Goal: Task Accomplishment & Management: Use online tool/utility

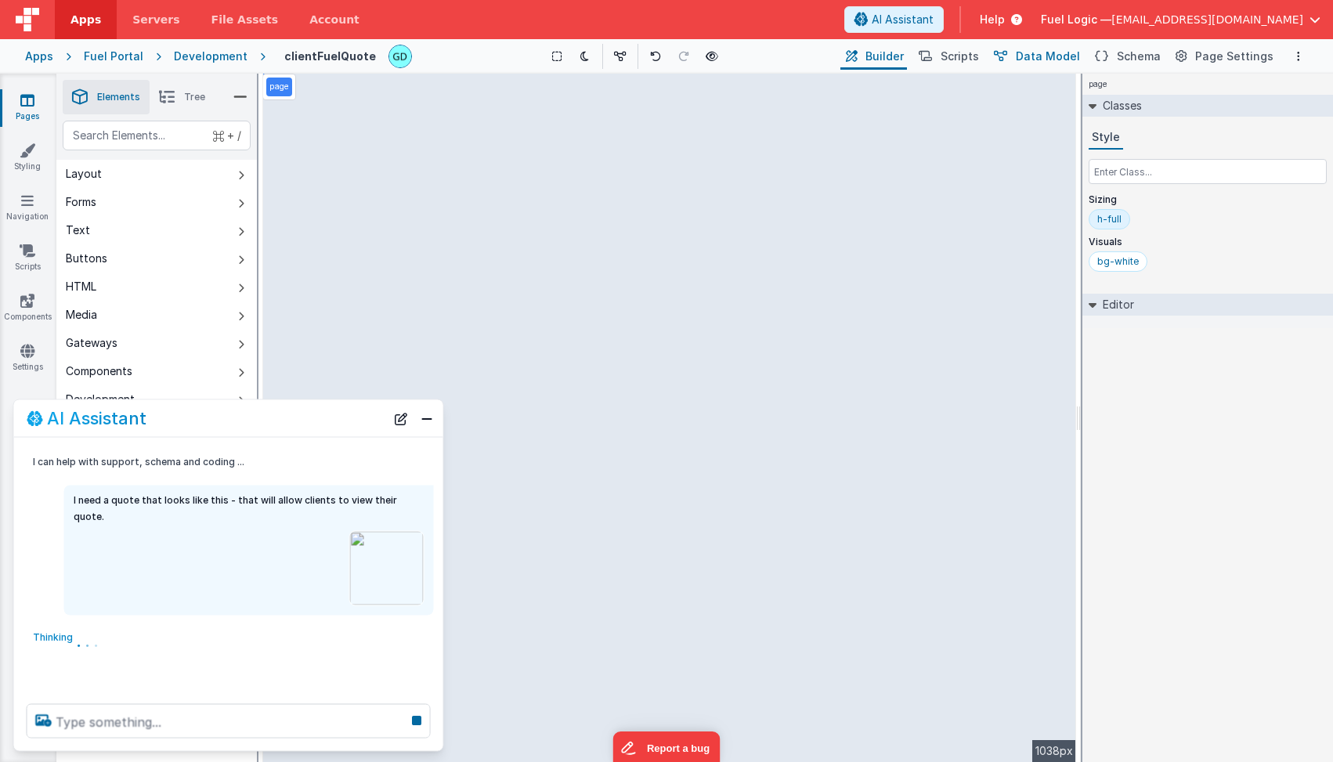
click at [1059, 56] on span "Data Model" at bounding box center [1048, 57] width 64 height 16
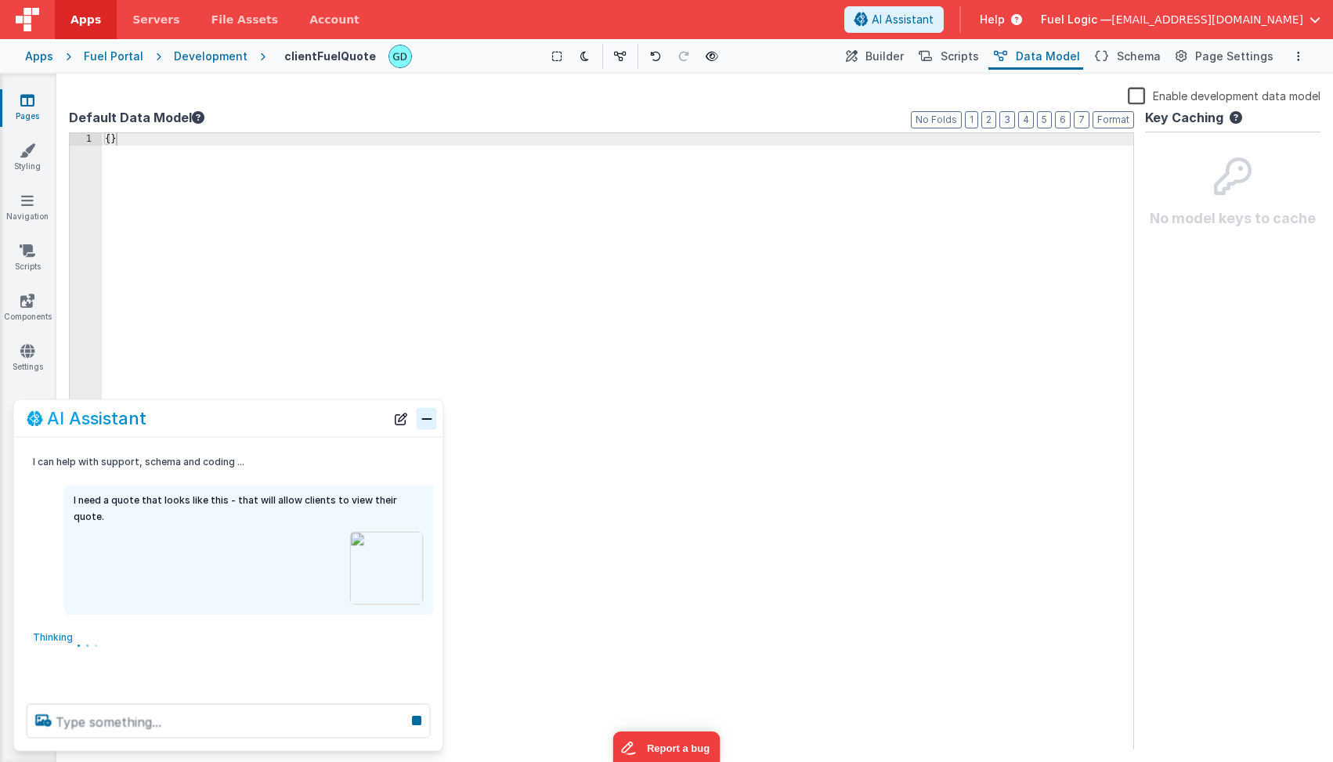
click at [432, 422] on button "Close" at bounding box center [427, 418] width 20 height 22
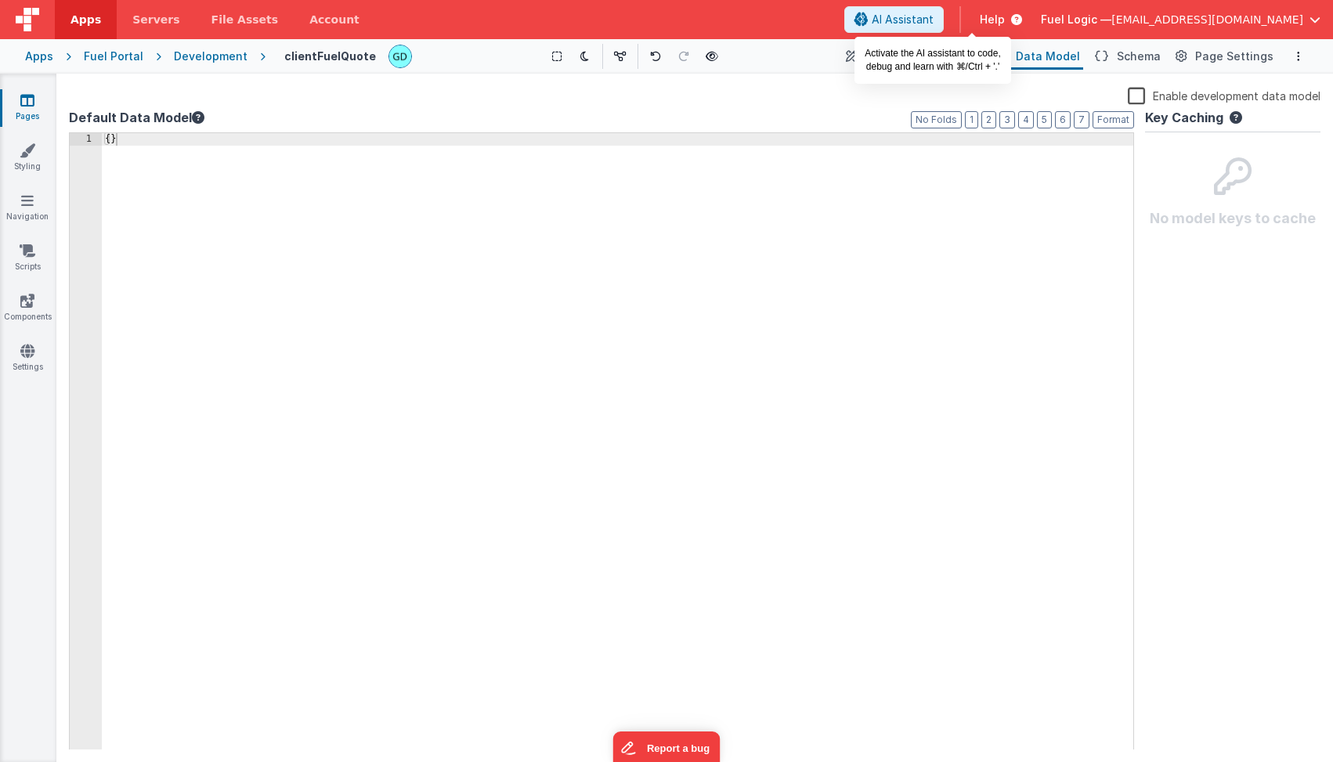
click at [934, 18] on span "AI Assistant" at bounding box center [903, 20] width 62 height 16
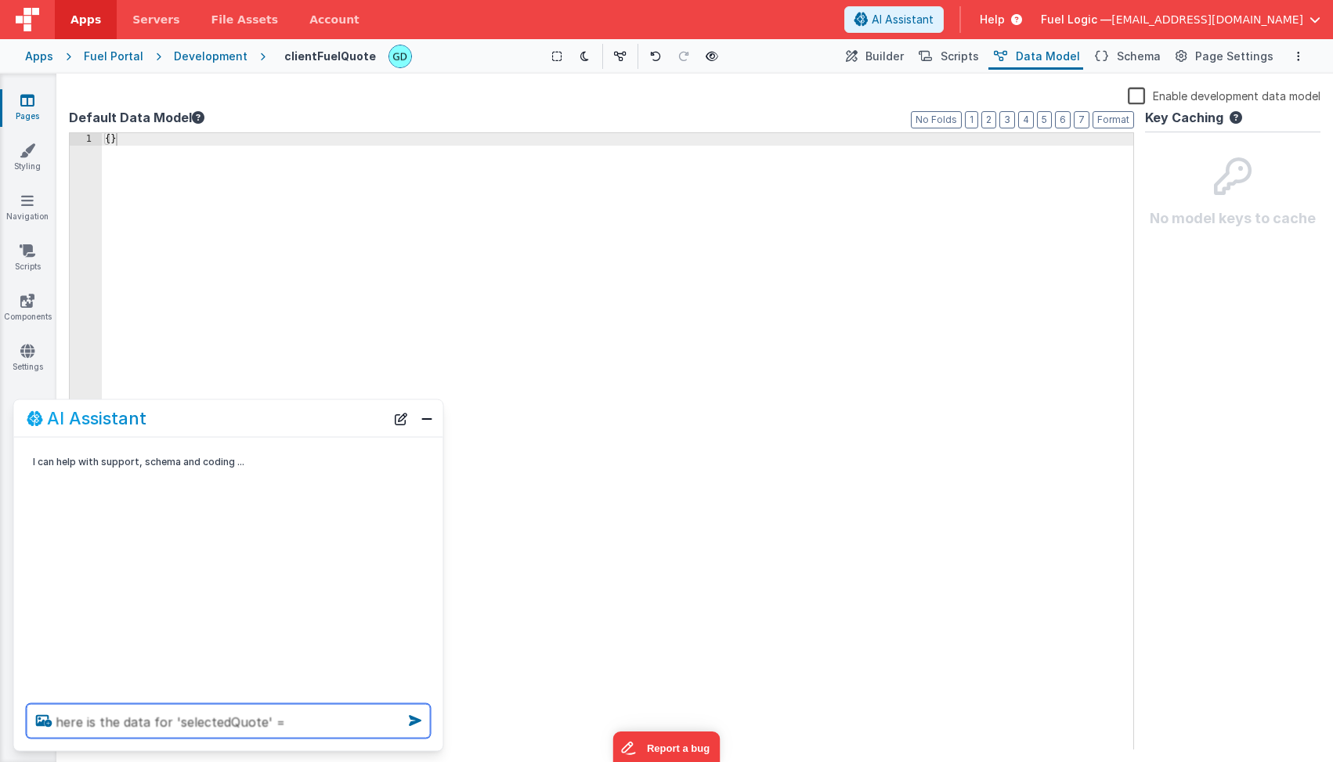
paste textarea "{ "clientContact" : "", "clientContactEmail" : "", "id" : "37F50D7A-8049-4737-A…"
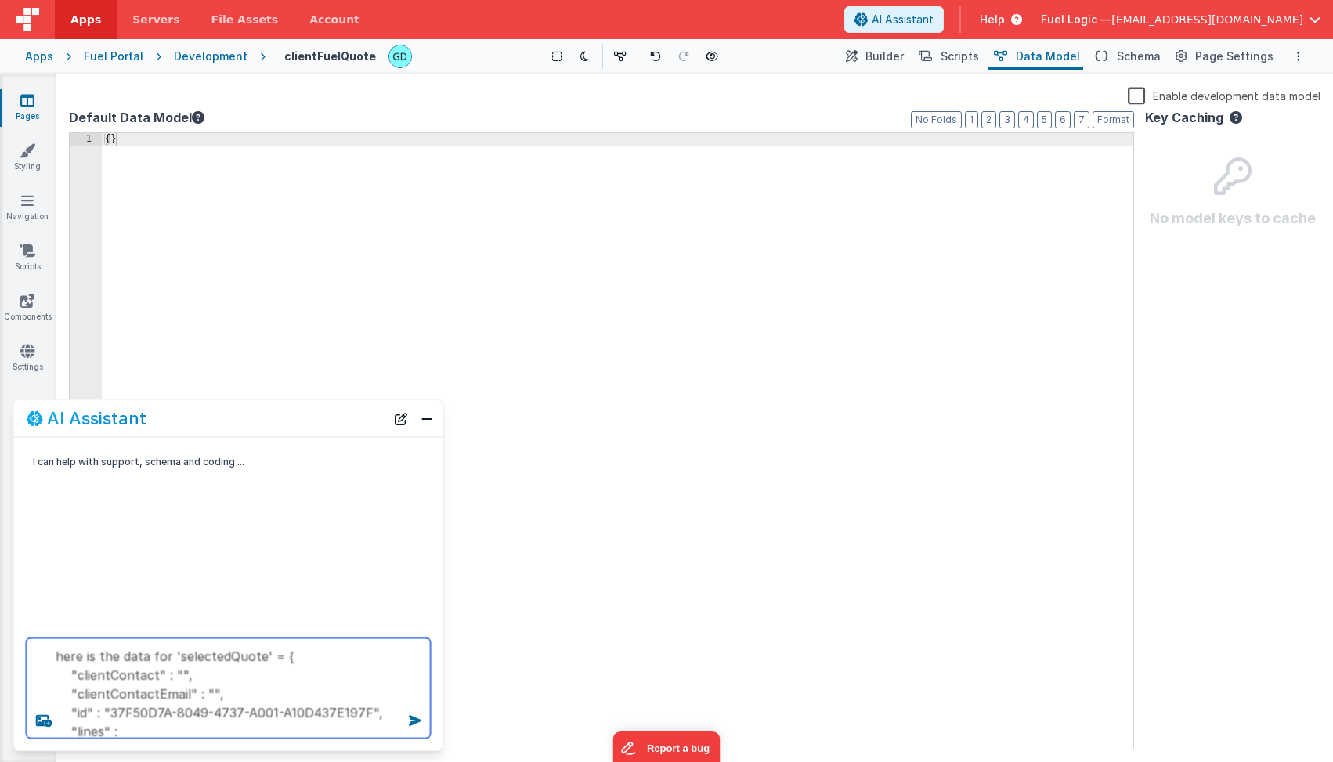
scroll to position [556, 0]
type textarea "here is the data for 'selectedQuote' = { "clientContact" : "", "clientContactEm…"
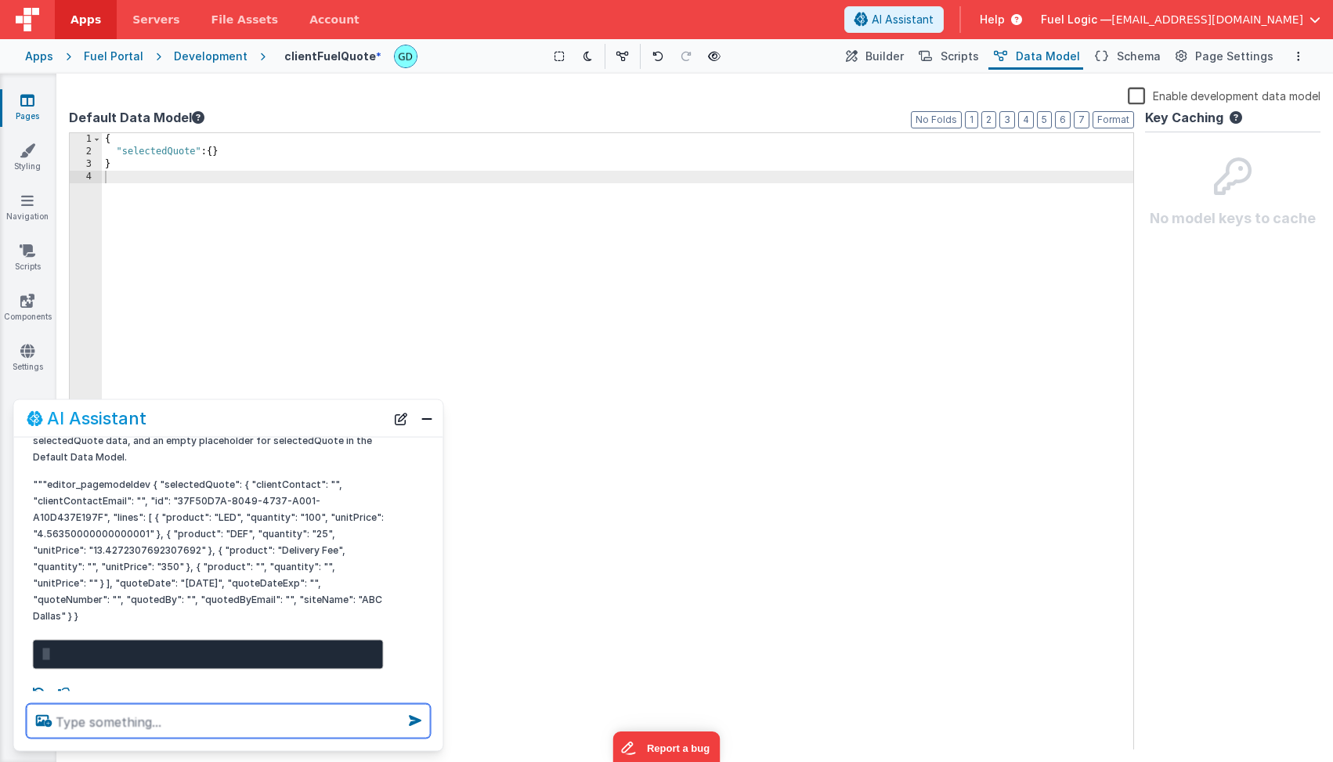
scroll to position [260, 0]
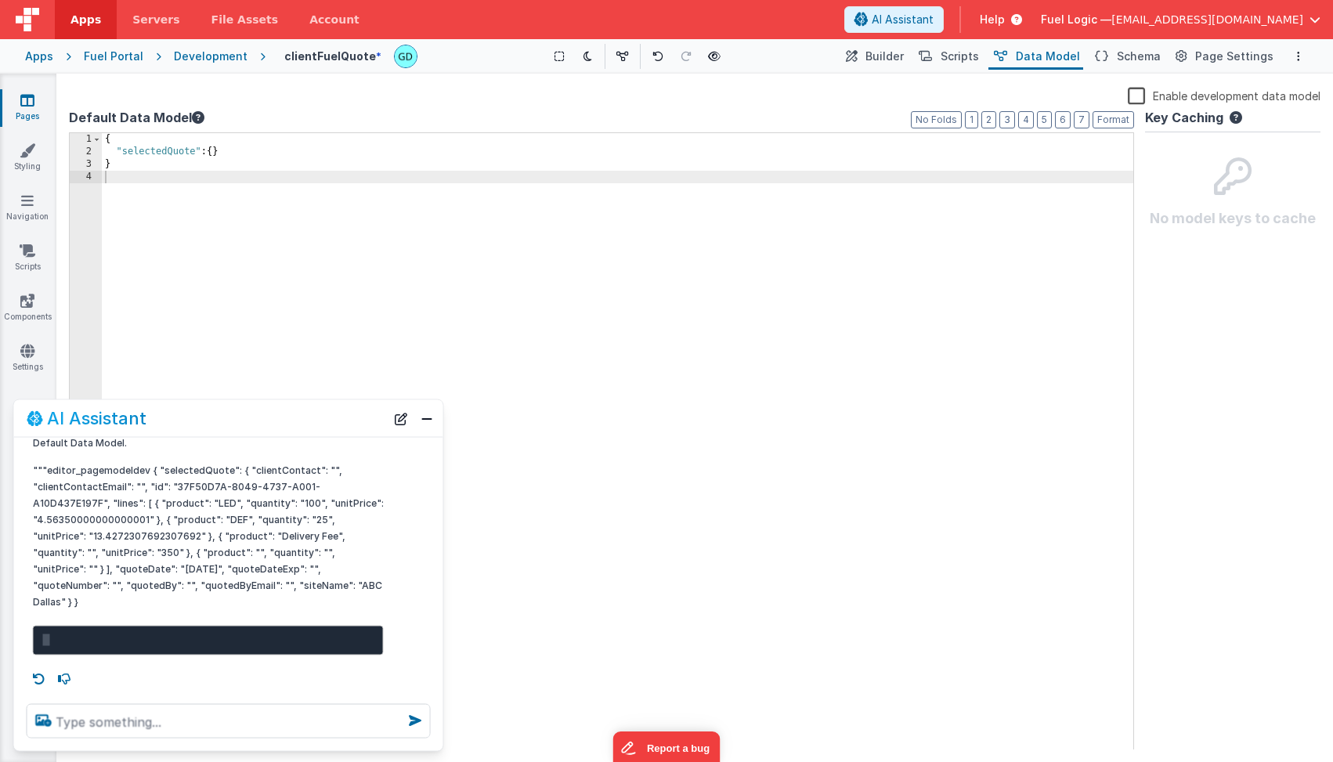
click at [1140, 96] on label "Enable development data model" at bounding box center [1224, 95] width 193 height 18
click at [0, 0] on input "Enable development data model" at bounding box center [0, 0] width 0 height 0
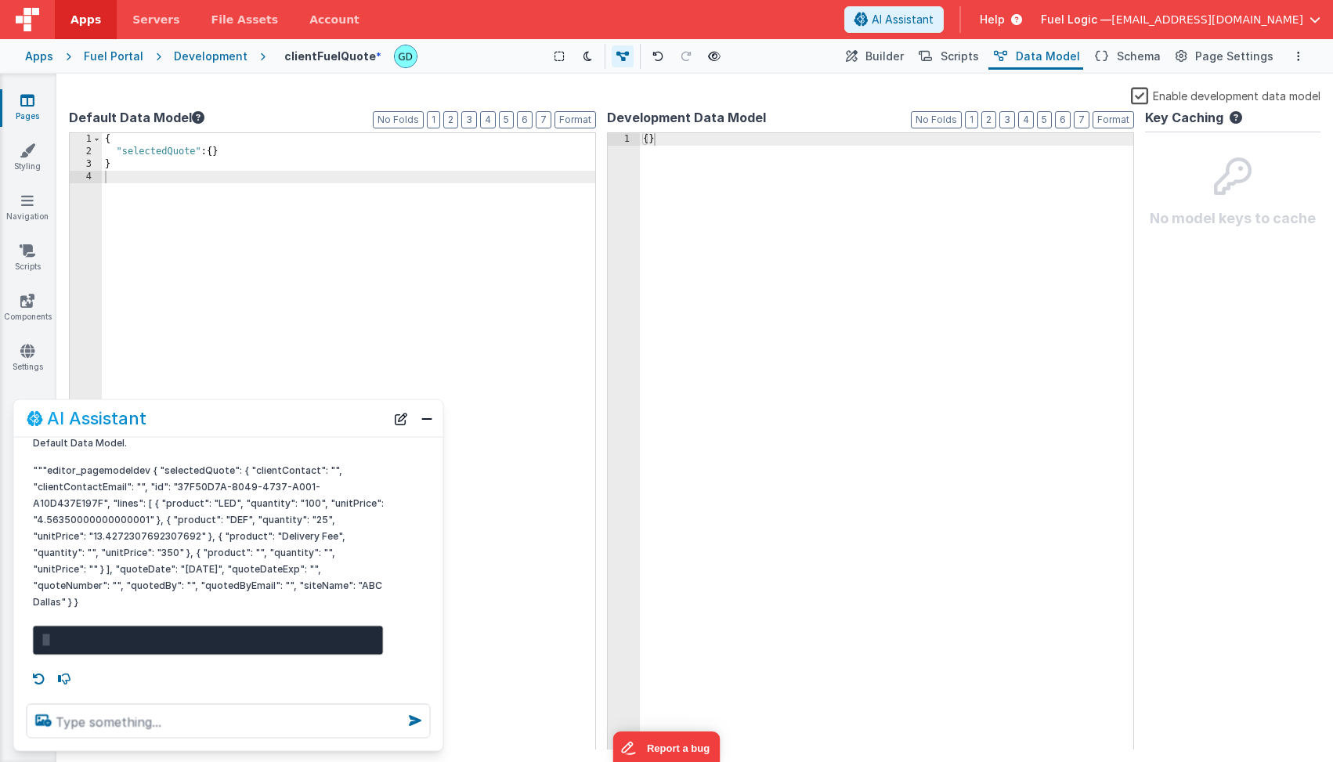
click at [1148, 95] on label "Enable development data model" at bounding box center [1226, 95] width 190 height 18
click at [0, 0] on input "Enable development data model" at bounding box center [0, 0] width 0 height 0
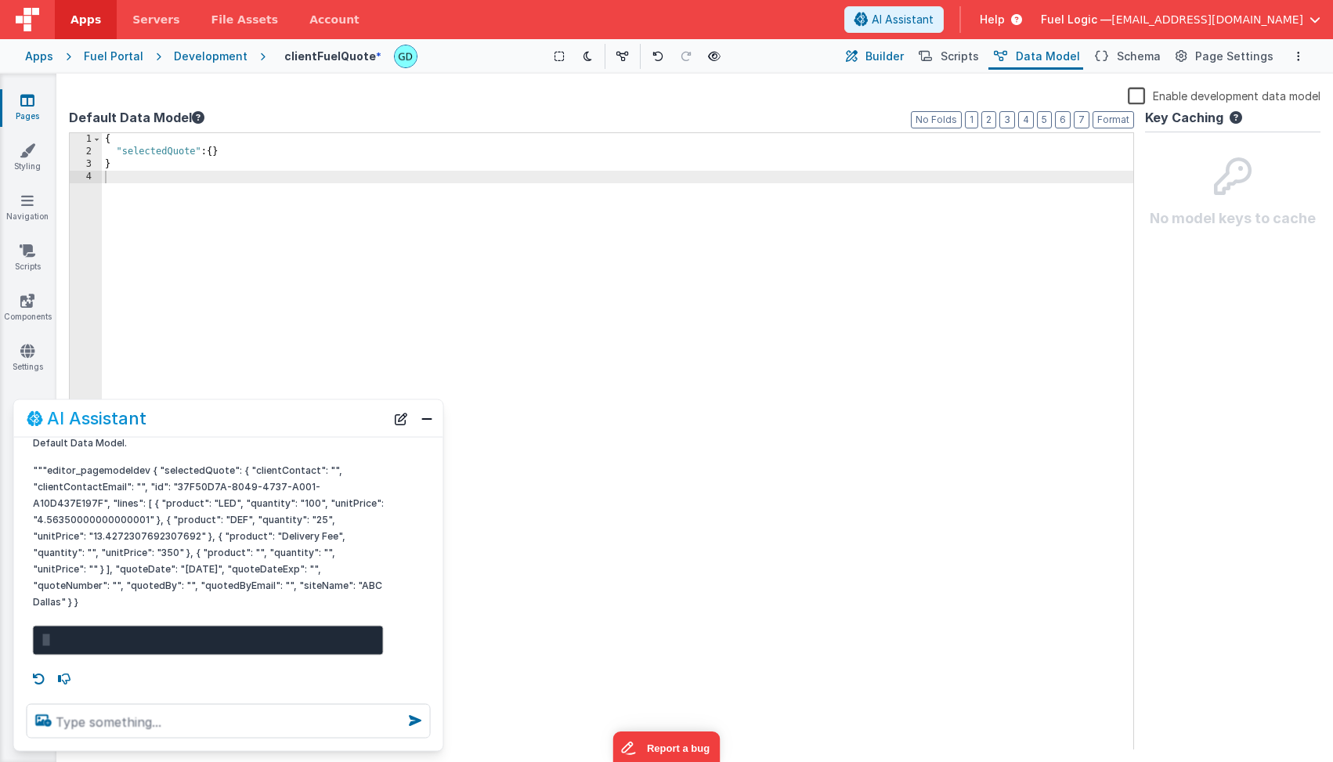
click at [904, 59] on span "Builder" at bounding box center [884, 57] width 38 height 16
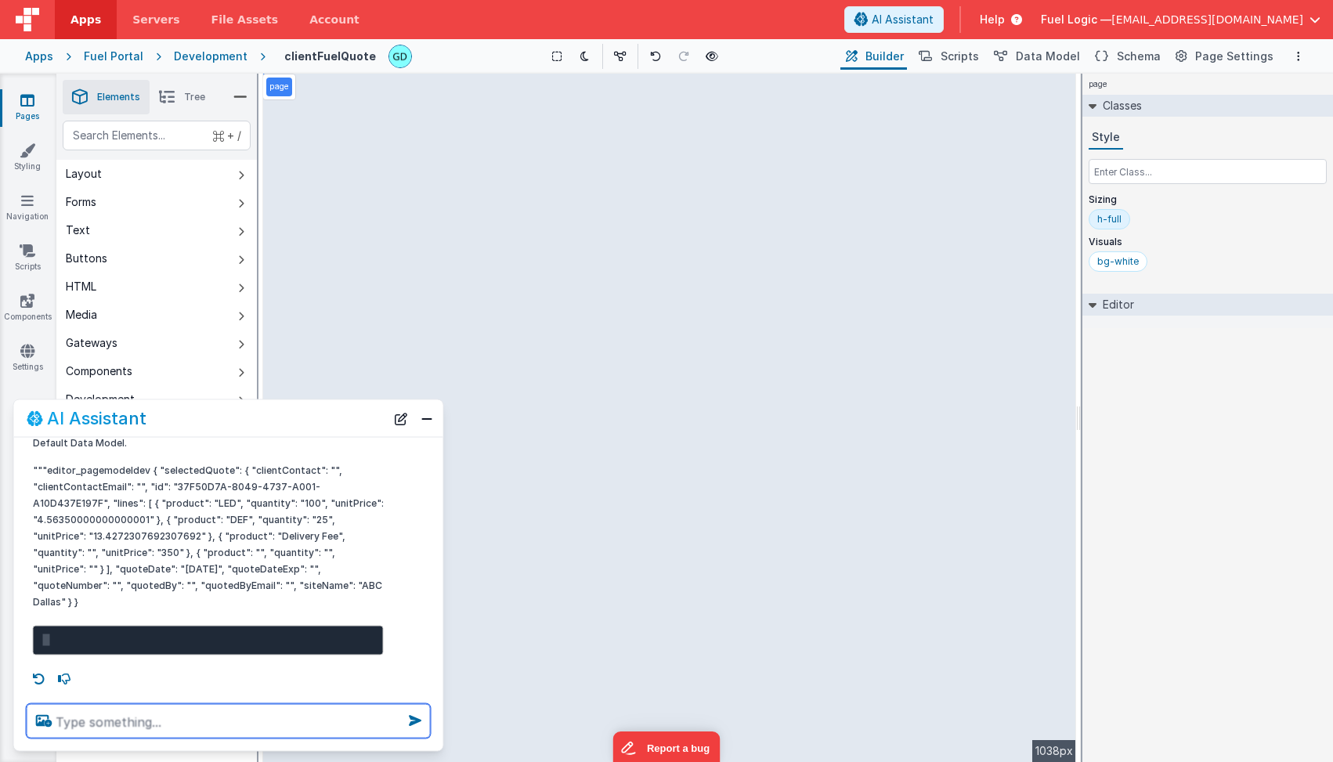
click at [178, 721] on textarea at bounding box center [229, 721] width 404 height 34
paste textarea "{ "clientContact" : "", "clientContactEmail" : "", "id" : "37F50D7A-8049-4737-A…"
type textarea "can you build a page for this data that will let a client view their quote { "c…"
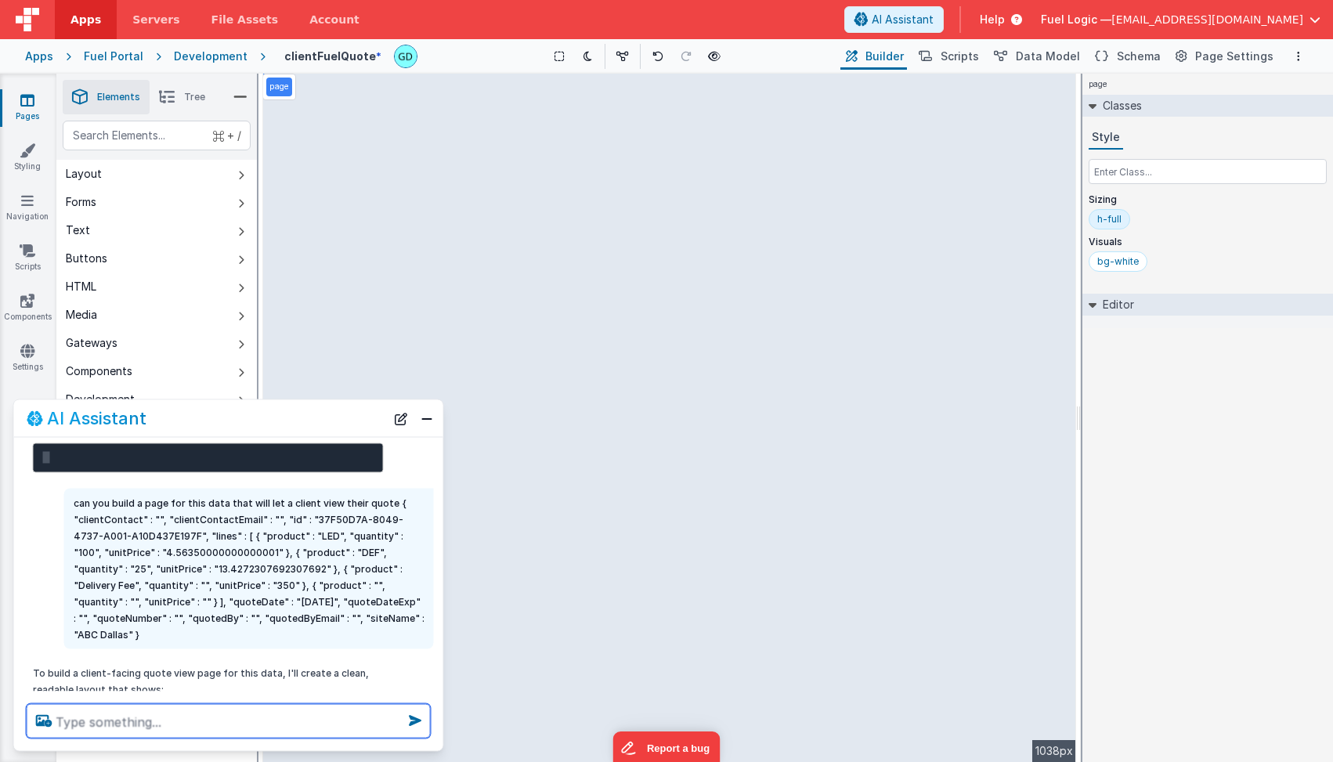
scroll to position [863, 0]
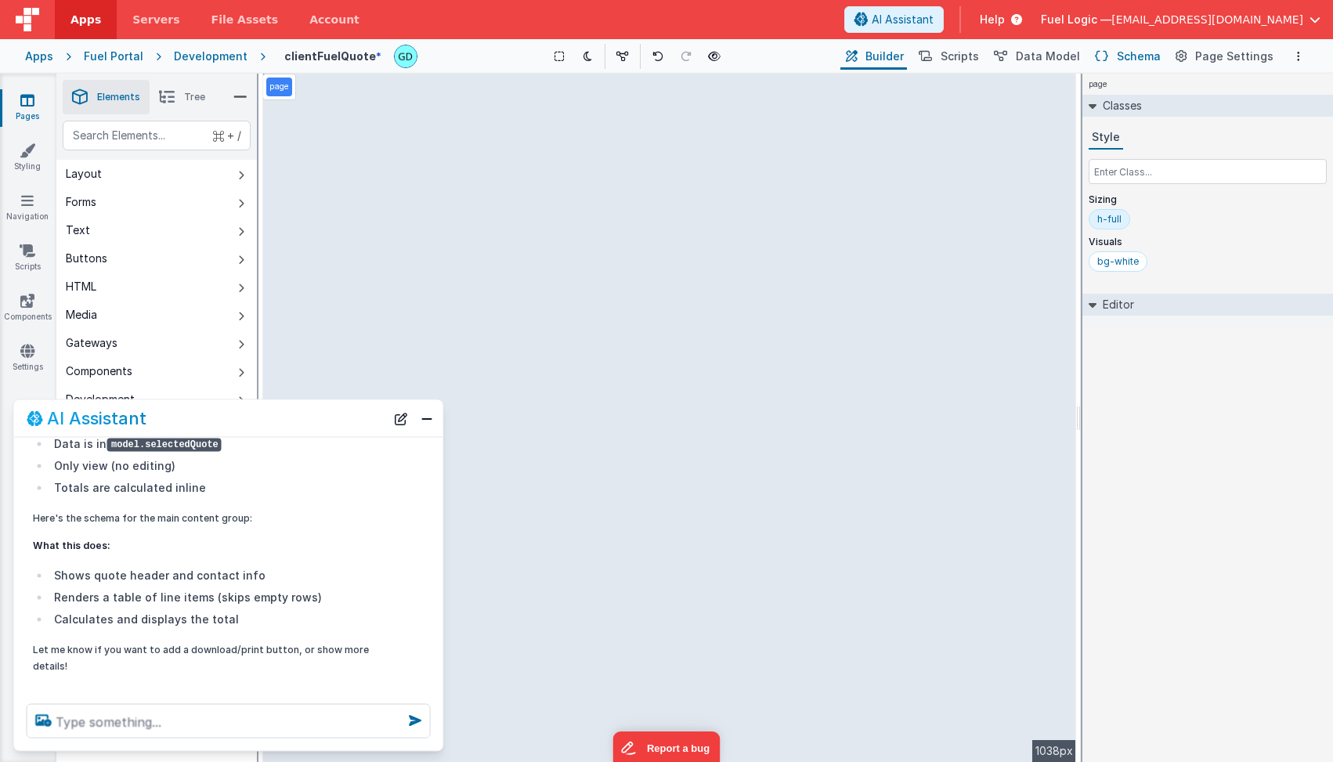
click at [1123, 59] on button "Schema" at bounding box center [1126, 56] width 74 height 27
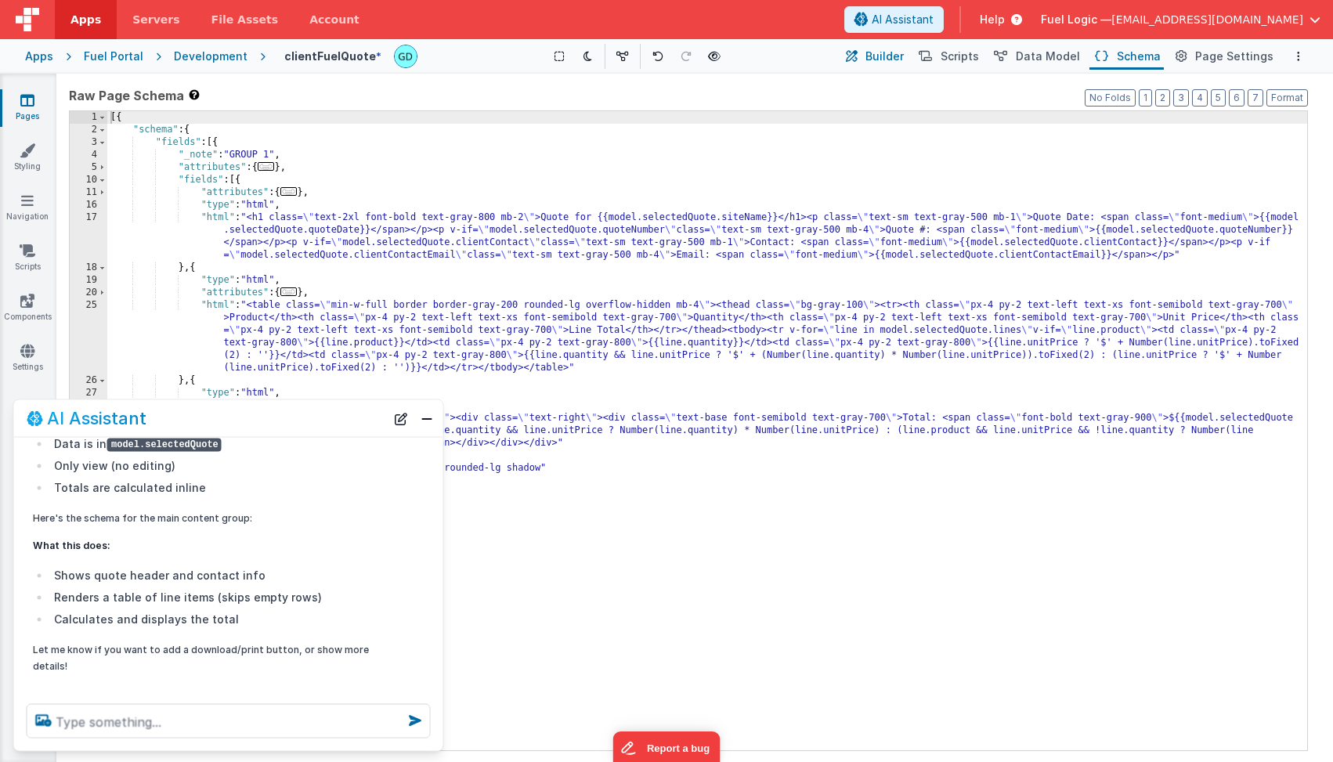
click at [889, 61] on span "Builder" at bounding box center [884, 57] width 38 height 16
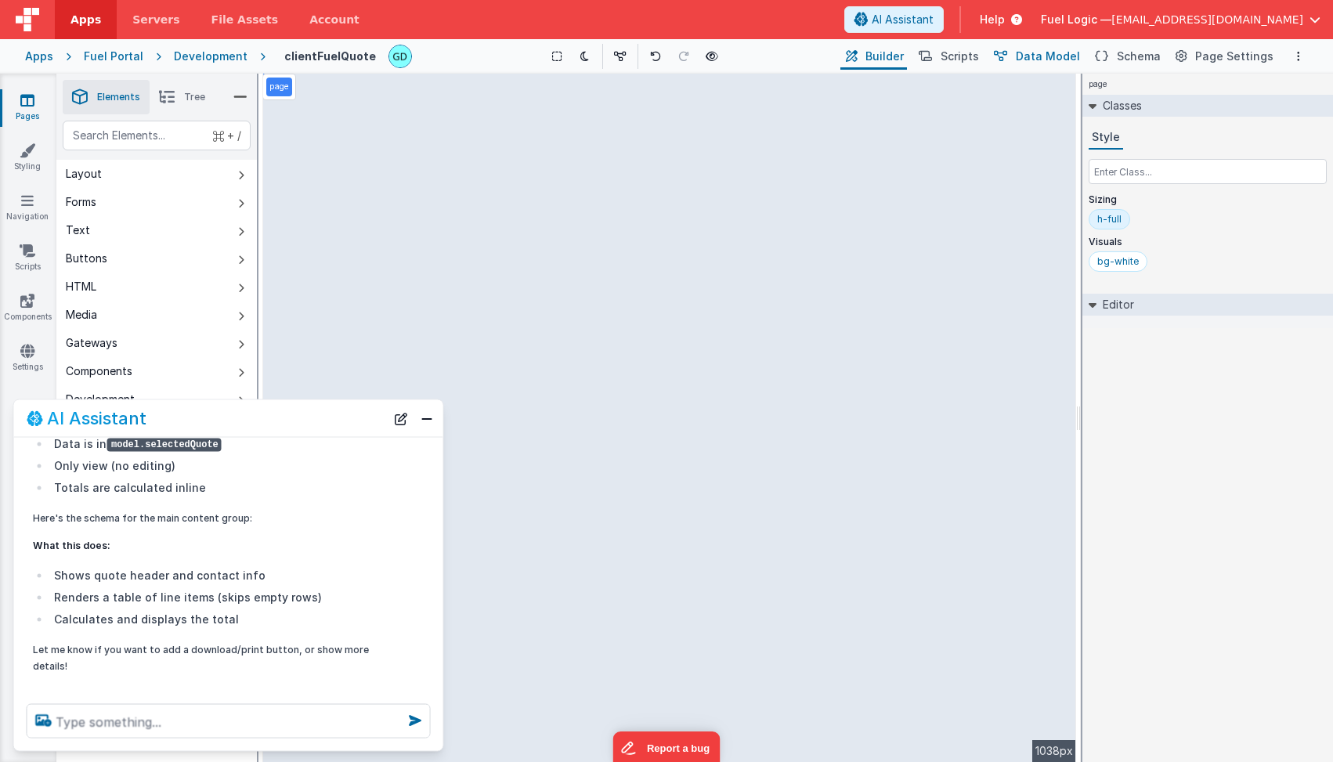
click at [1037, 54] on span "Data Model" at bounding box center [1048, 57] width 64 height 16
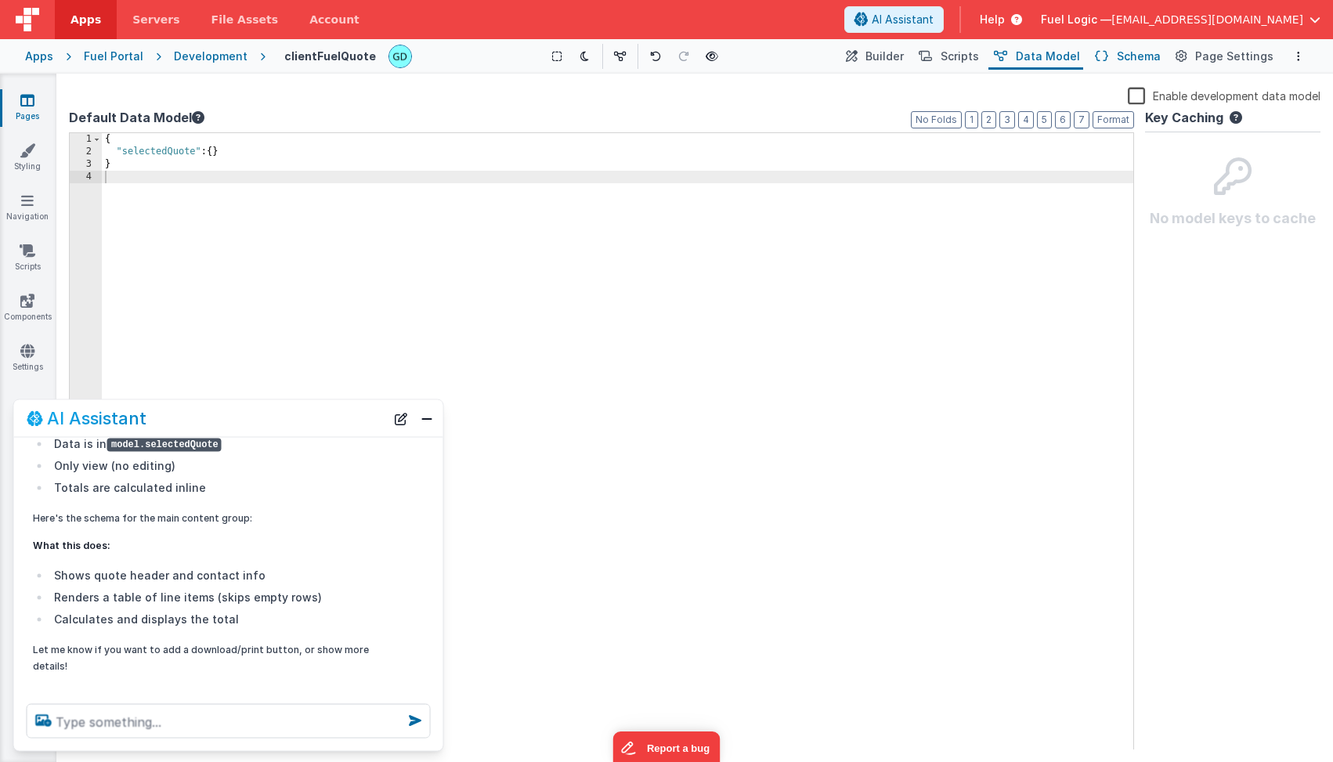
click at [1136, 52] on span "Schema" at bounding box center [1139, 57] width 44 height 16
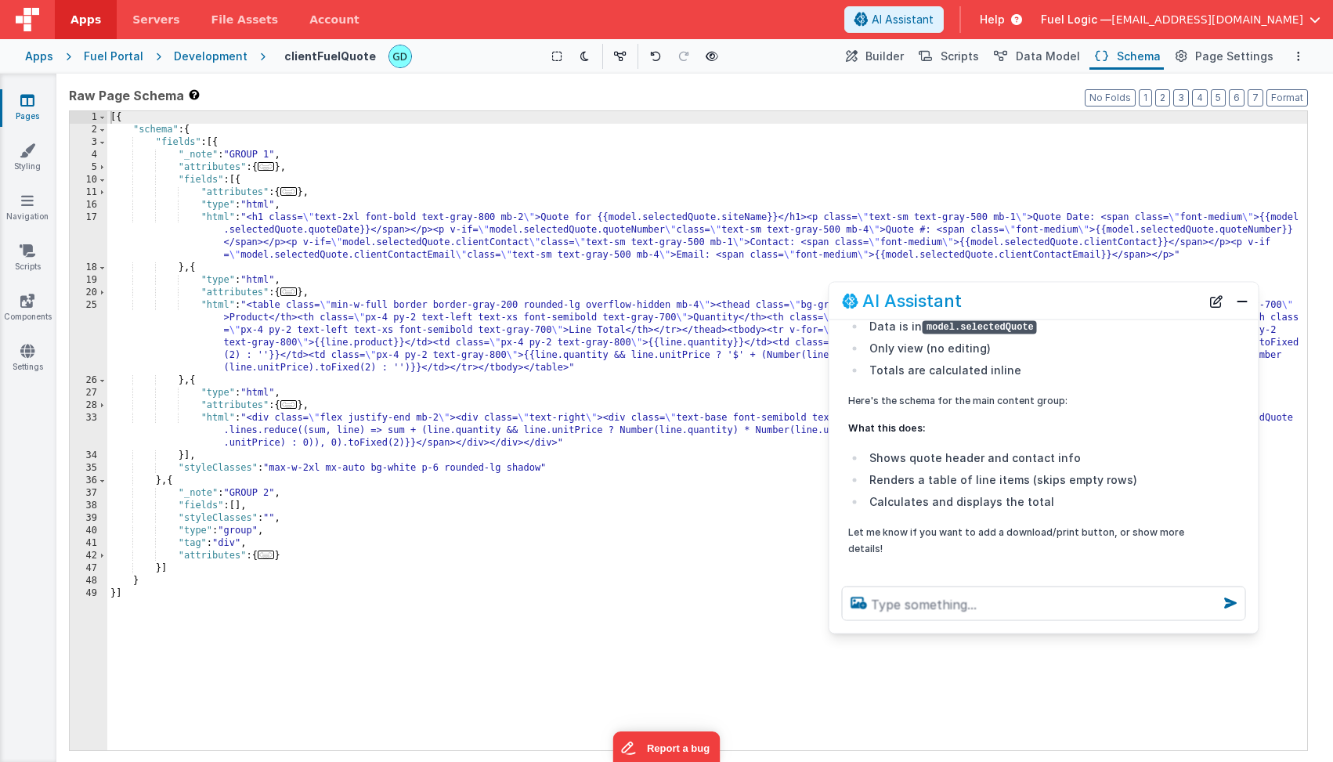
drag, startPoint x: 264, startPoint y: 411, endPoint x: 1079, endPoint y: 294, distance: 823.7
click at [1079, 294] on div "AI Assistant" at bounding box center [1021, 300] width 359 height 19
click at [901, 60] on span "Builder" at bounding box center [884, 57] width 38 height 16
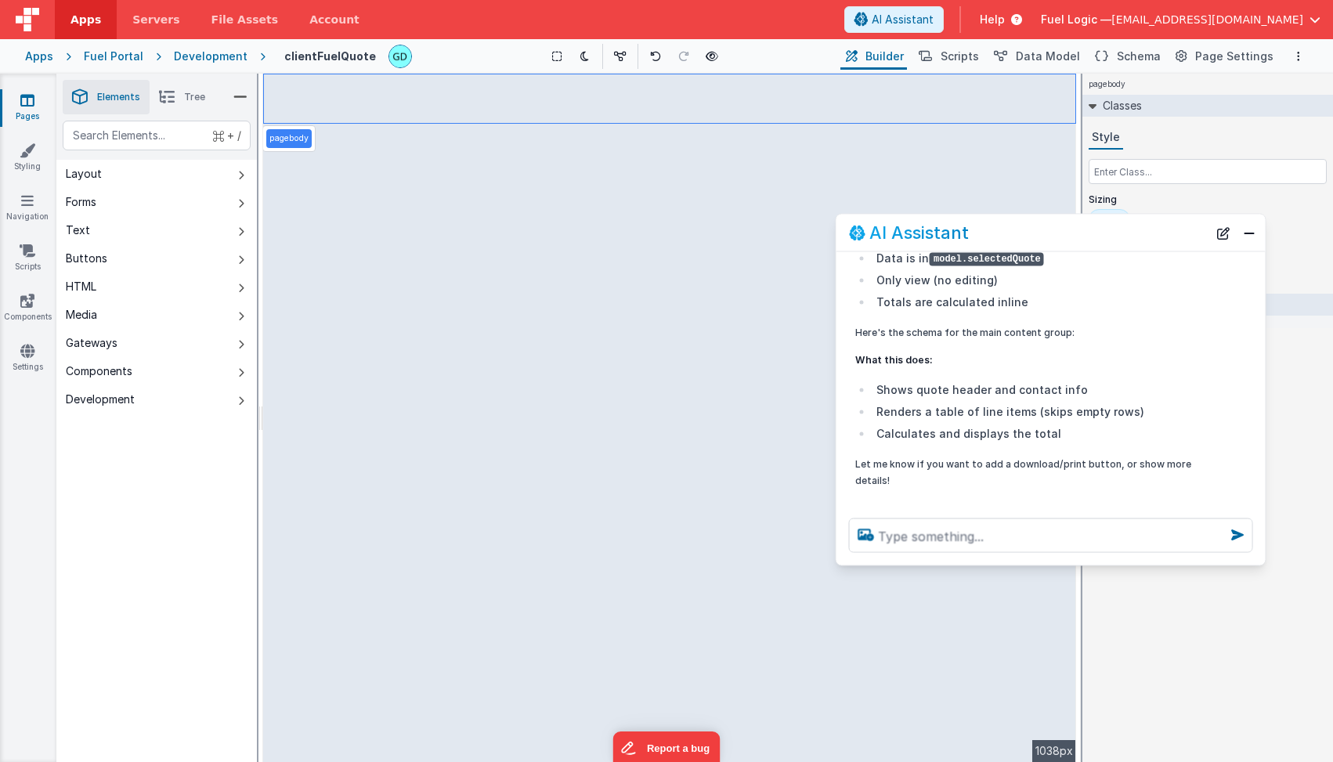
drag, startPoint x: 1092, startPoint y: 309, endPoint x: 1099, endPoint y: 241, distance: 68.5
click at [1099, 241] on div "AI Assistant" at bounding box center [1028, 232] width 359 height 19
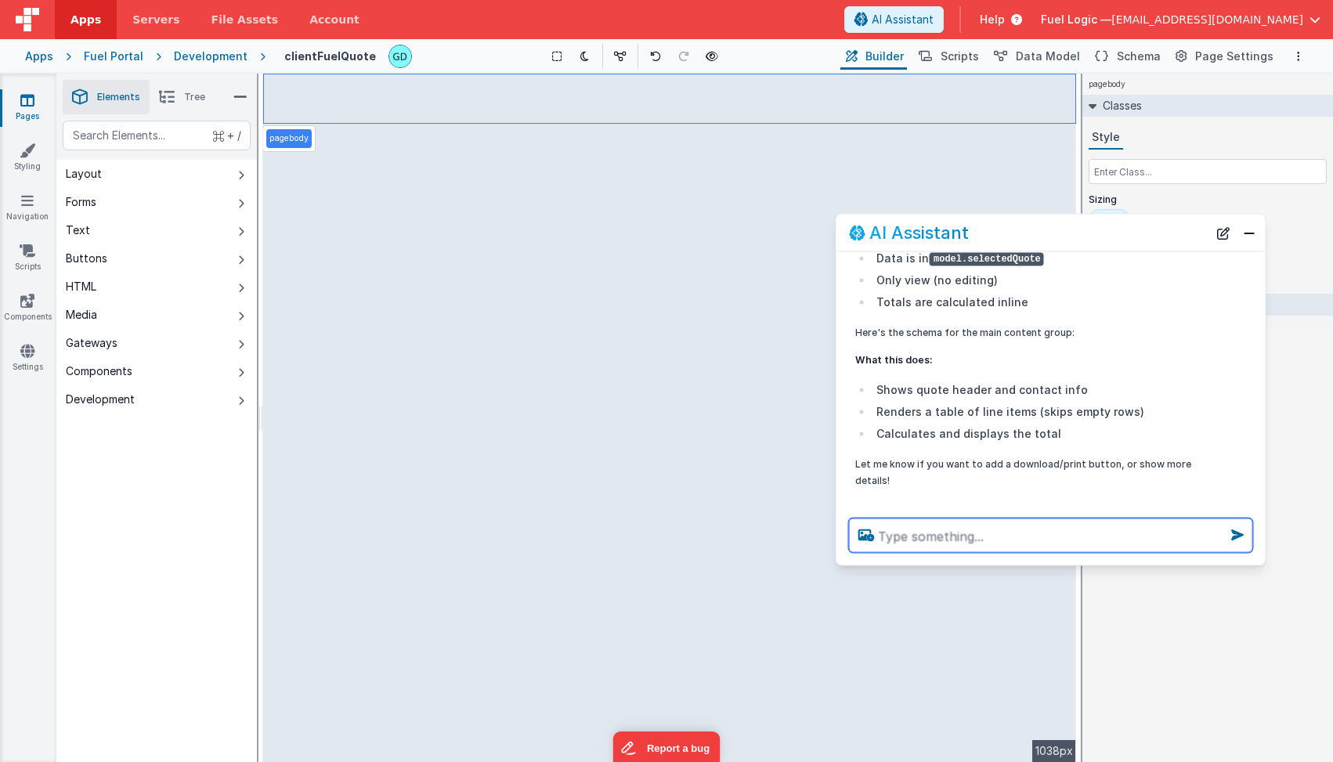
click at [965, 541] on textarea at bounding box center [1051, 535] width 404 height 34
type textarea "it's not displaying"
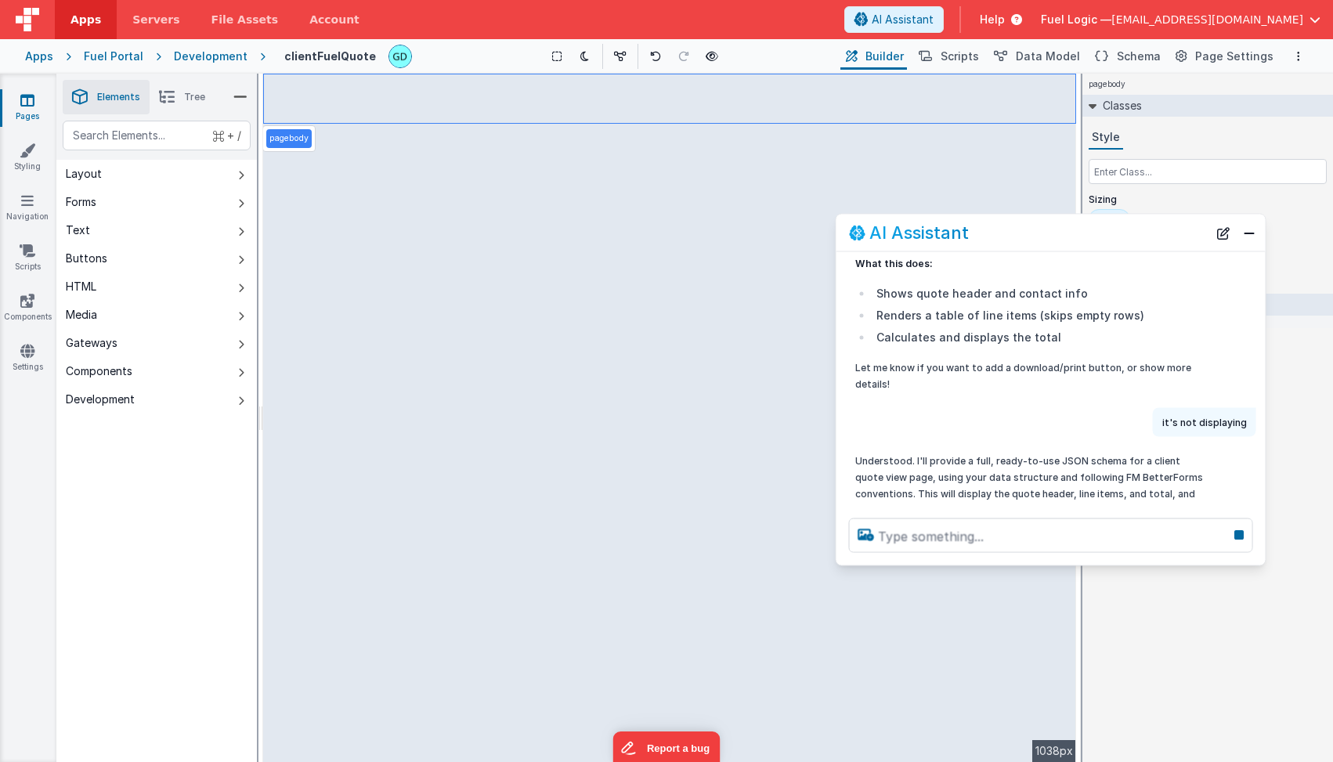
scroll to position [987, 0]
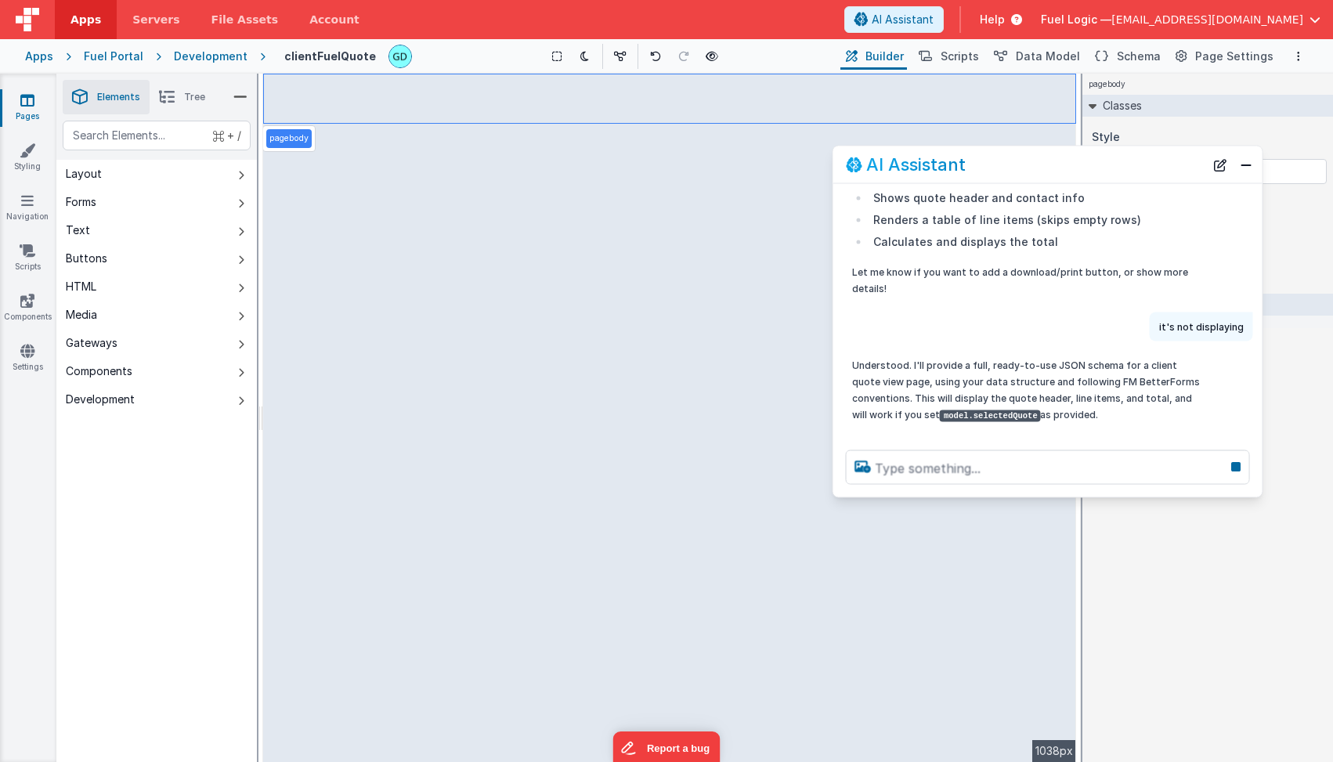
drag, startPoint x: 1055, startPoint y: 238, endPoint x: 1053, endPoint y: 167, distance: 71.3
click at [1052, 168] on div "AI Assistant" at bounding box center [1025, 164] width 359 height 19
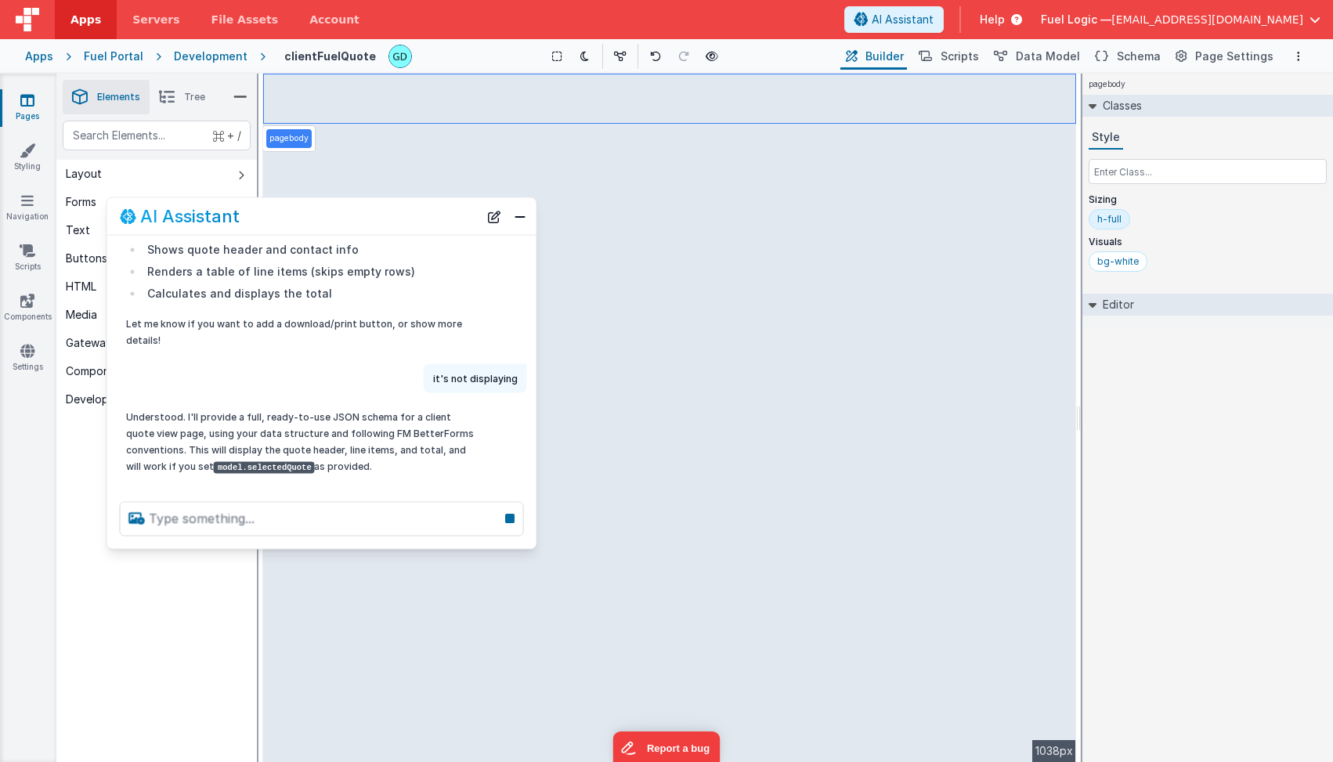
drag, startPoint x: 1014, startPoint y: 157, endPoint x: 244, endPoint y: 226, distance: 773.8
click at [244, 226] on div "AI Assistant" at bounding box center [299, 216] width 359 height 19
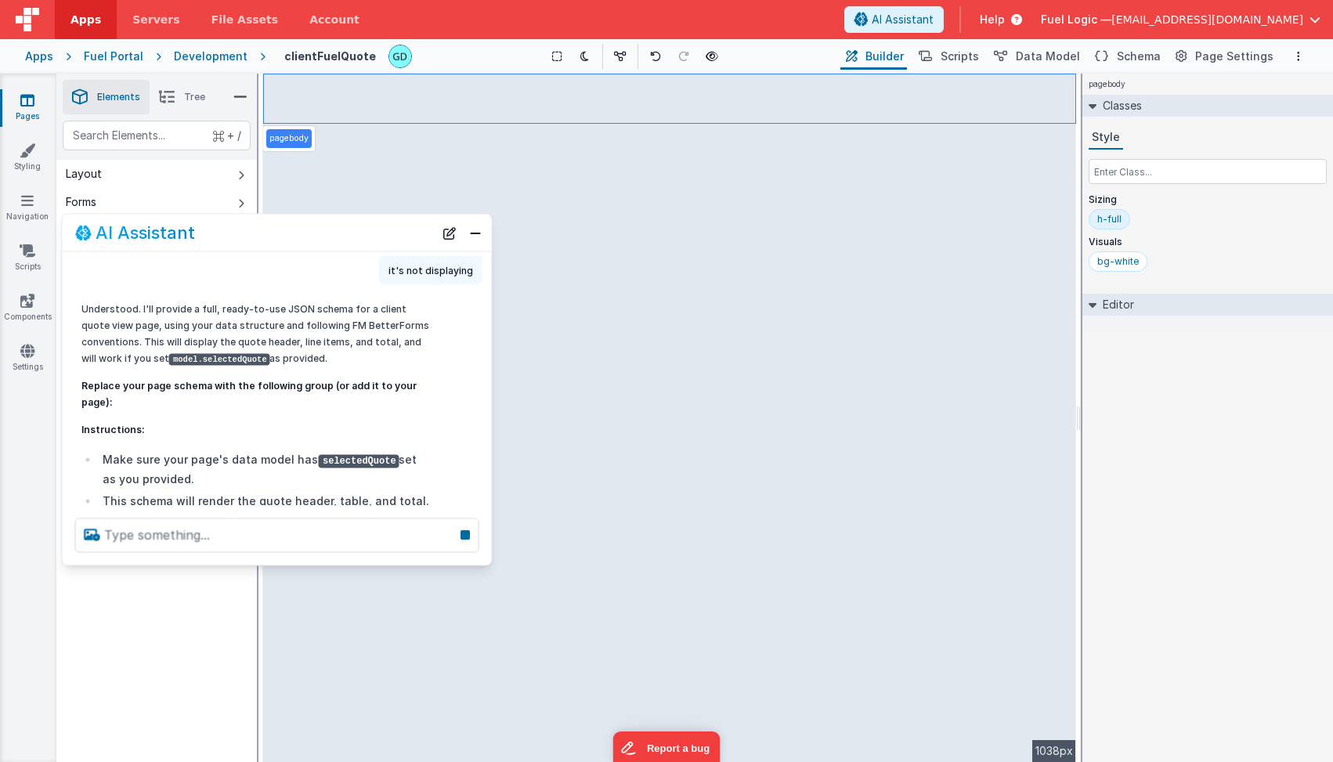
scroll to position [1141, 0]
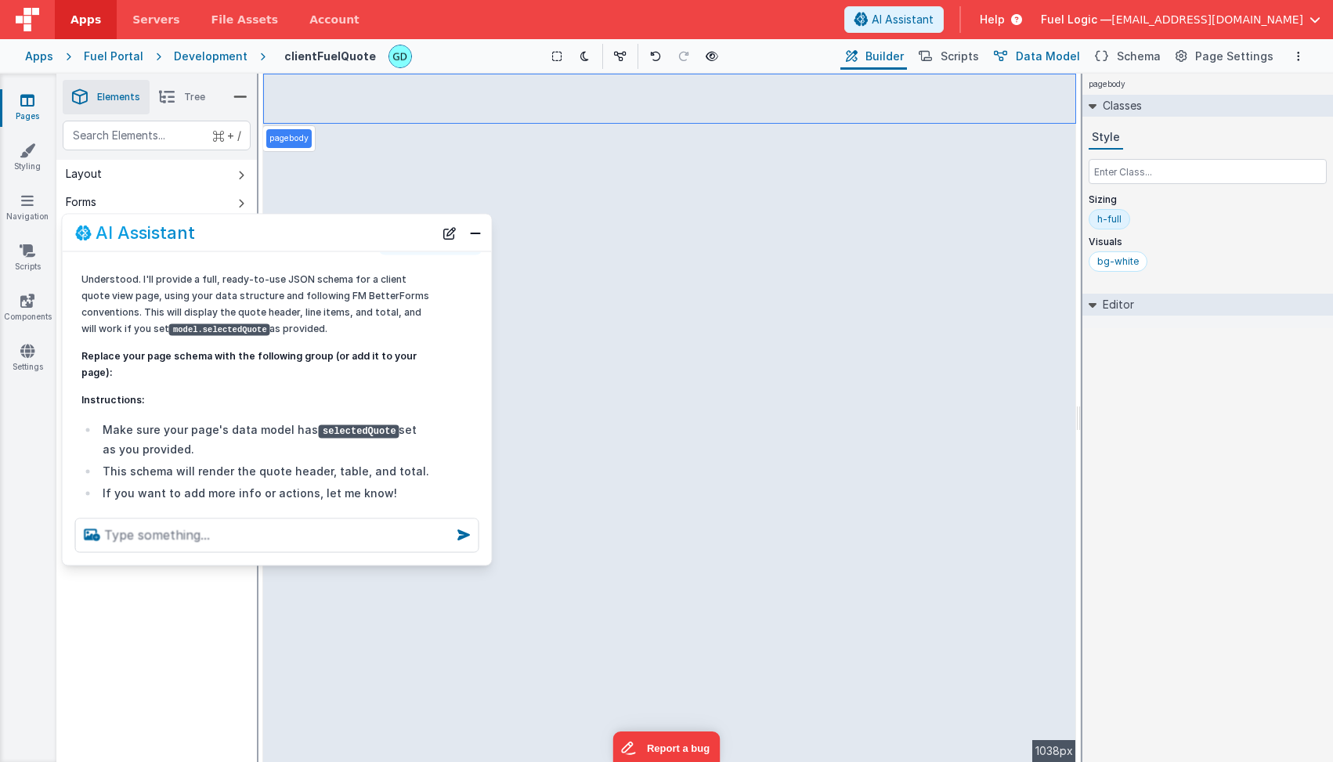
click at [1057, 60] on span "Data Model" at bounding box center [1048, 57] width 64 height 16
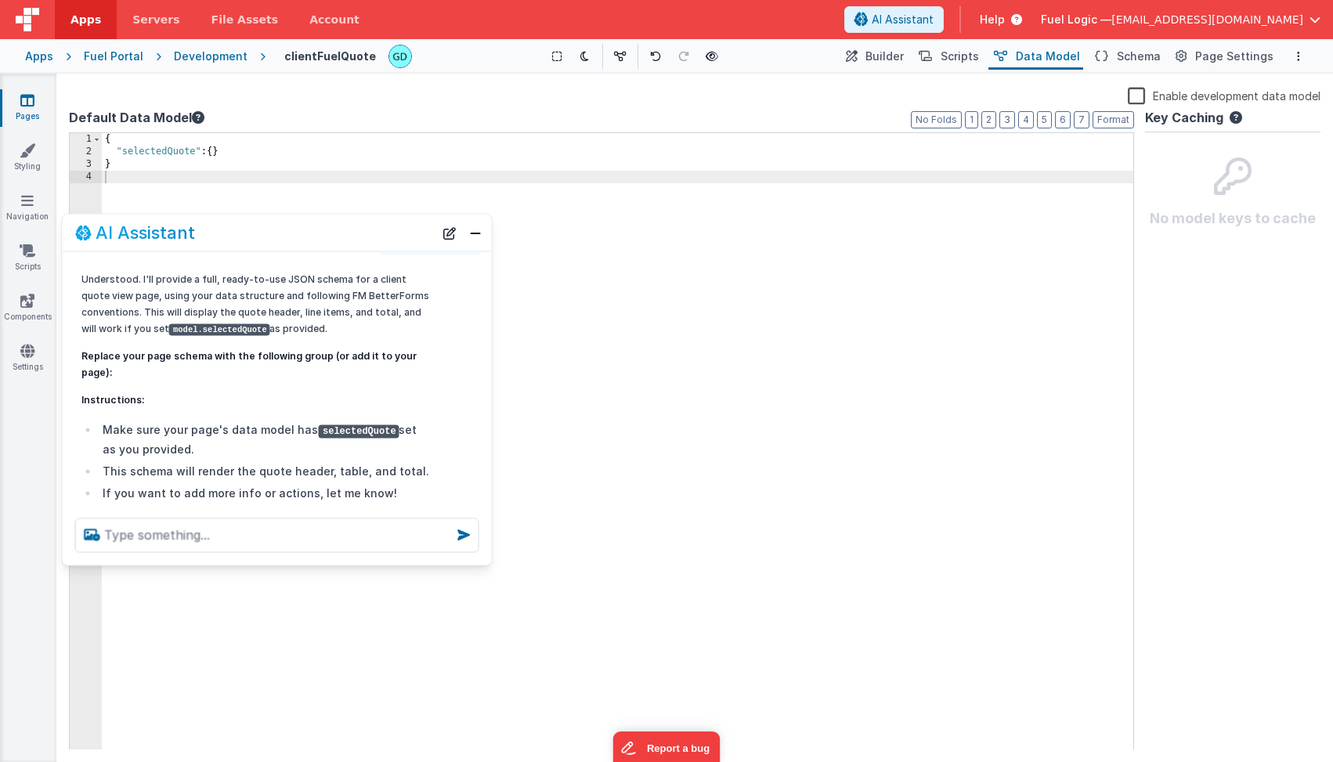
click at [224, 154] on div "{ "selectedQuote" : { } }" at bounding box center [617, 453] width 1031 height 641
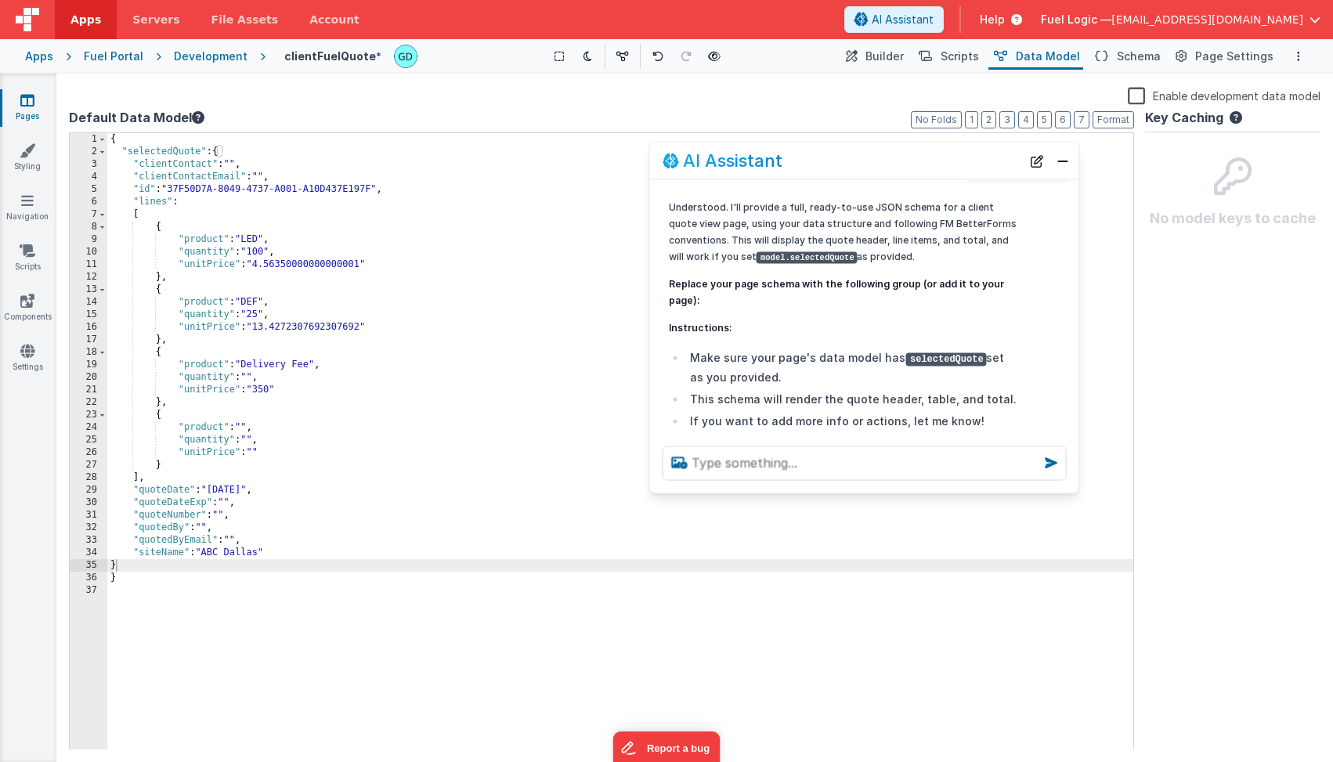
drag, startPoint x: 323, startPoint y: 231, endPoint x: 910, endPoint y: 159, distance: 591.8
click at [910, 159] on div "AI Assistant" at bounding box center [842, 160] width 359 height 19
click at [887, 58] on span "Builder" at bounding box center [884, 57] width 38 height 16
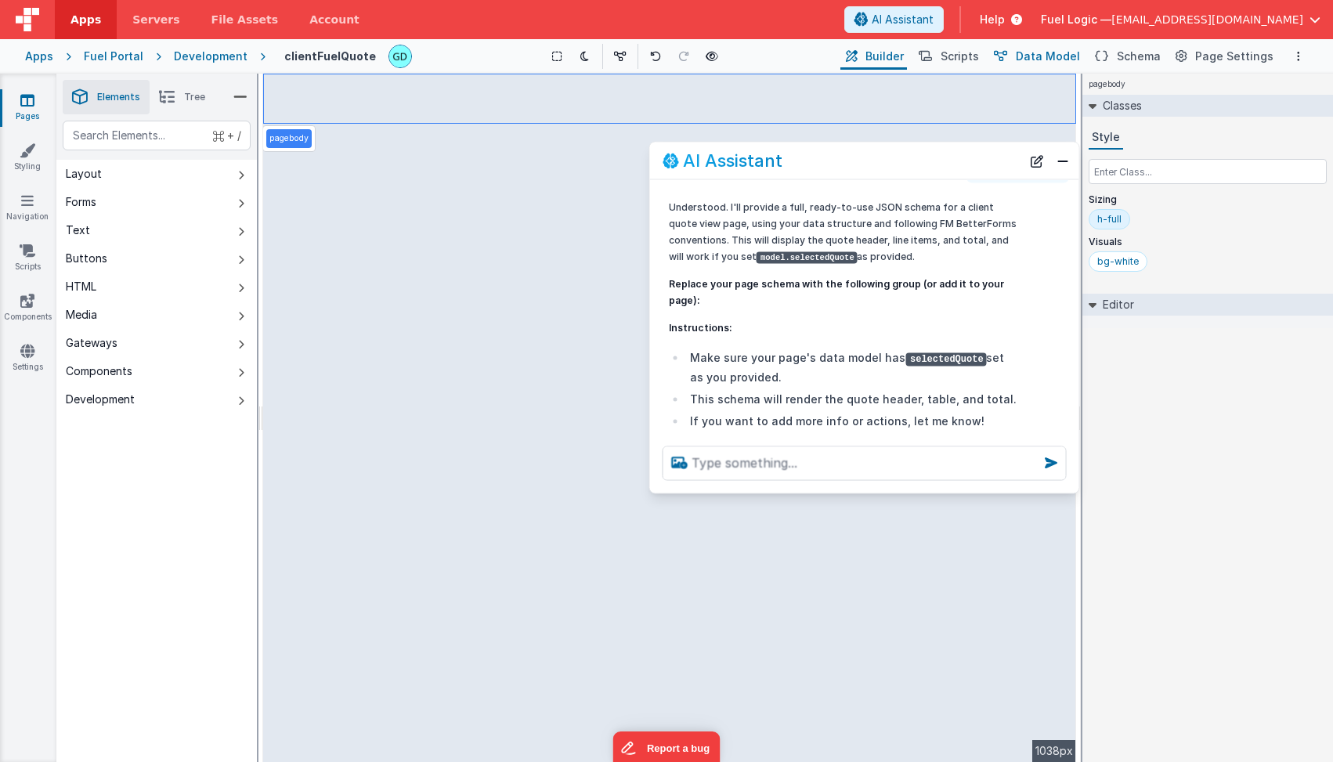
click at [1067, 59] on span "Data Model" at bounding box center [1048, 57] width 64 height 16
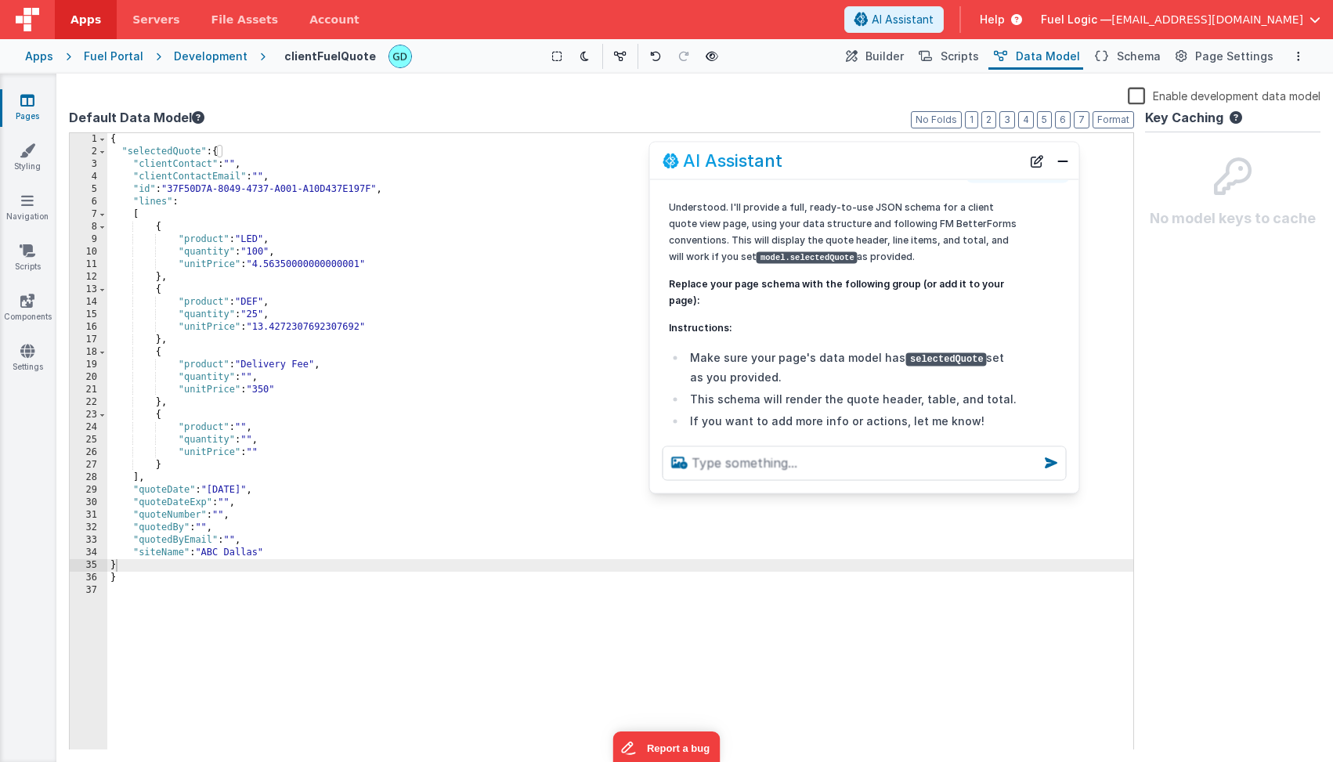
click at [457, 406] on div "{ "selectedQuote" : { "clientContact" : "" , "clientContactEmail" : "" , "id" :…" at bounding box center [620, 453] width 1026 height 641
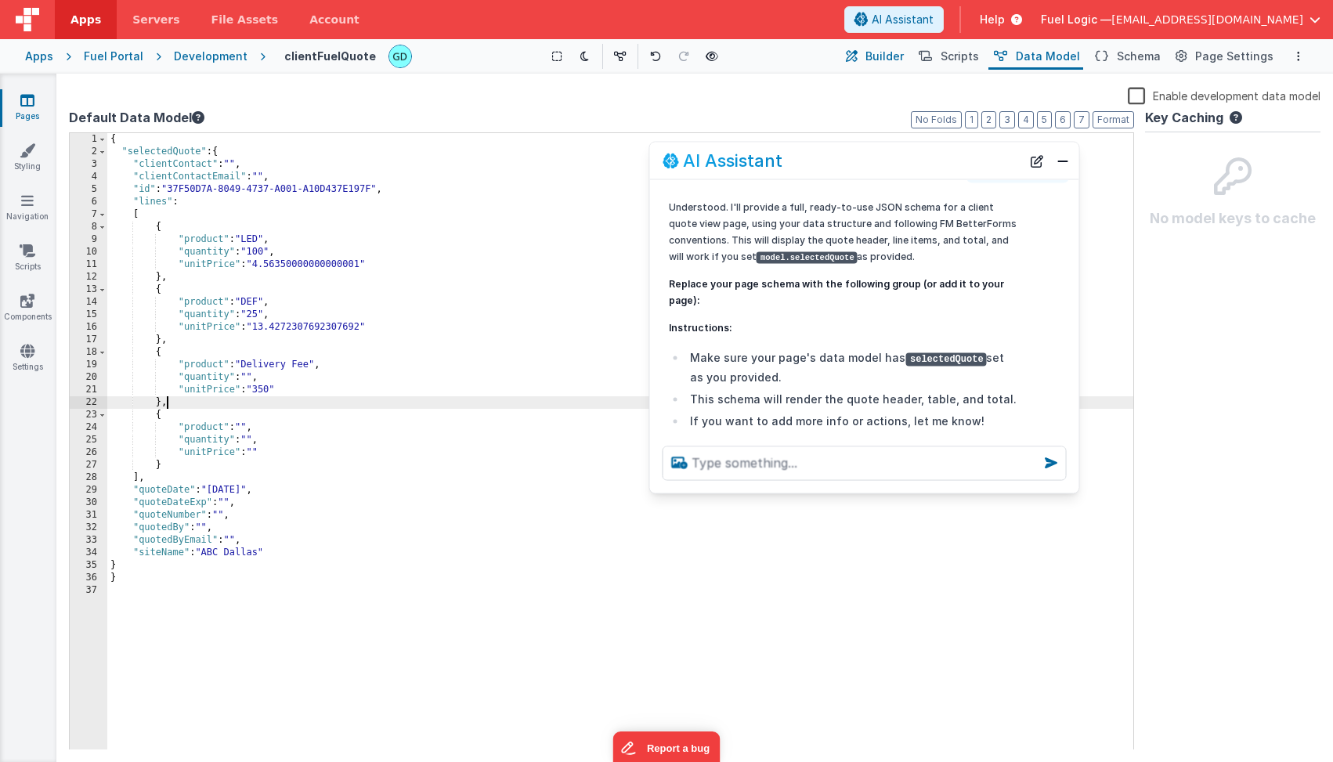
click at [876, 57] on button "Builder" at bounding box center [873, 56] width 67 height 27
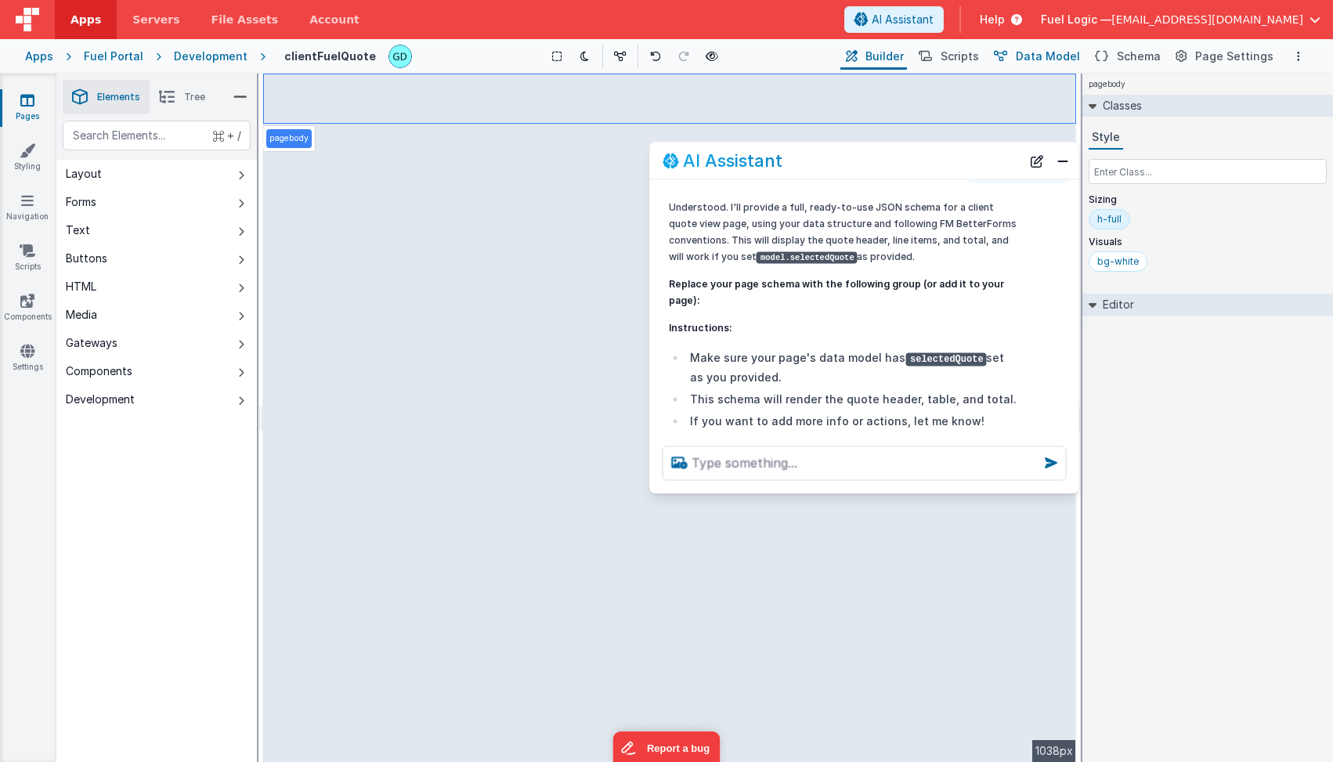
click at [1022, 59] on button "Data Model" at bounding box center [1035, 56] width 95 height 27
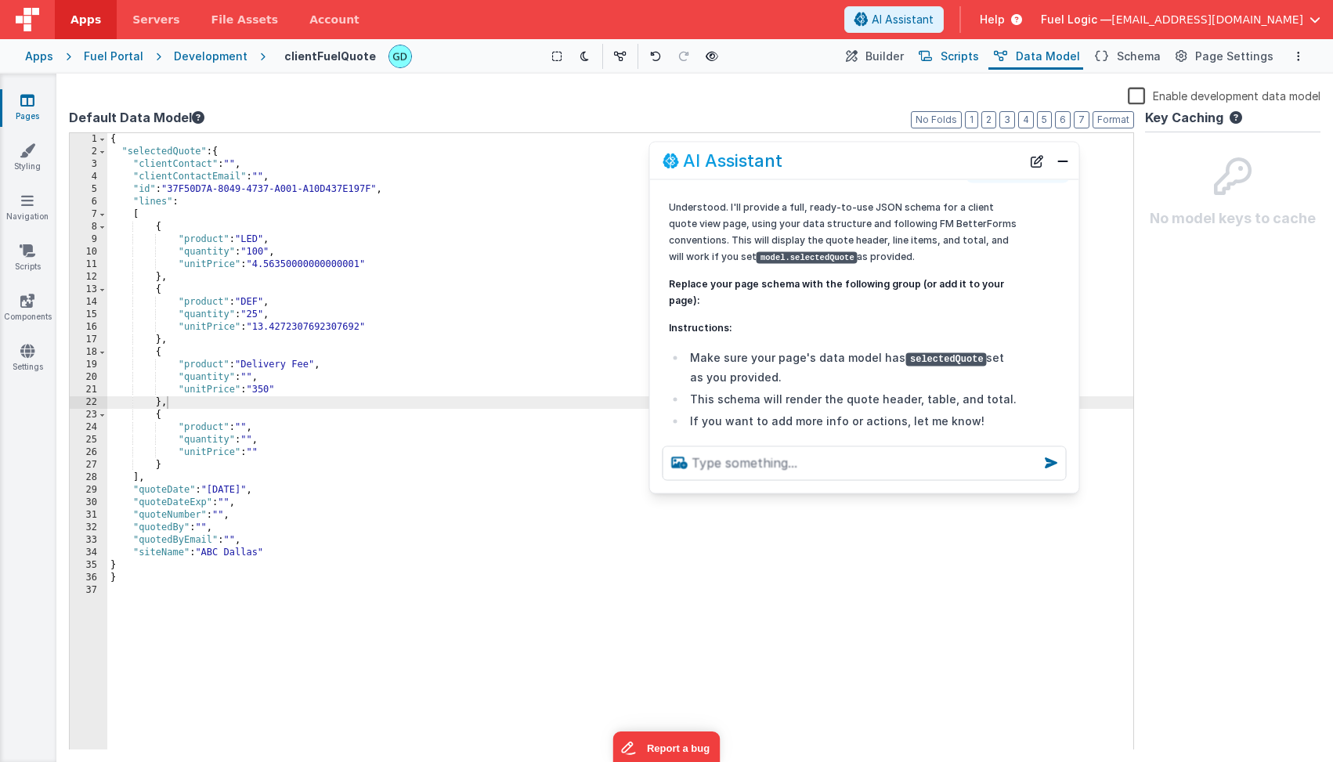
click at [966, 60] on span "Scripts" at bounding box center [960, 57] width 38 height 16
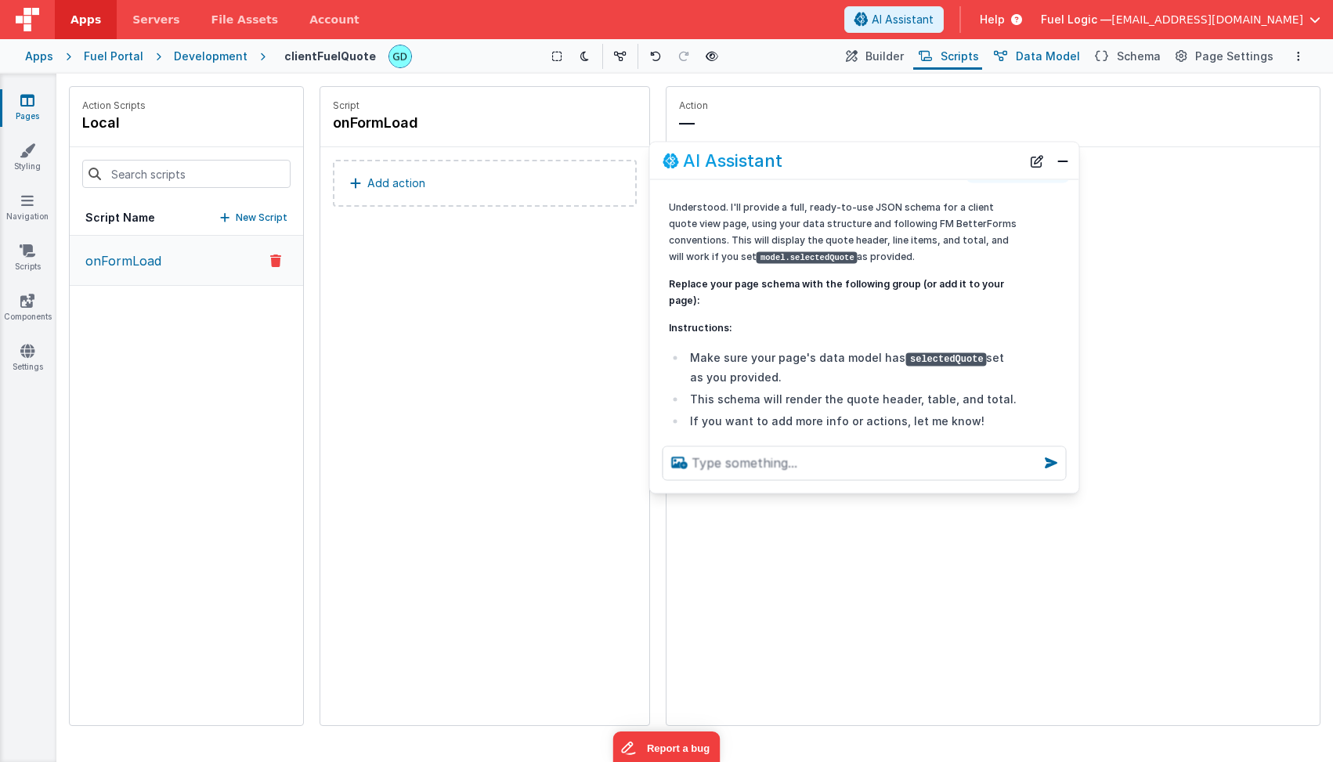
click at [1041, 59] on span "Data Model" at bounding box center [1048, 57] width 64 height 16
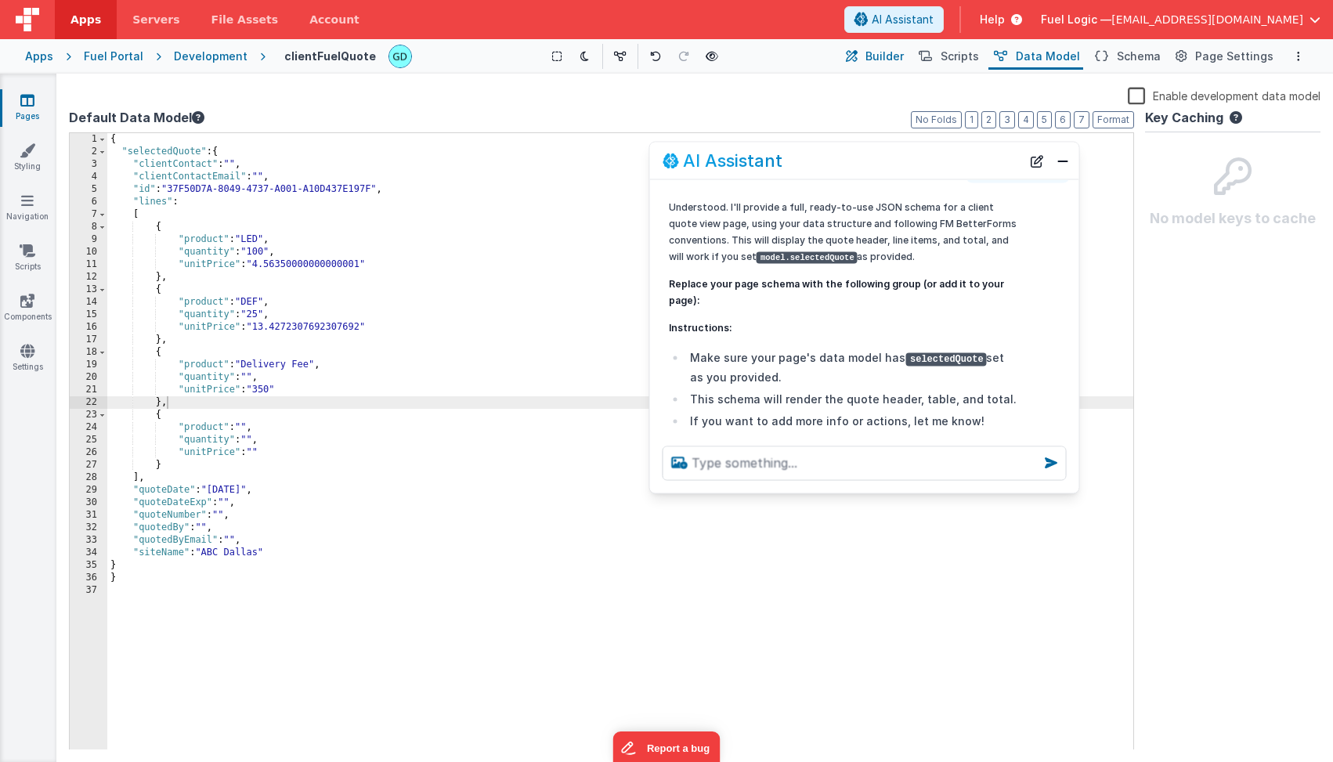
click at [895, 60] on span "Builder" at bounding box center [884, 57] width 38 height 16
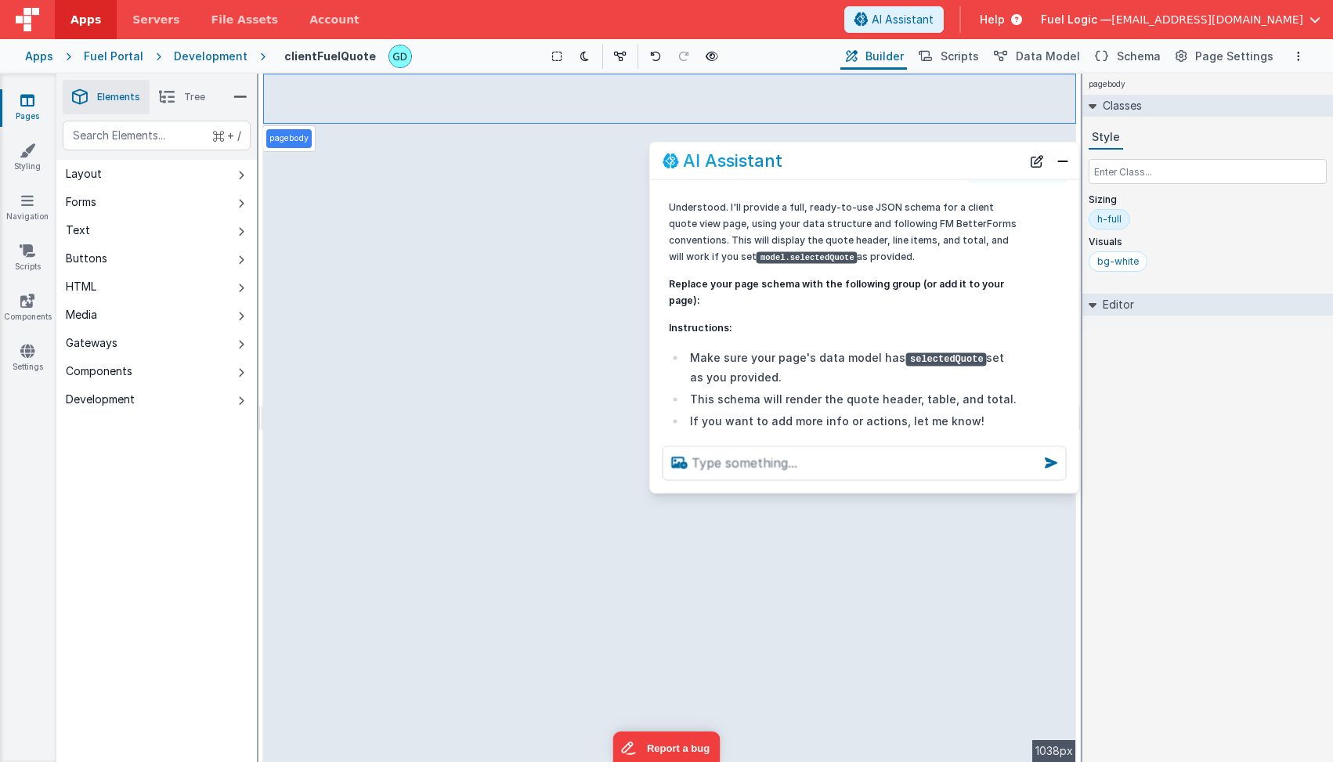
click at [291, 139] on p "pagebody" at bounding box center [288, 138] width 39 height 13
click at [1114, 221] on div "h-full" at bounding box center [1109, 219] width 24 height 13
click at [1118, 265] on div "bg-white" at bounding box center [1118, 261] width 42 height 13
click at [1104, 222] on div "h-full" at bounding box center [1109, 219] width 24 height 13
click at [579, 59] on button at bounding box center [585, 56] width 22 height 22
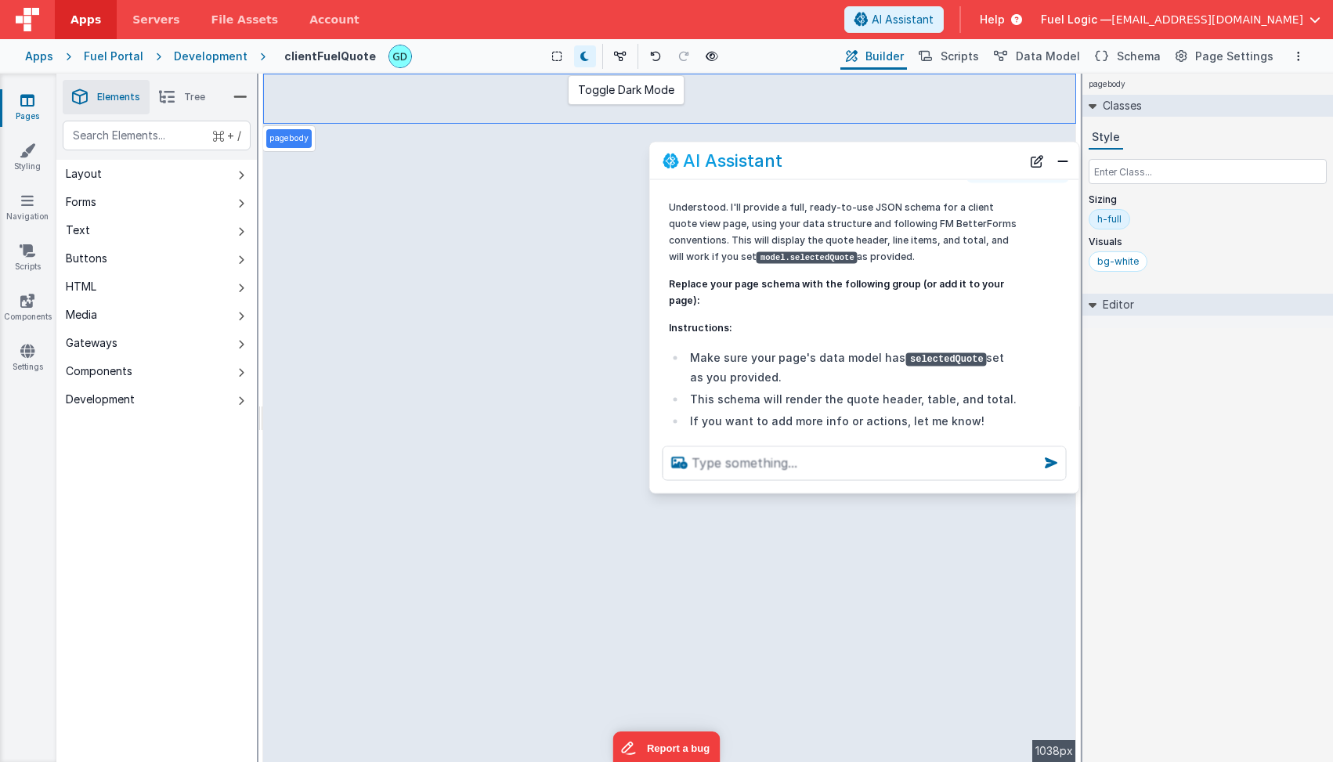
click at [585, 56] on icon at bounding box center [584, 56] width 9 height 11
click at [625, 61] on icon at bounding box center [620, 56] width 13 height 11
click at [625, 61] on icon at bounding box center [622, 56] width 13 height 11
click at [1173, 461] on div "pagebody Classes Style Sizing h-full Visuals bg-white Editor DEV: Focus DEV: bu…" at bounding box center [1207, 418] width 251 height 688
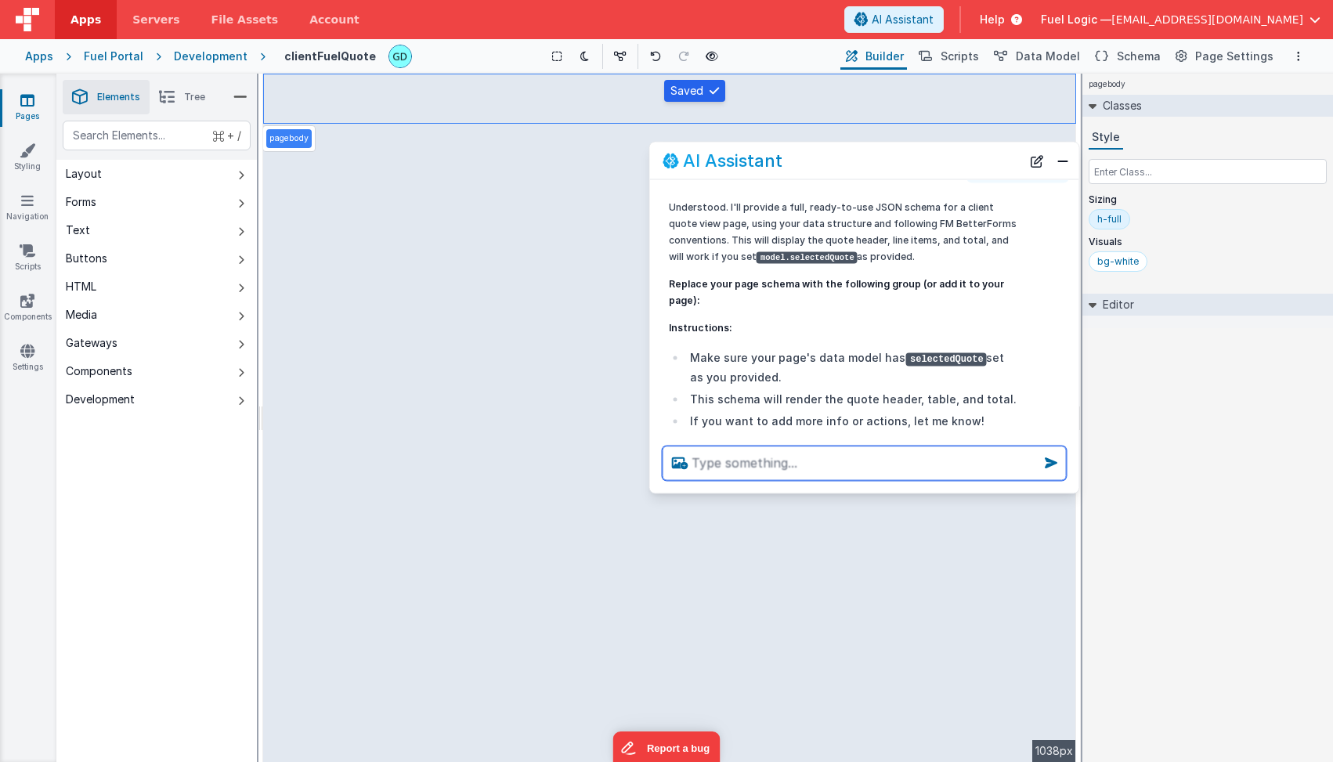
click at [786, 464] on textarea at bounding box center [865, 463] width 404 height 34
type textarea "d"
type textarea "still dont see anything displayed in builder view"
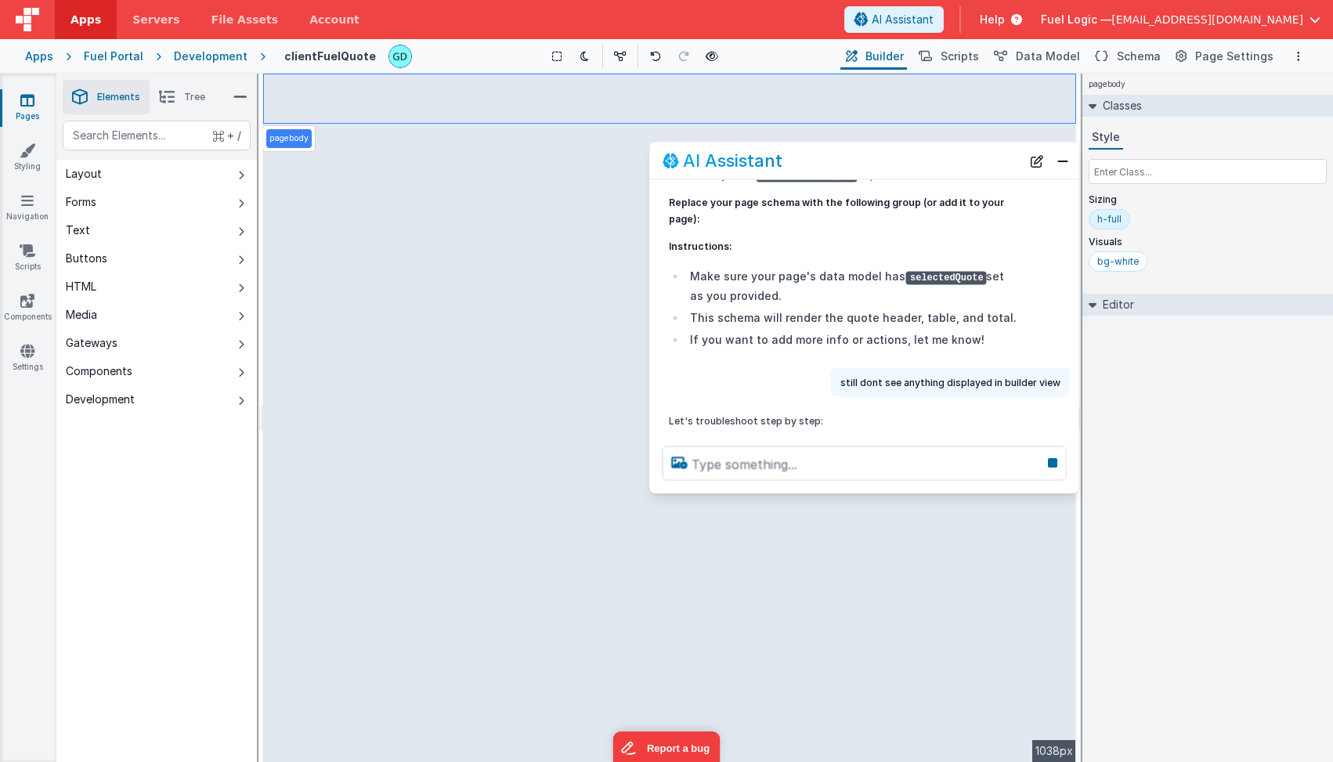
scroll to position [1260, 0]
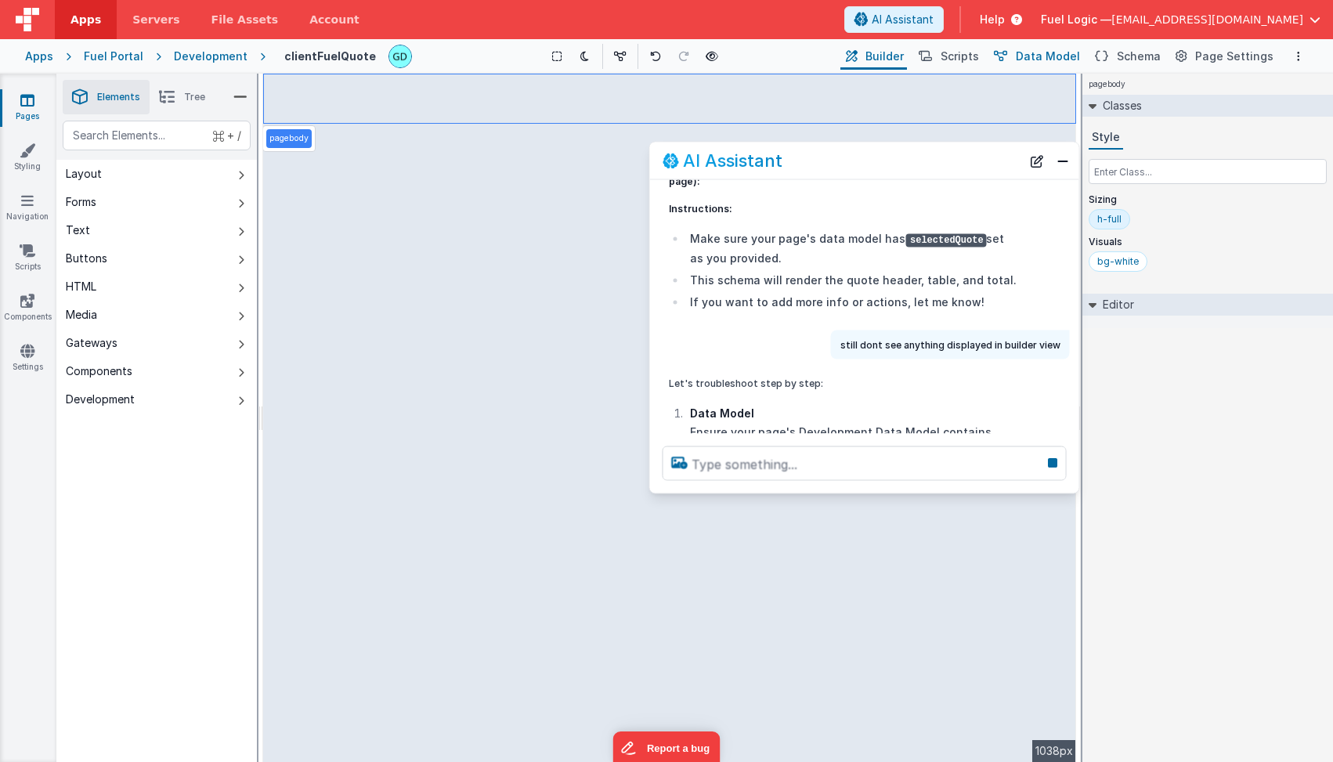
click at [1035, 60] on span "Data Model" at bounding box center [1048, 57] width 64 height 16
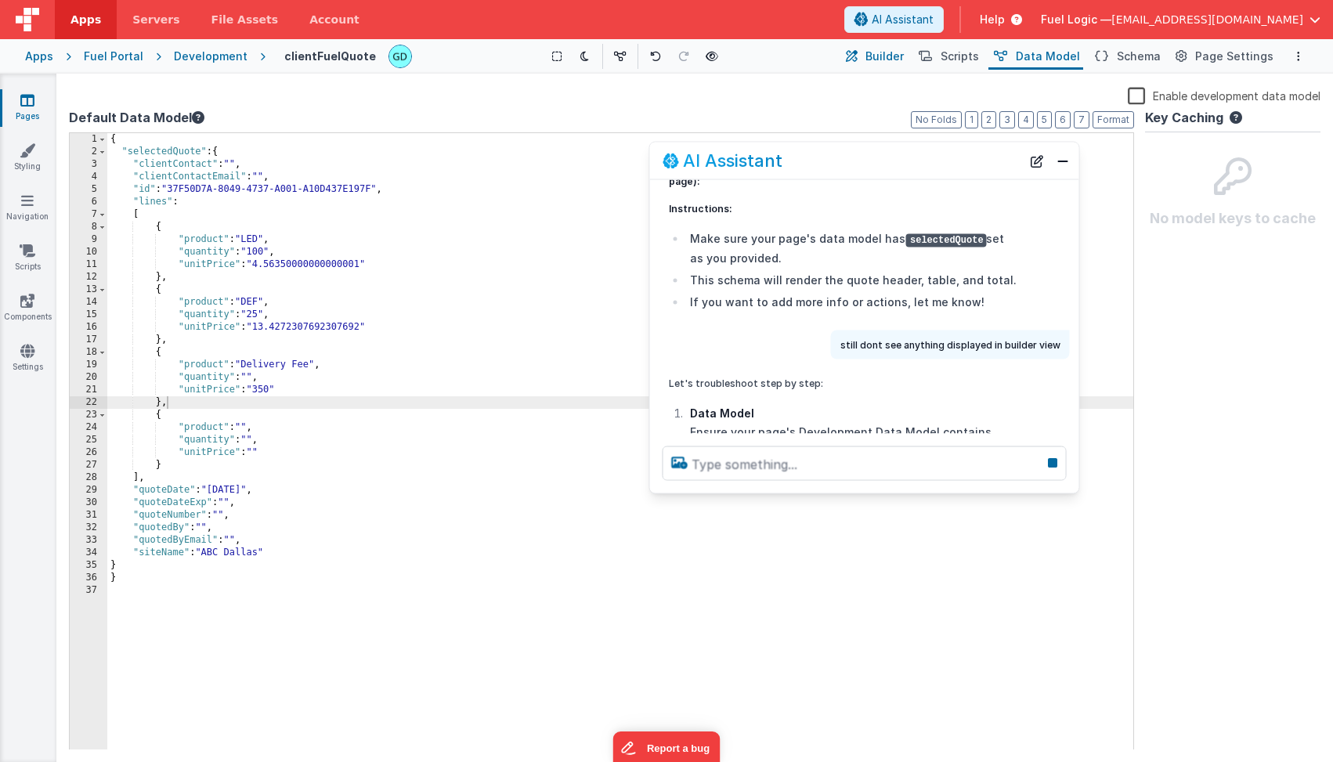
click at [900, 62] on span "Builder" at bounding box center [884, 57] width 38 height 16
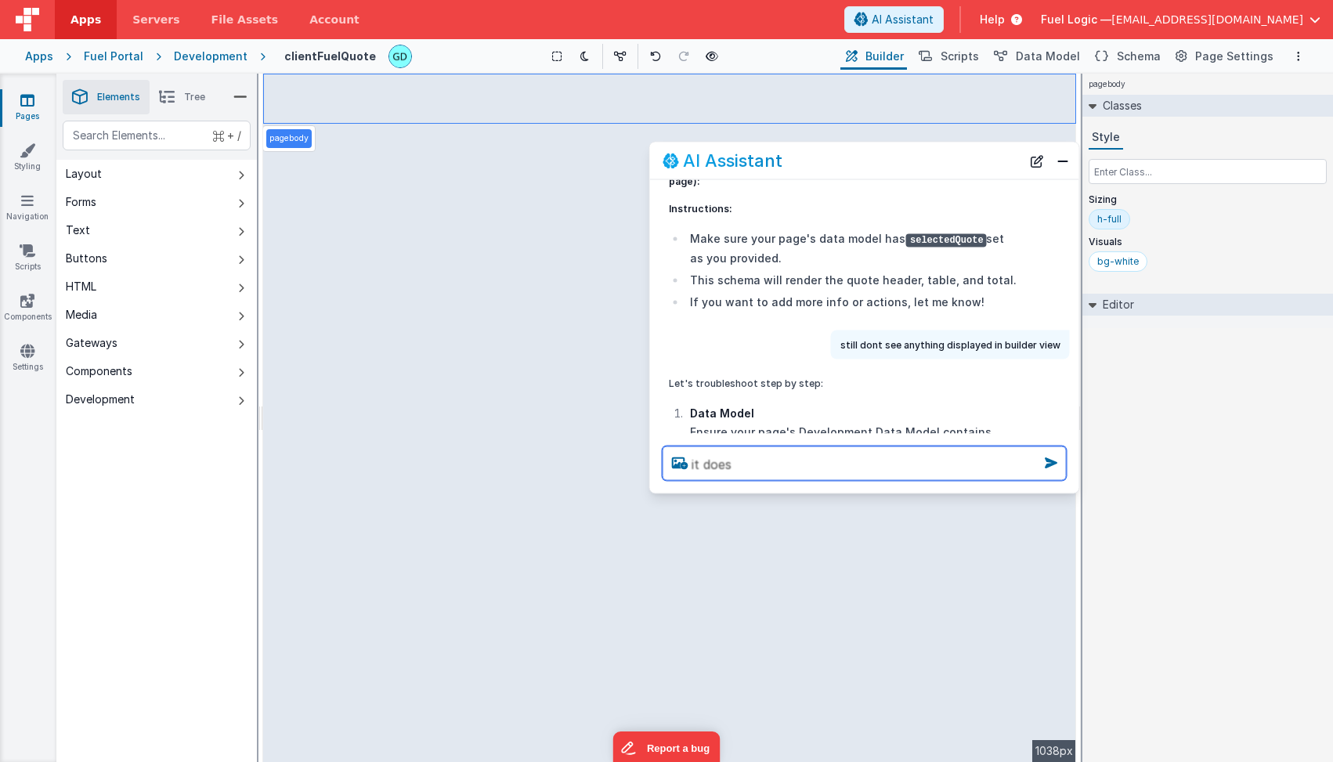
type textarea "it does"
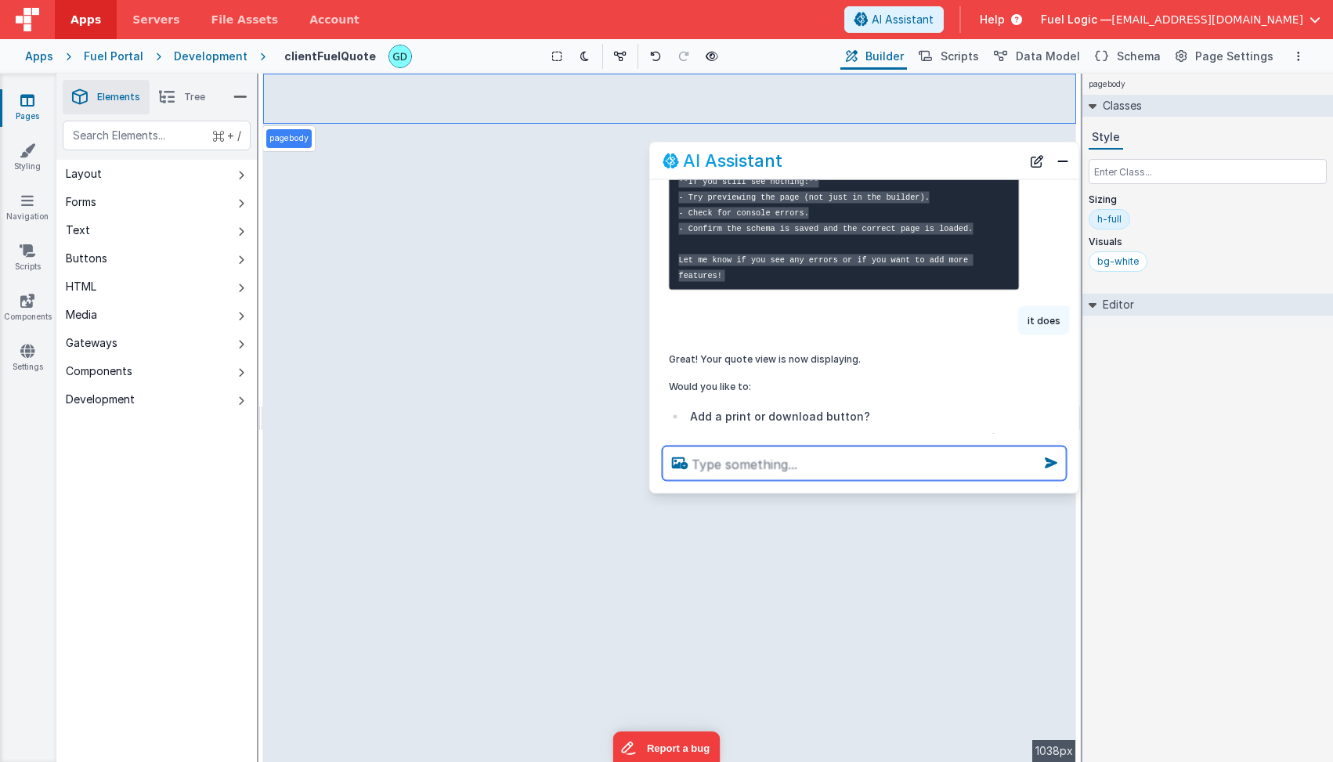
scroll to position [2688, 0]
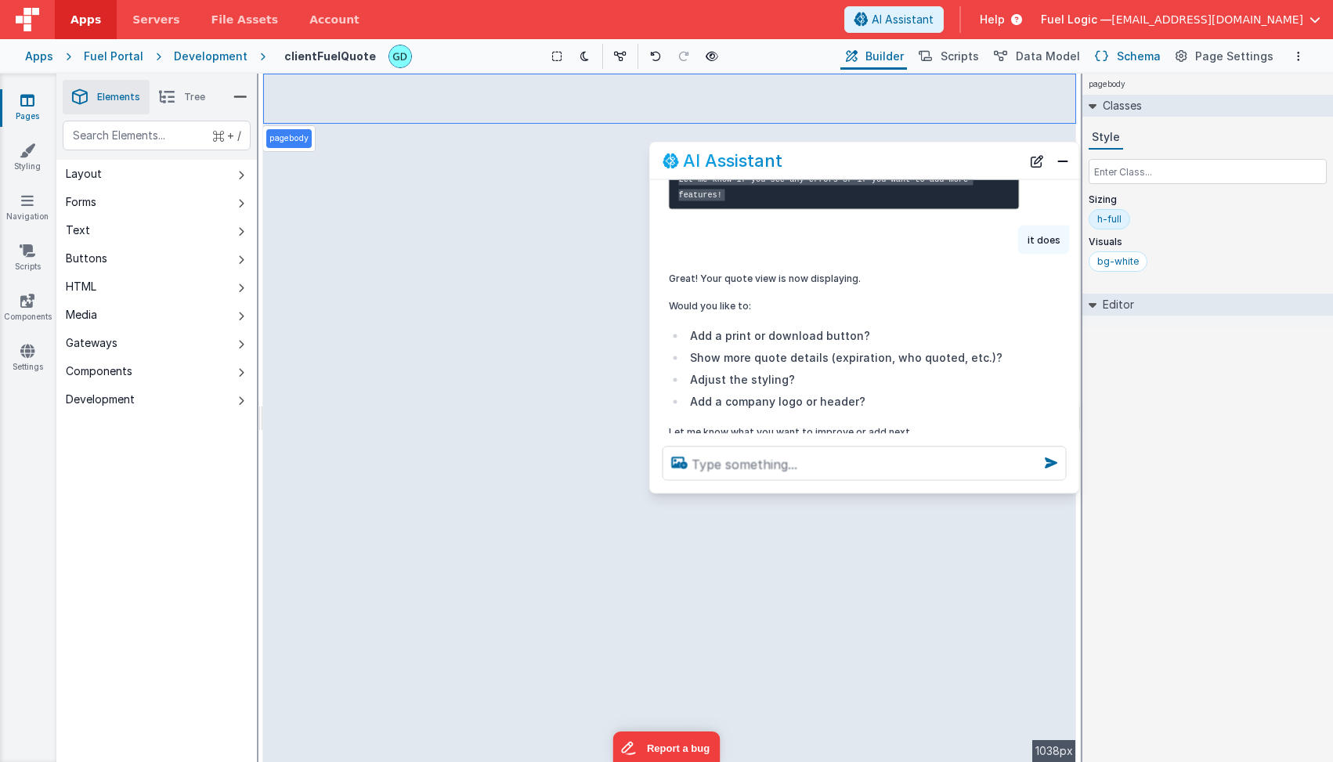
click at [1134, 53] on span "Schema" at bounding box center [1139, 57] width 44 height 16
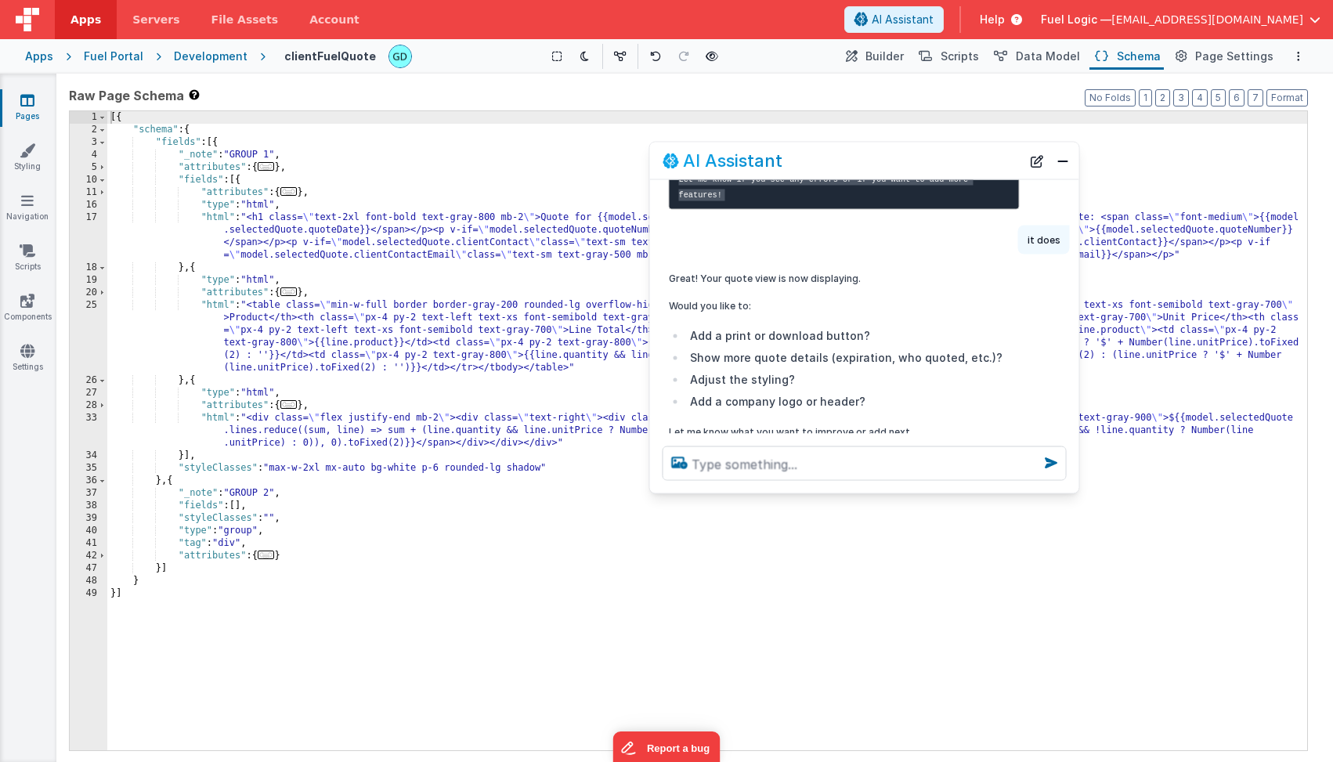
click at [175, 132] on div "[{ "schema" : { "fields" : [{ "_note" : "GROUP 1" , "attributes" : { ... } , "f…" at bounding box center [707, 443] width 1200 height 664
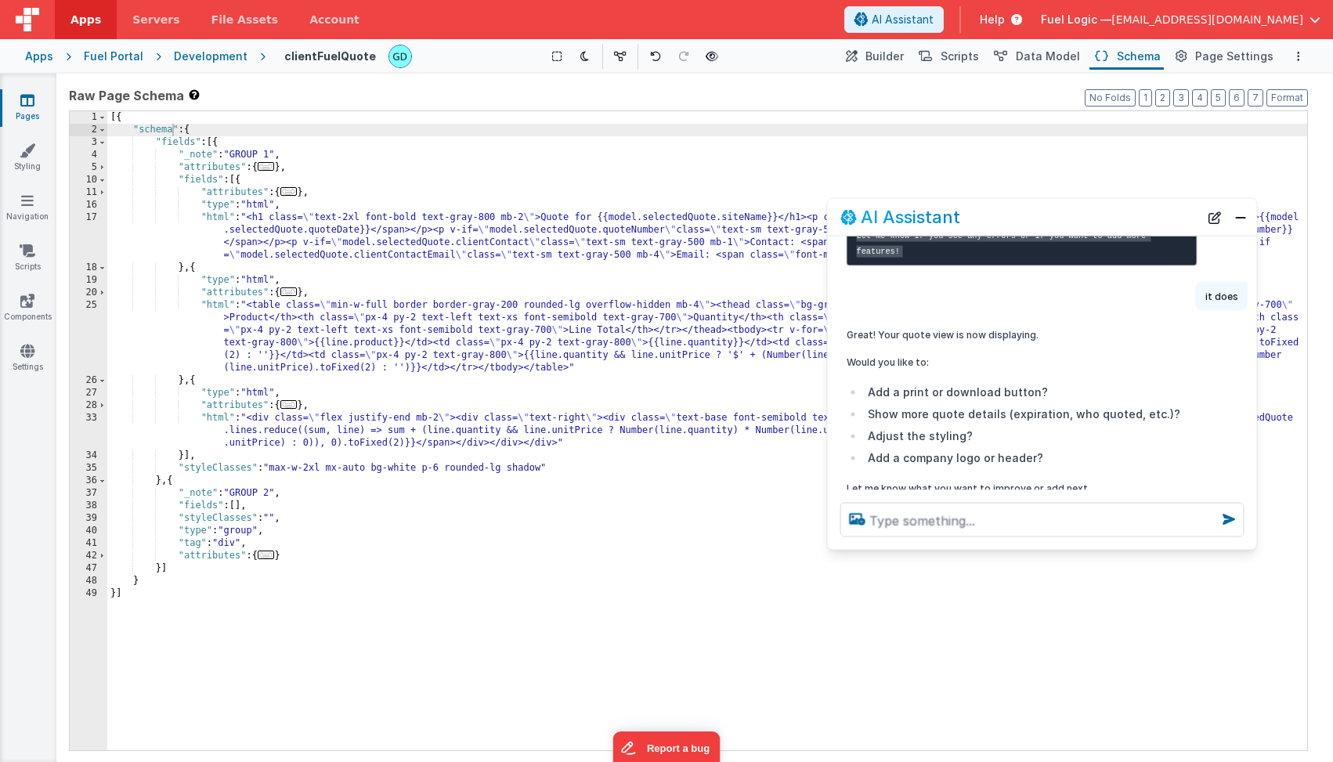
drag, startPoint x: 764, startPoint y: 164, endPoint x: 957, endPoint y: 226, distance: 203.1
click at [957, 226] on h2 "AI Assistant" at bounding box center [910, 217] width 99 height 19
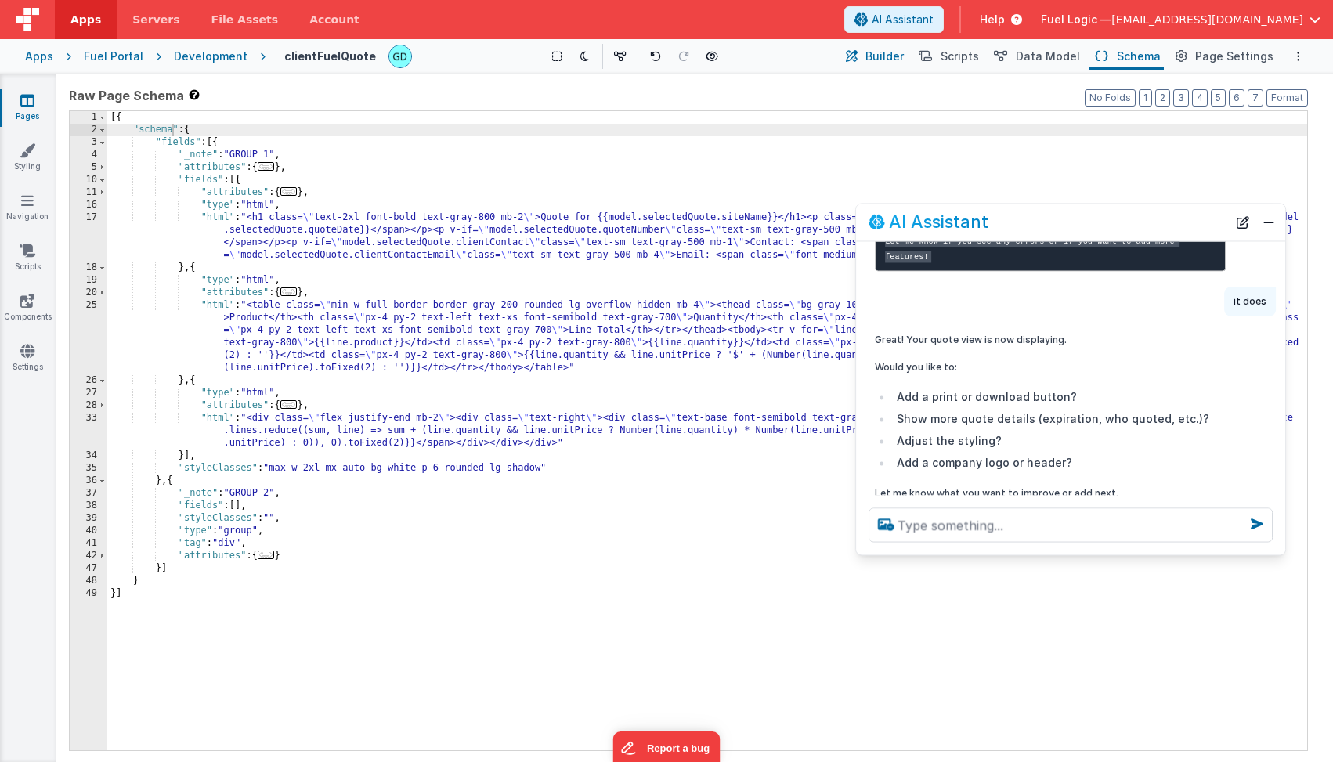
click at [889, 56] on span "Builder" at bounding box center [884, 57] width 38 height 16
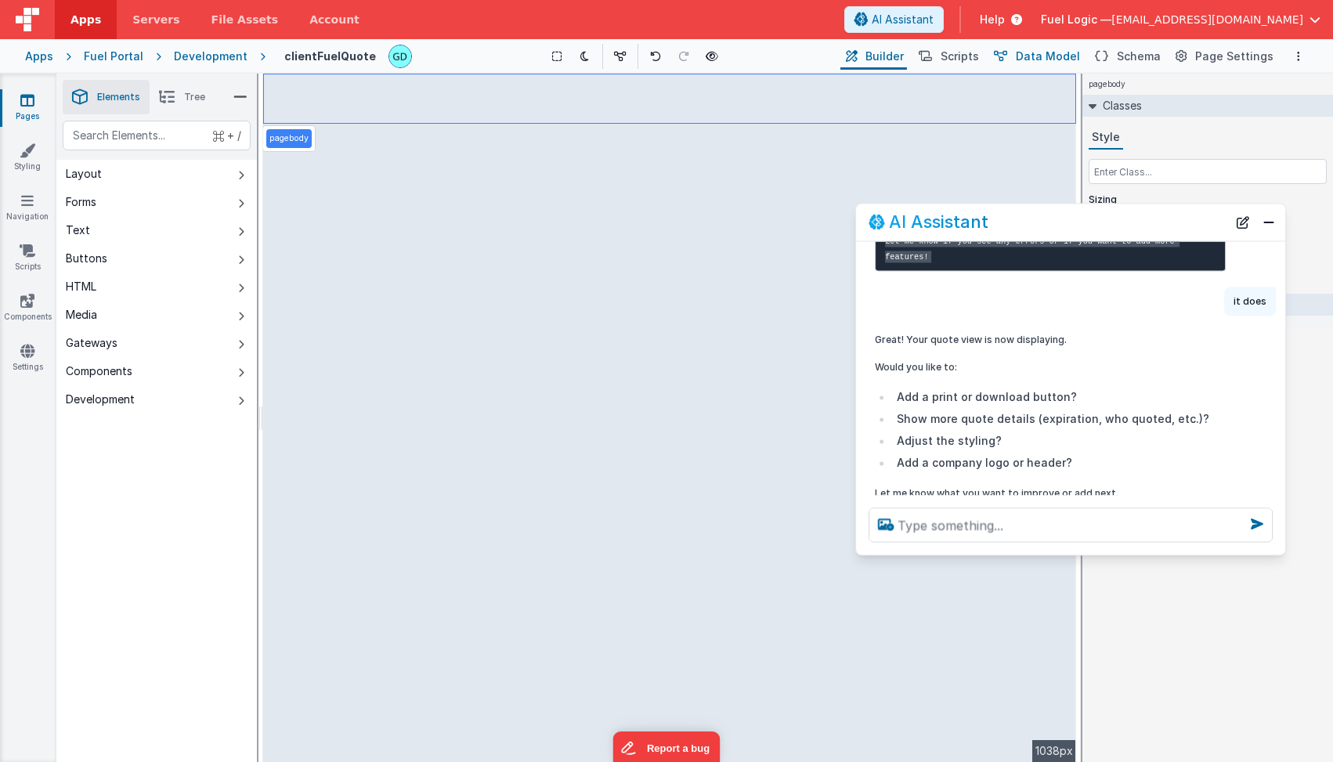
click at [1065, 56] on span "Data Model" at bounding box center [1048, 57] width 64 height 16
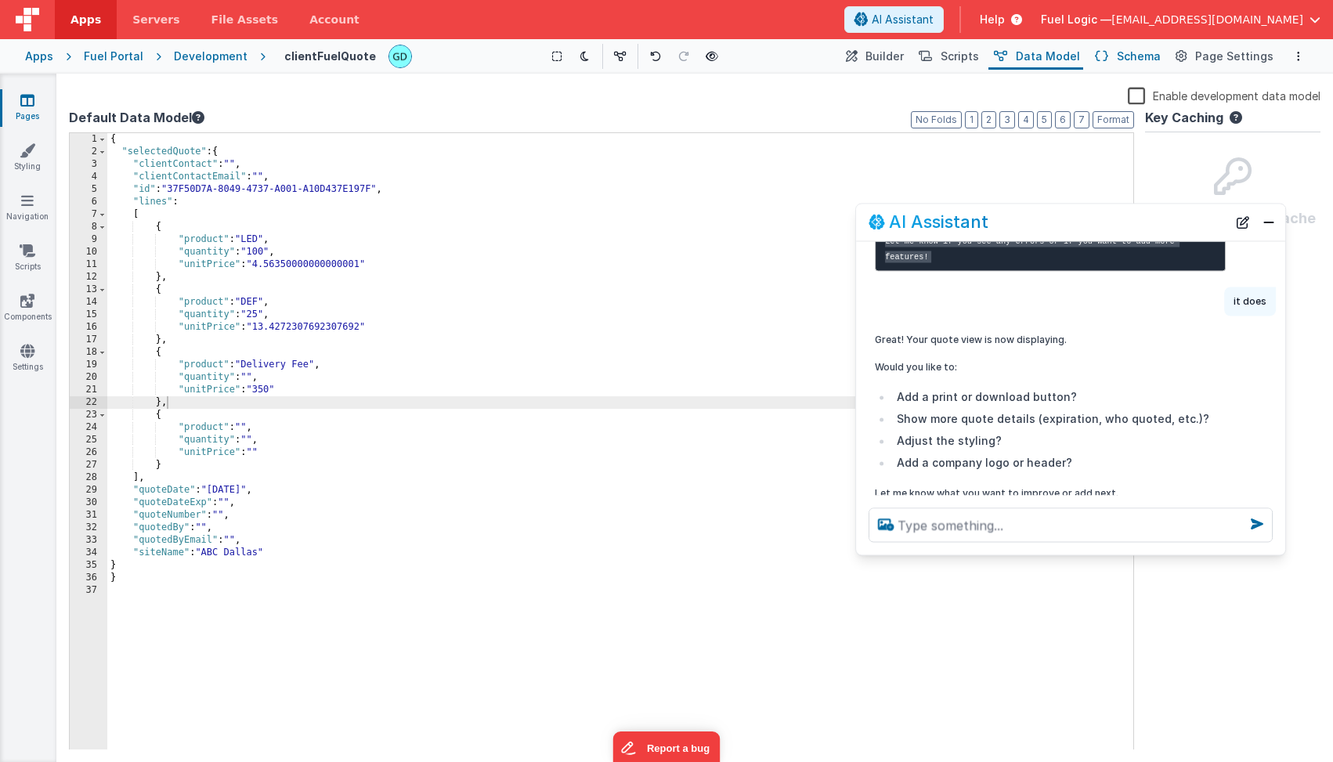
click at [1120, 55] on button "Schema" at bounding box center [1126, 56] width 74 height 27
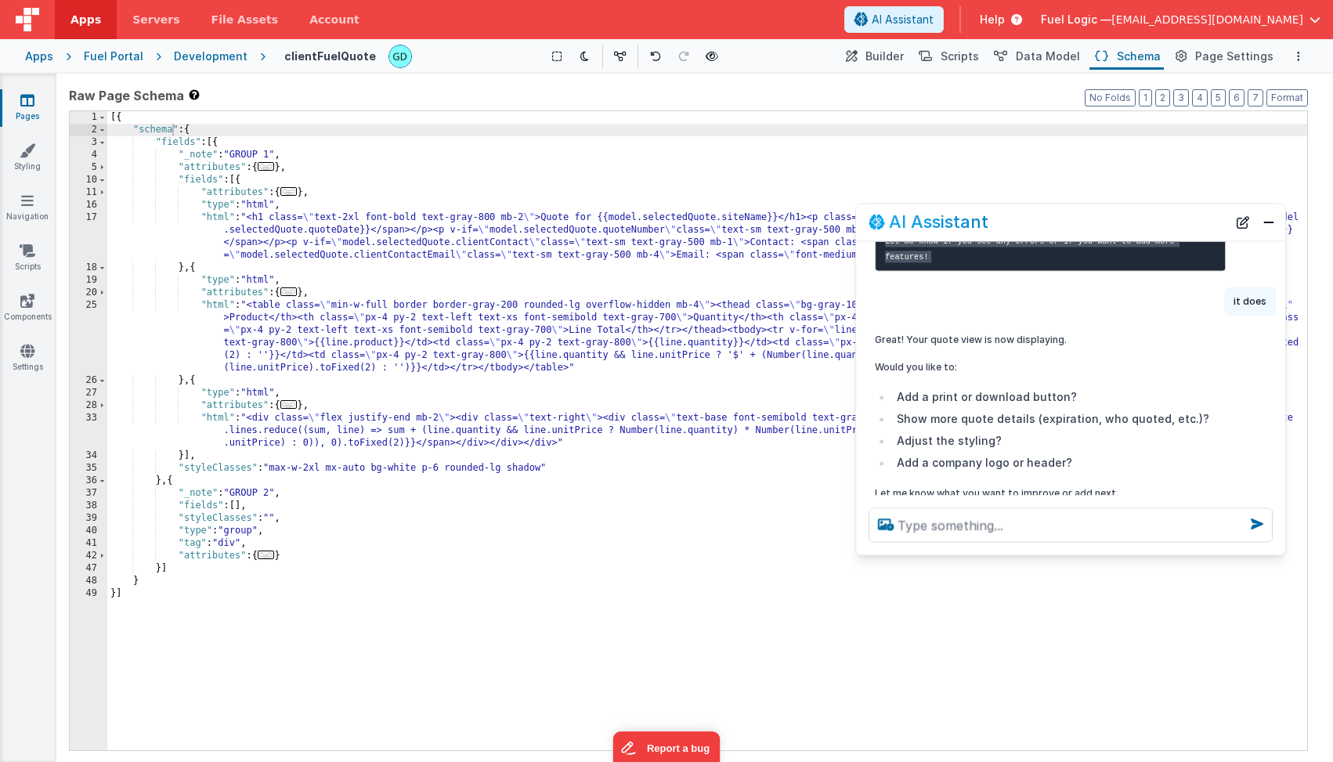
click at [612, 533] on div "[{ "schema" : { "fields" : [{ "_note" : "GROUP 1" , "attributes" : { ... } , "f…" at bounding box center [707, 443] width 1200 height 664
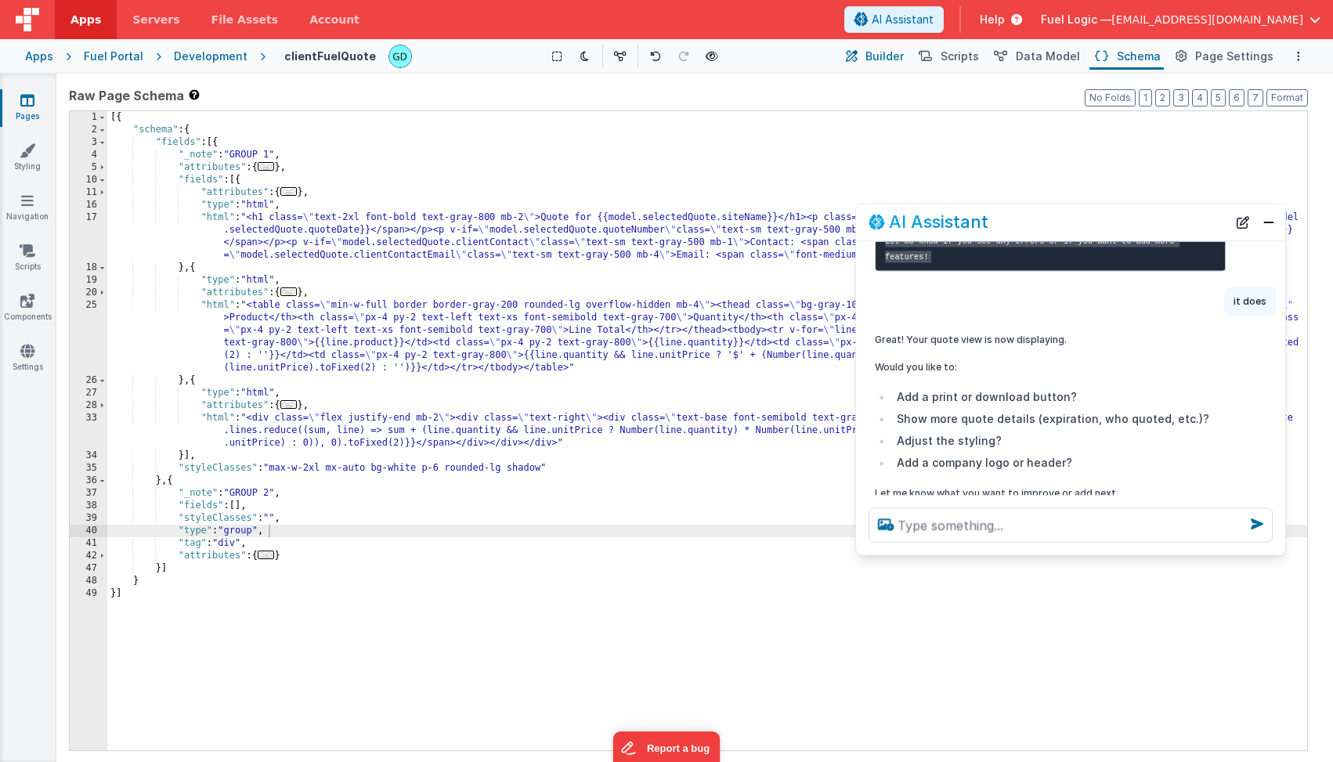
click at [904, 60] on span "Builder" at bounding box center [884, 57] width 38 height 16
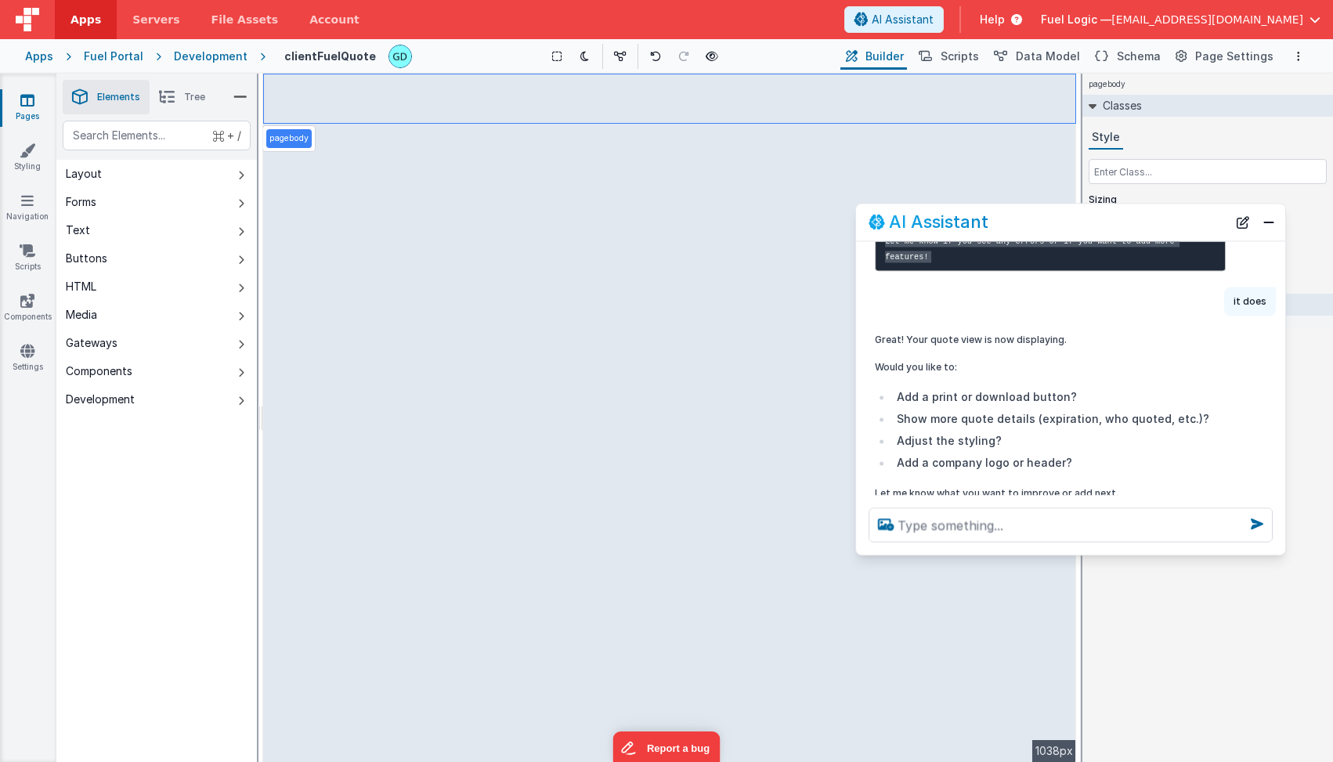
click at [297, 140] on p "pagebody" at bounding box center [288, 138] width 39 height 13
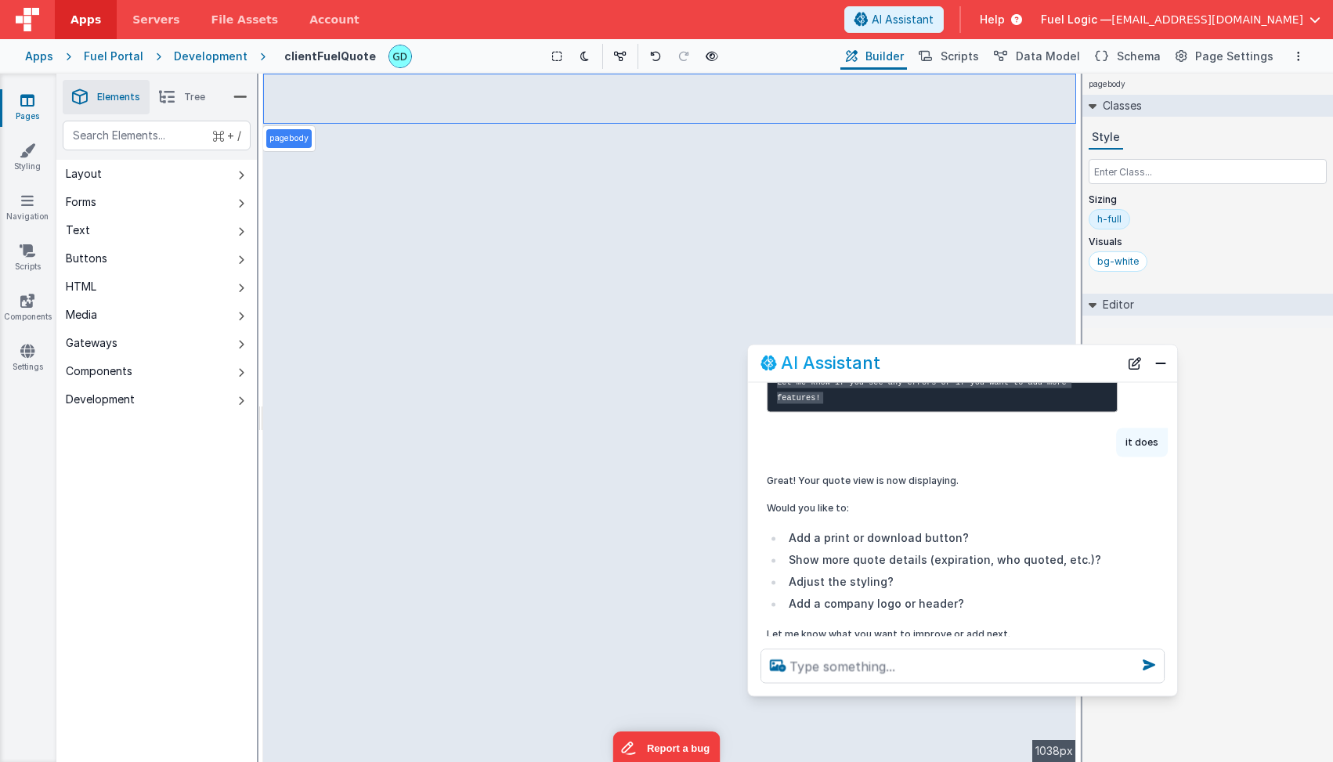
drag, startPoint x: 998, startPoint y: 224, endPoint x: 872, endPoint y: 364, distance: 188.0
click at [872, 364] on div "AI Assistant" at bounding box center [939, 363] width 359 height 19
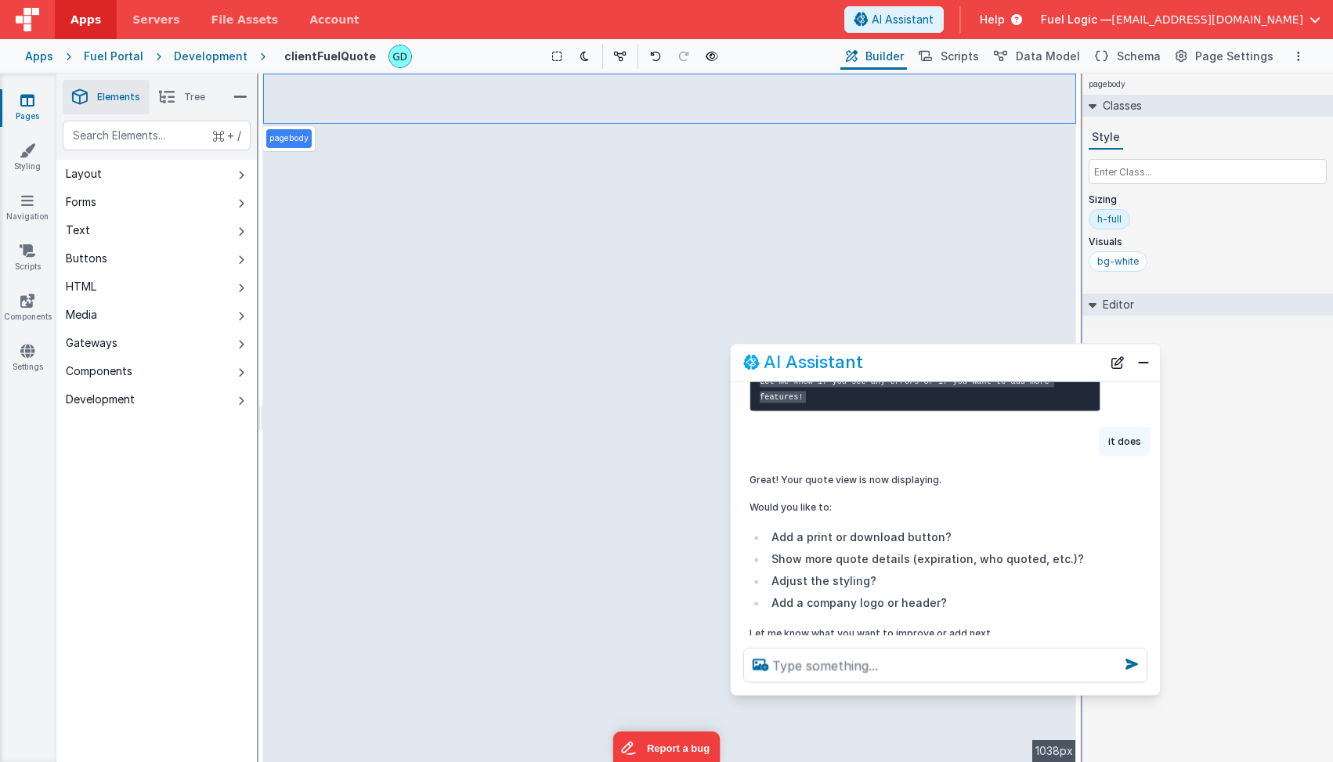
click at [182, 96] on li "Tree" at bounding box center [182, 97] width 65 height 34
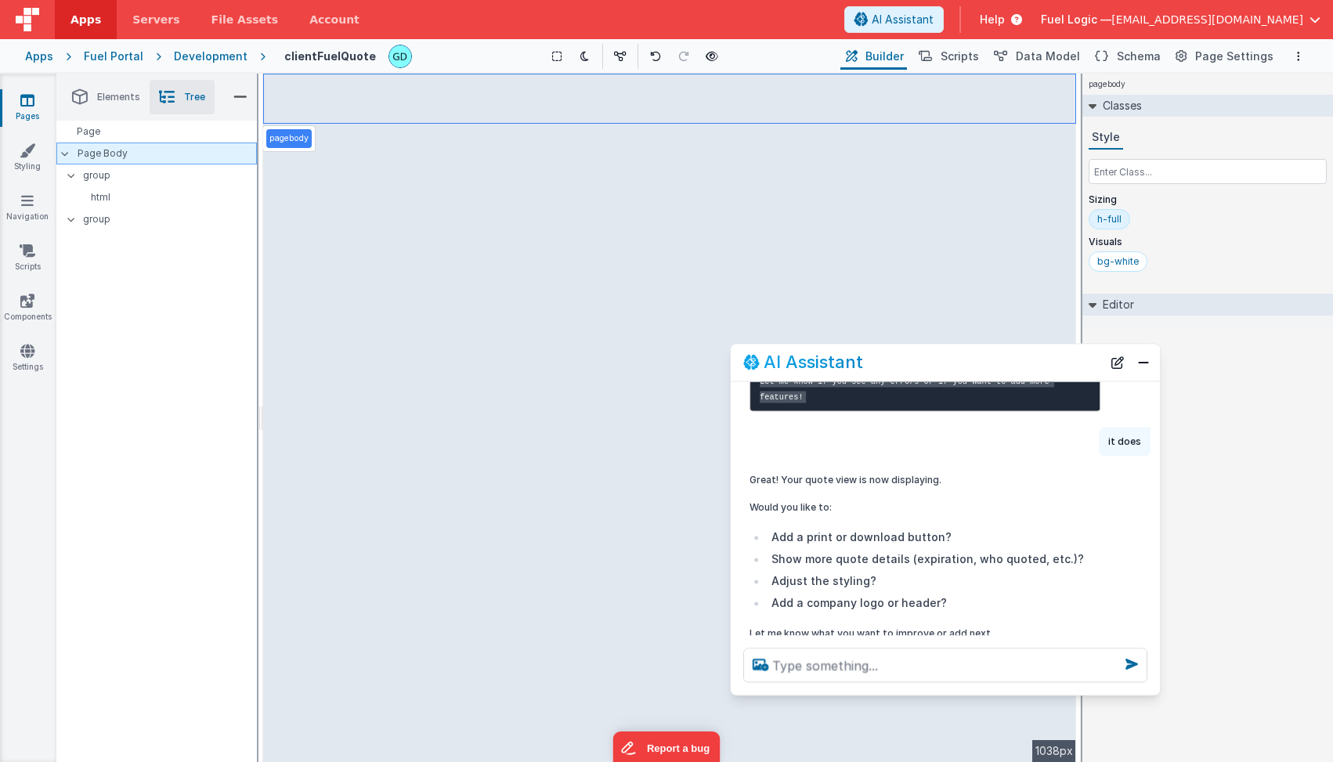
click at [107, 155] on p "Page Body" at bounding box center [167, 153] width 179 height 13
click at [103, 137] on div "Page" at bounding box center [156, 132] width 200 height 22
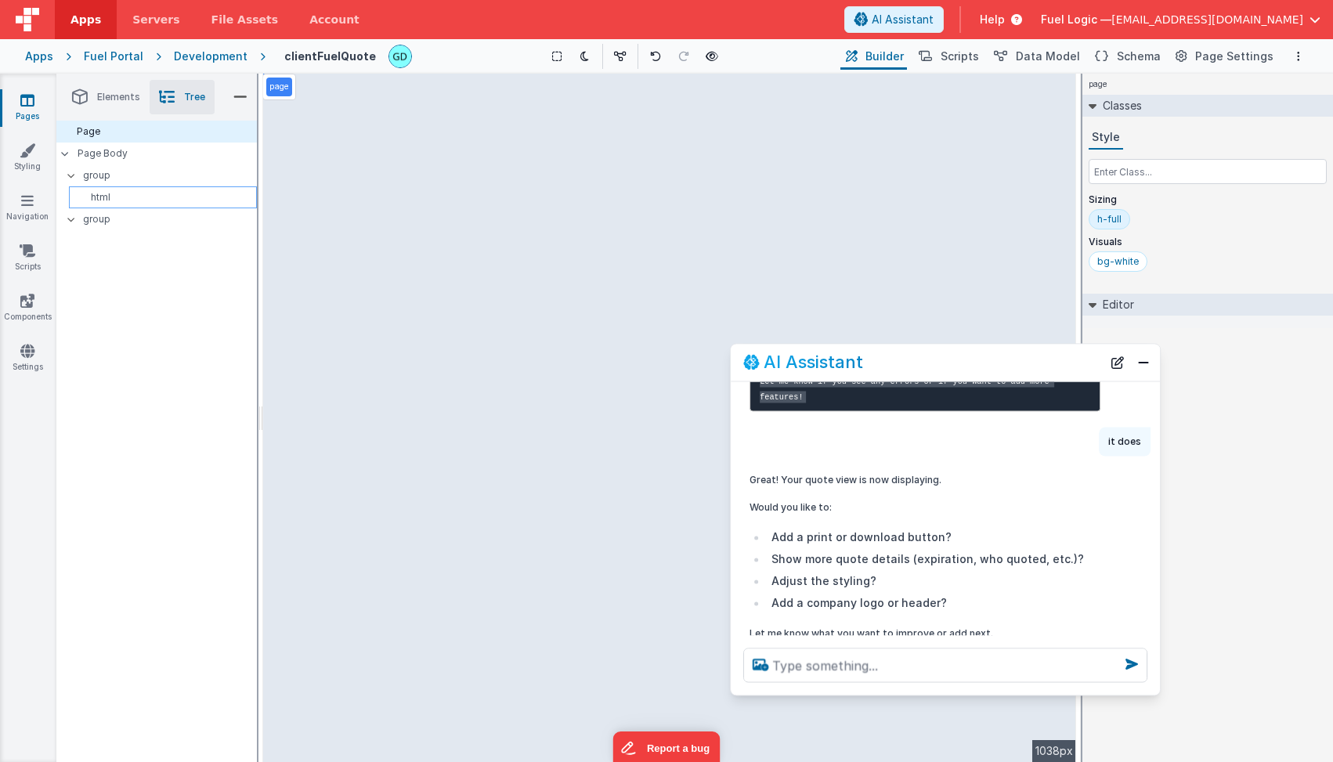
click at [113, 198] on p "html" at bounding box center [165, 197] width 181 height 13
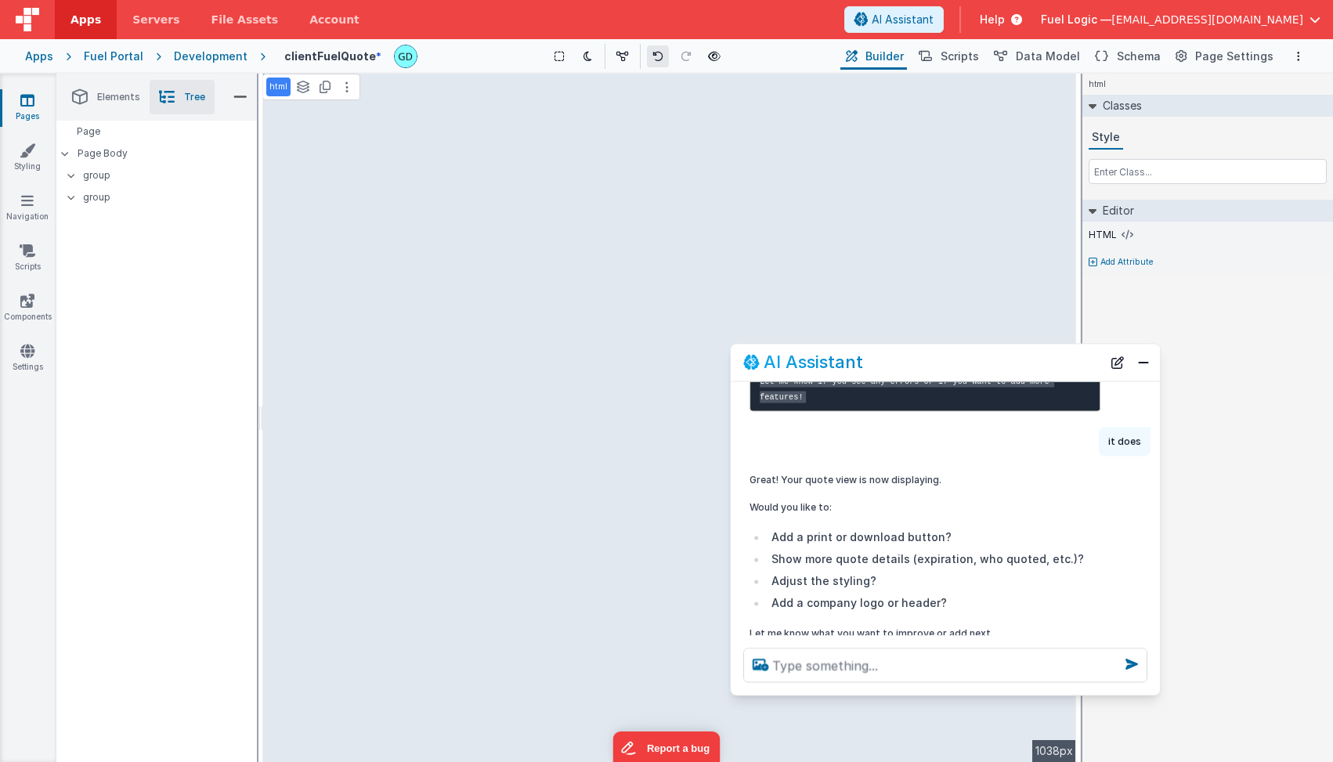
click at [657, 55] on icon at bounding box center [657, 56] width 11 height 11
click at [208, 49] on div "Apps Fuel Portal Development clientFuelQuote * Show Group Outlines Toggle Dark …" at bounding box center [666, 56] width 1333 height 34
click at [213, 58] on div "Development" at bounding box center [211, 57] width 74 height 16
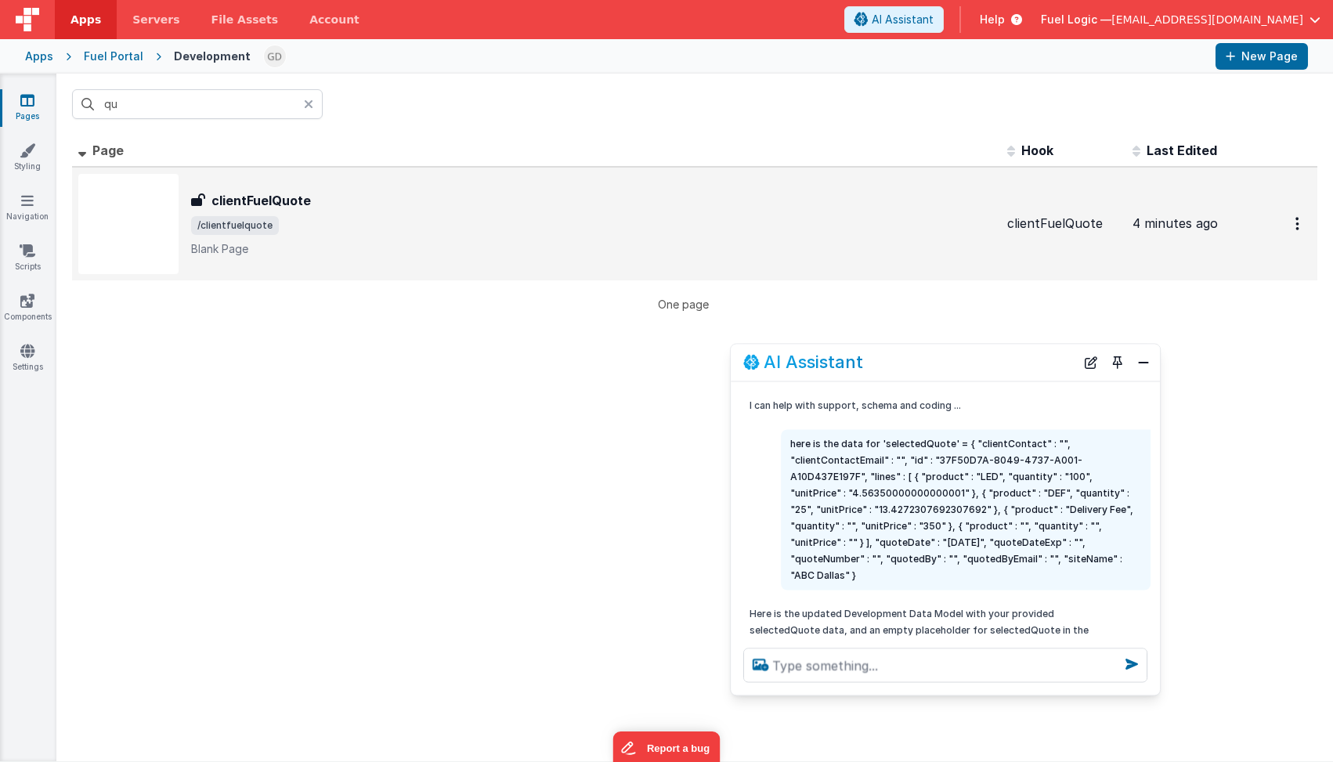
click at [378, 220] on span "/clientfuelquote" at bounding box center [593, 225] width 804 height 19
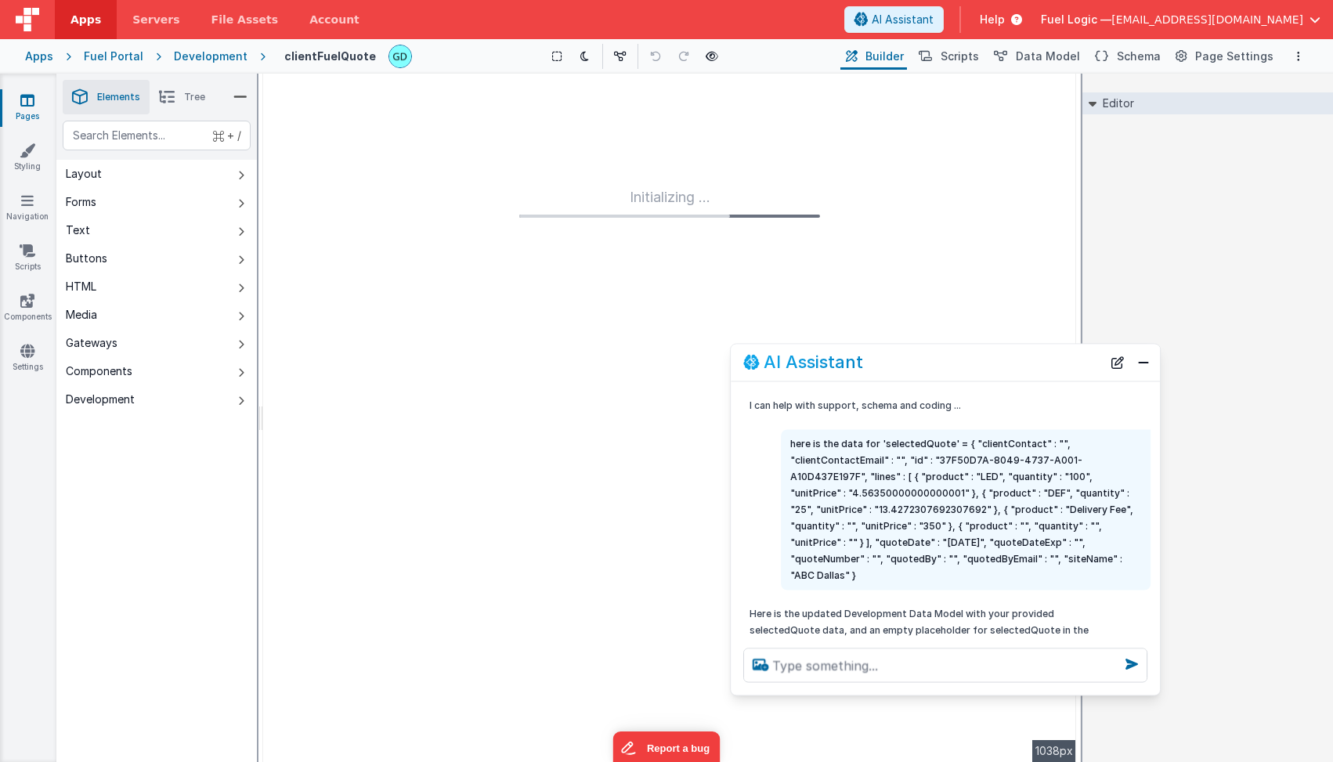
click at [179, 96] on li "Tree" at bounding box center [182, 97] width 65 height 34
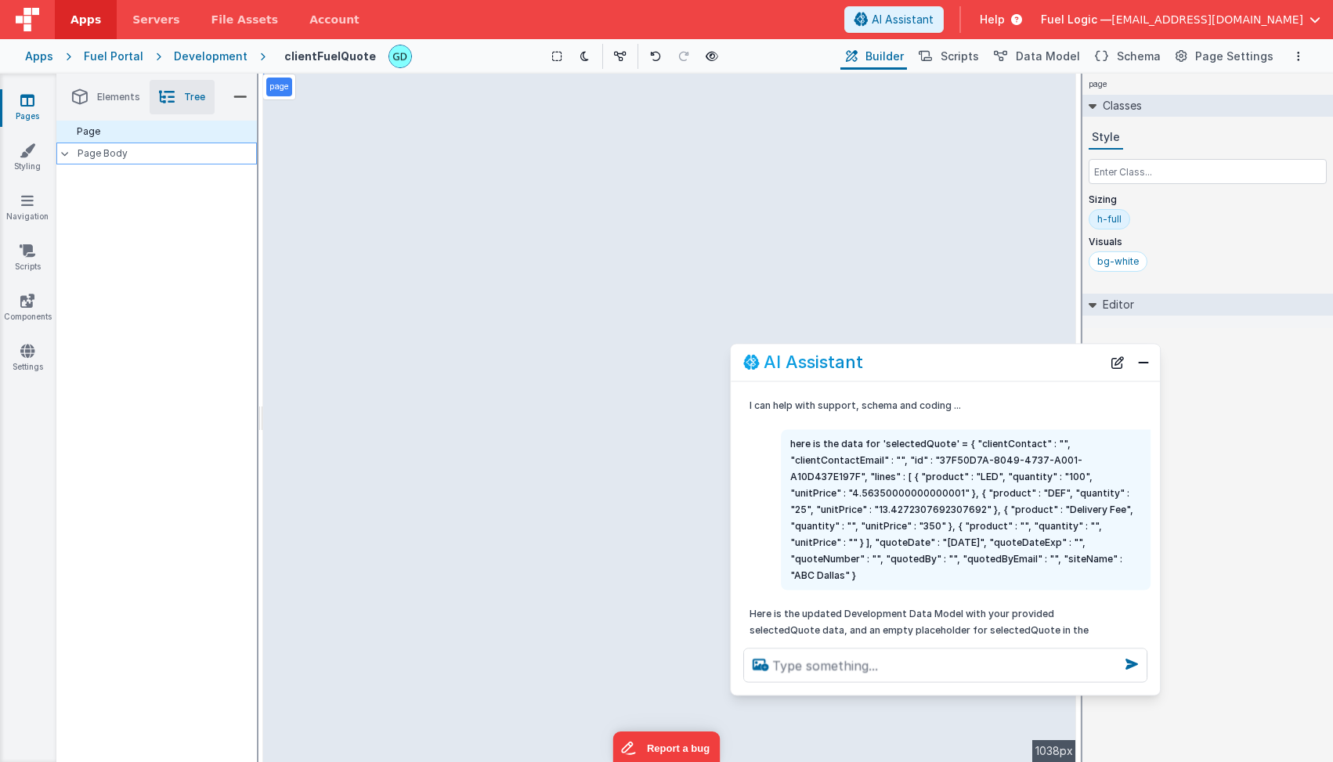
click at [94, 154] on p "Page Body" at bounding box center [167, 153] width 179 height 13
click at [151, 132] on div "Page" at bounding box center [156, 132] width 200 height 22
click at [67, 153] on icon at bounding box center [65, 153] width 8 height 5
click at [66, 157] on div at bounding box center [70, 153] width 15 height 13
click at [1117, 53] on button "Schema" at bounding box center [1126, 56] width 74 height 27
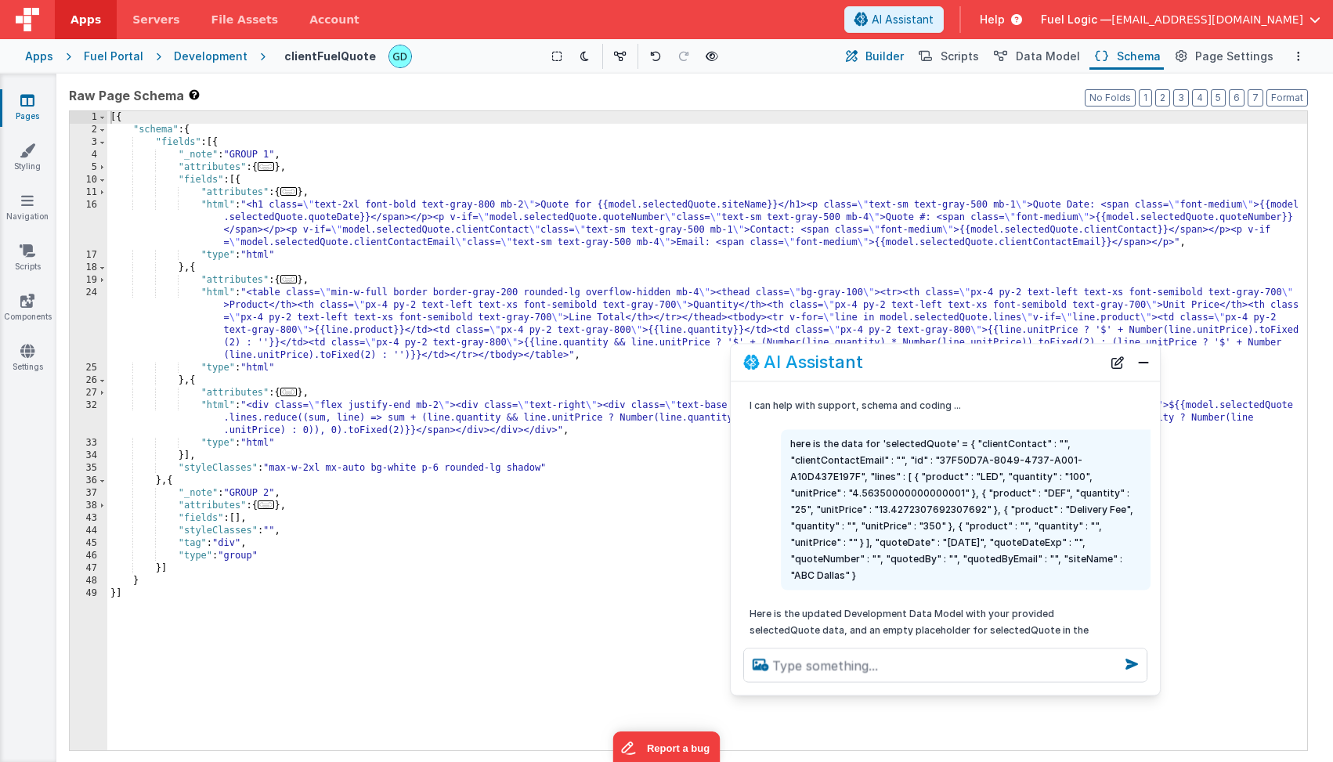
click at [895, 60] on span "Builder" at bounding box center [884, 57] width 38 height 16
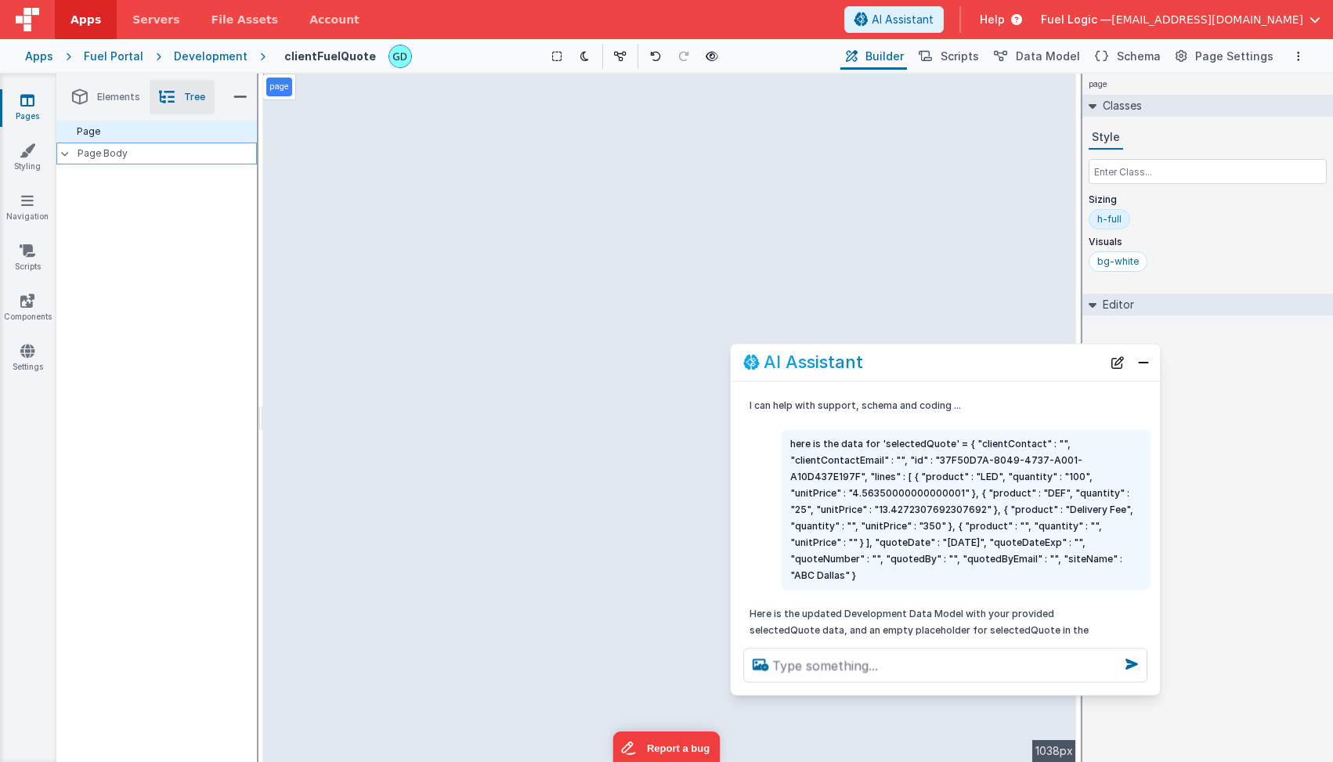
click at [103, 154] on p "Page Body" at bounding box center [167, 153] width 179 height 13
click at [294, 139] on p "pagebody" at bounding box center [288, 138] width 39 height 13
click at [297, 137] on p "pagebody" at bounding box center [288, 138] width 39 height 13
click at [143, 117] on ul "Elements Tree" at bounding box center [156, 97] width 200 height 47
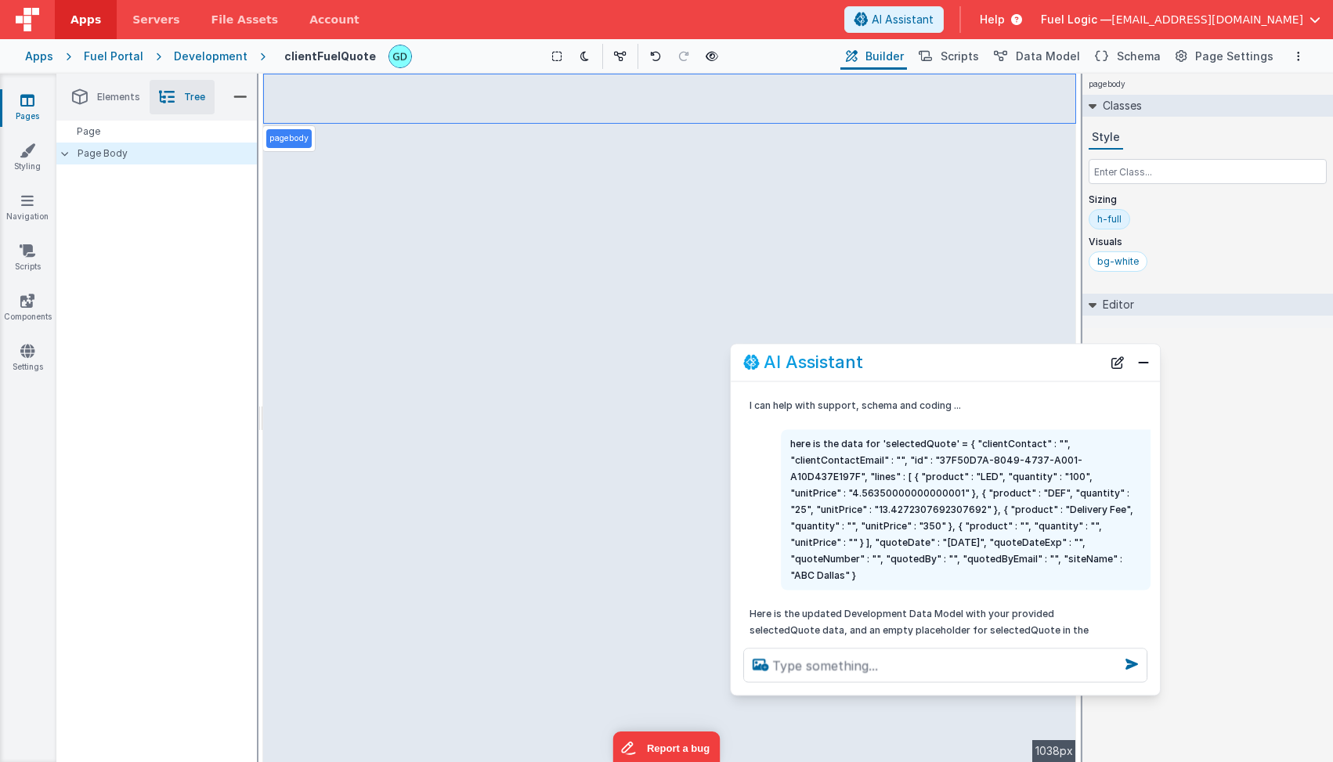
click at [128, 96] on span "Elements" at bounding box center [118, 97] width 43 height 13
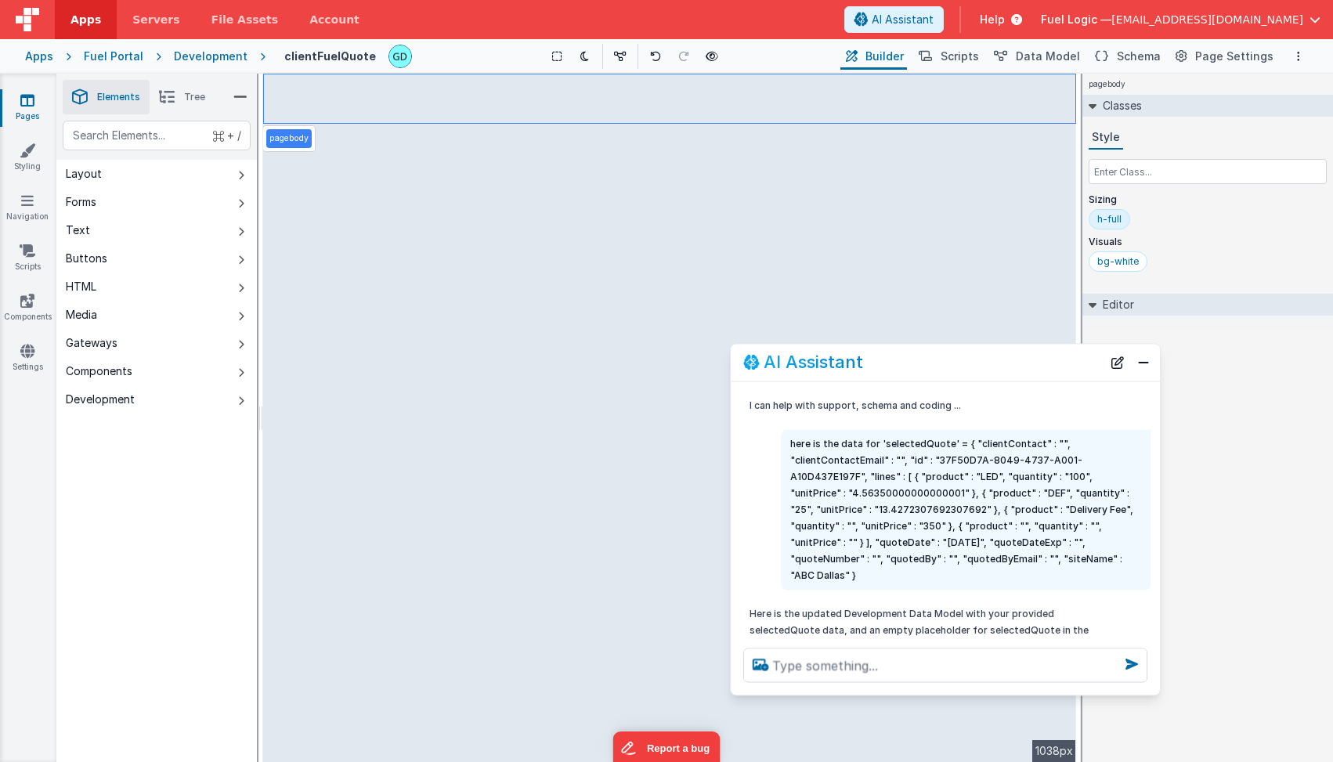
click at [192, 179] on button "Layout" at bounding box center [156, 174] width 200 height 28
click at [185, 99] on span "Tree" at bounding box center [194, 97] width 21 height 13
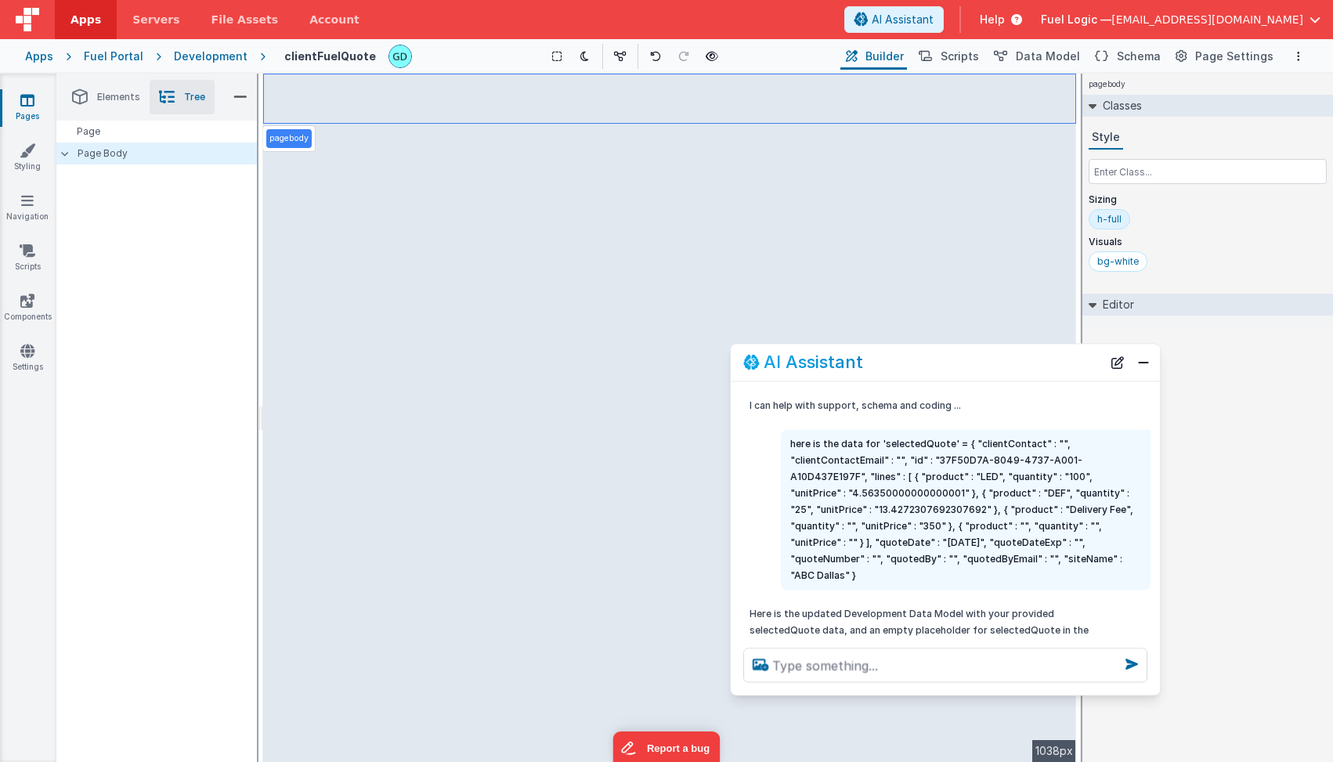
click at [121, 100] on span "Elements" at bounding box center [118, 97] width 43 height 13
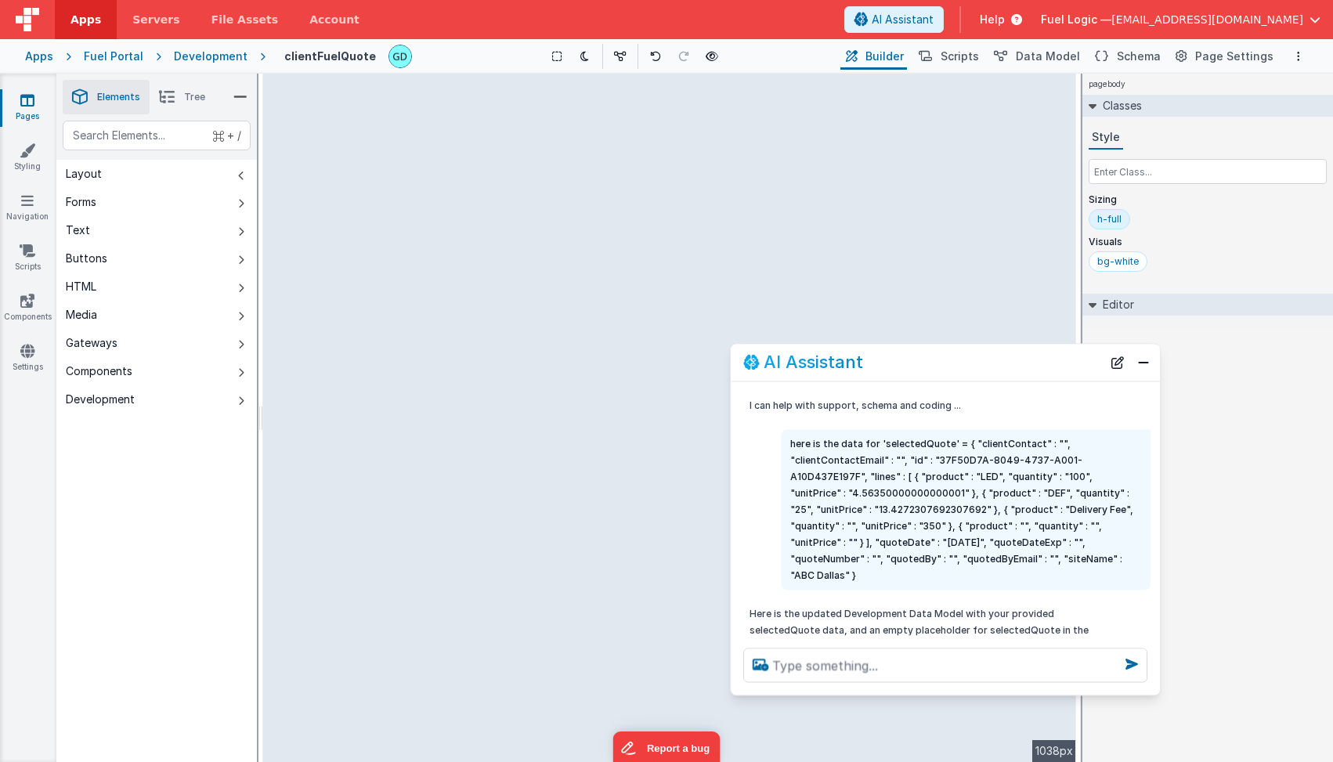
click at [86, 204] on div "Forms" at bounding box center [81, 202] width 31 height 16
click at [103, 229] on button "Text" at bounding box center [156, 230] width 200 height 28
click at [101, 175] on button "Layout" at bounding box center [156, 174] width 200 height 28
click at [193, 96] on span "Tree" at bounding box center [194, 97] width 21 height 13
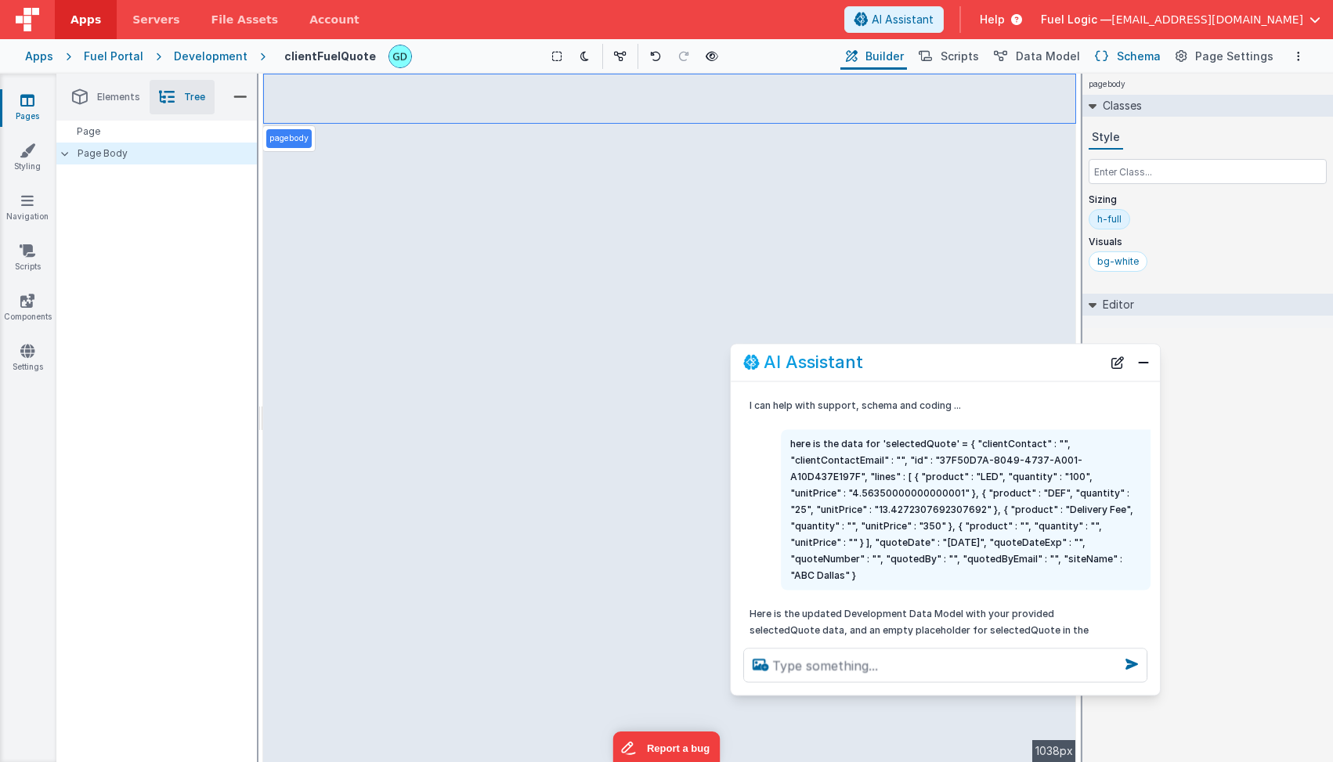
click at [1142, 55] on span "Schema" at bounding box center [1139, 57] width 44 height 16
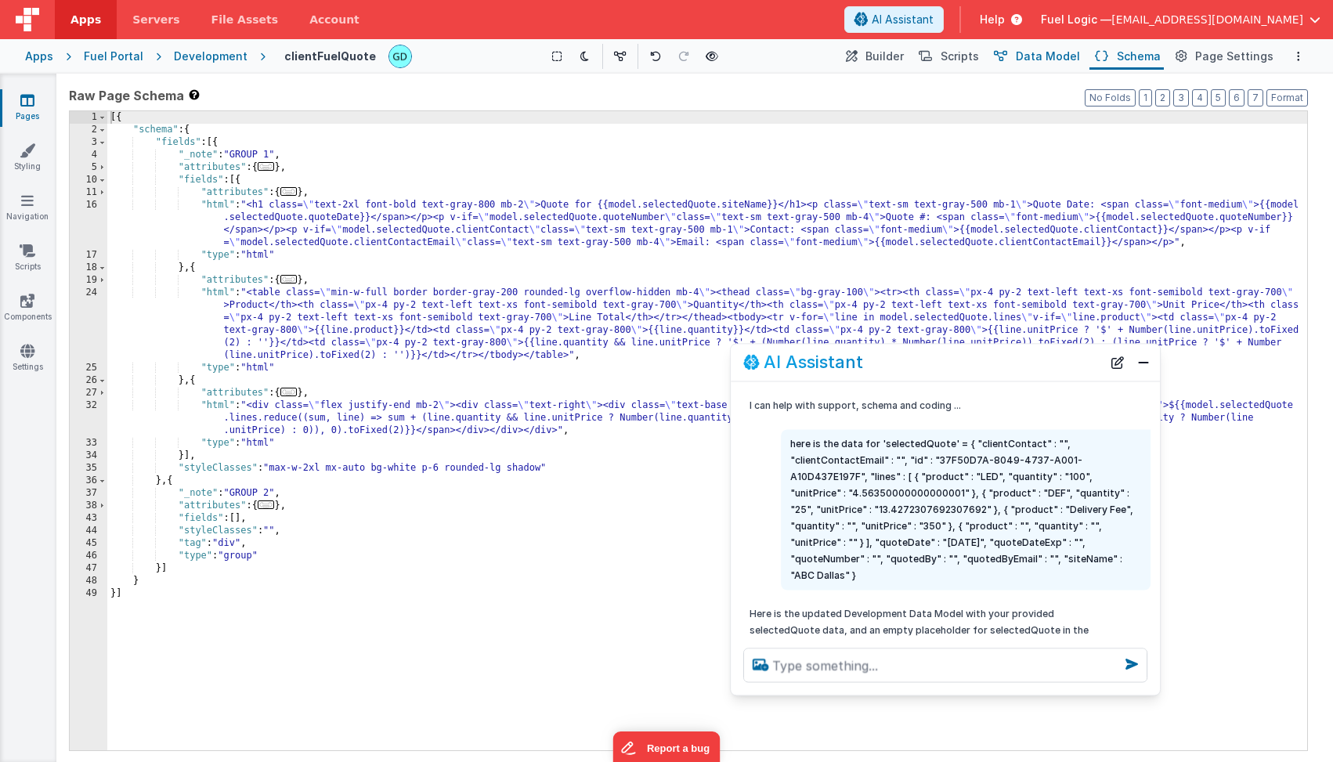
click at [1063, 55] on span "Data Model" at bounding box center [1048, 57] width 64 height 16
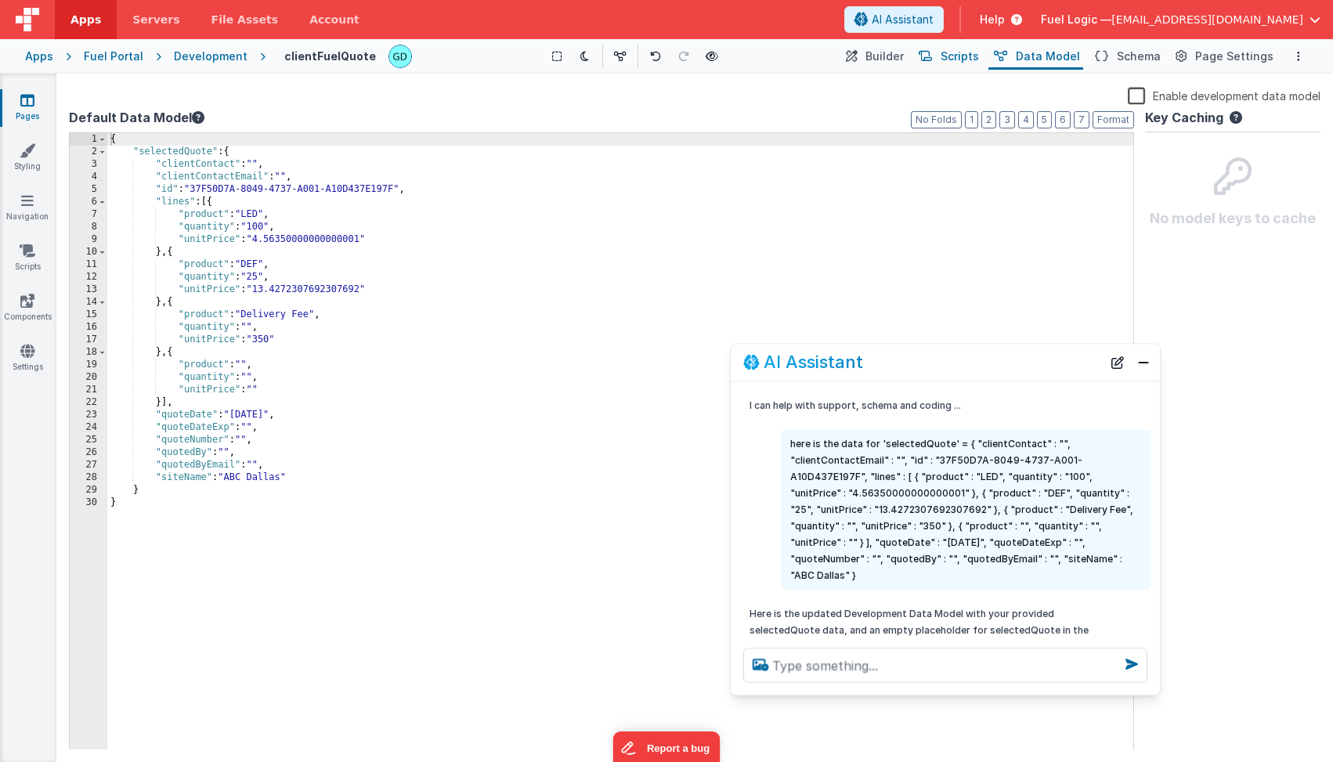
click at [967, 55] on span "Scripts" at bounding box center [960, 57] width 38 height 16
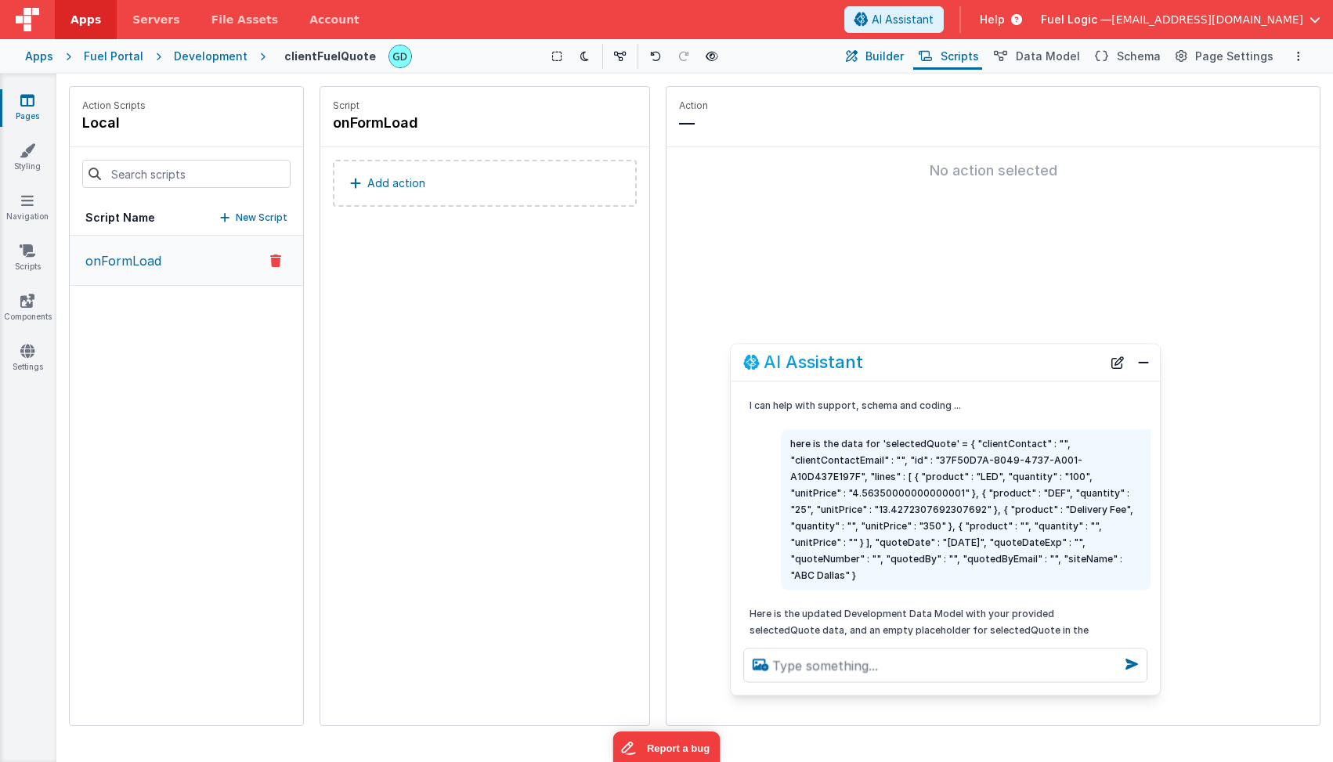
click at [886, 48] on button "Builder" at bounding box center [873, 56] width 67 height 27
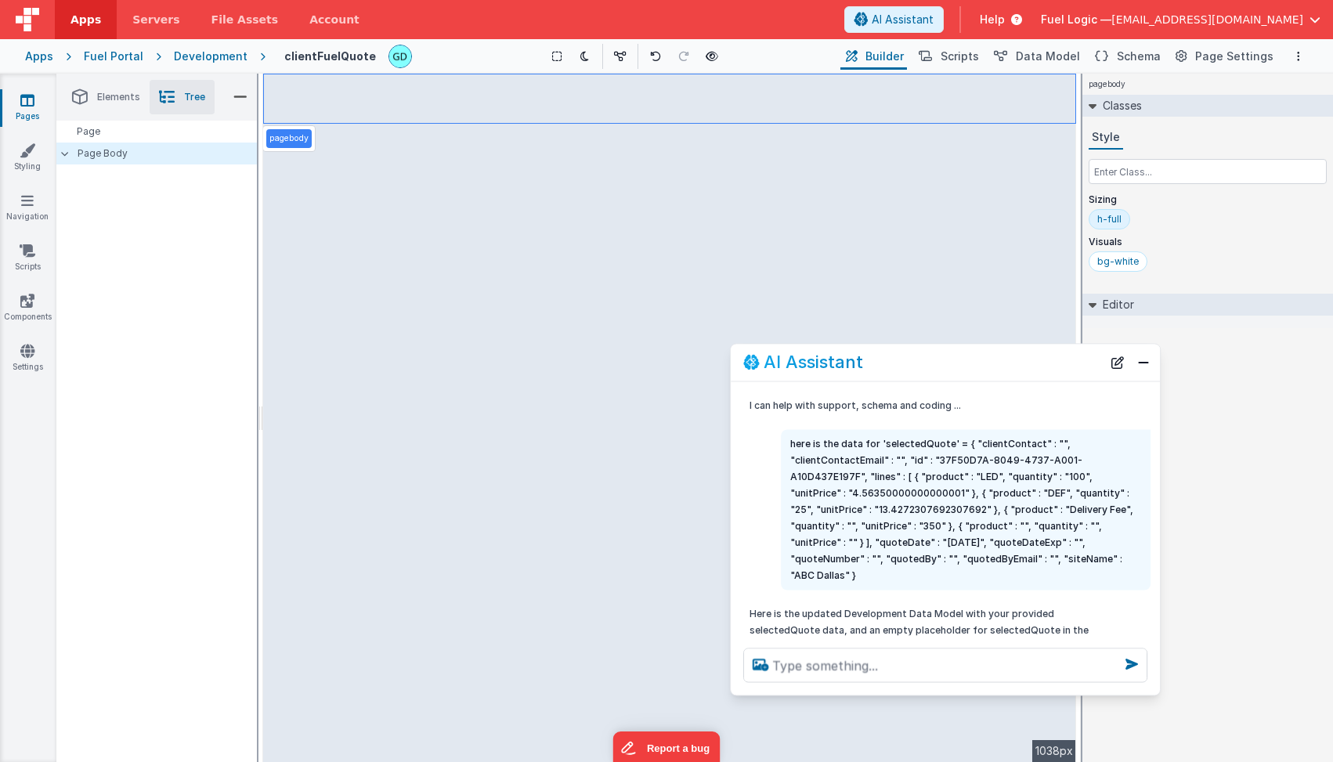
click at [114, 97] on span "Elements" at bounding box center [118, 97] width 43 height 13
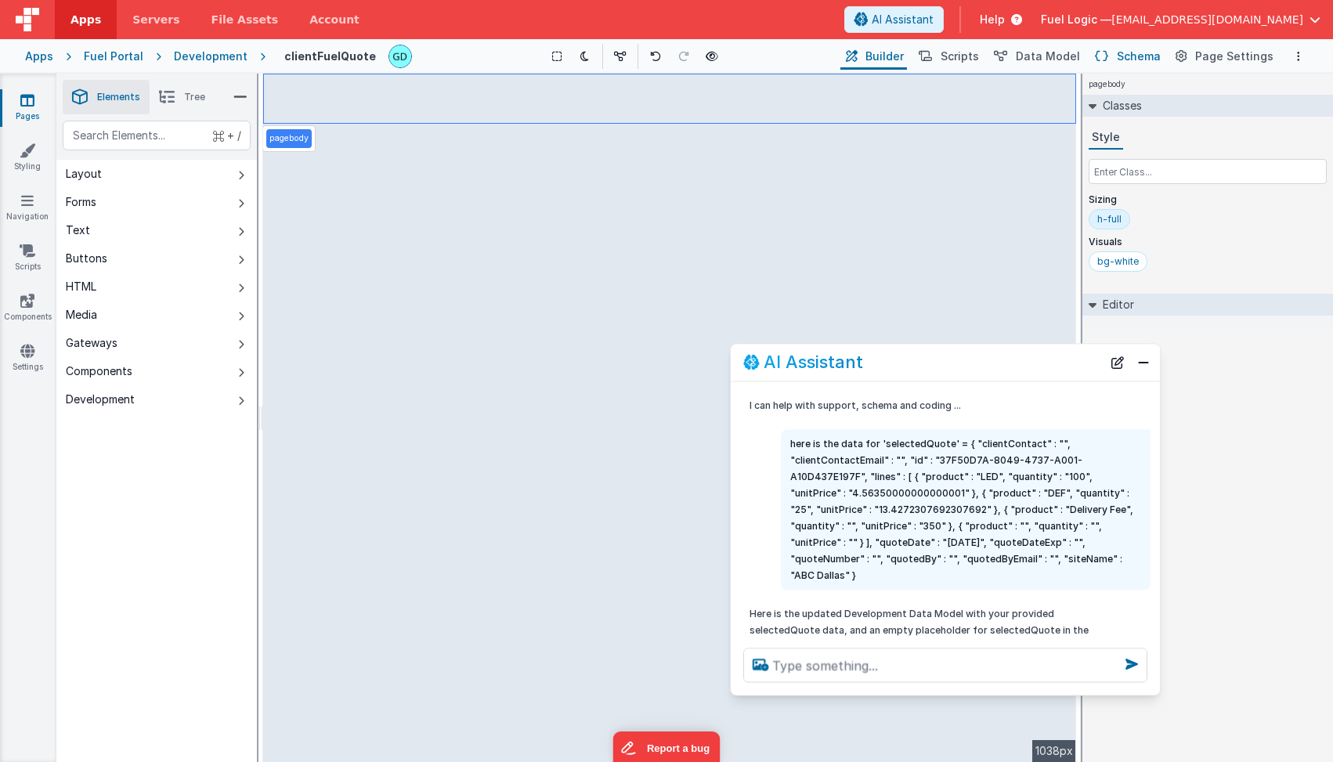
click at [1129, 58] on span "Schema" at bounding box center [1139, 57] width 44 height 16
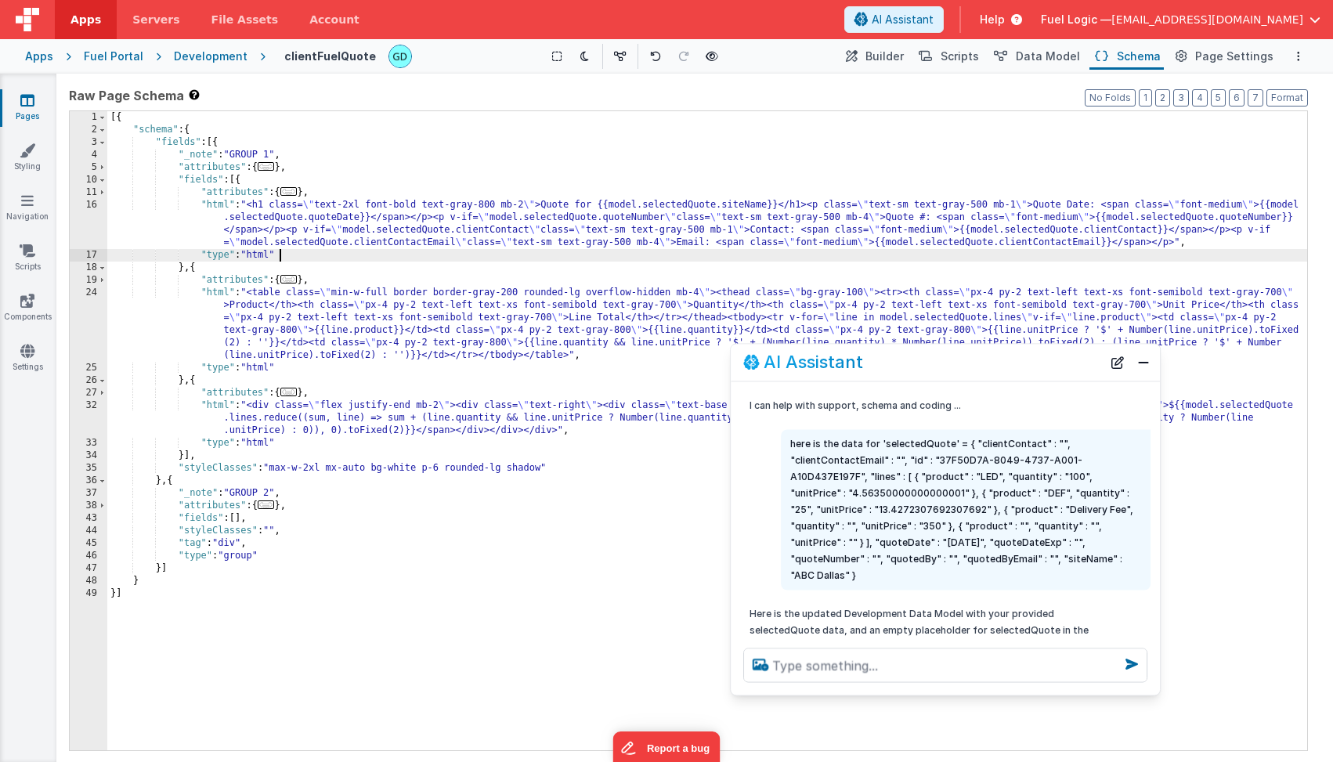
click at [312, 249] on div "[{ "schema" : { "fields" : [{ "_note" : "GROUP 1" , "attributes" : { ... } , "f…" at bounding box center [707, 443] width 1200 height 664
click at [271, 168] on span "..." at bounding box center [266, 166] width 17 height 9
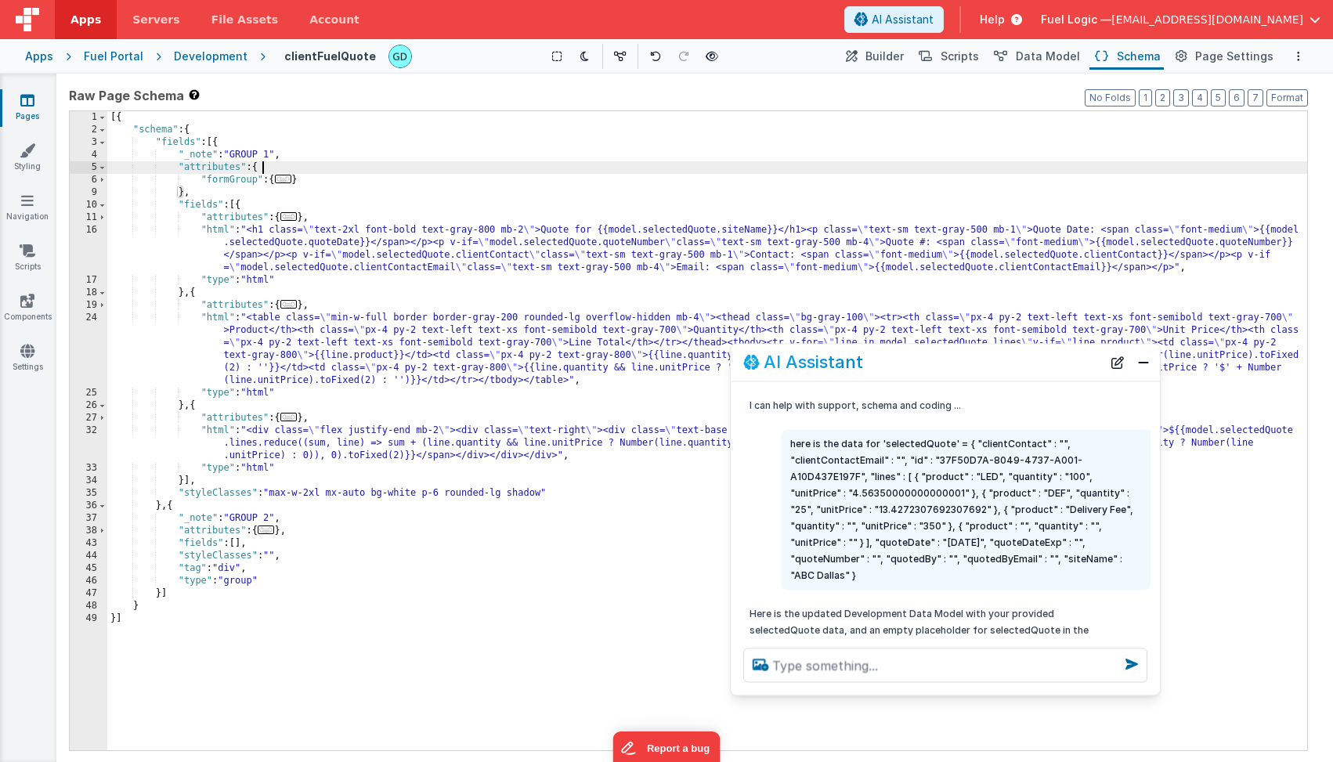
click at [285, 182] on span "..." at bounding box center [283, 179] width 17 height 9
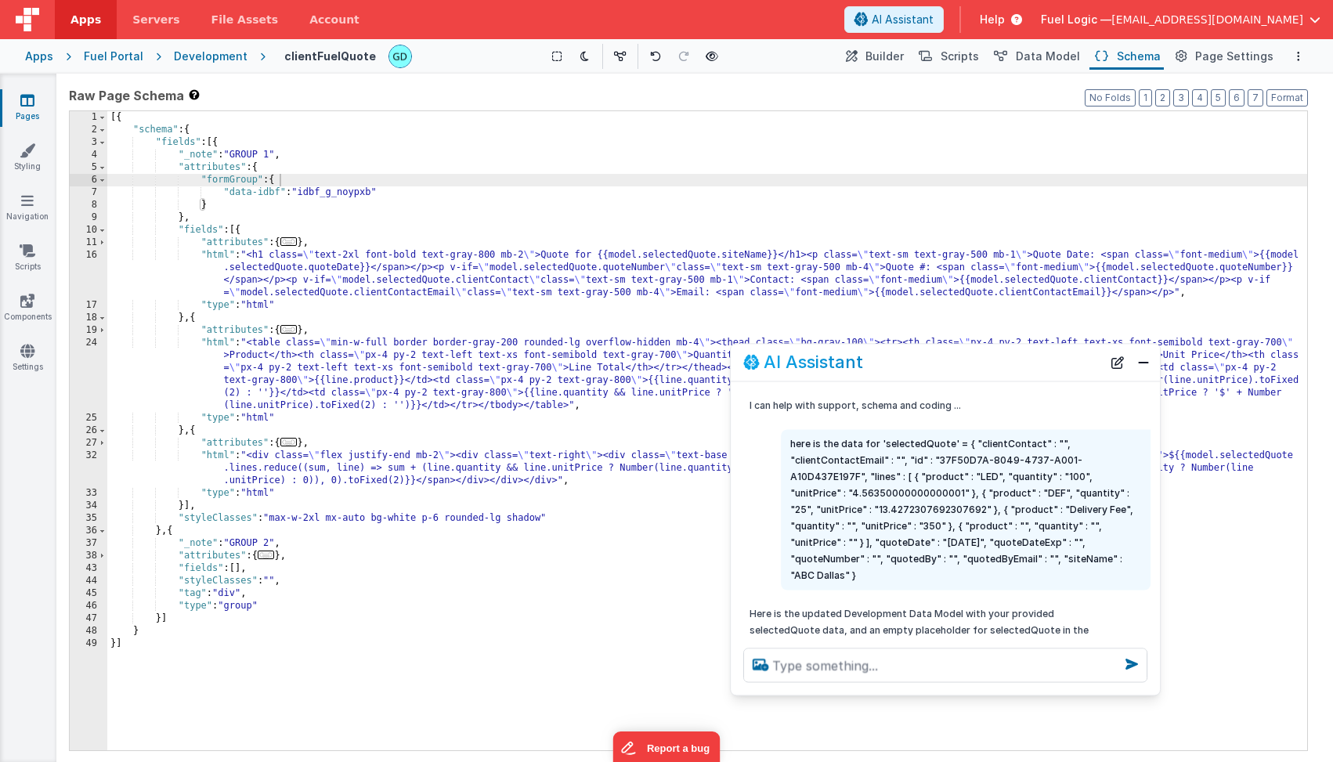
click at [117, 57] on div "Fuel Portal" at bounding box center [114, 57] width 60 height 16
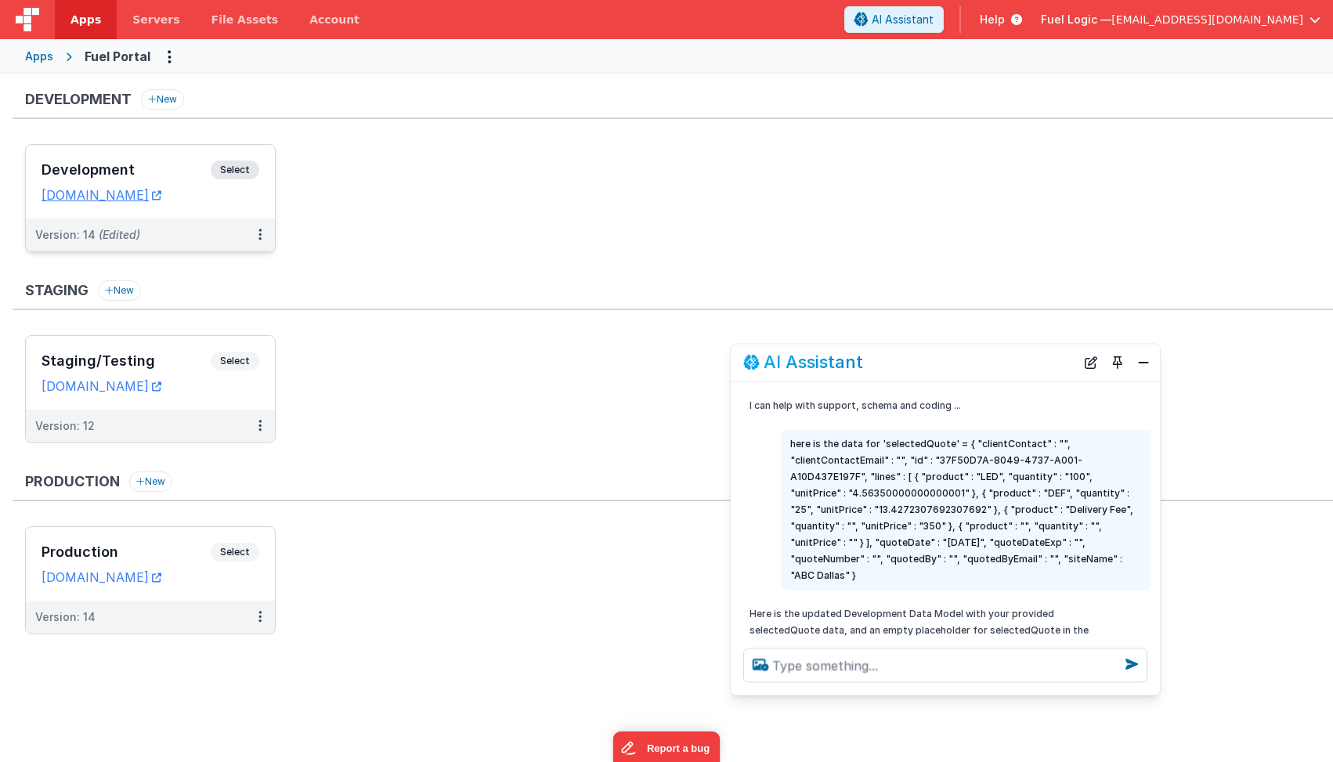
click at [164, 164] on h3 "Development" at bounding box center [126, 170] width 169 height 16
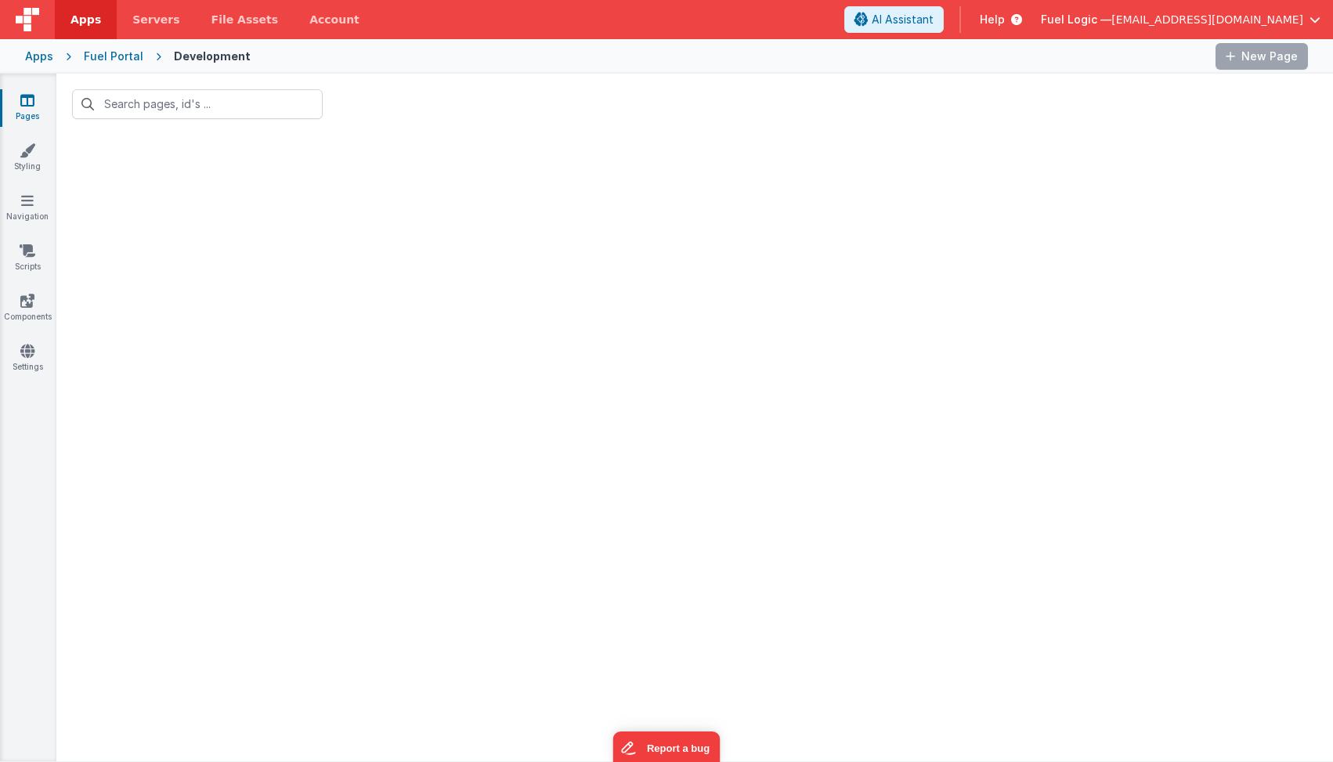
type input "qu"
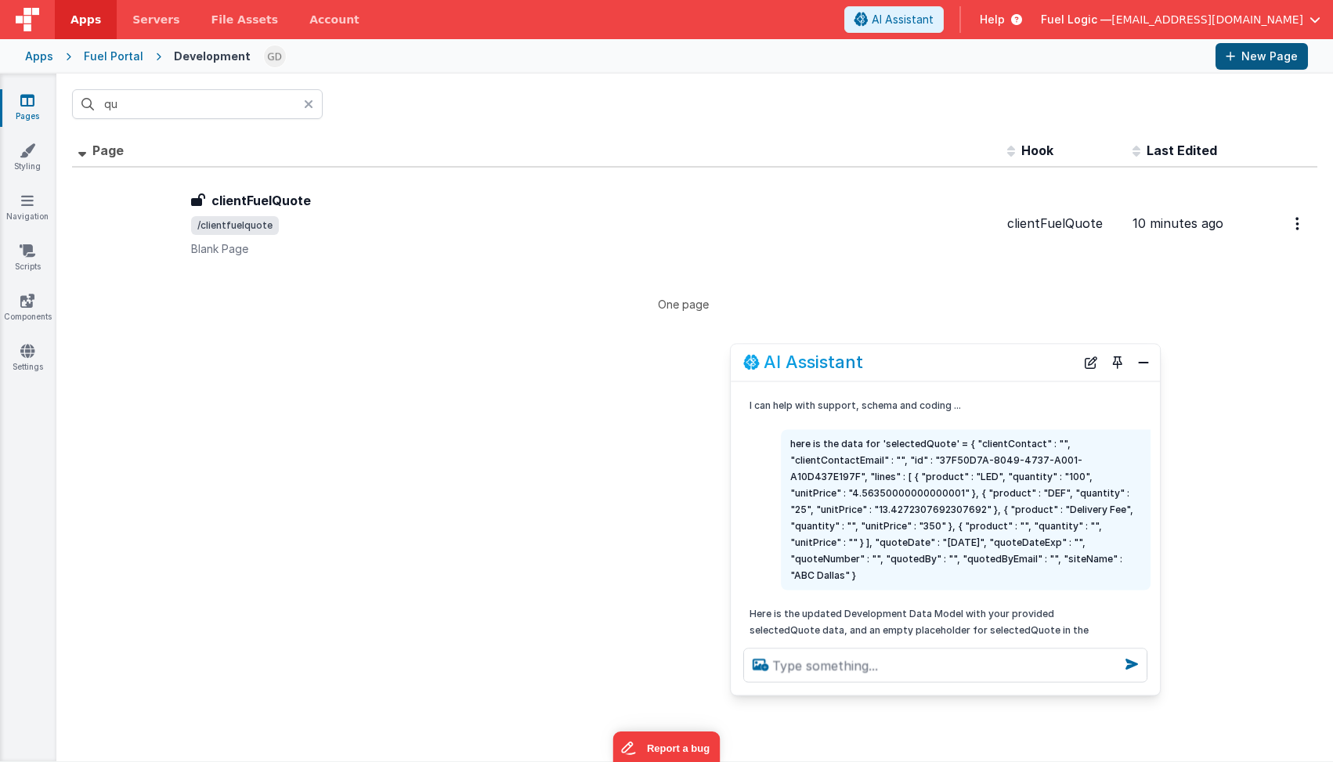
click at [1268, 52] on button "New Page" at bounding box center [1262, 56] width 92 height 27
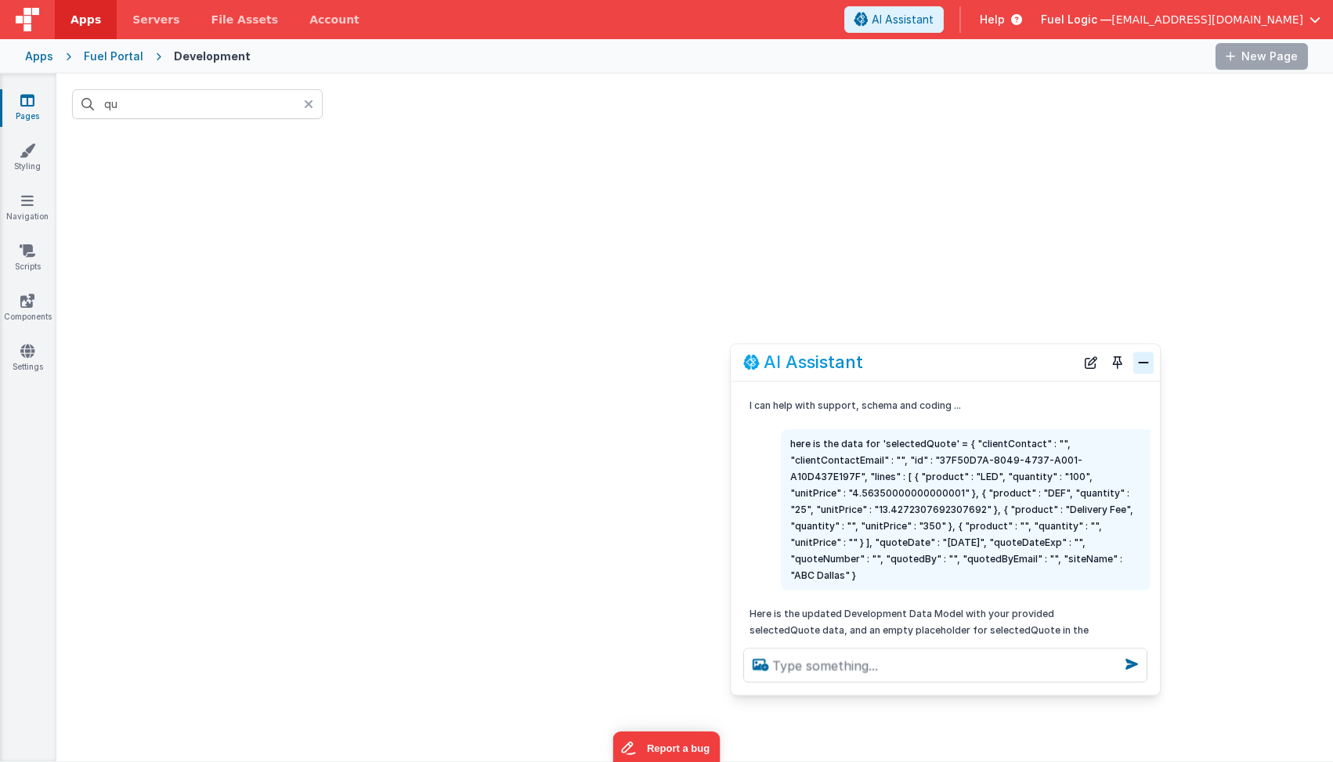
click at [1143, 367] on button "Close" at bounding box center [1143, 363] width 20 height 22
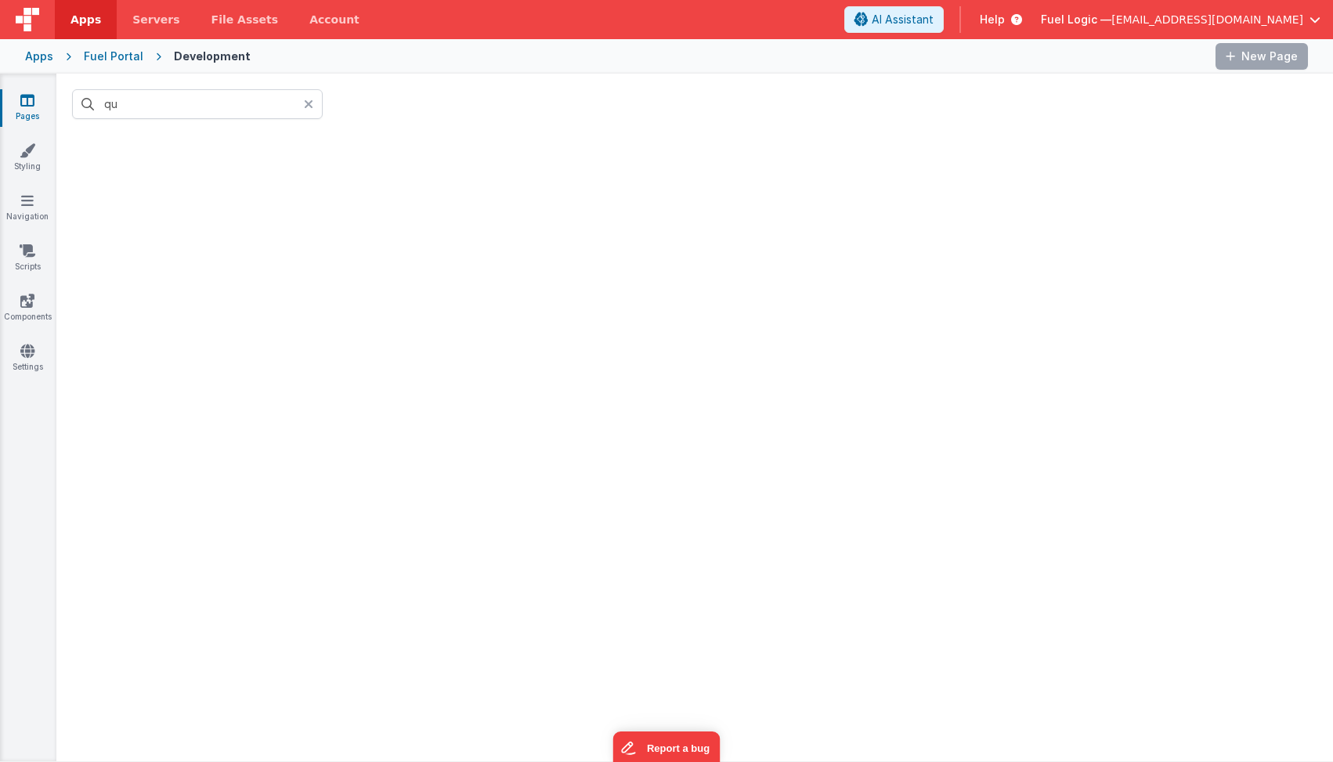
click at [306, 105] on icon at bounding box center [308, 104] width 9 height 13
click at [888, 57] on div at bounding box center [733, 56] width 940 height 27
click at [109, 63] on div "Fuel Portal" at bounding box center [114, 57] width 60 height 16
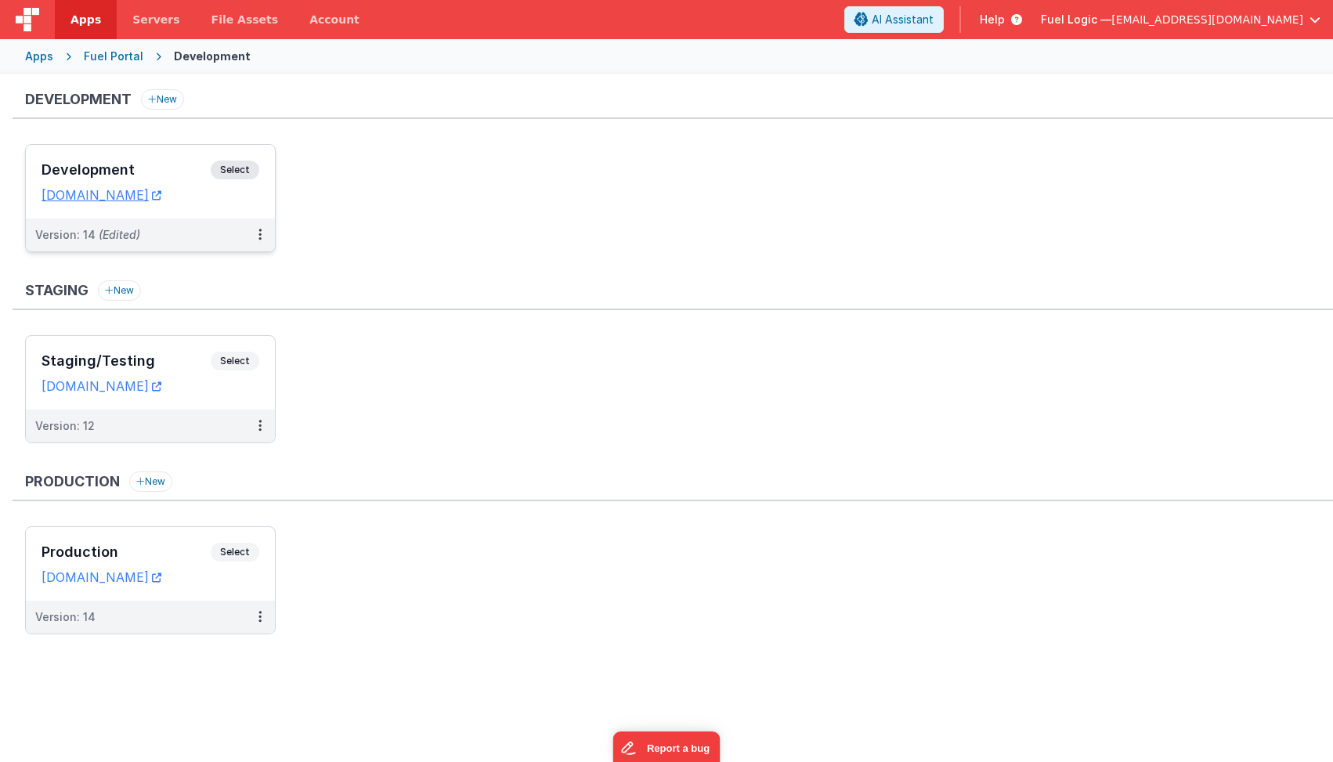
click at [151, 154] on div "Development Select URLs [DOMAIN_NAME]" at bounding box center [150, 182] width 249 height 74
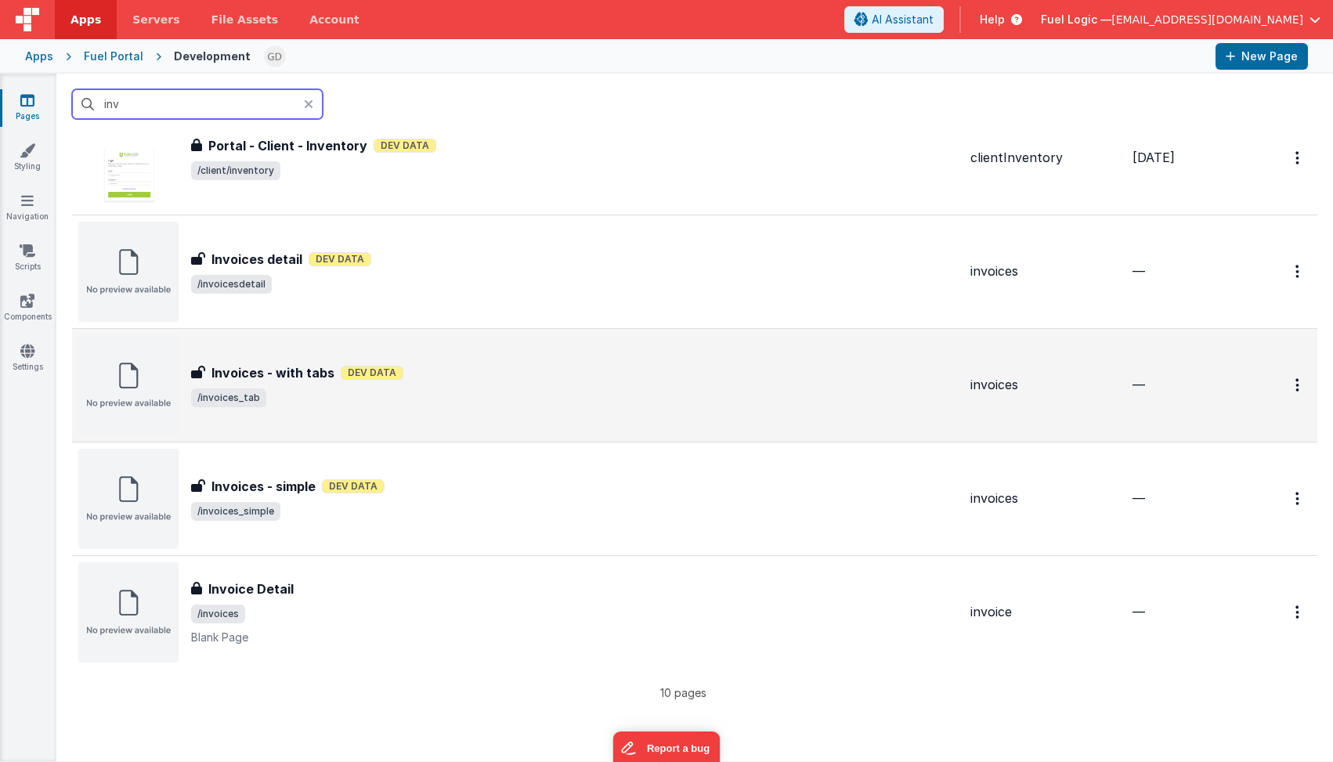
scroll to position [644, 0]
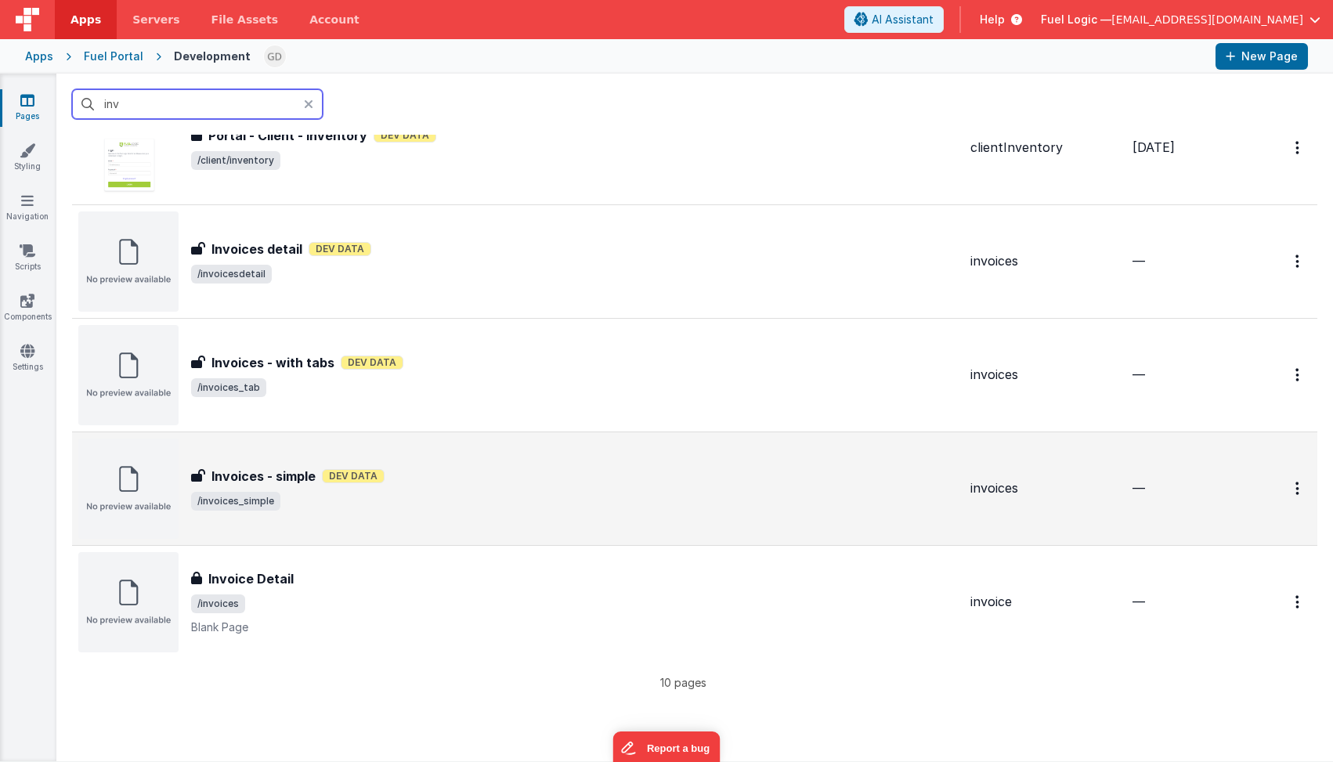
type input "inv"
click at [626, 489] on div "Invoices - simple Invoices - simple Dev Data /invoices_simple" at bounding box center [574, 489] width 767 height 44
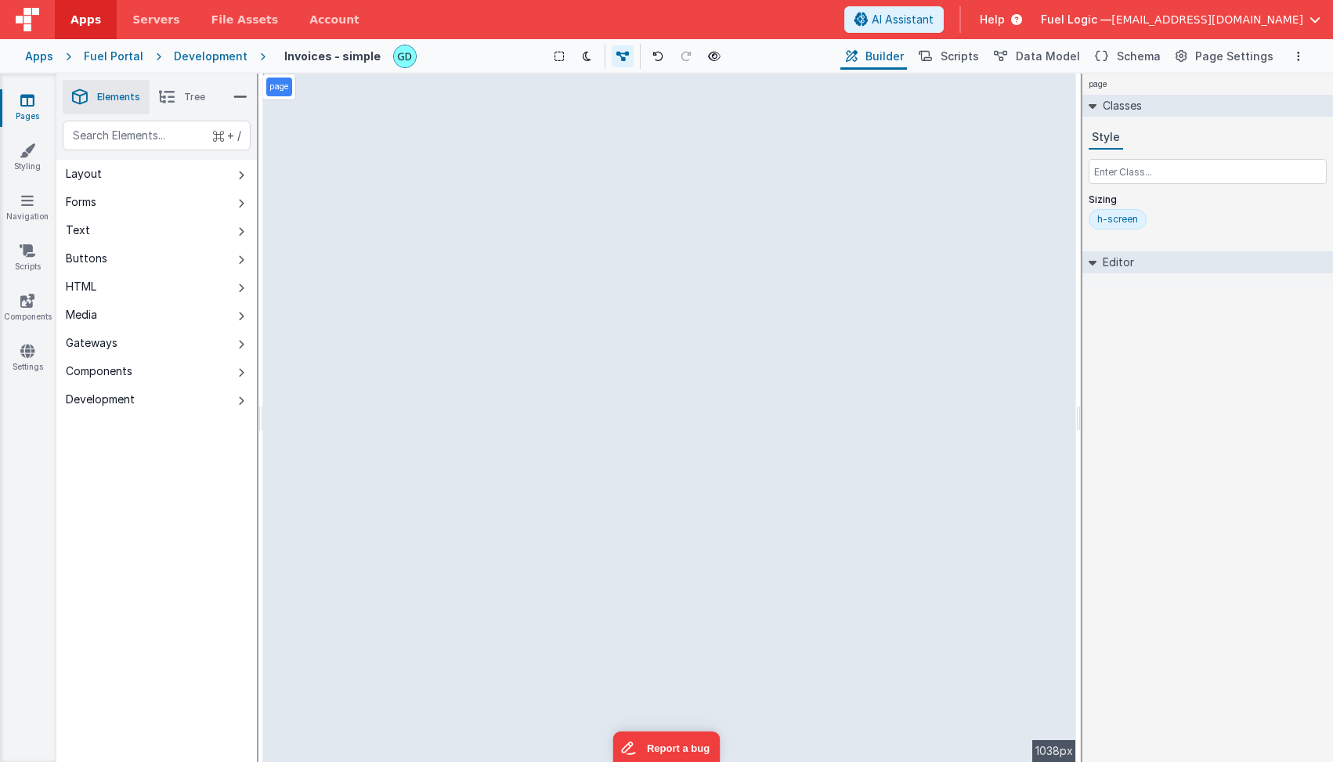
click at [204, 56] on div "Development" at bounding box center [211, 57] width 74 height 16
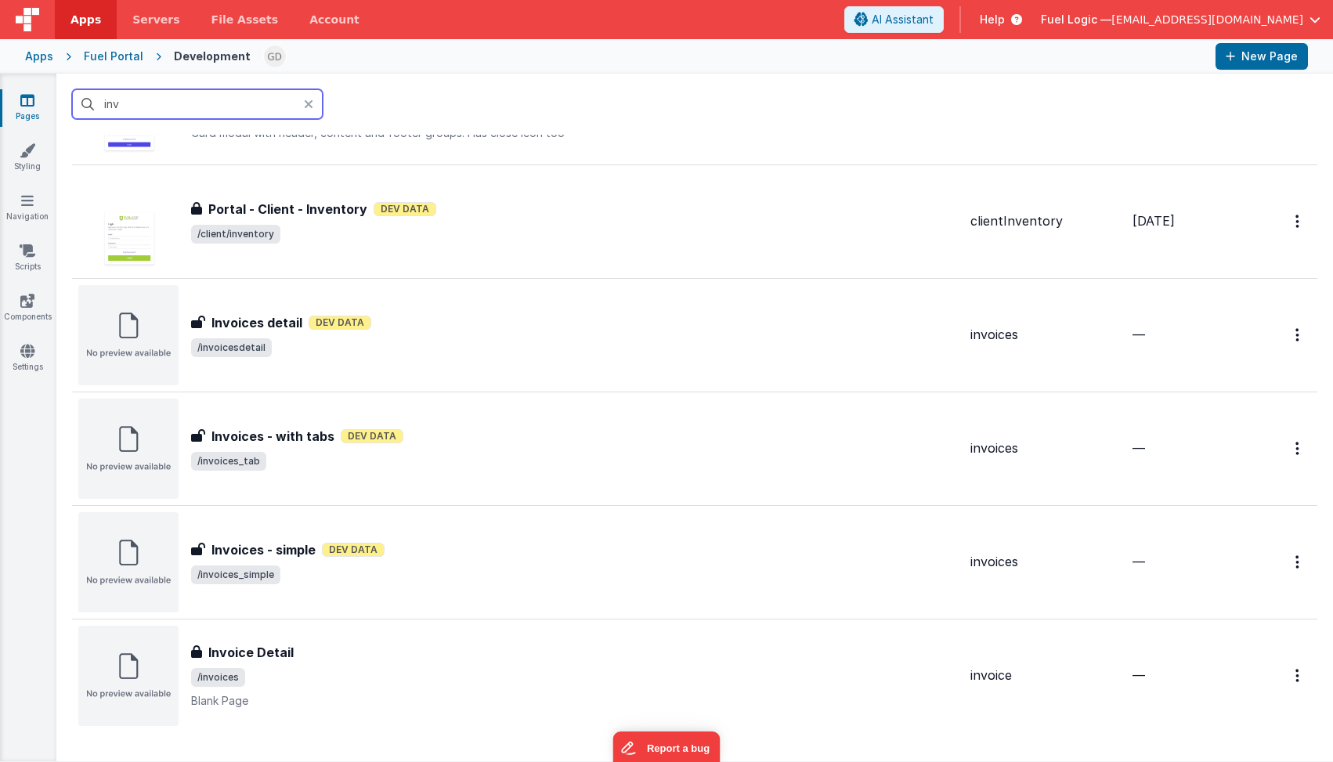
scroll to position [744, 0]
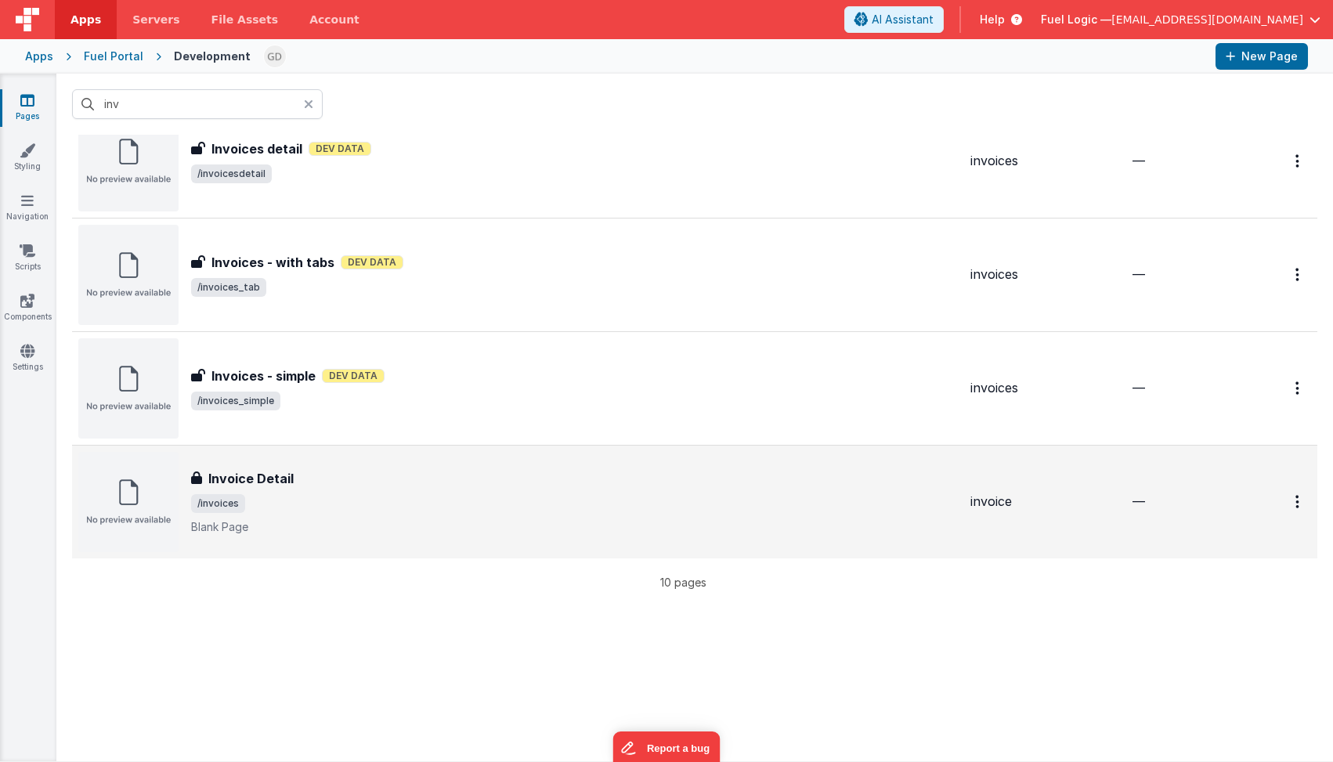
click at [353, 489] on div "Invoice Detail Invoice Detail /invoices Blank Page" at bounding box center [574, 502] width 767 height 66
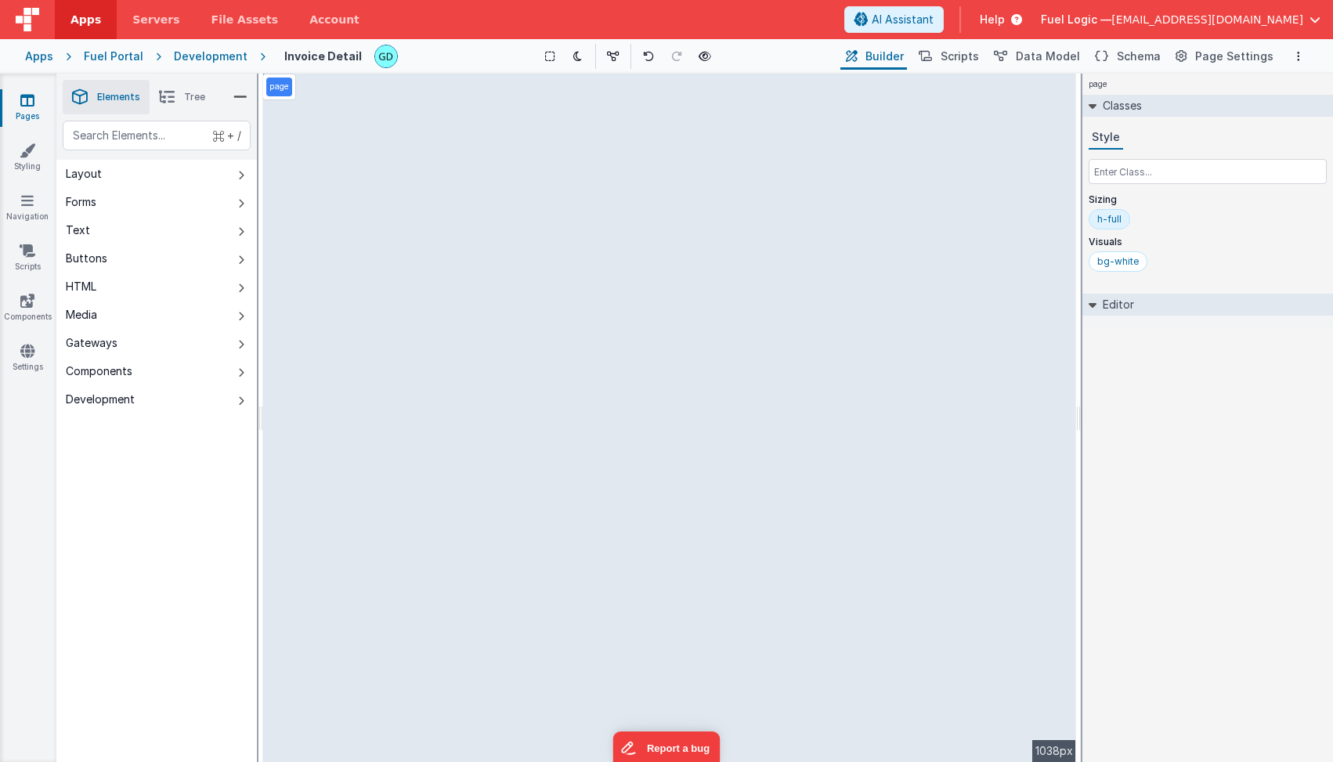
click at [220, 60] on div "Development" at bounding box center [211, 57] width 74 height 16
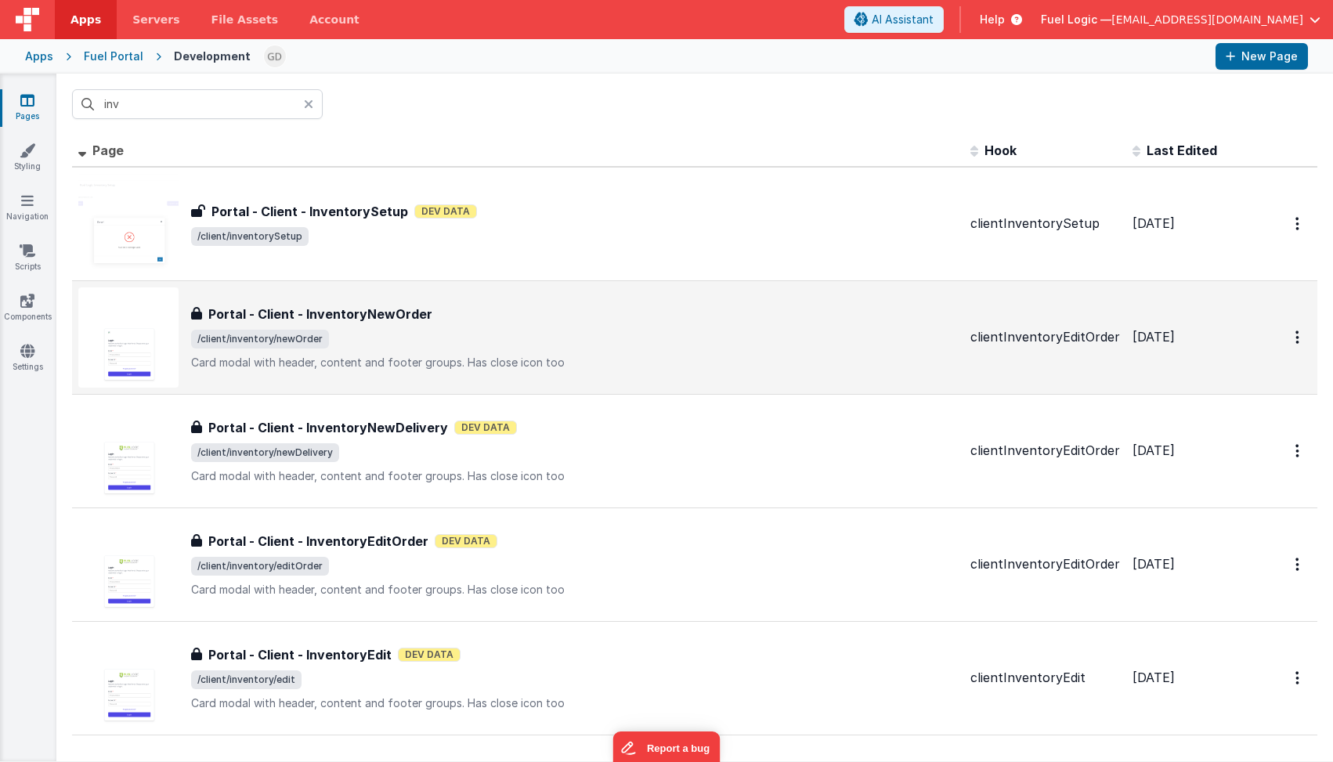
click at [502, 337] on span "/client/inventory/newOrder" at bounding box center [574, 339] width 767 height 19
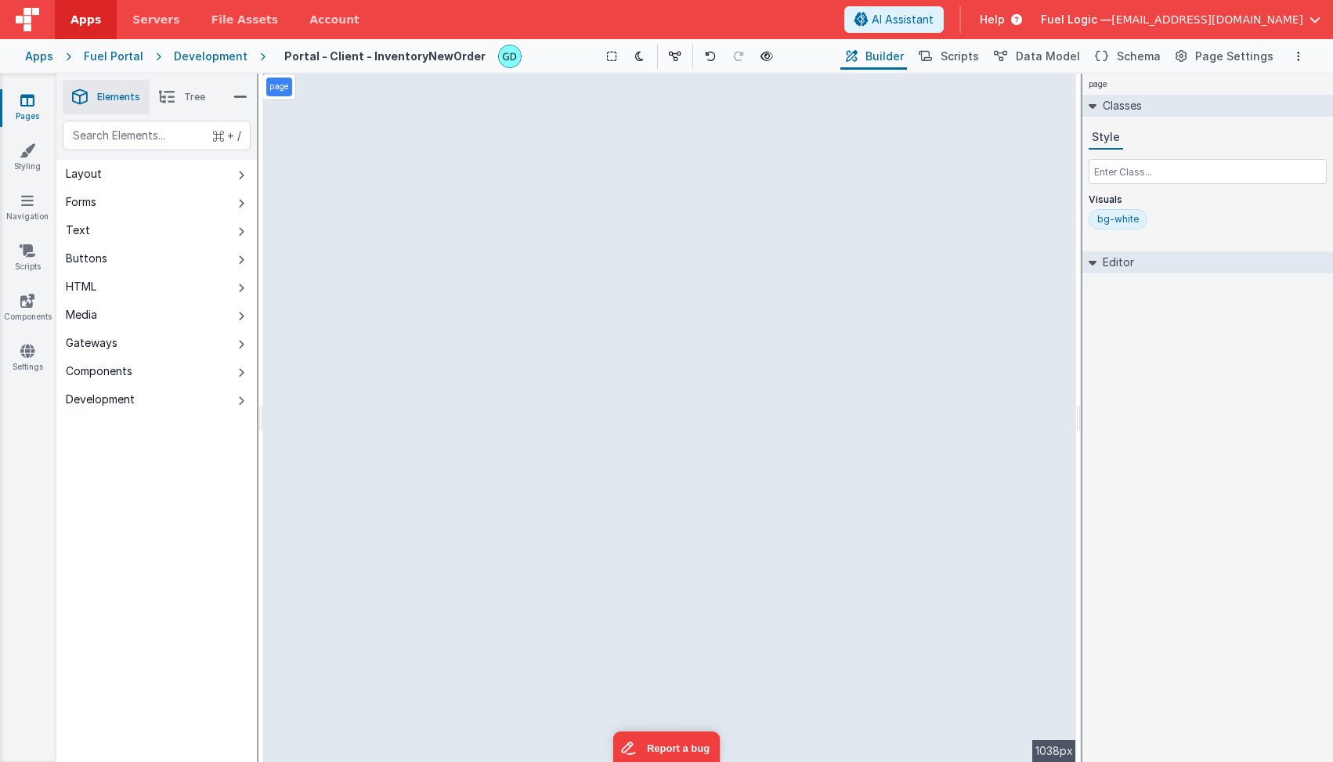
click at [224, 58] on div "Development" at bounding box center [211, 57] width 74 height 16
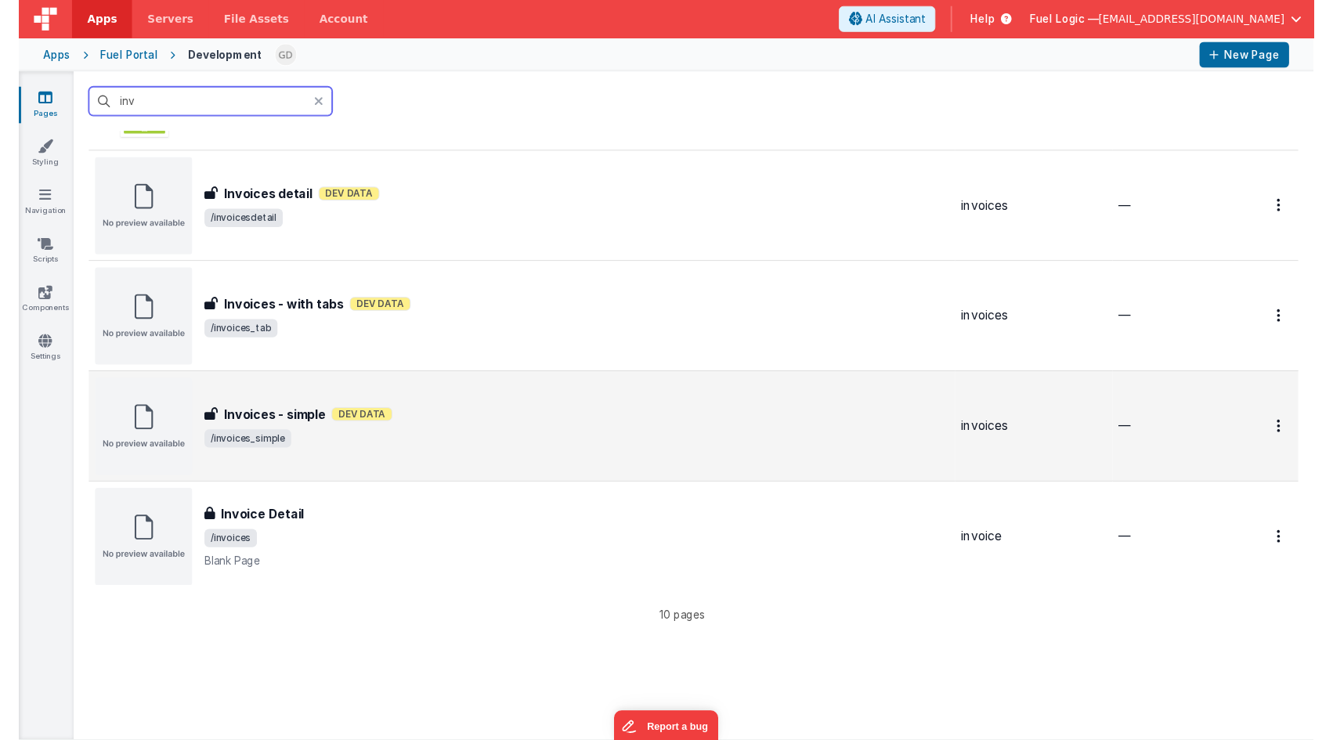
scroll to position [781, 0]
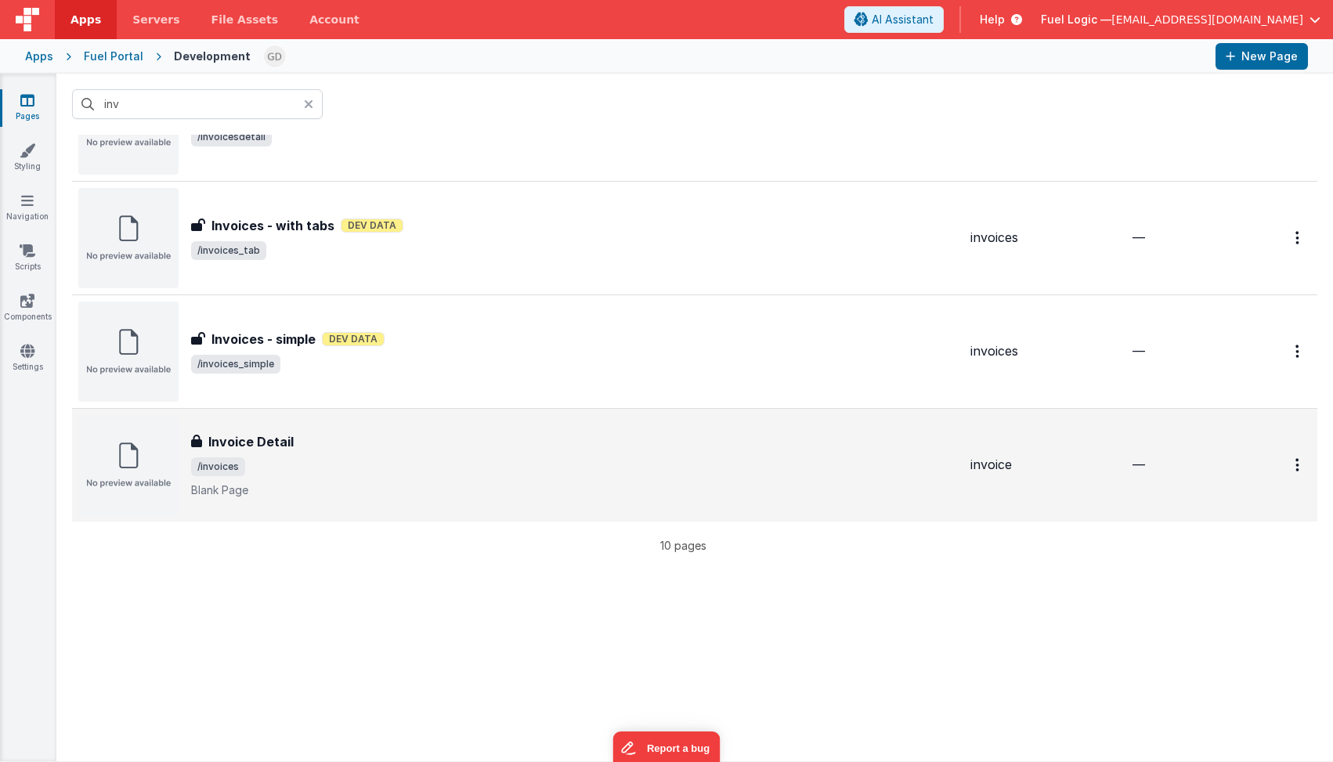
click at [616, 465] on span "/invoices" at bounding box center [574, 466] width 767 height 19
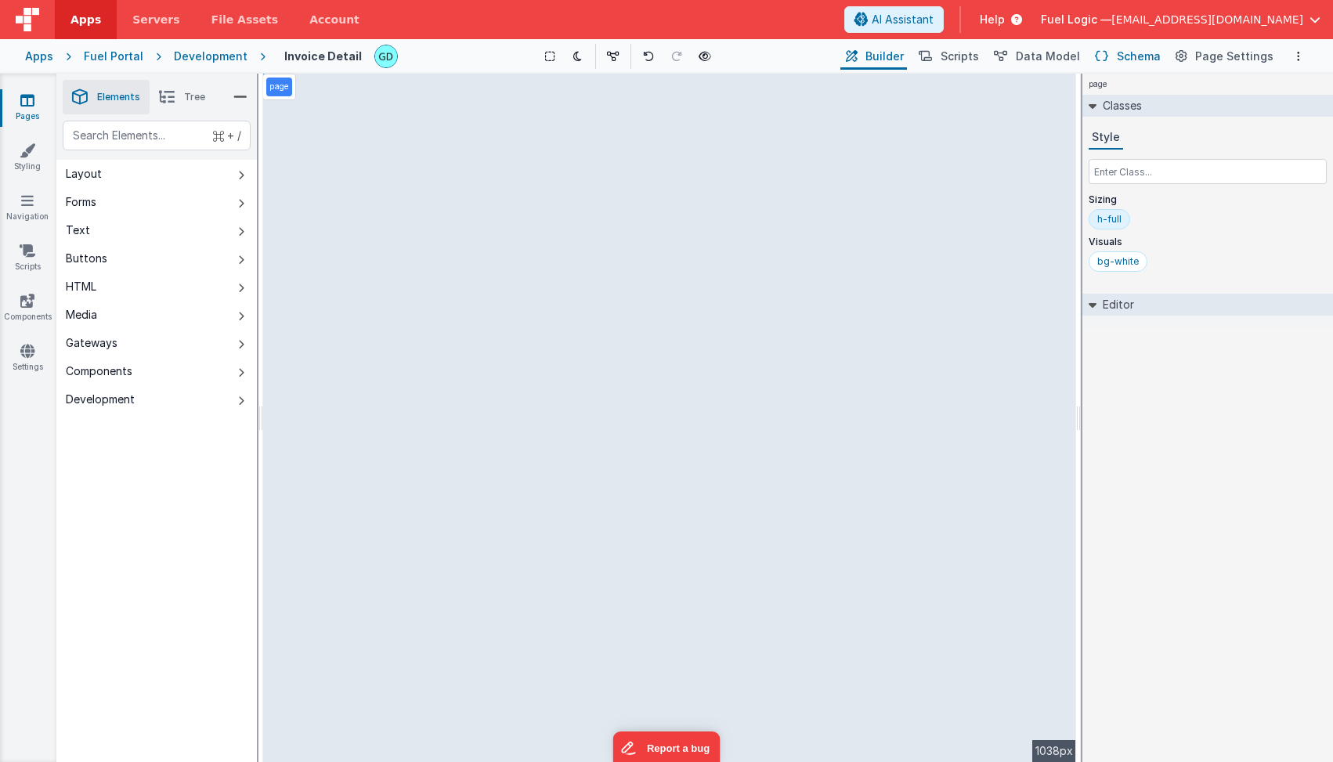
click at [1141, 56] on span "Schema" at bounding box center [1139, 57] width 44 height 16
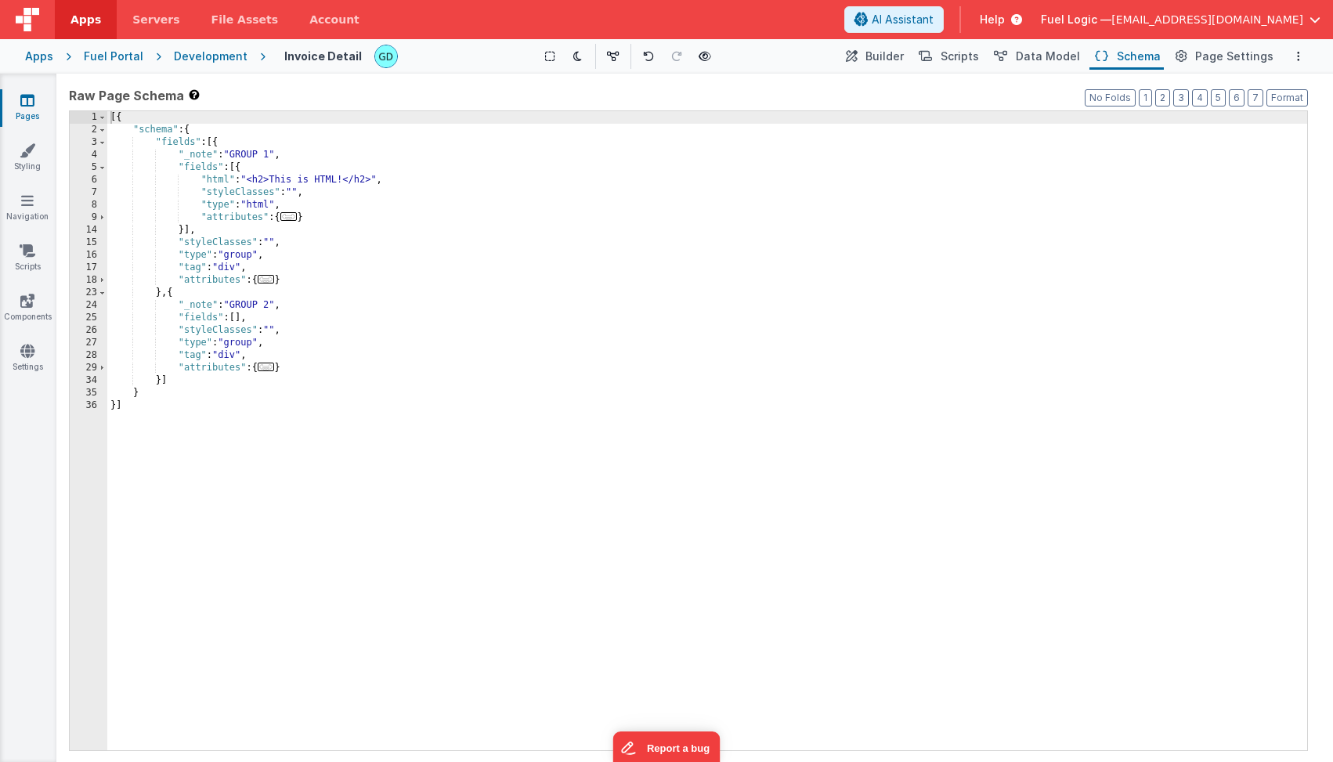
click at [182, 63] on div "Development" at bounding box center [211, 57] width 74 height 16
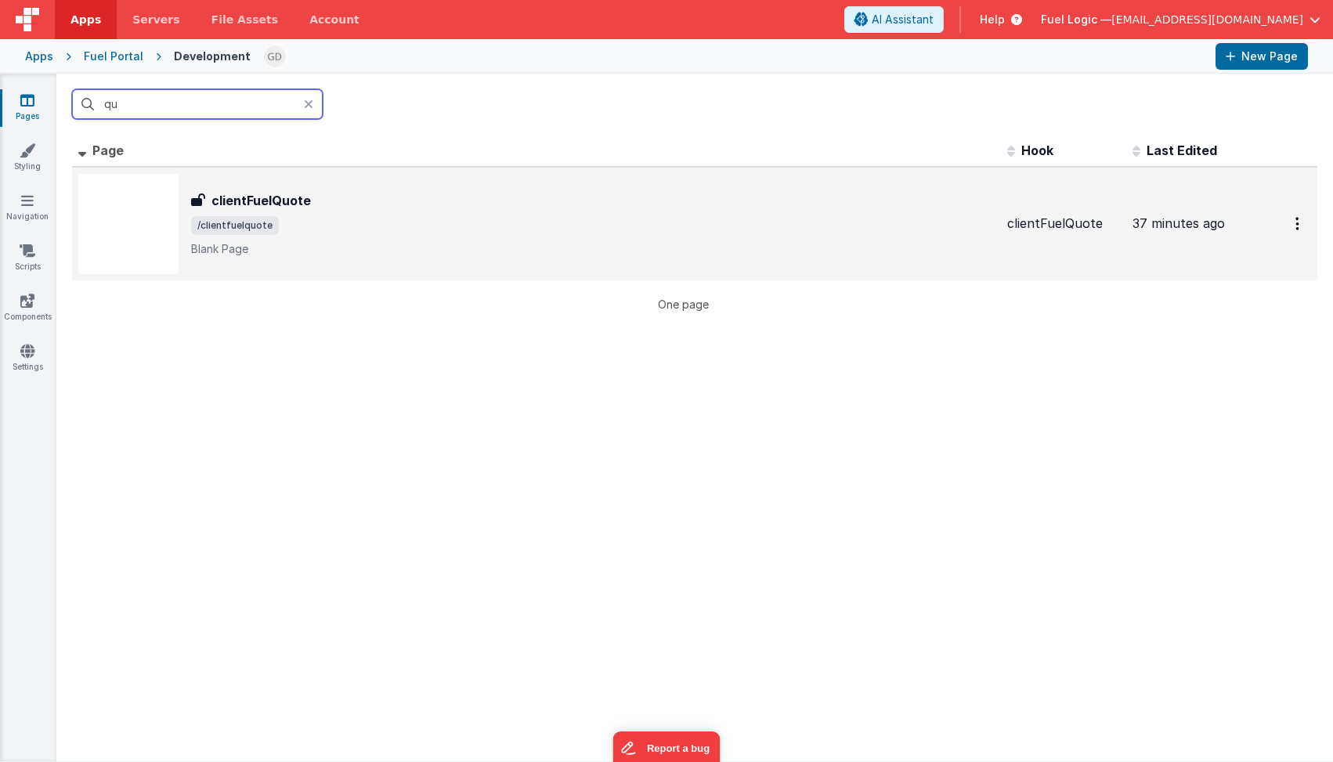
type input "qu"
click at [306, 193] on h3 "clientFuelQuote" at bounding box center [260, 200] width 99 height 19
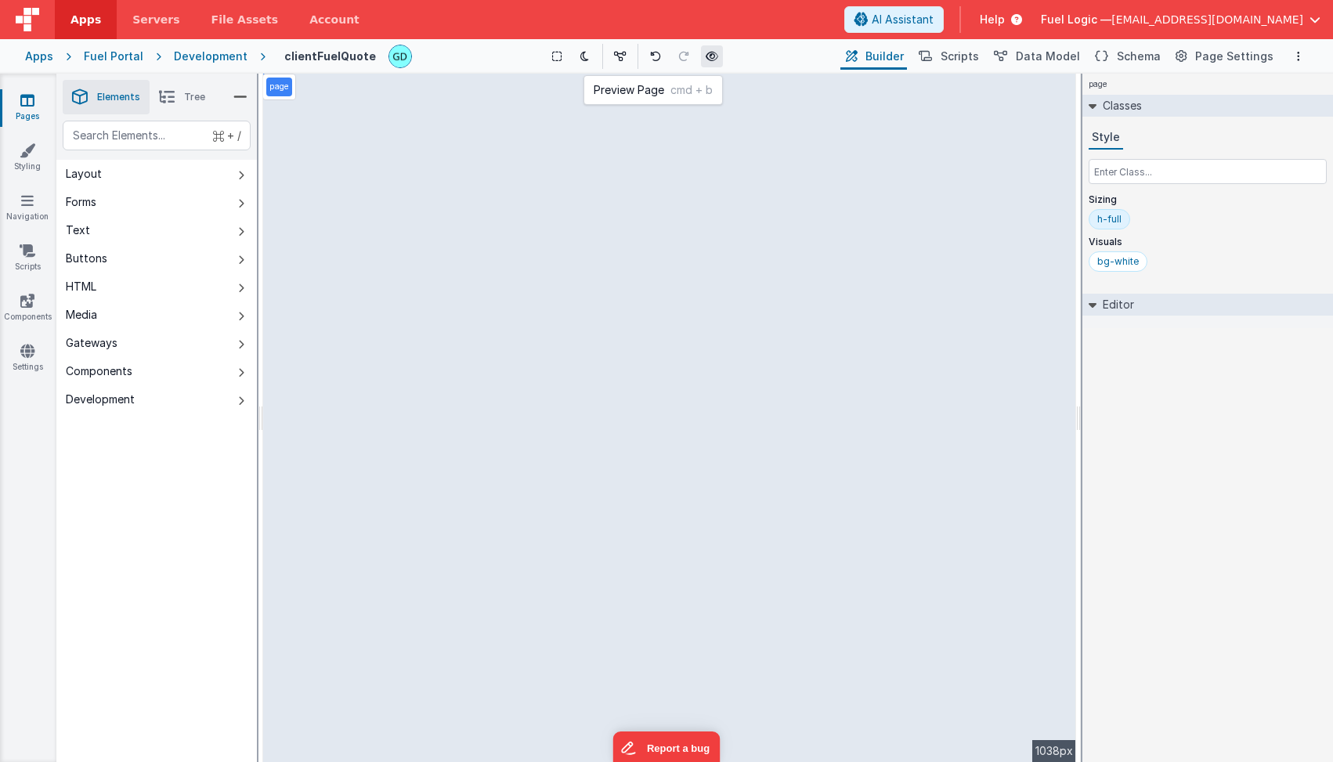
click at [706, 58] on icon at bounding box center [712, 56] width 13 height 11
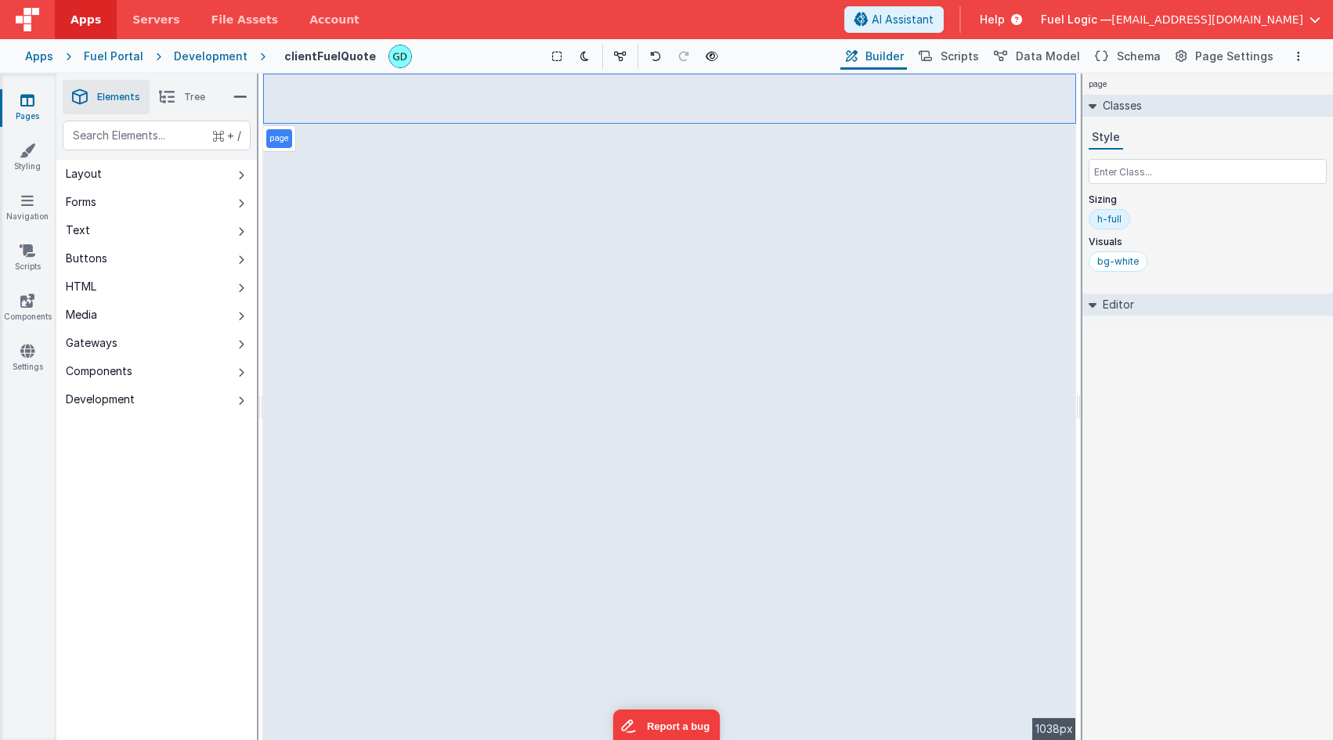
click at [1104, 219] on div "h-full" at bounding box center [1109, 219] width 24 height 13
click at [1115, 266] on div "bg-white" at bounding box center [1118, 261] width 42 height 13
click at [1105, 224] on div "h-full" at bounding box center [1109, 219] width 24 height 13
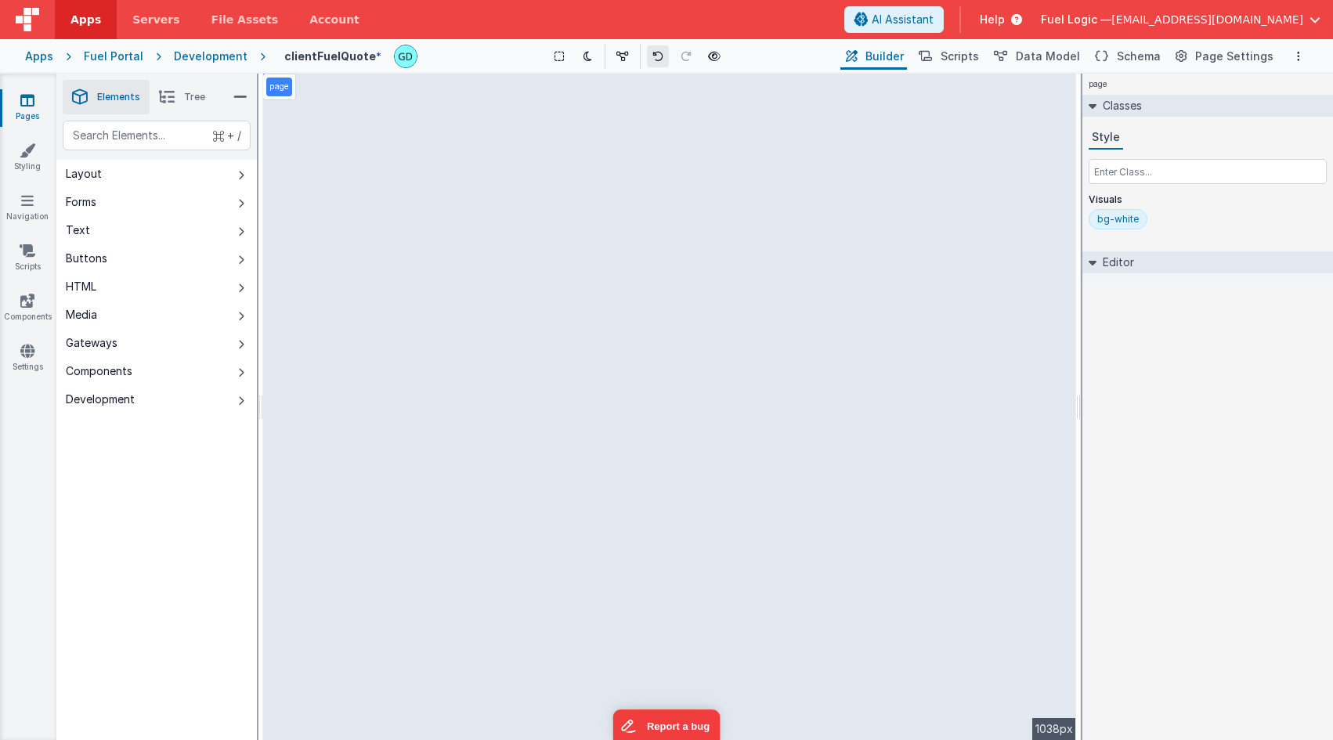
click at [654, 56] on icon at bounding box center [657, 56] width 11 height 11
click at [200, 54] on div "Development" at bounding box center [211, 57] width 74 height 16
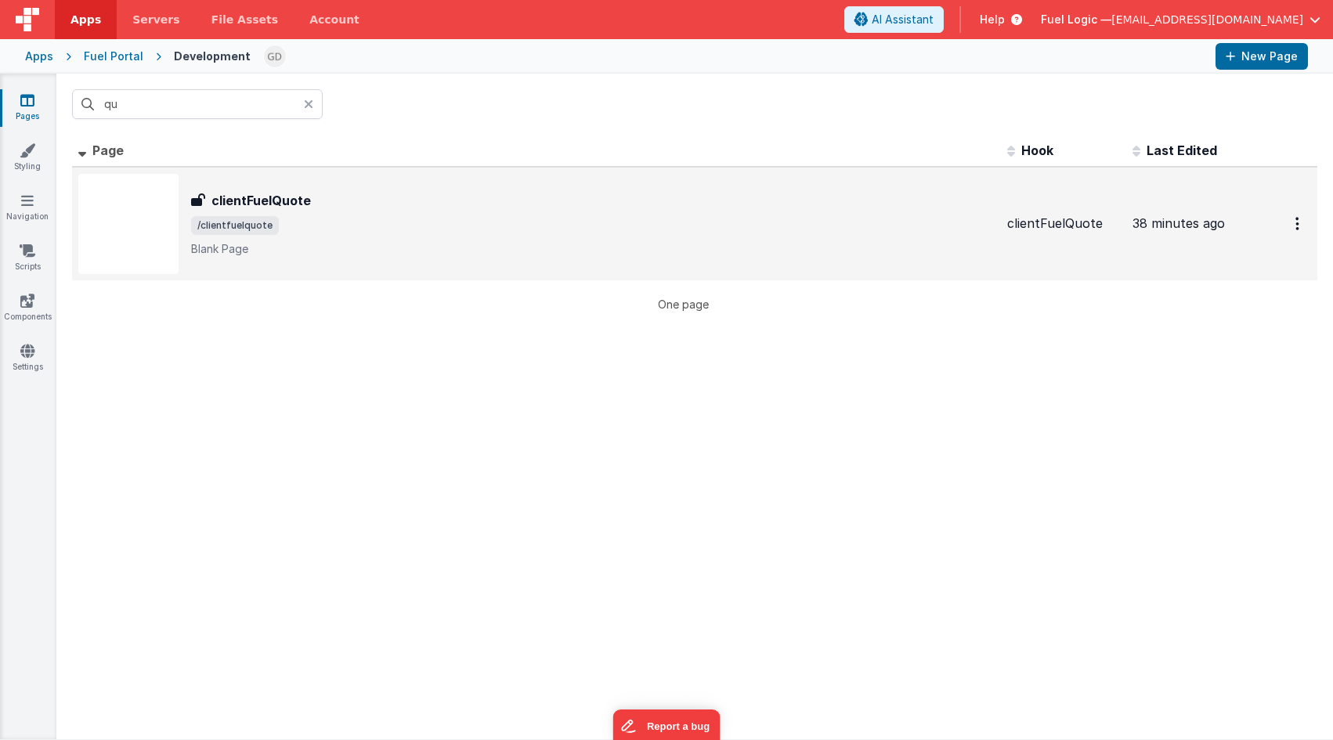
click at [629, 234] on div "clientFuelQuote clientFuelQuote /clientfuelquote Blank Page" at bounding box center [593, 224] width 804 height 66
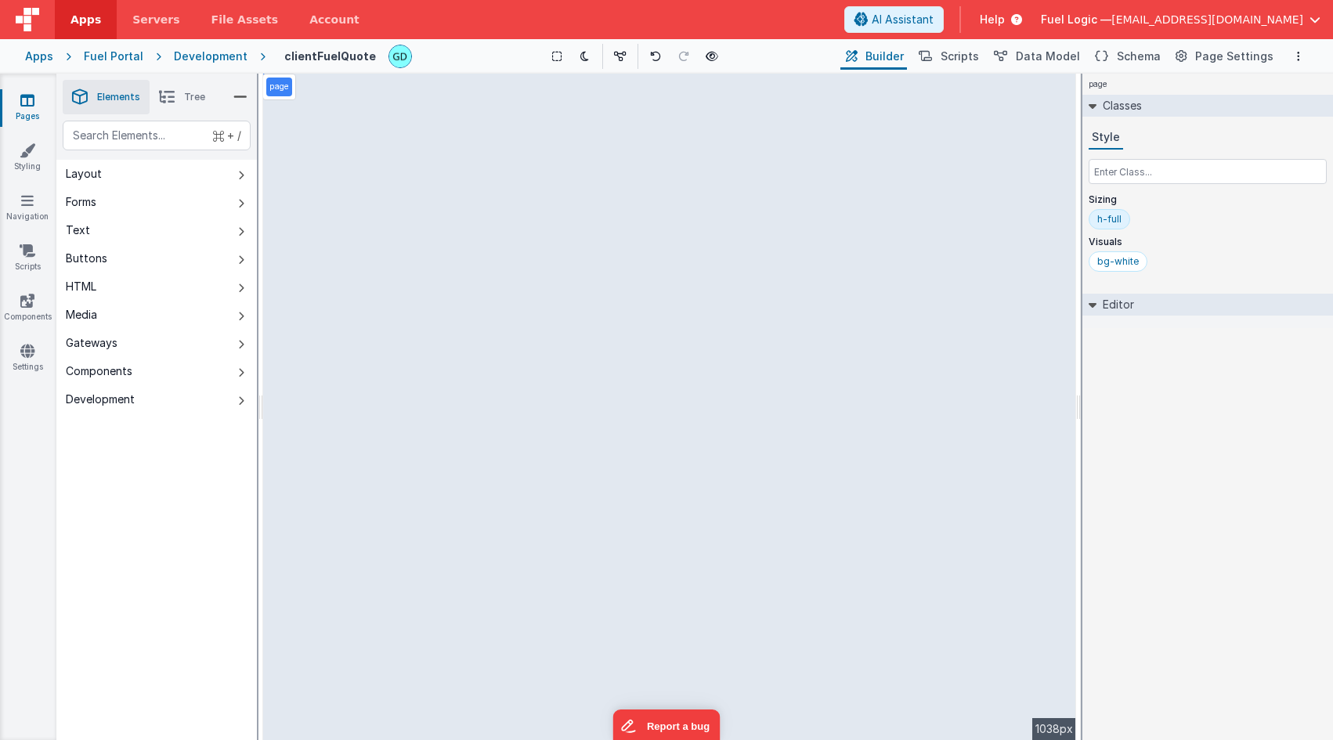
click at [203, 58] on div "Development" at bounding box center [211, 57] width 74 height 16
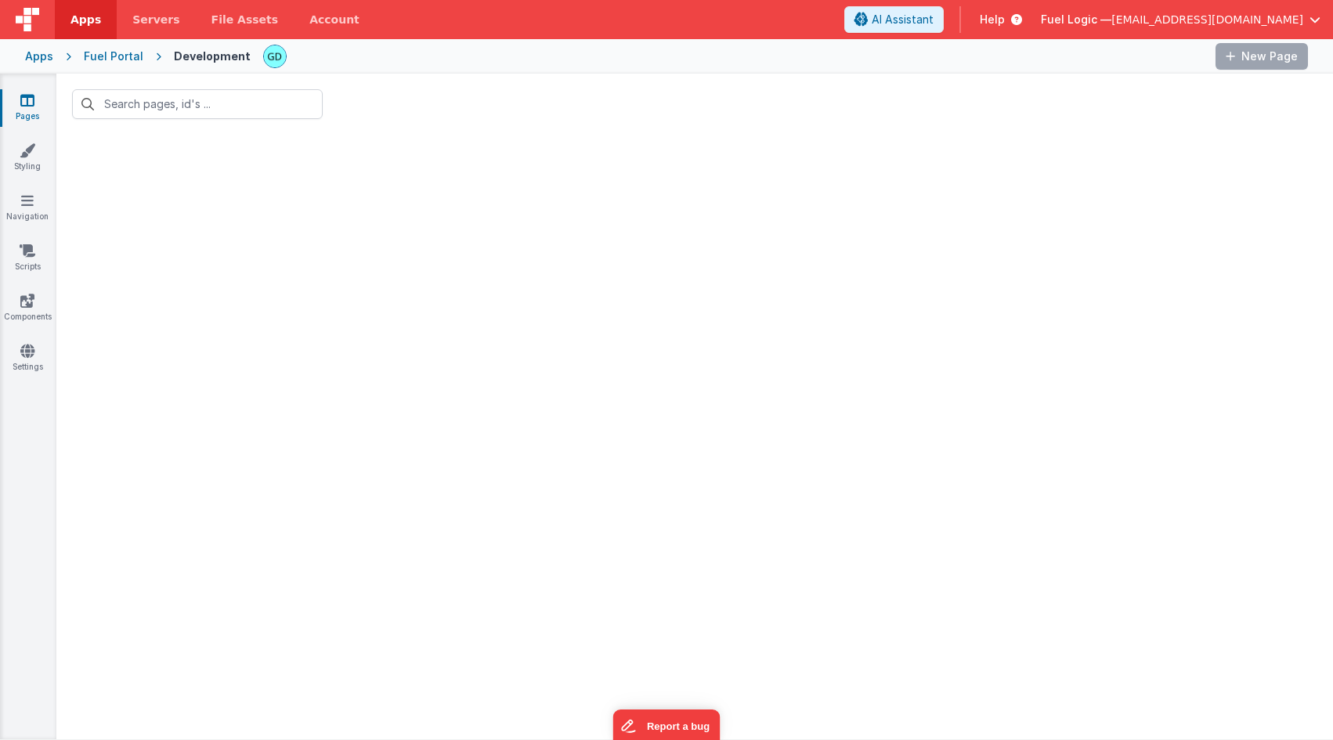
type input "qu"
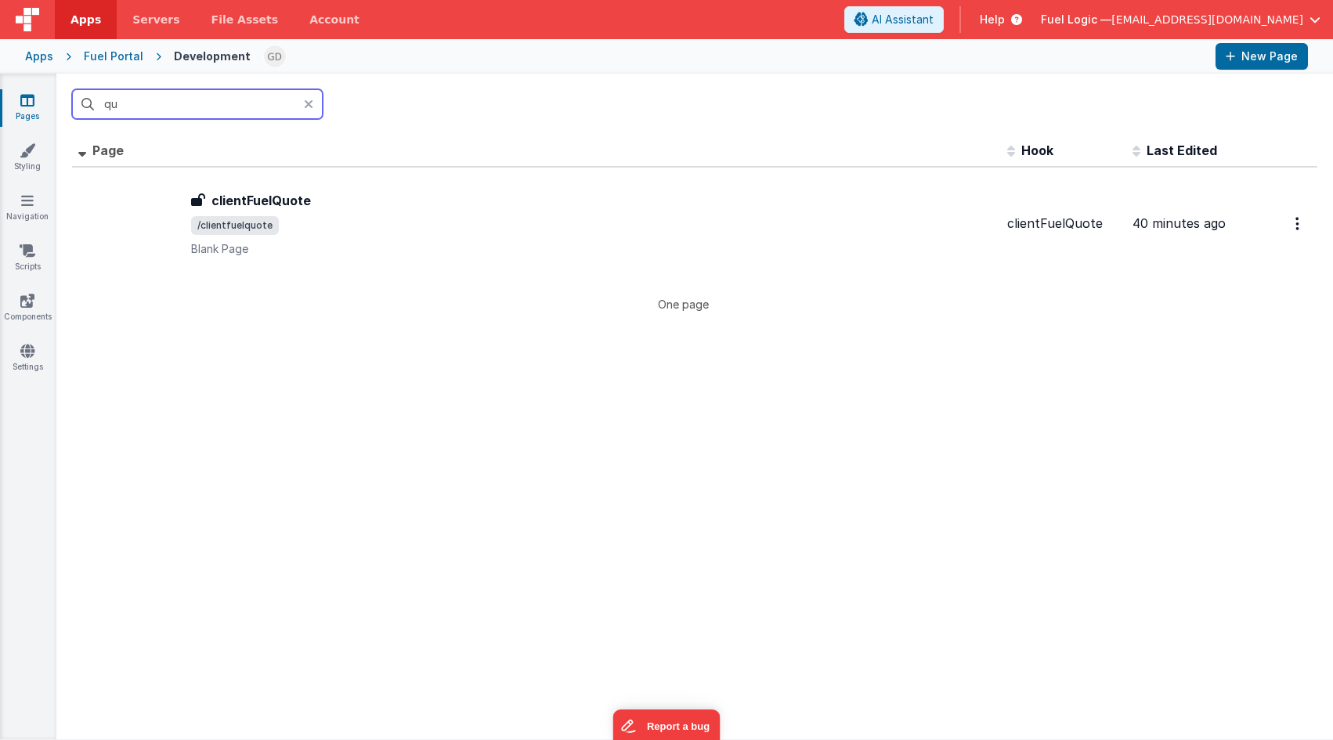
click at [299, 102] on input "qu" at bounding box center [197, 104] width 251 height 30
click at [312, 102] on icon at bounding box center [308, 104] width 9 height 13
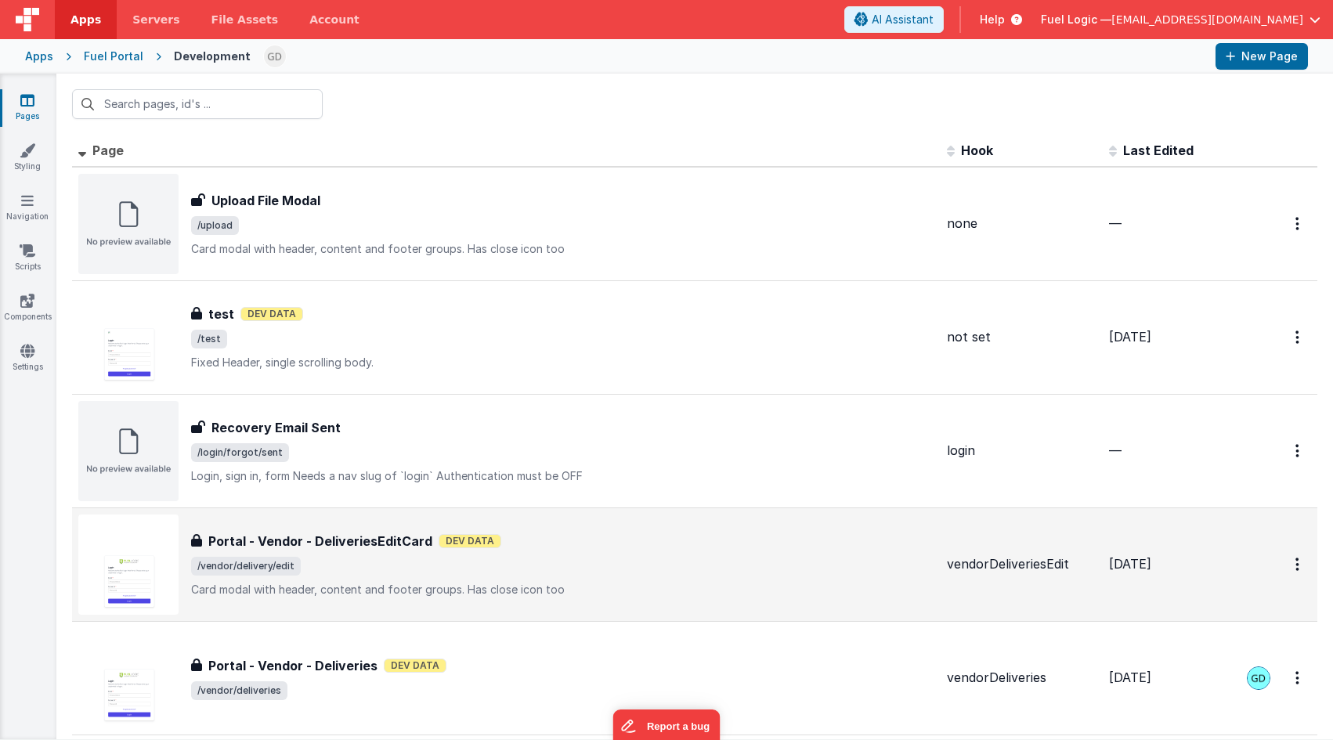
click at [601, 578] on div "Portal - Vendor - DeliveriesEditCard Portal - Vendor - DeliveriesEditCard Dev D…" at bounding box center [562, 565] width 743 height 66
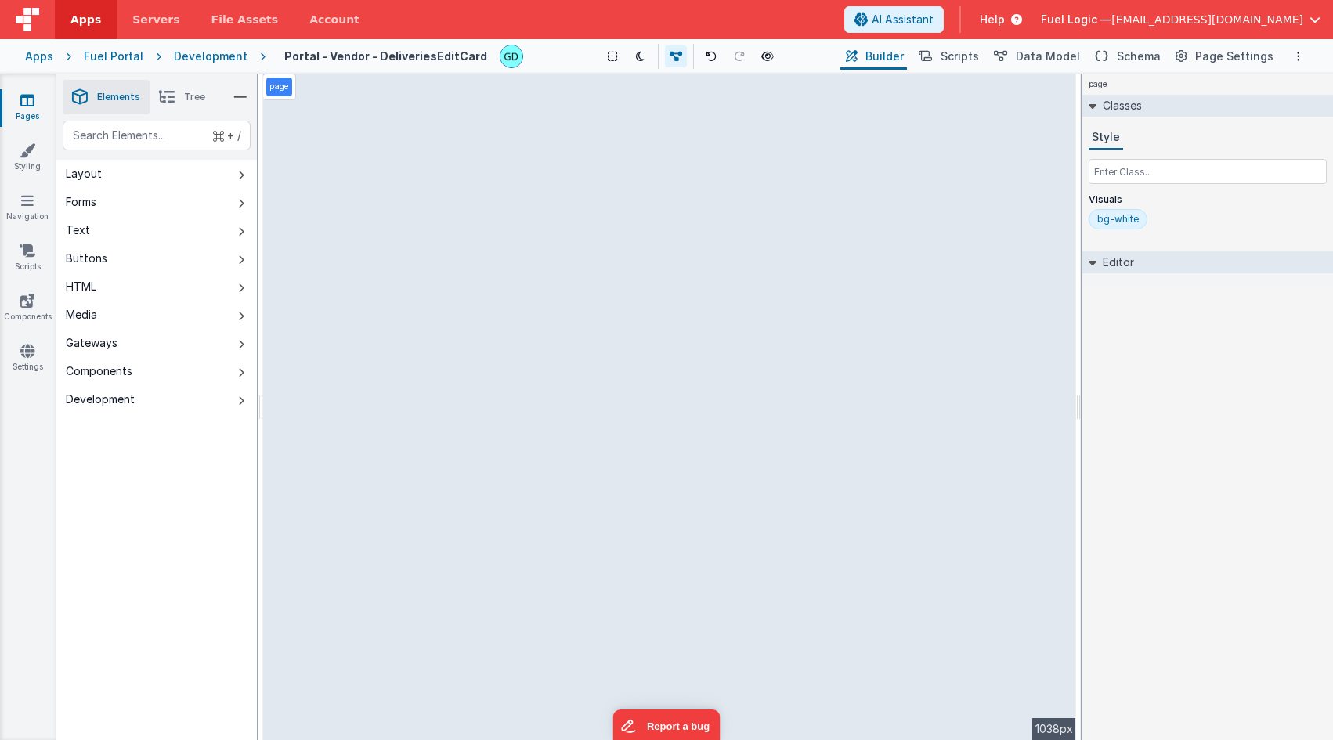
click at [194, 56] on div "Development" at bounding box center [211, 57] width 74 height 16
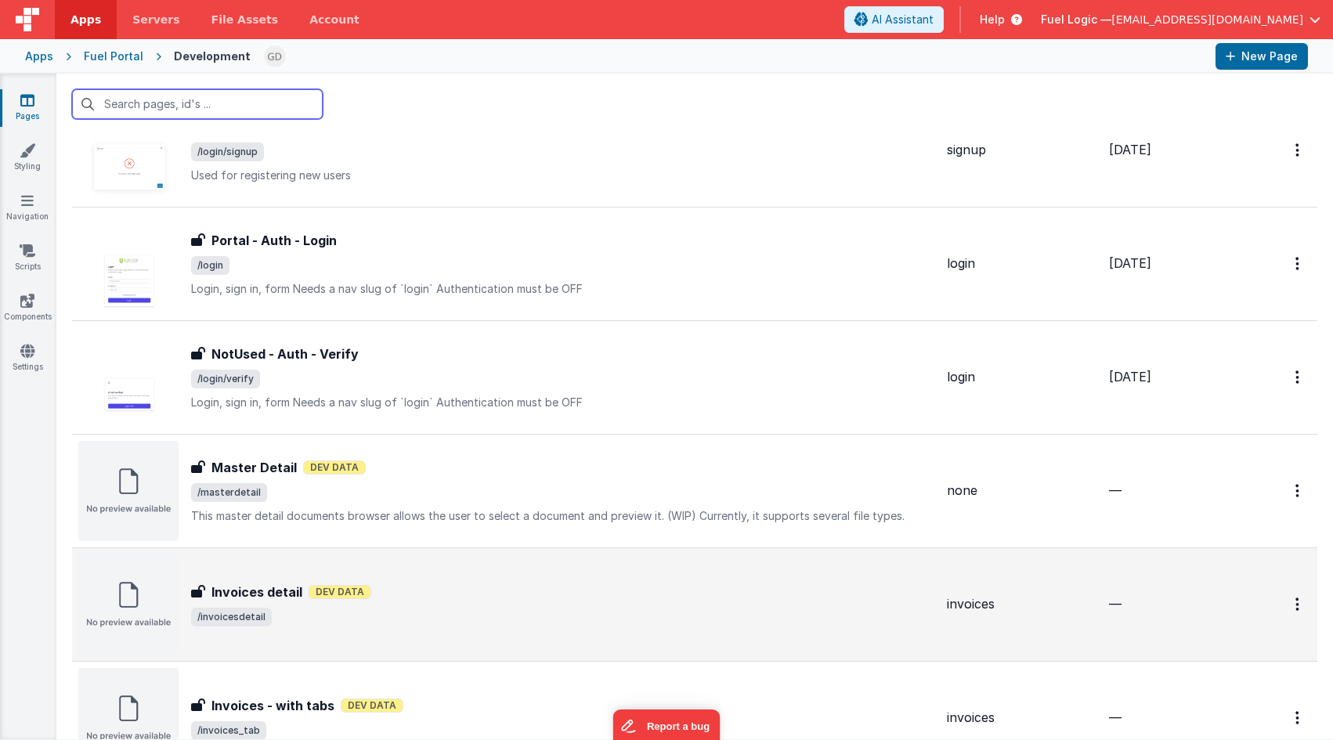
scroll to position [1715, 0]
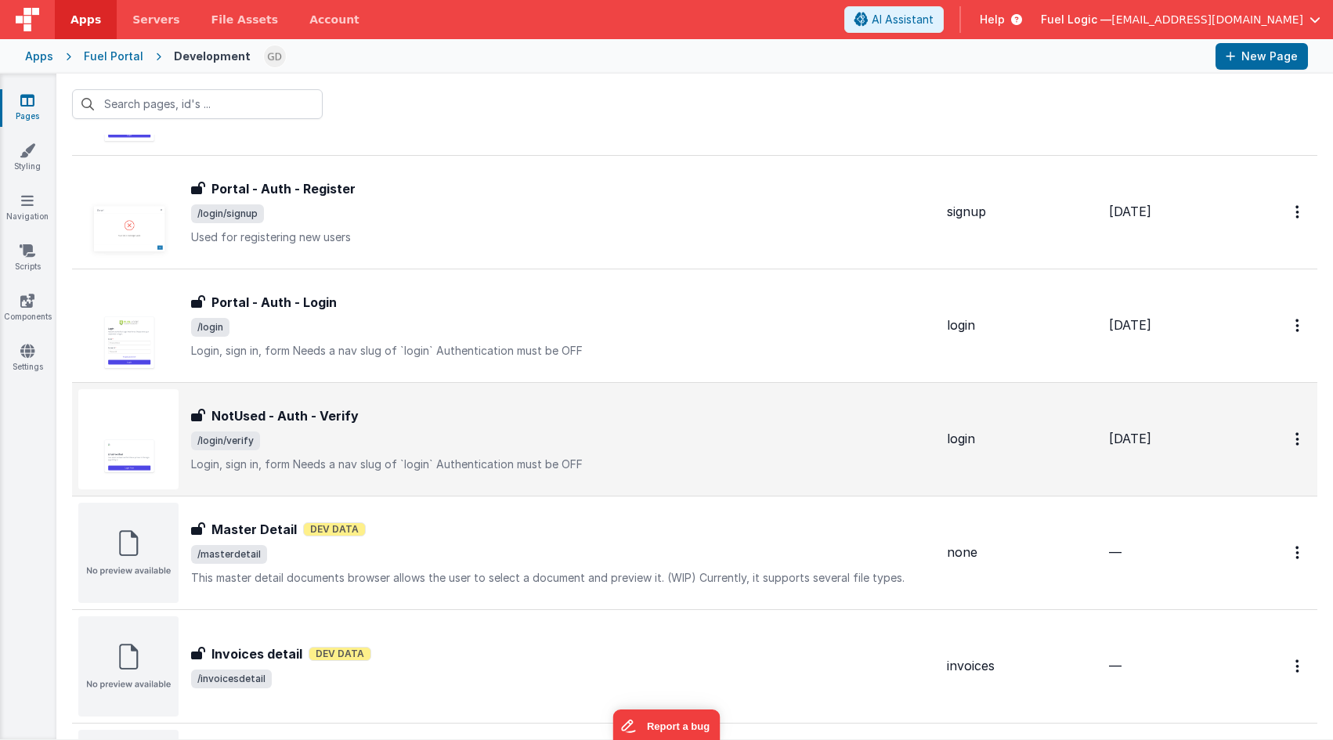
click at [688, 443] on span "/login/verify" at bounding box center [562, 441] width 743 height 19
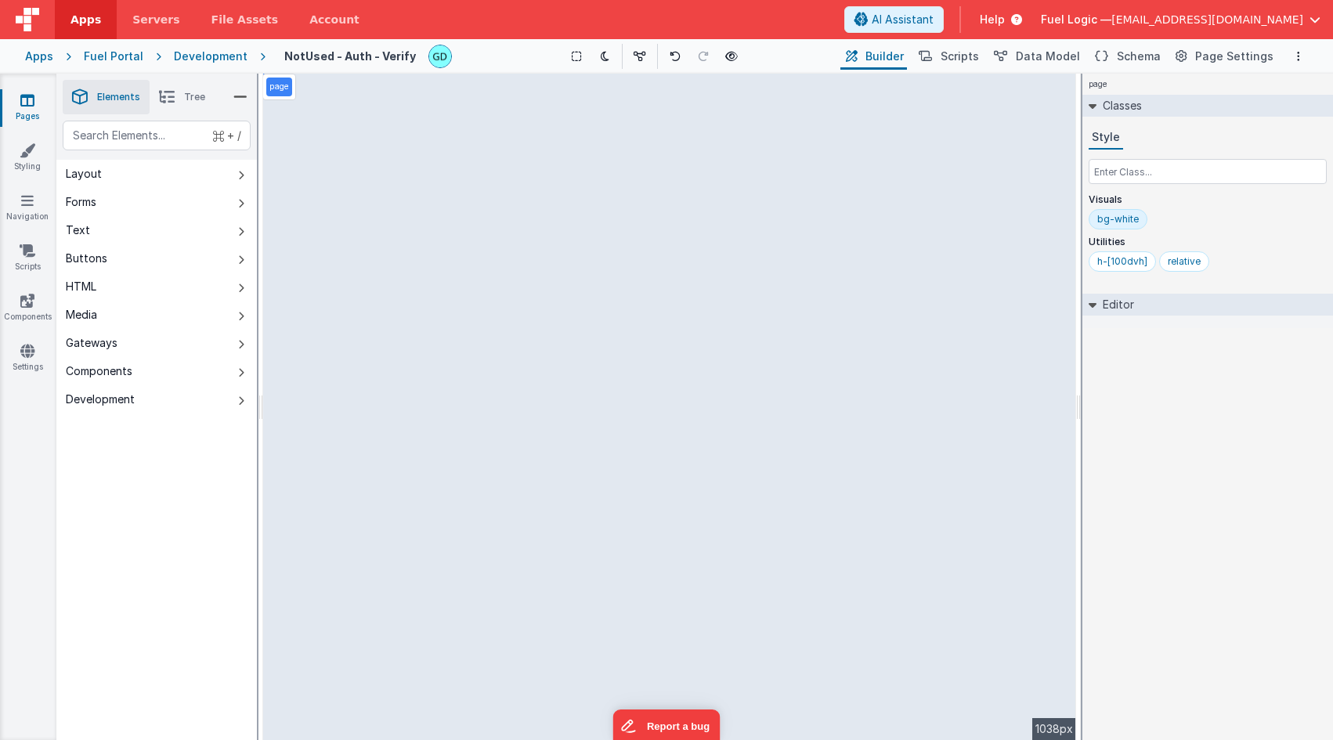
click at [213, 61] on div "Development" at bounding box center [211, 57] width 74 height 16
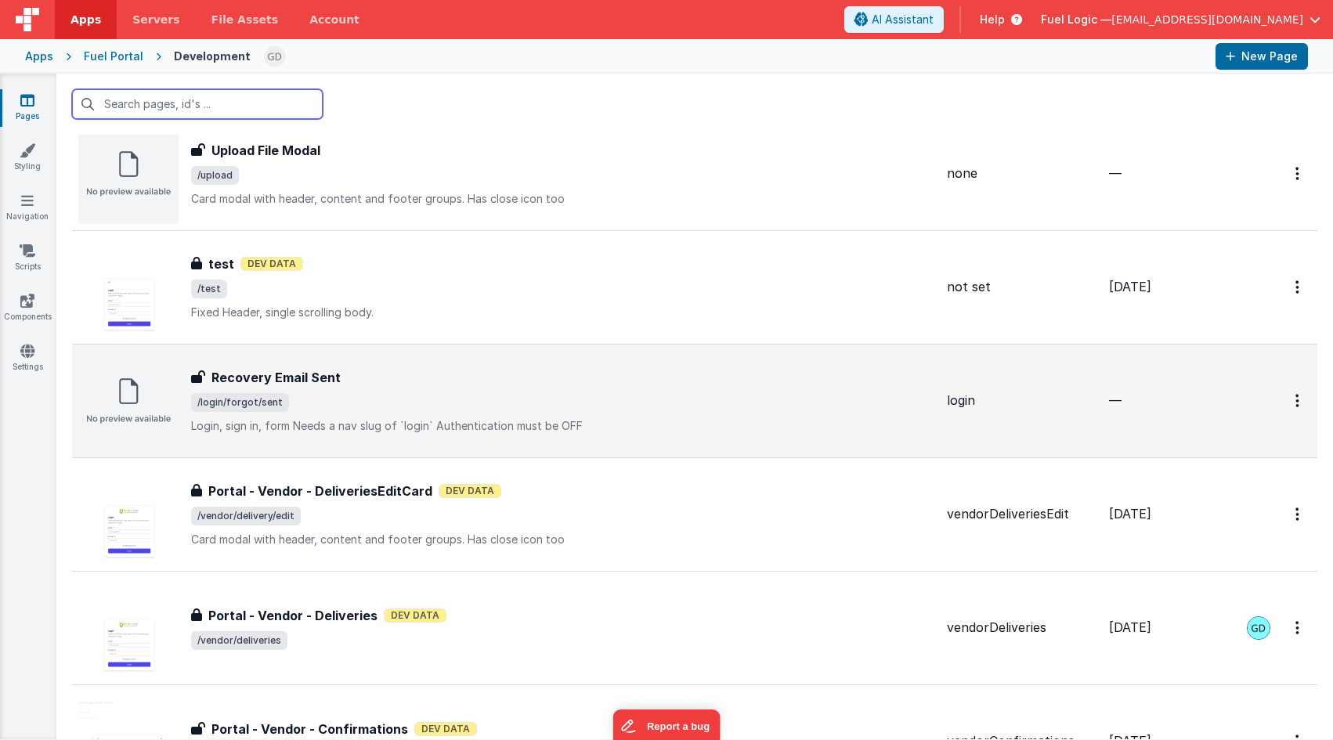
scroll to position [70, 0]
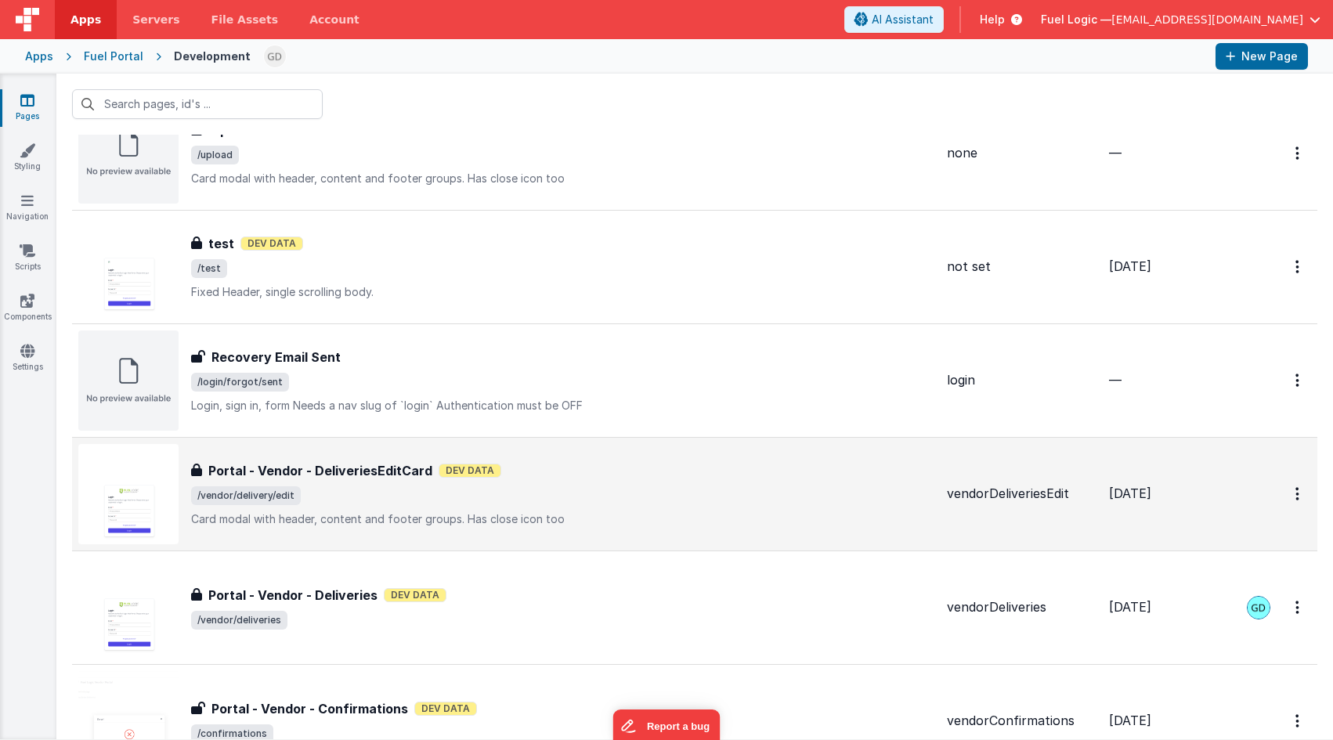
click at [610, 499] on span "/vendor/delivery/edit" at bounding box center [562, 495] width 743 height 19
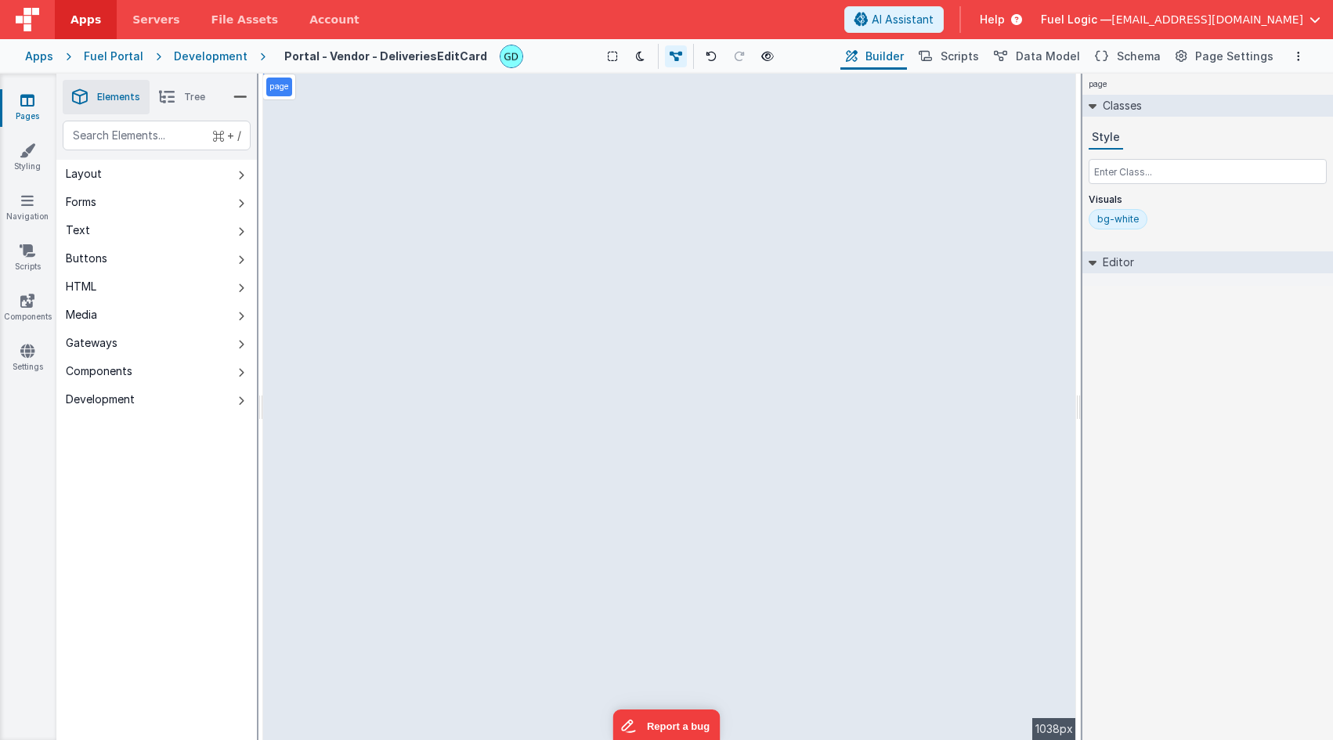
click at [185, 60] on div "Development" at bounding box center [211, 57] width 74 height 16
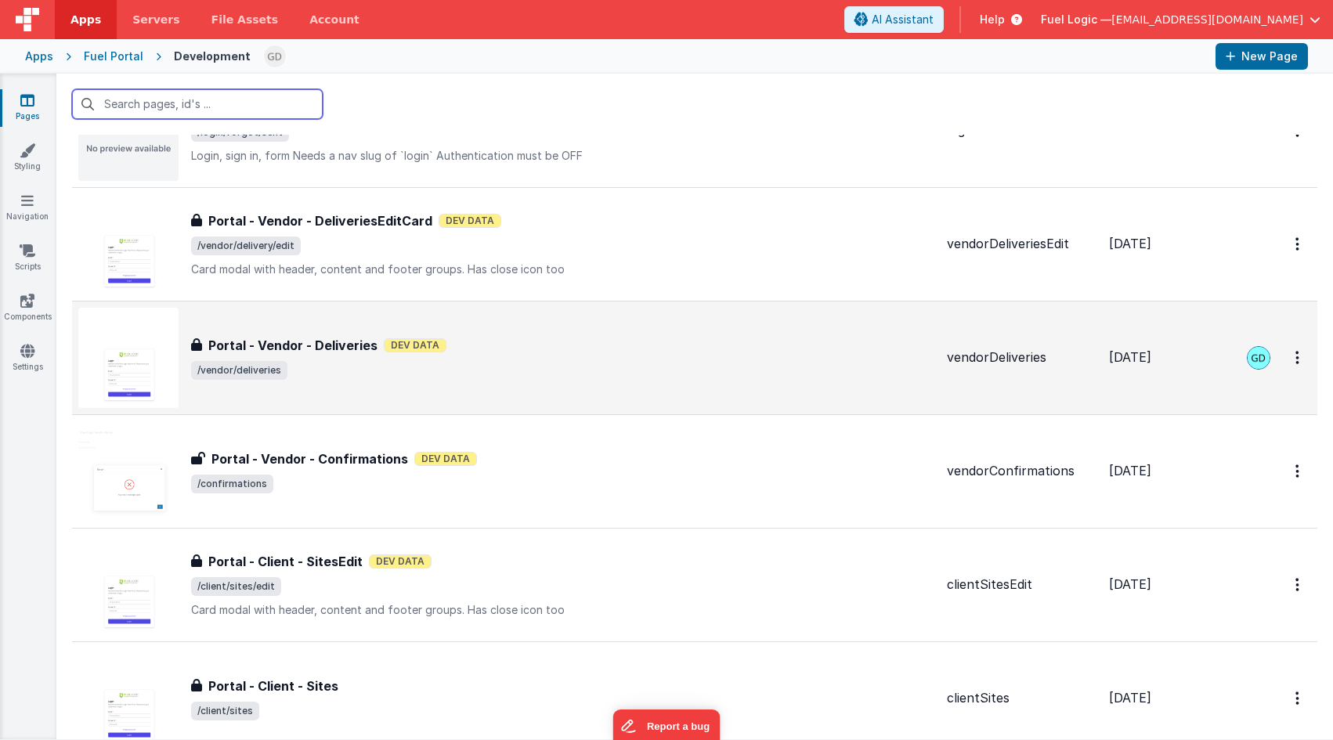
scroll to position [352, 0]
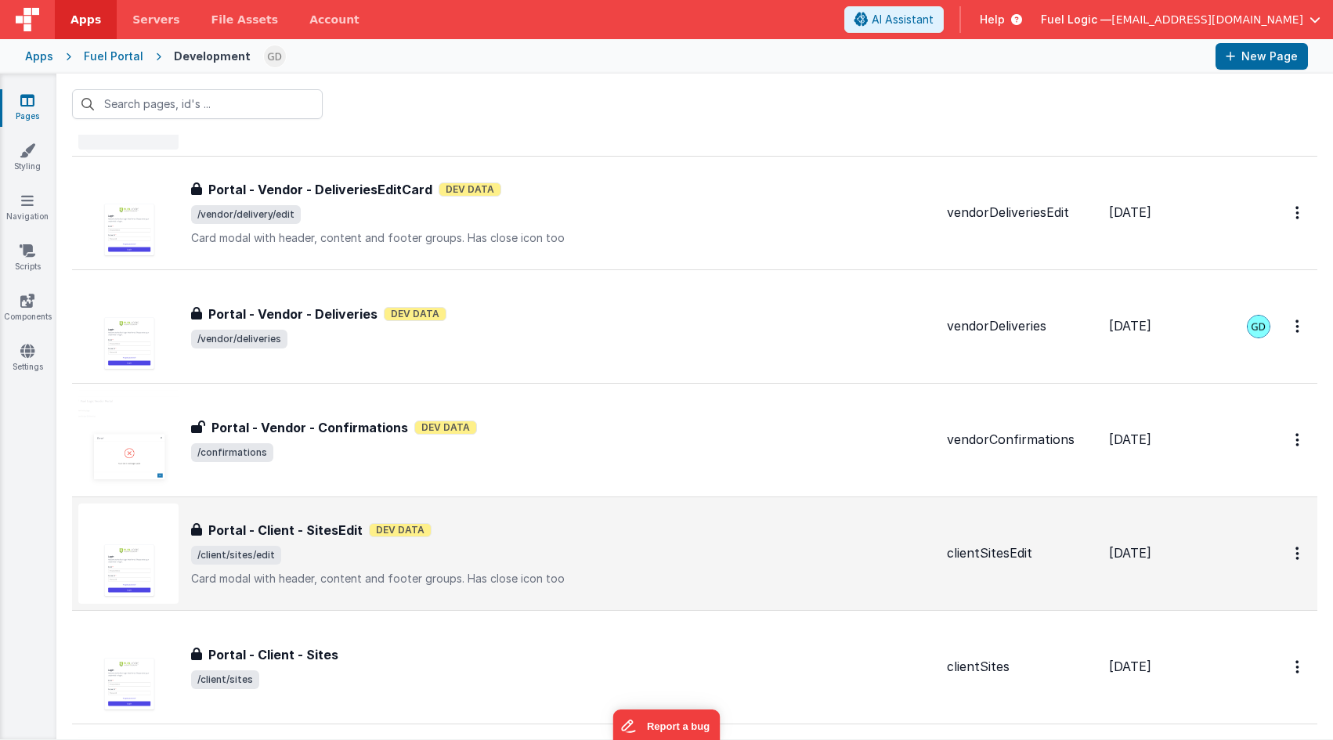
click at [482, 553] on span "/client/sites/edit" at bounding box center [562, 555] width 743 height 19
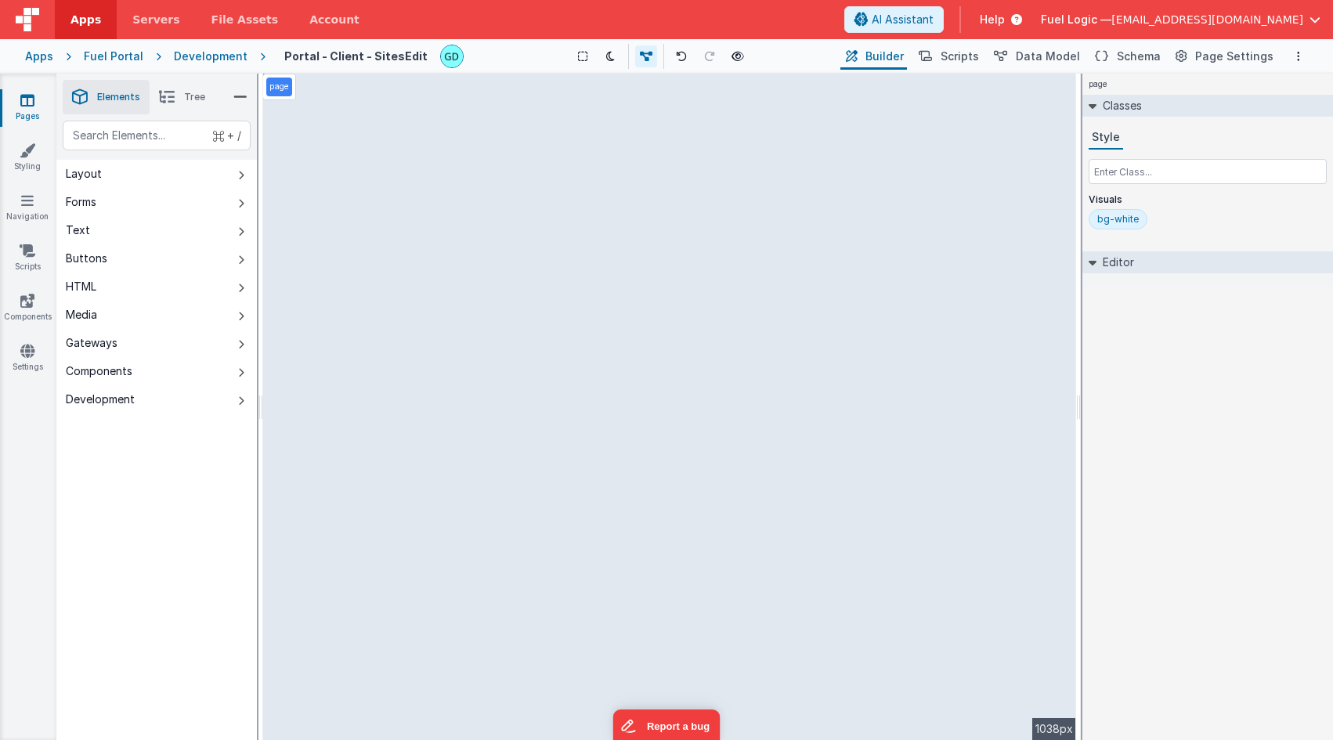
click at [184, 51] on div "Development" at bounding box center [211, 57] width 74 height 16
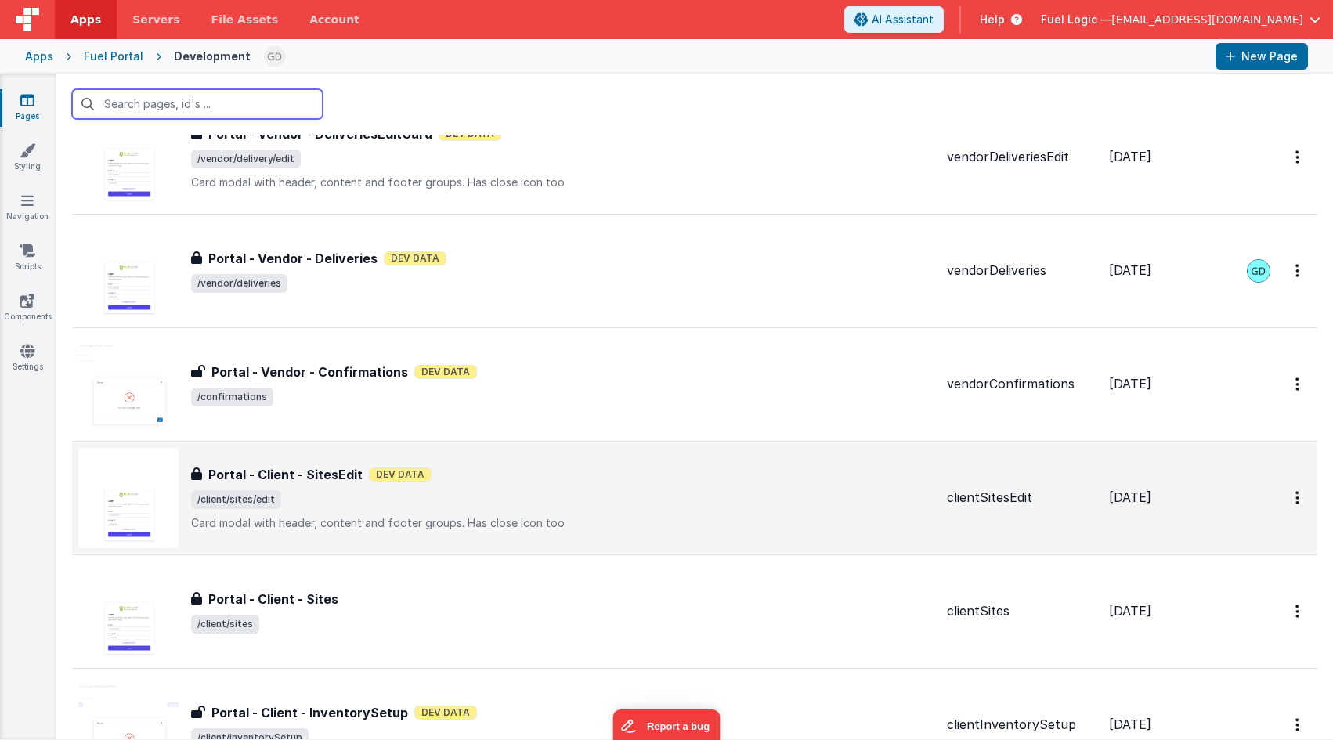
scroll to position [448, 0]
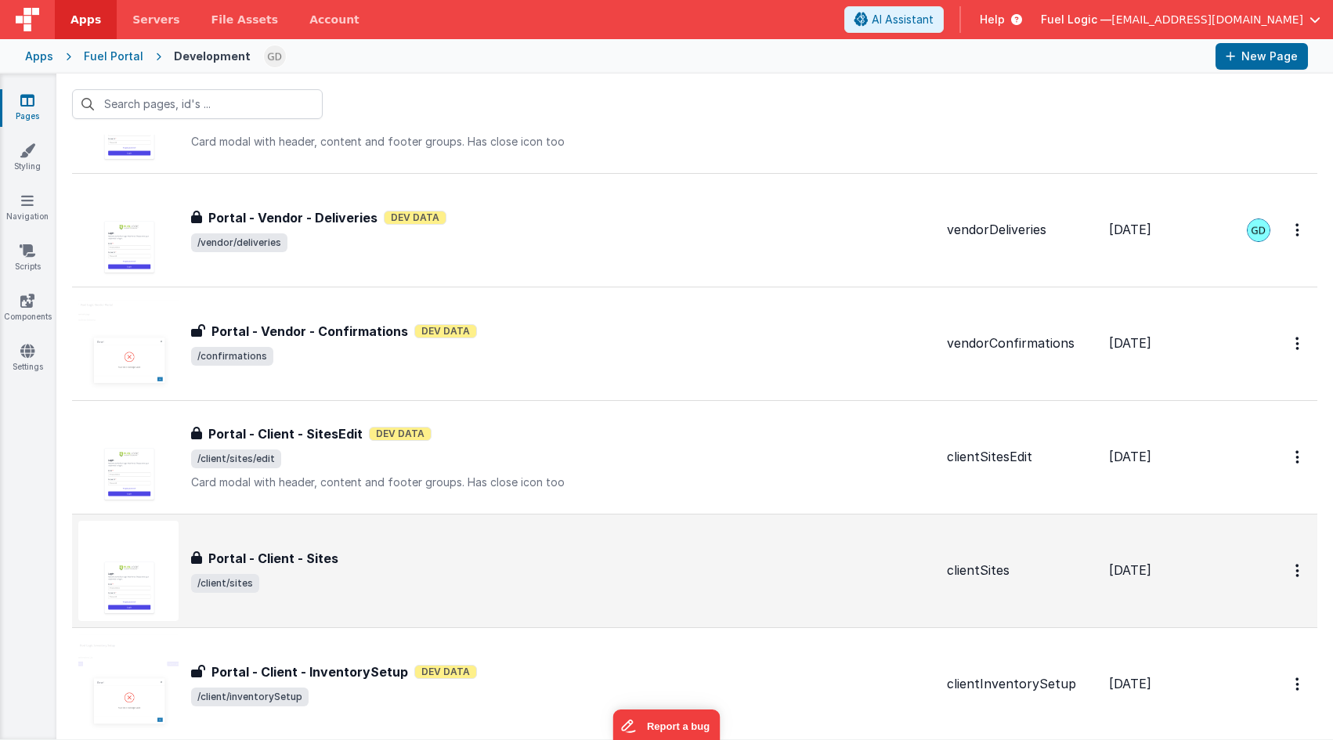
click at [646, 544] on div "Portal - Client - Sites Portal - Client - Sites /client/sites" at bounding box center [506, 571] width 856 height 100
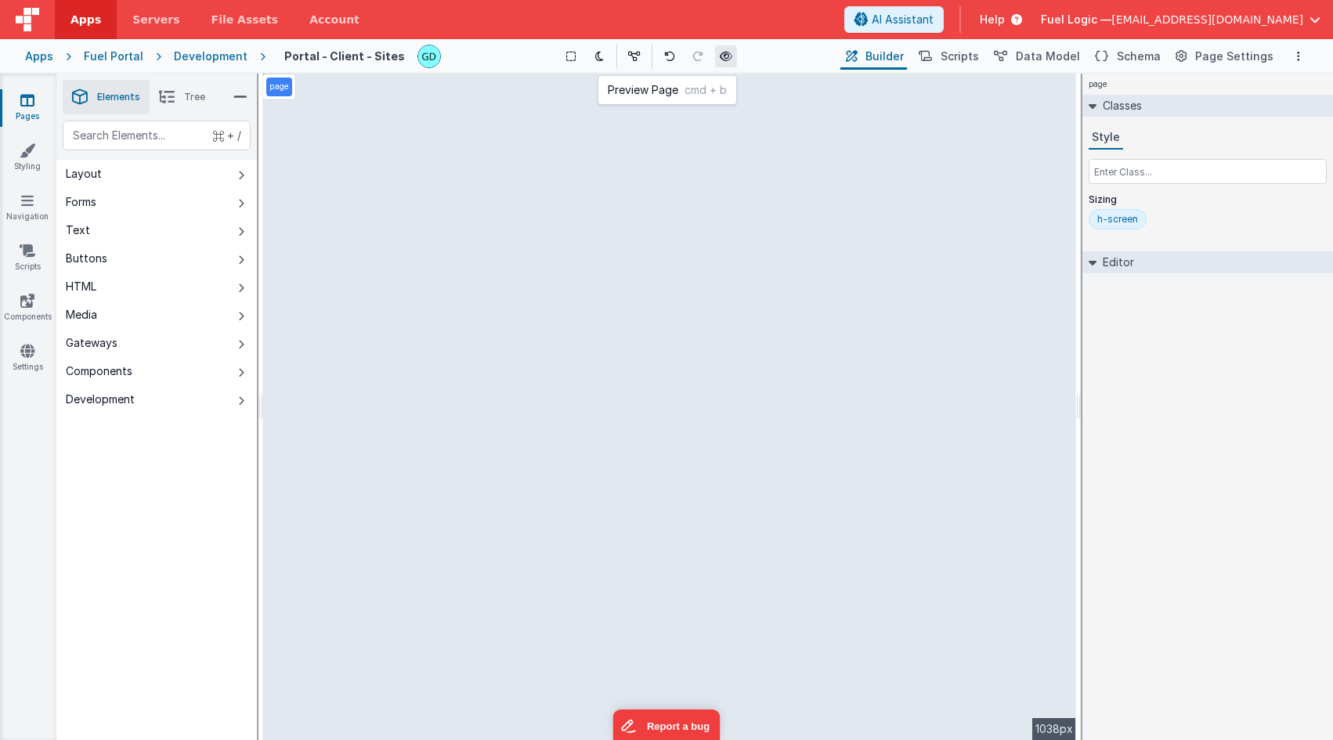
click at [724, 54] on icon at bounding box center [726, 56] width 13 height 11
click at [195, 63] on div "Development" at bounding box center [211, 57] width 74 height 16
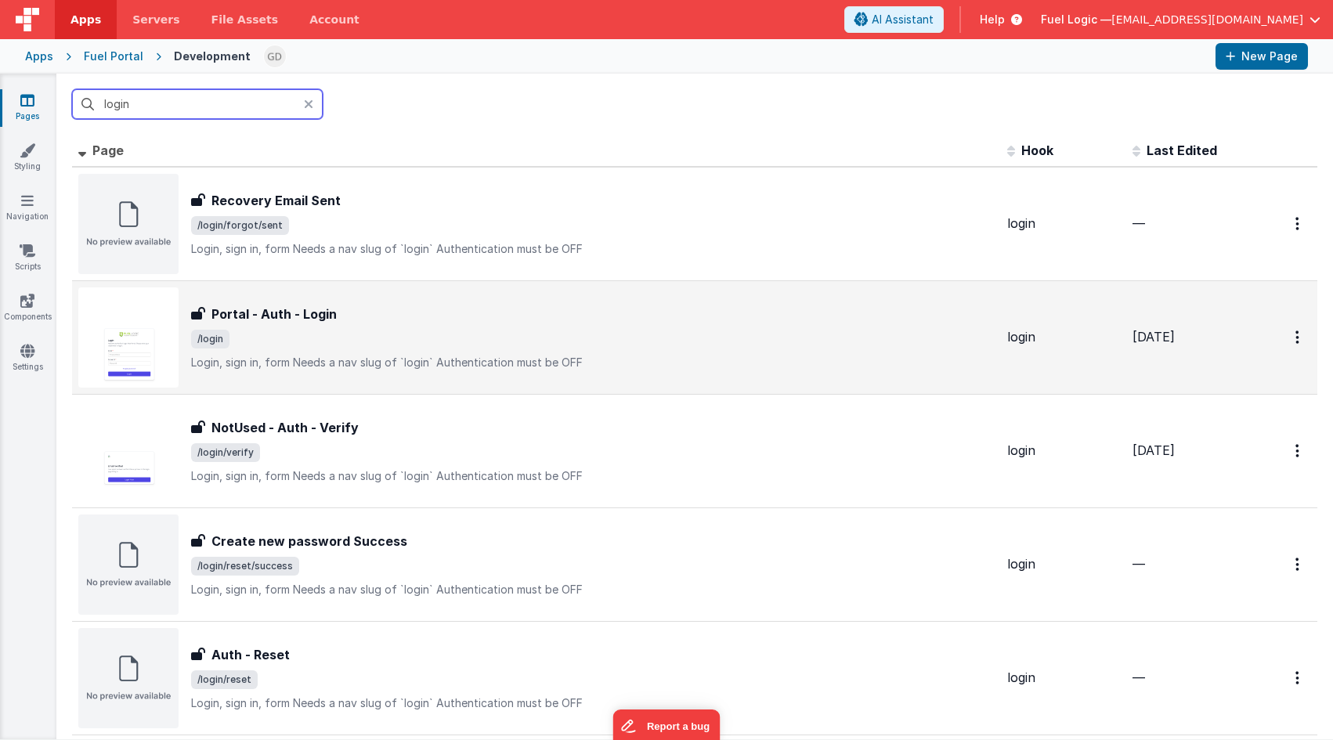
type input "login"
click at [536, 334] on span "/login" at bounding box center [593, 339] width 804 height 19
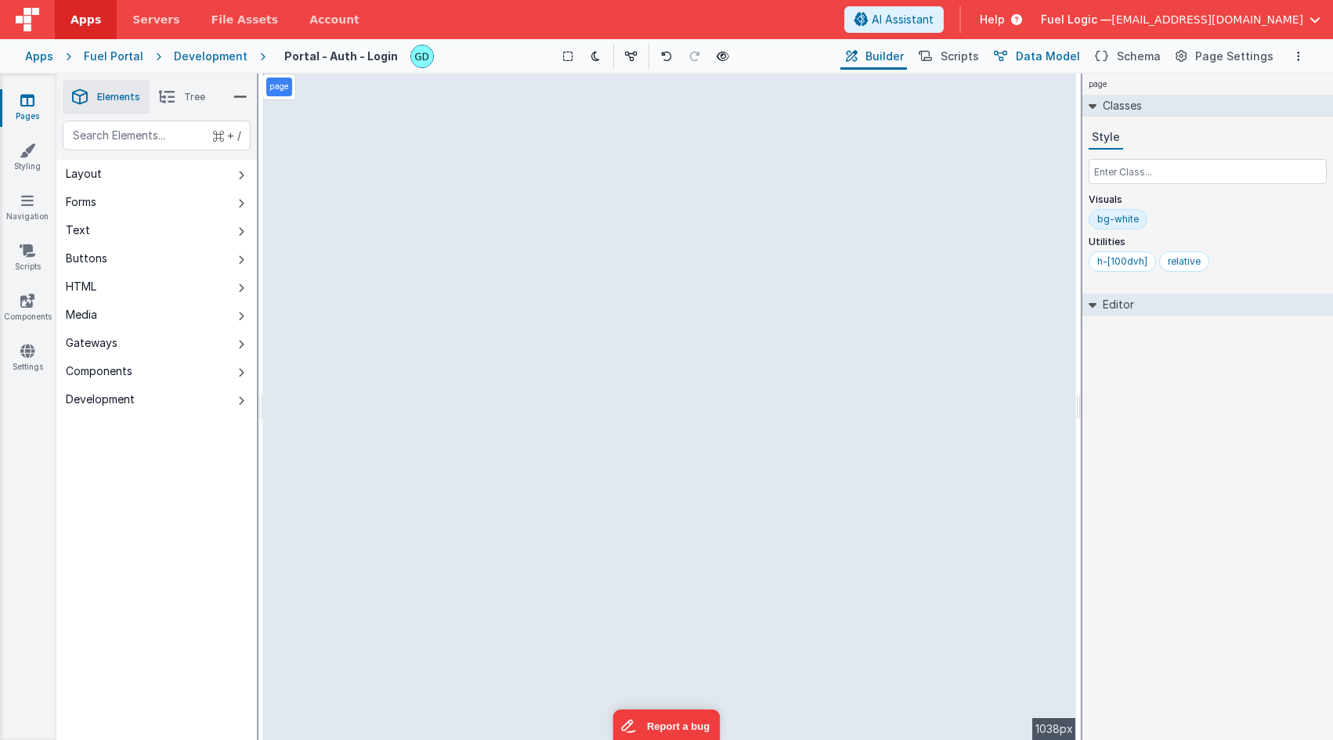
click at [1061, 53] on span "Data Model" at bounding box center [1048, 57] width 64 height 16
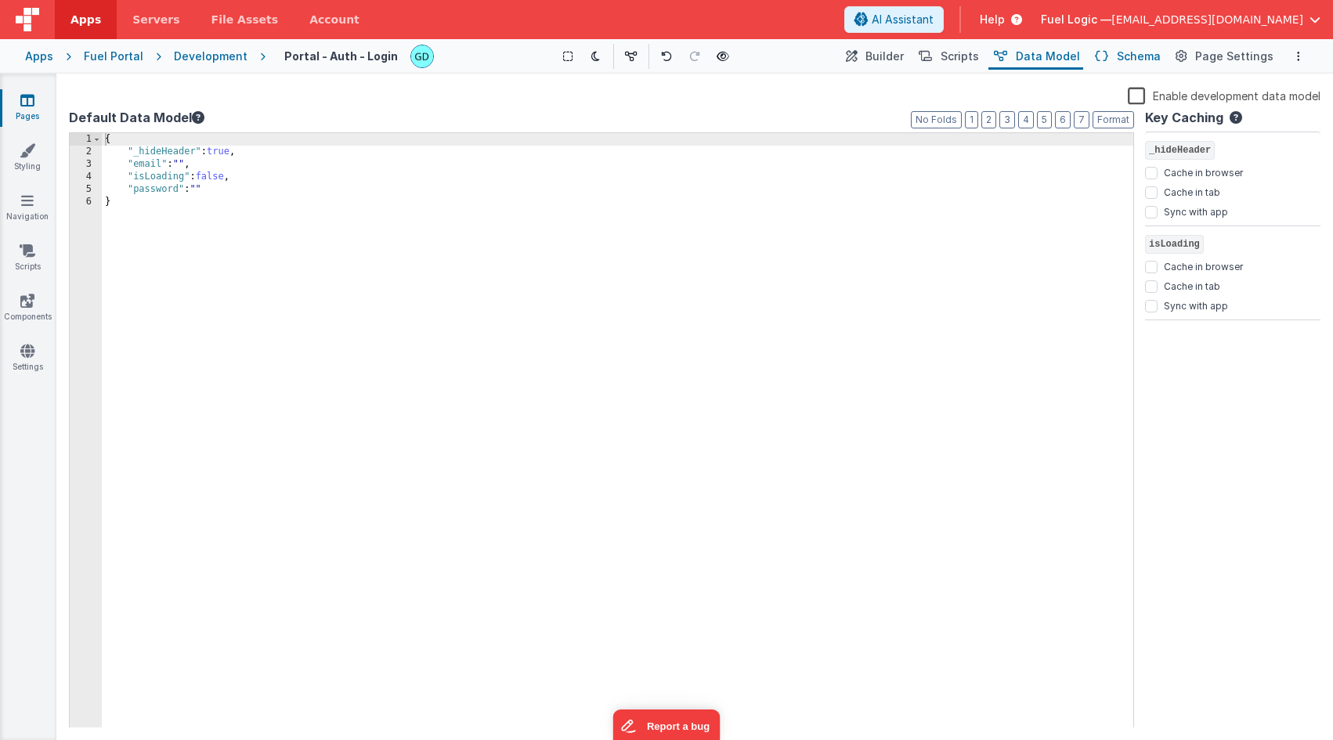
click at [1123, 58] on button "Schema" at bounding box center [1126, 56] width 74 height 27
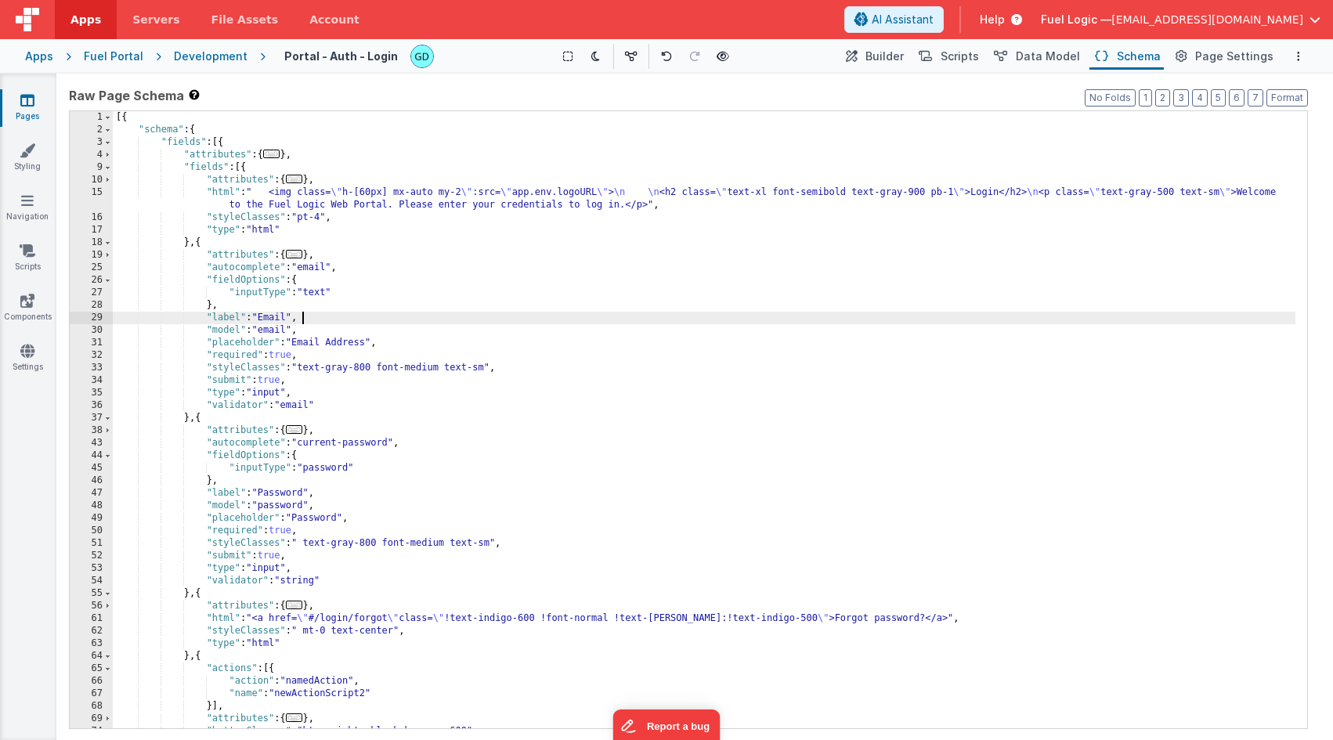
click at [838, 312] on div "[{ "schema" : { "fields" : [{ "attributes" : { ... } , "fields" : [{ "attribute…" at bounding box center [704, 432] width 1183 height 642
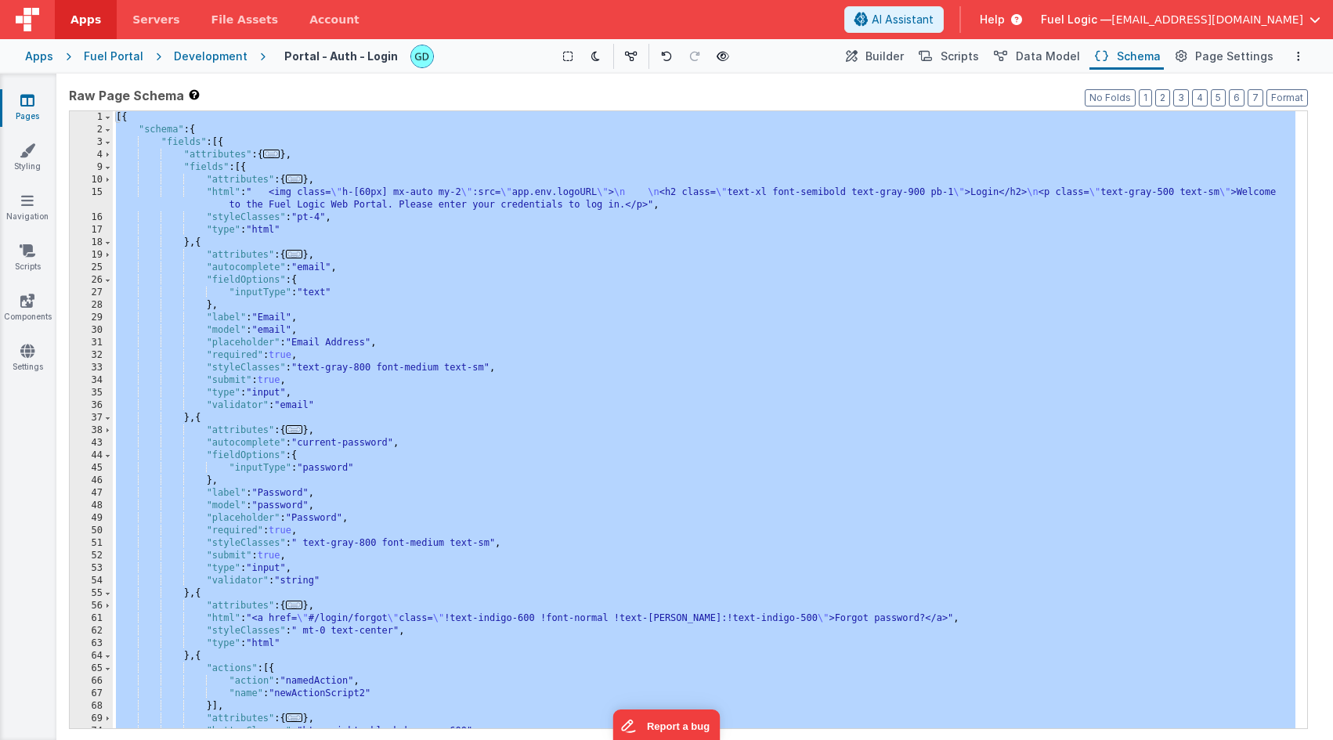
click at [195, 59] on div "Development" at bounding box center [211, 57] width 74 height 16
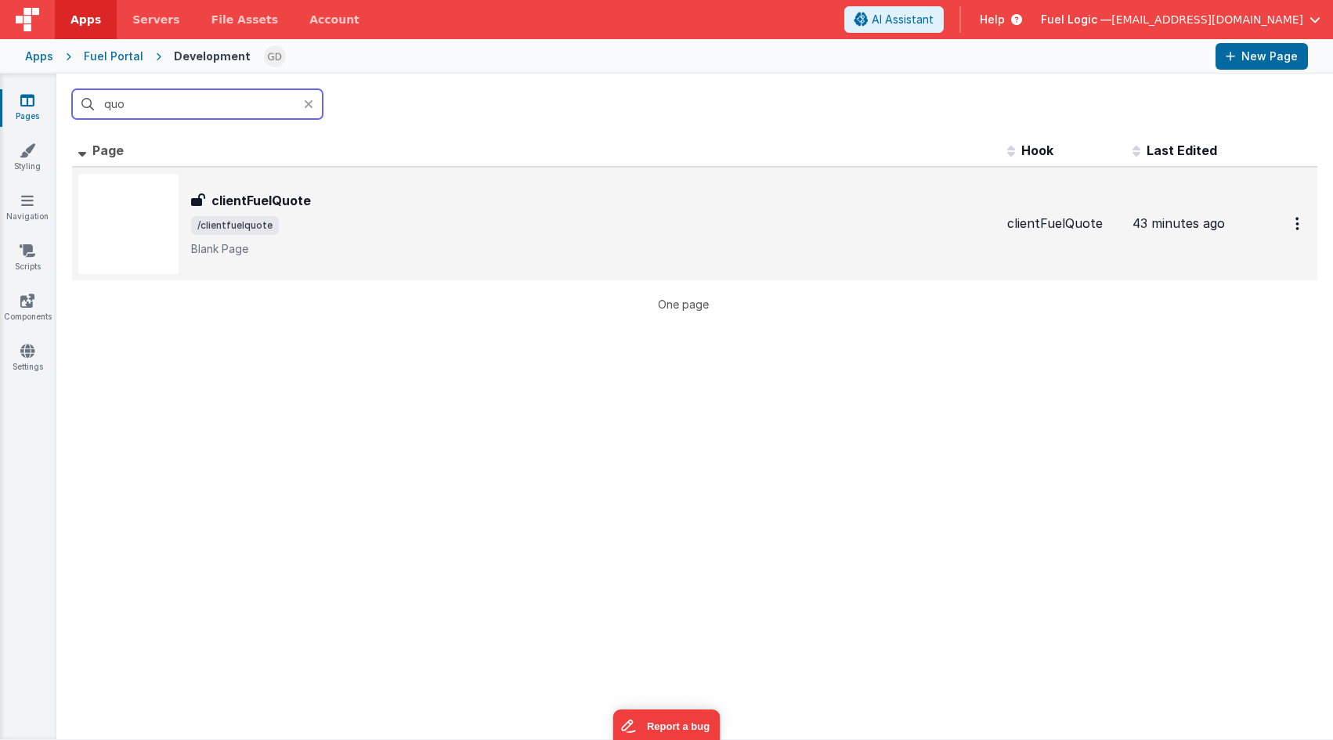
type input "quo"
click at [439, 217] on span "/clientfuelquote" at bounding box center [593, 225] width 804 height 19
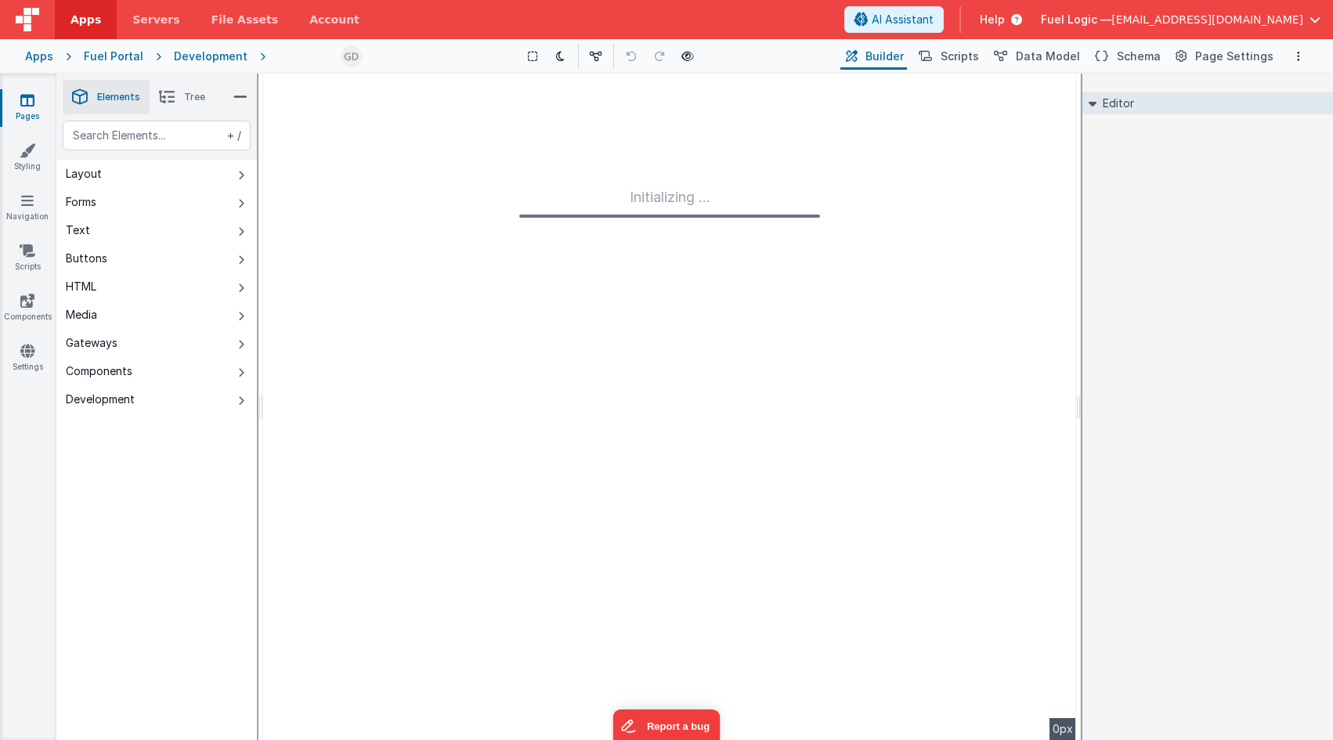
type input "FR_E48C8C60-3B49-FE45-8A99-6C3B70560F6C"
type textarea "Blank Page"
type input "clientFuelQuote"
checkbox input "false"
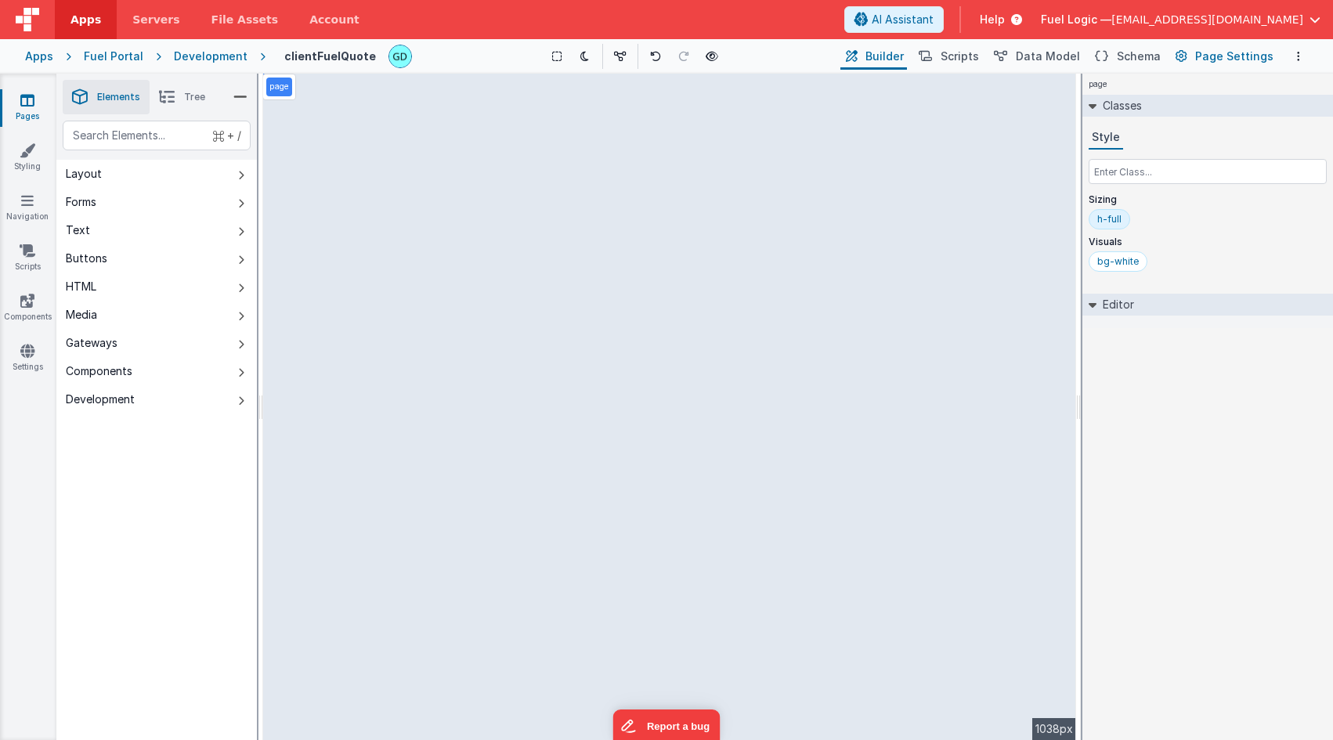
click at [1214, 54] on span "Page Settings" at bounding box center [1234, 57] width 78 height 16
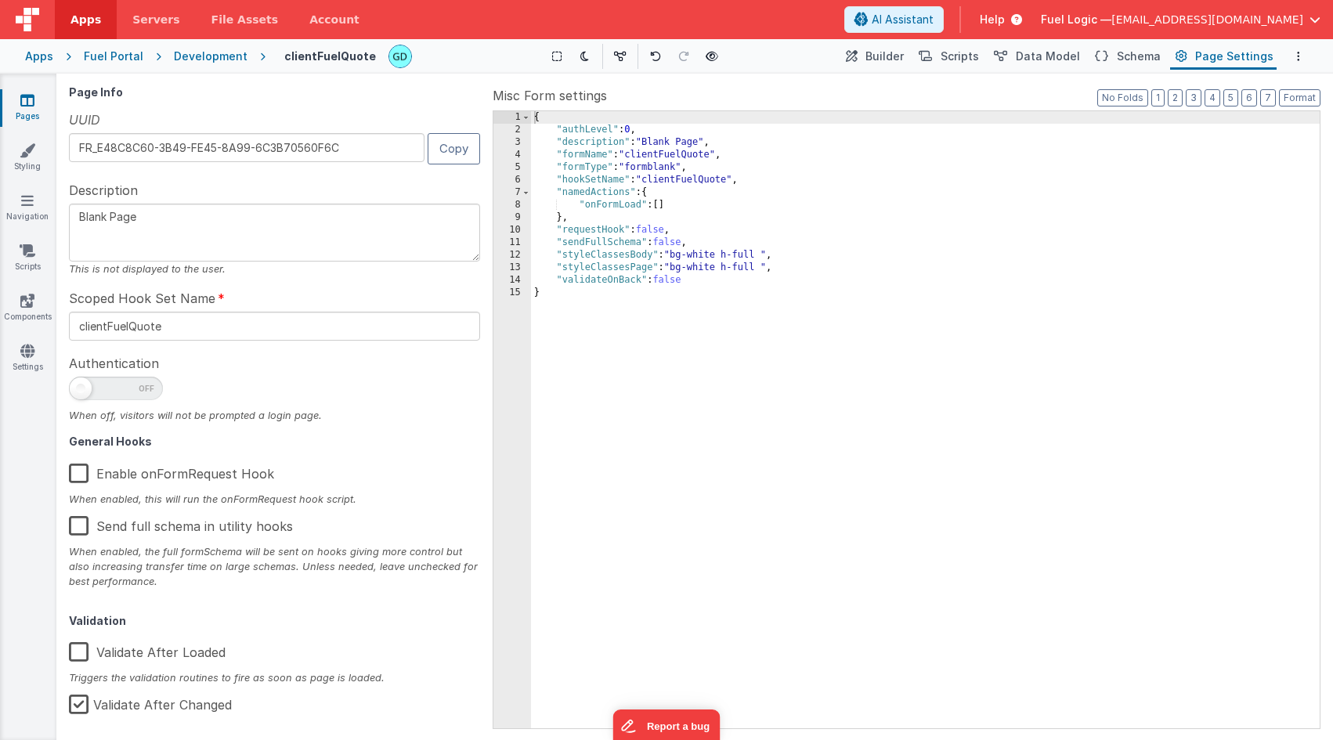
click at [389, 250] on textarea "Blank Page" at bounding box center [274, 233] width 411 height 58
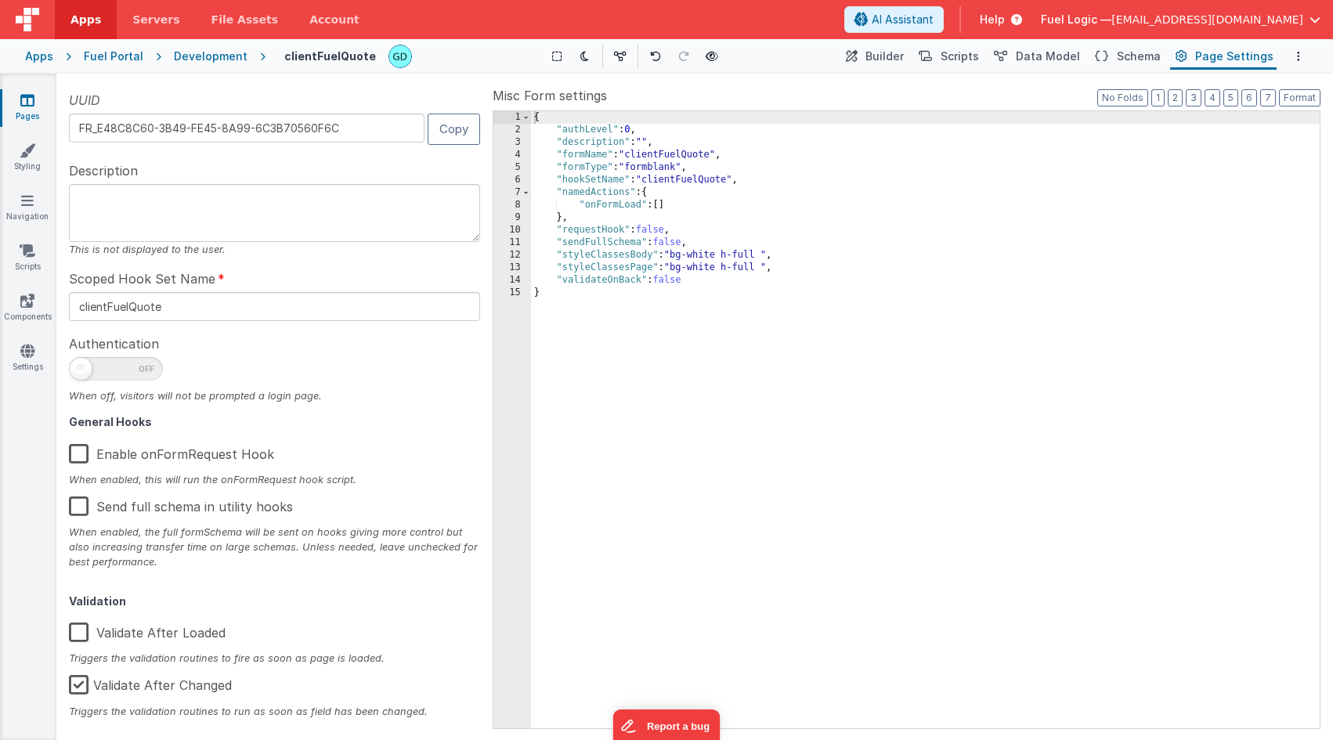
scroll to position [20, 0]
click at [85, 683] on label "Validate After Changed" at bounding box center [150, 682] width 163 height 34
click at [0, 0] on input "Validate After Changed" at bounding box center [0, 0] width 0 height 0
click at [80, 450] on label "Enable onFormRequest Hook" at bounding box center [171, 451] width 205 height 34
click at [0, 0] on input "Enable onFormRequest Hook" at bounding box center [0, 0] width 0 height 0
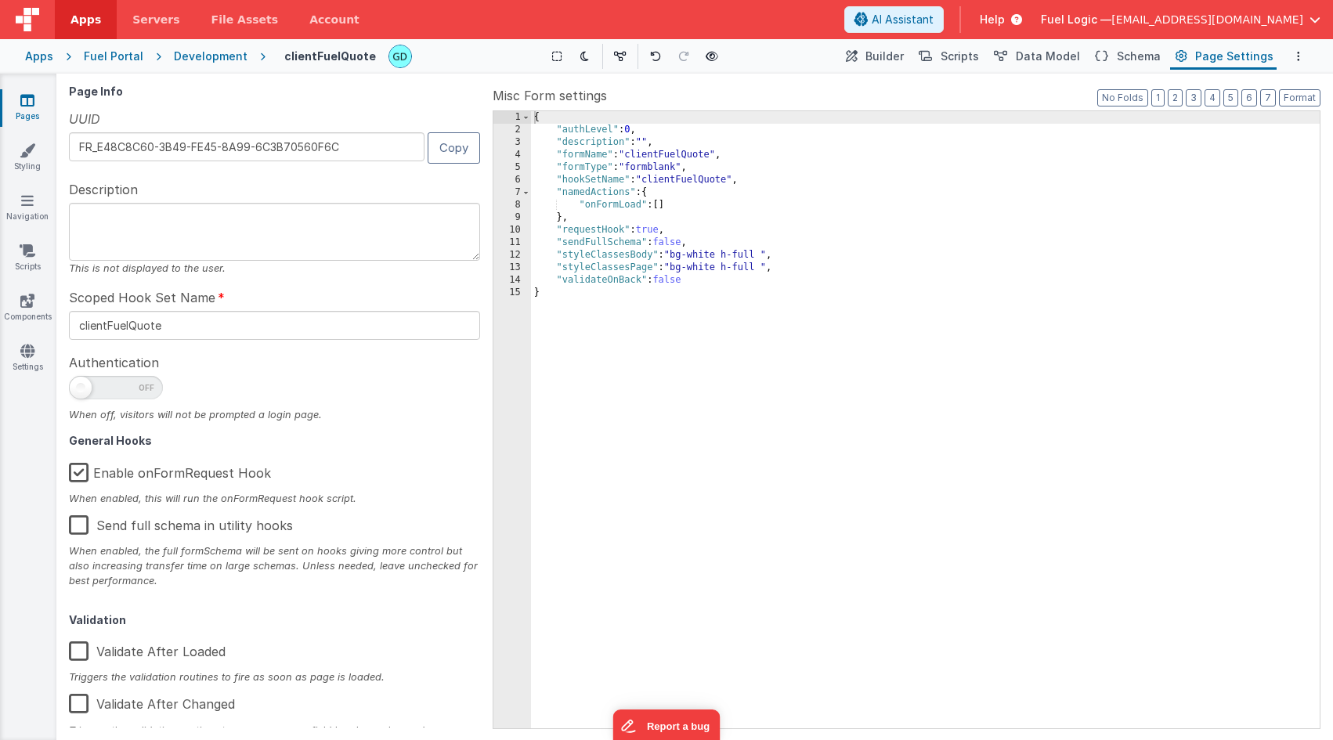
scroll to position [0, 0]
click at [1108, 60] on icon at bounding box center [1101, 57] width 13 height 16
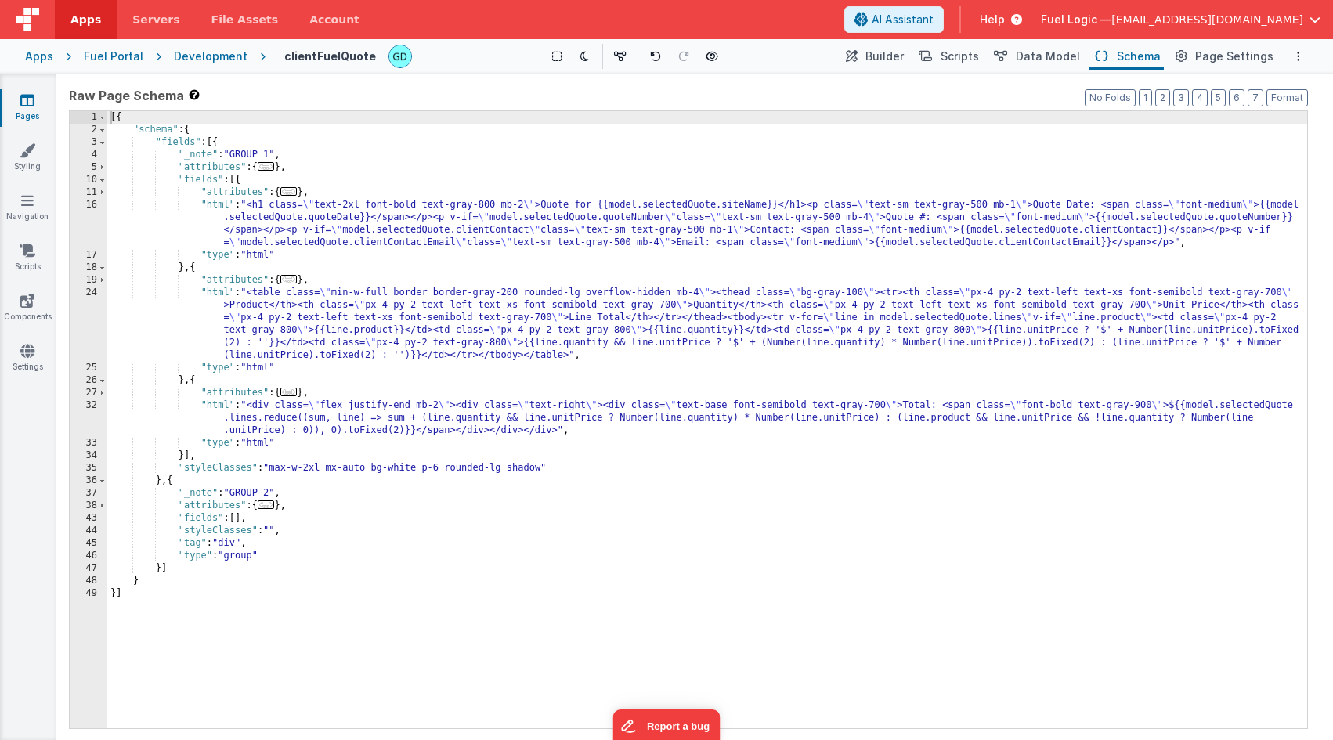
click at [111, 117] on div "[{ "schema" : { "fields" : [{ "_note" : "GROUP 1" , "attributes" : { ... } , "f…" at bounding box center [707, 432] width 1200 height 642
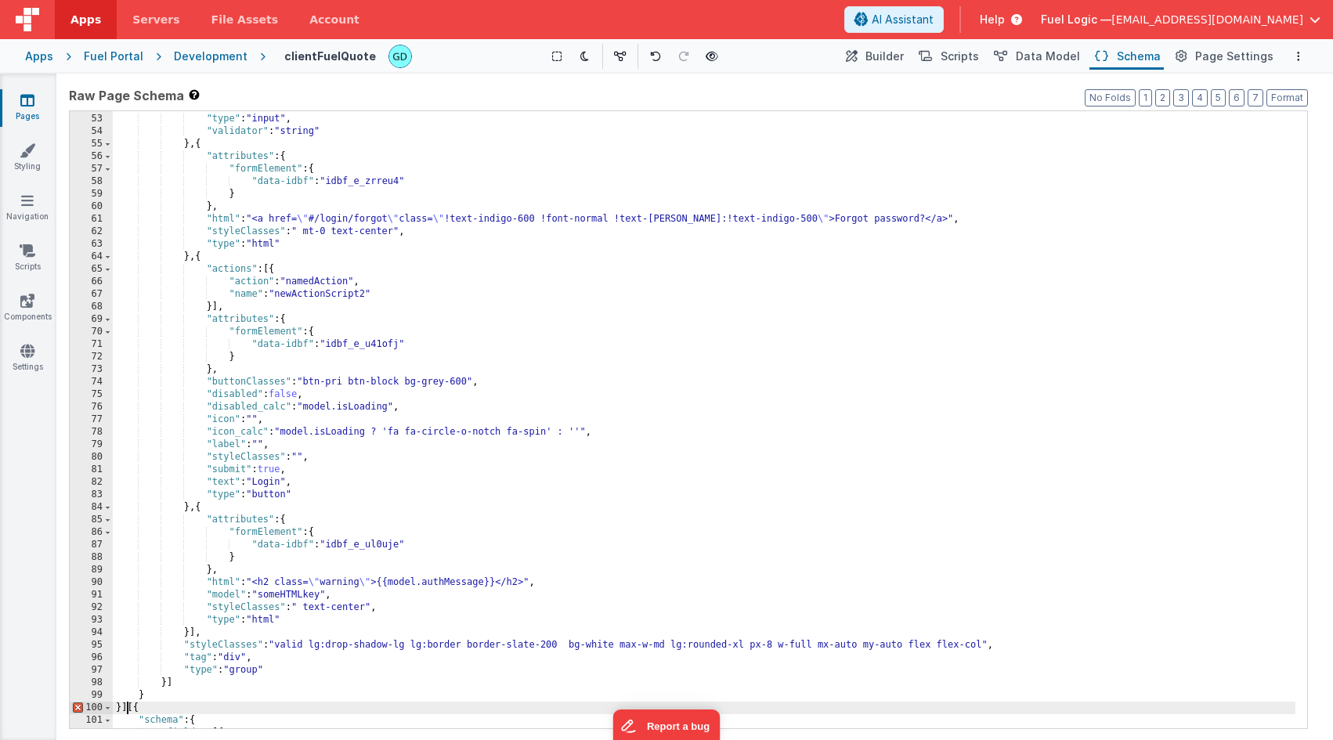
scroll to position [1125, 0]
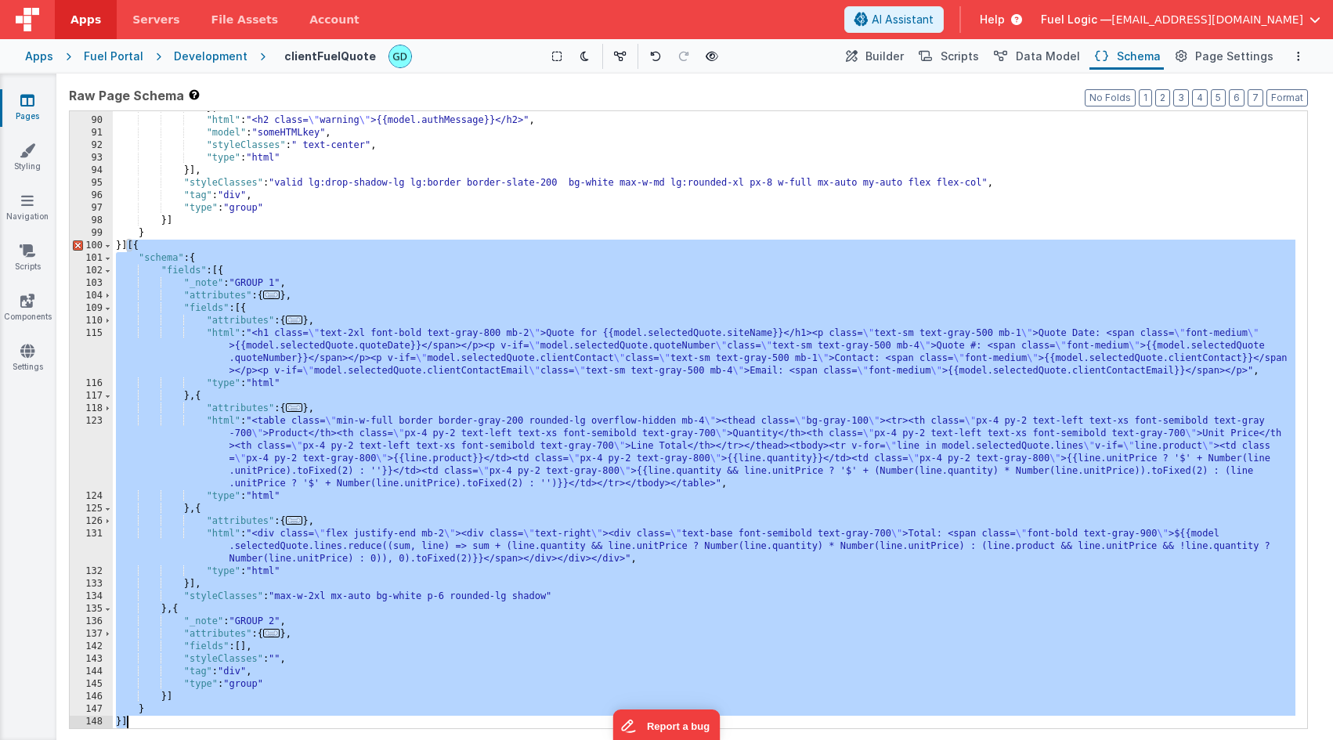
click at [237, 720] on div "} , "html" : "<h2 class= \" warning \" >{{model.authMessage}}</h2>" , "model" :…" at bounding box center [704, 423] width 1183 height 642
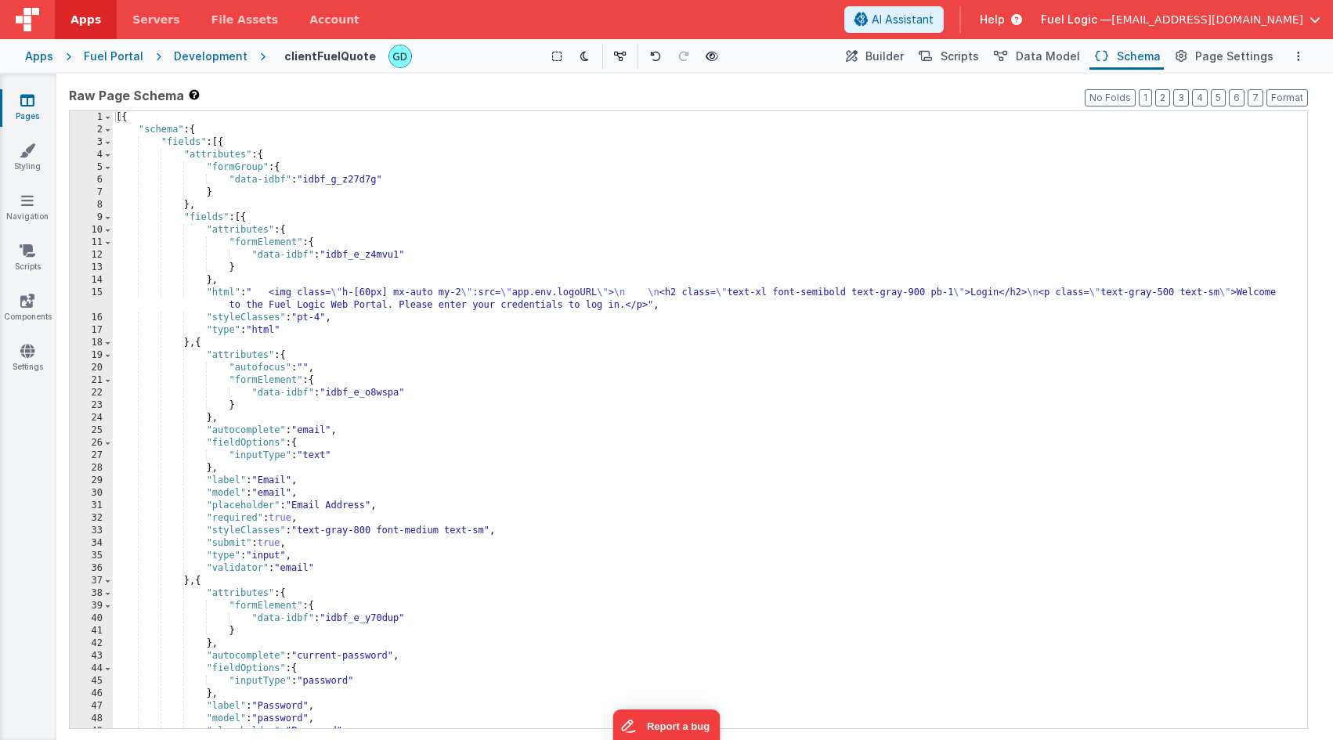
scroll to position [0, 0]
click at [892, 58] on span "Builder" at bounding box center [884, 57] width 38 height 16
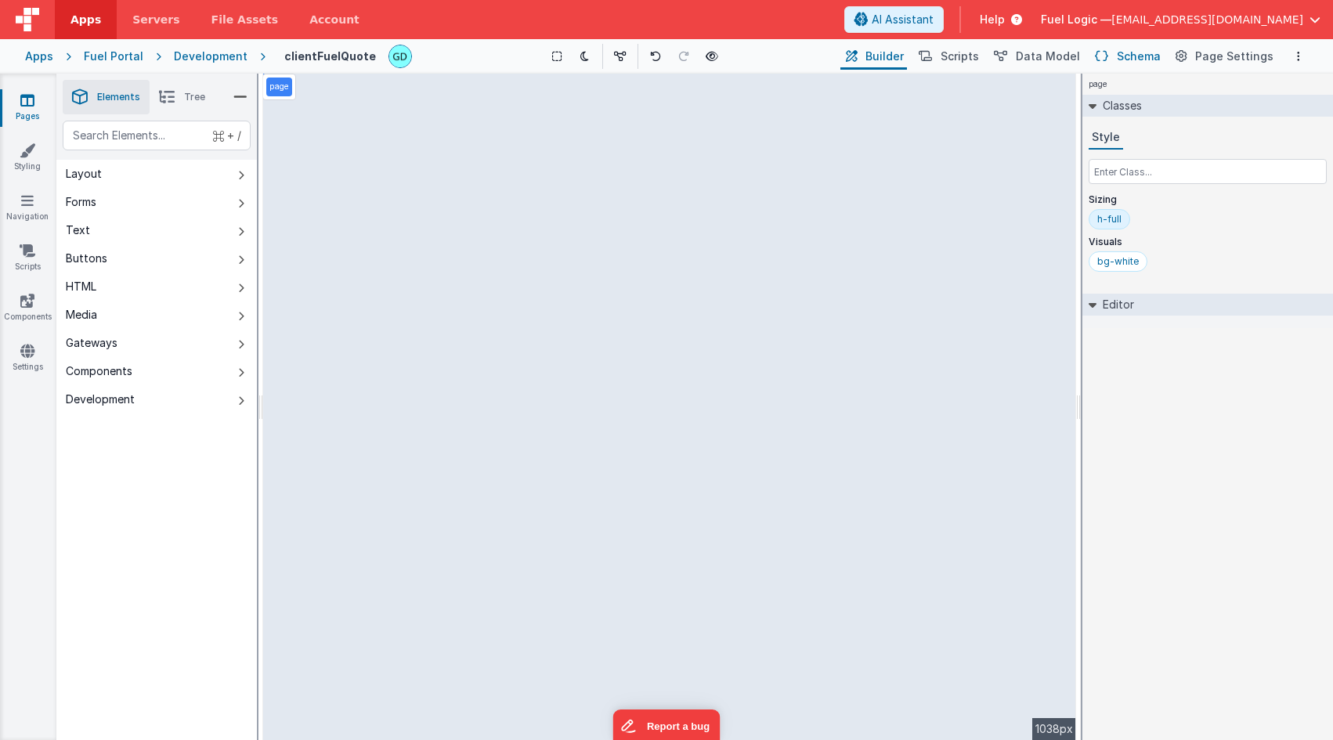
click at [1117, 58] on button "Schema" at bounding box center [1126, 56] width 74 height 27
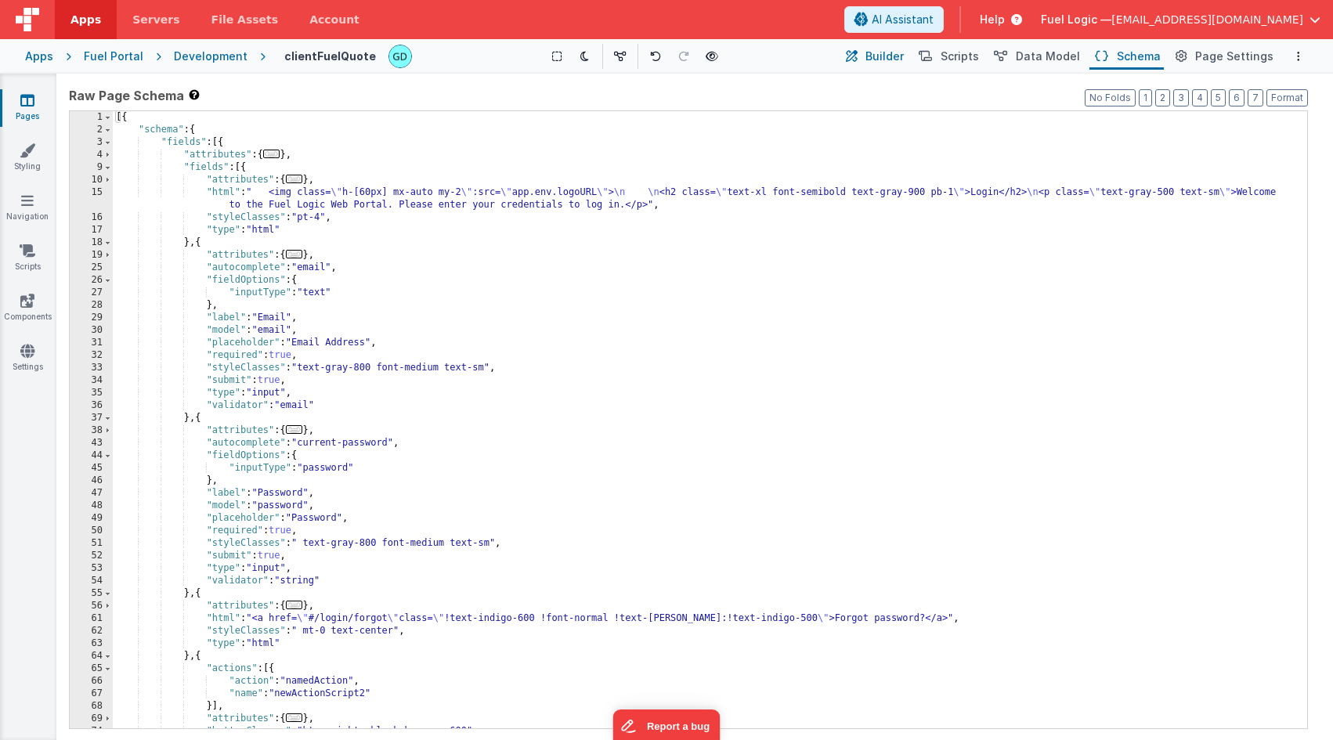
click at [901, 57] on span "Builder" at bounding box center [884, 57] width 38 height 16
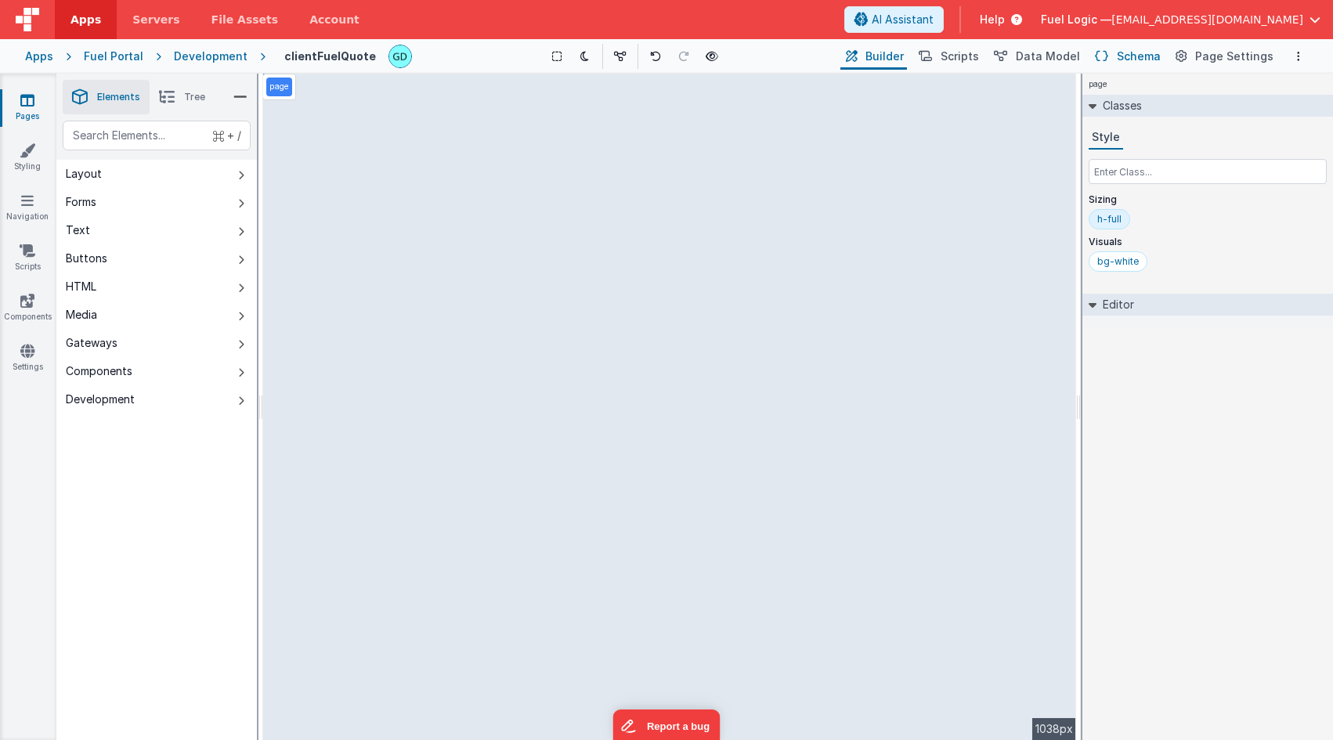
click at [1120, 55] on button "Schema" at bounding box center [1126, 56] width 74 height 27
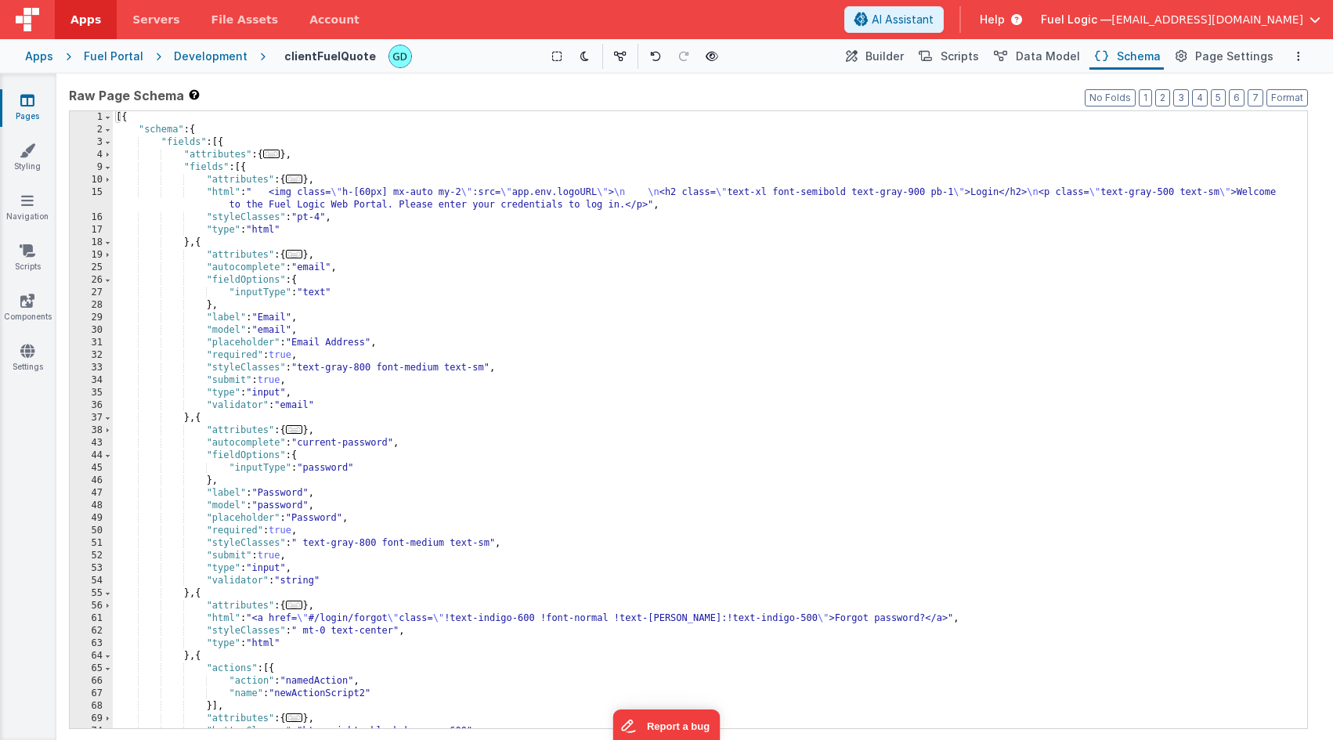
click at [999, 195] on div "[{ "schema" : { "fields" : [{ "attributes" : { ... } , "fields" : [{ "attribute…" at bounding box center [704, 432] width 1183 height 642
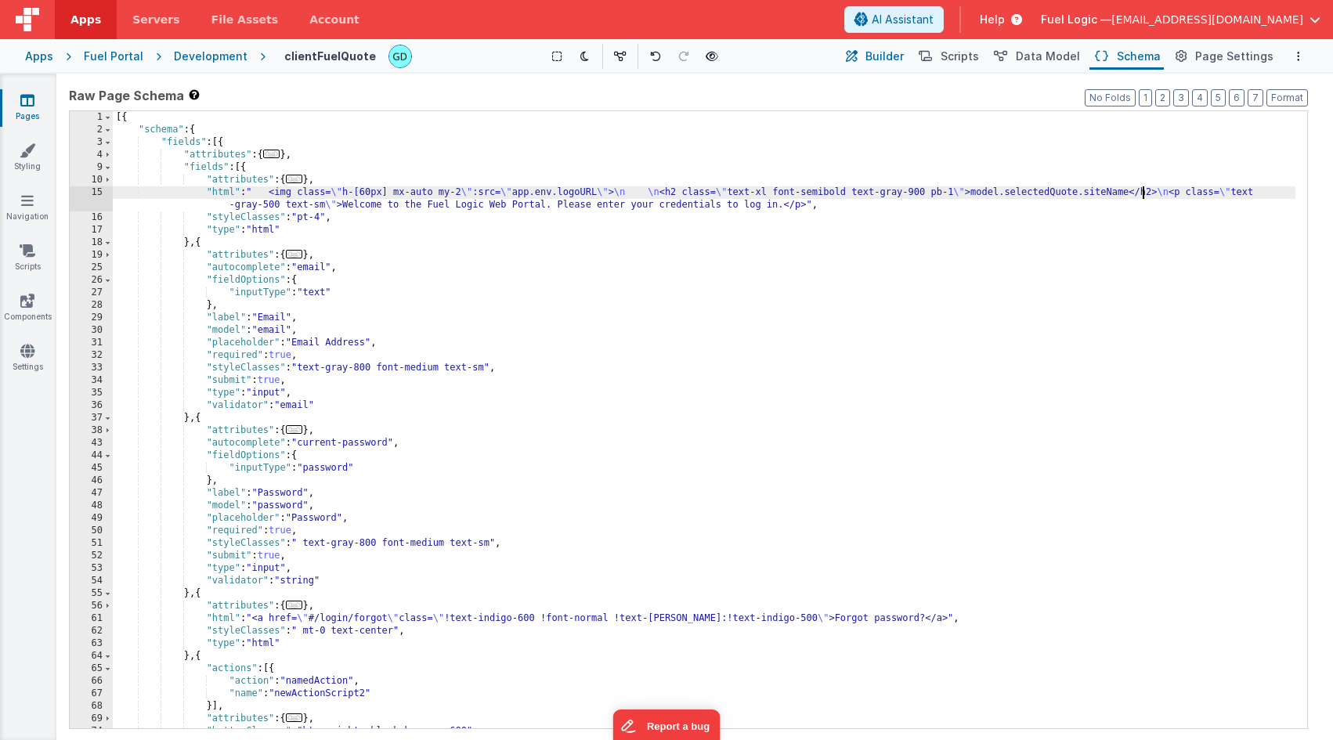
click at [885, 55] on span "Builder" at bounding box center [884, 57] width 38 height 16
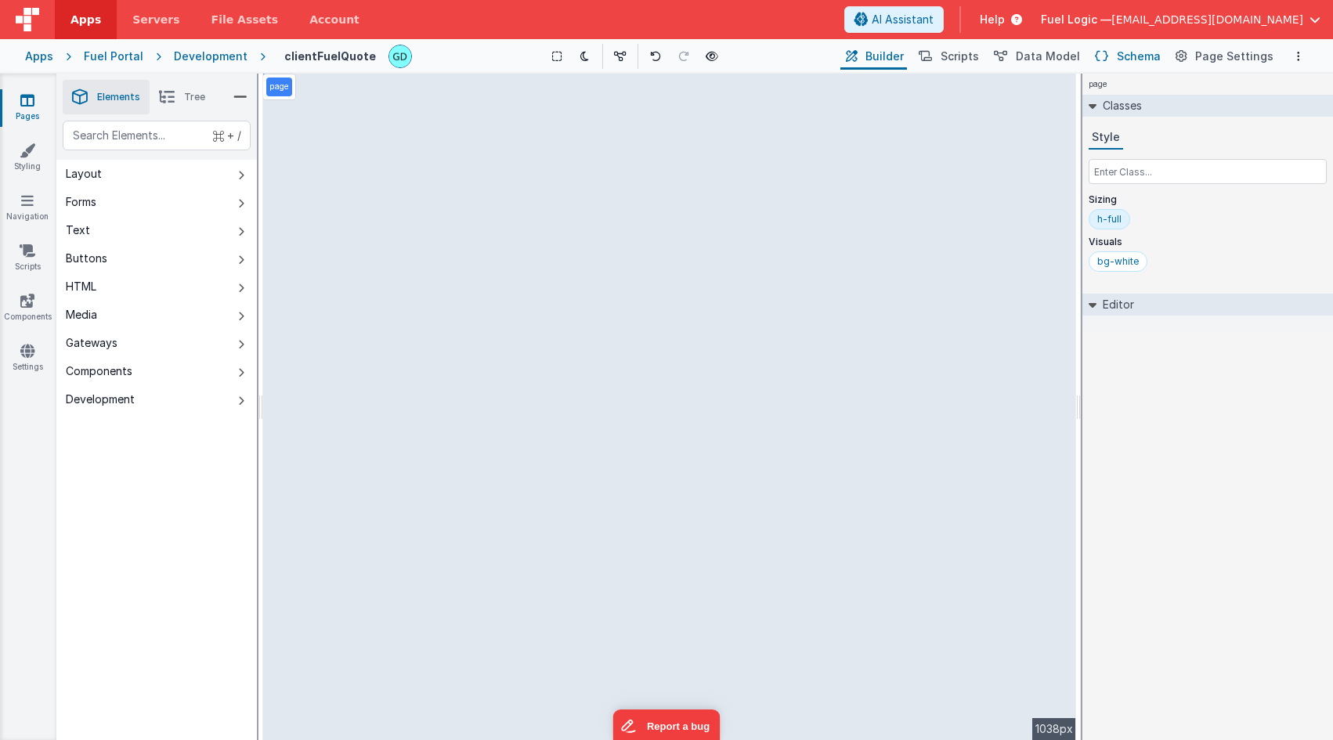
click at [1125, 54] on span "Schema" at bounding box center [1139, 57] width 44 height 16
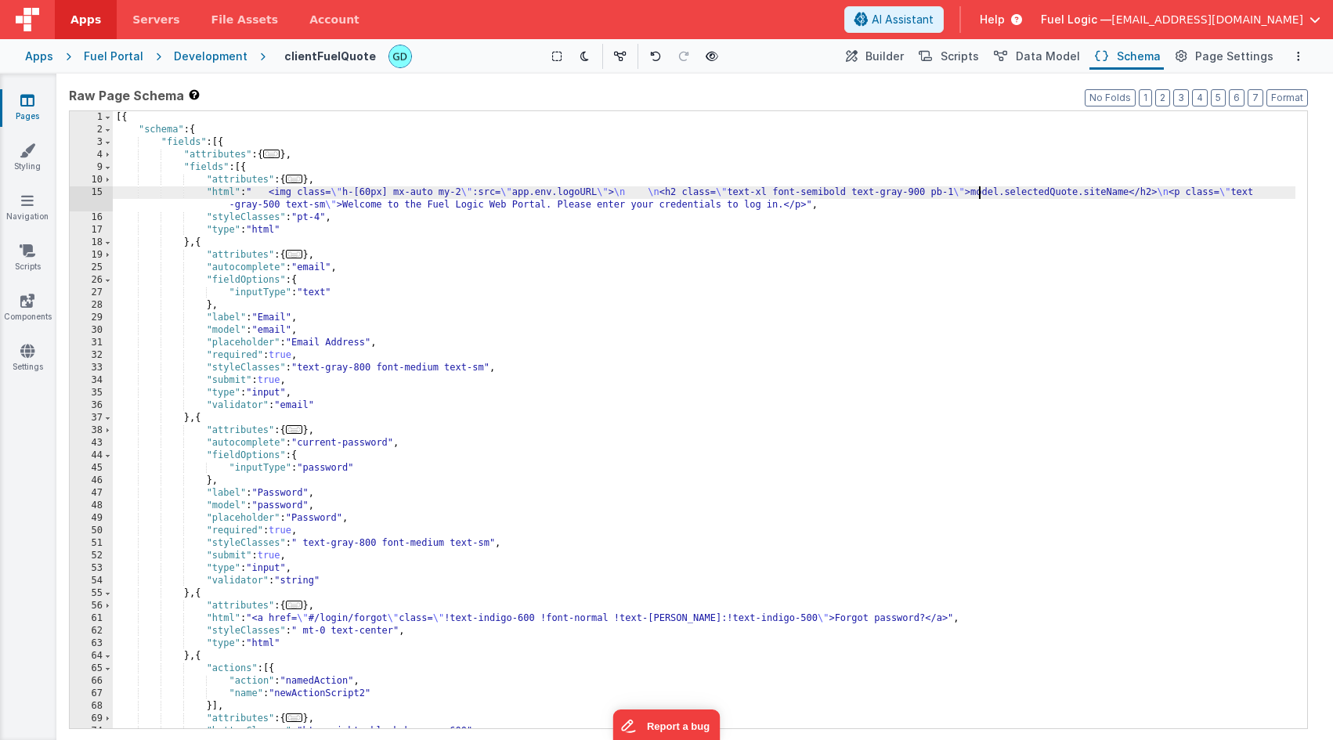
click at [981, 191] on div "[{ "schema" : { "fields" : [{ "attributes" : { ... } , "fields" : [{ "attribute…" at bounding box center [704, 432] width 1183 height 642
click at [986, 193] on div "[{ "schema" : { "fields" : [{ "attributes" : { ... } , "fields" : [{ "attribute…" at bounding box center [704, 432] width 1183 height 642
click at [1154, 192] on div "[{ "schema" : { "fields" : [{ "attributes" : { ... } , "fields" : [{ "attribute…" at bounding box center [704, 432] width 1183 height 642
click at [904, 58] on span "Builder" at bounding box center [884, 57] width 38 height 16
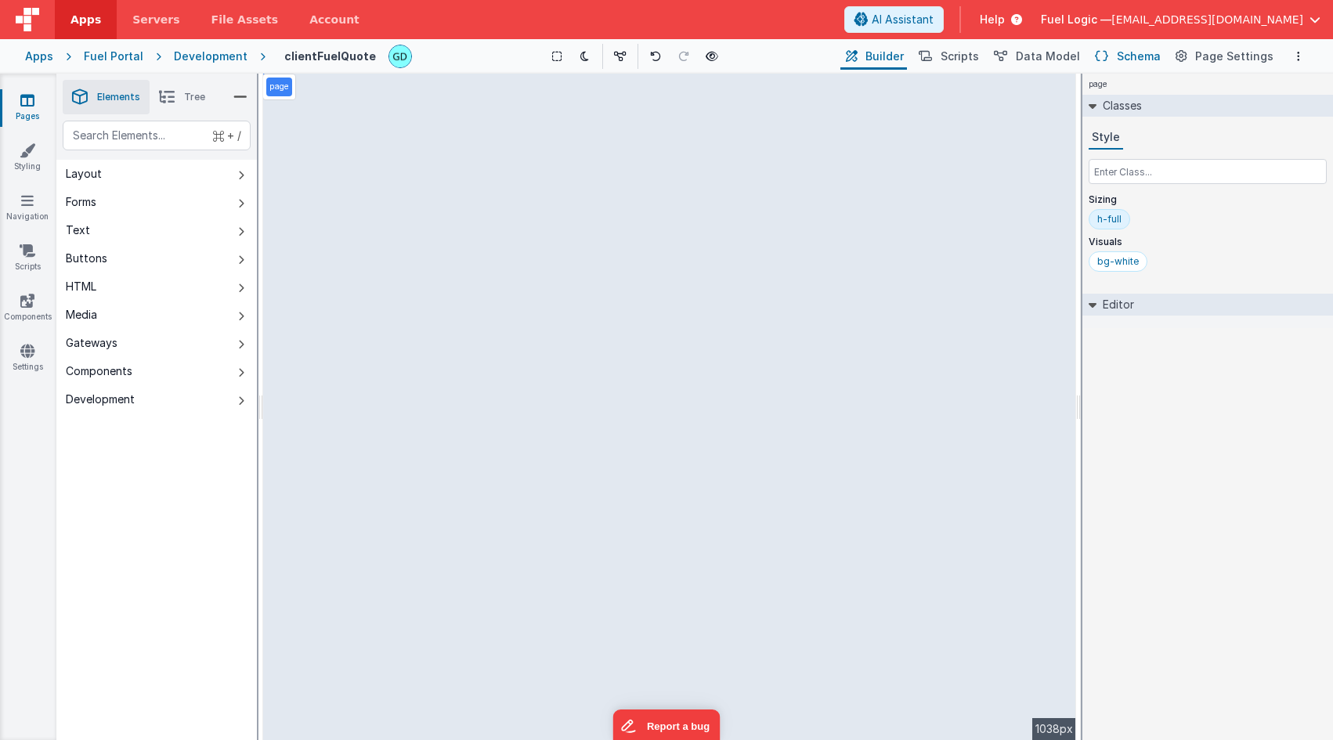
click at [1150, 56] on span "Schema" at bounding box center [1139, 57] width 44 height 16
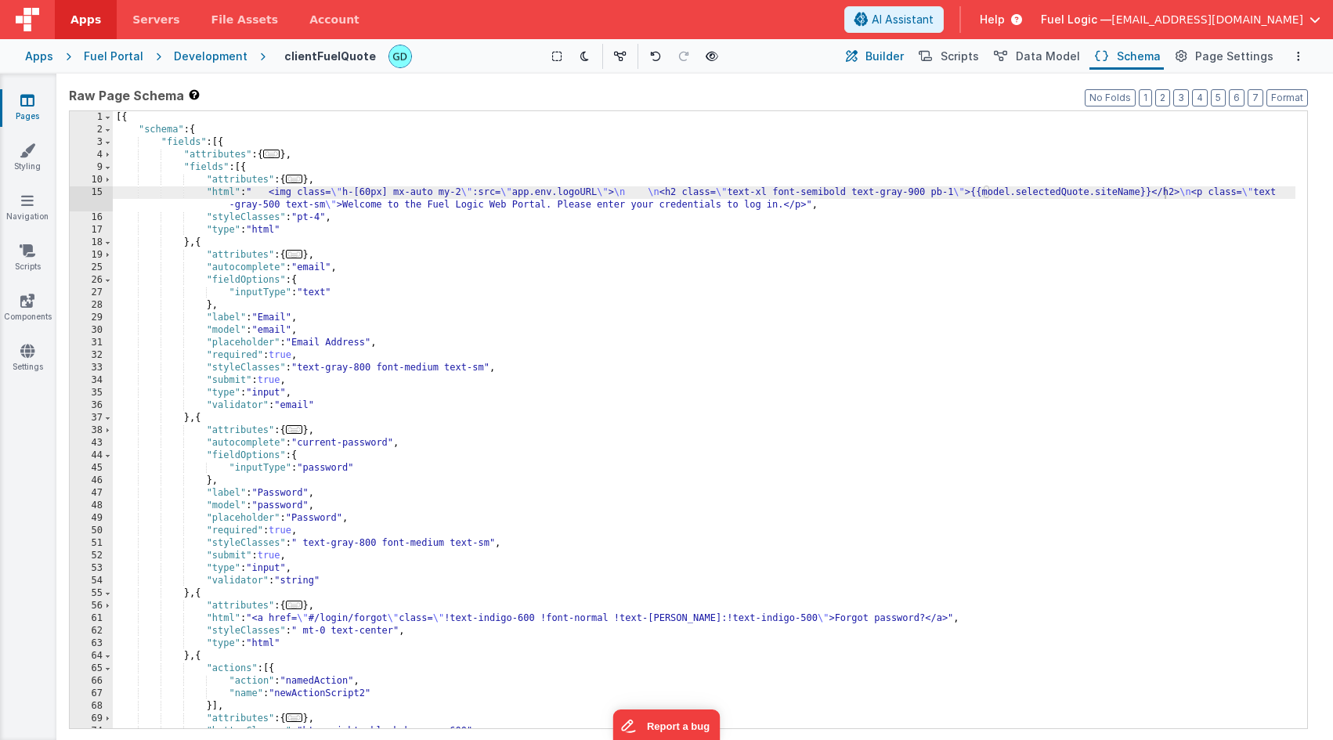
click at [901, 53] on span "Builder" at bounding box center [884, 57] width 38 height 16
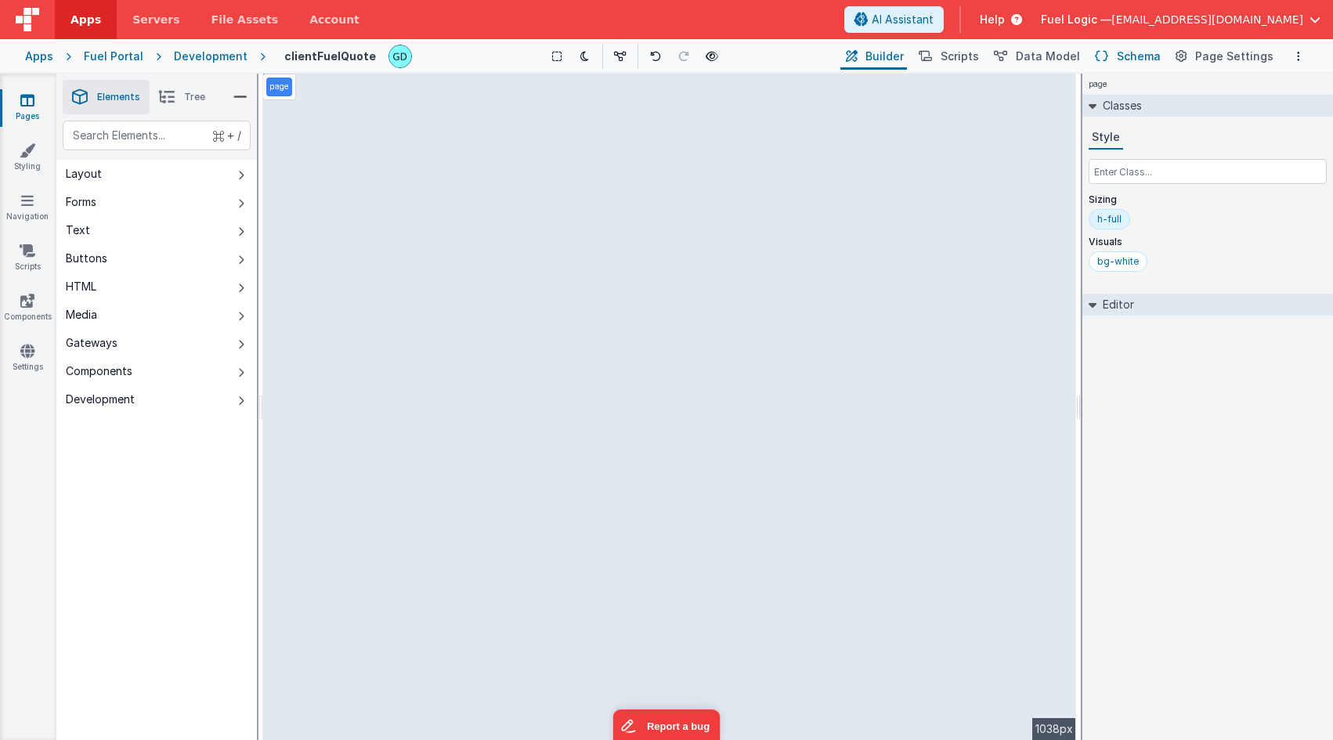
click at [1143, 52] on span "Schema" at bounding box center [1139, 57] width 44 height 16
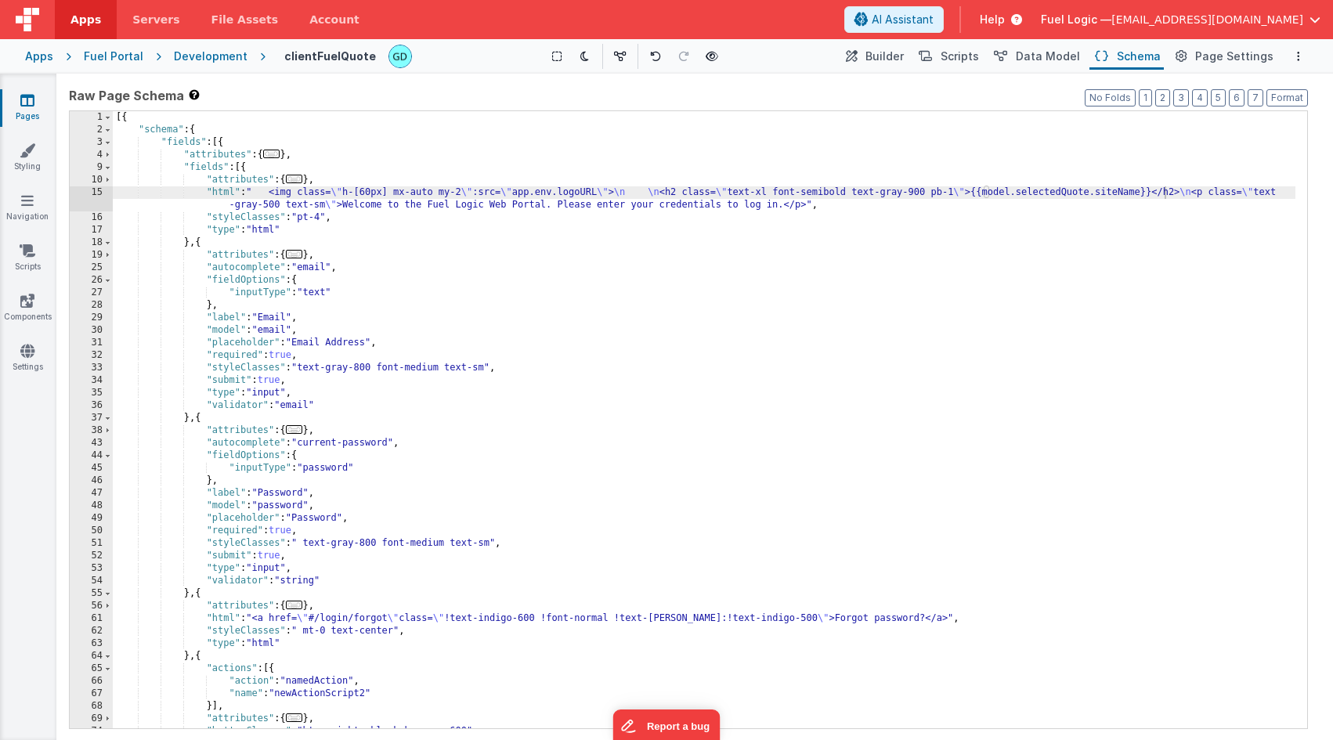
click at [342, 204] on div "[{ "schema" : { "fields" : [{ "attributes" : { ... } , "fields" : [{ "attribute…" at bounding box center [704, 432] width 1183 height 642
click at [779, 206] on div "[{ "schema" : { "fields" : [{ "attributes" : { ... } , "fields" : [{ "attribute…" at bounding box center [704, 432] width 1183 height 642
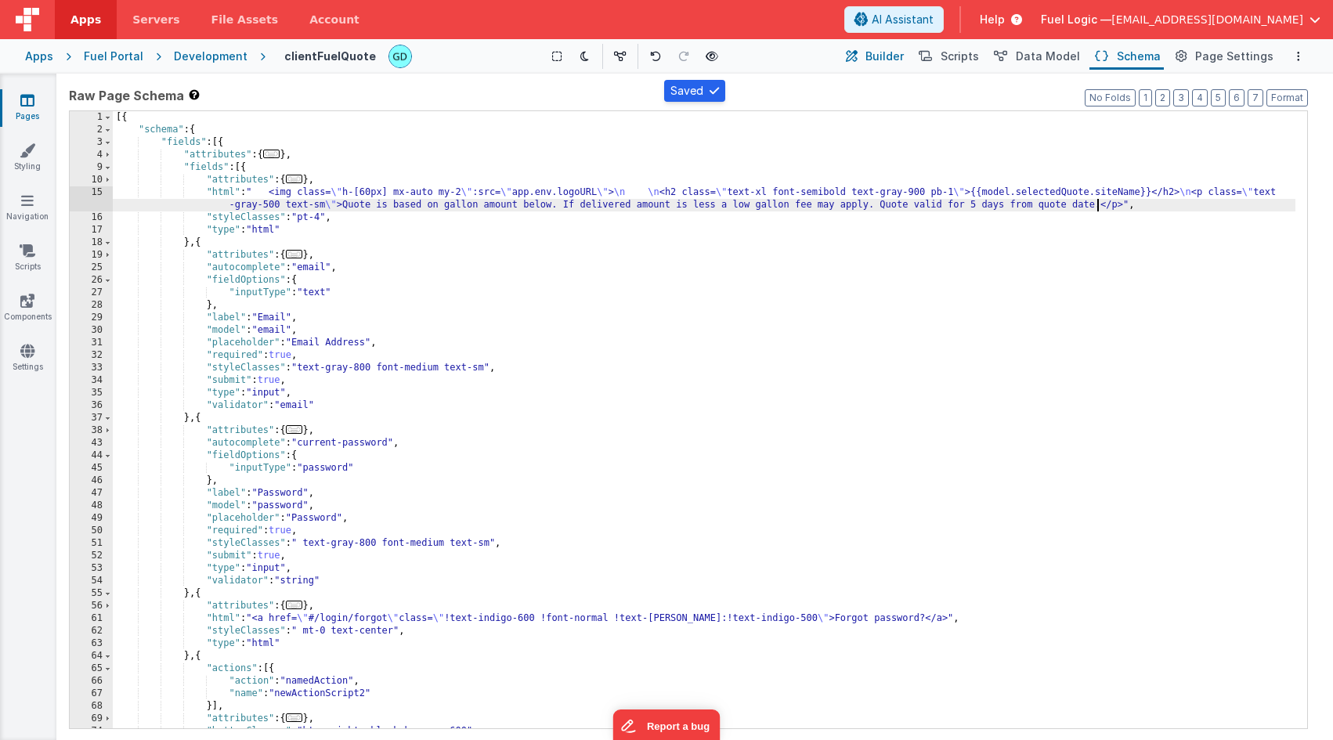
click at [896, 56] on span "Builder" at bounding box center [884, 57] width 38 height 16
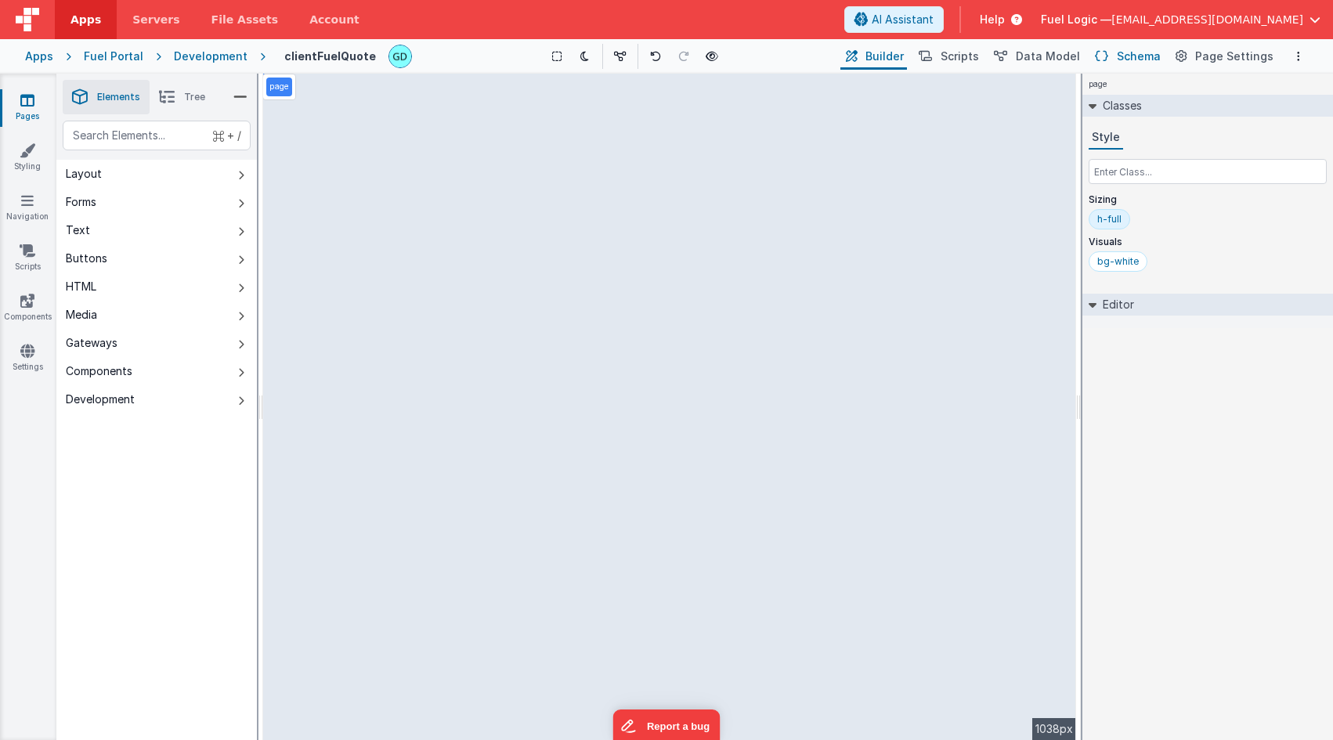
click at [1147, 56] on span "Schema" at bounding box center [1139, 57] width 44 height 16
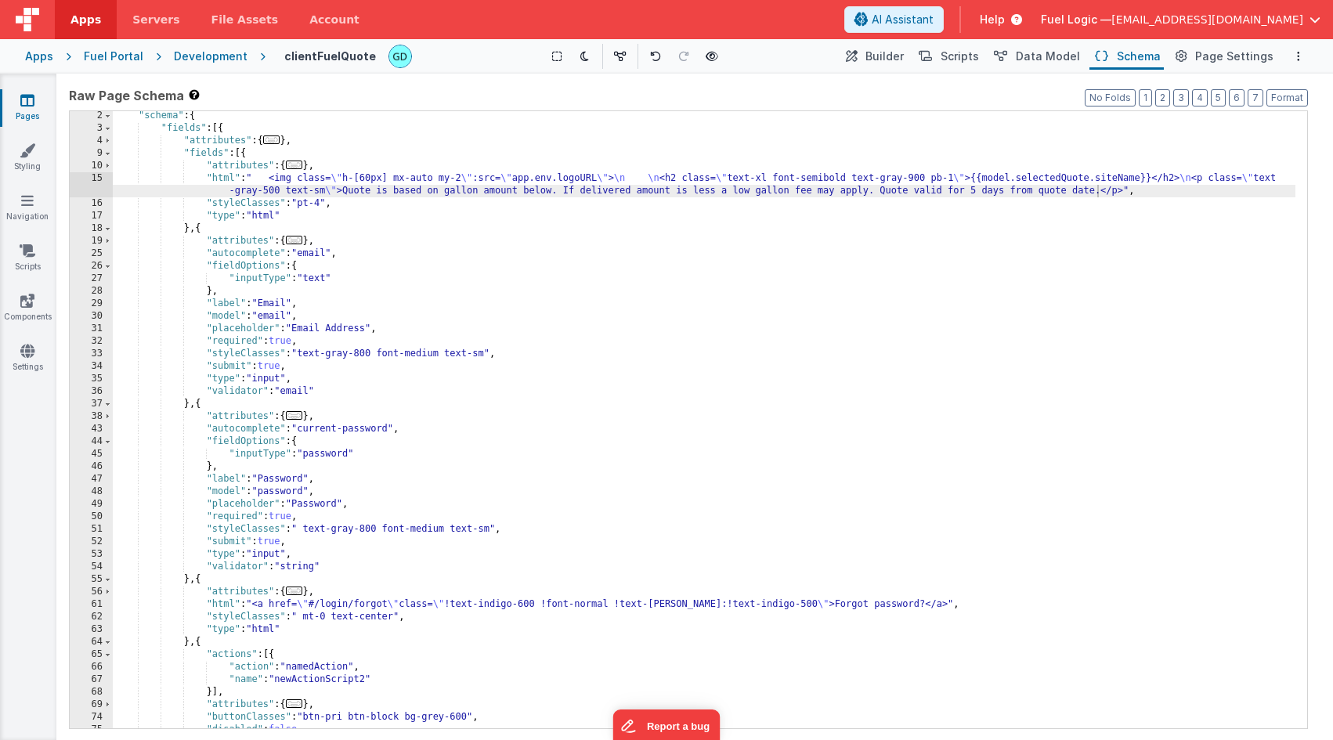
scroll to position [45, 0]
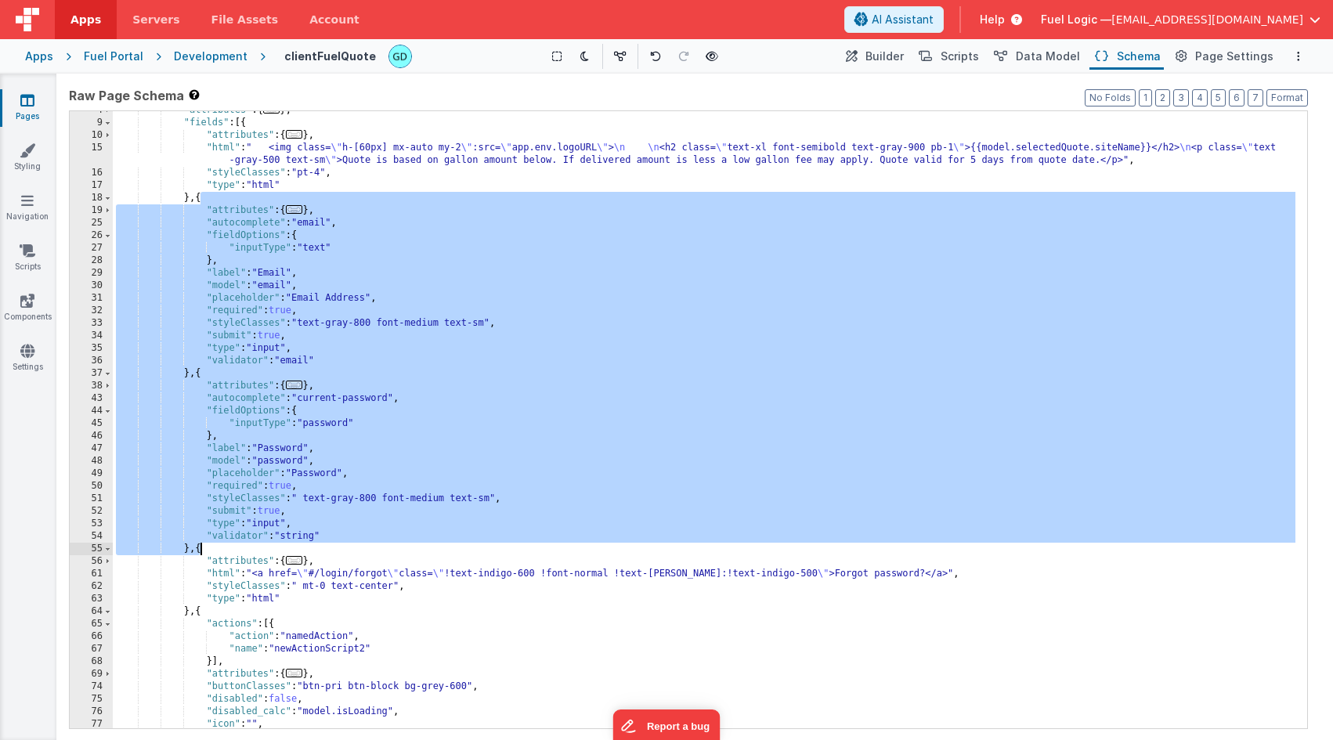
drag, startPoint x: 200, startPoint y: 197, endPoint x: 200, endPoint y: 546, distance: 348.5
click at [200, 546] on div ""attributes" : { ... } , "fields" : [{ "attributes" : { ... } , "html" : " <img…" at bounding box center [704, 425] width 1183 height 642
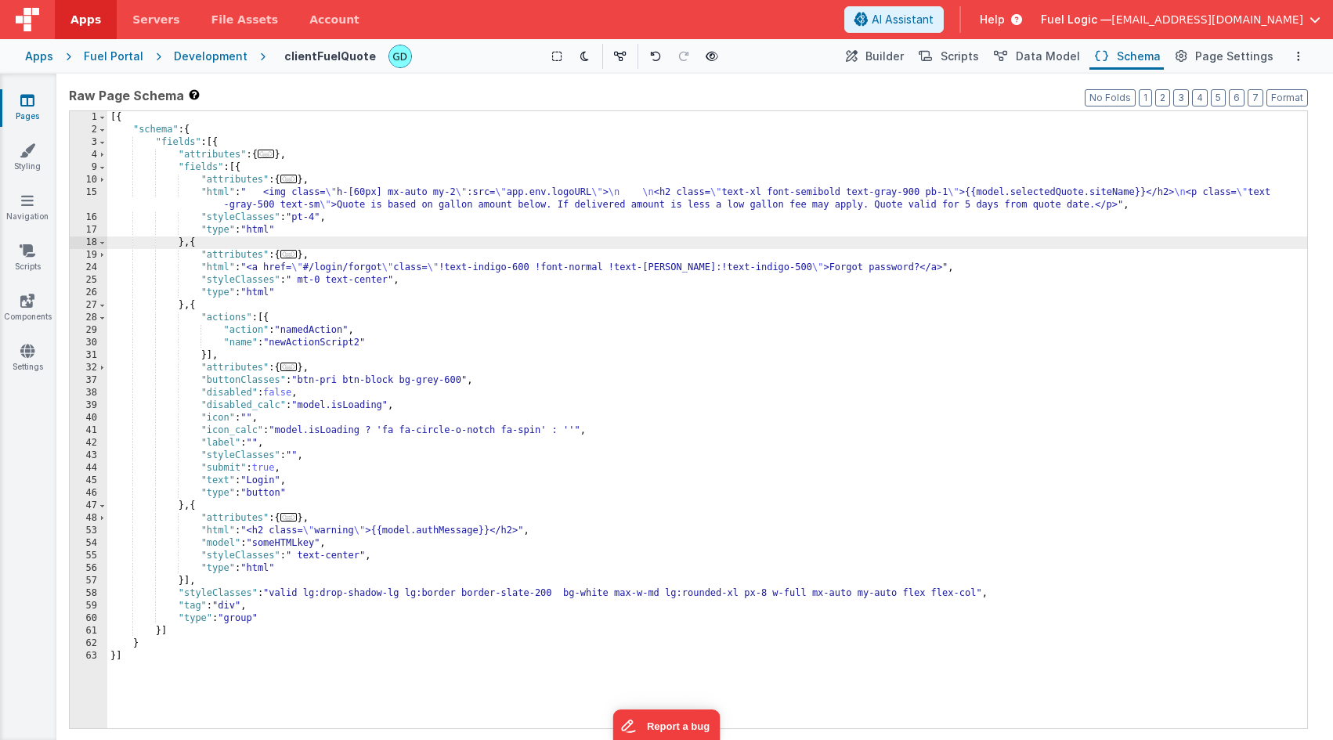
click at [182, 583] on div "[{ "schema" : { "fields" : [{ "attributes" : { ... } , "fields" : [{ "attribute…" at bounding box center [707, 432] width 1200 height 642
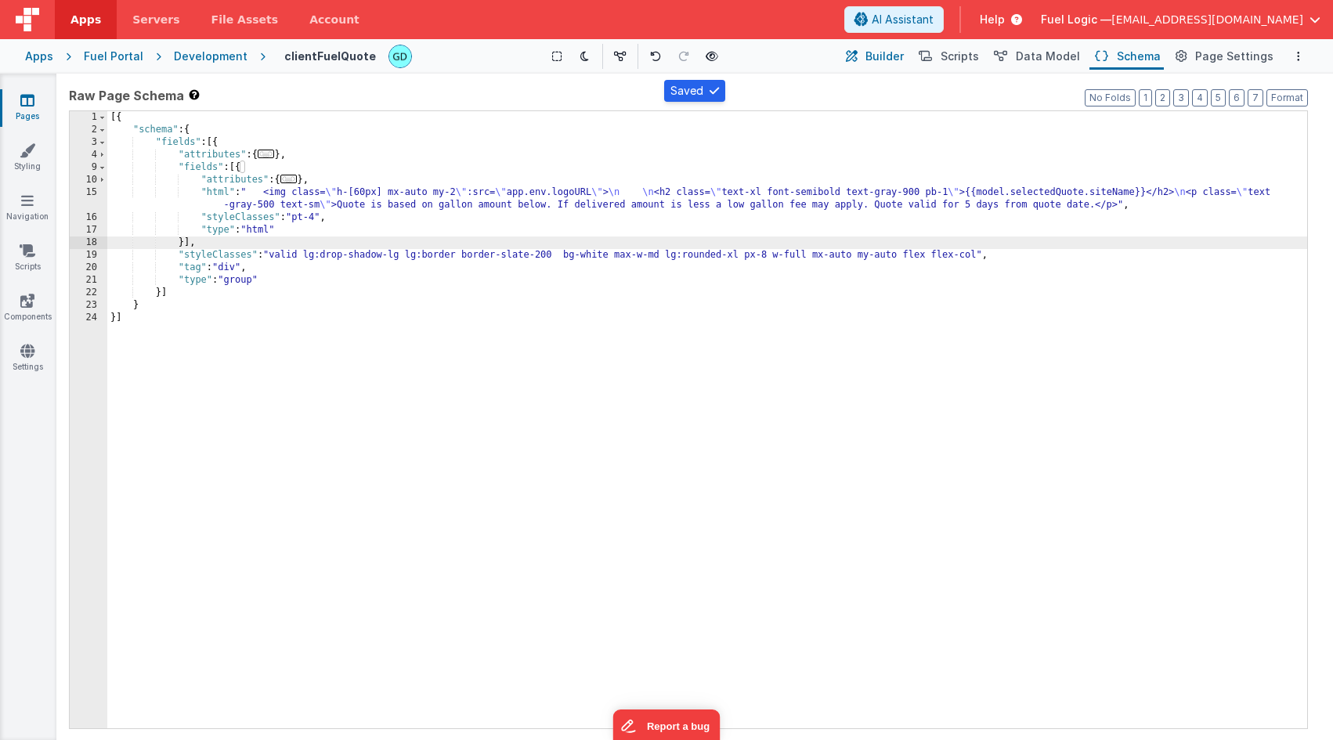
click at [904, 59] on span "Builder" at bounding box center [884, 57] width 38 height 16
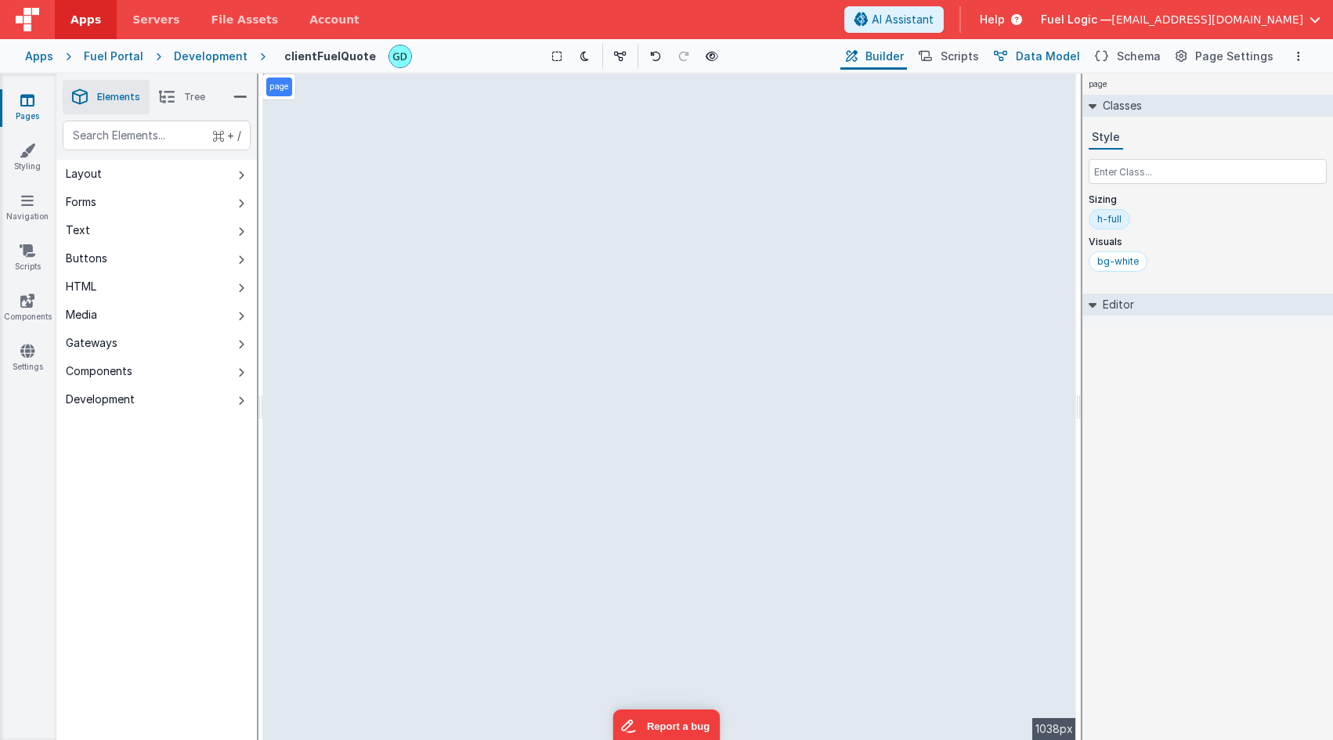
click at [1061, 55] on span "Data Model" at bounding box center [1048, 57] width 64 height 16
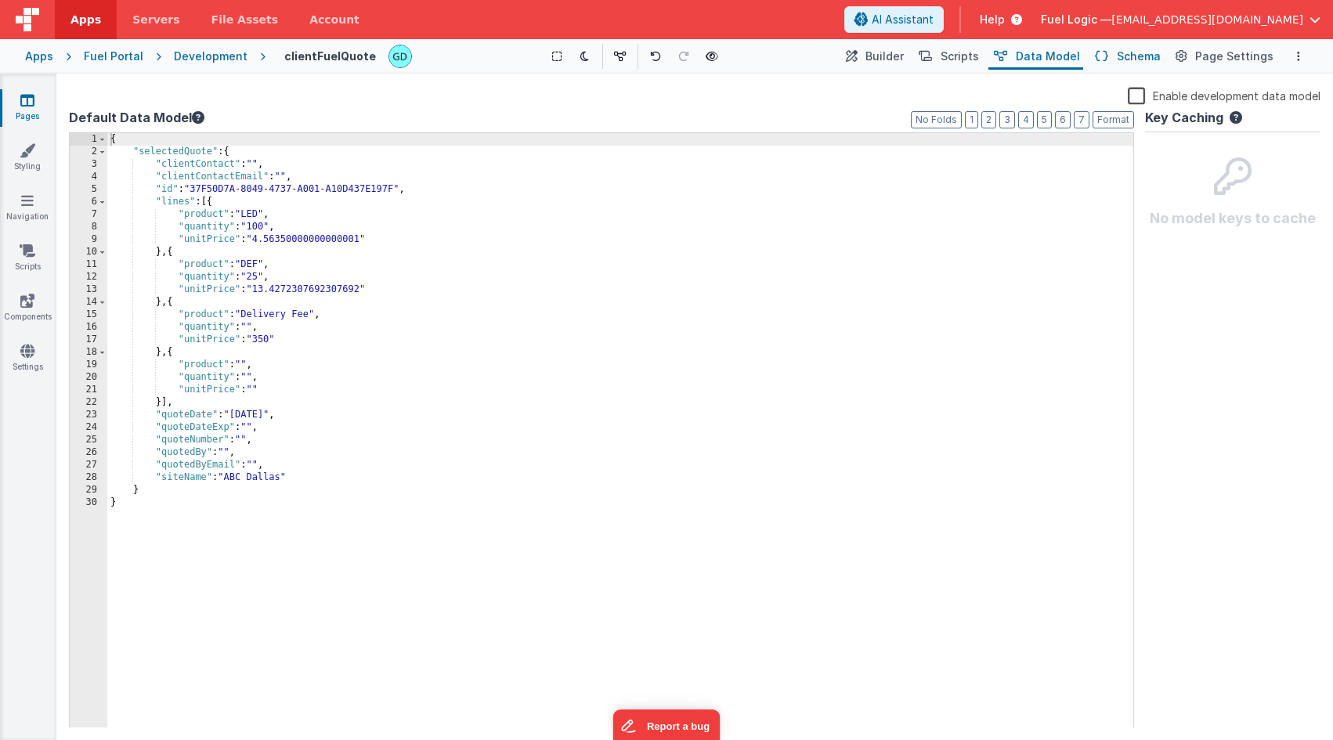
click at [1146, 55] on span "Schema" at bounding box center [1139, 57] width 44 height 16
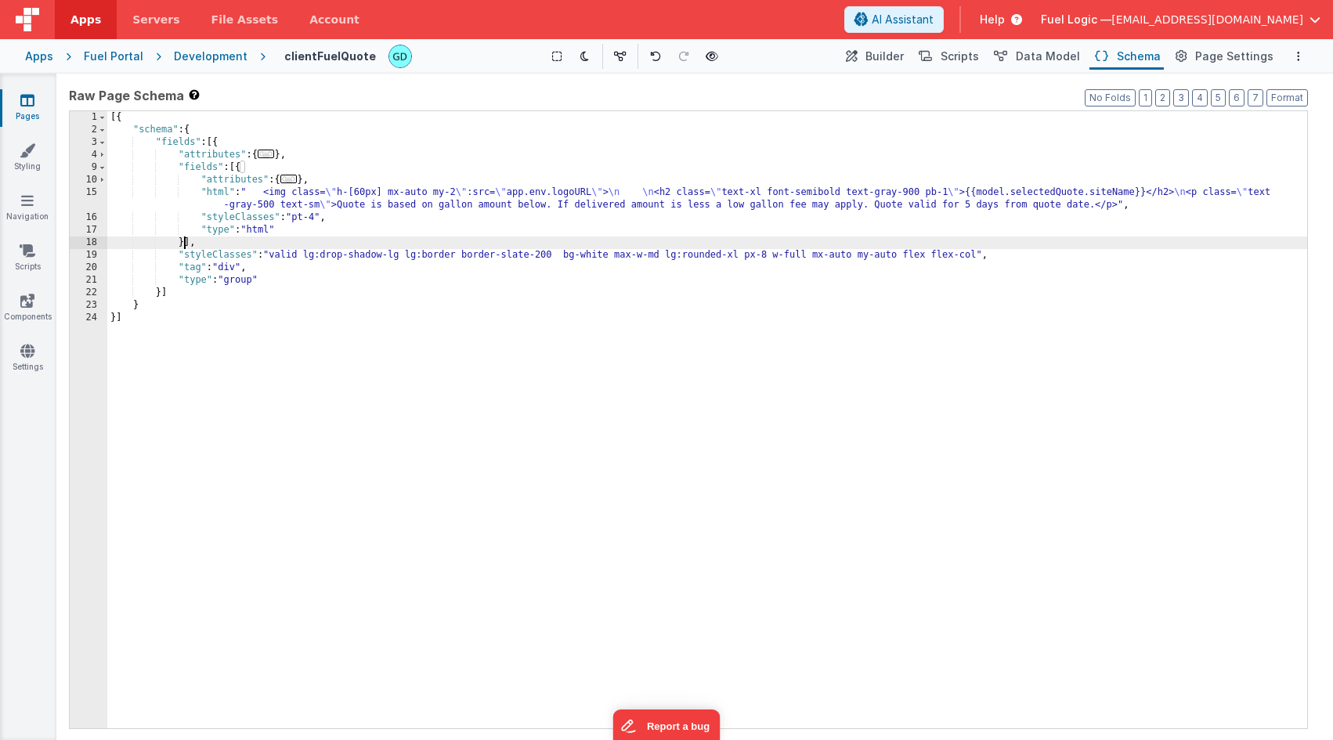
click at [182, 244] on div "[{ "schema" : { "fields" : [{ "attributes" : { ... } , "fields" : [{ "attribute…" at bounding box center [707, 432] width 1200 height 642
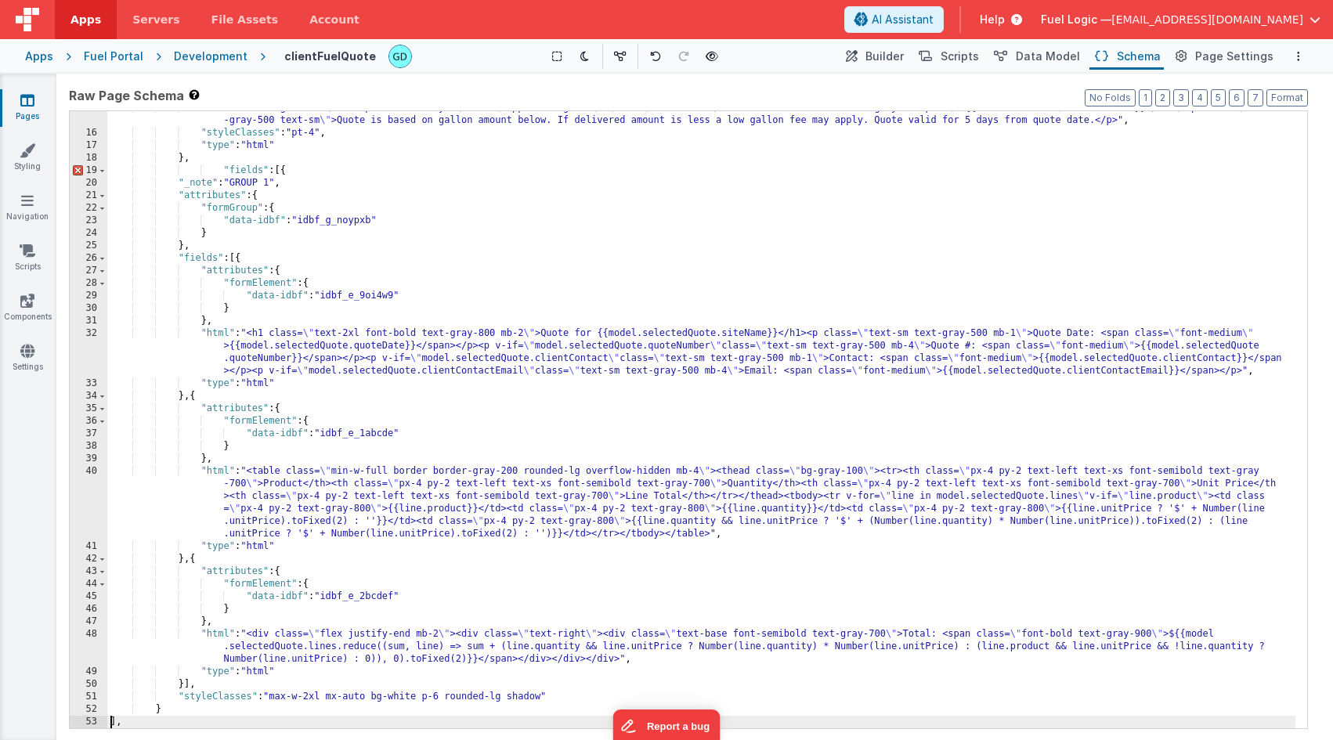
scroll to position [0, 0]
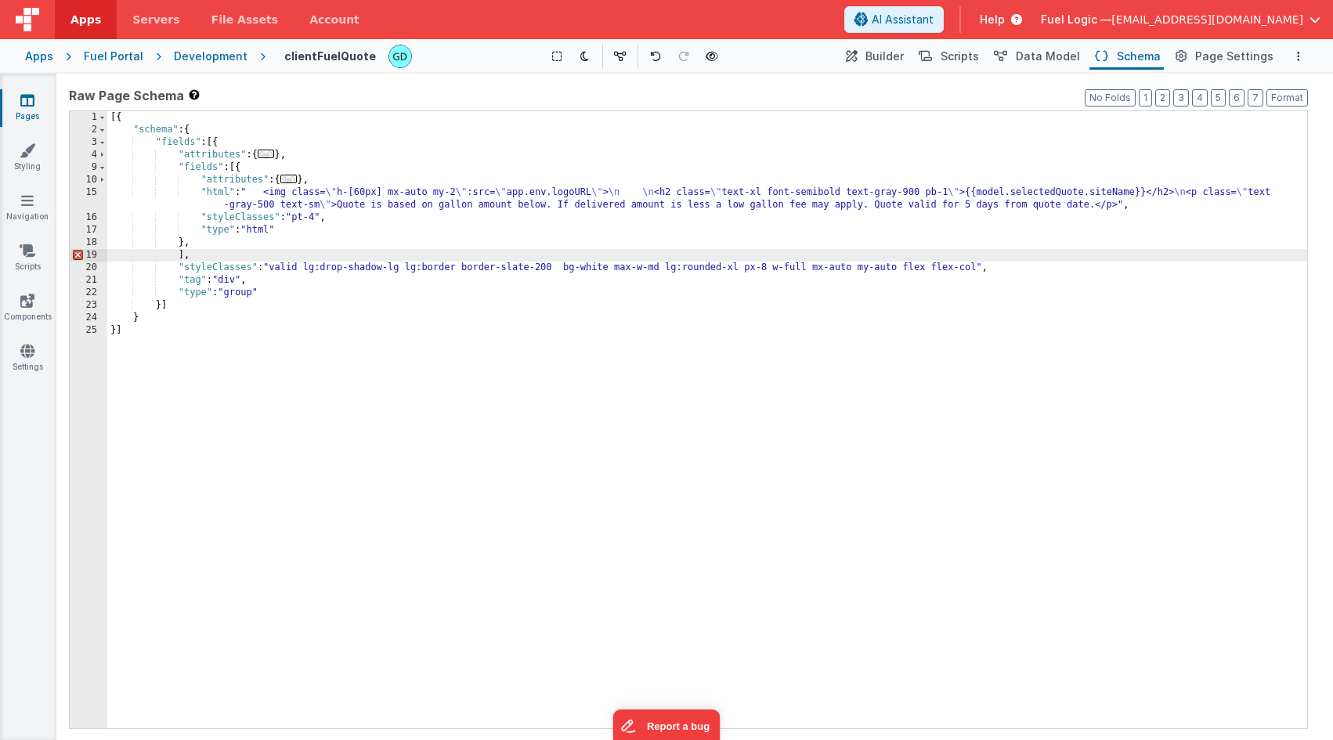
click at [197, 241] on div "[{ "schema" : { "fields" : [{ "attributes" : { ... } , "fields" : [{ "attribute…" at bounding box center [707, 432] width 1200 height 642
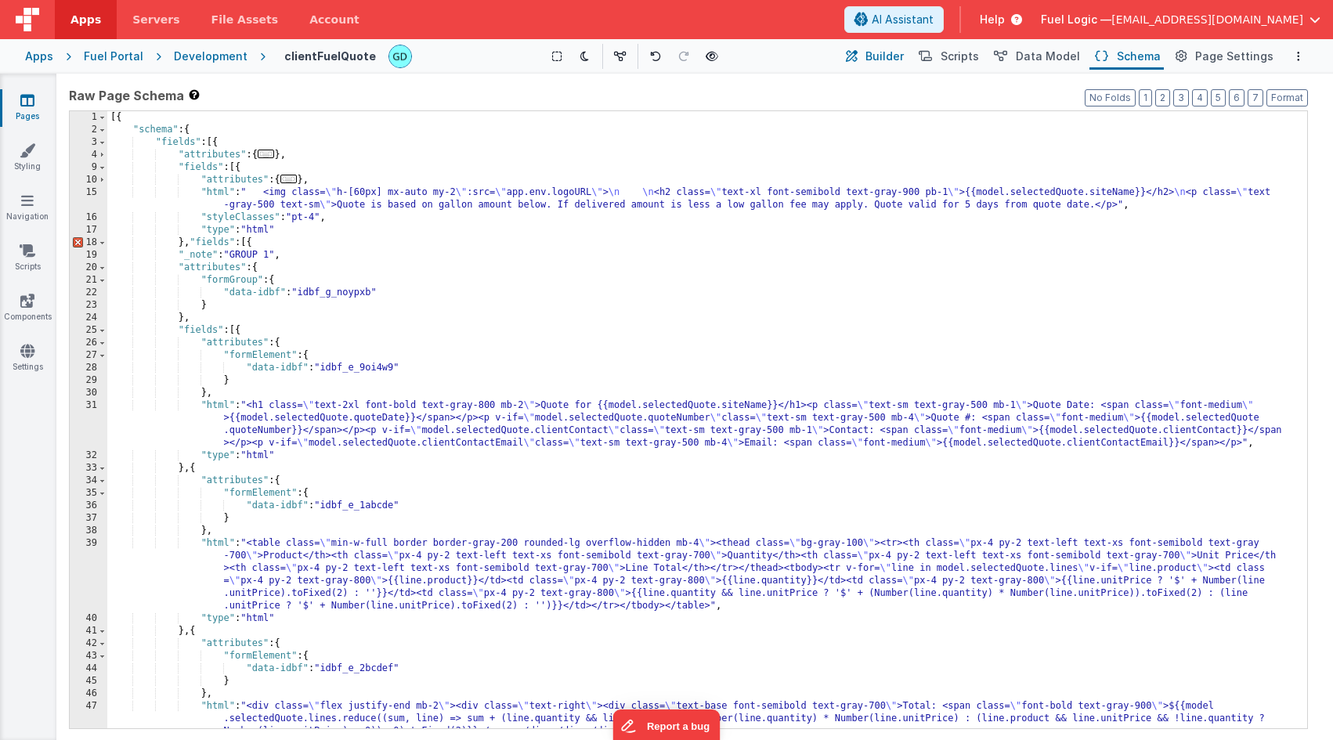
click at [894, 52] on span "Builder" at bounding box center [884, 57] width 38 height 16
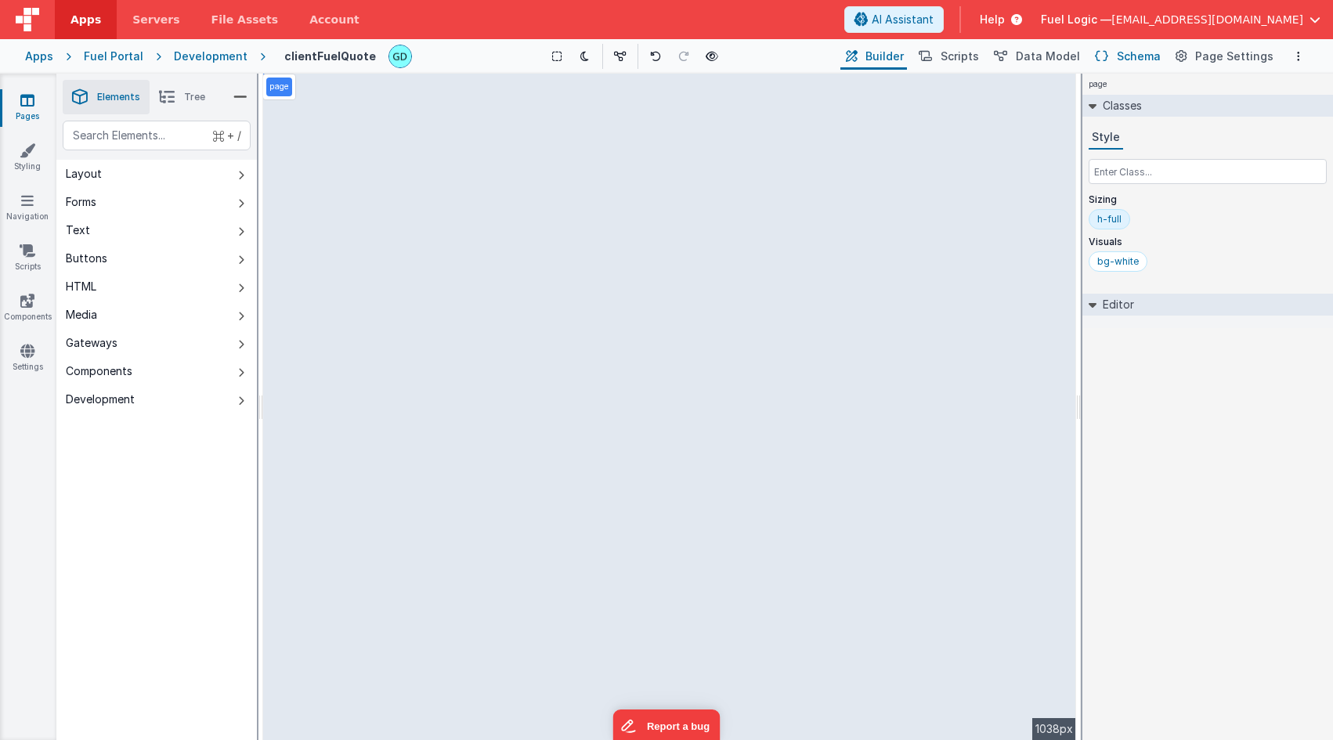
click at [1153, 56] on span "Schema" at bounding box center [1139, 57] width 44 height 16
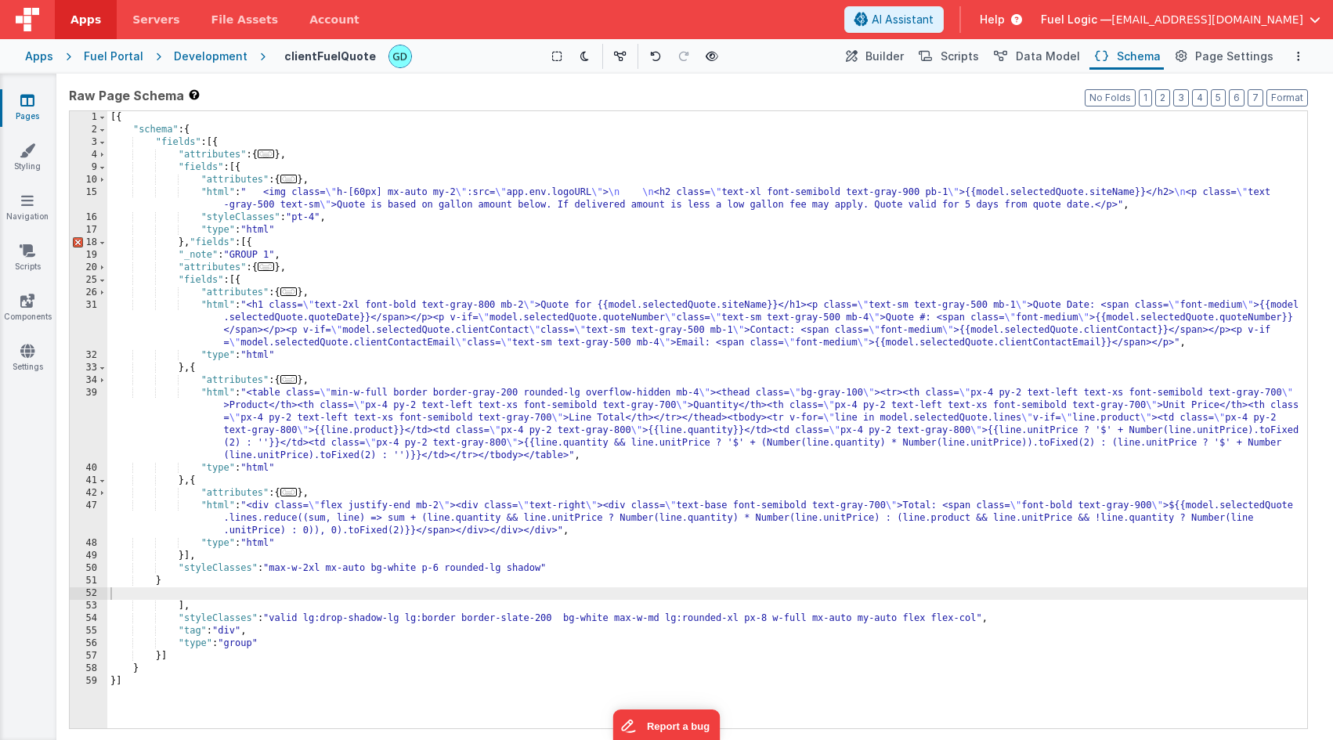
click at [616, 269] on div "[{ "schema" : { "fields" : [{ "attributes" : { ... } , "fields" : [{ "attribute…" at bounding box center [707, 432] width 1200 height 642
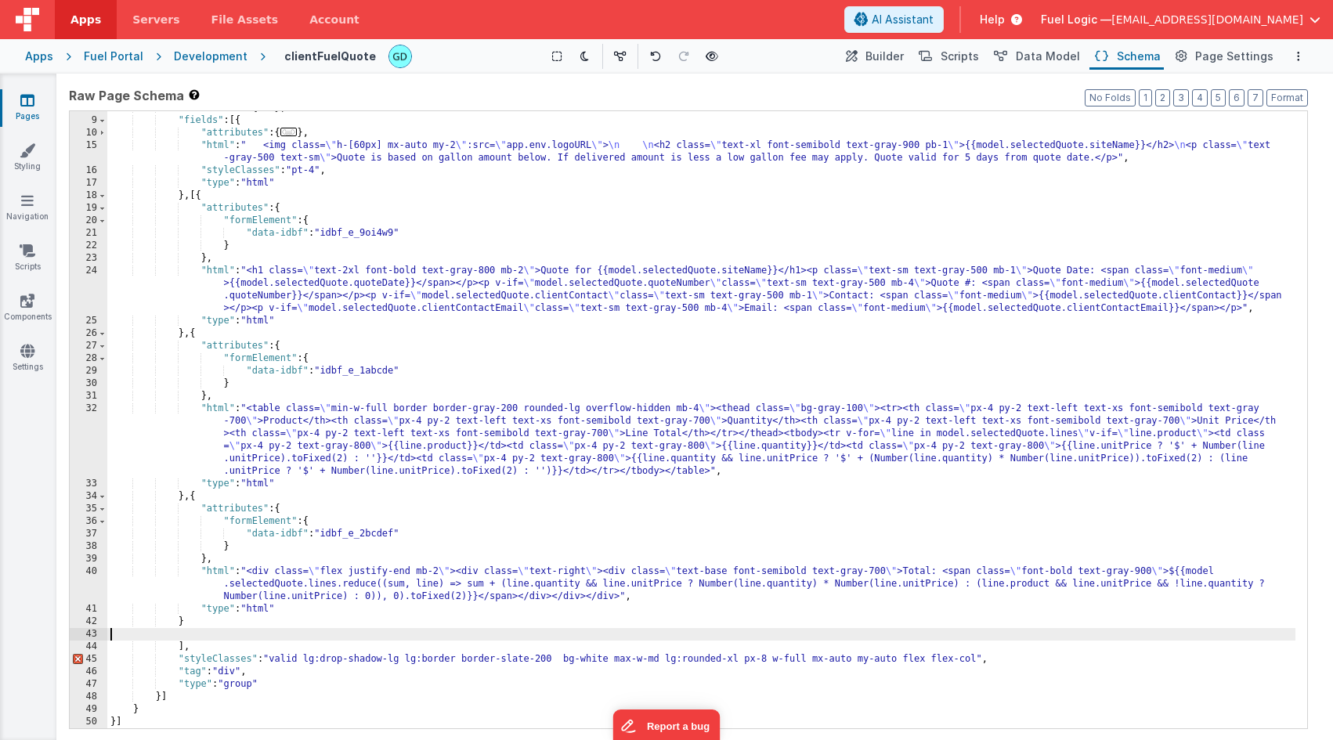
scroll to position [34, 0]
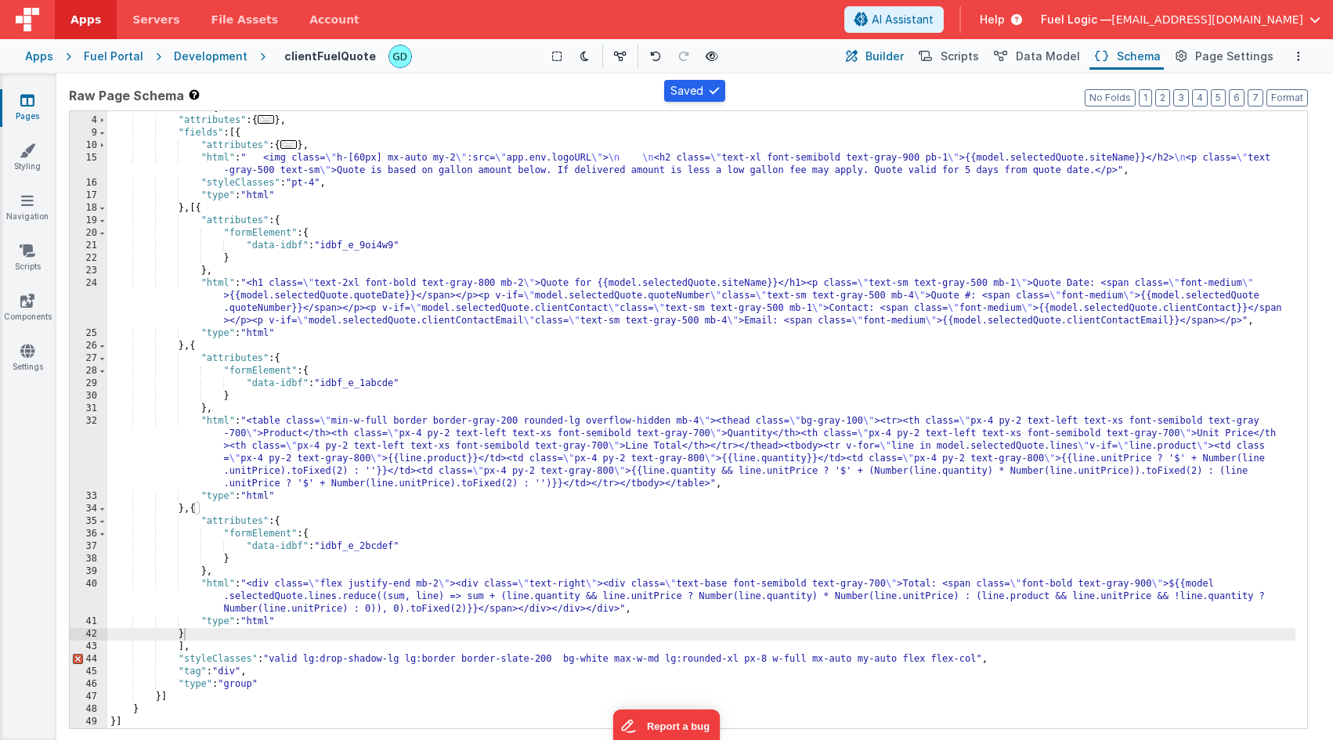
click at [901, 54] on button "Builder" at bounding box center [873, 56] width 67 height 27
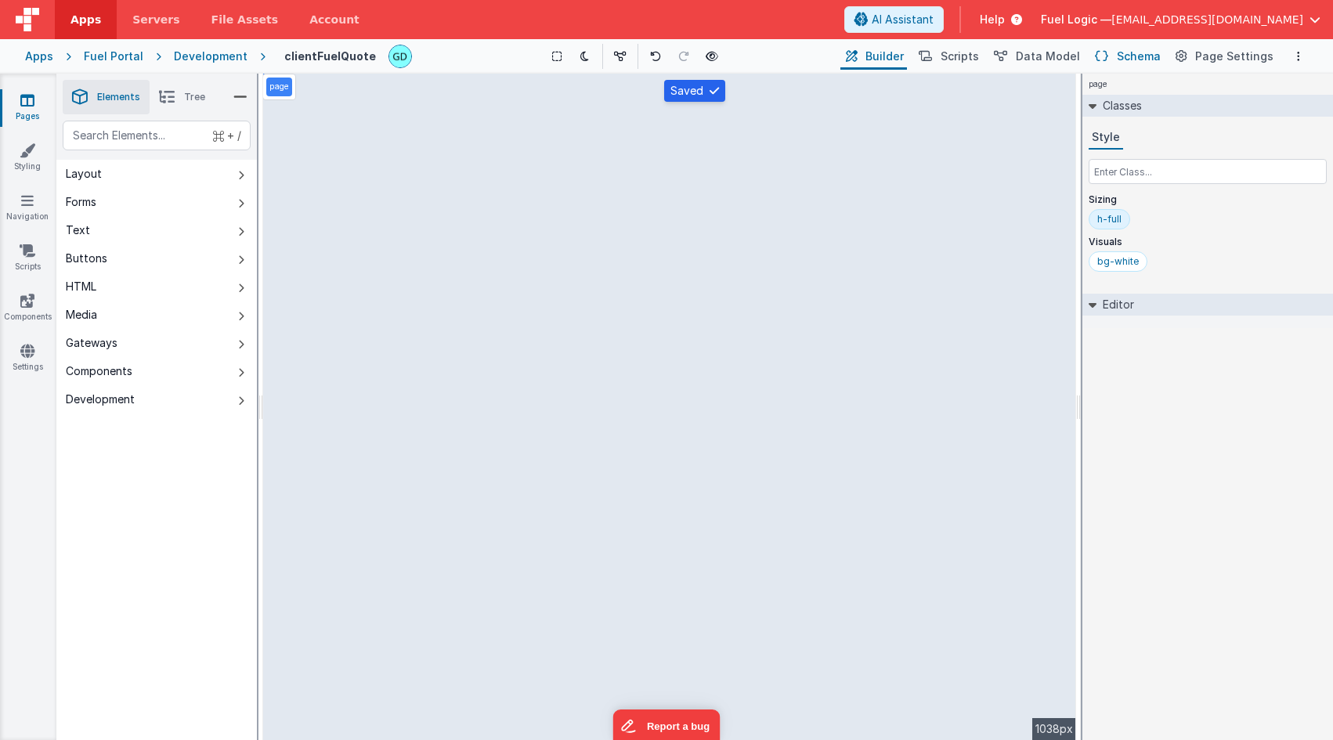
click at [1137, 53] on span "Schema" at bounding box center [1139, 57] width 44 height 16
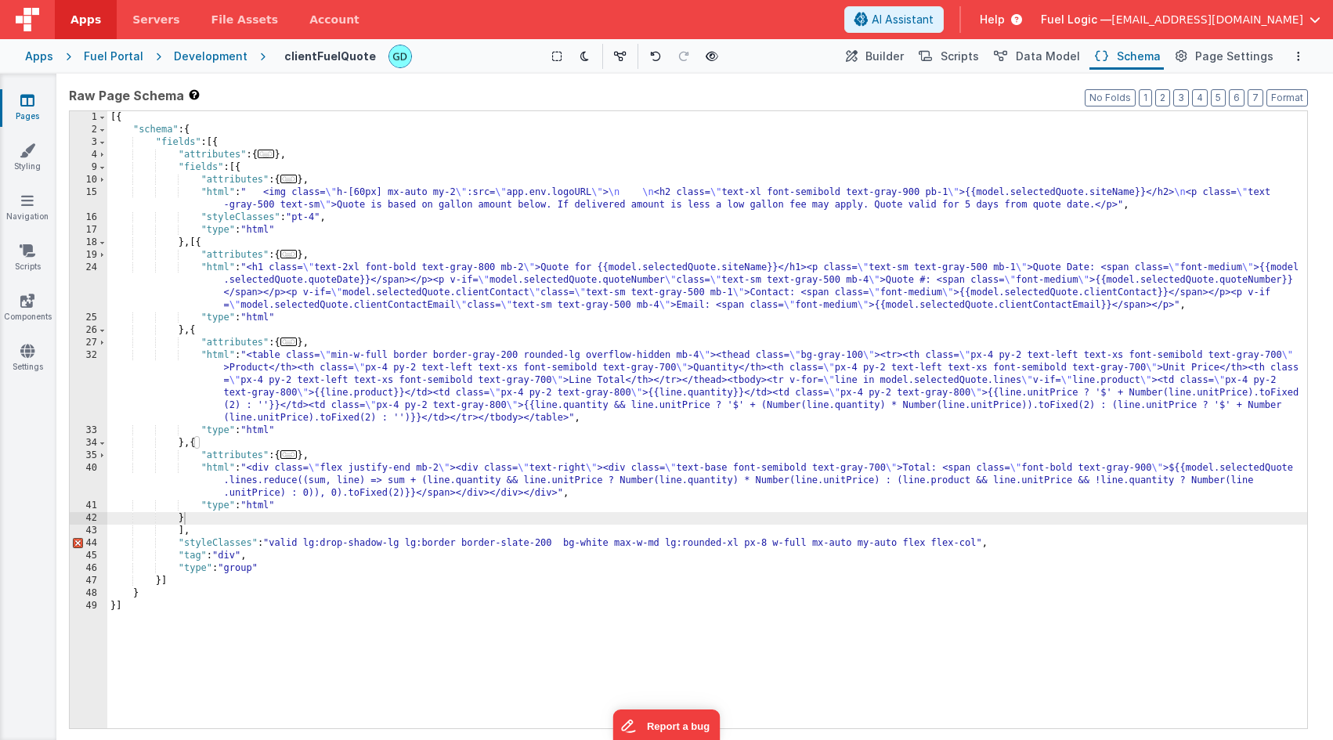
click at [669, 242] on div "[{ "schema" : { "fields" : [{ "attributes" : { ... } , "fields" : [{ "attribute…" at bounding box center [707, 432] width 1200 height 642
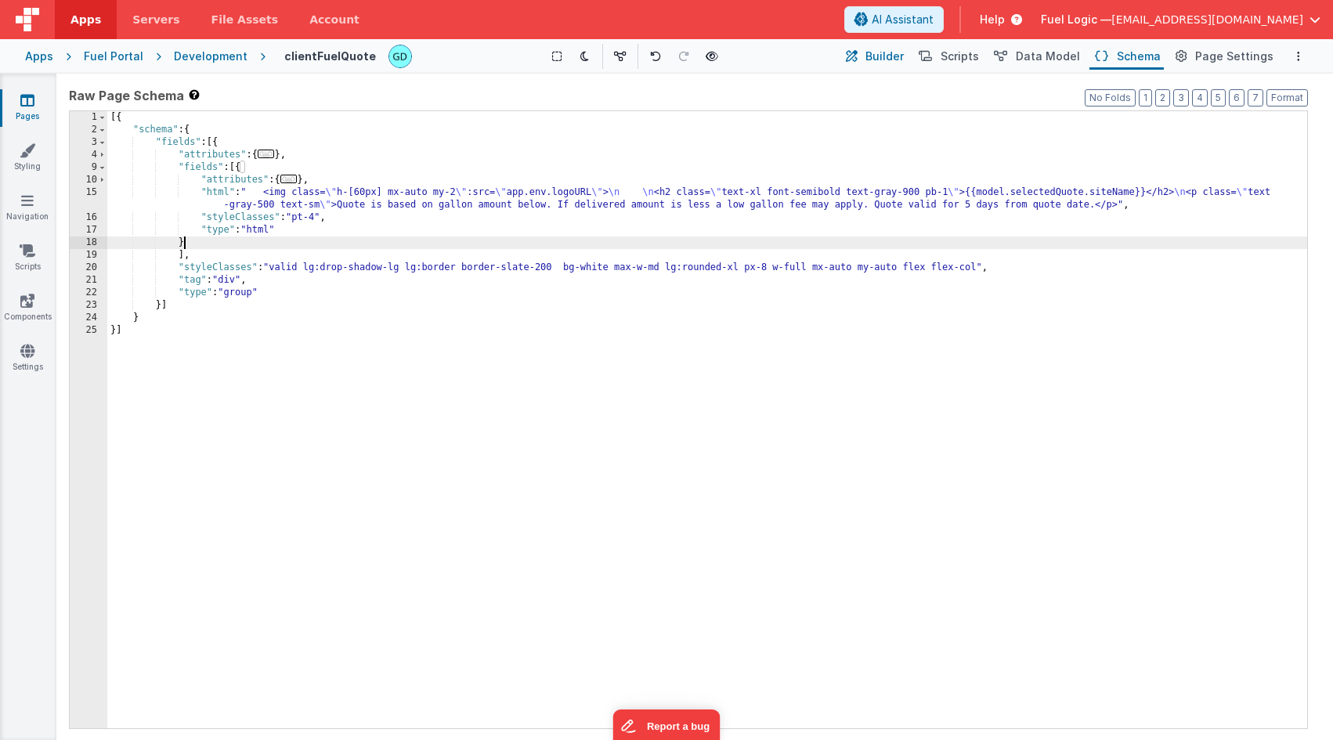
click at [902, 55] on span "Builder" at bounding box center [884, 57] width 38 height 16
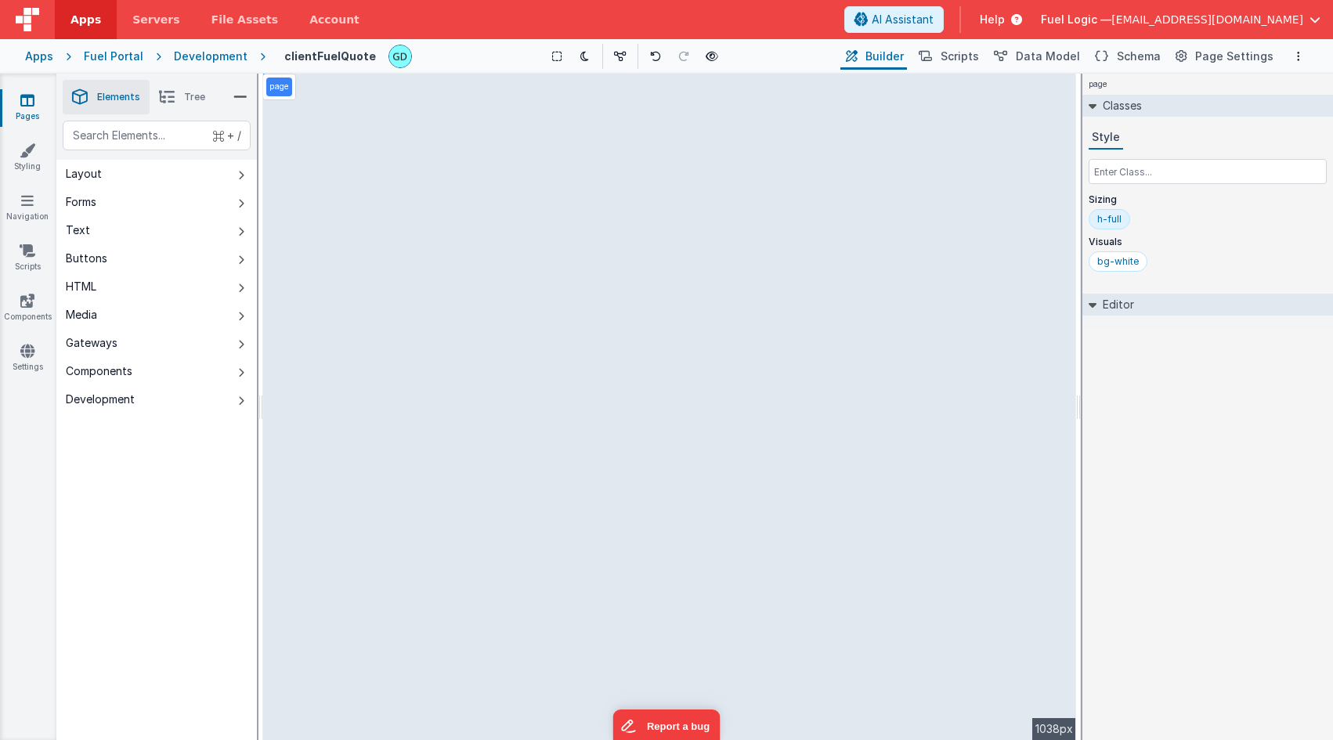
click at [793, 25] on header "Apps Servers File Assets Account Some FUTURE Slot AI Assistant Help Fuel Logic …" at bounding box center [666, 19] width 1333 height 39
click at [1065, 59] on span "Data Model" at bounding box center [1048, 57] width 64 height 16
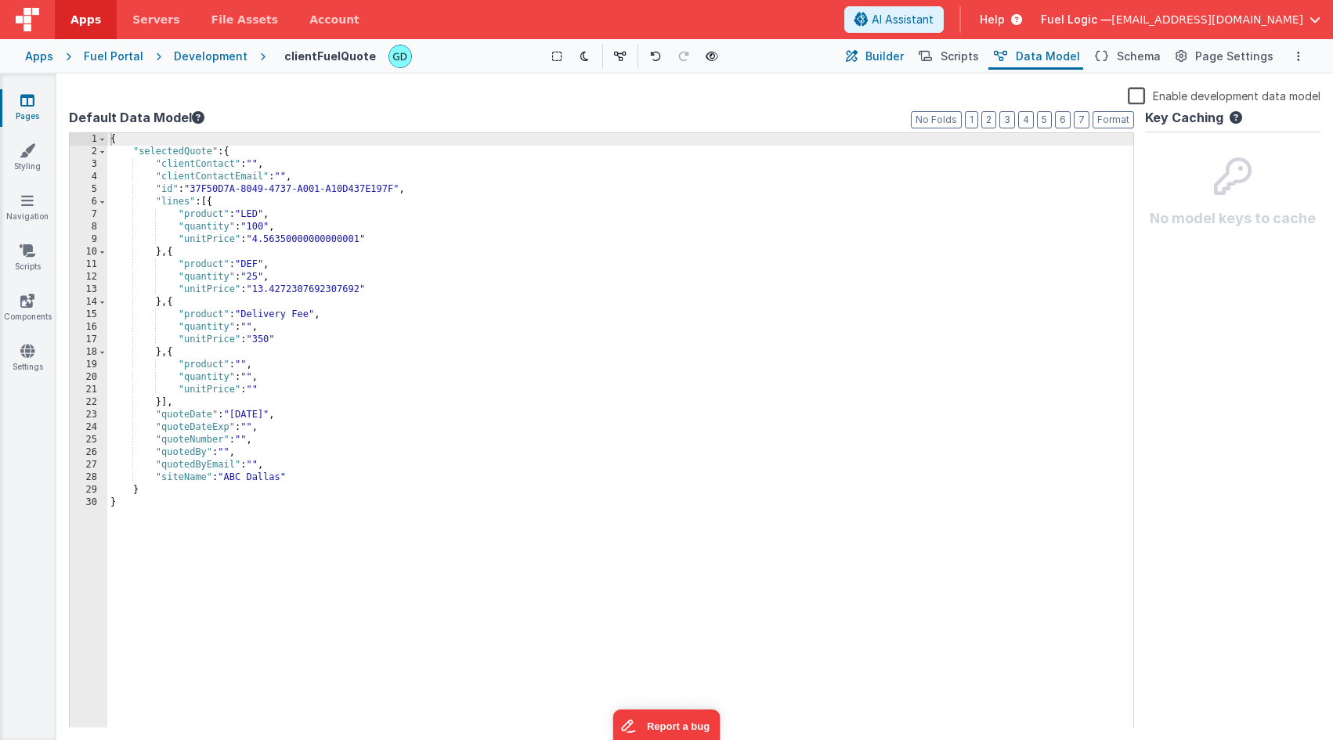
click at [890, 55] on span "Builder" at bounding box center [884, 57] width 38 height 16
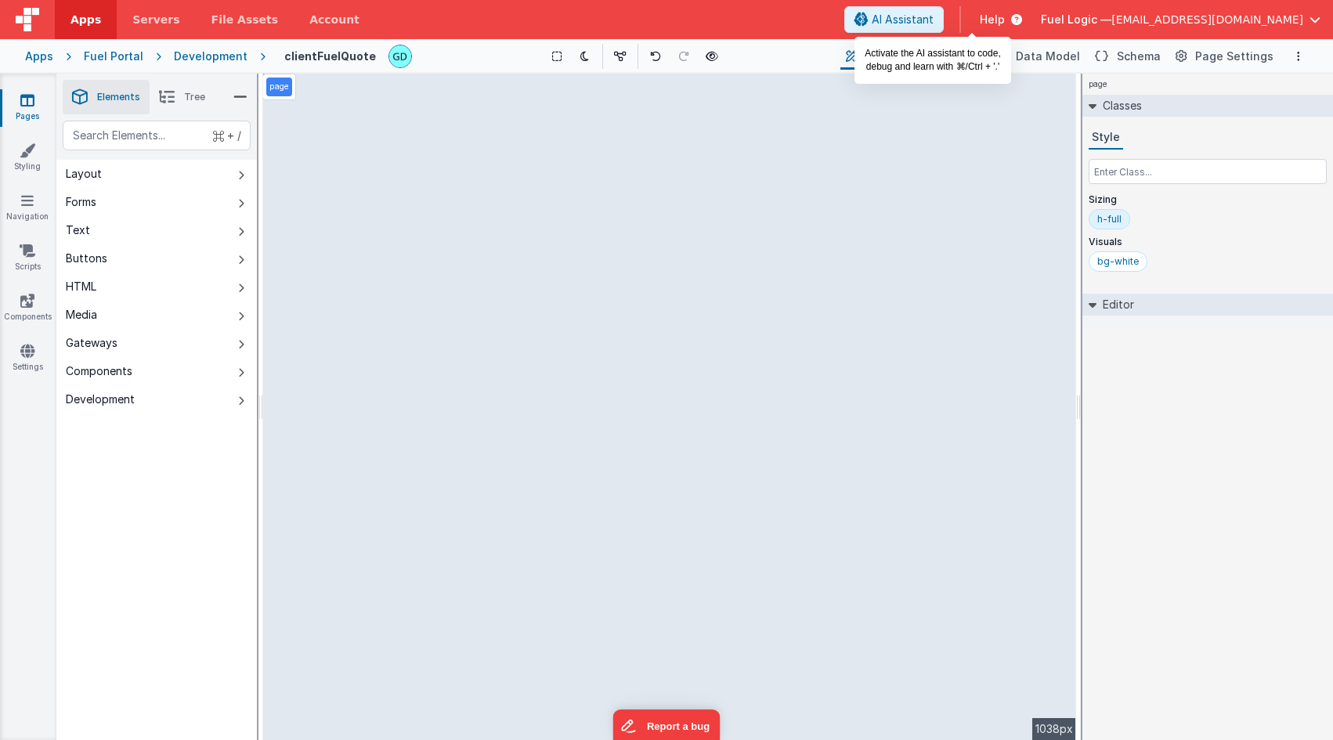
click at [934, 20] on span "AI Assistant" at bounding box center [903, 20] width 62 height 16
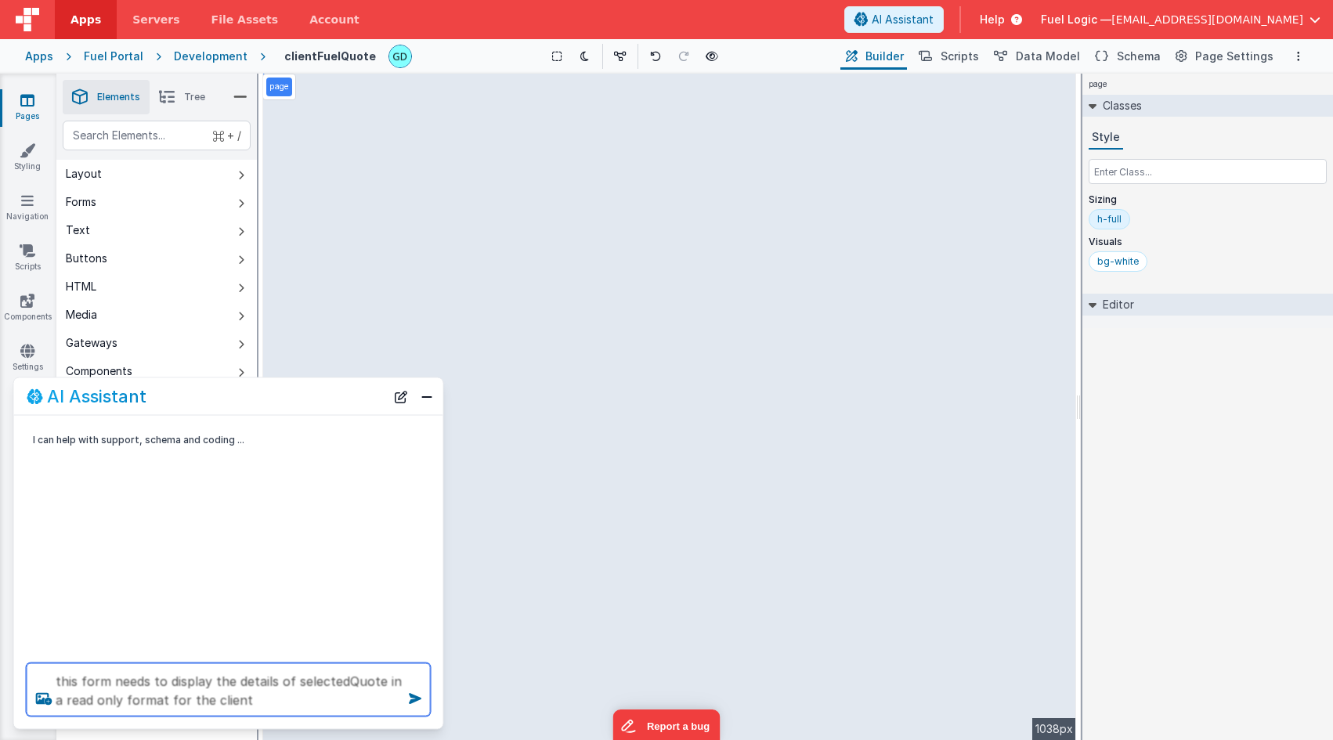
type textarea "this form needs to display the details of selectedQuote in a read only format f…"
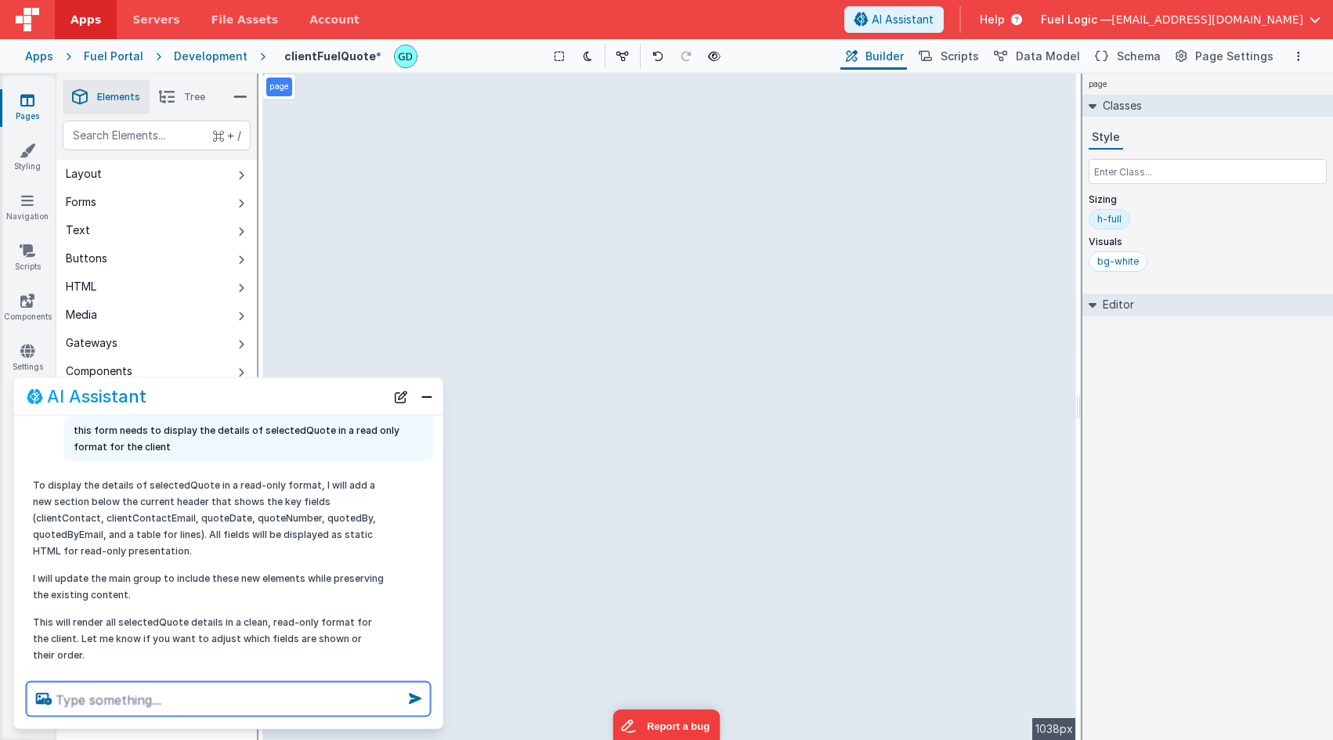
scroll to position [78, 0]
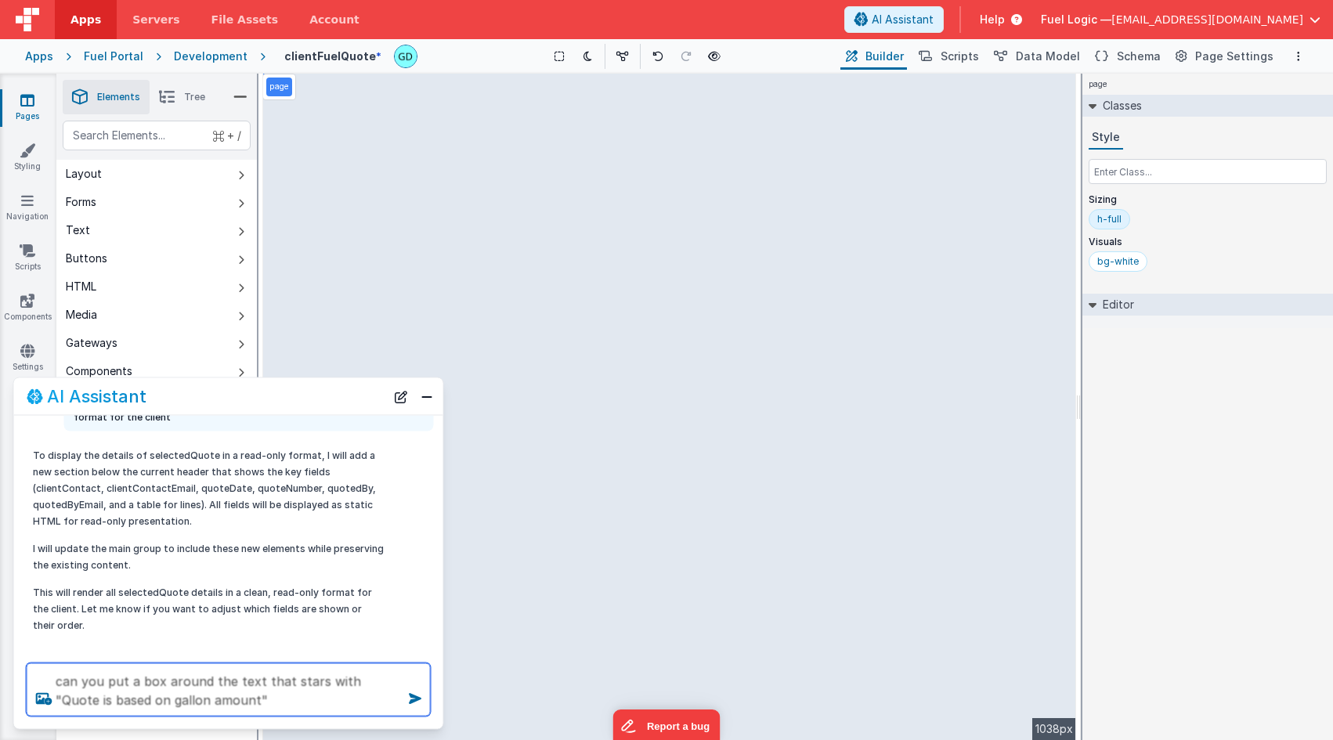
type textarea "can you put a box around the text that stars with "Quote is based on gallon amo…"
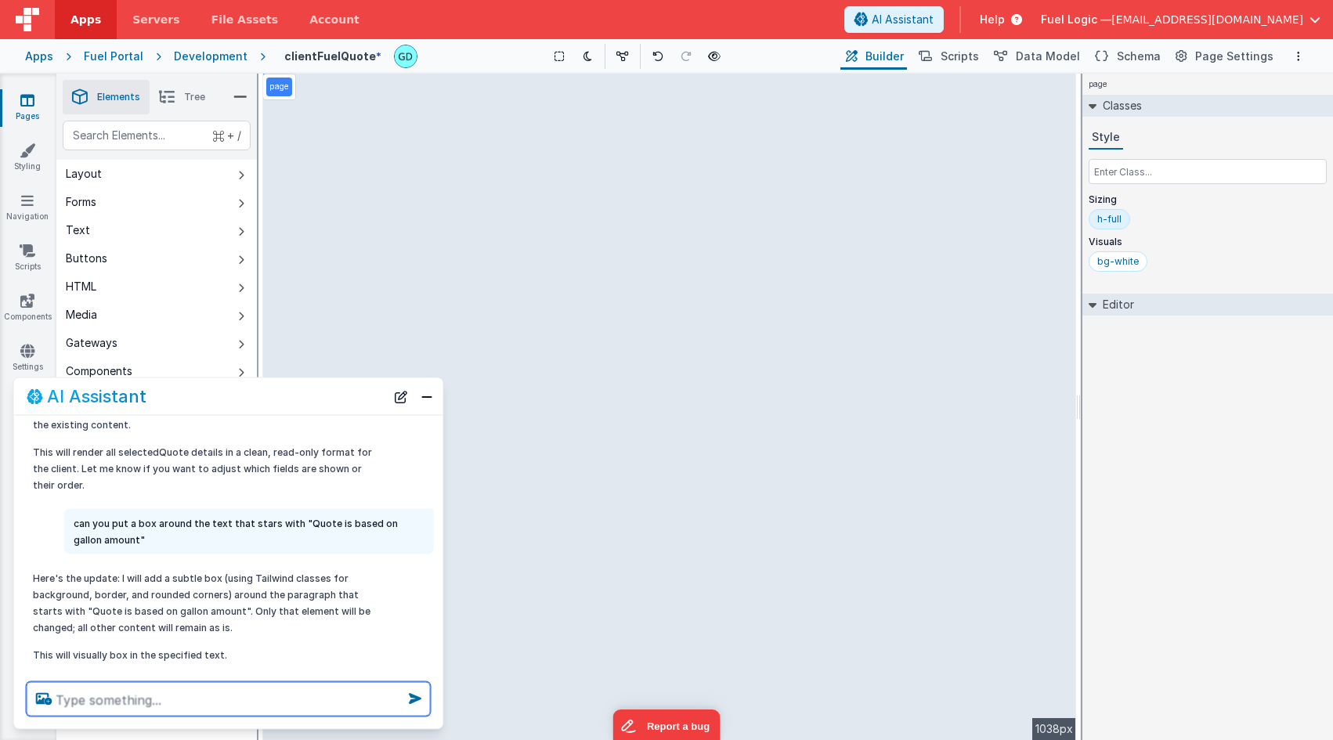
scroll to position [247, 0]
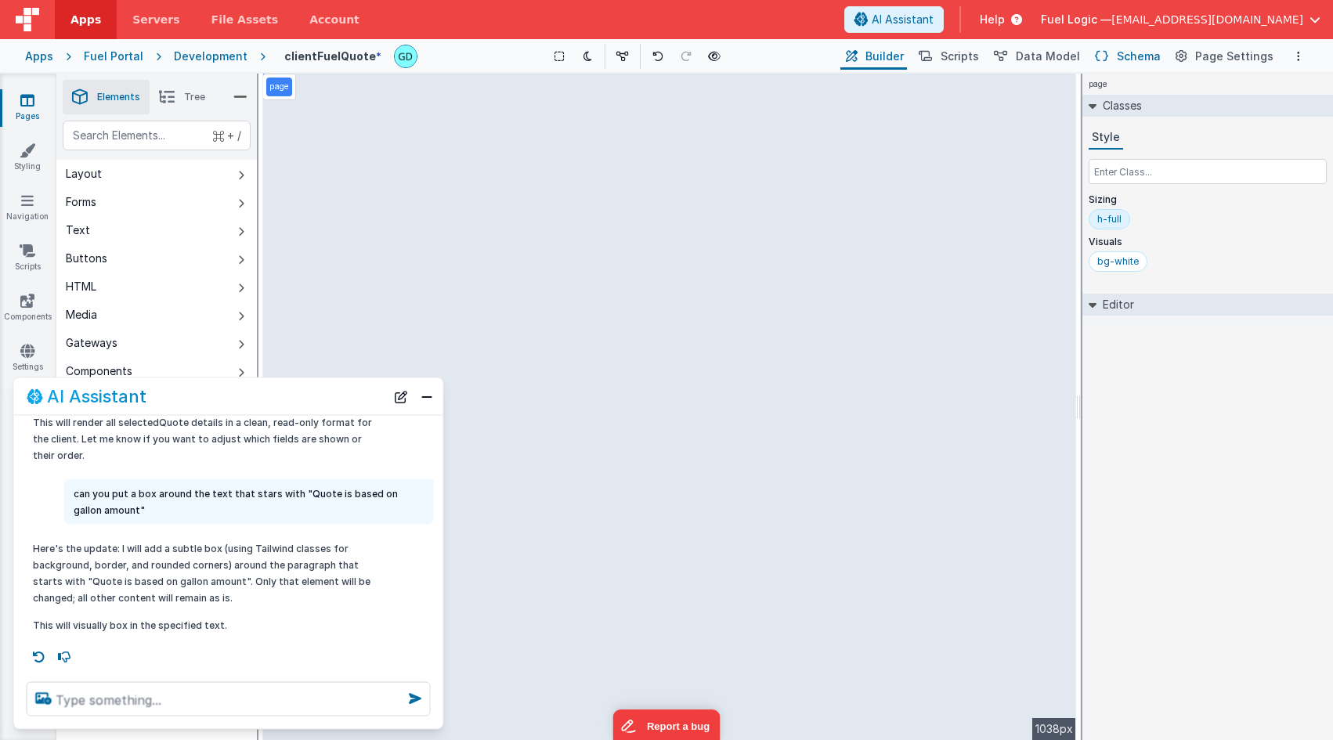
click at [1126, 55] on span "Schema" at bounding box center [1139, 57] width 44 height 16
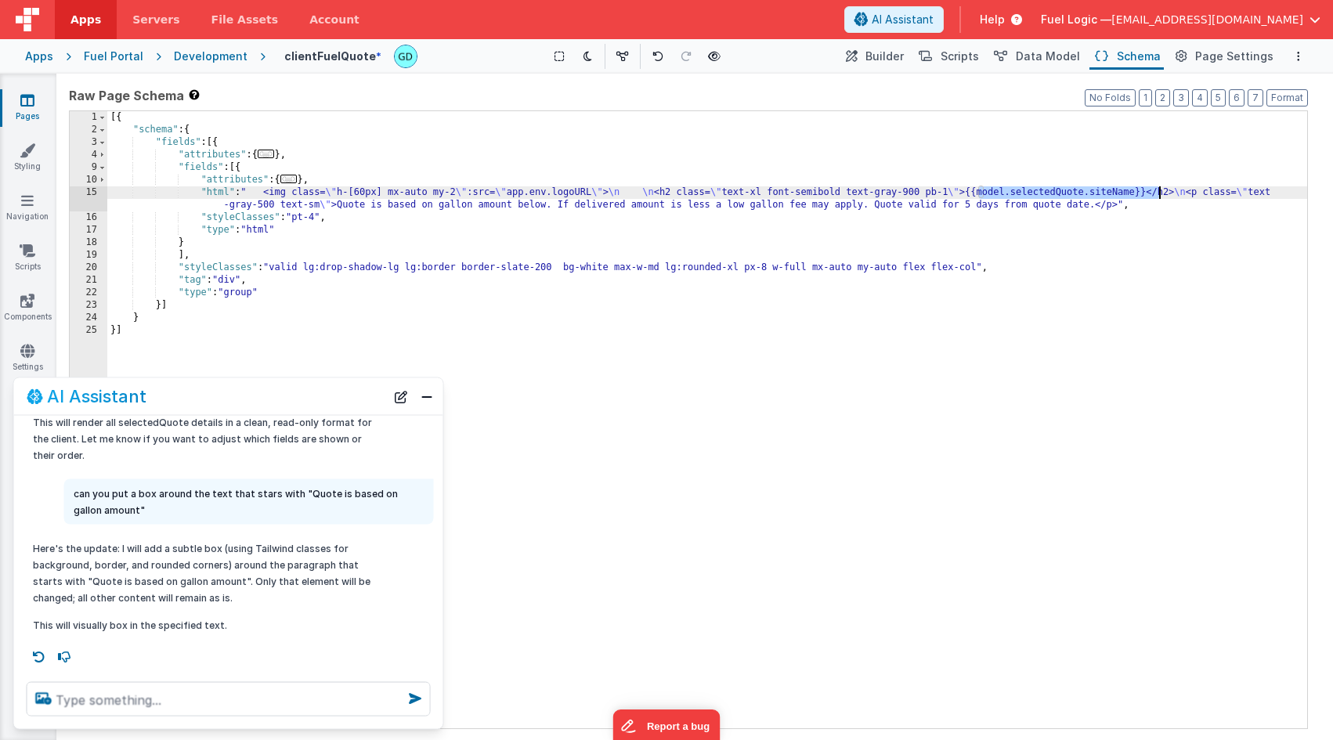
drag, startPoint x: 979, startPoint y: 193, endPoint x: 1162, endPoint y: 197, distance: 183.3
click at [1162, 197] on div "[{ "schema" : { "fields" : [{ "attributes" : { ... } , "fields" : [{ "attribute…" at bounding box center [707, 432] width 1200 height 642
click at [892, 53] on span "Builder" at bounding box center [884, 57] width 38 height 16
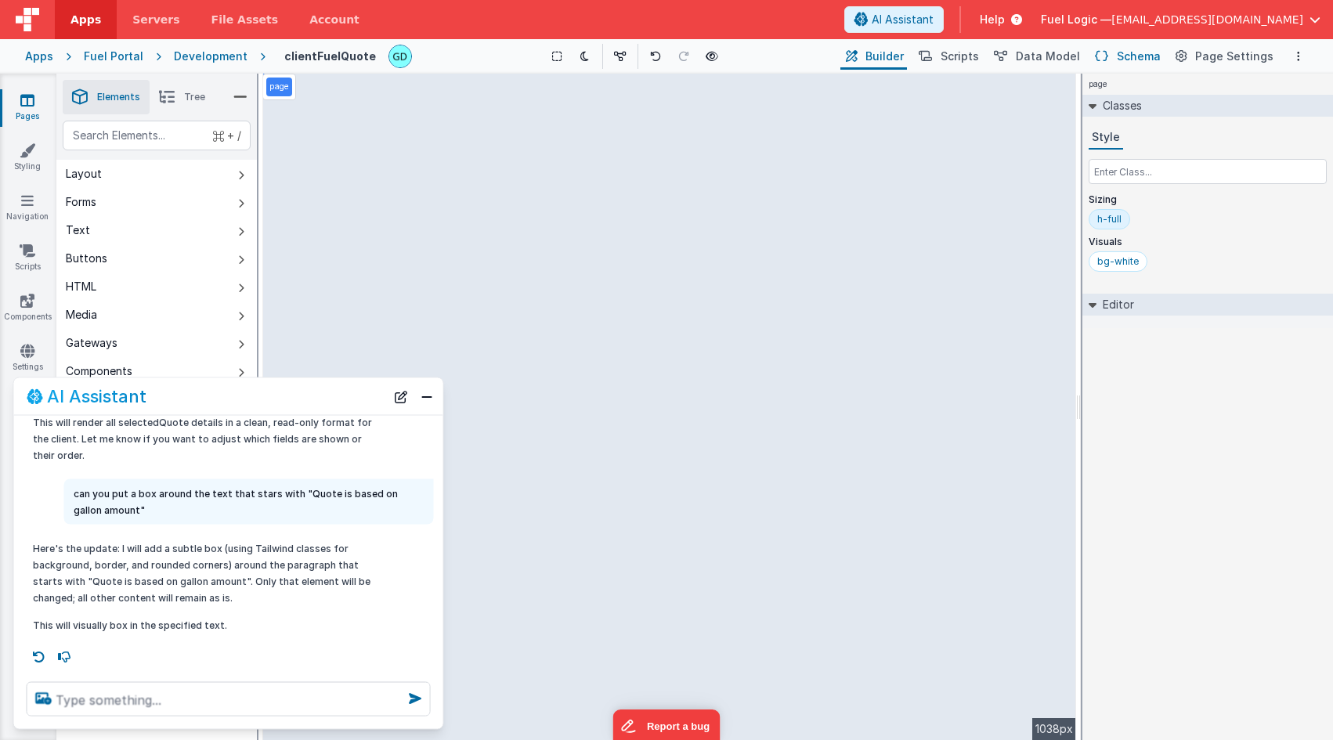
click at [1130, 58] on span "Schema" at bounding box center [1139, 57] width 44 height 16
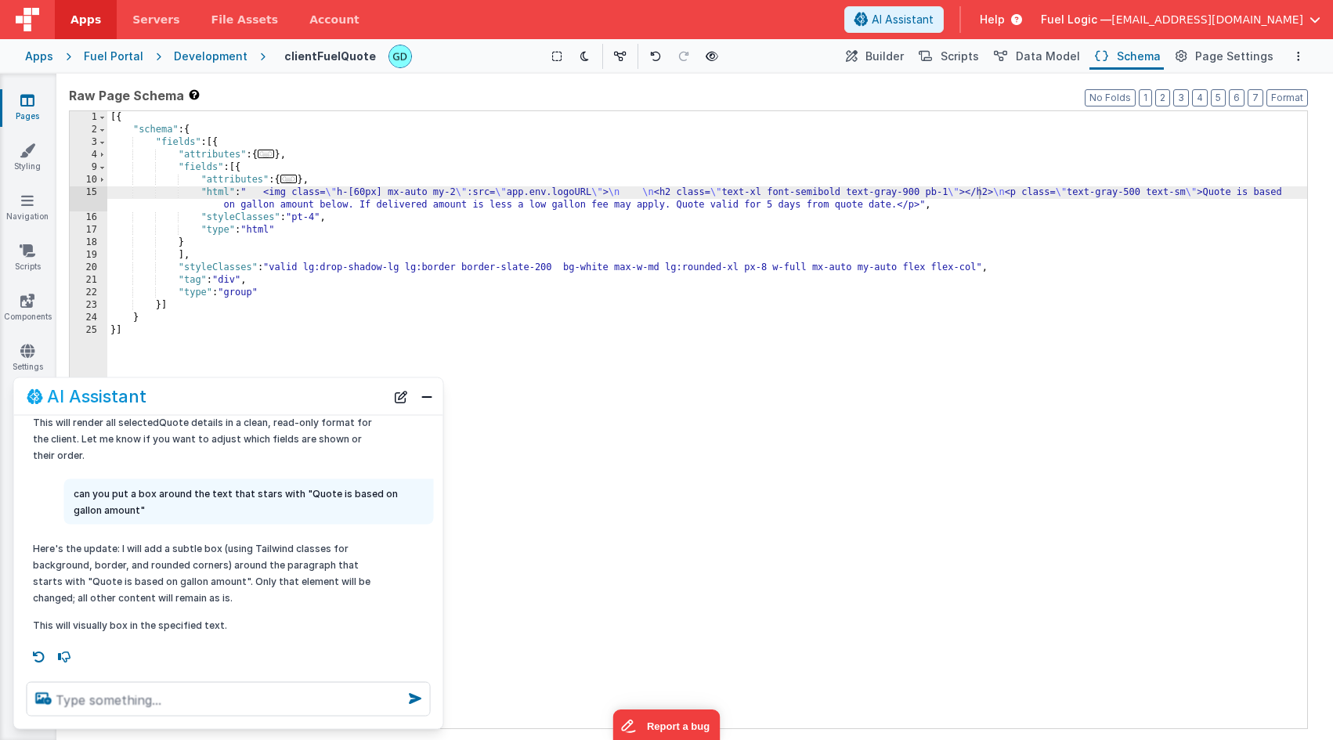
click at [1140, 62] on span "Schema" at bounding box center [1139, 57] width 44 height 16
click at [1122, 181] on div "[{ "schema" : { "fields" : [{ "attributes" : { ... } , "fields" : [{ "attribute…" at bounding box center [707, 432] width 1200 height 642
click at [1017, 193] on div "[{ "schema" : { "fields" : [{ "attributes" : { ... } , "fields" : [{ "attribute…" at bounding box center [707, 432] width 1200 height 642
click at [984, 195] on div "[{ "schema" : { "fields" : [{ "attributes" : { ... } , "fields" : [{ "attribute…" at bounding box center [707, 432] width 1200 height 642
drag, startPoint x: 980, startPoint y: 195, endPoint x: 1161, endPoint y: 197, distance: 180.9
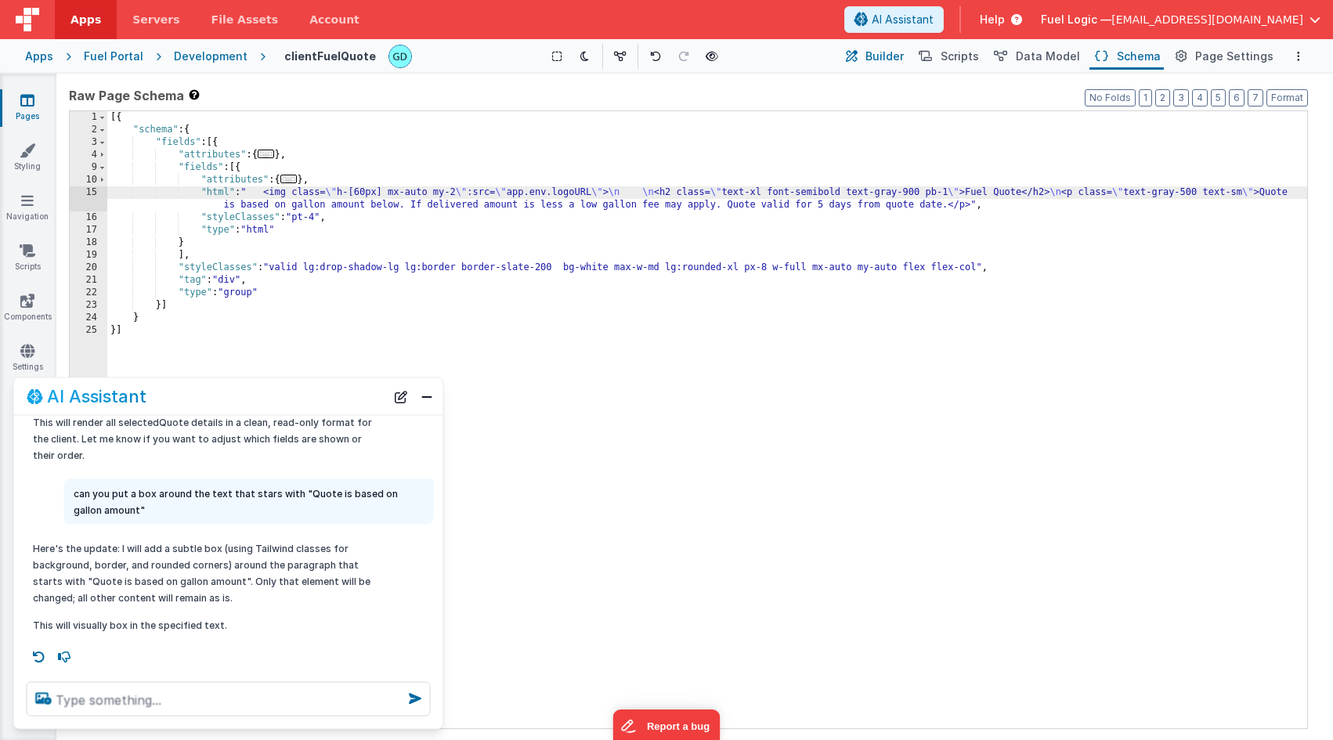
click at [904, 53] on span "Builder" at bounding box center [884, 57] width 38 height 16
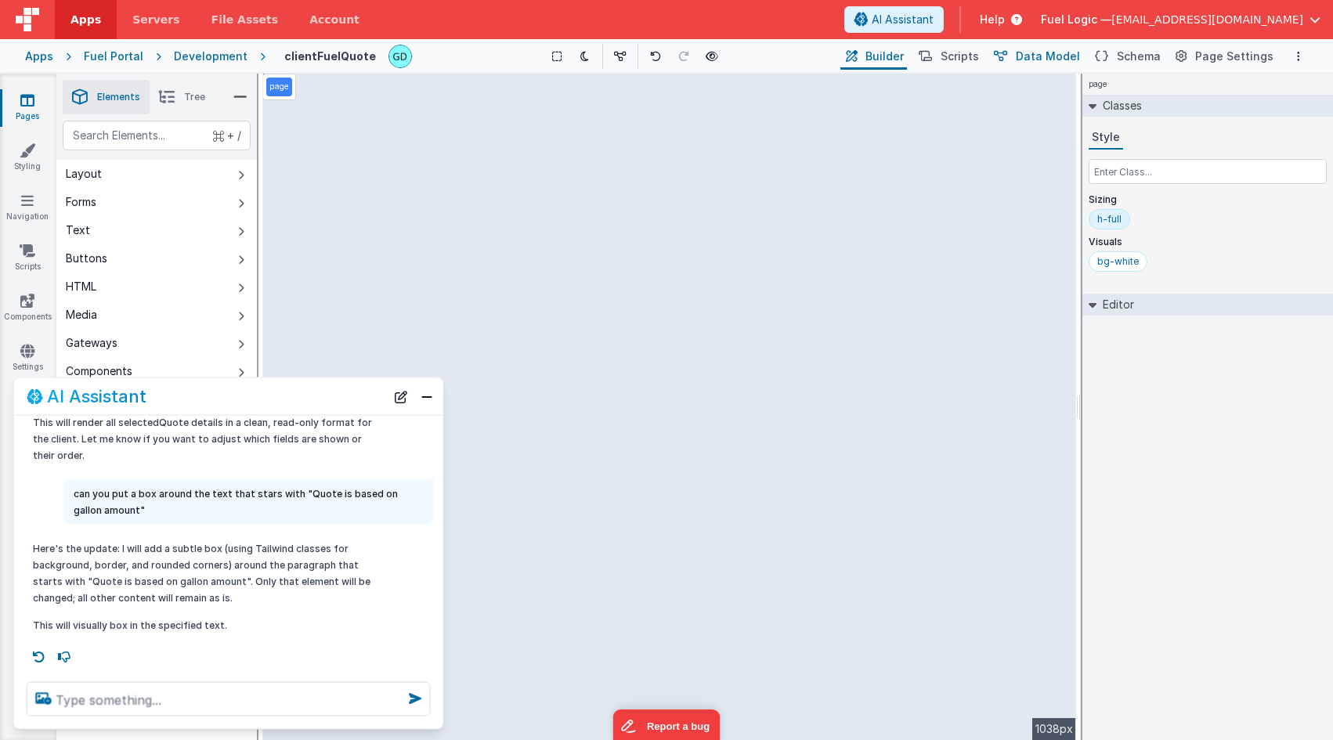
click at [1044, 60] on span "Data Model" at bounding box center [1048, 57] width 64 height 16
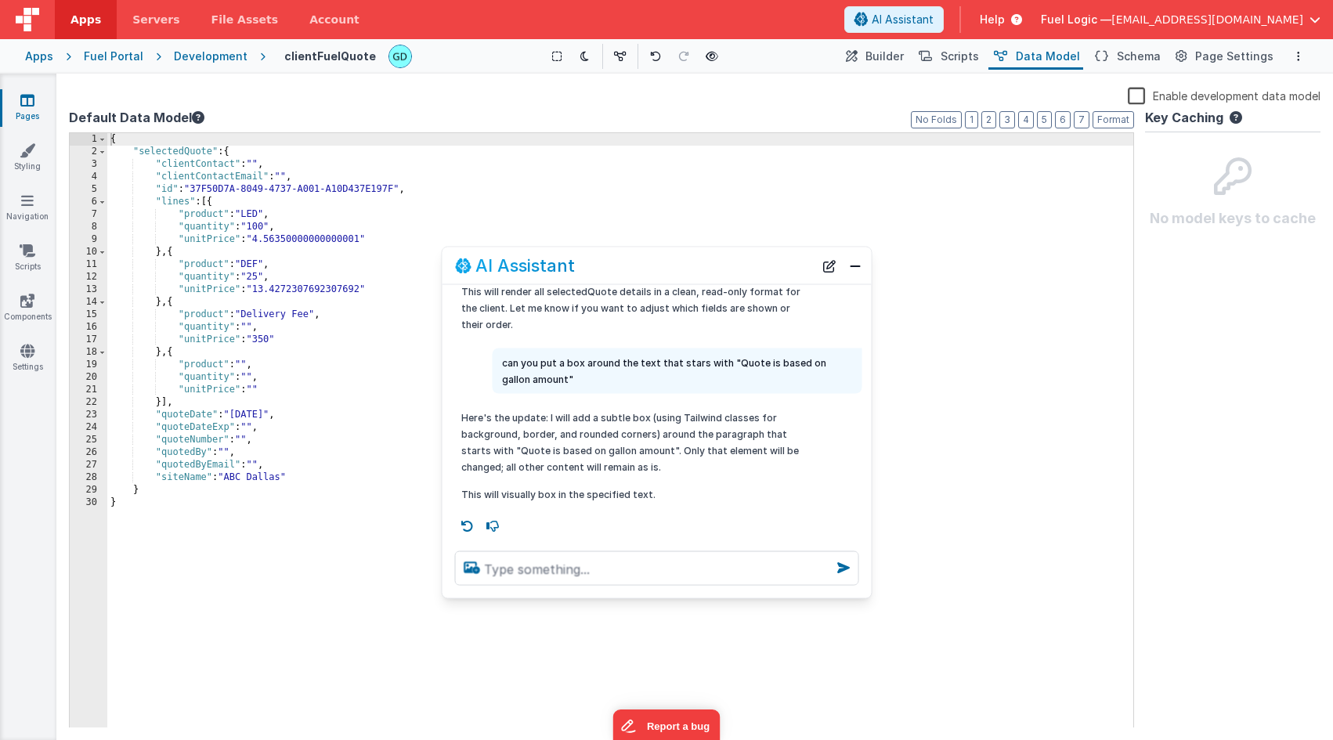
drag, startPoint x: 209, startPoint y: 400, endPoint x: 795, endPoint y: 229, distance: 610.2
click at [638, 270] on div "AI Assistant" at bounding box center [634, 265] width 359 height 19
click at [1131, 61] on span "Schema" at bounding box center [1139, 57] width 44 height 16
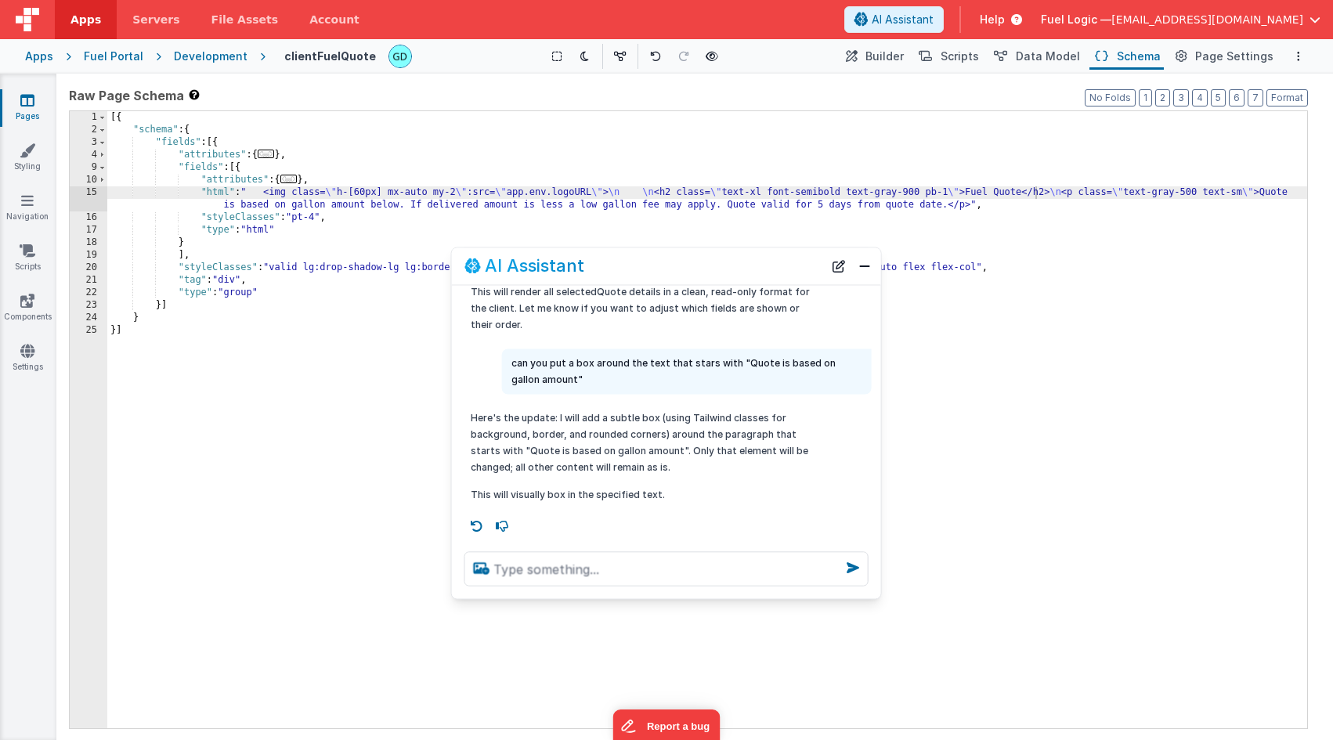
click at [338, 230] on div "[{ "schema" : { "fields" : [{ "attributes" : { ... } , "fields" : [{ "attribute…" at bounding box center [707, 432] width 1200 height 642
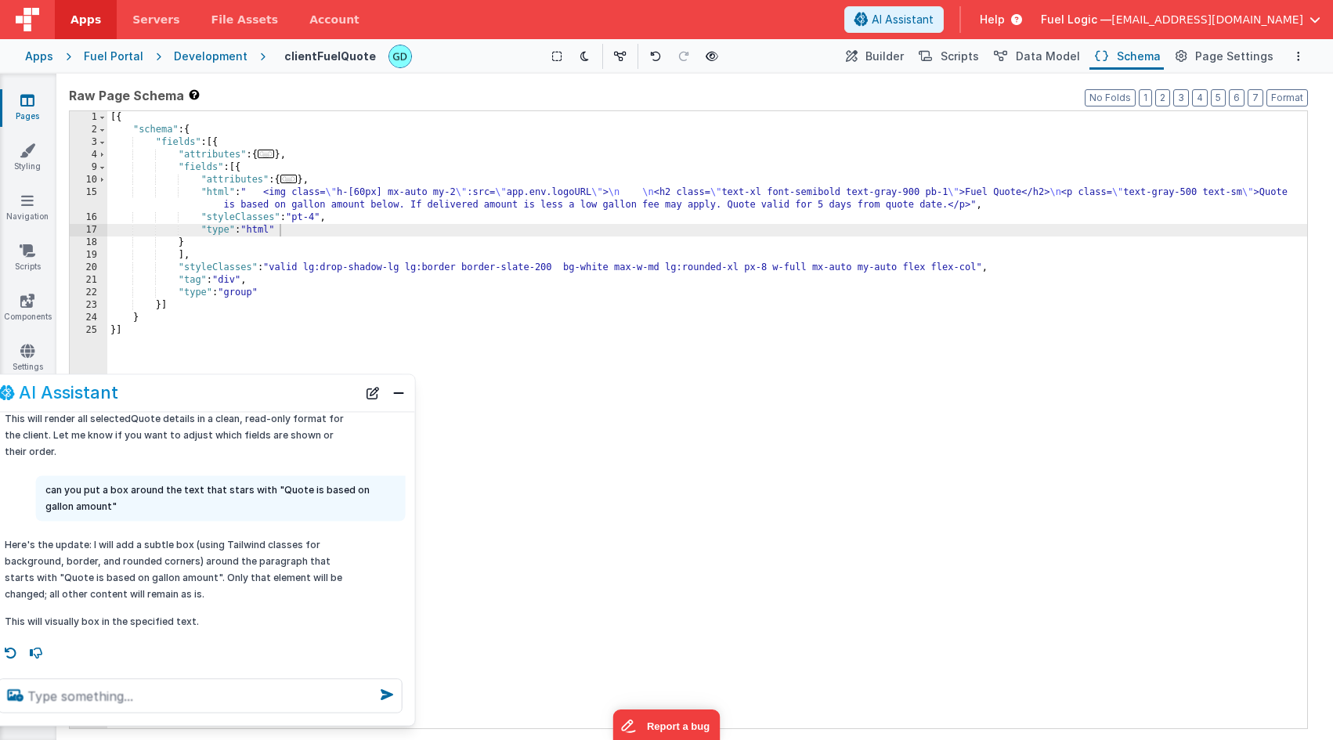
drag, startPoint x: 543, startPoint y: 259, endPoint x: 75, endPoint y: 382, distance: 483.5
click at [72, 388] on h2 "AI Assistant" at bounding box center [68, 393] width 99 height 19
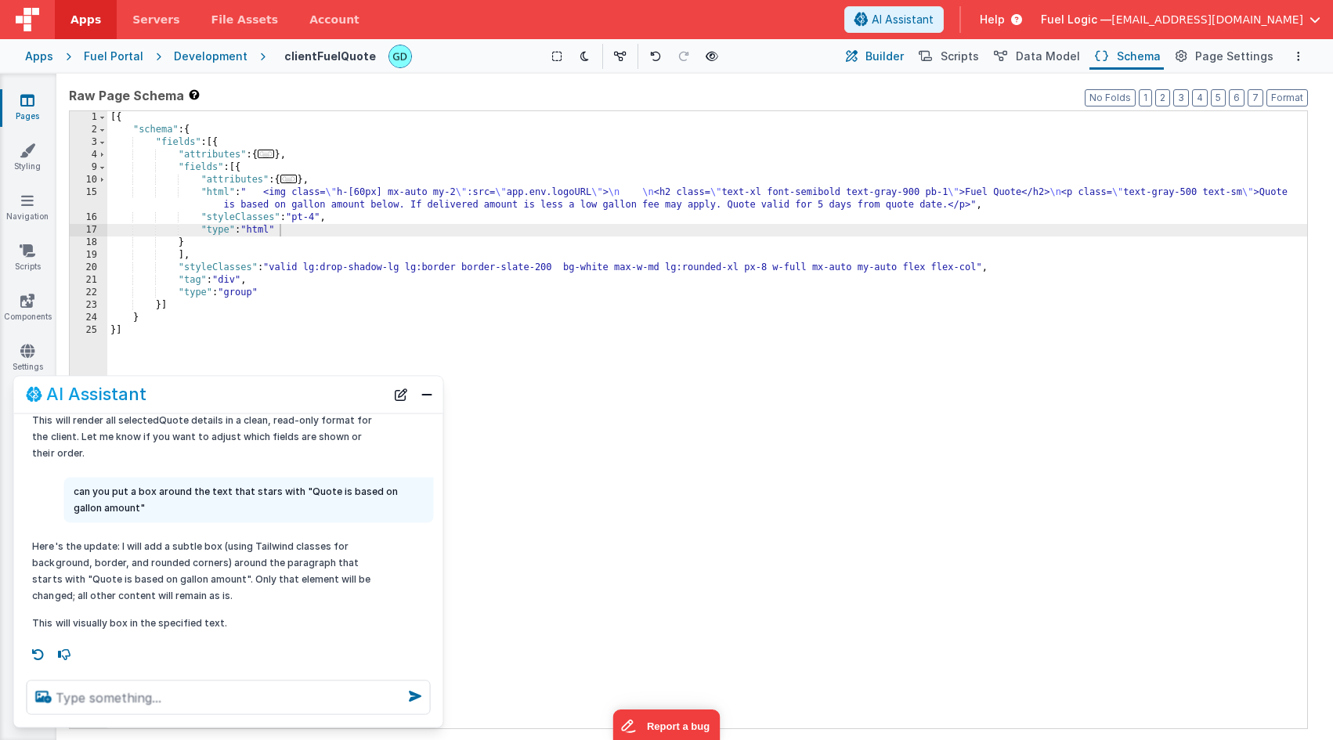
click at [885, 57] on span "Builder" at bounding box center [884, 57] width 38 height 16
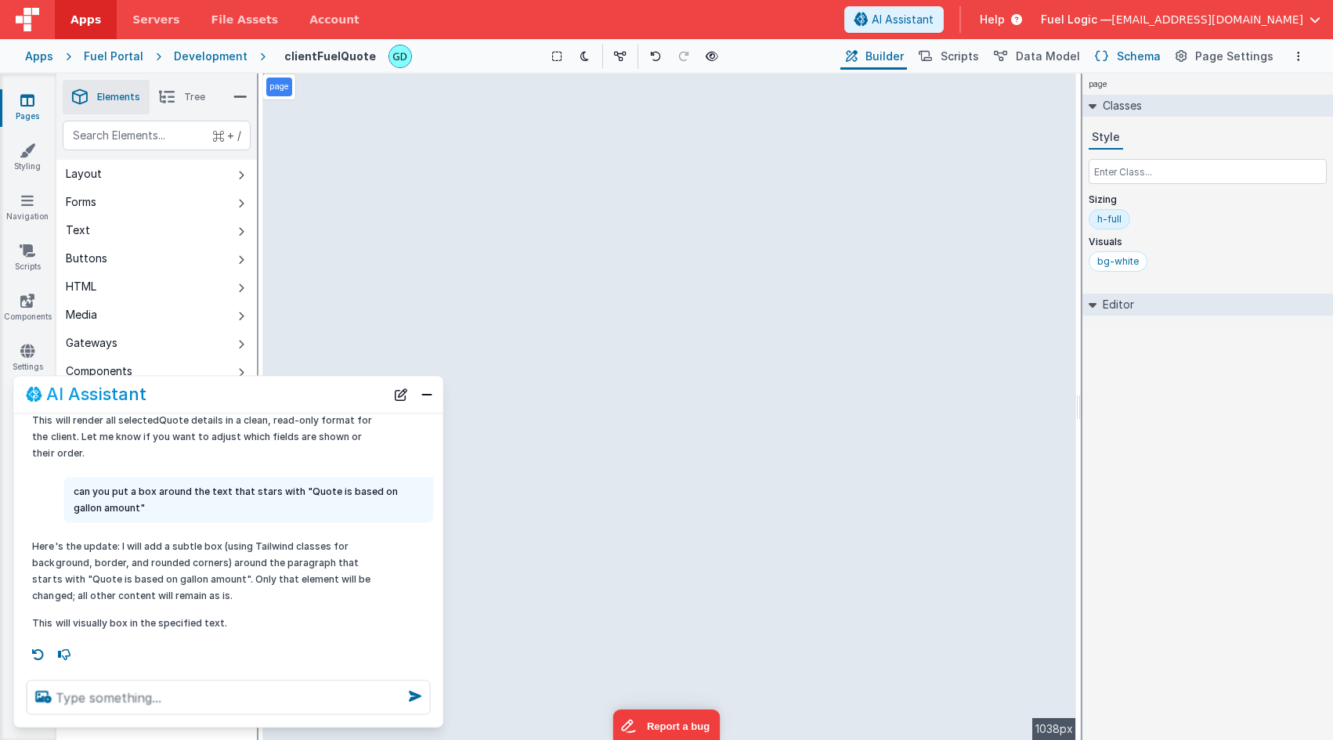
click at [1130, 55] on span "Schema" at bounding box center [1139, 57] width 44 height 16
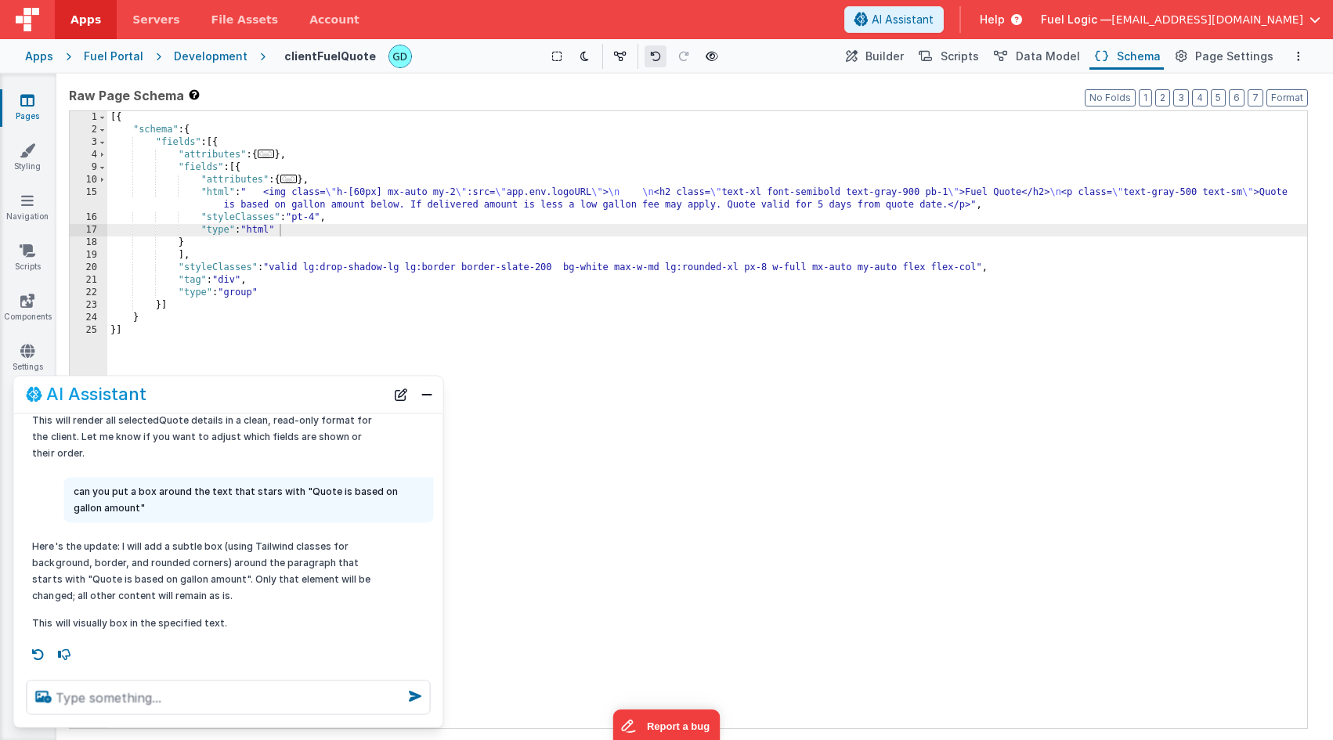
click at [650, 55] on icon at bounding box center [655, 56] width 11 height 11
click at [654, 56] on icon at bounding box center [657, 56] width 11 height 11
click at [657, 56] on icon at bounding box center [657, 56] width 11 height 11
click at [315, 251] on div "[{ "schema" : { "fields" : [{ "attributes" : { ... } , "fields" : [{ "attribute…" at bounding box center [707, 432] width 1200 height 642
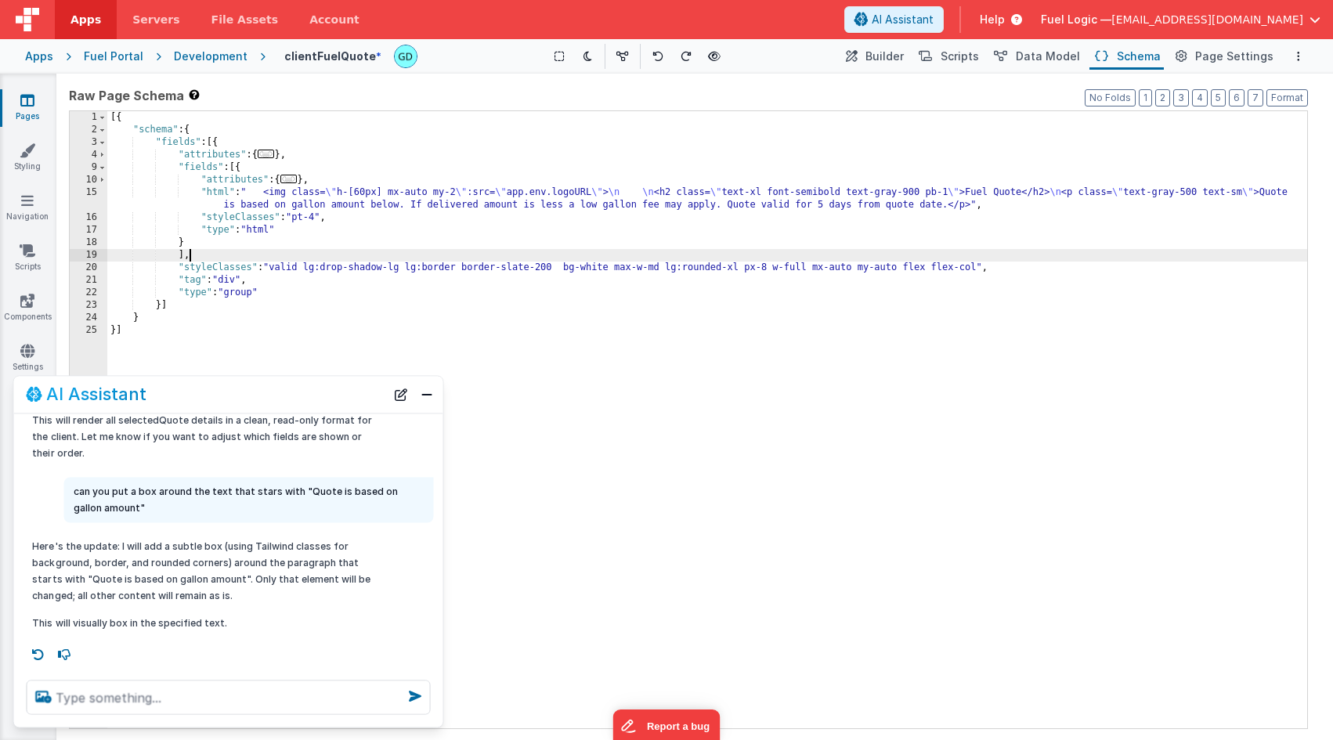
click at [316, 289] on div "[{ "schema" : { "fields" : [{ "attributes" : { ... } , "fields" : [{ "attribute…" at bounding box center [707, 432] width 1200 height 642
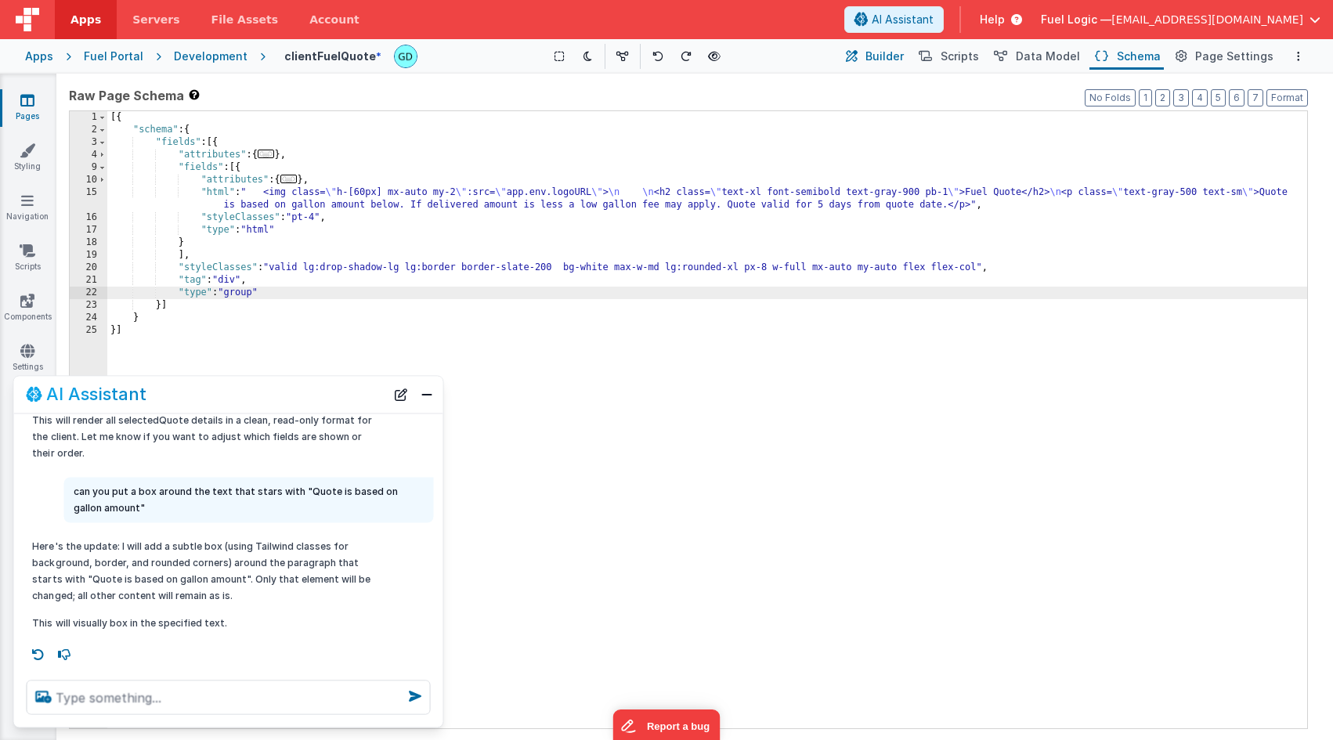
click at [877, 58] on button "Builder" at bounding box center [873, 56] width 67 height 27
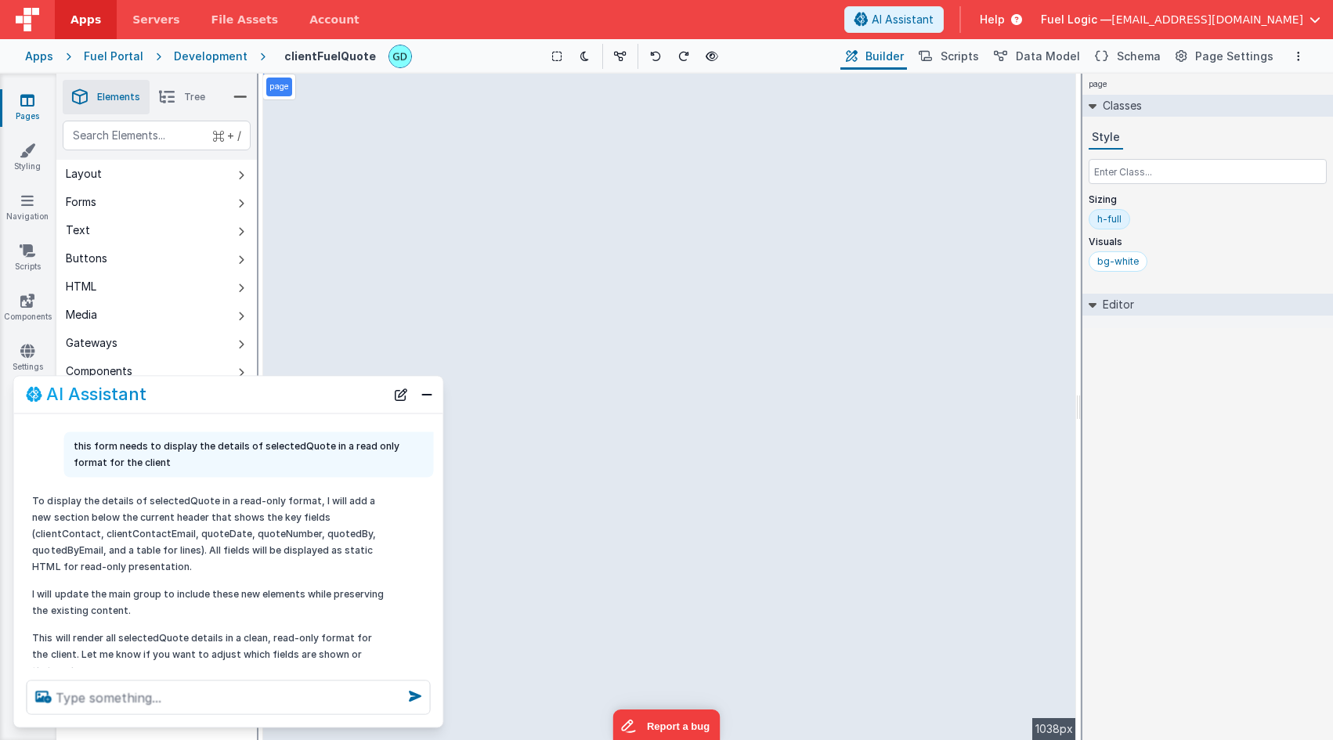
scroll to position [0, 0]
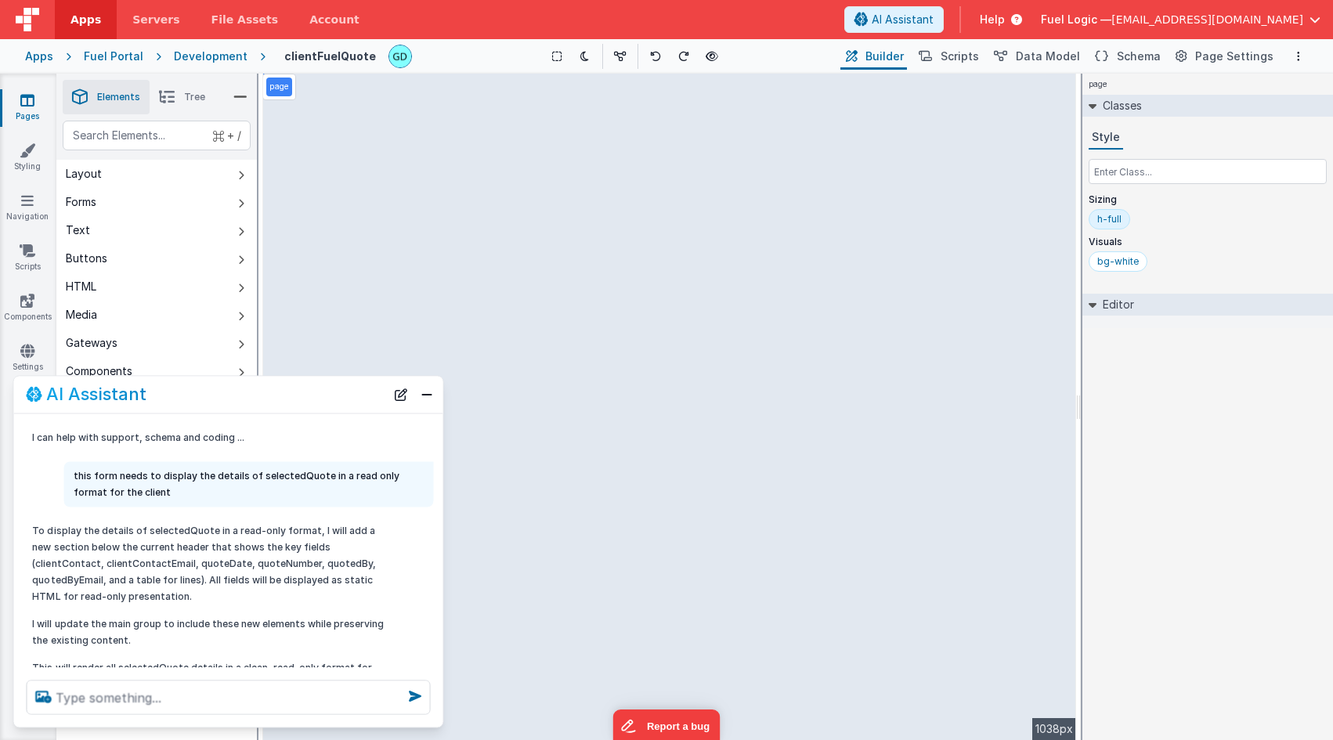
click at [177, 478] on p "this form needs to display the details of selectedQuote in a read only format f…" at bounding box center [249, 484] width 351 height 33
click at [132, 495] on p "this form needs to display the details of selectedQuote in a read only format f…" at bounding box center [249, 484] width 351 height 33
drag, startPoint x: 114, startPoint y: 493, endPoint x: 71, endPoint y: 471, distance: 47.6
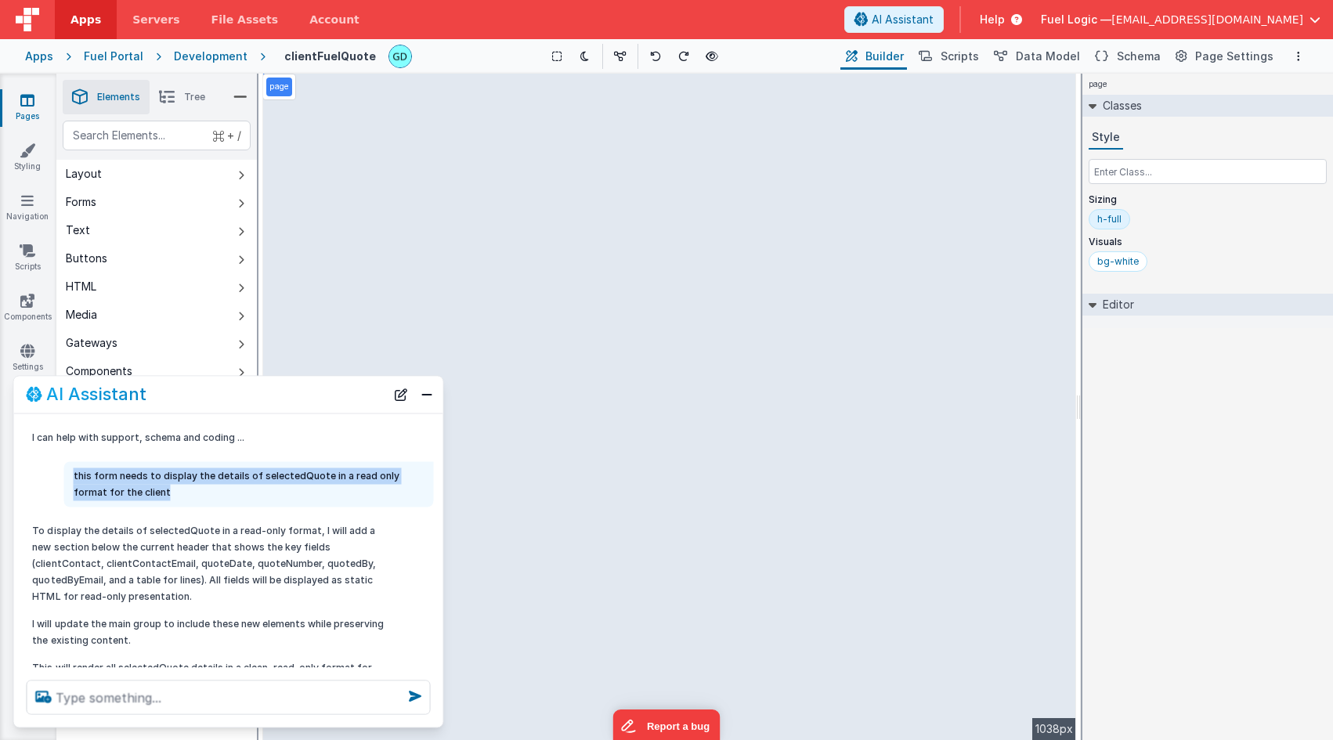
click at [71, 471] on div "this form needs to display the details of selectedQuote in a read only format f…" at bounding box center [249, 483] width 370 height 45
copy p "this form needs to display the details of selectedQuote in a read only format f…"
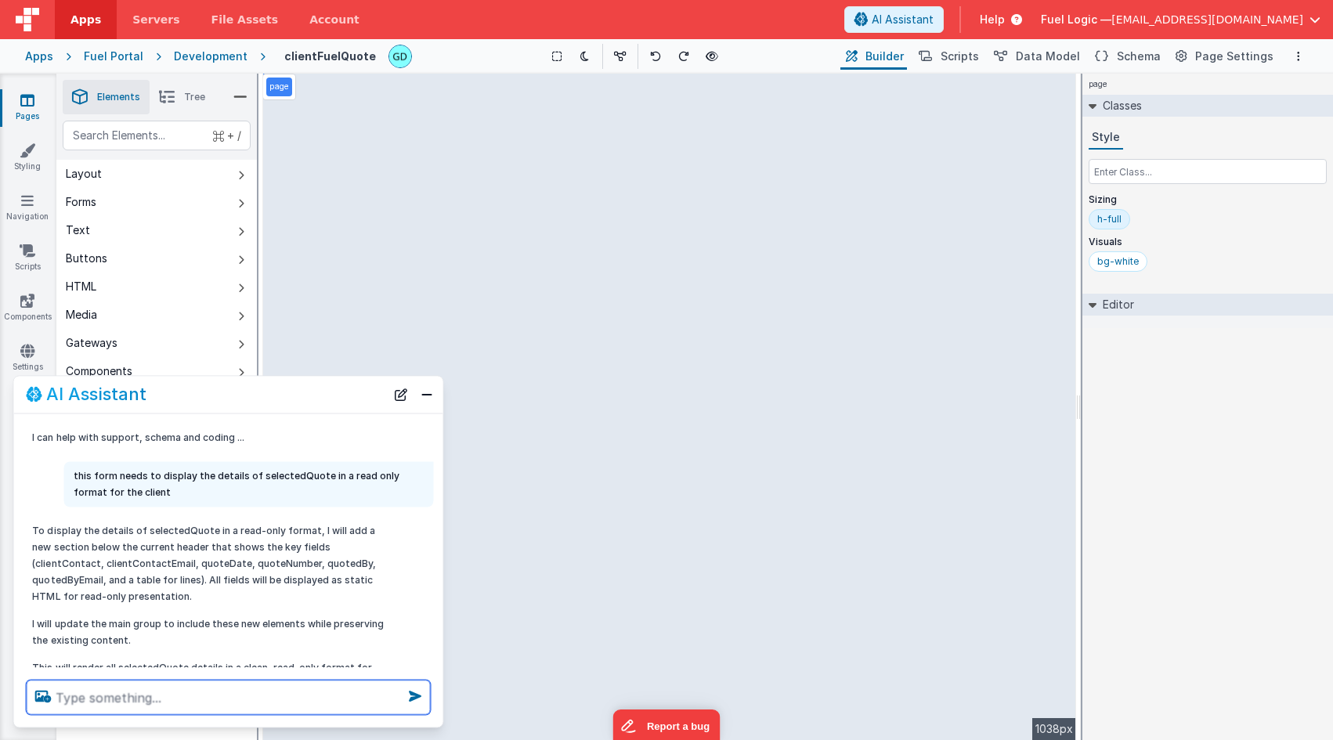
click at [130, 691] on textarea at bounding box center [228, 697] width 404 height 34
paste textarea "this form needs to display the details of selectedQuote in a read only format f…"
type textarea "this form needs to display the details of selectedQuote in a read only format f…"
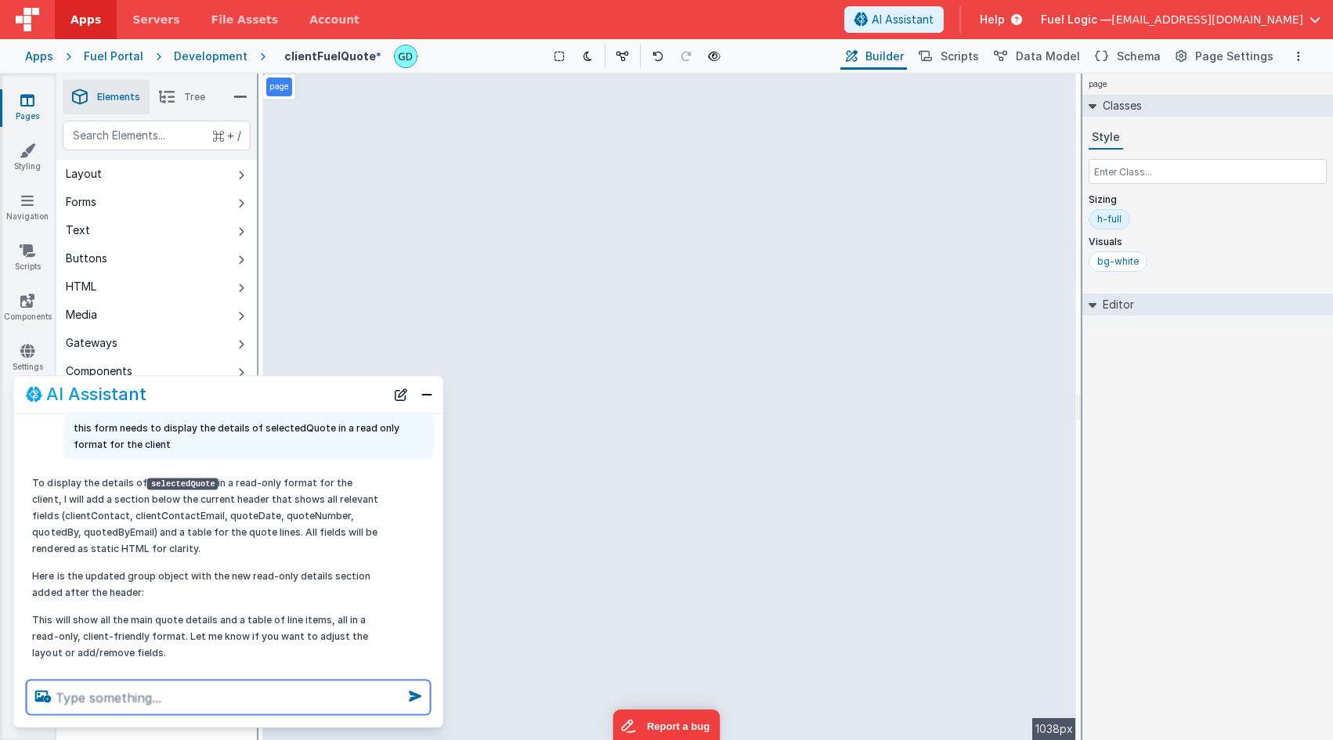
scroll to position [511, 0]
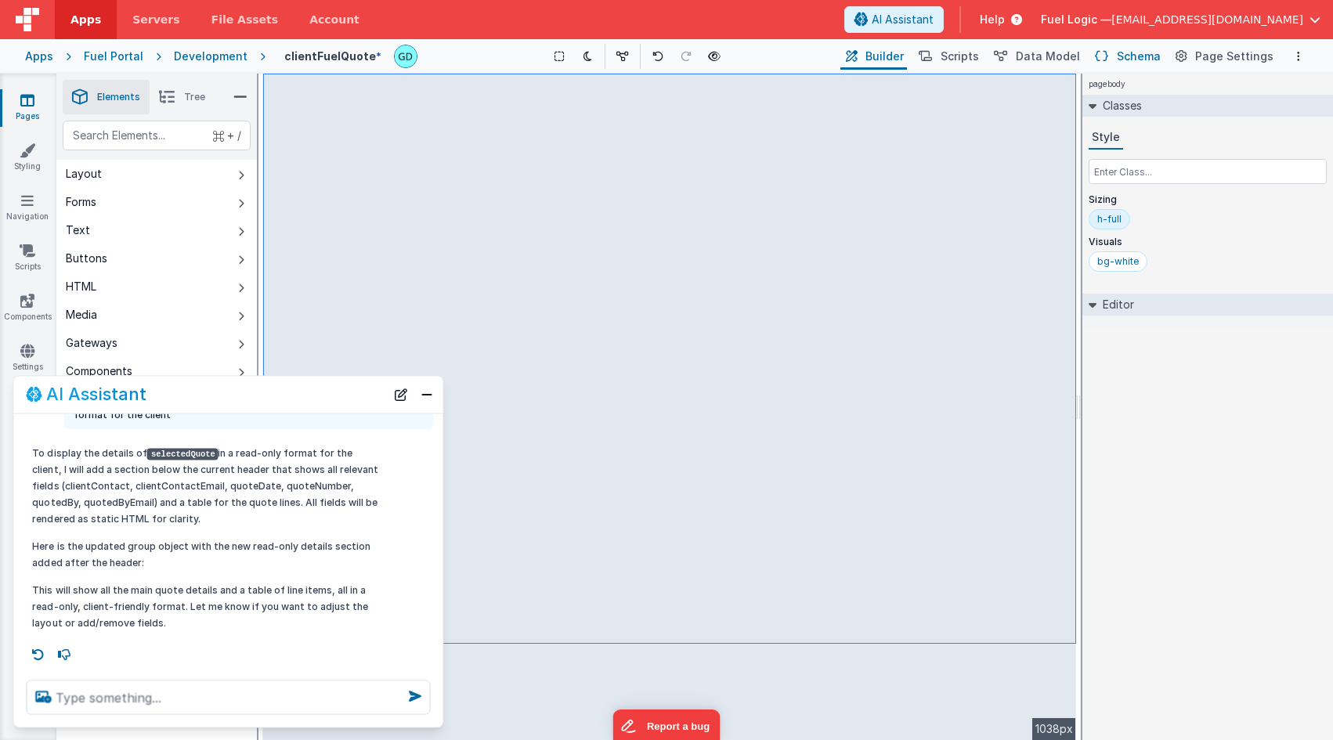
click at [1129, 59] on span "Schema" at bounding box center [1139, 57] width 44 height 16
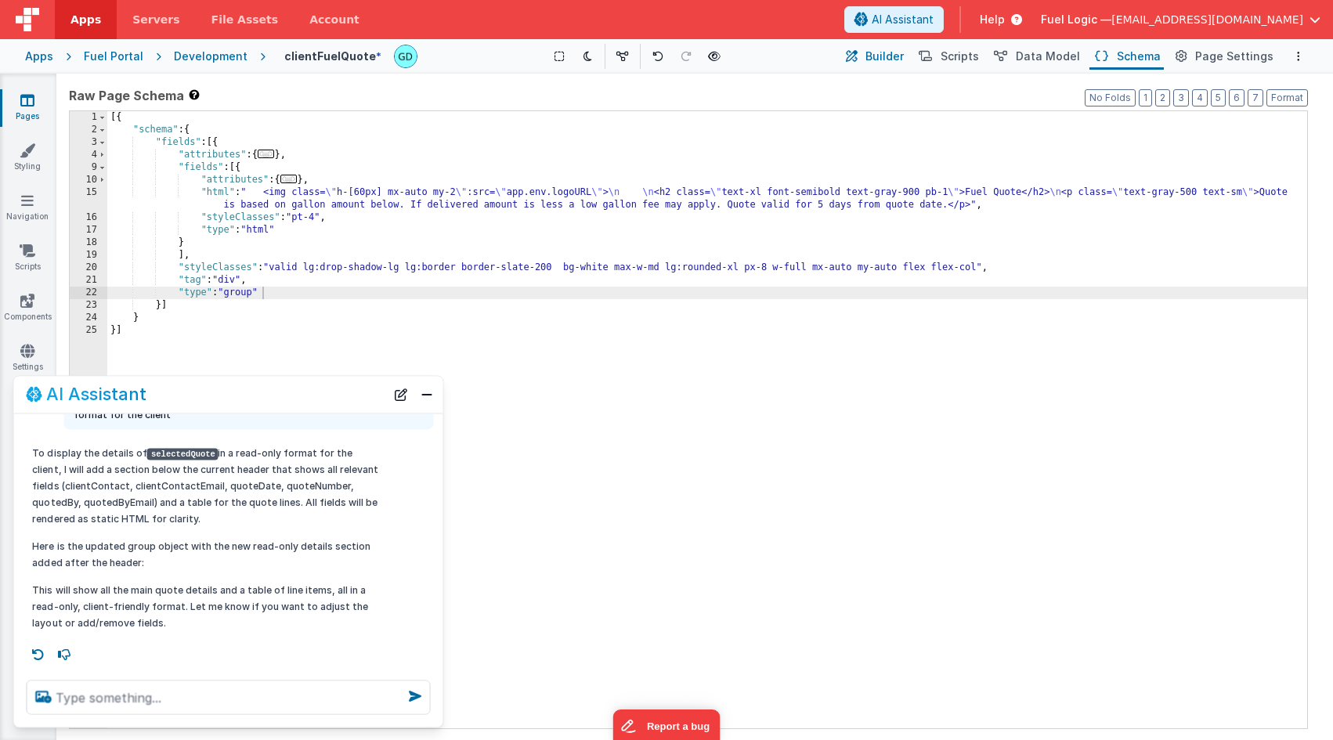
click at [861, 51] on button "Builder" at bounding box center [873, 56] width 67 height 27
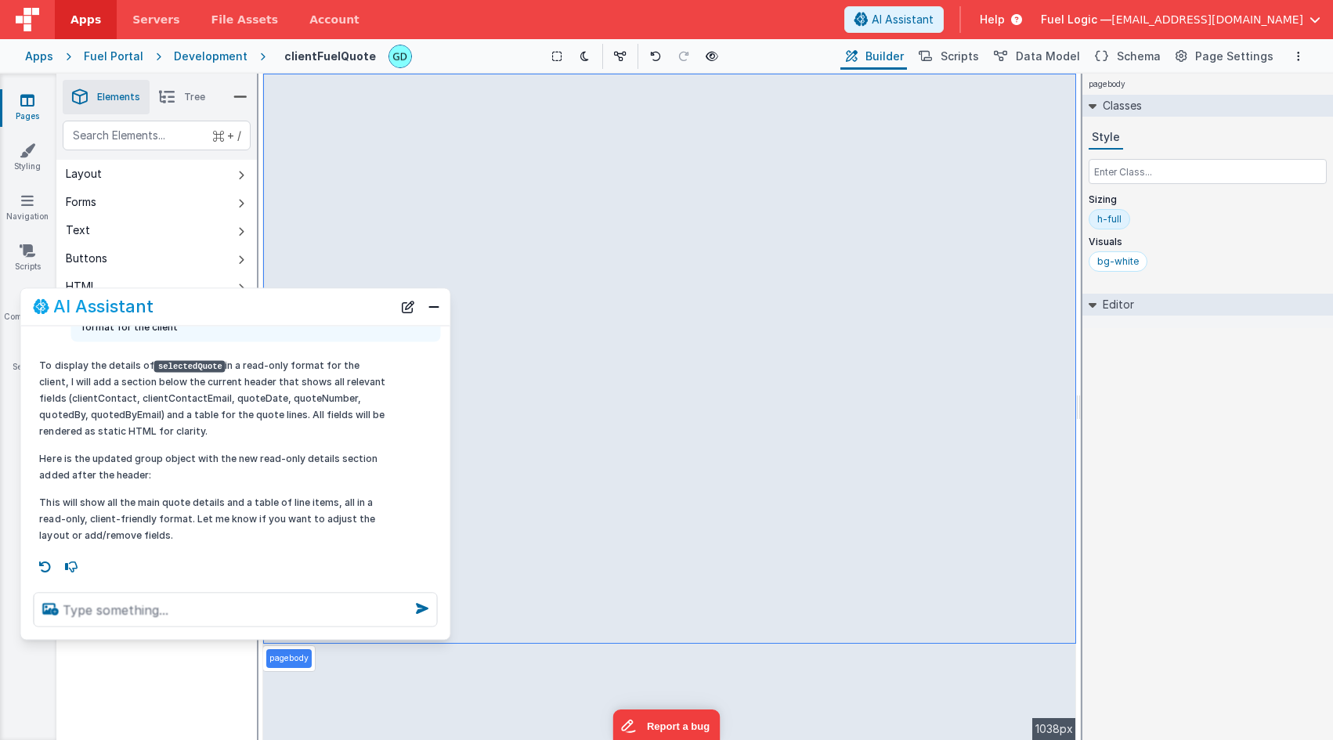
drag, startPoint x: 200, startPoint y: 402, endPoint x: 210, endPoint y: 313, distance: 89.0
click at [210, 313] on div "AI Assistant" at bounding box center [212, 307] width 359 height 19
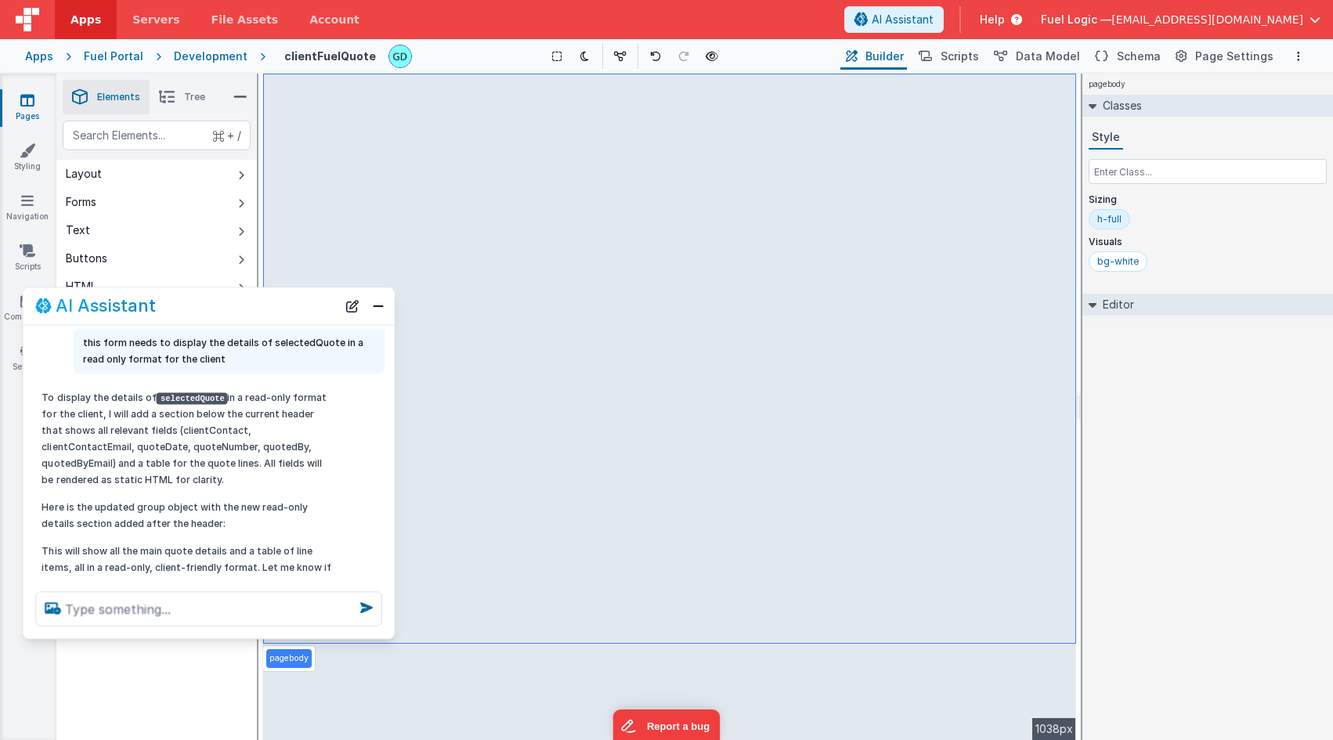
drag, startPoint x: 445, startPoint y: 294, endPoint x: 387, endPoint y: 217, distance: 96.8
click at [387, 217] on section "Pages Styling Navigation Scripts Components Settings Saved Duplicating Page Bui…" at bounding box center [666, 407] width 1333 height 667
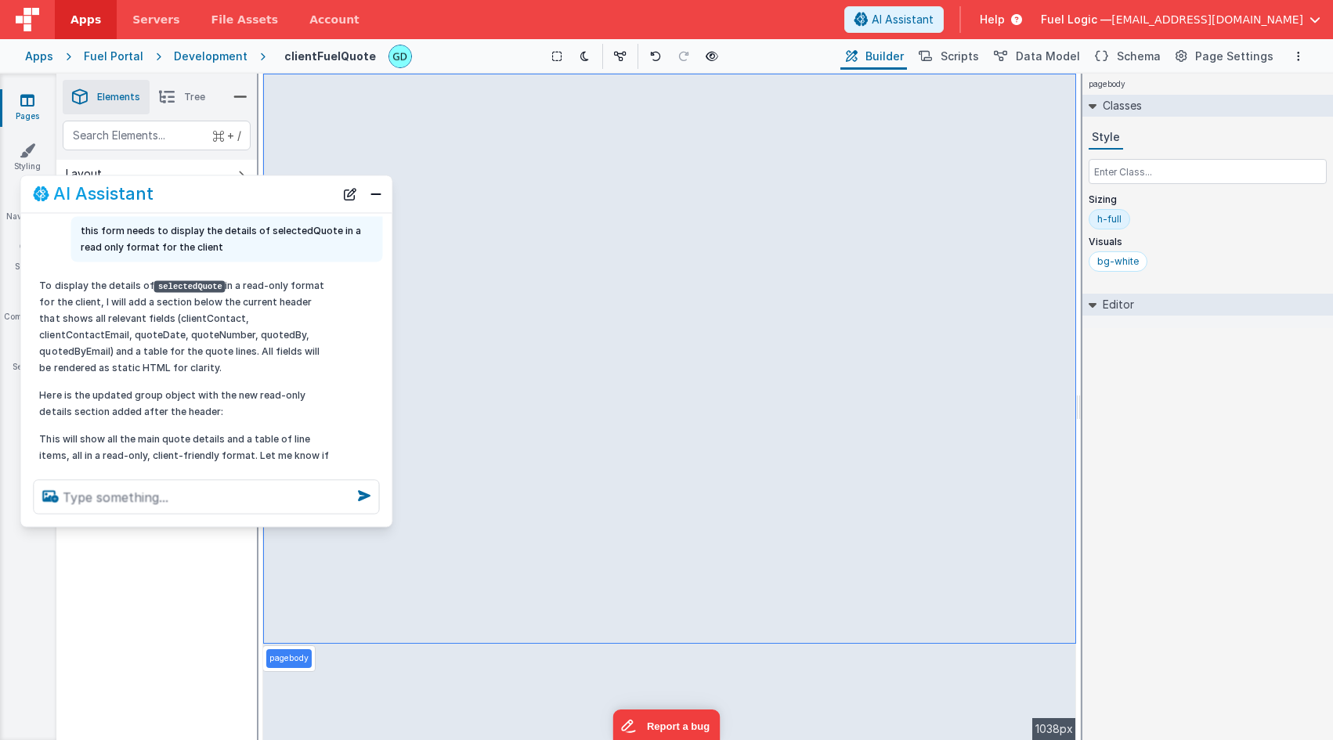
drag, startPoint x: 304, startPoint y: 300, endPoint x: 310, endPoint y: 160, distance: 140.3
click at [309, 185] on div "AI Assistant" at bounding box center [183, 194] width 301 height 19
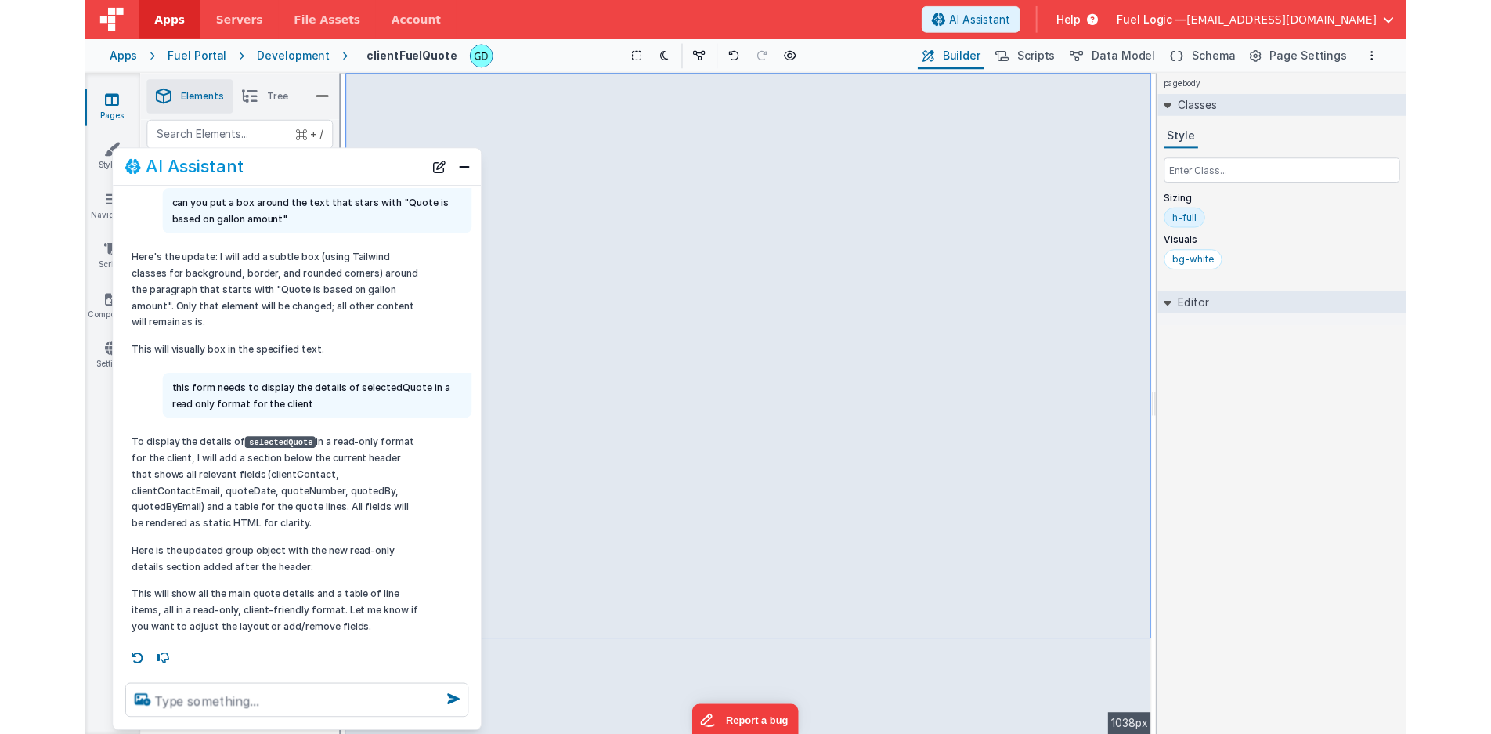
scroll to position [324, 0]
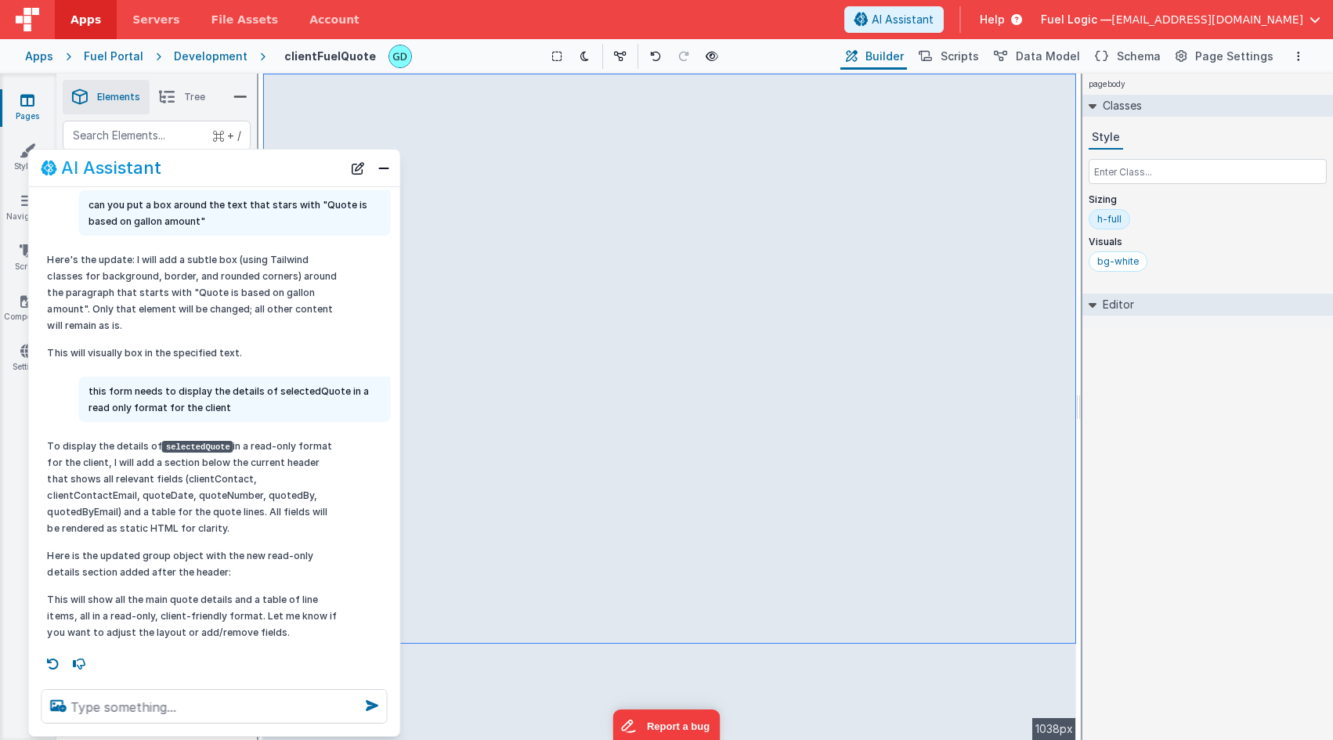
drag, startPoint x: 240, startPoint y: 501, endPoint x: 229, endPoint y: 737, distance: 236.0
click at [229, 737] on section "Pages Styling Navigation Scripts Components Settings Saved Duplicating Page Bui…" at bounding box center [666, 407] width 1333 height 667
click at [1118, 52] on button "Schema" at bounding box center [1126, 56] width 74 height 27
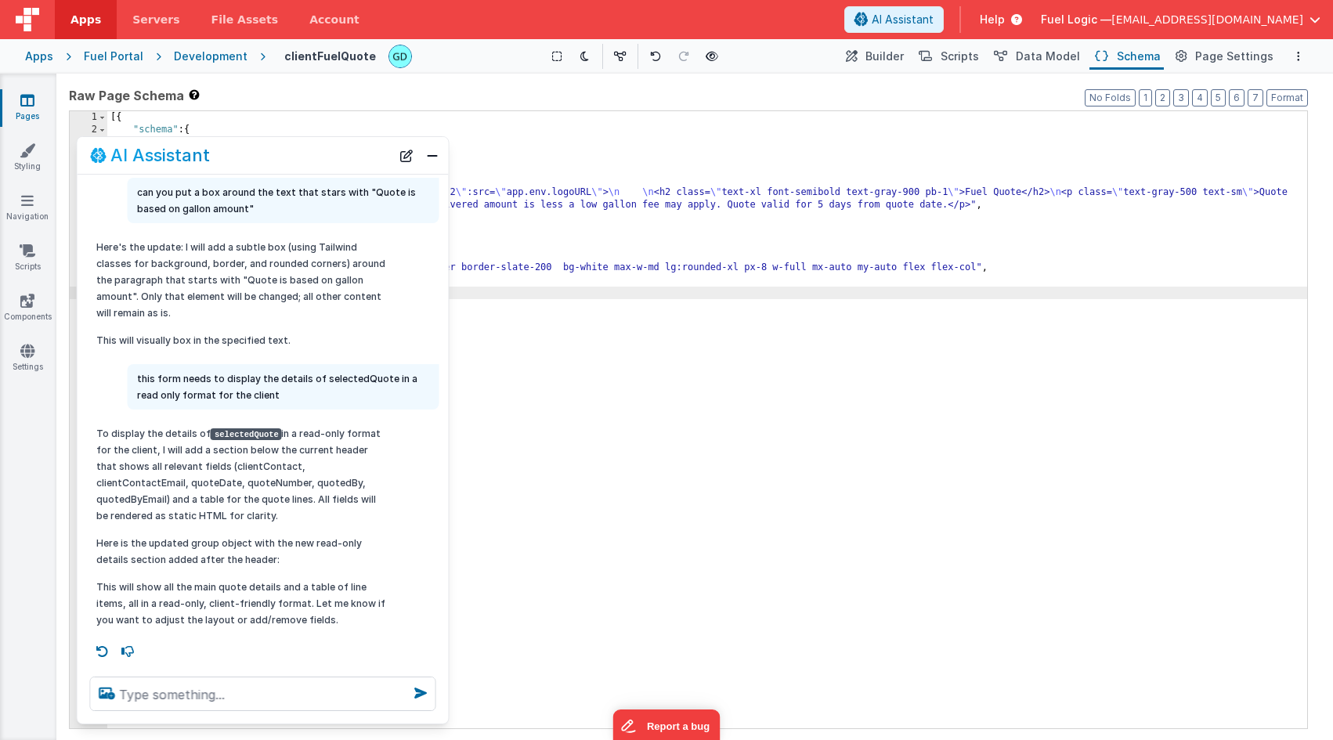
drag, startPoint x: 215, startPoint y: 165, endPoint x: 255, endPoint y: 152, distance: 42.1
click at [255, 152] on div "AI Assistant" at bounding box center [240, 155] width 301 height 19
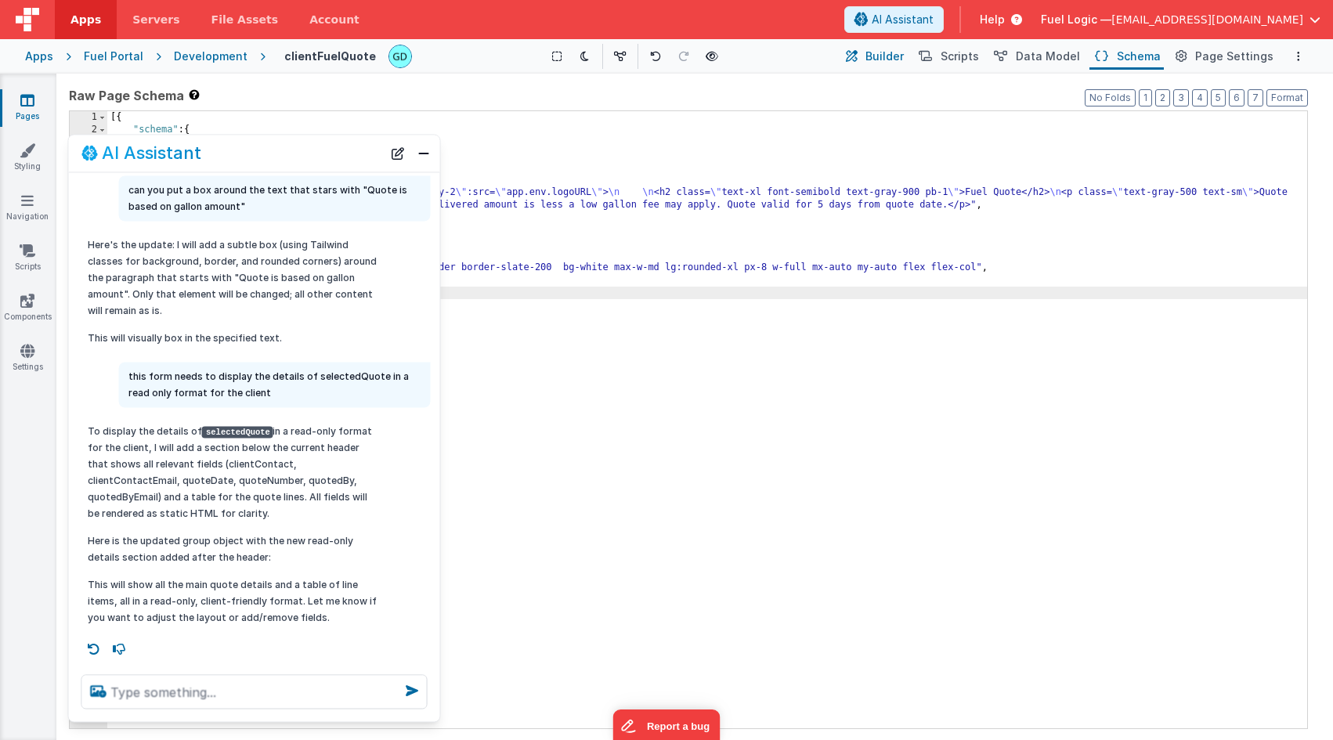
click at [898, 50] on span "Builder" at bounding box center [884, 57] width 38 height 16
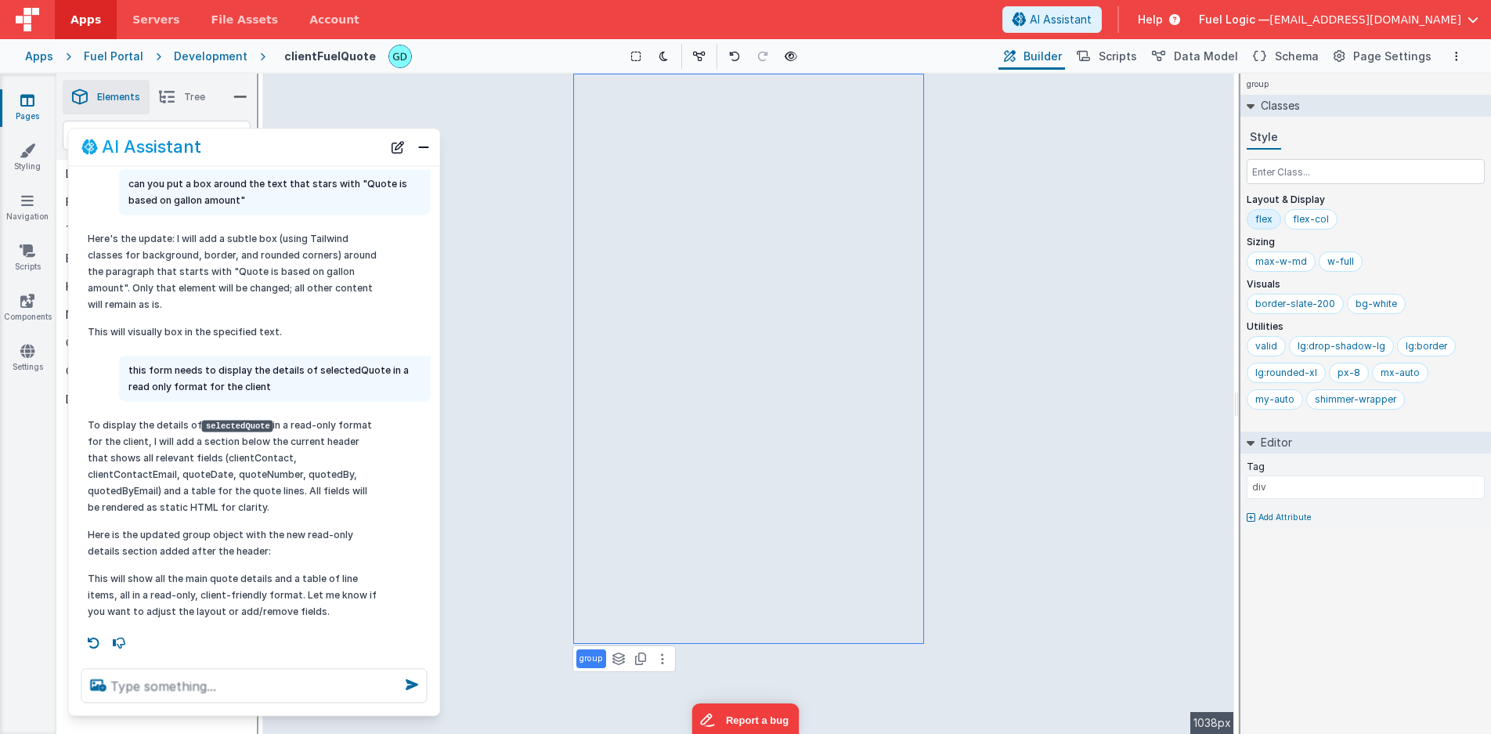
click at [226, 55] on div "Development" at bounding box center [211, 57] width 74 height 16
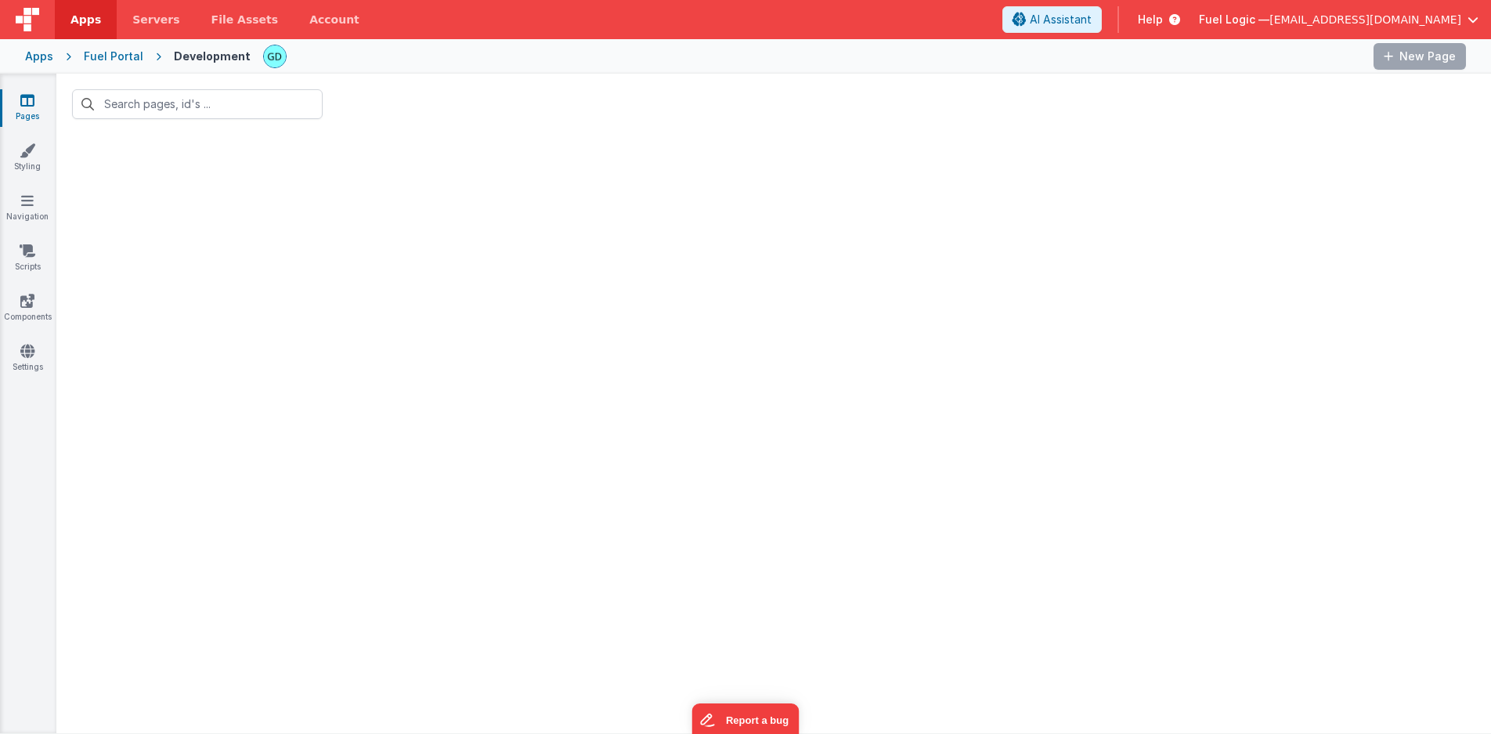
type input "quo"
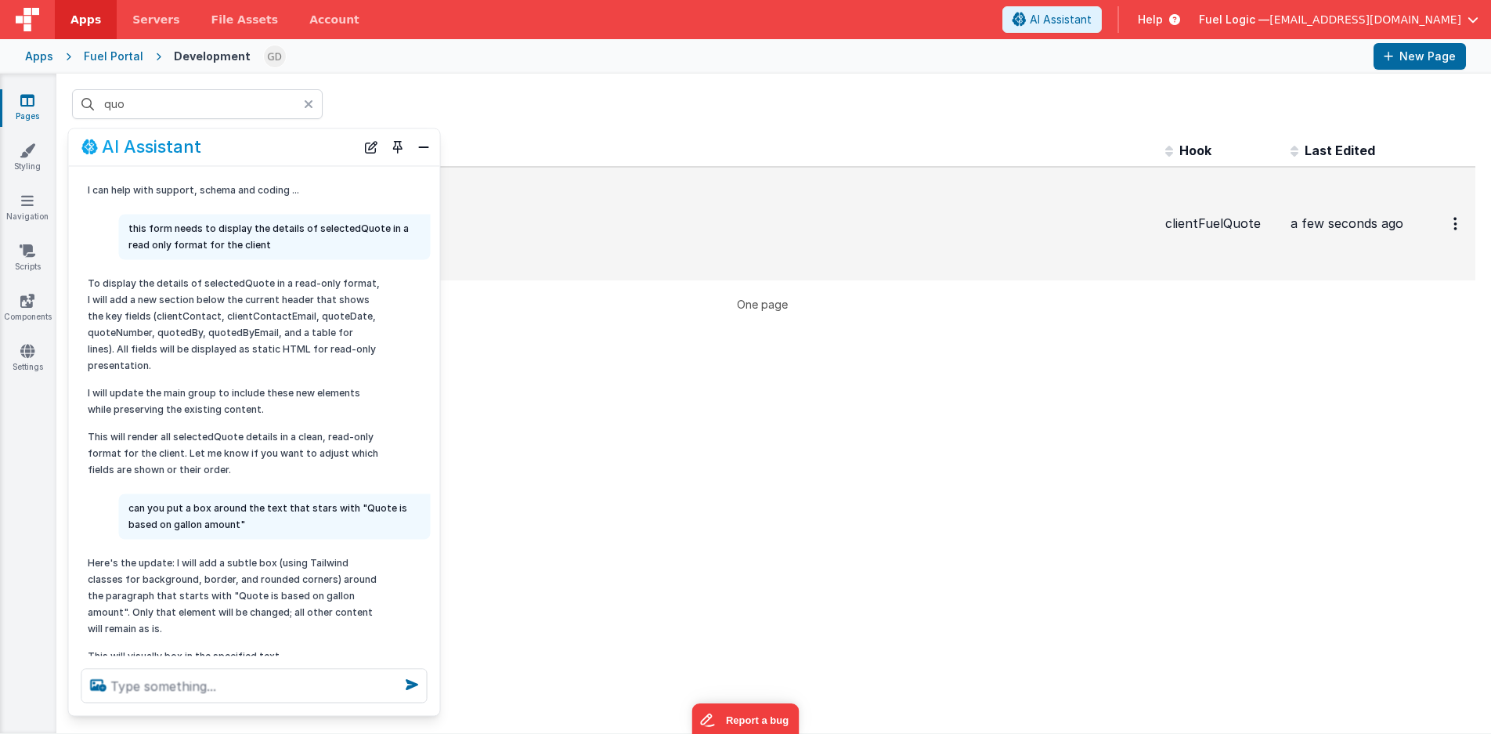
click at [779, 231] on span "/clientfuelquote" at bounding box center [672, 236] width 962 height 19
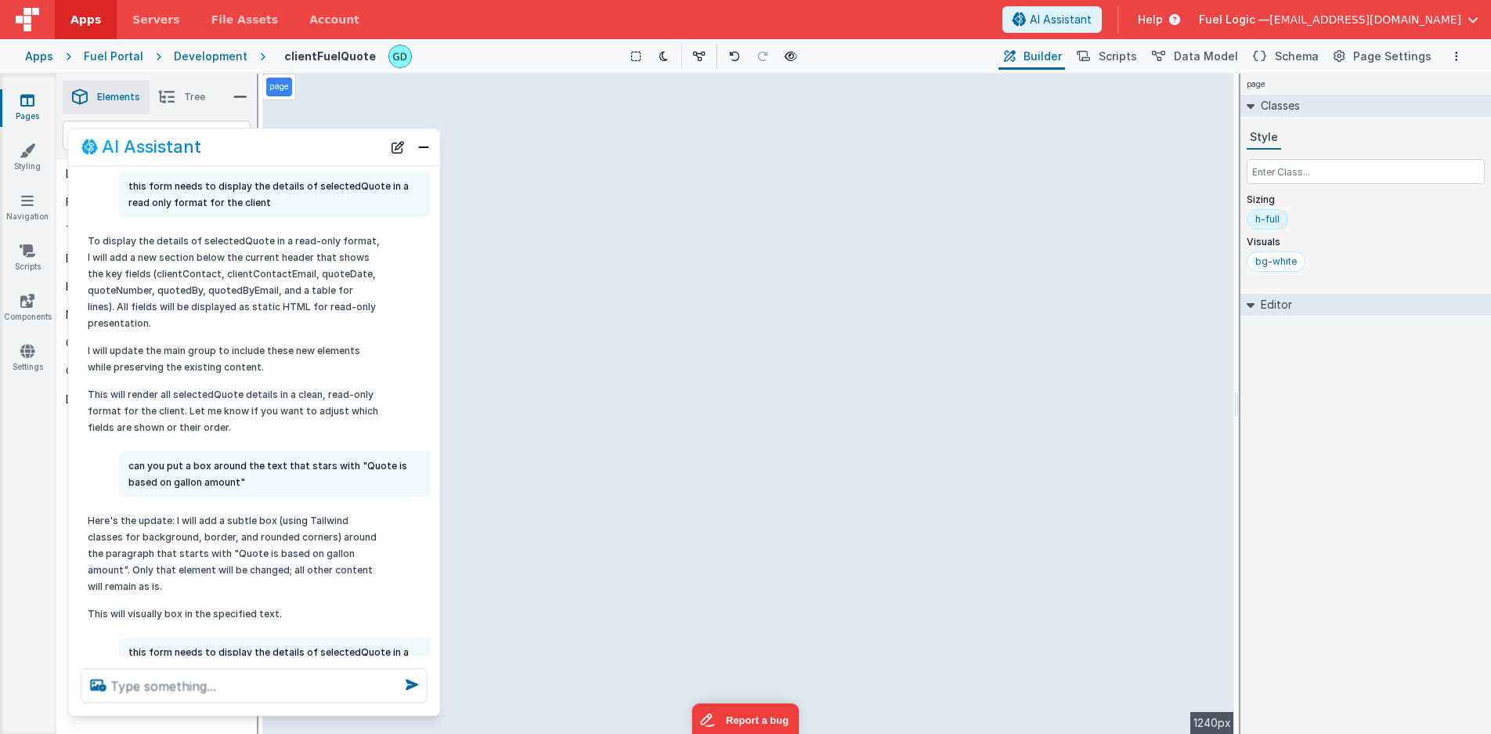
scroll to position [324, 0]
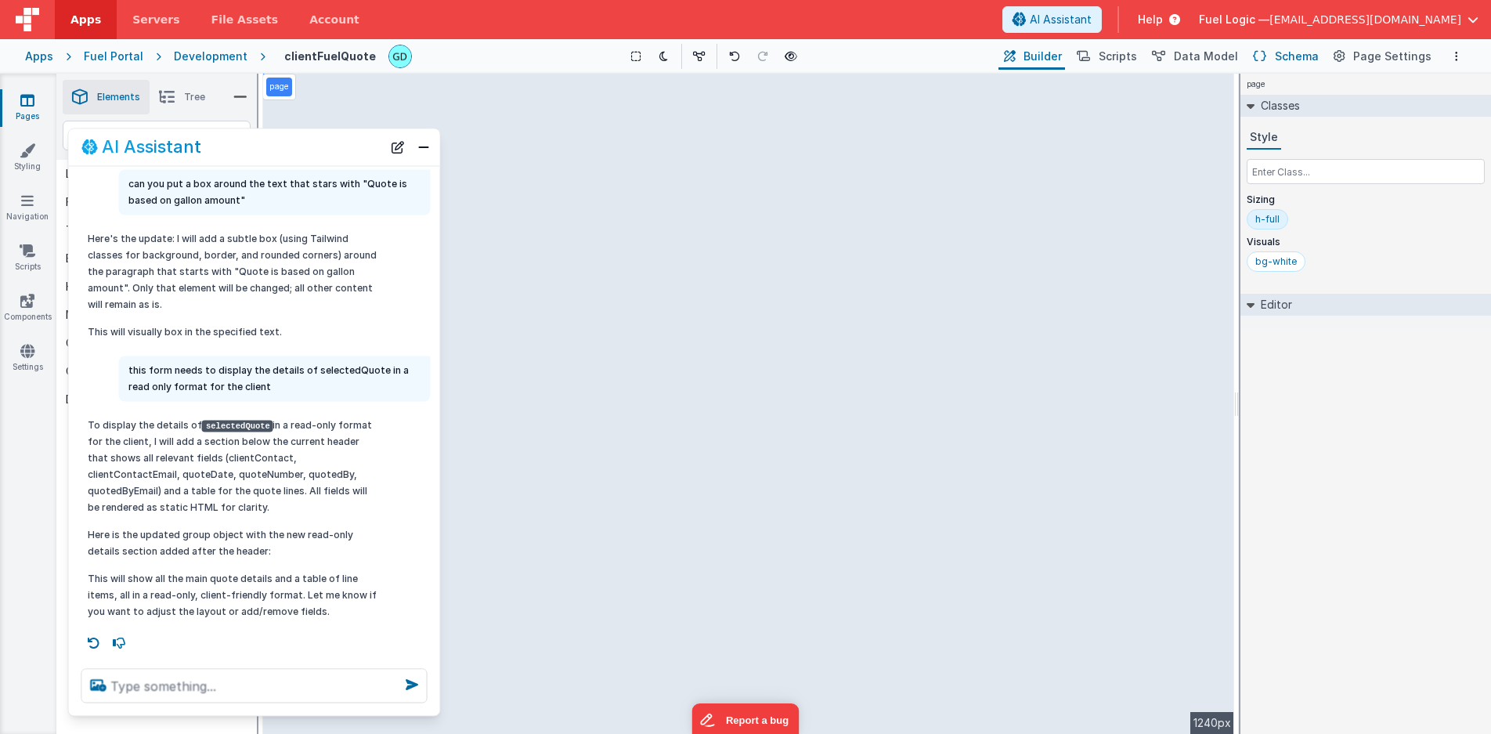
click at [1302, 54] on span "Schema" at bounding box center [1297, 57] width 44 height 16
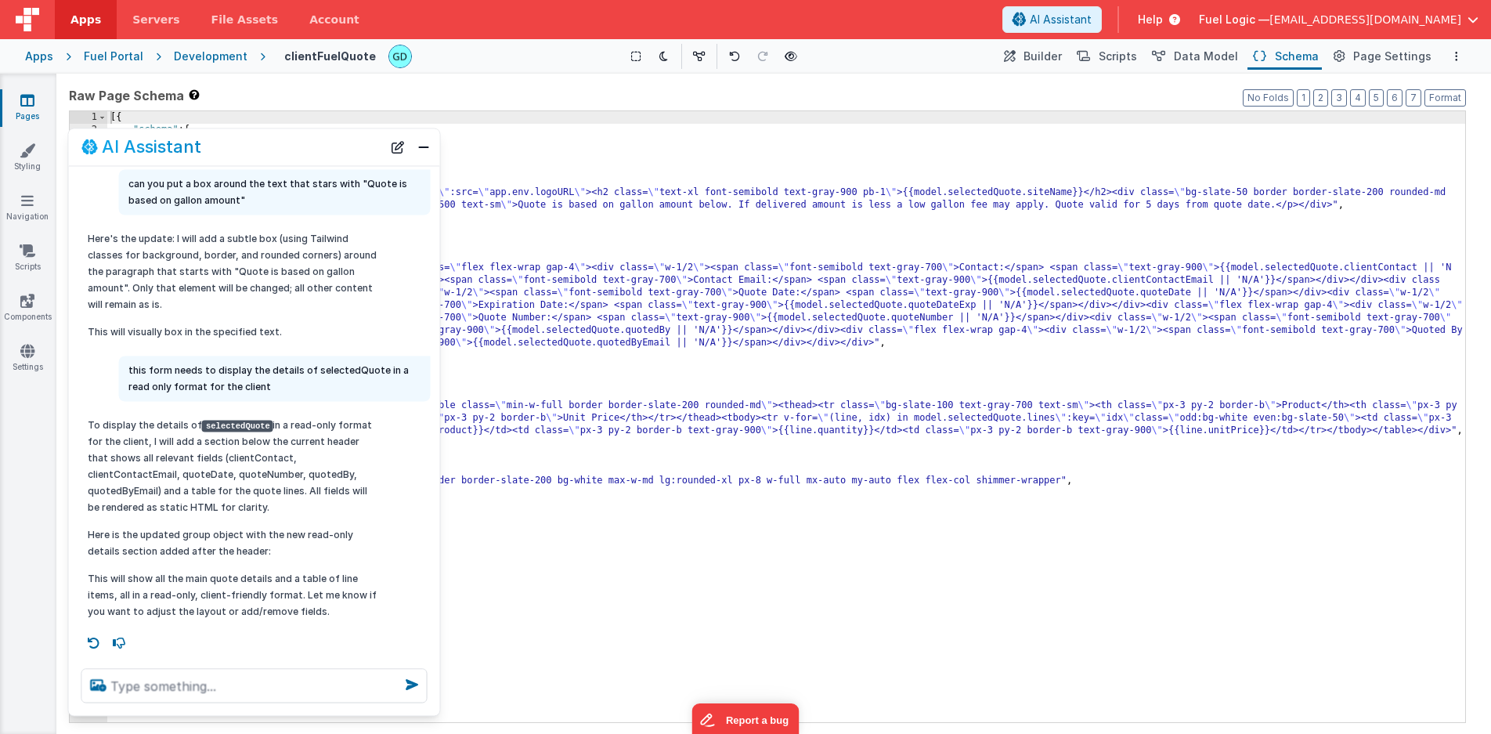
drag, startPoint x: 258, startPoint y: 152, endPoint x: 847, endPoint y: 184, distance: 590.6
click at [1077, 189] on section "Pages Styling Navigation Scripts Components Settings Saved Duplicating Page Bui…" at bounding box center [745, 404] width 1491 height 660
drag, startPoint x: 277, startPoint y: 144, endPoint x: 413, endPoint y: 187, distance: 142.2
click at [437, 198] on div "AI Assistant I can help with support, schema and coding ... this form needs to …" at bounding box center [254, 422] width 373 height 588
click at [251, 262] on p "Here's the update: I will add a subtle box (using Tailwind classes for backgrou…" at bounding box center [234, 271] width 293 height 82
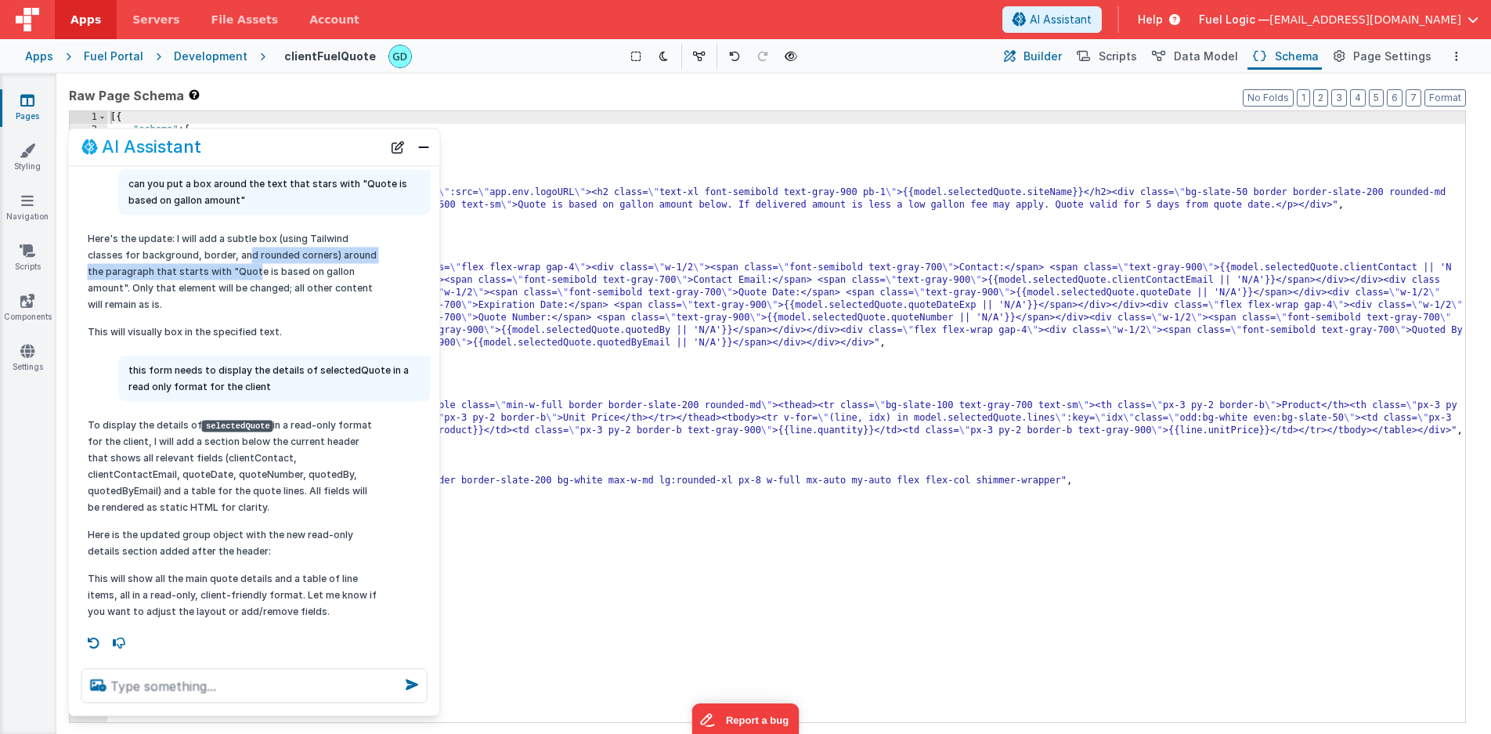
click at [1042, 65] on button "Builder" at bounding box center [1032, 56] width 67 height 27
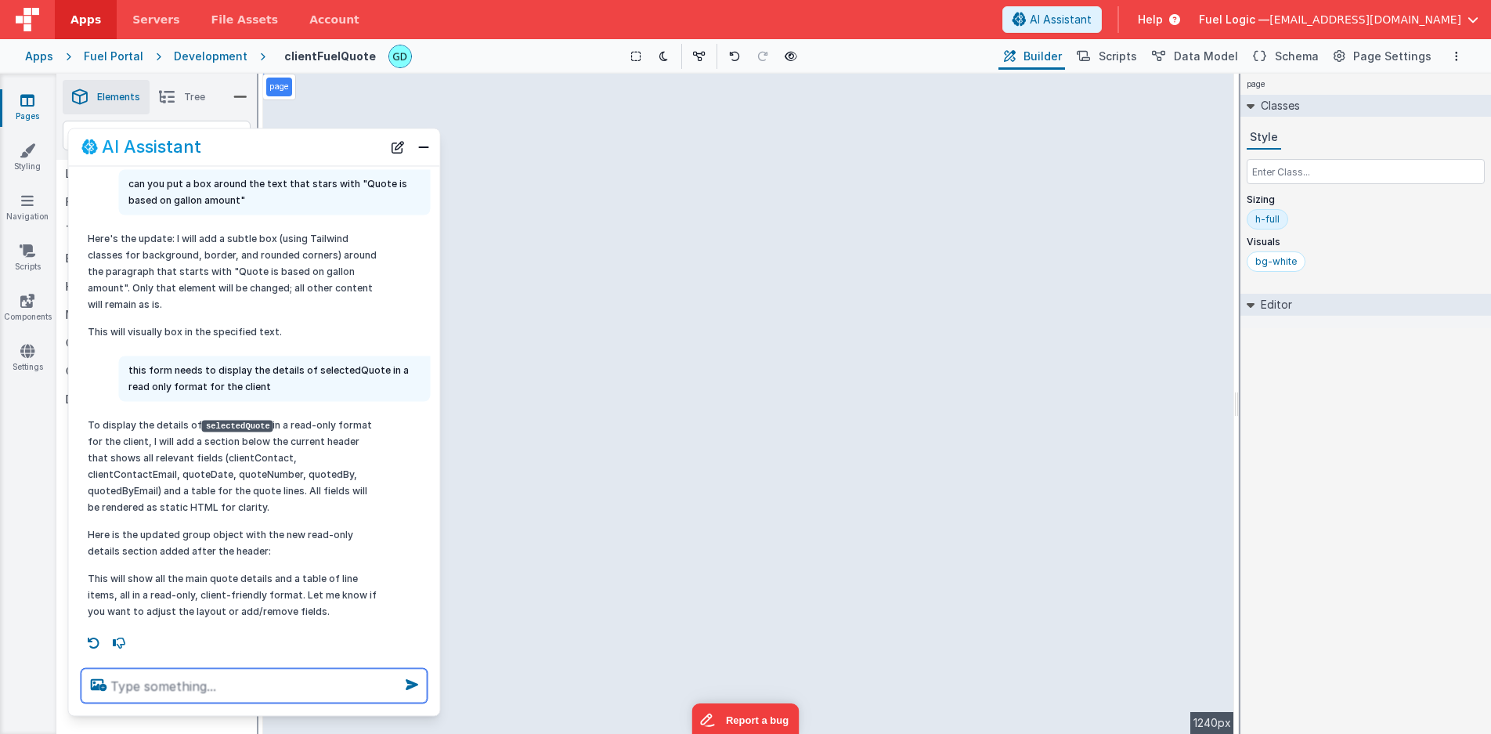
click at [221, 684] on textarea at bounding box center [254, 685] width 346 height 34
click at [1284, 53] on span "Schema" at bounding box center [1297, 57] width 44 height 16
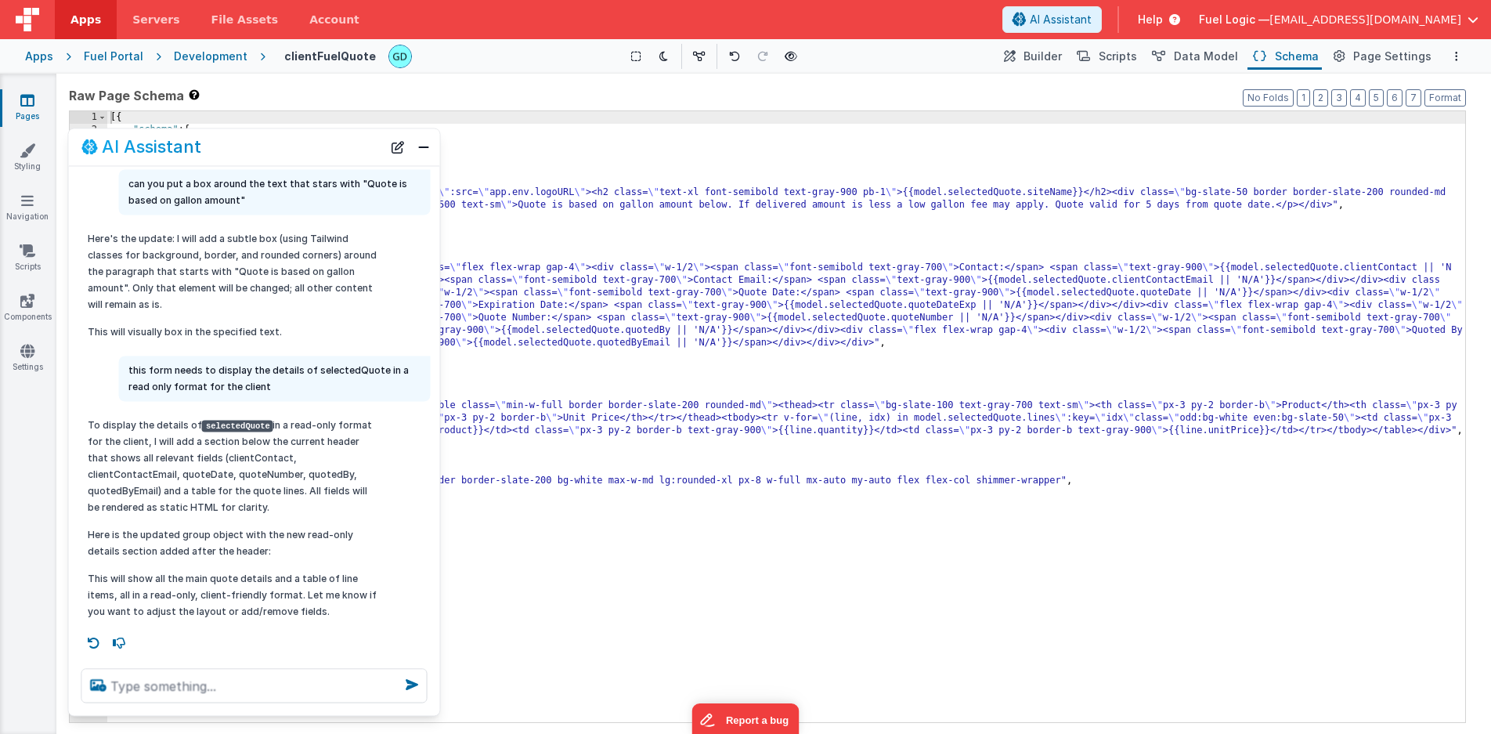
drag, startPoint x: 224, startPoint y: 146, endPoint x: 276, endPoint y: 142, distance: 52.6
click at [276, 142] on div "AI Assistant" at bounding box center [231, 147] width 301 height 19
click at [1049, 59] on span "Builder" at bounding box center [1043, 57] width 38 height 16
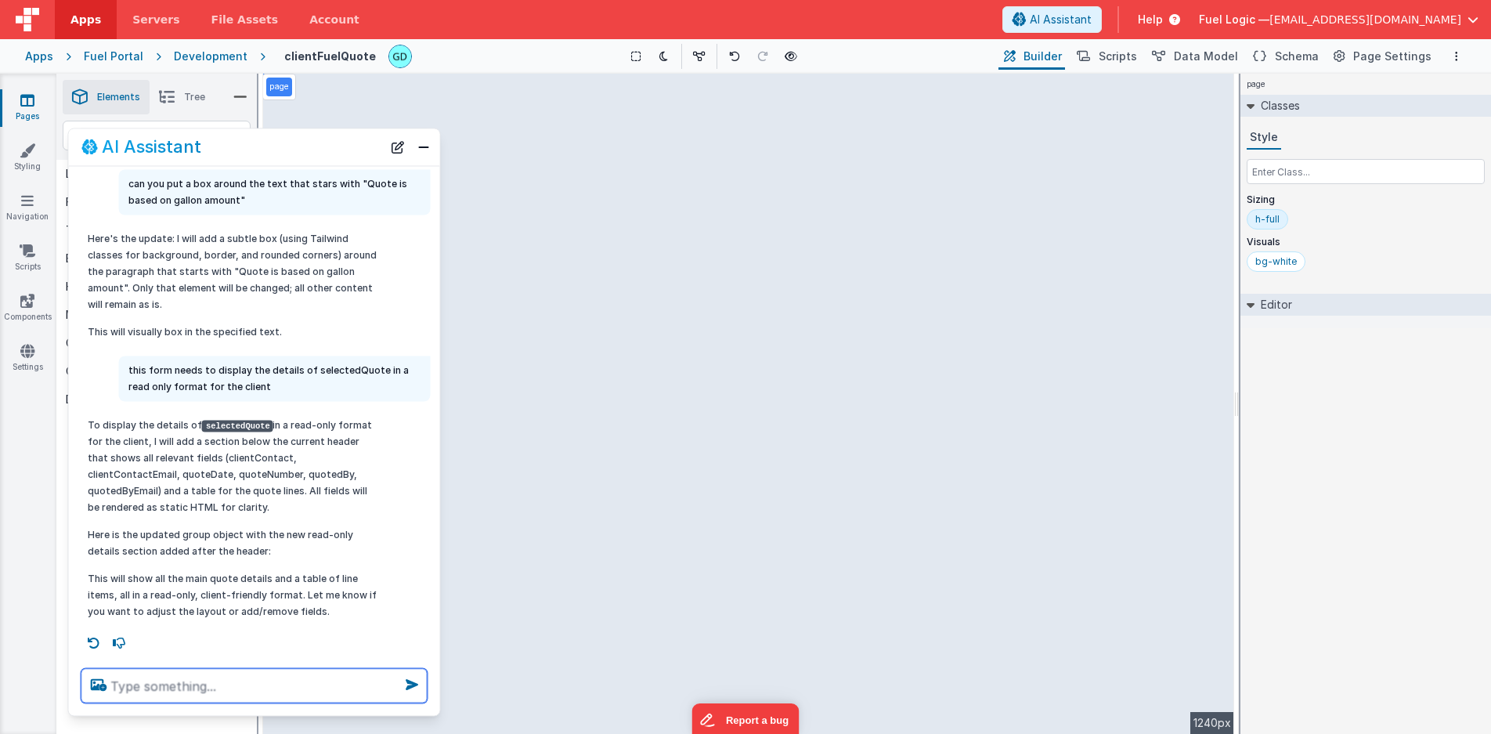
click at [237, 680] on textarea at bounding box center [254, 685] width 346 height 34
type textarea "is it done"
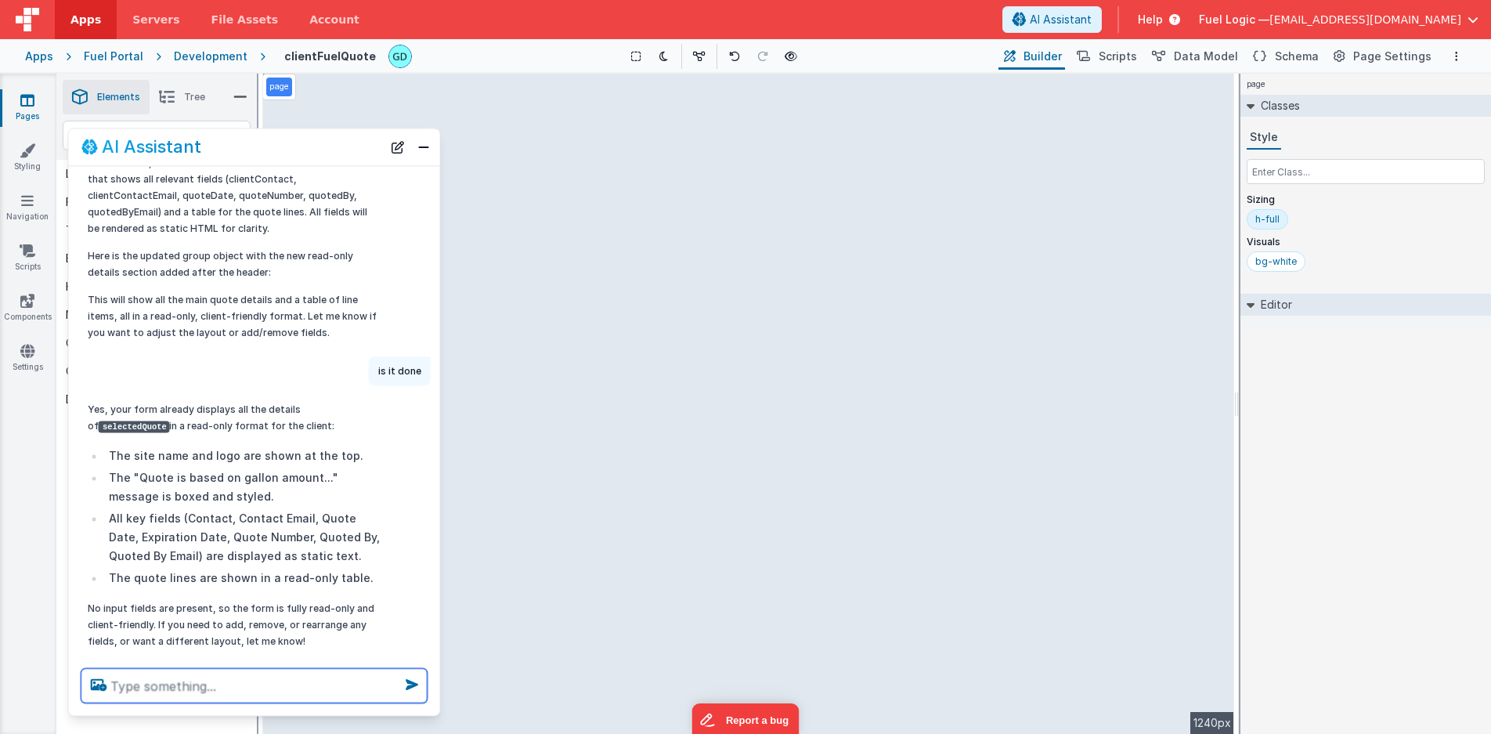
scroll to position [633, 0]
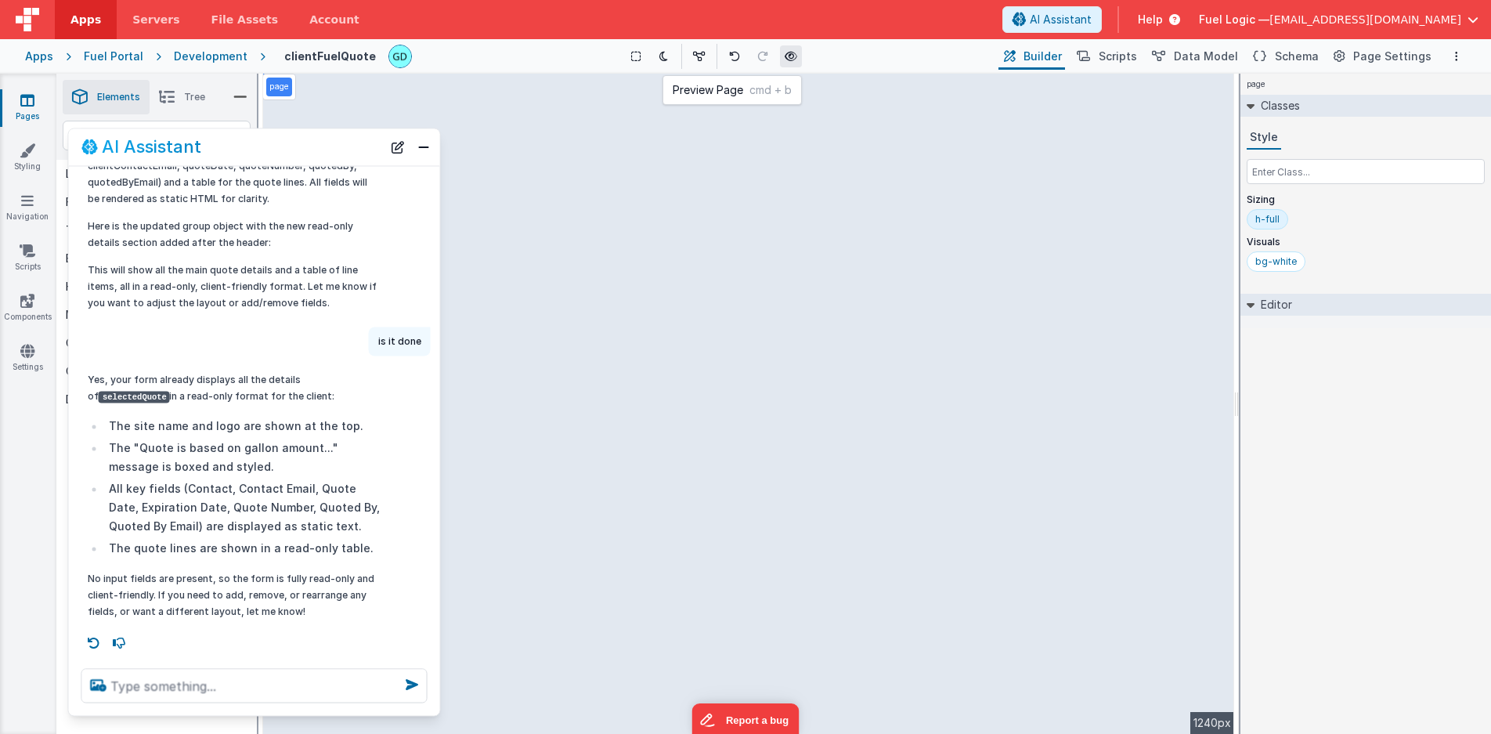
click at [793, 58] on icon at bounding box center [791, 56] width 13 height 11
click at [1295, 50] on span "Schema" at bounding box center [1297, 57] width 44 height 16
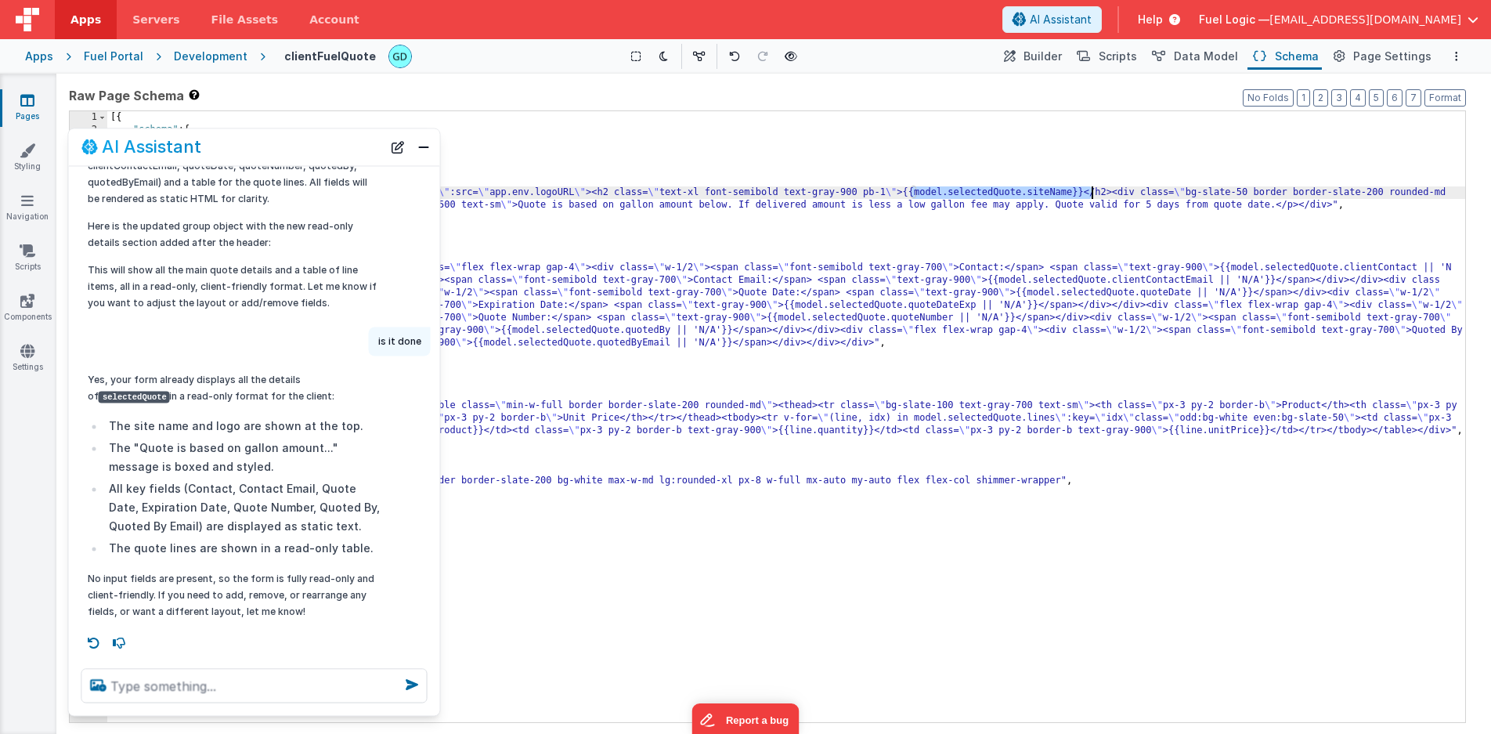
drag, startPoint x: 910, startPoint y: 193, endPoint x: 1090, endPoint y: 192, distance: 180.1
click at [1090, 192] on div "[{ "schema" : { "fields" : [{ "attributes" : { ... } , "fields" : [{ "attribute…" at bounding box center [786, 429] width 1358 height 636
drag, startPoint x: 281, startPoint y: 143, endPoint x: 420, endPoint y: 156, distance: 139.3
click at [420, 156] on div "AI Assistant" at bounding box center [254, 146] width 371 height 37
click at [421, 148] on button "Close" at bounding box center [424, 147] width 20 height 22
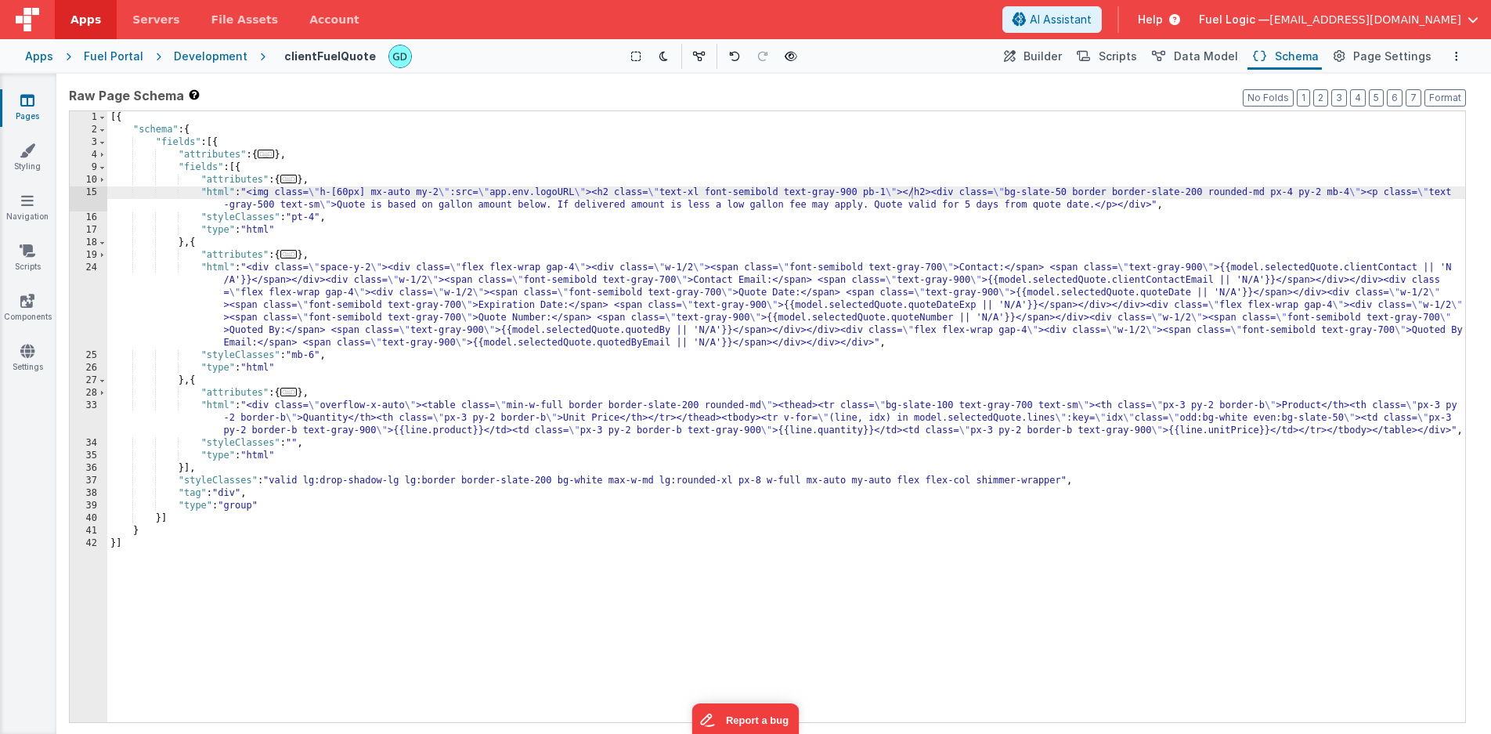
click at [717, 270] on div "[{ "schema" : { "fields" : [{ "attributes" : { ... } , "fields" : [{ "attribute…" at bounding box center [786, 429] width 1358 height 636
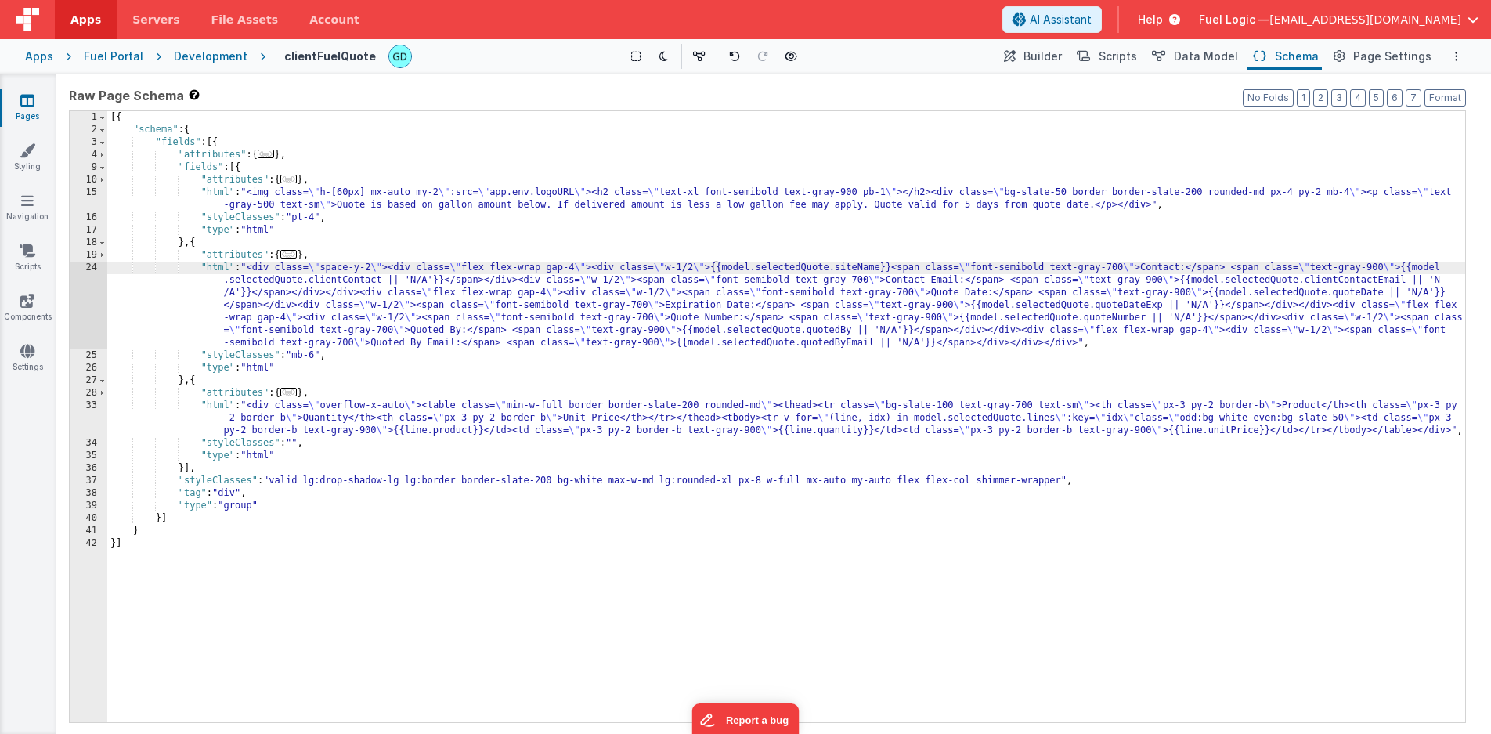
click at [1140, 267] on div "[{ "schema" : { "fields" : [{ "attributes" : { ... } , "fields" : [{ "attribute…" at bounding box center [786, 429] width 1358 height 636
click at [712, 269] on div "[{ "schema" : { "fields" : [{ "attributes" : { ... } , "fields" : [{ "attribute…" at bounding box center [786, 429] width 1358 height 636
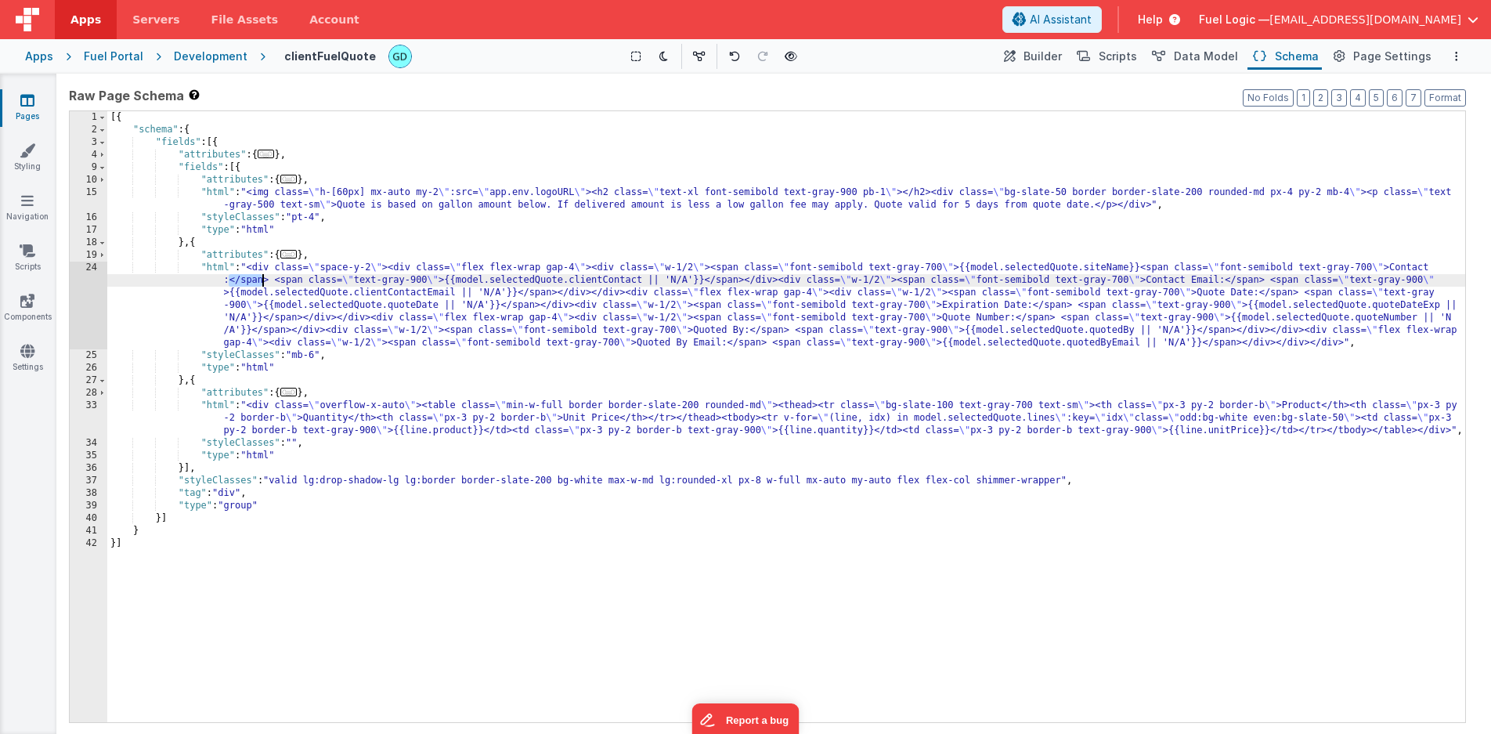
drag, startPoint x: 230, startPoint y: 282, endPoint x: 265, endPoint y: 283, distance: 34.5
click at [265, 283] on div "[{ "schema" : { "fields" : [{ "attributes" : { ... } , "fields" : [{ "attribute…" at bounding box center [786, 429] width 1358 height 636
click at [267, 283] on div "[{ "schema" : { "fields" : [{ "attributes" : { ... } , "fields" : [{ "attribute…" at bounding box center [786, 429] width 1358 height 636
click at [1142, 271] on div "[{ "schema" : { "fields" : [{ "attributes" : { ... } , "fields" : [{ "attribute…" at bounding box center [786, 429] width 1358 height 636
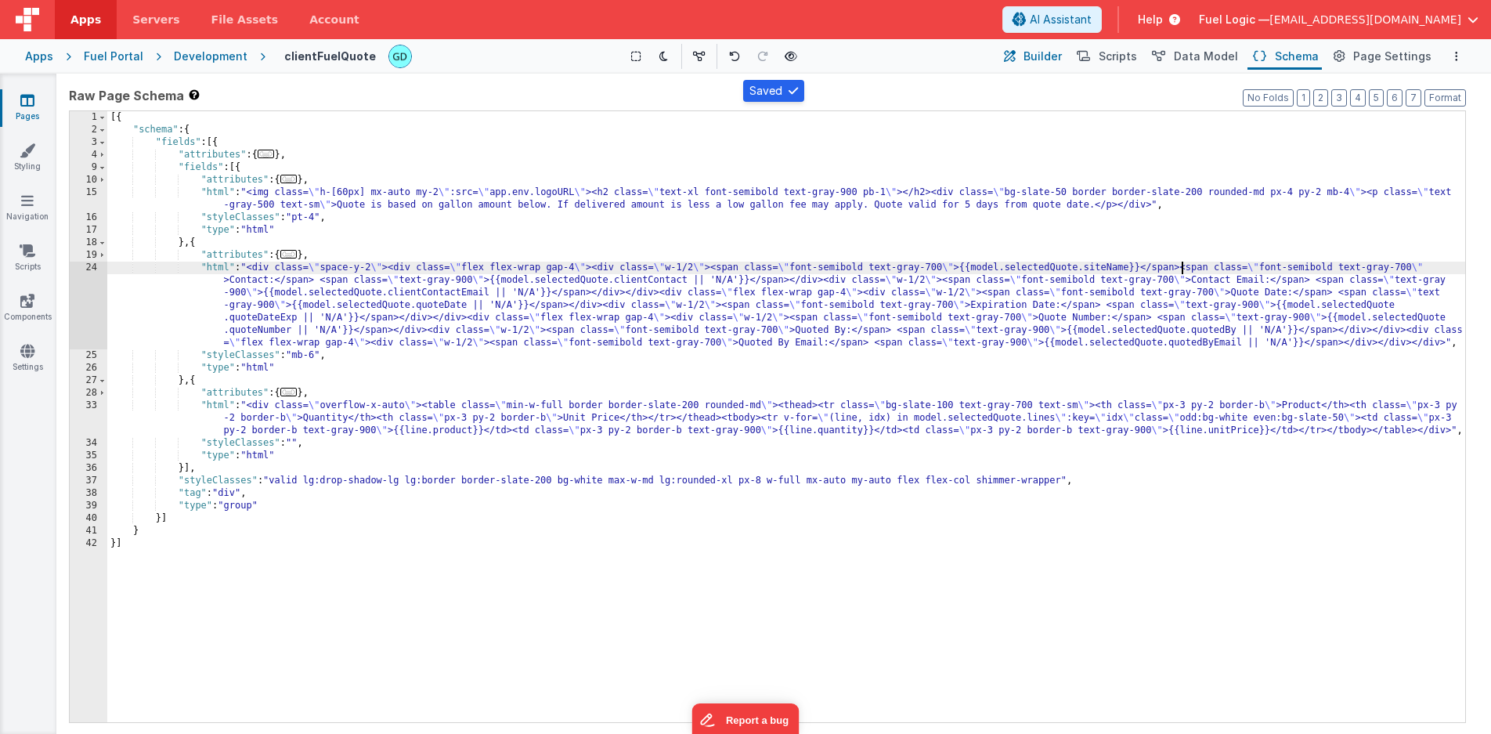
click at [1047, 56] on span "Builder" at bounding box center [1043, 57] width 38 height 16
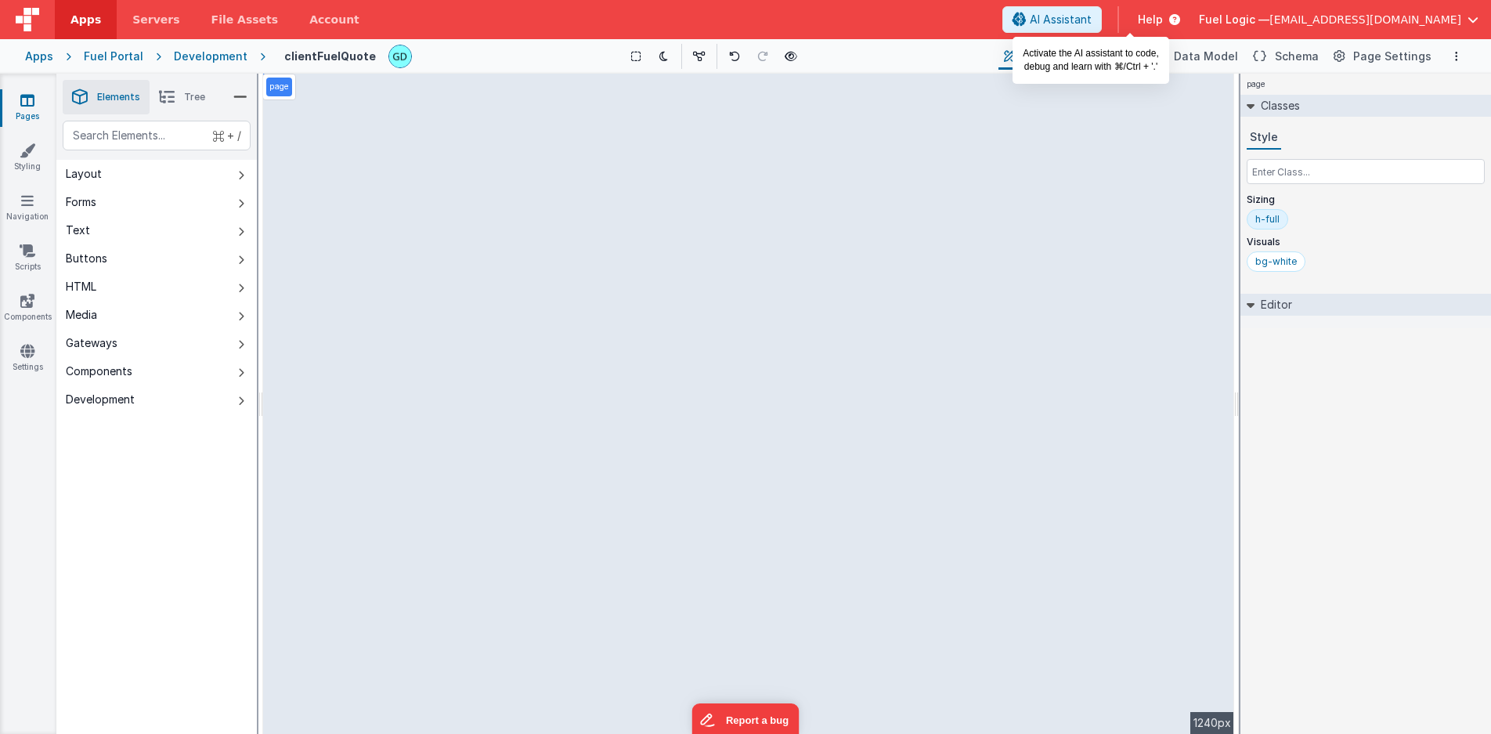
click at [1092, 14] on span "AI Assistant" at bounding box center [1061, 20] width 62 height 16
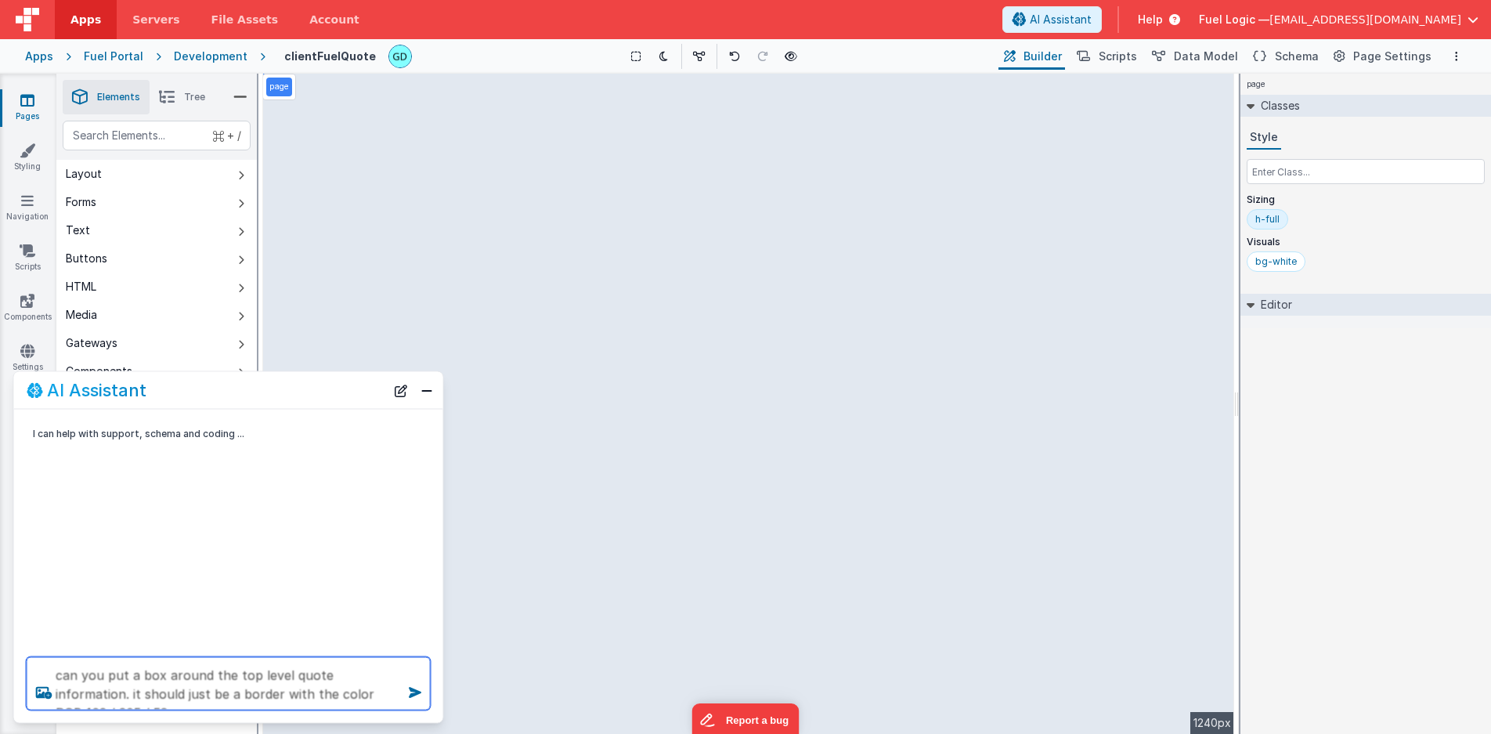
click at [273, 694] on textarea "can you put a box around the top level quote information. it should just be a b…" at bounding box center [229, 683] width 404 height 53
type textarea "can you put a box around the top level quote information. it should just be a b…"
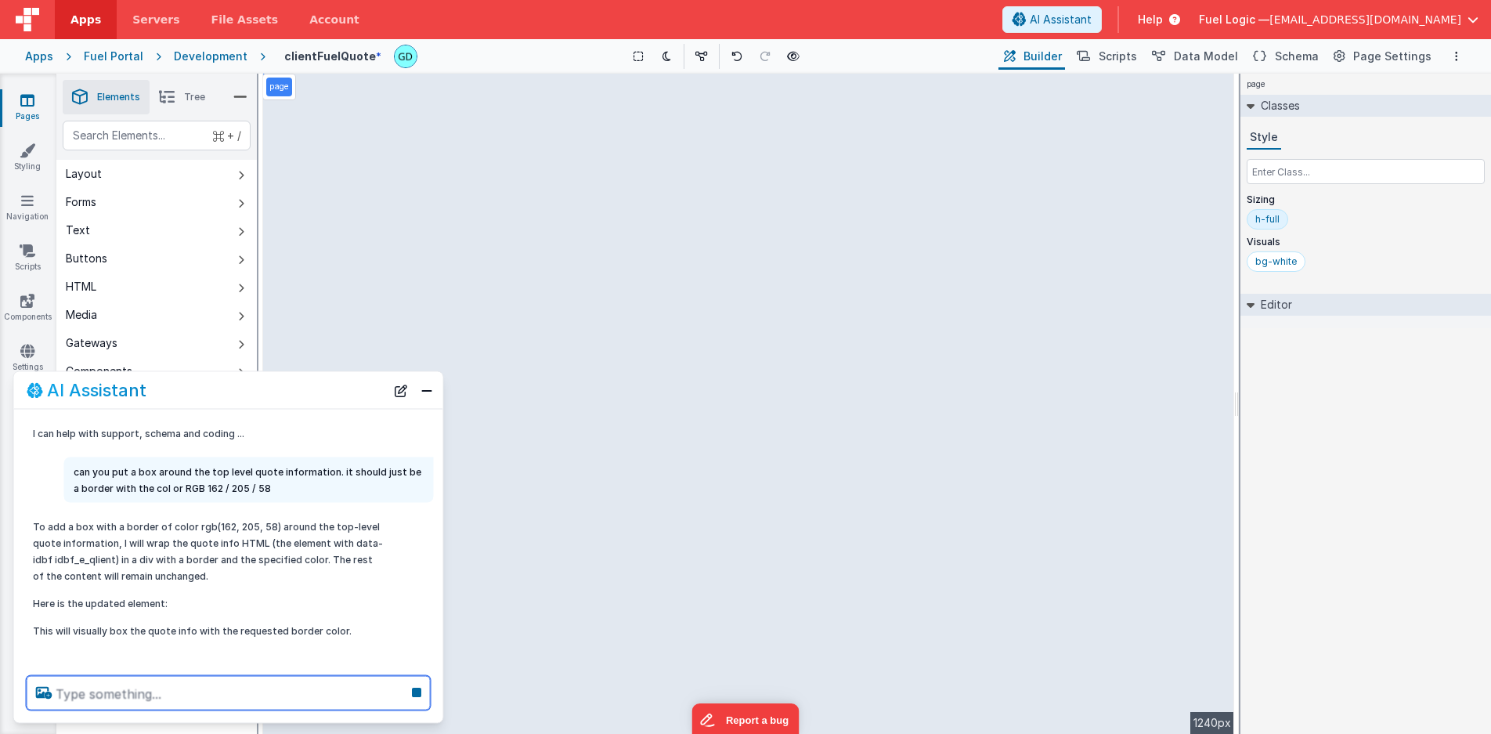
scroll to position [12, 0]
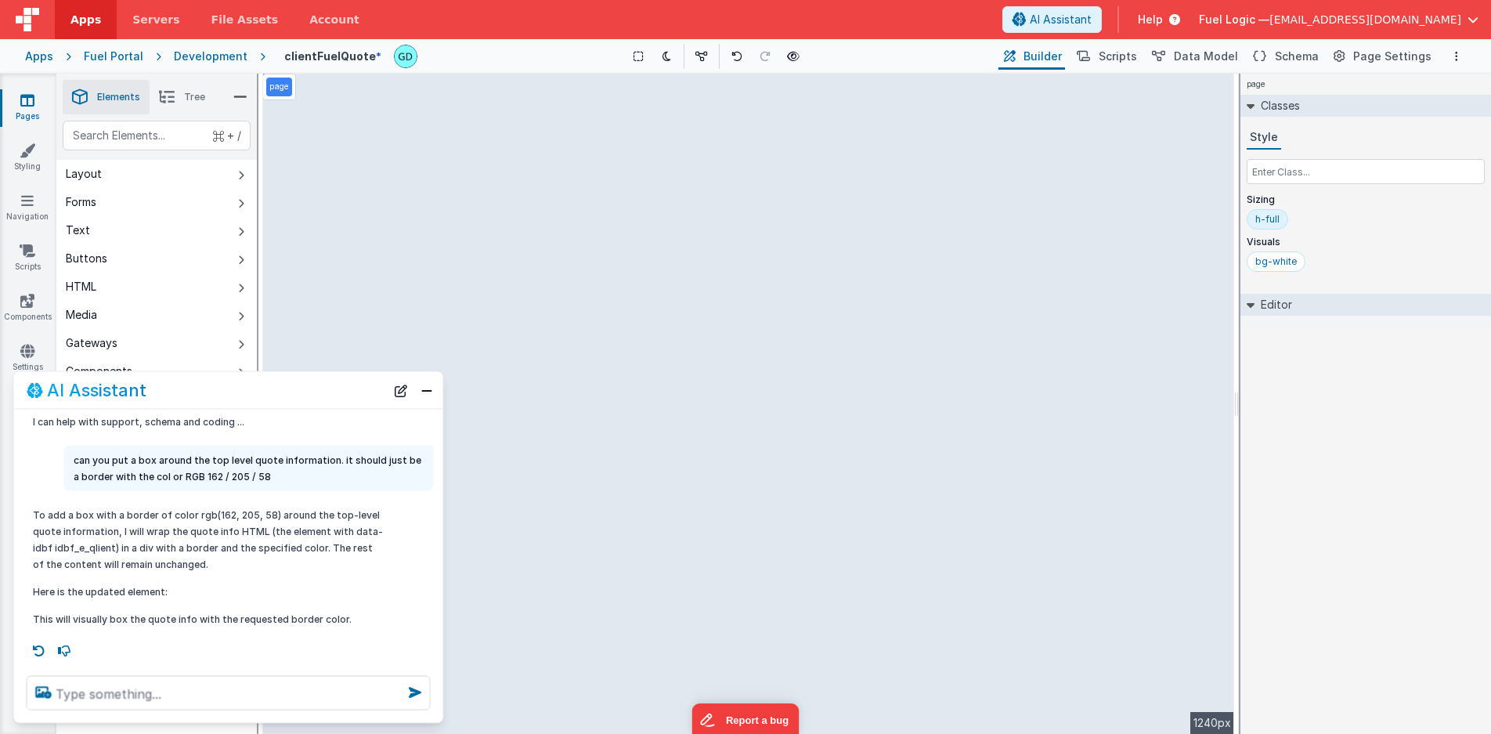
click at [903, 50] on div "Show Group Outlines Toggle Dark Mode Toggle Dev Data Preview Page cmd + b" at bounding box center [712, 56] width 565 height 25
click at [1288, 60] on span "Schema" at bounding box center [1297, 57] width 44 height 16
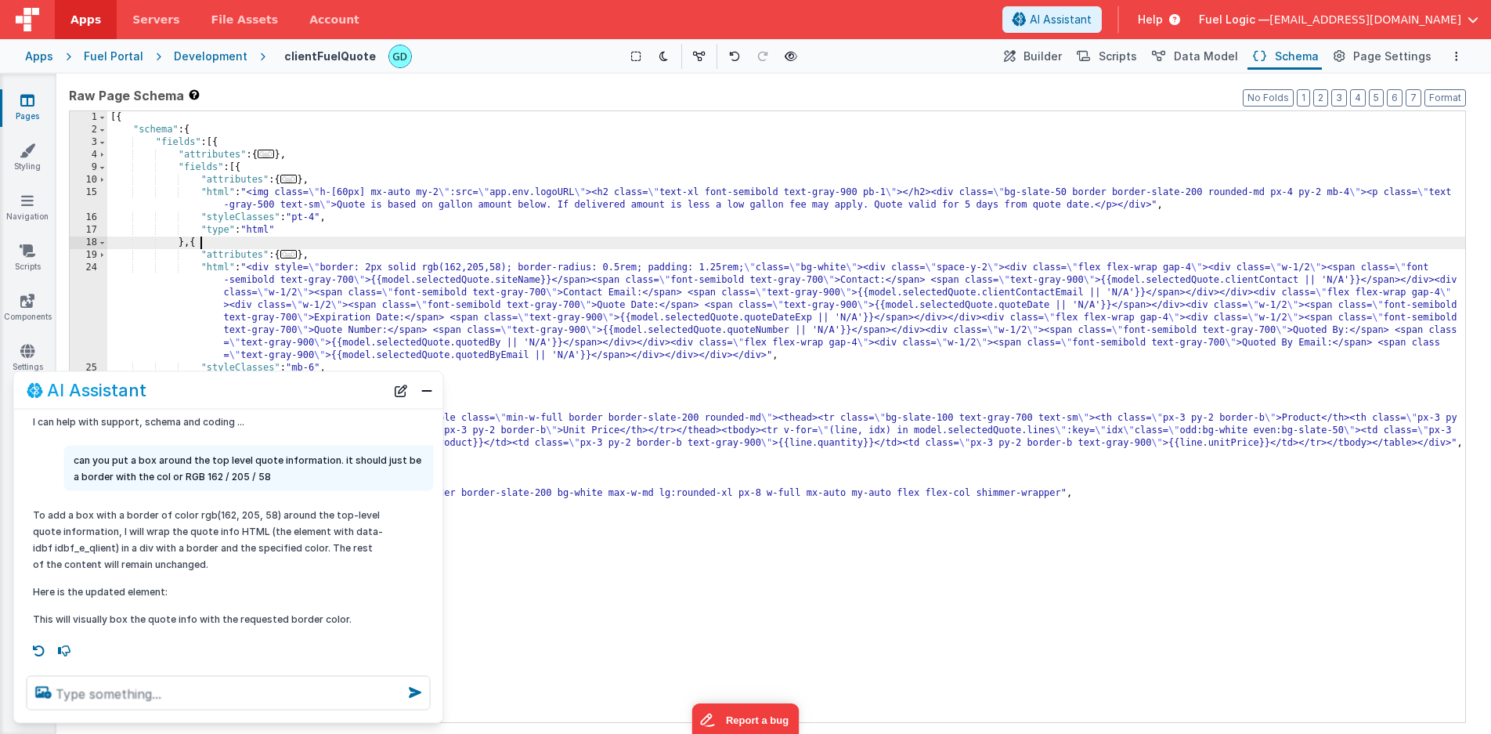
click at [903, 244] on div "[{ "schema" : { "fields" : [{ "attributes" : { ... } , "fields" : [{ "attribute…" at bounding box center [786, 429] width 1358 height 636
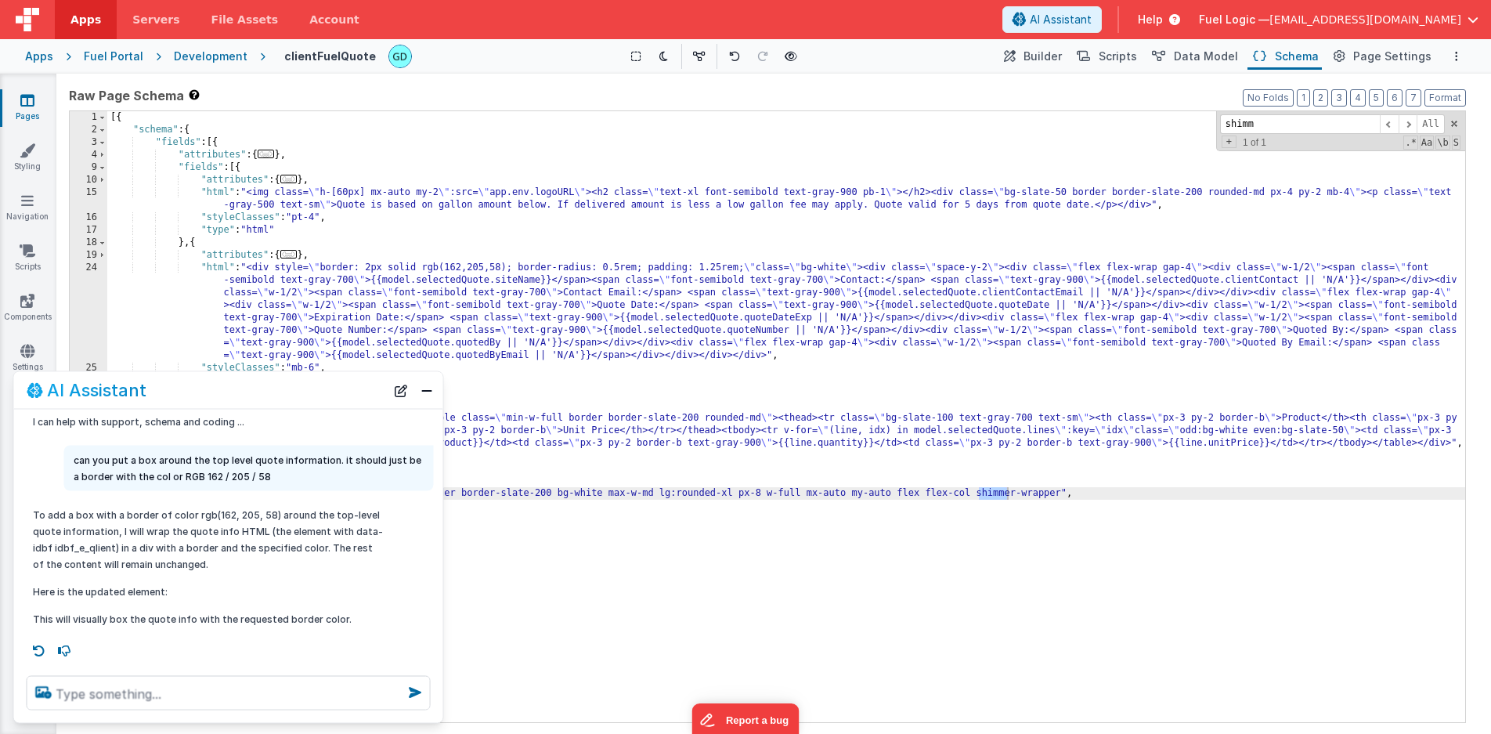
type input "shimm"
click at [996, 500] on div "[{ "schema" : { "fields" : [{ "attributes" : { ... } , "fields" : [{ "attribute…" at bounding box center [786, 429] width 1358 height 636
click at [978, 496] on div "[{ "schema" : { "fields" : [{ "attributes" : { ... } , "fields" : [{ "attribute…" at bounding box center [786, 429] width 1358 height 636
click at [1063, 492] on div "[{ "schema" : { "fields" : [{ "attributes" : { ... } , "fields" : [{ "attribute…" at bounding box center [786, 429] width 1358 height 636
click at [1051, 57] on span "Builder" at bounding box center [1043, 57] width 38 height 16
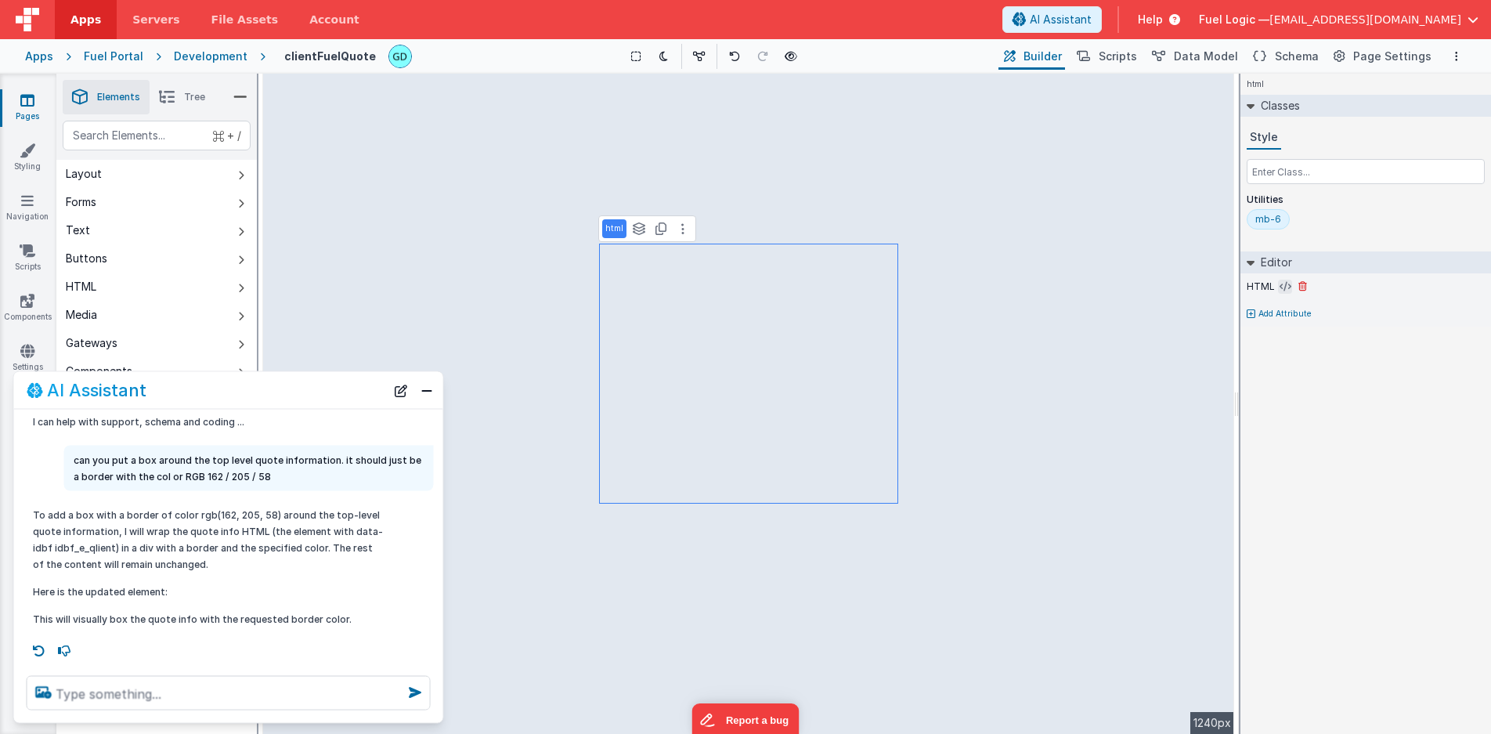
click at [1282, 285] on icon at bounding box center [1286, 286] width 12 height 13
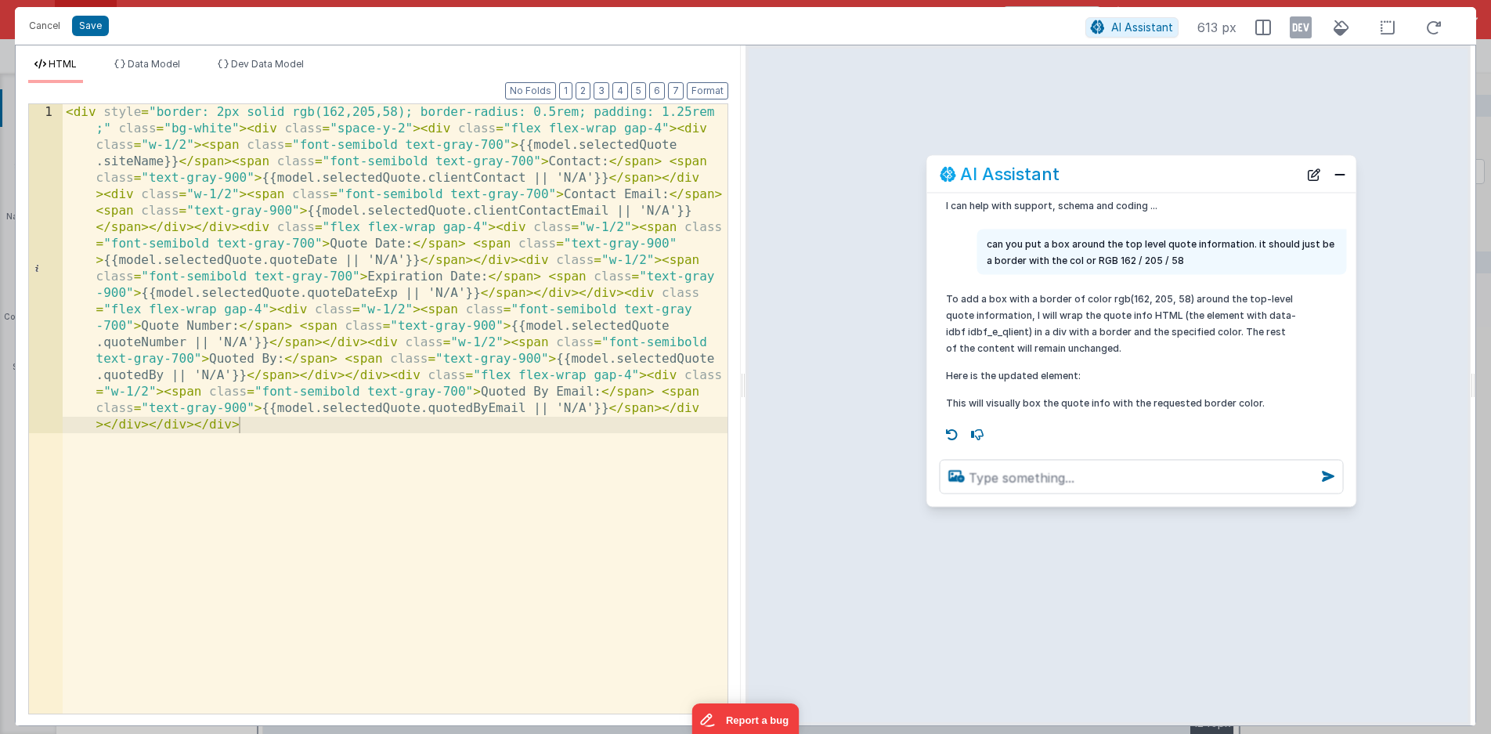
drag, startPoint x: 268, startPoint y: 392, endPoint x: 1181, endPoint y: 176, distance: 938.4
click at [1181, 176] on div "AI Assistant" at bounding box center [1119, 173] width 359 height 19
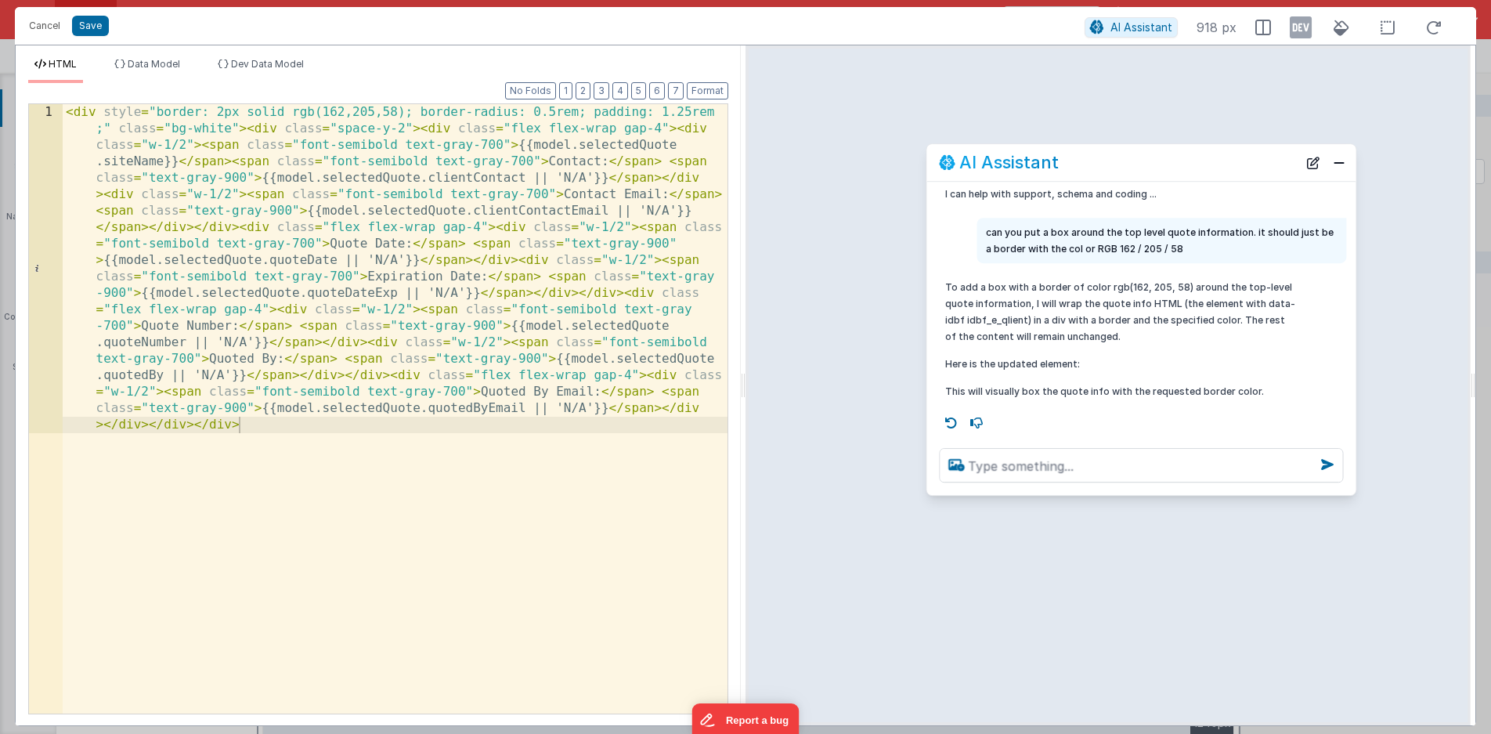
click at [250, 131] on div "< div style = "border: 2px solid rgb(162,205,58); border-radius: 0.5rem; paddin…" at bounding box center [395, 737] width 665 height 1267
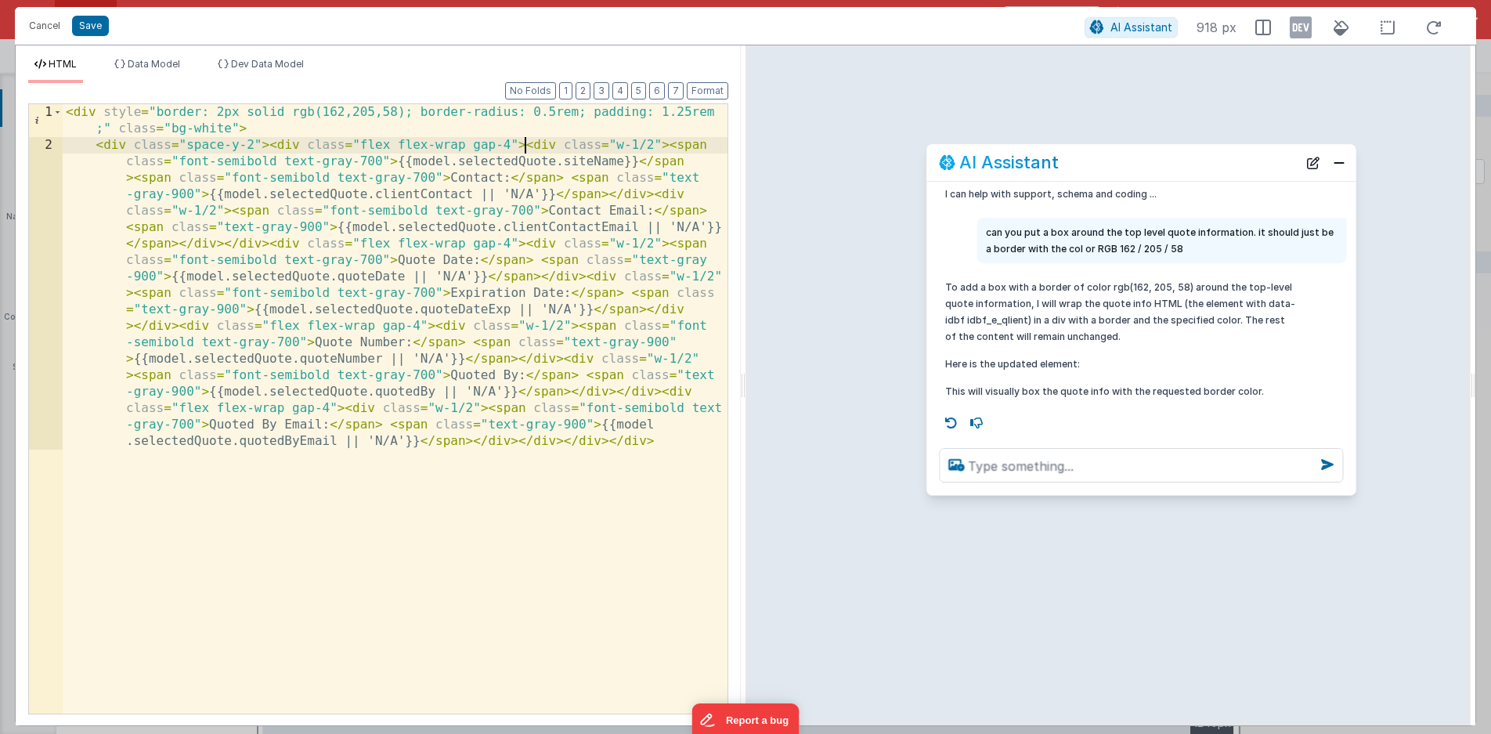
click at [525, 148] on div "< div style = "border: 2px solid rgb(162,205,58); border-radius: 0.5rem; paddin…" at bounding box center [395, 581] width 665 height 955
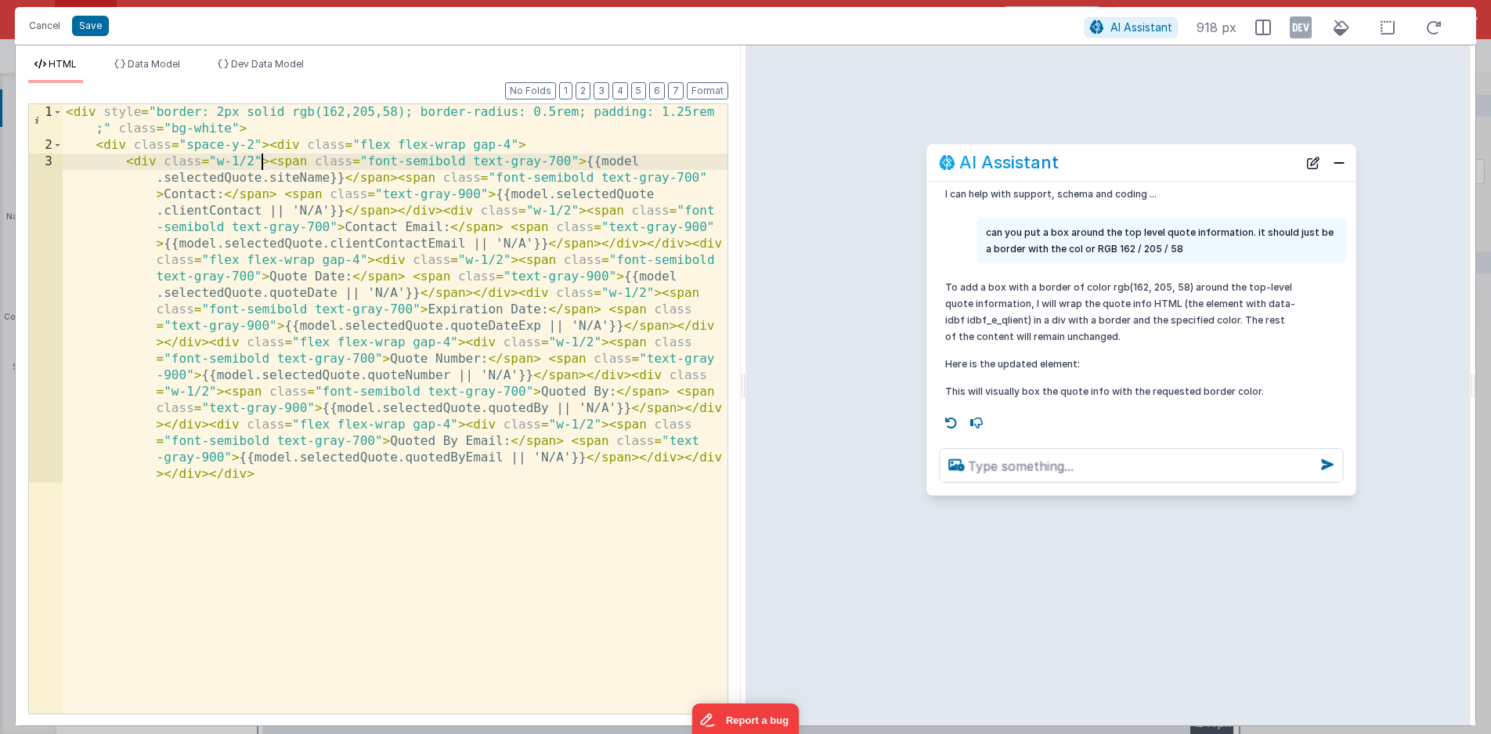
click at [266, 161] on div "< div style = "border: 2px solid rgb(162,205,58); border-radius: 0.5rem; paddin…" at bounding box center [395, 589] width 665 height 971
click at [397, 178] on div "< div style = "border: 2px solid rgb(162,205,58); border-radius: 0.5rem; paddin…" at bounding box center [395, 589] width 665 height 971
drag, startPoint x: 132, startPoint y: 164, endPoint x: 270, endPoint y: 169, distance: 138.0
click at [270, 169] on div "< div style = "border: 2px solid rgb(162,205,58); border-radius: 0.5rem; paddin…" at bounding box center [395, 589] width 665 height 971
click at [397, 179] on div "< div style = "border: 2px solid rgb(162,205,58); border-radius: 0.5rem; paddin…" at bounding box center [395, 589] width 665 height 971
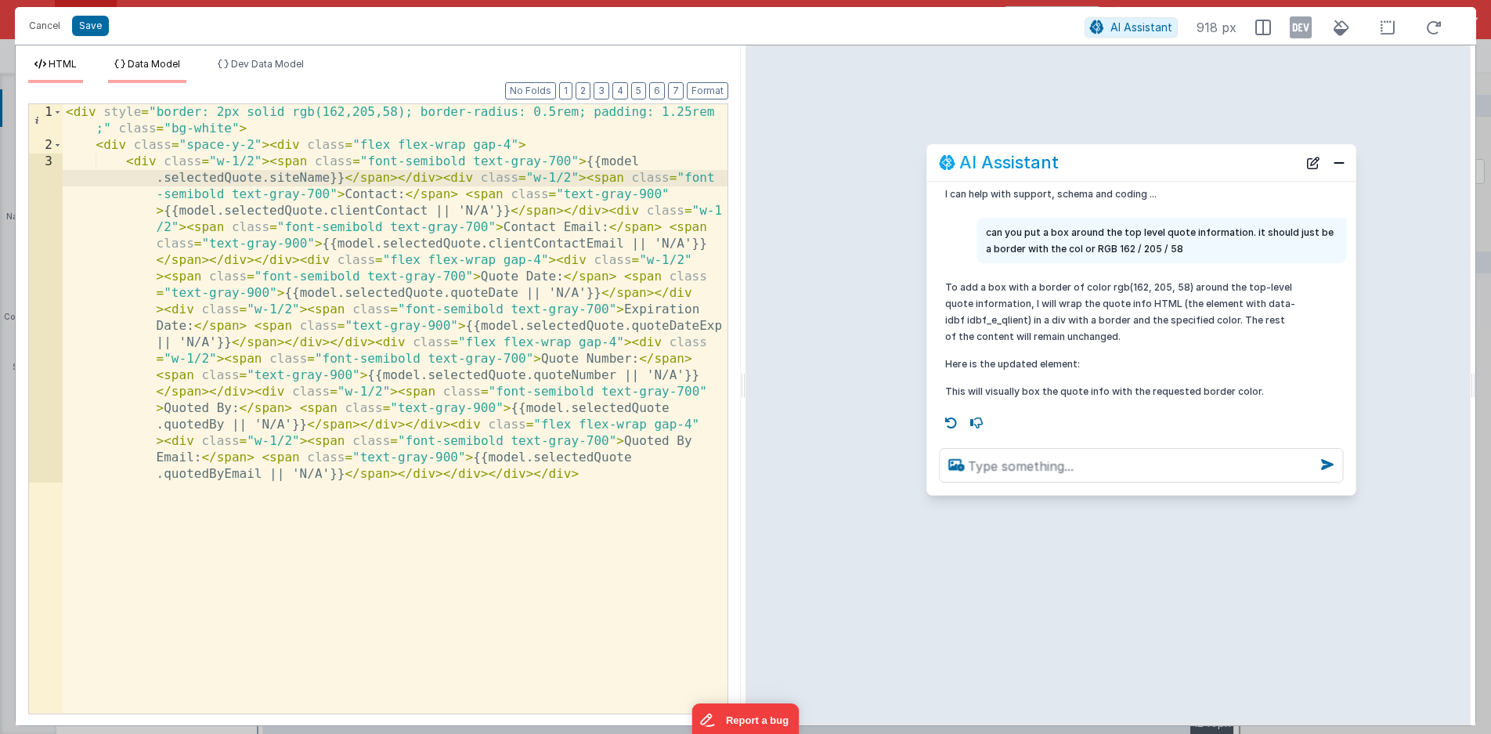
click at [164, 63] on span "Data Model" at bounding box center [154, 64] width 52 height 12
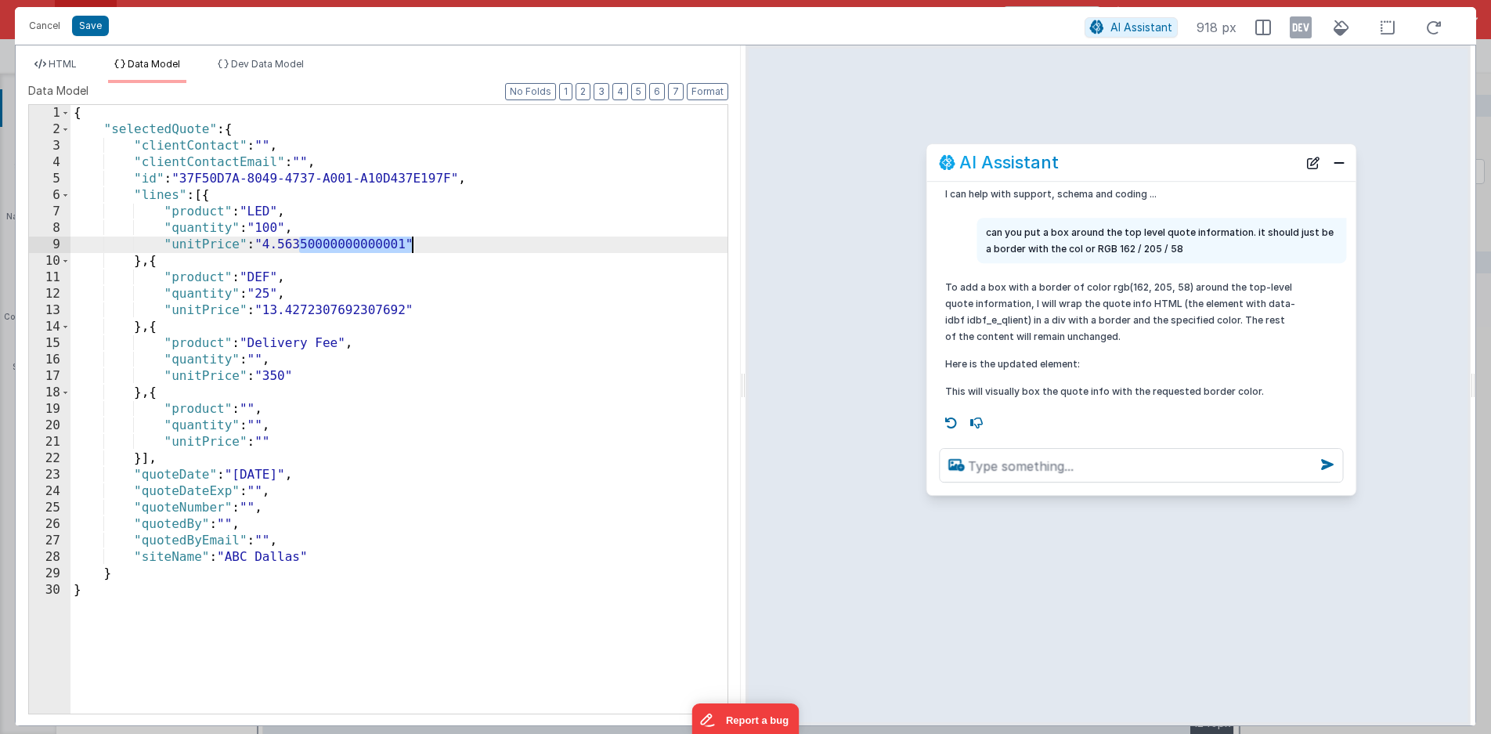
drag, startPoint x: 298, startPoint y: 245, endPoint x: 413, endPoint y: 250, distance: 114.4
click at [413, 250] on div "{ "selectedQuote" : { "clientContact" : "" , "clientContactEmail" : "" , "id" :…" at bounding box center [398, 425] width 657 height 641
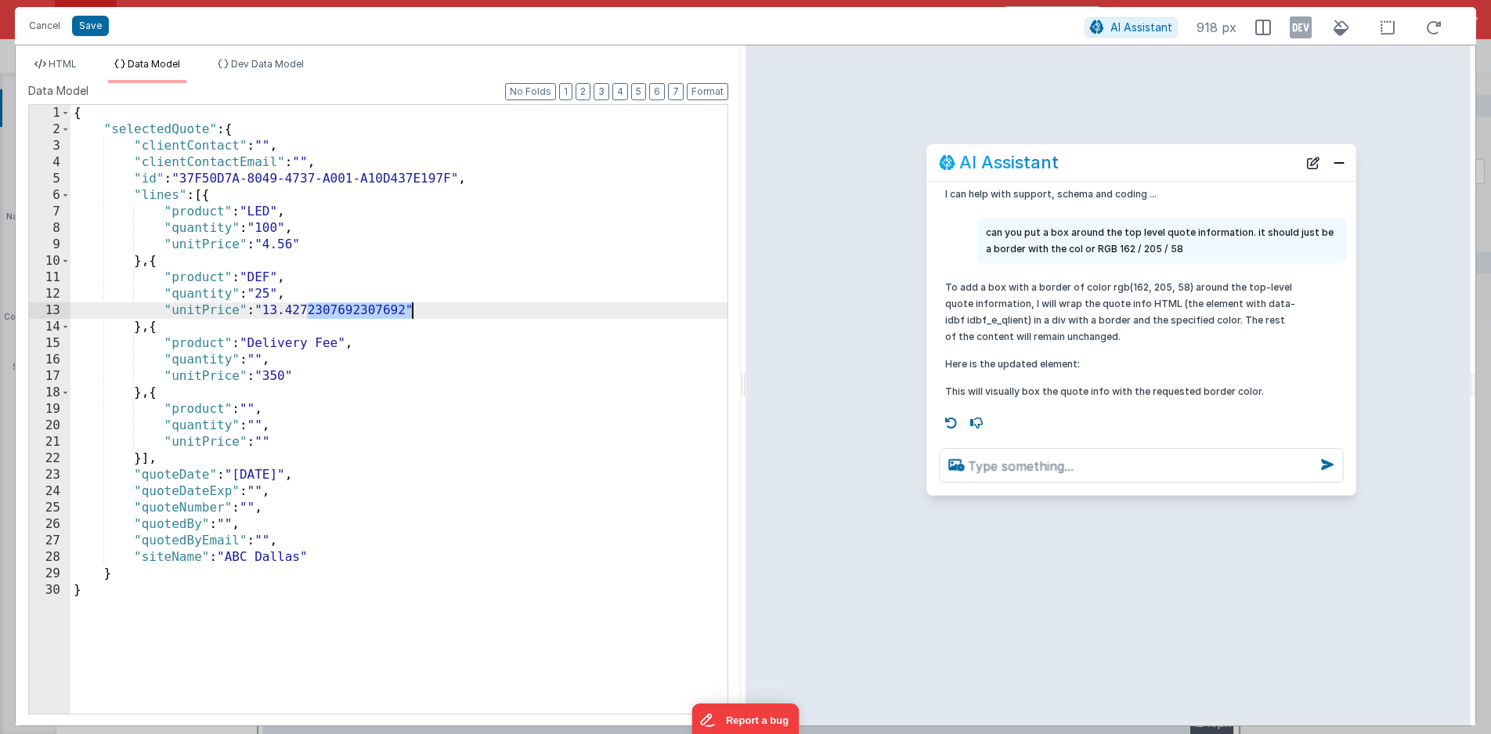
drag, startPoint x: 307, startPoint y: 312, endPoint x: 410, endPoint y: 312, distance: 103.4
click at [410, 312] on div "{ "selectedQuote" : { "clientContact" : "" , "clientContactEmail" : "" , "id" :…" at bounding box center [398, 425] width 657 height 641
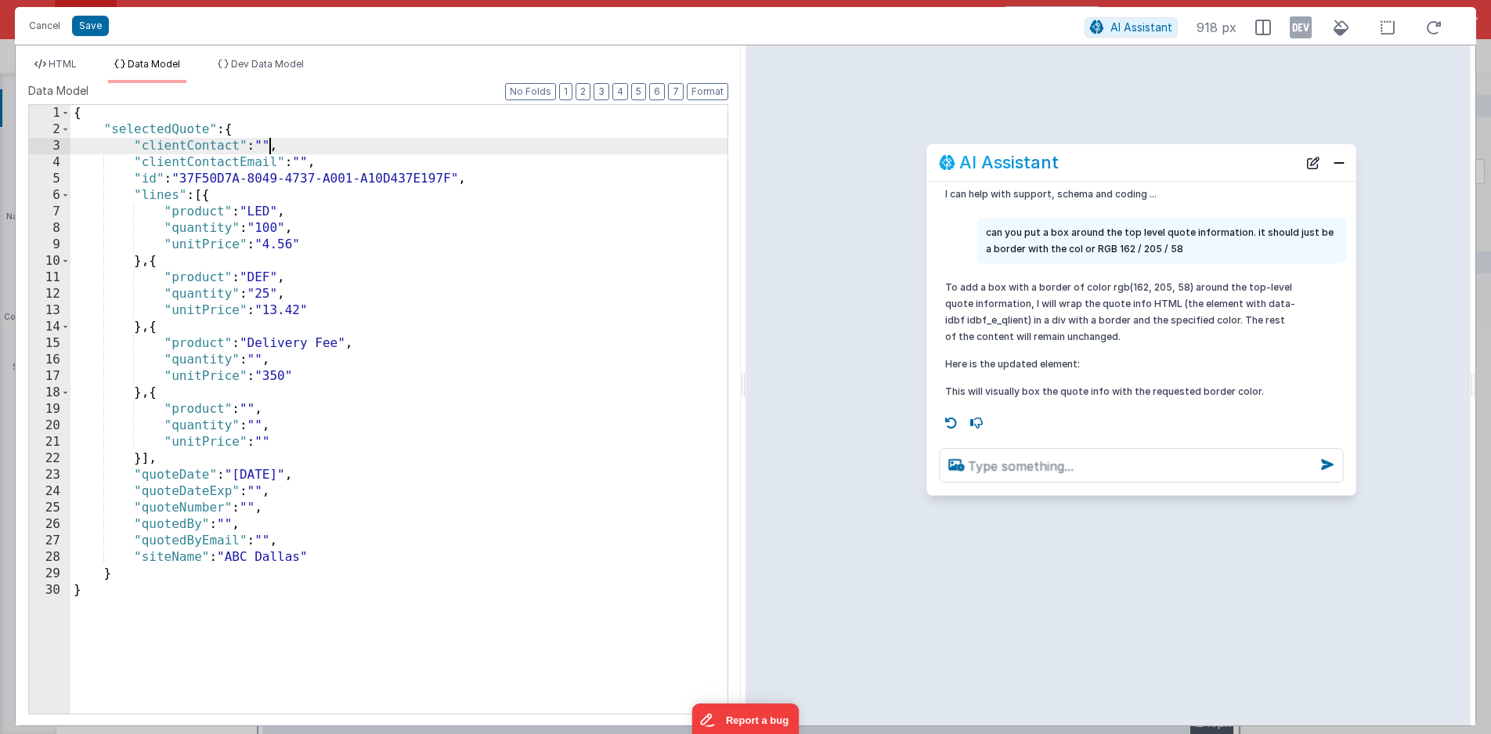
click at [272, 145] on div "{ "selectedQuote" : { "clientContact" : "" , "clientContactEmail" : "" , "id" :…" at bounding box center [398, 425] width 657 height 641
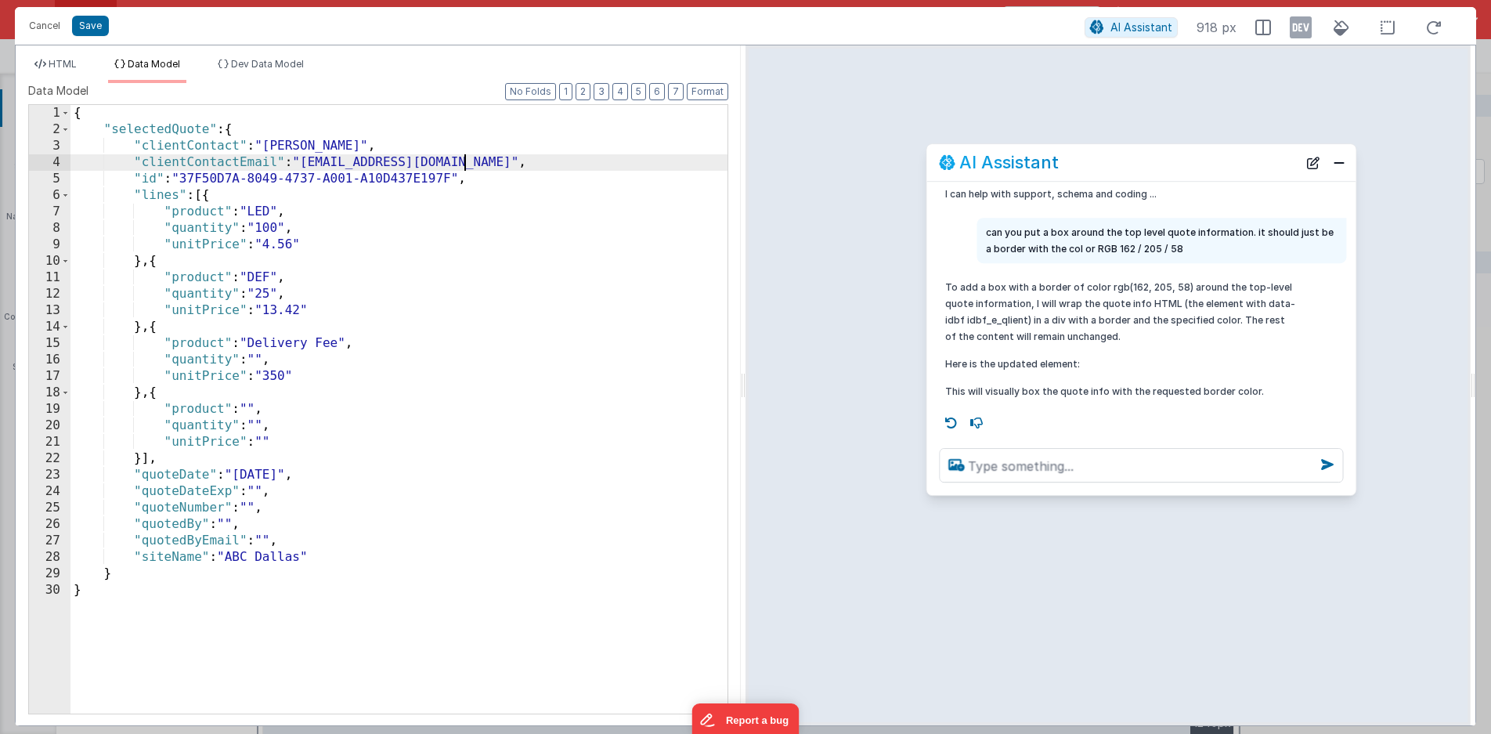
click at [308, 163] on div "{ "selectedQuote" : { "clientContact" : "[PERSON_NAME]" , "clientContactEmail" …" at bounding box center [398, 425] width 657 height 641
click at [255, 508] on div "{ "selectedQuote" : { "clientContact" : "[PERSON_NAME]" , "clientContactEmail" …" at bounding box center [398, 425] width 657 height 641
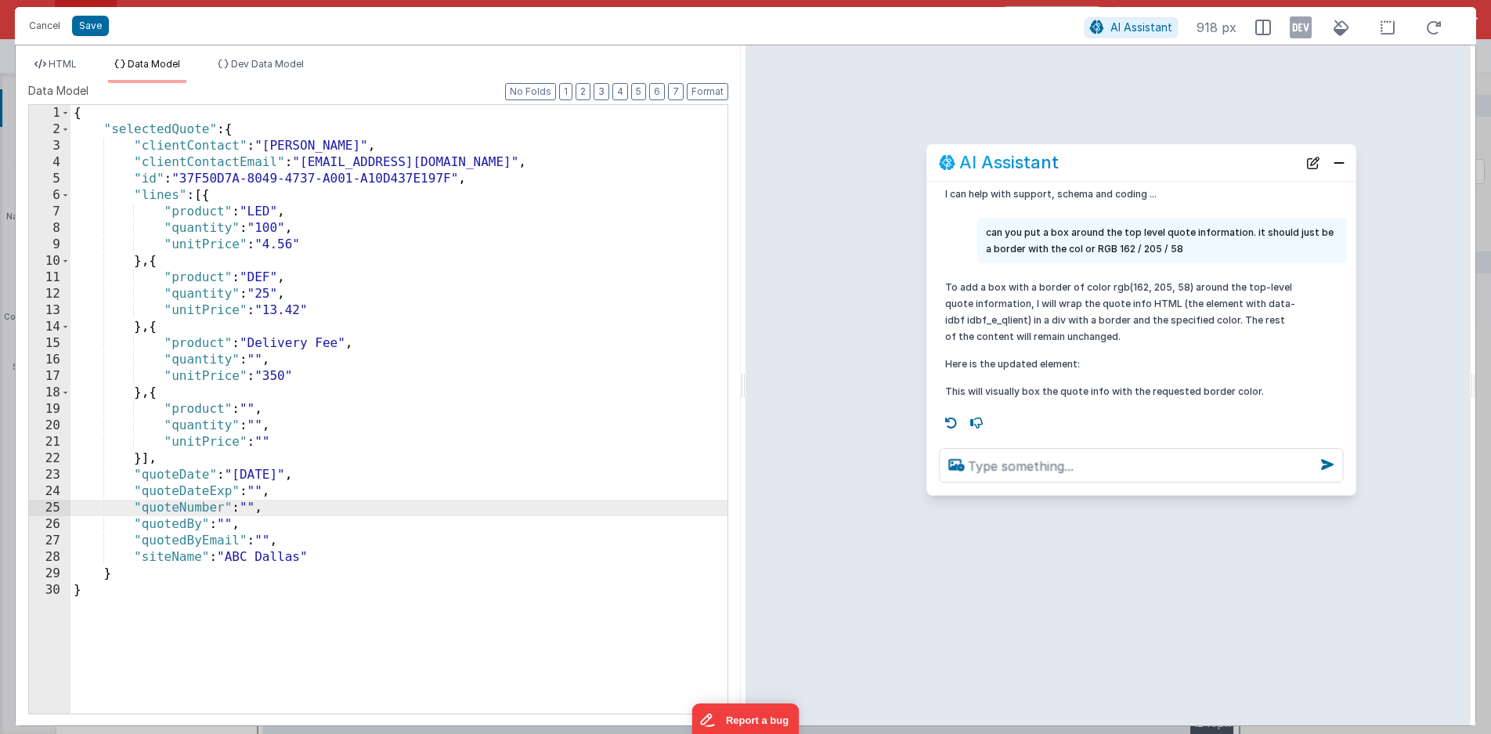
click at [229, 523] on div "{ "selectedQuote" : { "clientContact" : "[PERSON_NAME]" , "clientContactEmail" …" at bounding box center [398, 425] width 657 height 641
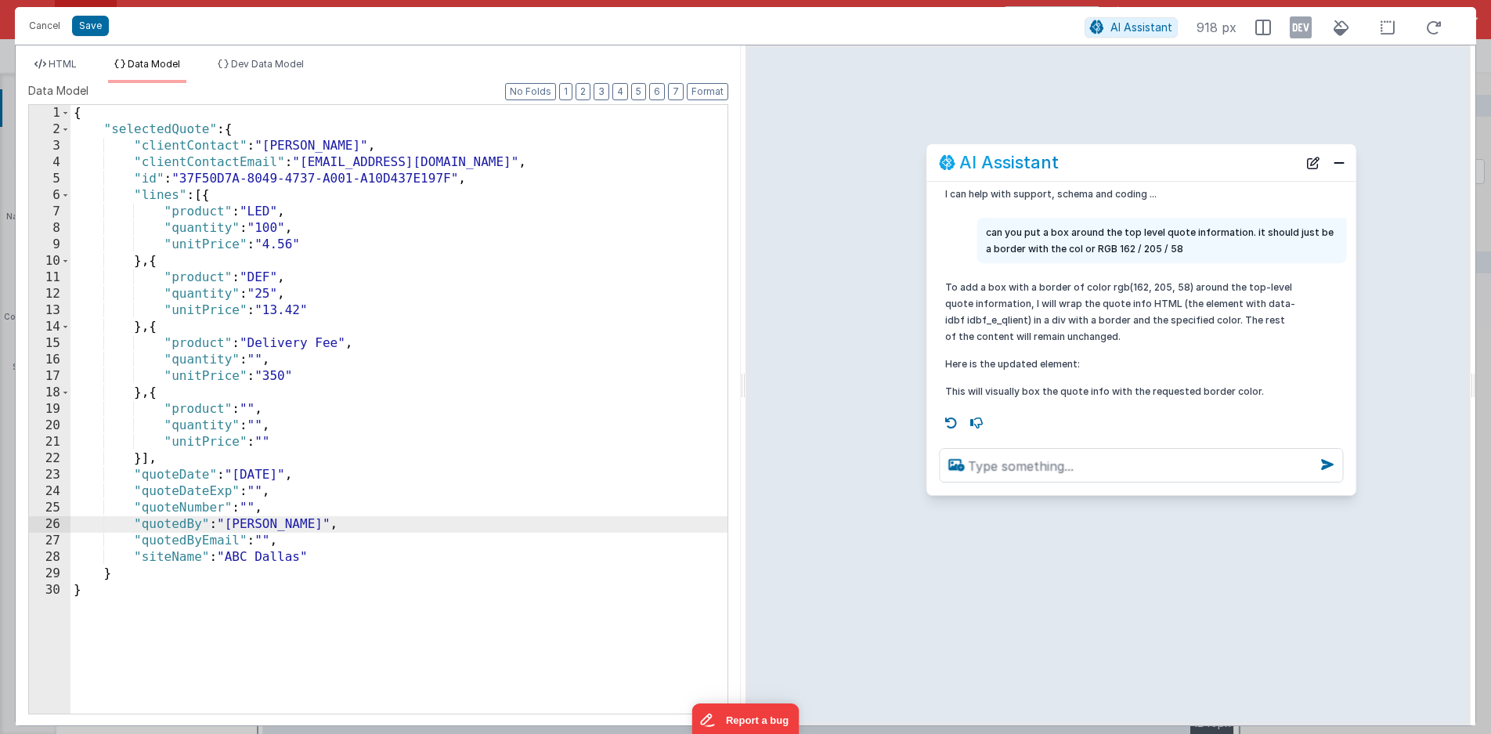
click at [271, 540] on div "{ "selectedQuote" : { "clientContact" : "[PERSON_NAME]" , "clientContactEmail" …" at bounding box center [398, 425] width 657 height 641
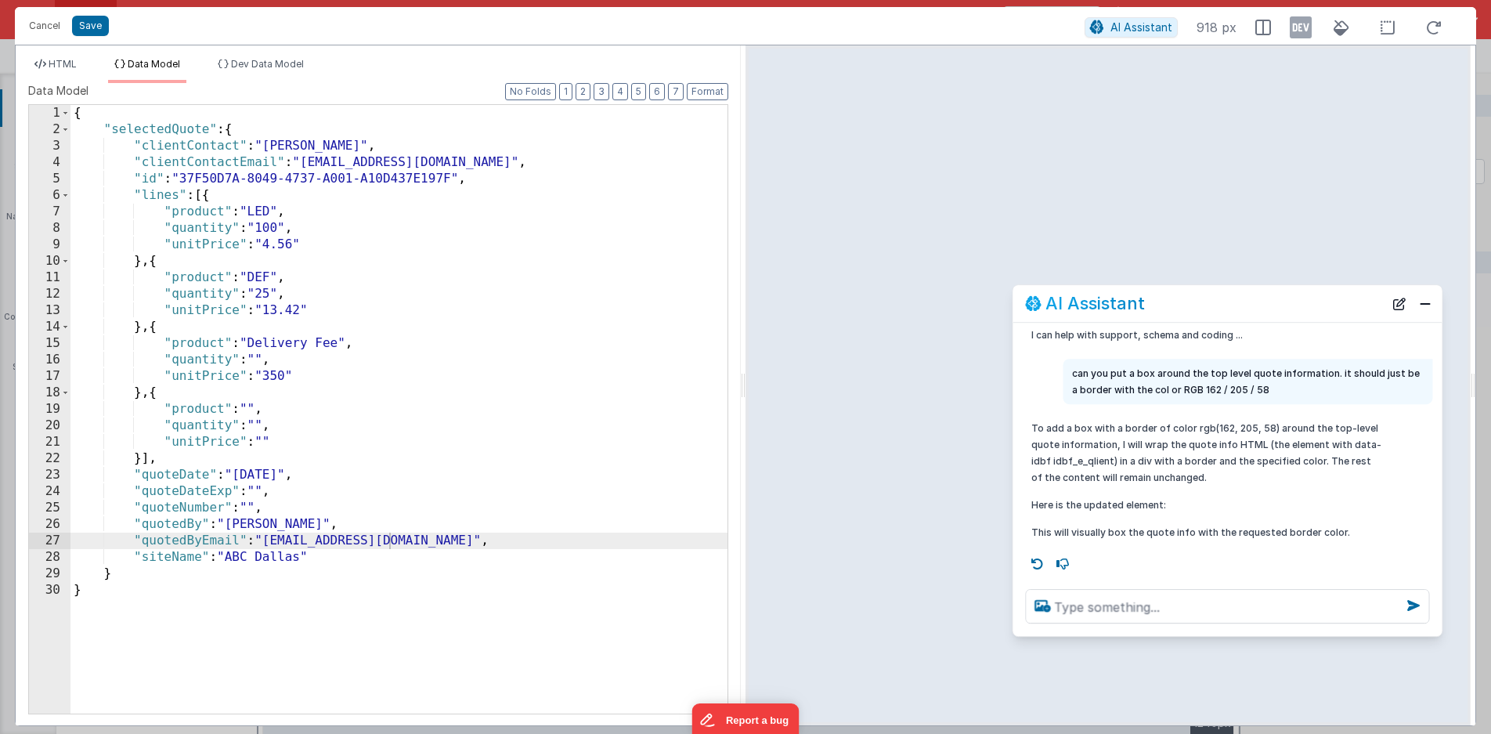
drag, startPoint x: 1100, startPoint y: 167, endPoint x: 1187, endPoint y: 308, distance: 165.2
click at [1187, 308] on div "AI Assistant" at bounding box center [1204, 303] width 359 height 19
click at [252, 508] on div "{ "selectedQuote" : { "clientContact" : "[PERSON_NAME]" , "clientContactEmail" …" at bounding box center [398, 425] width 657 height 641
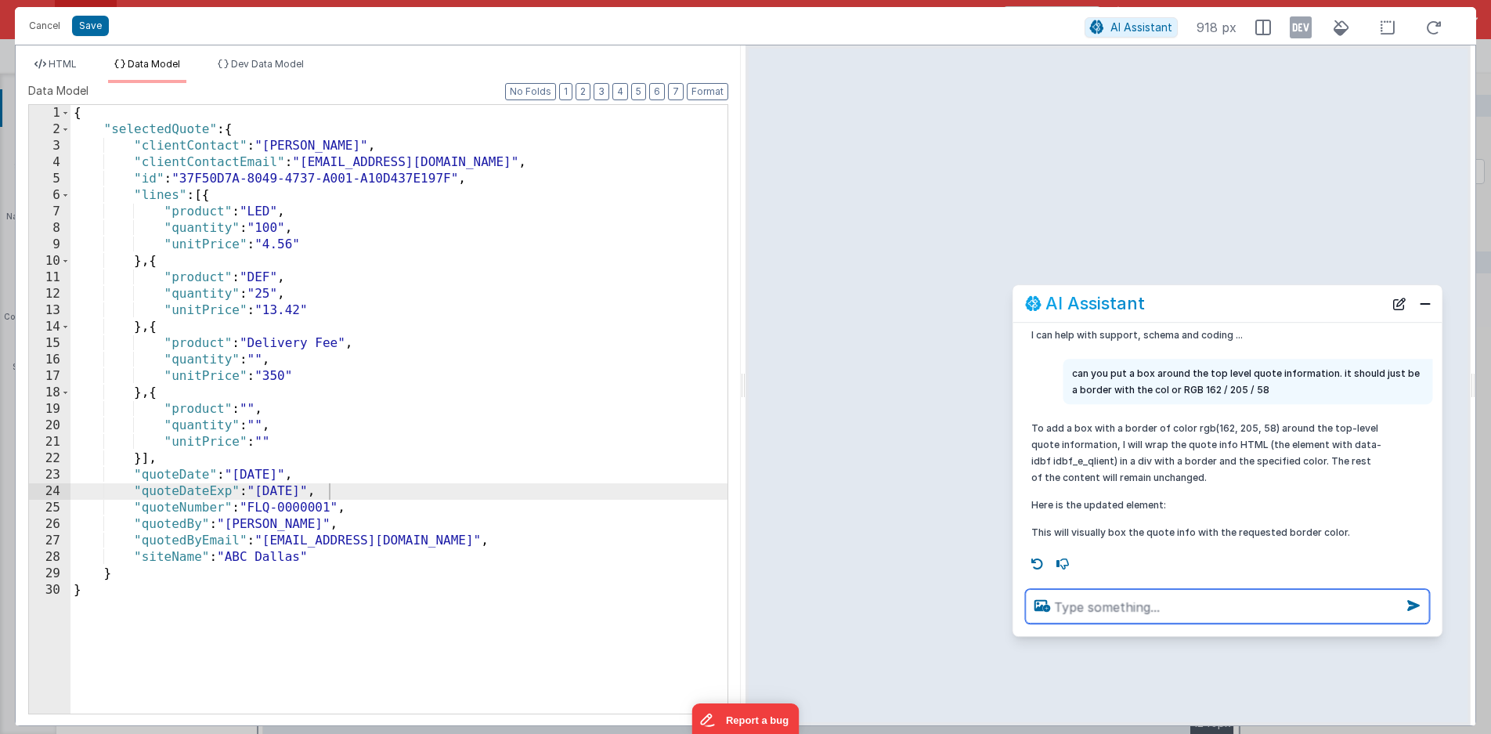
click at [1138, 616] on textarea at bounding box center [1227, 606] width 404 height 34
type textarea "can you bold the site name and make a slightly larger font"
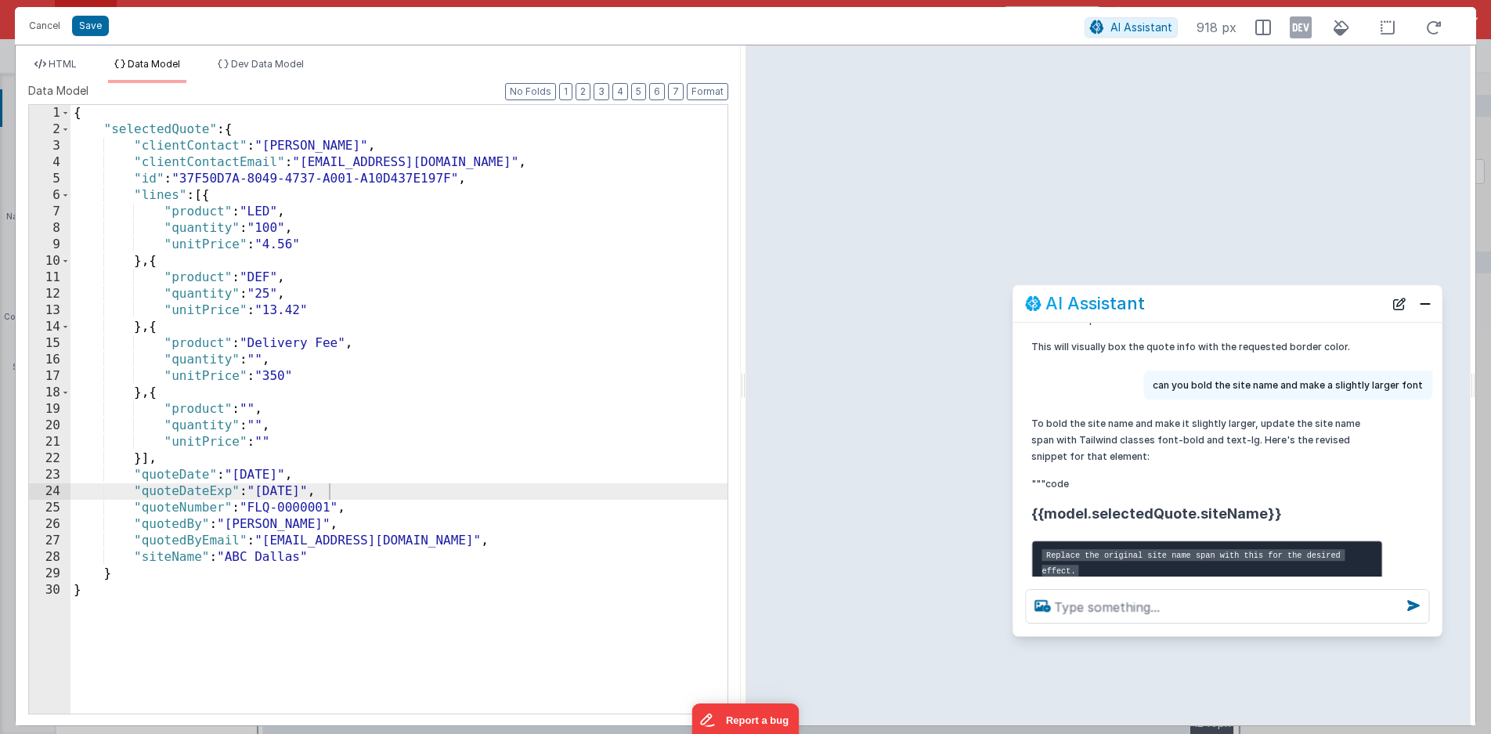
scroll to position [274, 0]
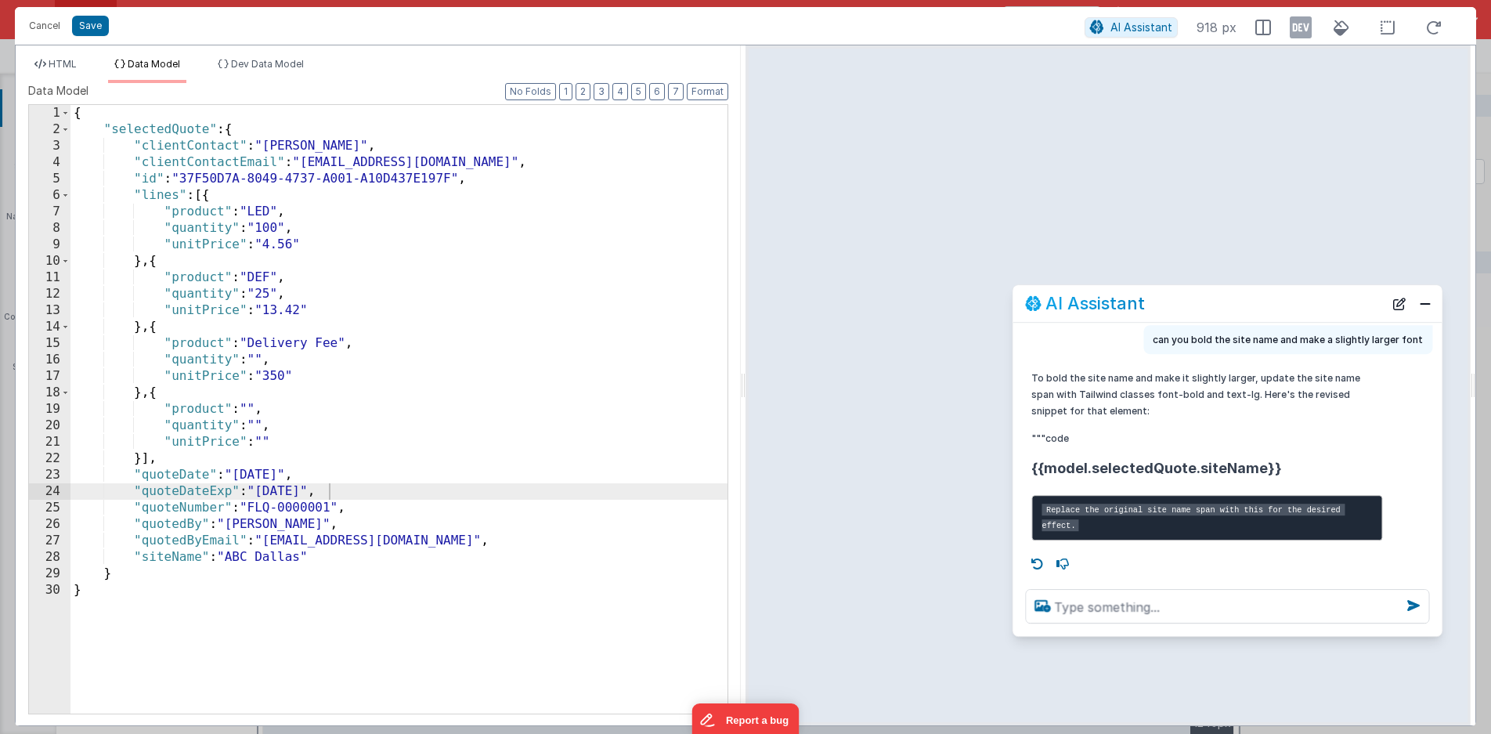
click at [1085, 460] on span "{{model.selectedQuote.siteName}}" at bounding box center [1156, 468] width 251 height 16
drag, startPoint x: 1082, startPoint y: 436, endPoint x: 1263, endPoint y: 441, distance: 181.0
click at [1258, 460] on span "{{model.selectedQuote.siteName}}" at bounding box center [1156, 468] width 251 height 16
click at [1263, 460] on span "{{model.selectedQuote.siteName}}" at bounding box center [1156, 468] width 251 height 16
click at [1092, 504] on code "Replace the original site name span with this for the desired effect." at bounding box center [1193, 517] width 303 height 27
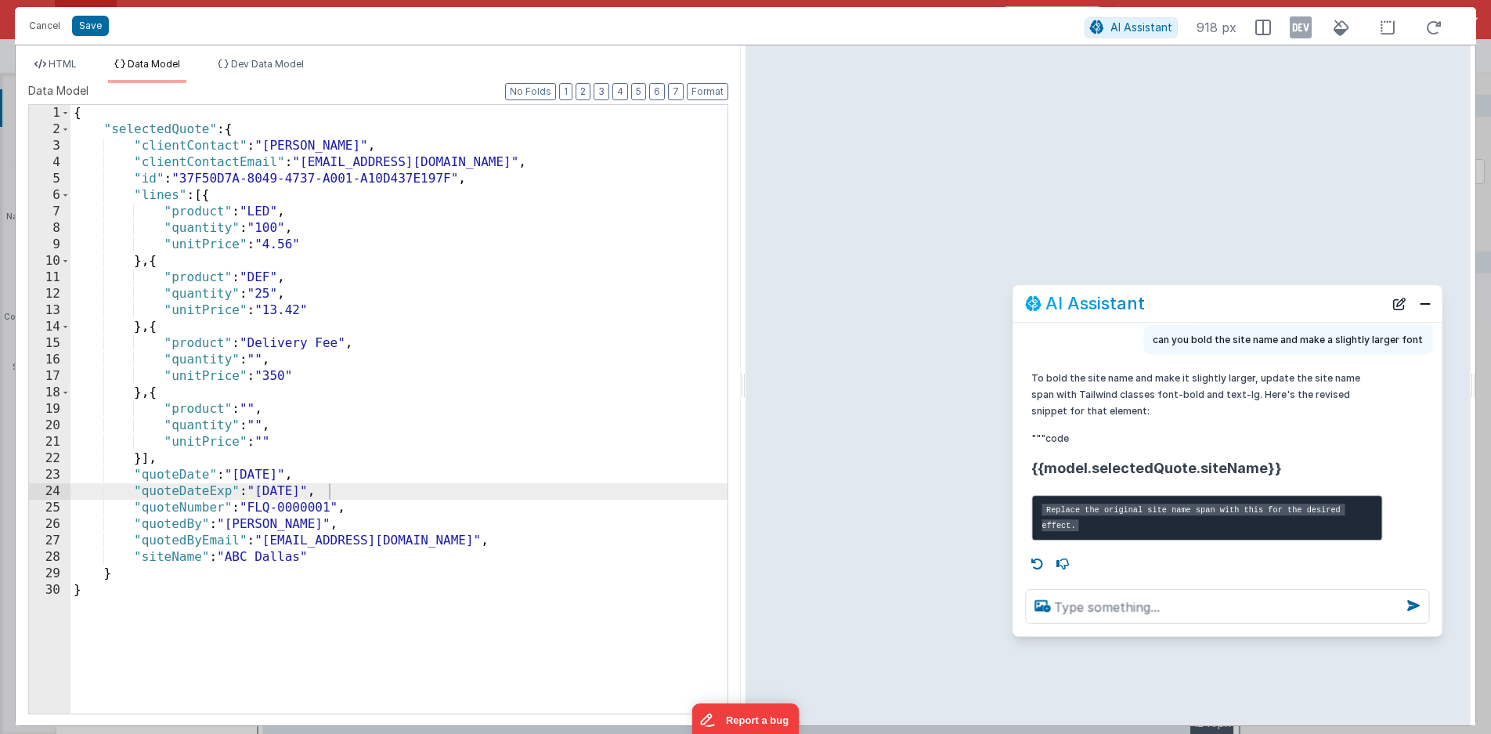
drag, startPoint x: 1062, startPoint y: 497, endPoint x: 1095, endPoint y: 525, distance: 42.8
click at [1095, 525] on pre "Replace the original site name span with this for the desired effect." at bounding box center [1206, 517] width 351 height 45
click at [1136, 512] on pre "Replace the original site name span with this for the desired effect." at bounding box center [1206, 517] width 351 height 45
click at [67, 66] on span "HTML" at bounding box center [63, 64] width 28 height 12
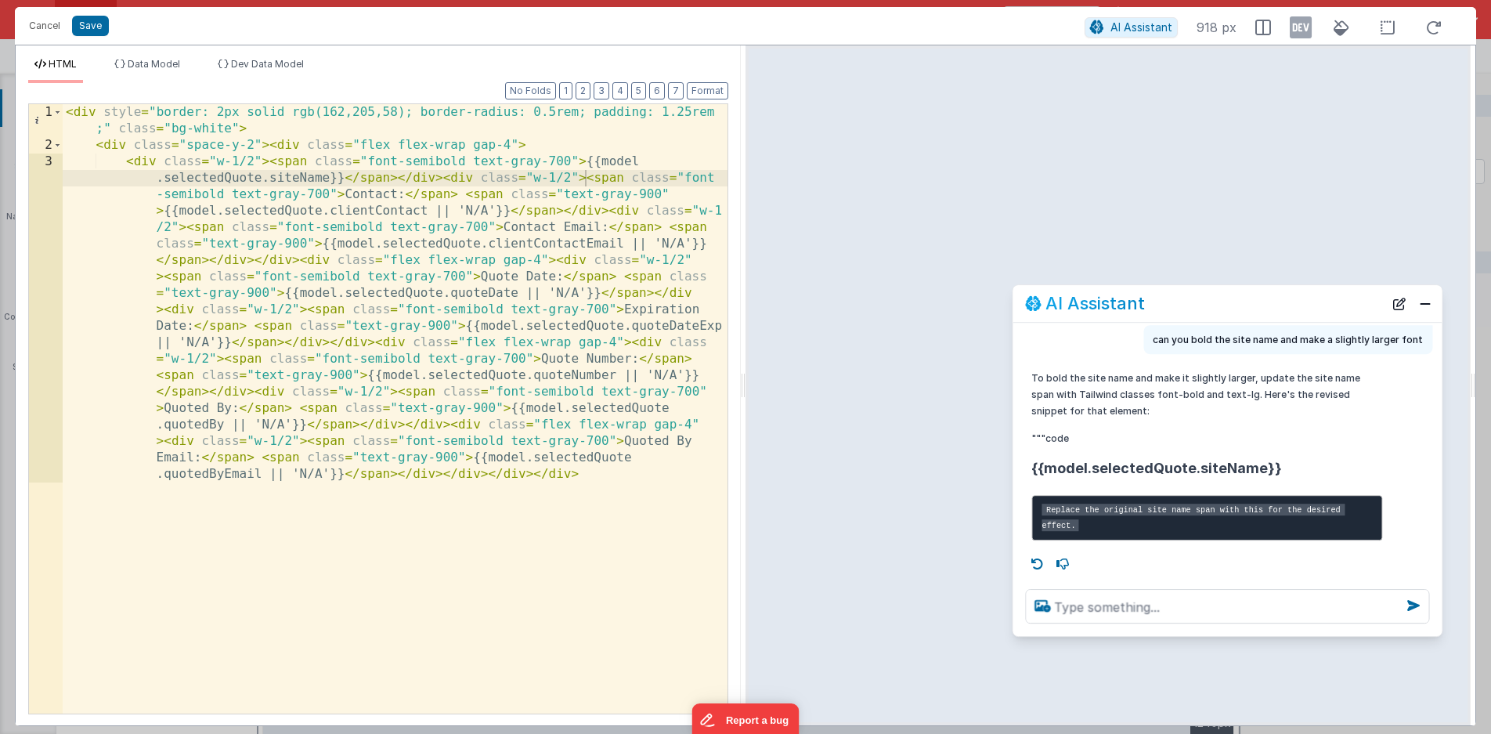
click at [1137, 373] on p "To bold the site name and make it slightly larger, update the site name span wi…" at bounding box center [1206, 394] width 351 height 49
drag, startPoint x: 1133, startPoint y: 365, endPoint x: 1145, endPoint y: 365, distance: 11.7
click at [1145, 370] on p "To bold the site name and make it slightly larger, update the site name span wi…" at bounding box center [1206, 394] width 351 height 49
click at [426, 162] on div "< div style = "border: 2px solid rgb(162,205,58); border-radius: 0.5rem; paddin…" at bounding box center [395, 589] width 665 height 971
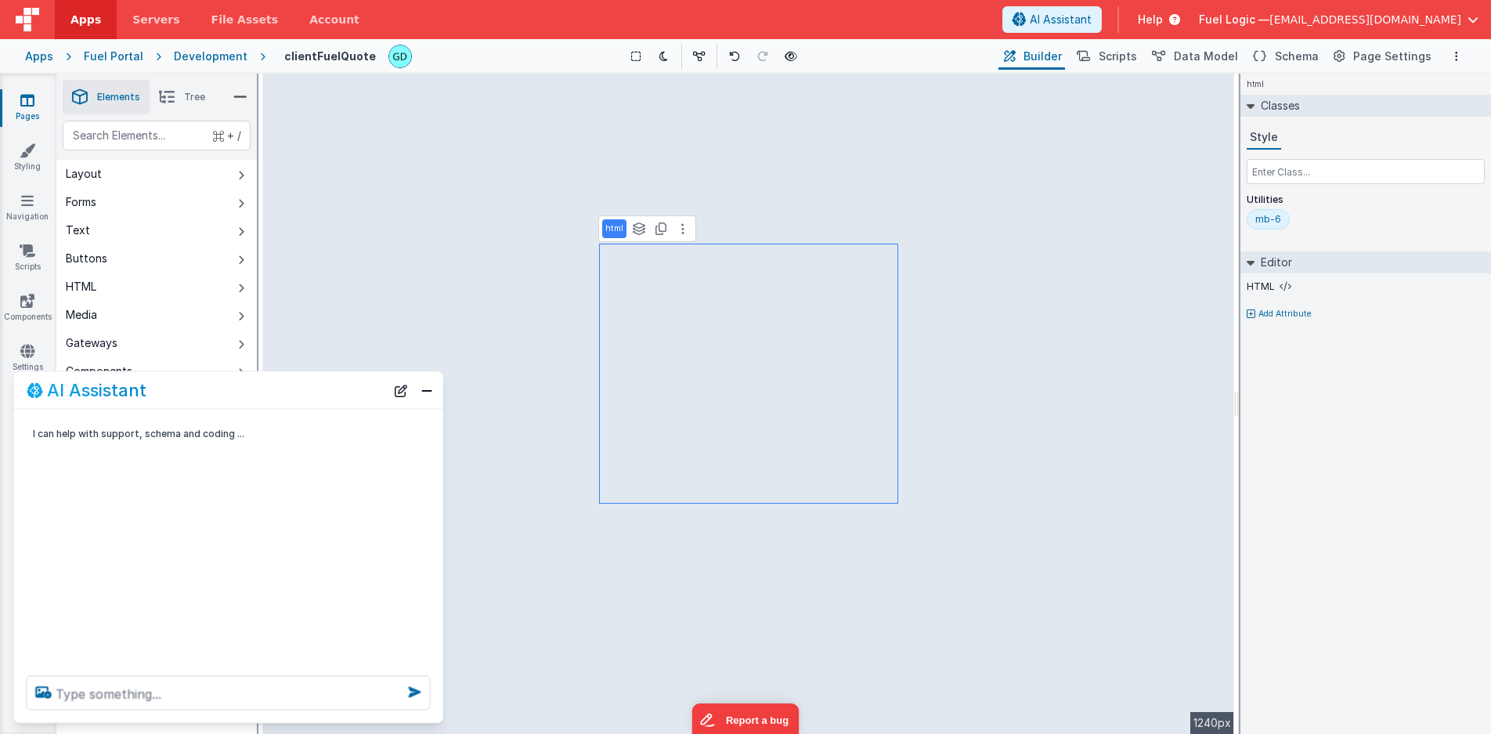
scroll to position [0, 0]
click at [1311, 54] on span "Schema" at bounding box center [1297, 57] width 44 height 16
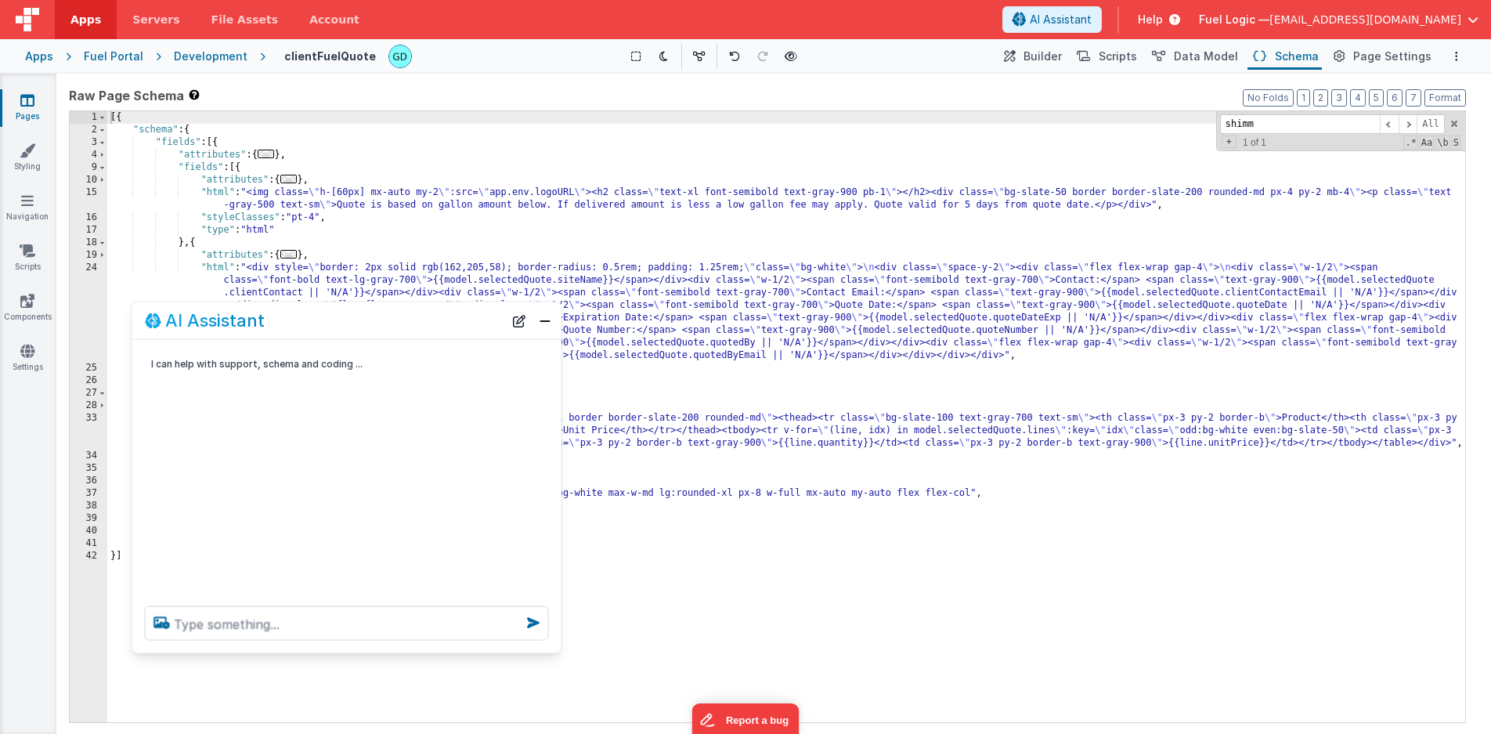
drag, startPoint x: 286, startPoint y: 390, endPoint x: 381, endPoint y: 347, distance: 104.1
click at [381, 330] on div "AI Assistant" at bounding box center [324, 320] width 359 height 19
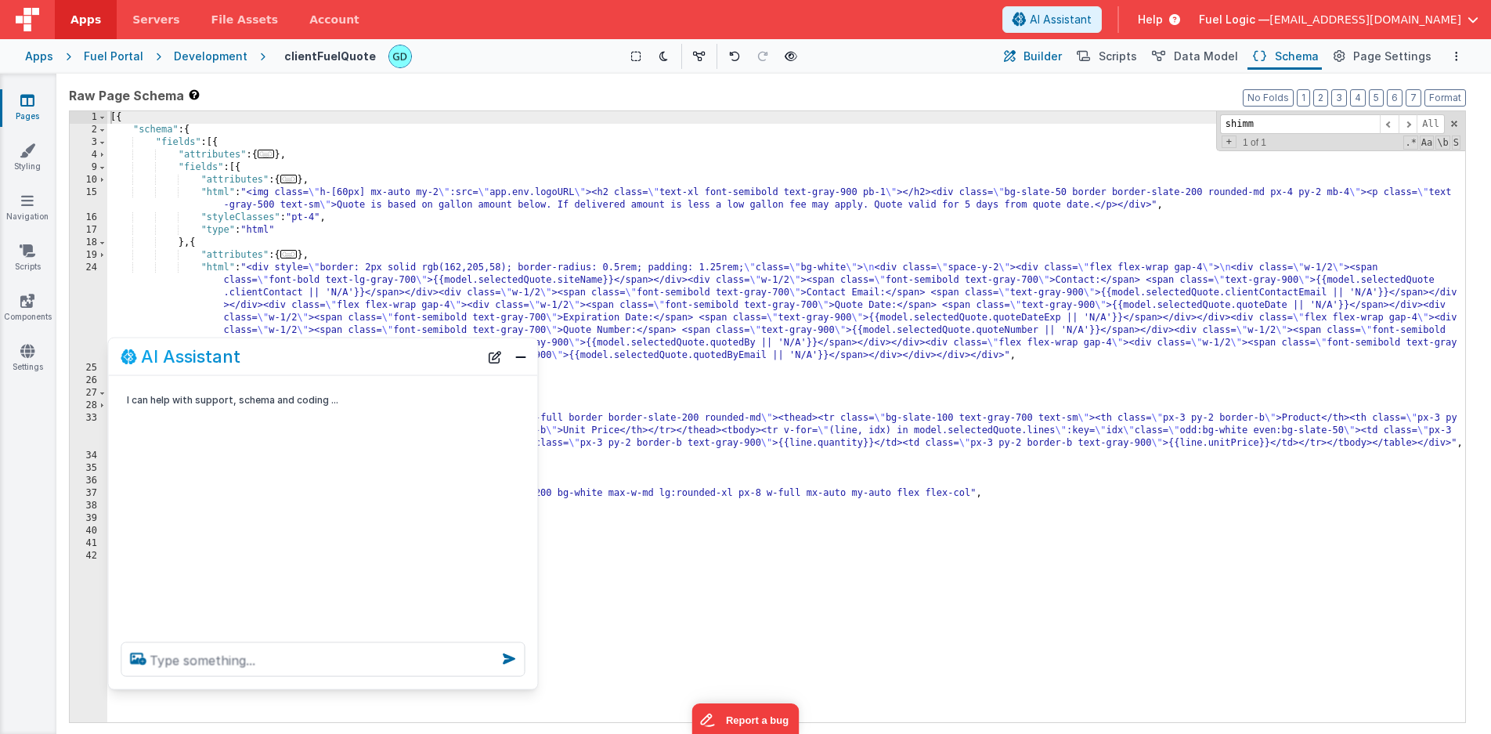
click at [1050, 57] on span "Builder" at bounding box center [1043, 57] width 38 height 16
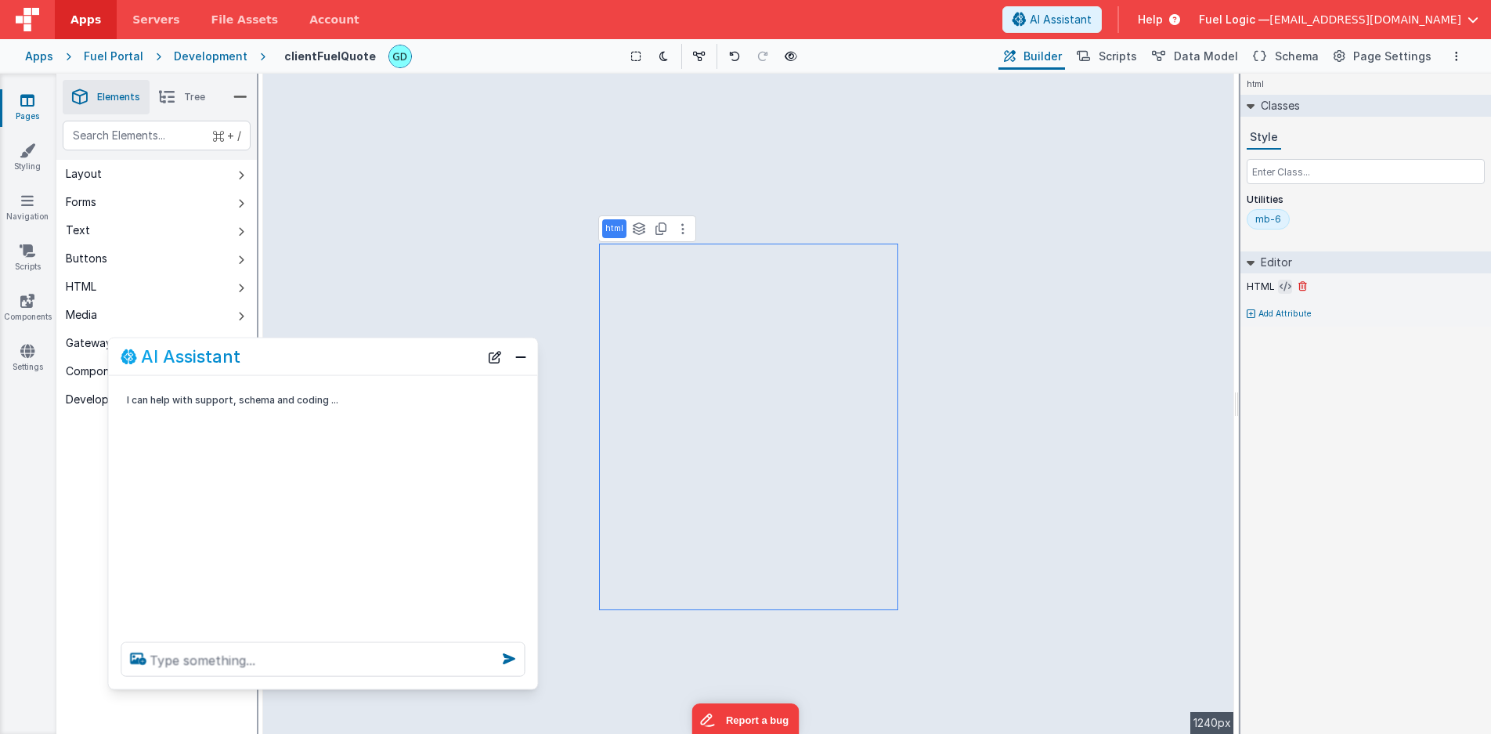
click at [1285, 287] on icon at bounding box center [1286, 286] width 12 height 13
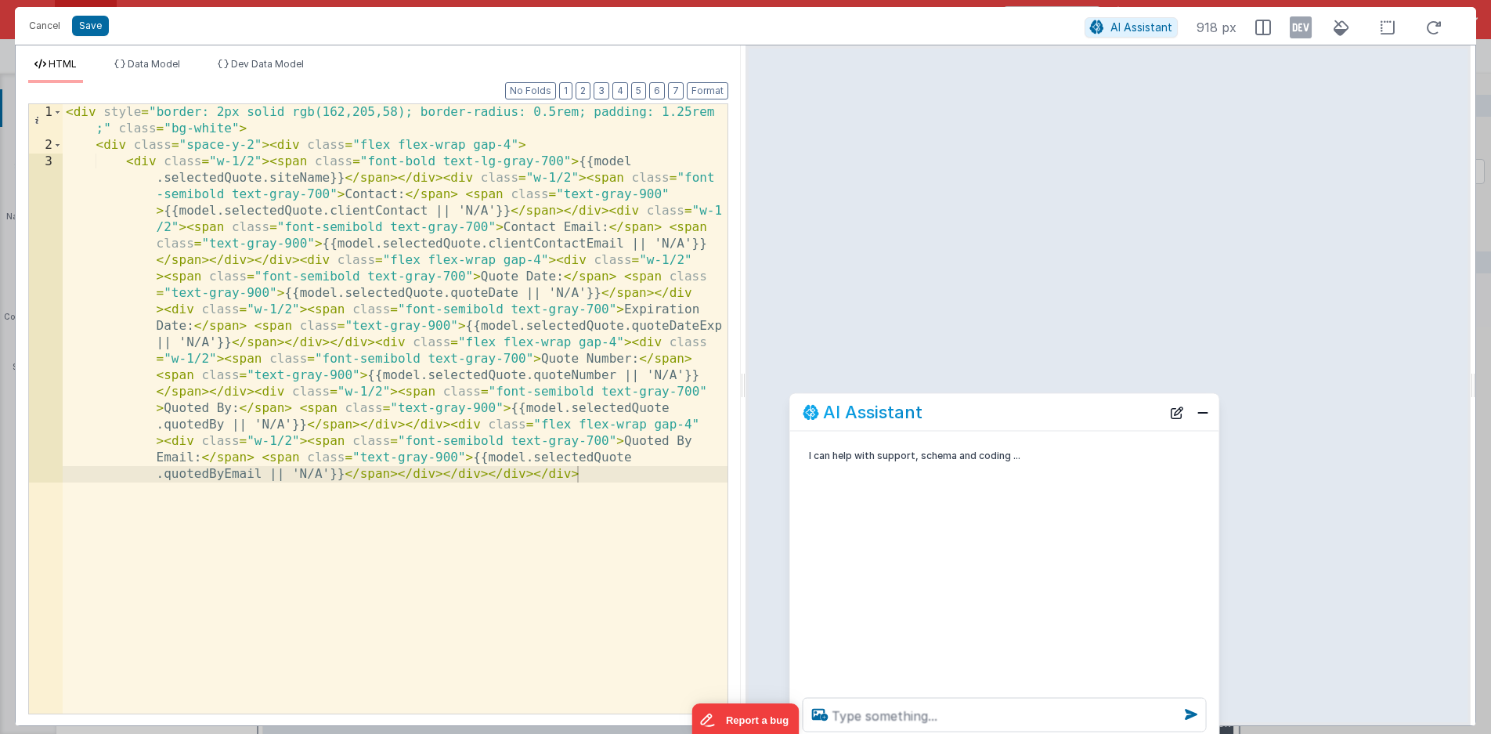
drag, startPoint x: 246, startPoint y: 396, endPoint x: 1022, endPoint y: 417, distance: 776.5
click at [1022, 417] on div "AI Assistant" at bounding box center [982, 412] width 359 height 19
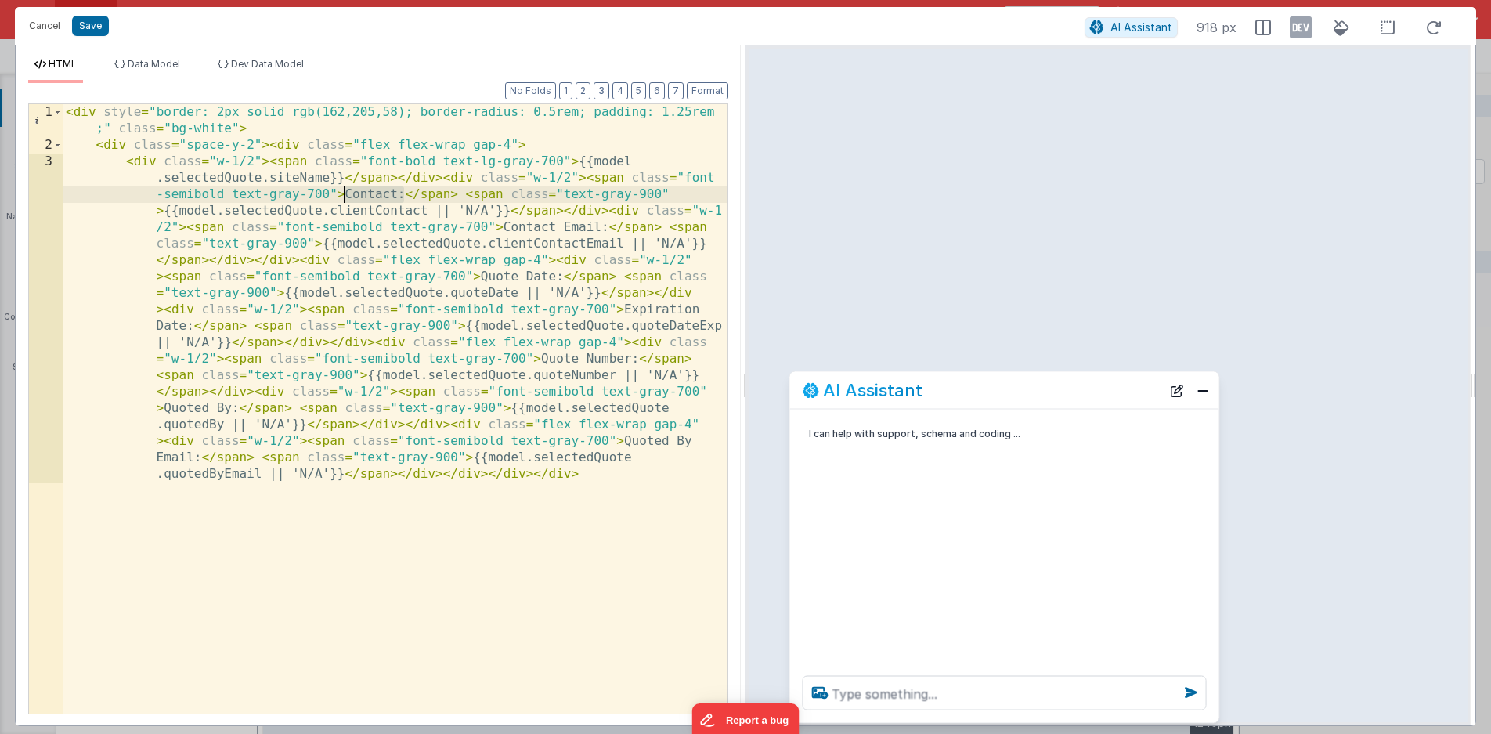
drag, startPoint x: 403, startPoint y: 197, endPoint x: 346, endPoint y: 198, distance: 56.4
click at [346, 198] on div "< div style = "border: 2px solid rgb(162,205,58); border-radius: 0.5rem; paddin…" at bounding box center [395, 589] width 665 height 971
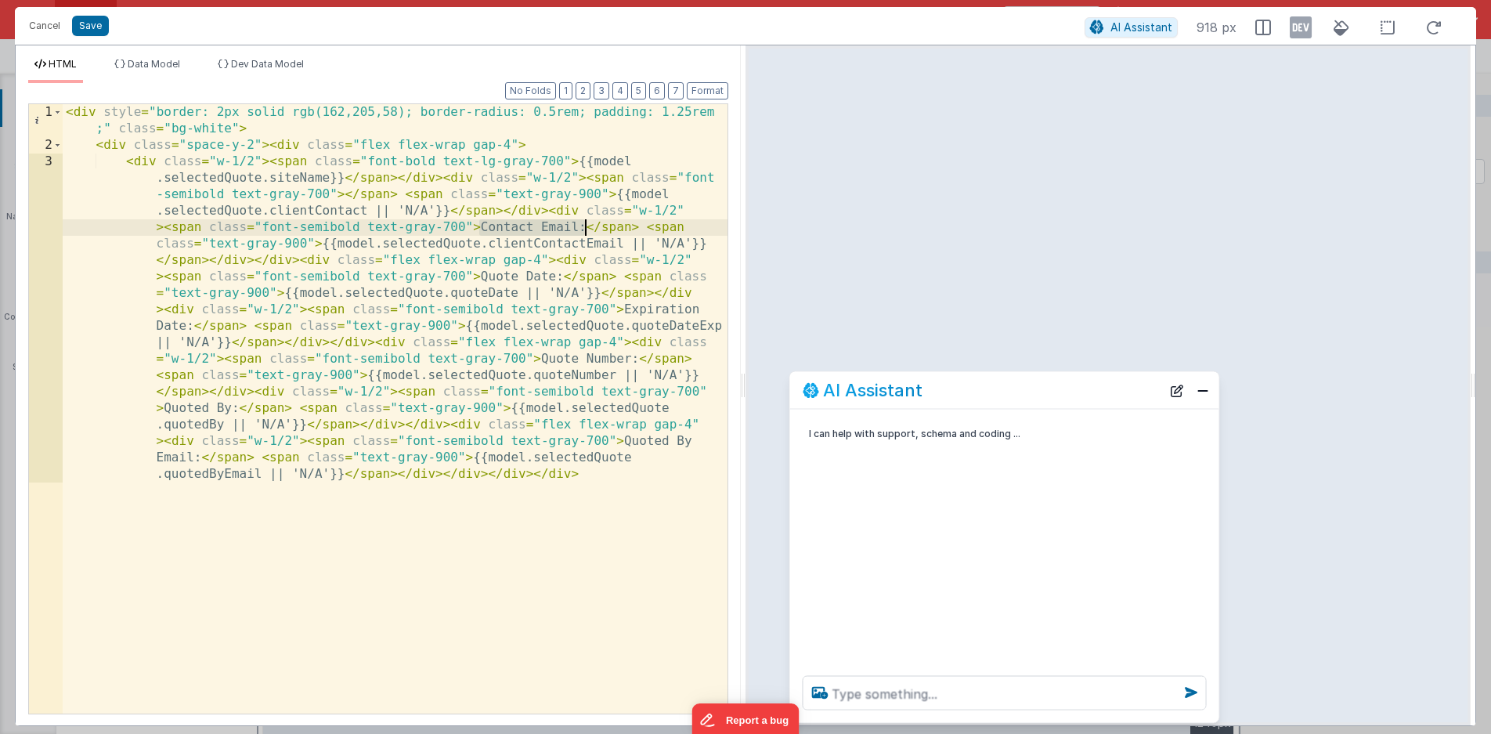
drag, startPoint x: 482, startPoint y: 229, endPoint x: 583, endPoint y: 227, distance: 101.1
click at [583, 227] on div "< div style = "border: 2px solid rgb(162,205,58); border-radius: 0.5rem; paddin…" at bounding box center [395, 589] width 665 height 971
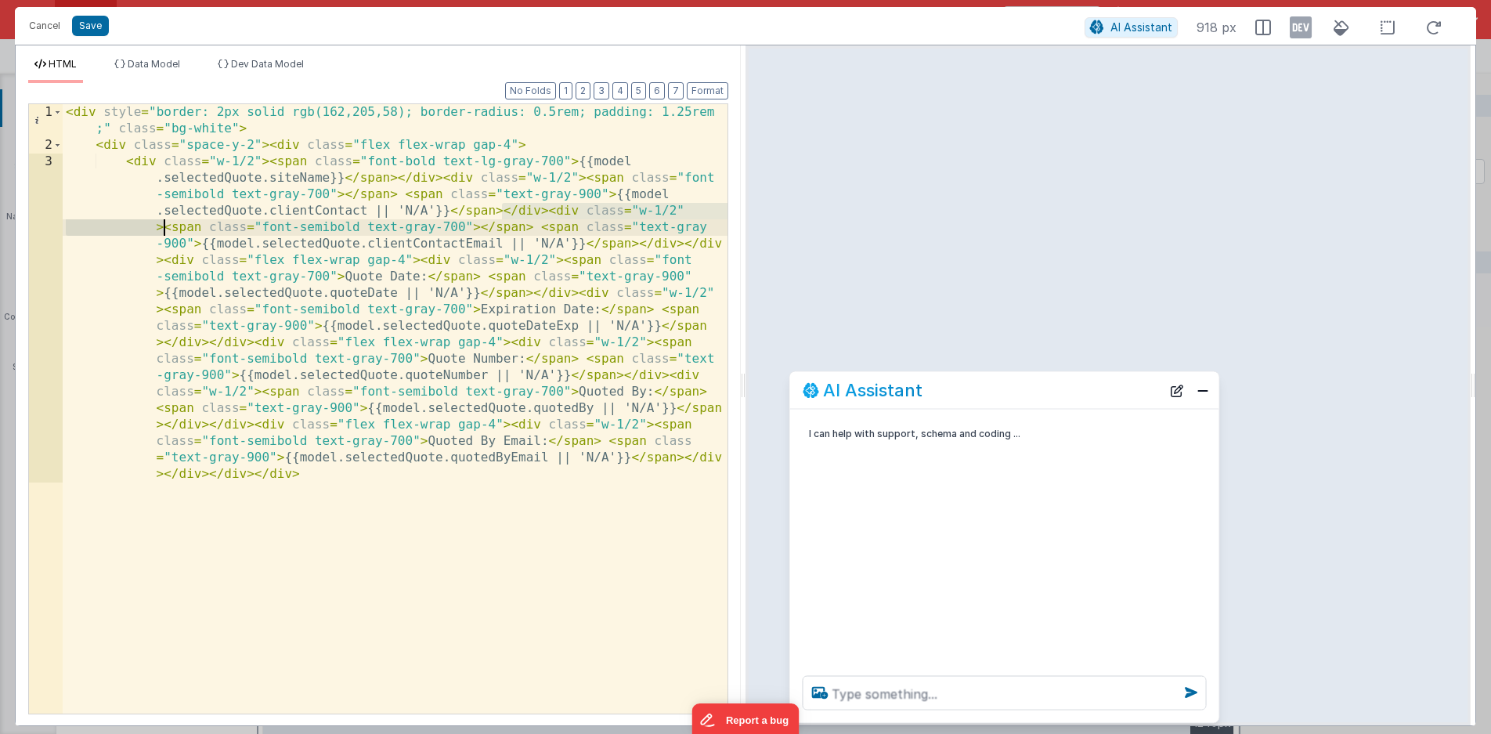
drag, startPoint x: 504, startPoint y: 214, endPoint x: 165, endPoint y: 231, distance: 338.8
click at [165, 231] on div "< div style = "border: 2px solid rgb(162,205,58); border-radius: 0.5rem; paddin…" at bounding box center [395, 589] width 665 height 971
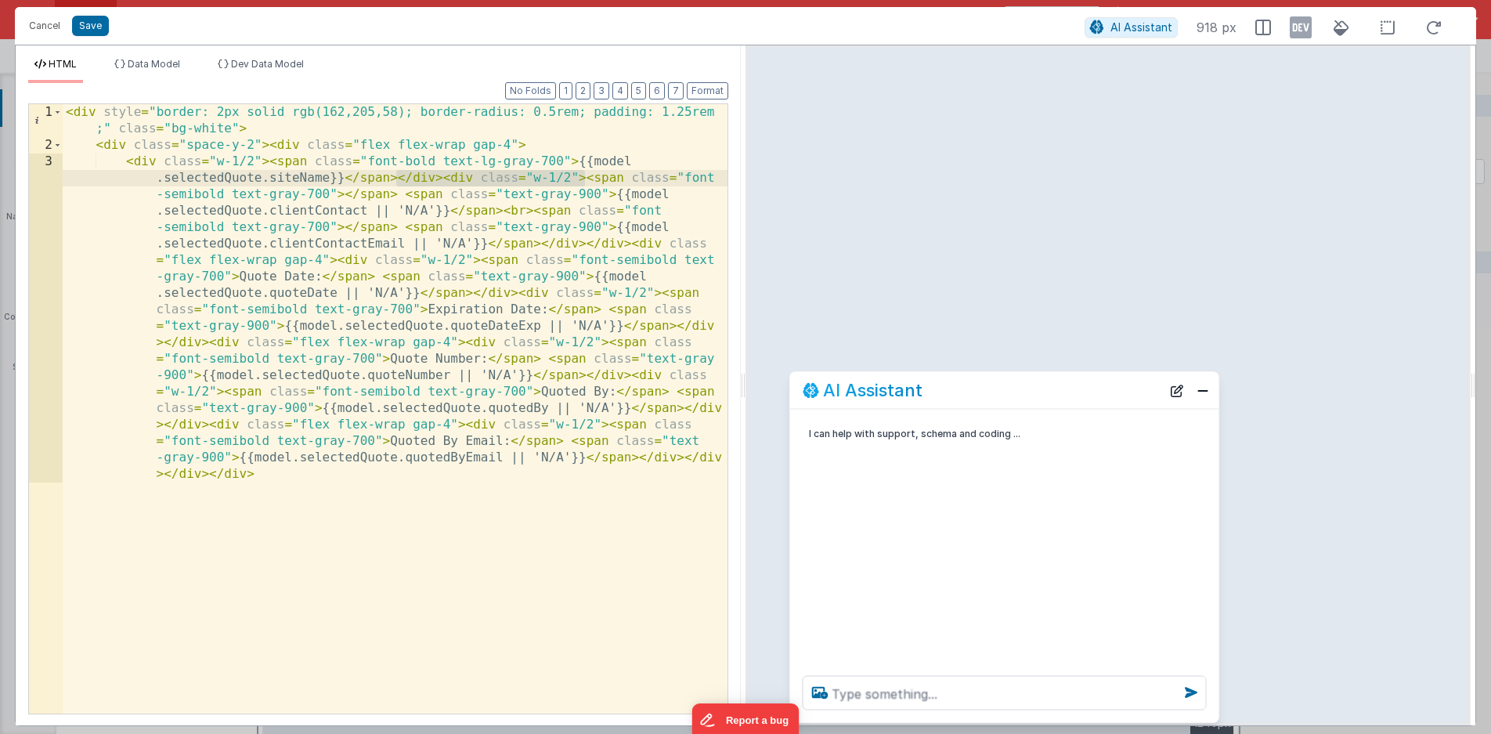
drag, startPoint x: 396, startPoint y: 179, endPoint x: 586, endPoint y: 184, distance: 189.6
click at [586, 184] on div "< div style = "border: 2px solid rgb(162,205,58); border-radius: 0.5rem; paddin…" at bounding box center [395, 589] width 665 height 971
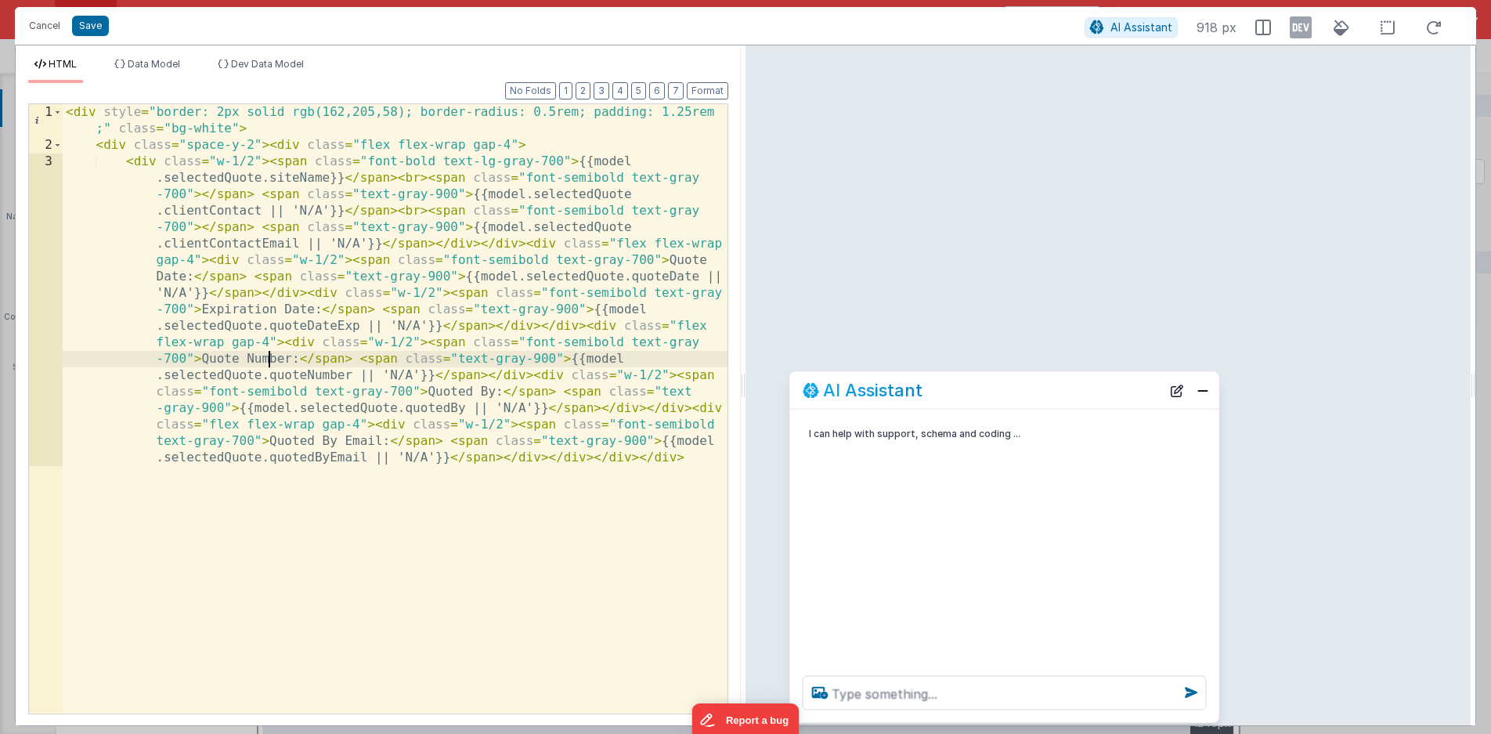
click at [270, 359] on div "< div style = "border: 2px solid rgb(162,205,58); border-radius: 0.5rem; paddin…" at bounding box center [395, 581] width 665 height 955
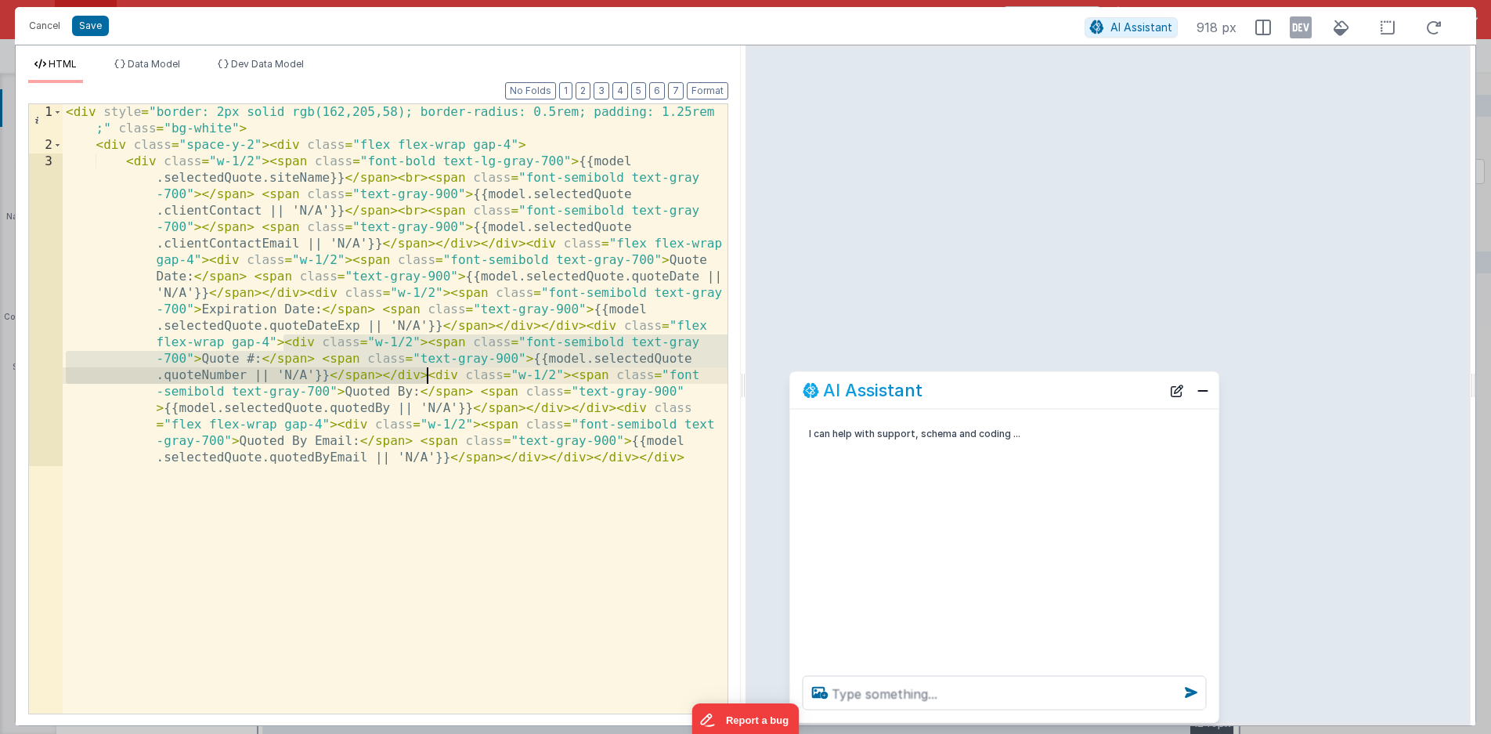
drag, startPoint x: 283, startPoint y: 343, endPoint x: 427, endPoint y: 372, distance: 147.0
click at [427, 372] on div "< div style = "border: 2px solid rgb(162,205,58); border-radius: 0.5rem; paddin…" at bounding box center [395, 581] width 665 height 955
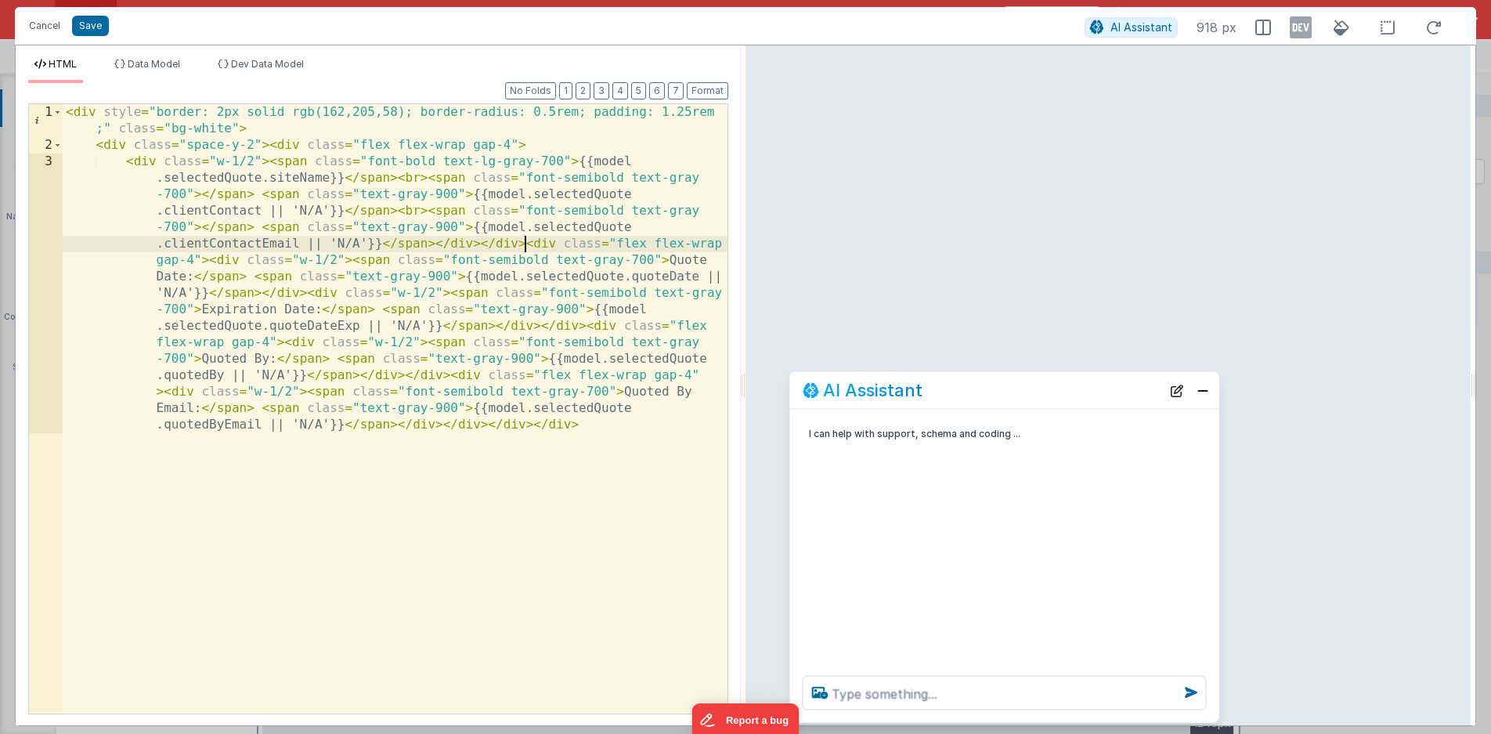
click at [524, 245] on div "< div style = "border: 2px solid rgb(162,205,58); border-radius: 0.5rem; paddin…" at bounding box center [395, 565] width 665 height 922
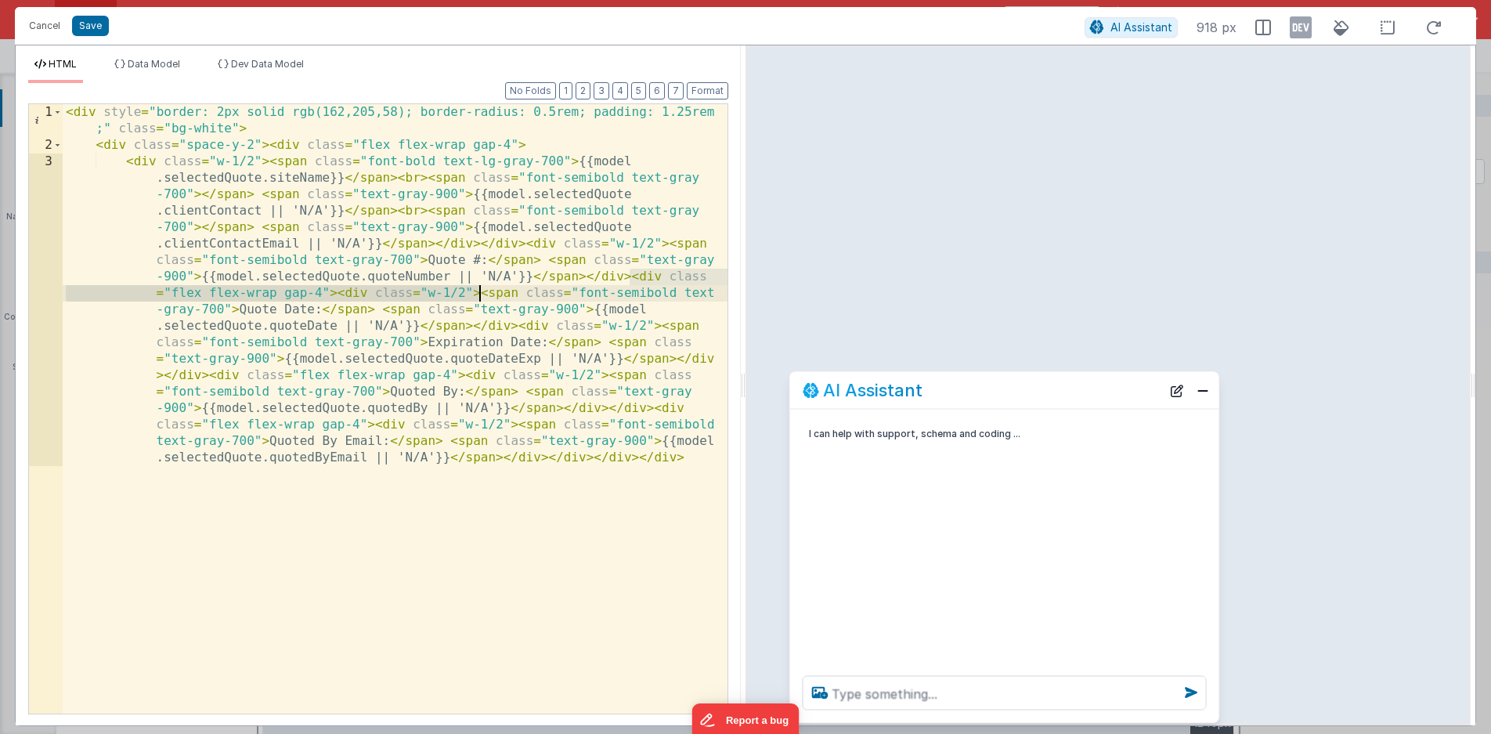
click at [477, 294] on div "< div style = "border: 2px solid rgb(162,205,58); border-radius: 0.5rem; paddin…" at bounding box center [395, 581] width 665 height 955
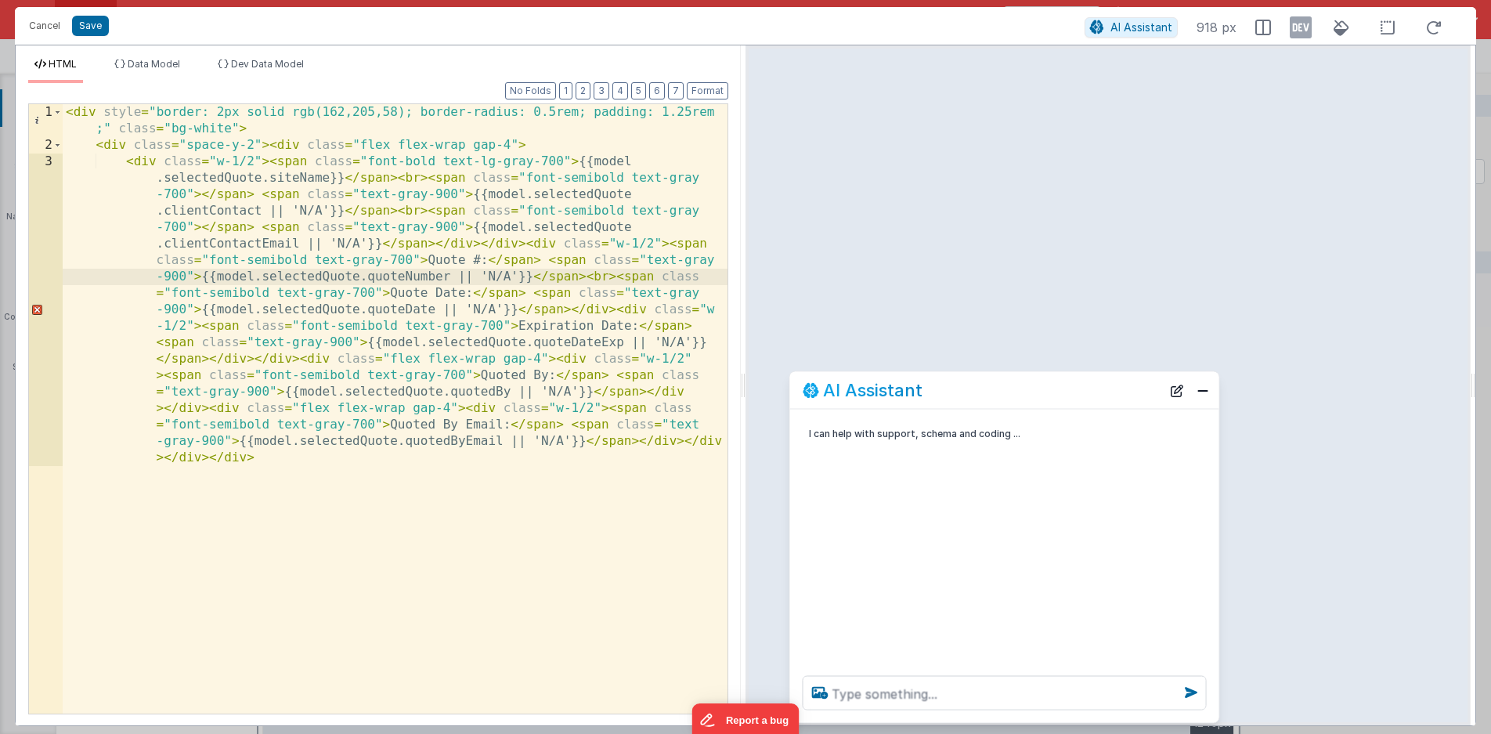
click at [422, 291] on div "< div style = "border: 2px solid rgb(162,205,58); border-radius: 0.5rem; paddin…" at bounding box center [395, 581] width 665 height 955
click at [463, 294] on div "< div style = "border: 2px solid rgb(162,205,58); border-radius: 0.5rem; paddin…" at bounding box center [395, 581] width 665 height 955
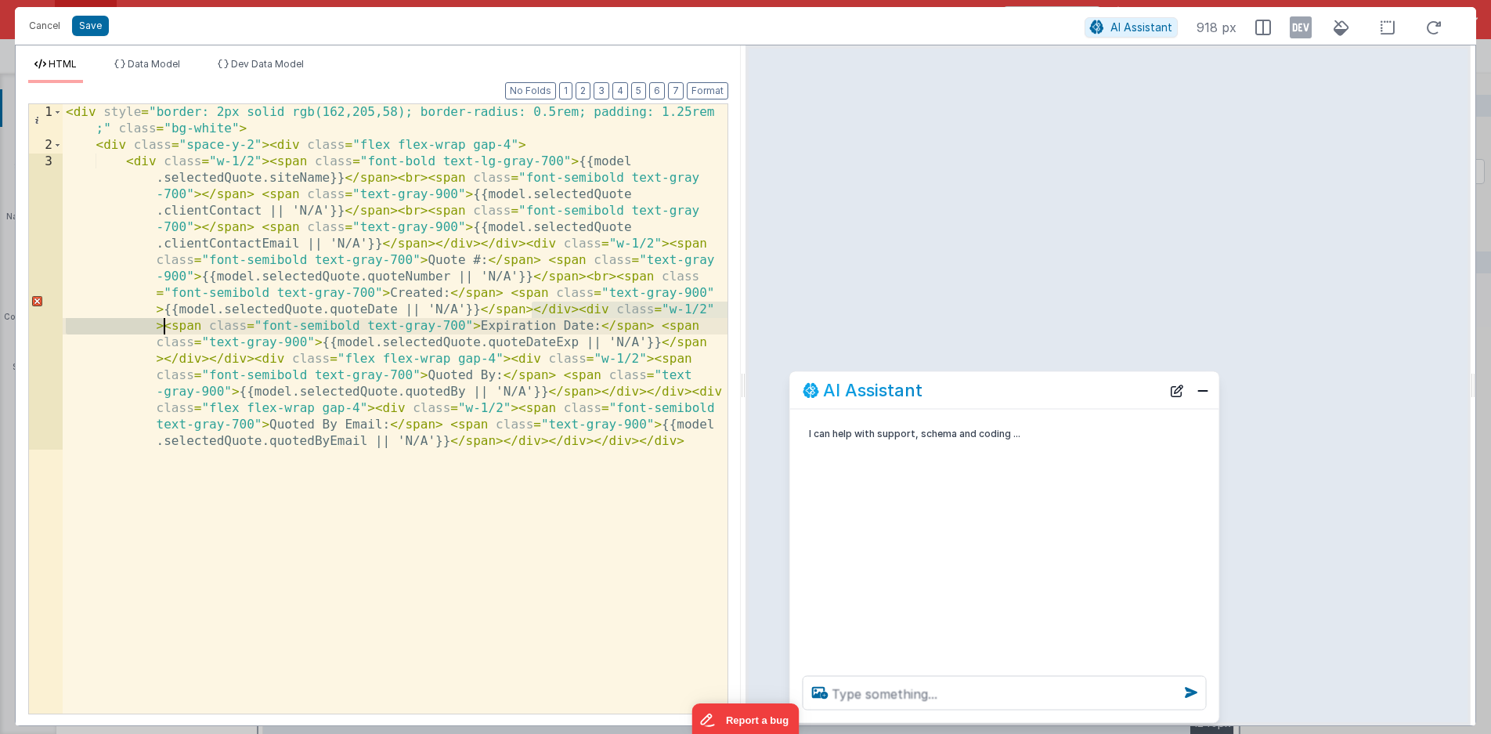
drag, startPoint x: 535, startPoint y: 312, endPoint x: 164, endPoint y: 331, distance: 370.9
click at [164, 331] on div "< div style = "border: 2px solid rgb(162,205,58); border-radius: 0.5rem; paddin…" at bounding box center [395, 573] width 665 height 938
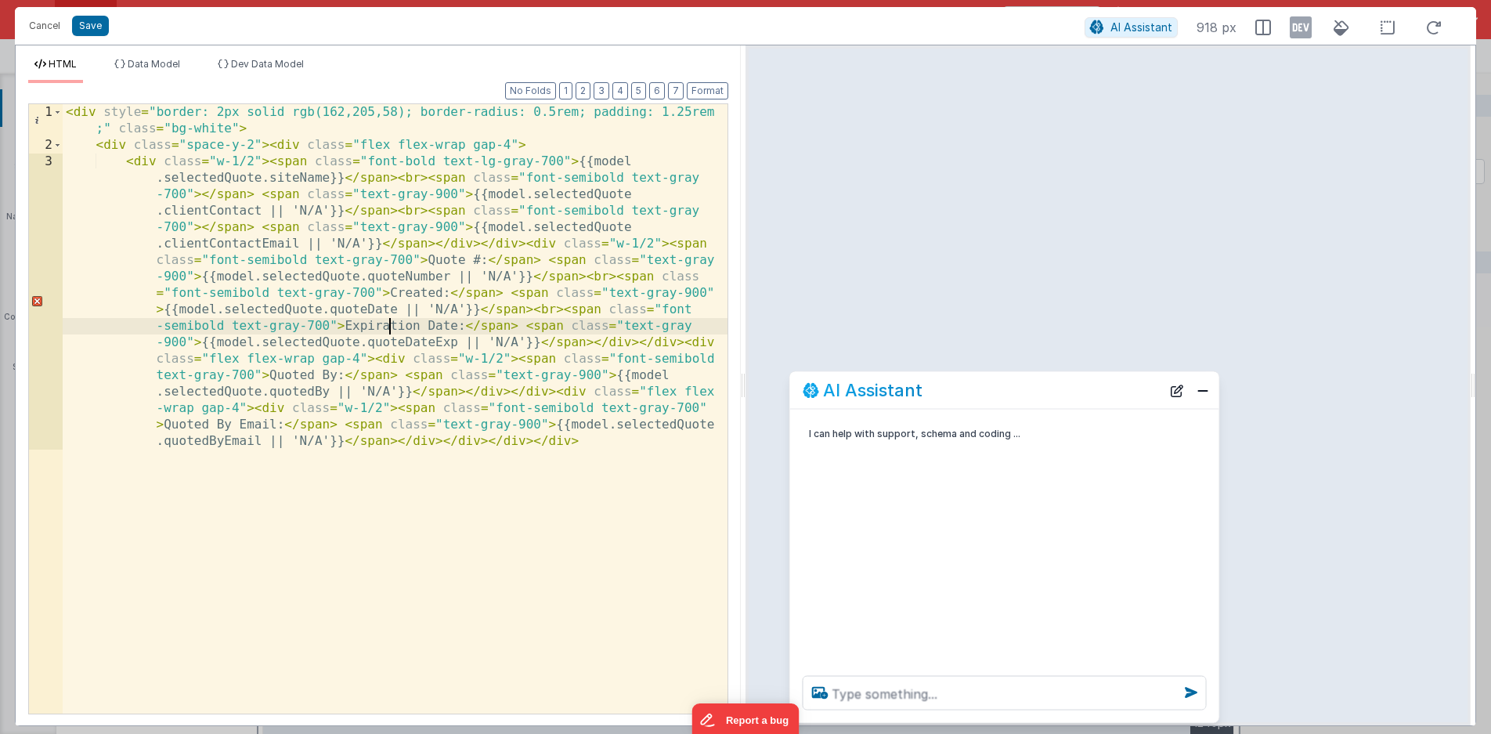
click at [392, 327] on div "< div style = "border: 2px solid rgb(162,205,58); border-radius: 0.5rem; paddin…" at bounding box center [395, 573] width 665 height 938
click at [454, 327] on div "< div style = "border: 2px solid rgb(162,205,58); border-radius: 0.5rem; paddin…" at bounding box center [395, 573] width 665 height 938
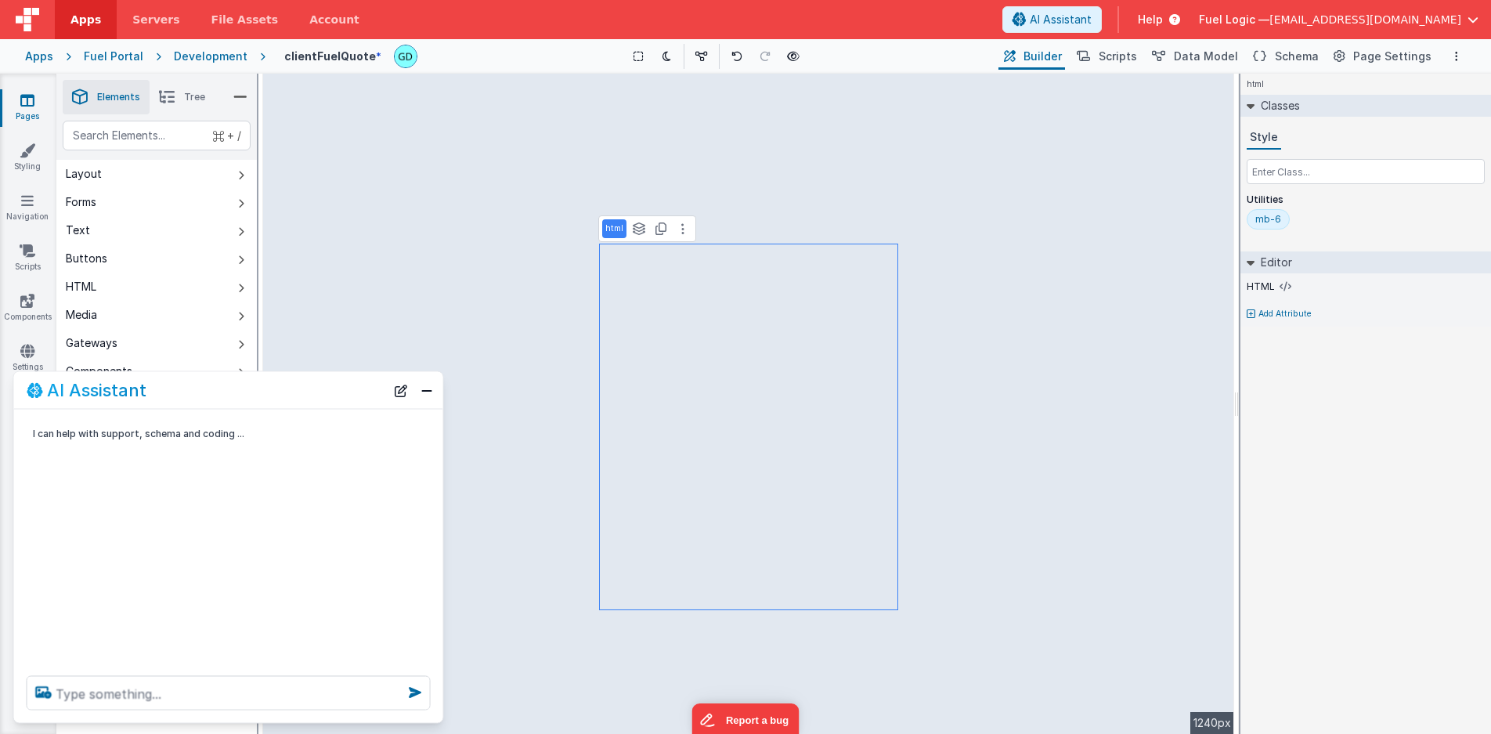
click at [890, 13] on header "Apps Servers File Assets Account Some FUTURE Slot AI Assistant Help Fuel Logic …" at bounding box center [745, 19] width 1491 height 39
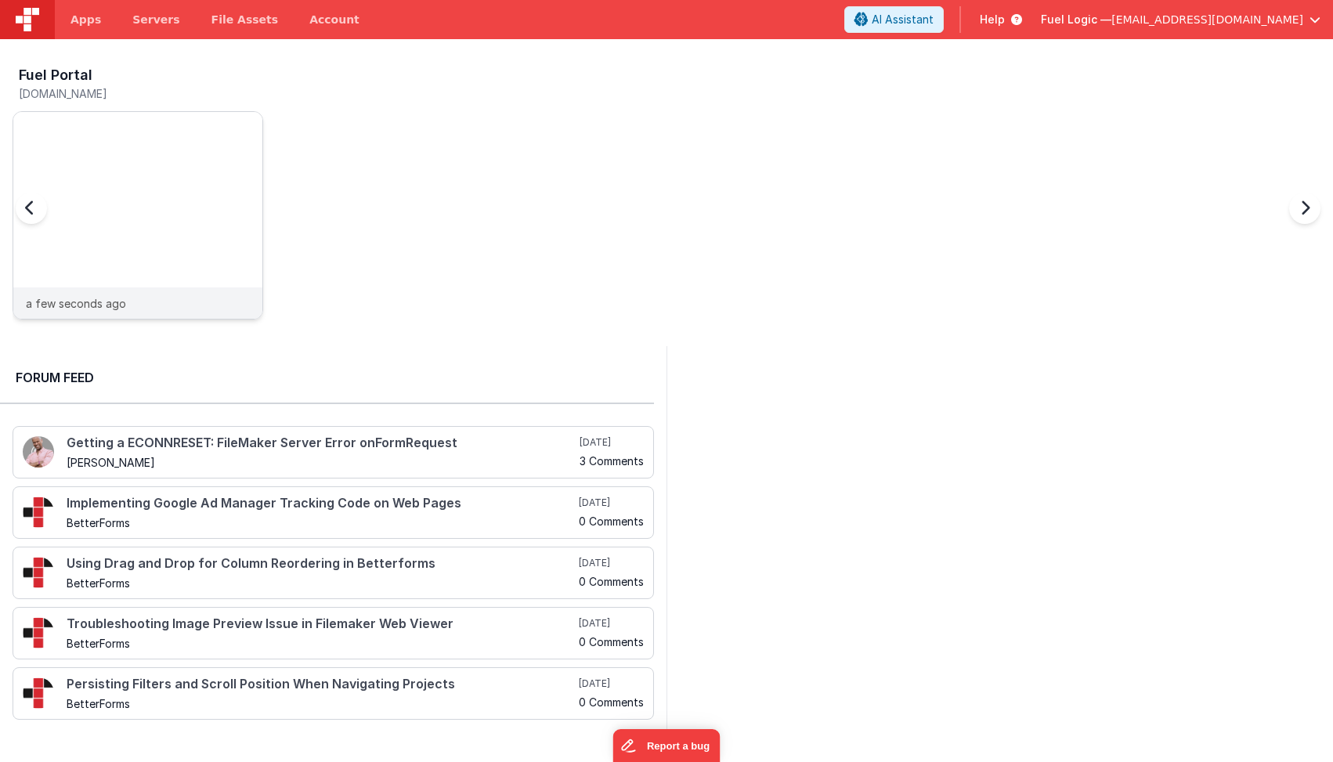
click at [215, 200] on img at bounding box center [137, 236] width 249 height 249
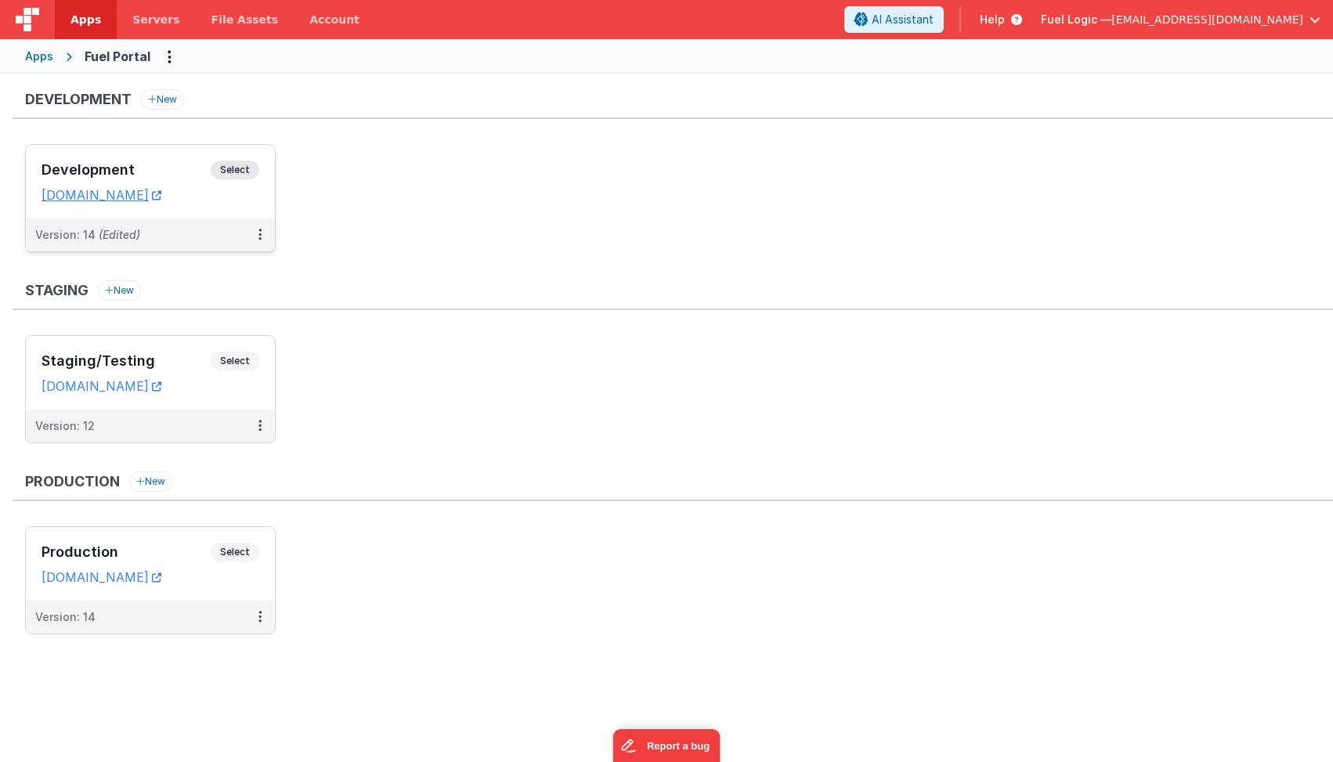
click at [201, 231] on div "Version: 14 (Edited)" at bounding box center [140, 235] width 210 height 16
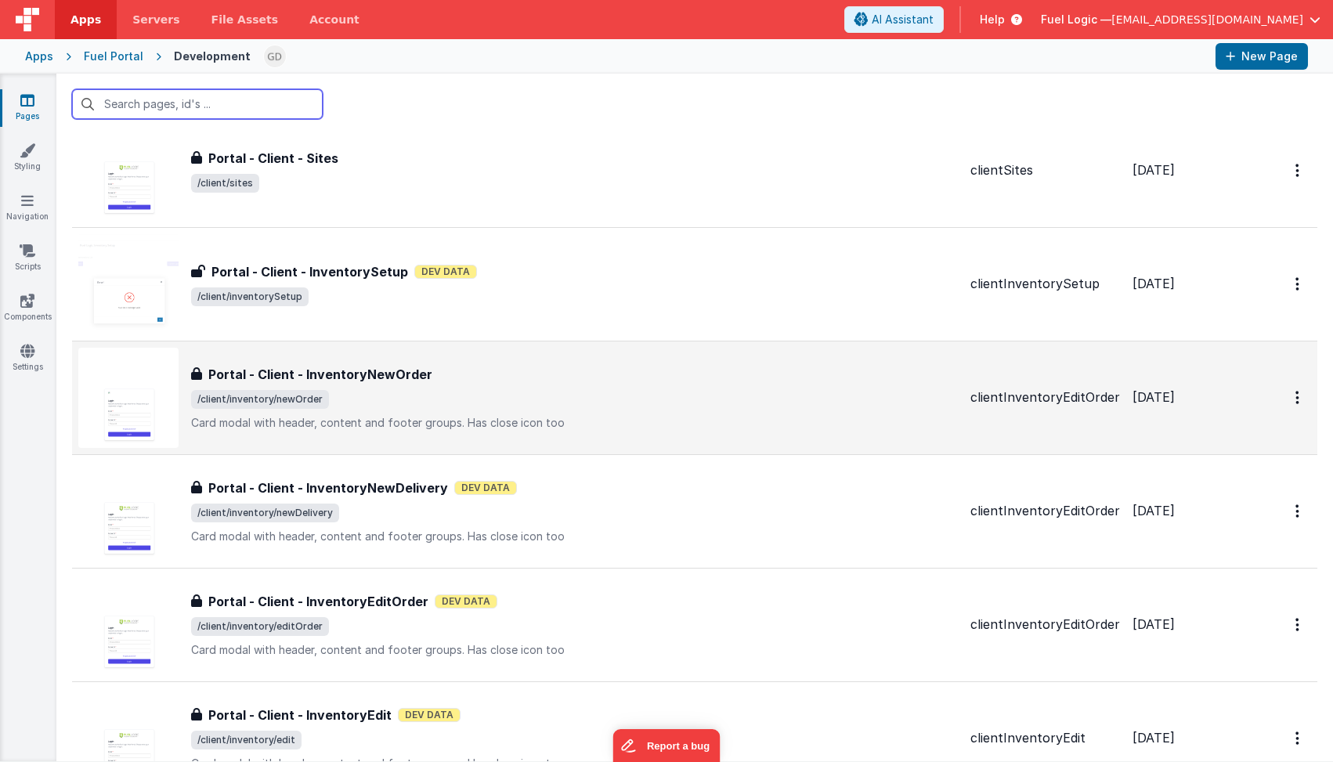
scroll to position [1109, 0]
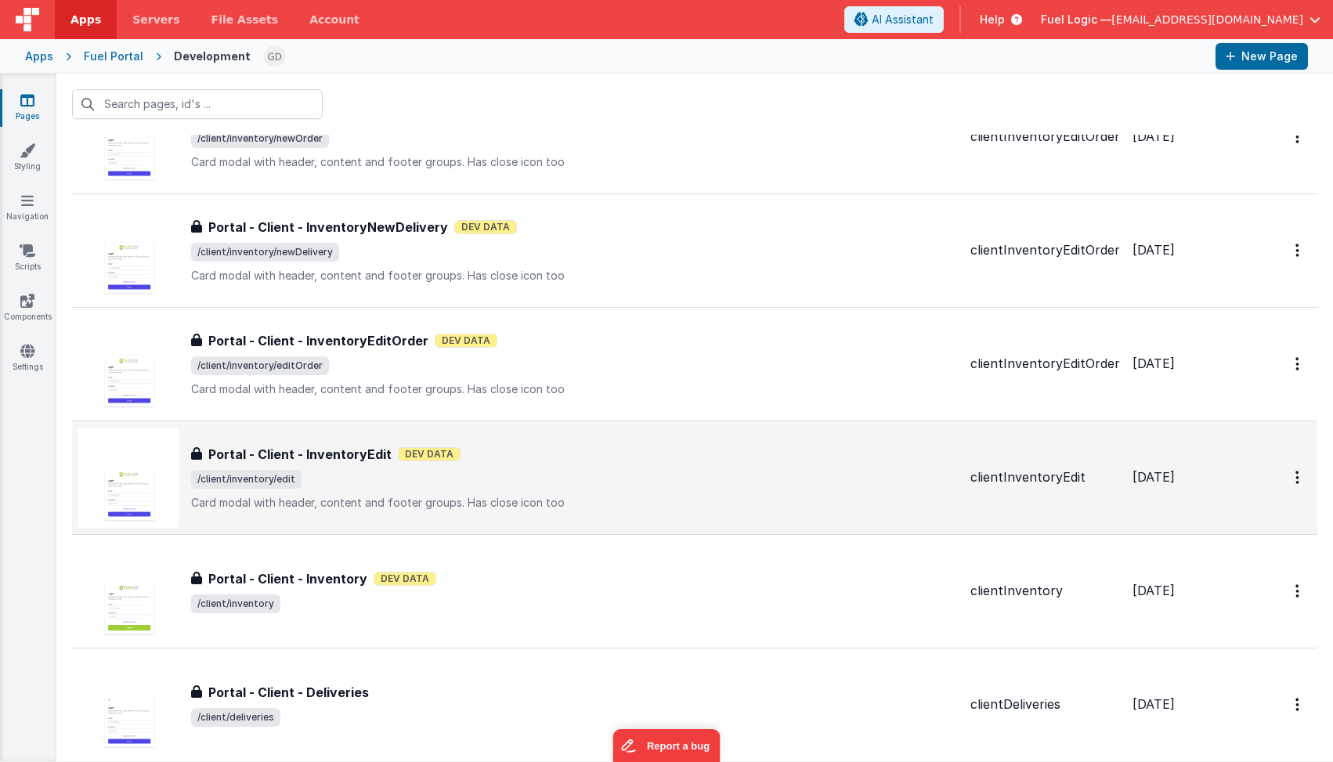
click at [584, 489] on div "Portal - Client - InventoryEdit Portal - Client - InventoryEdit Dev Data /clien…" at bounding box center [574, 478] width 767 height 66
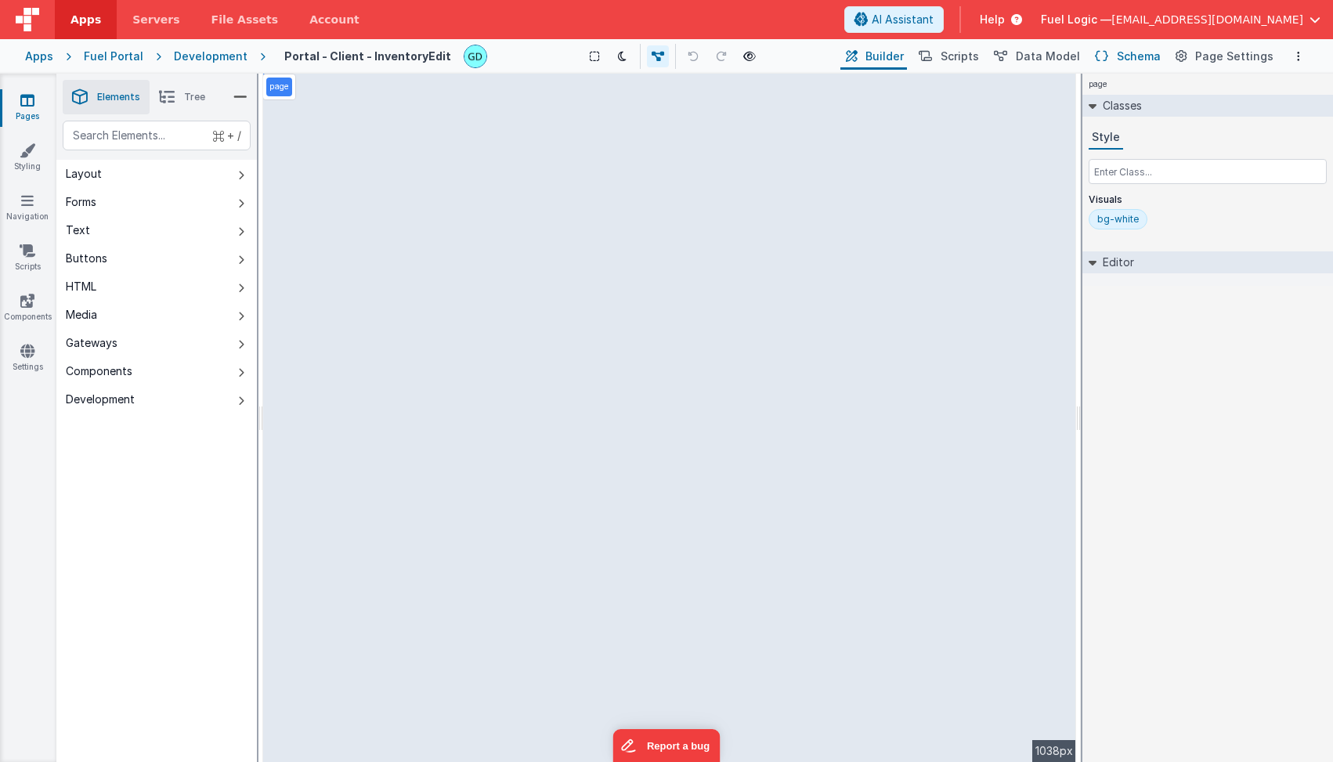
click at [1158, 56] on span "Schema" at bounding box center [1139, 57] width 44 height 16
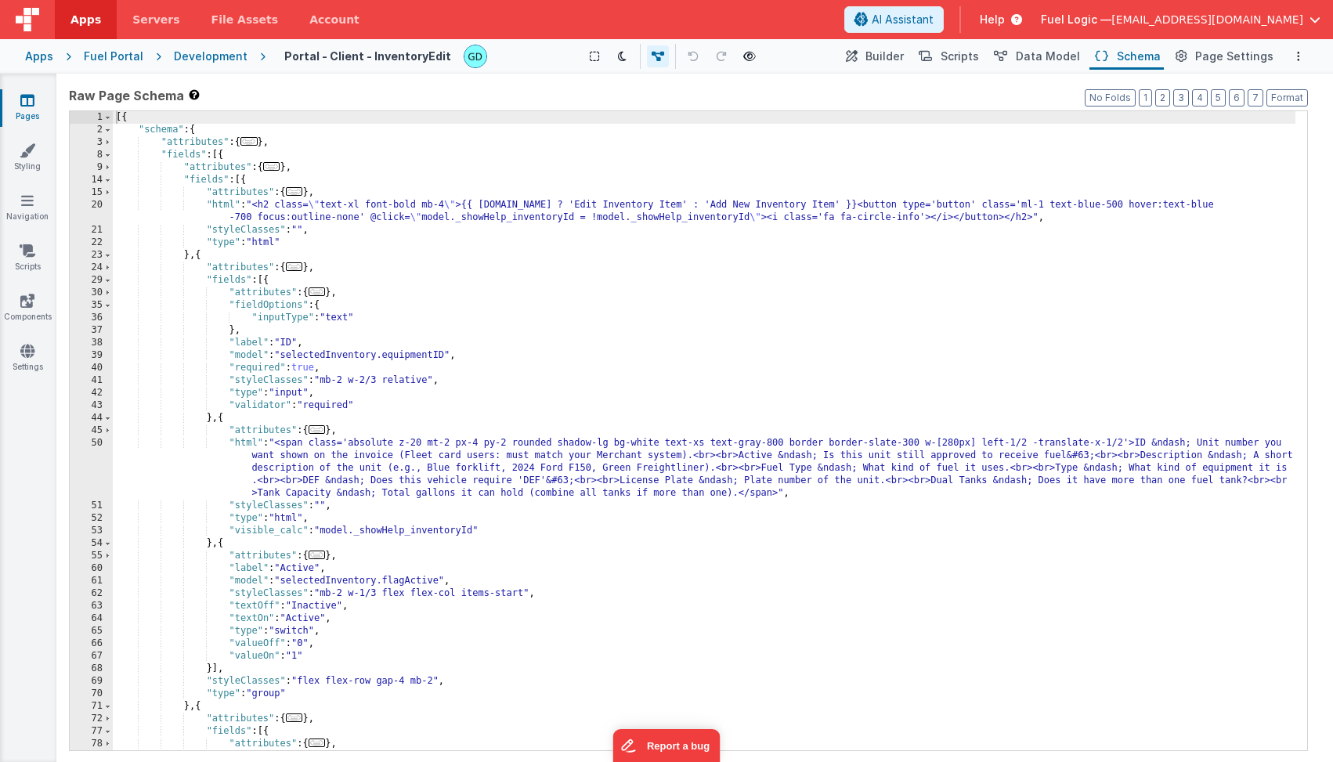
click at [200, 153] on div "[{ "schema" : { "attributes" : { ... } , "fields" : [{ "attributes" : { ... } ,…" at bounding box center [704, 443] width 1183 height 664
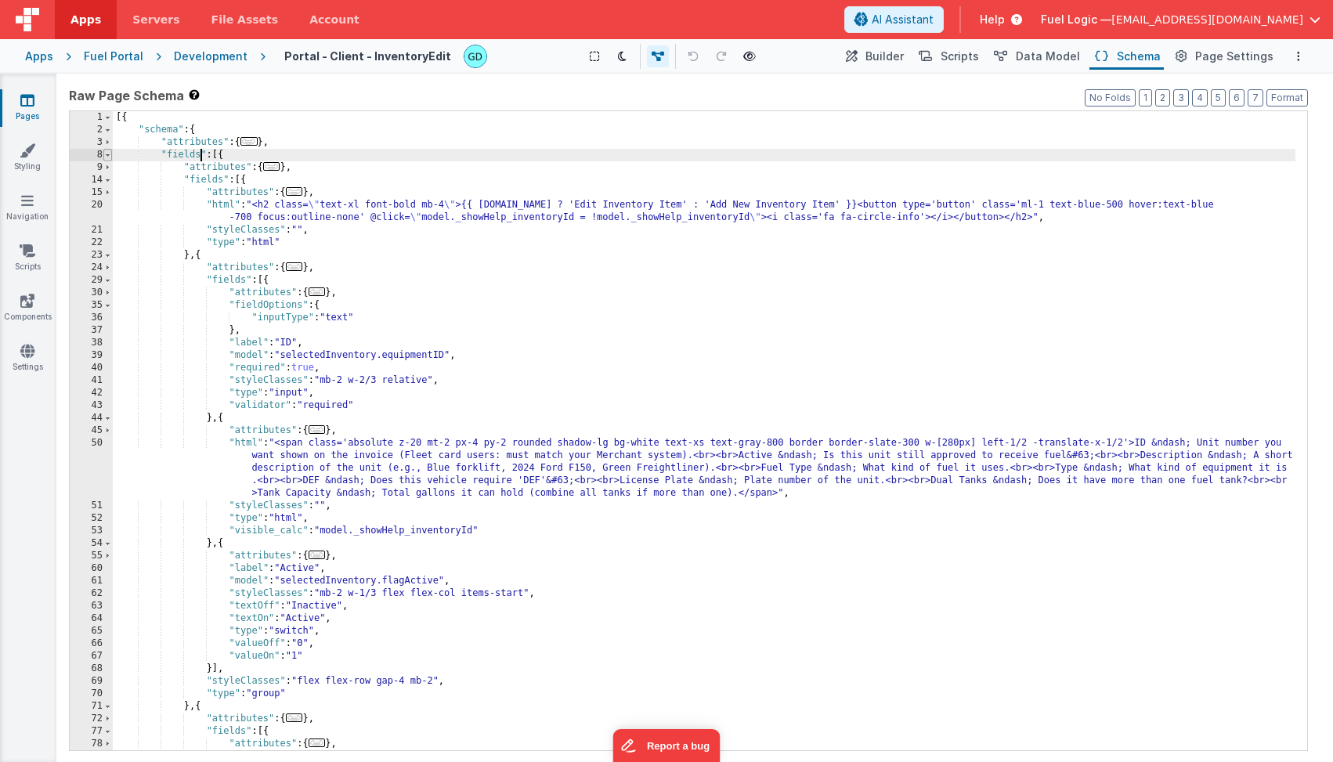
click at [106, 158] on span at bounding box center [107, 155] width 9 height 13
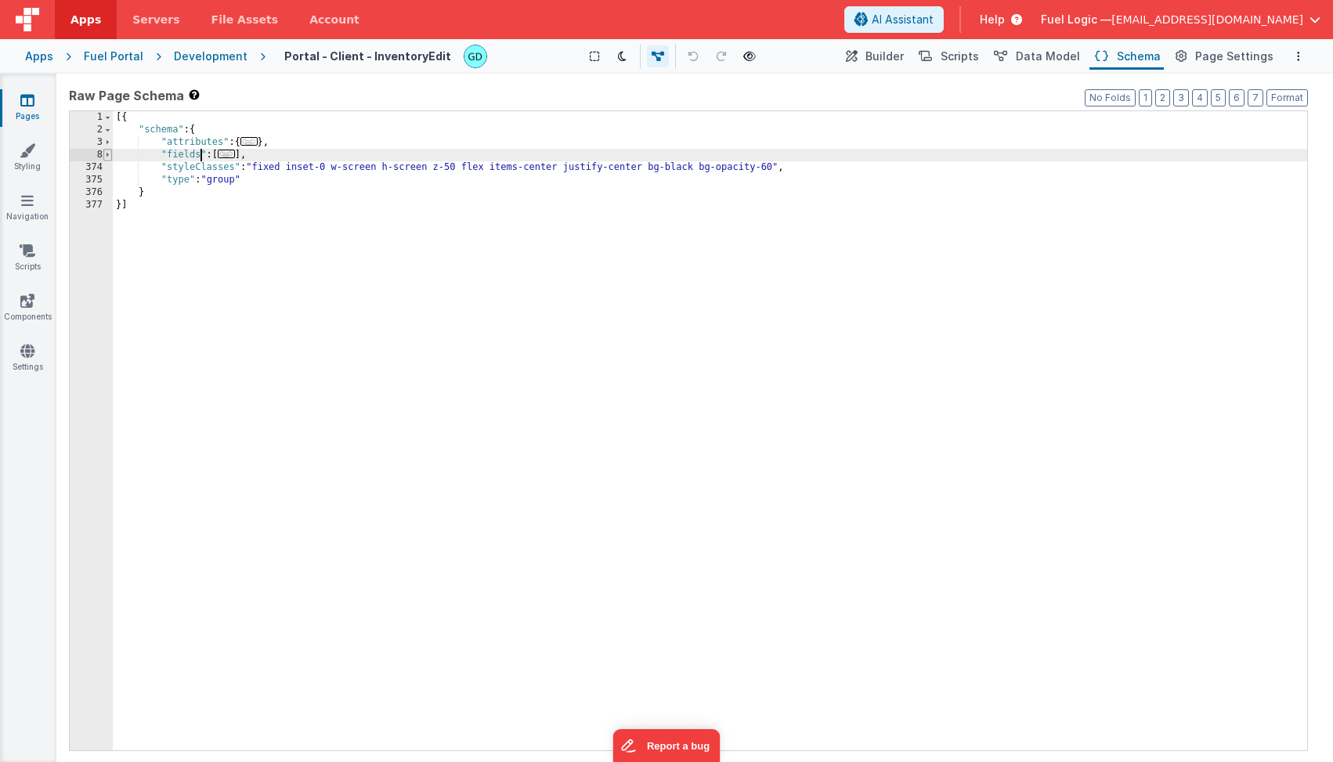
click at [106, 158] on span at bounding box center [107, 155] width 9 height 13
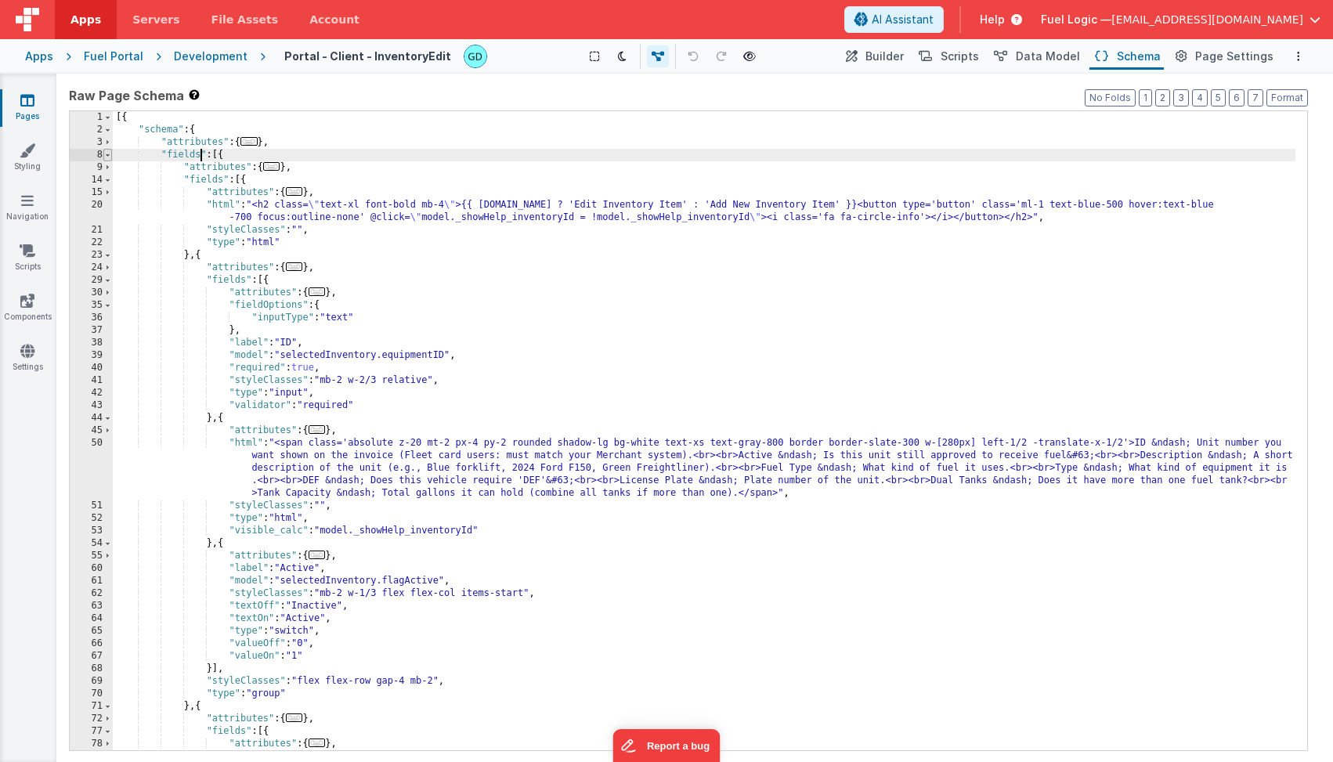
click at [106, 158] on span at bounding box center [107, 155] width 9 height 13
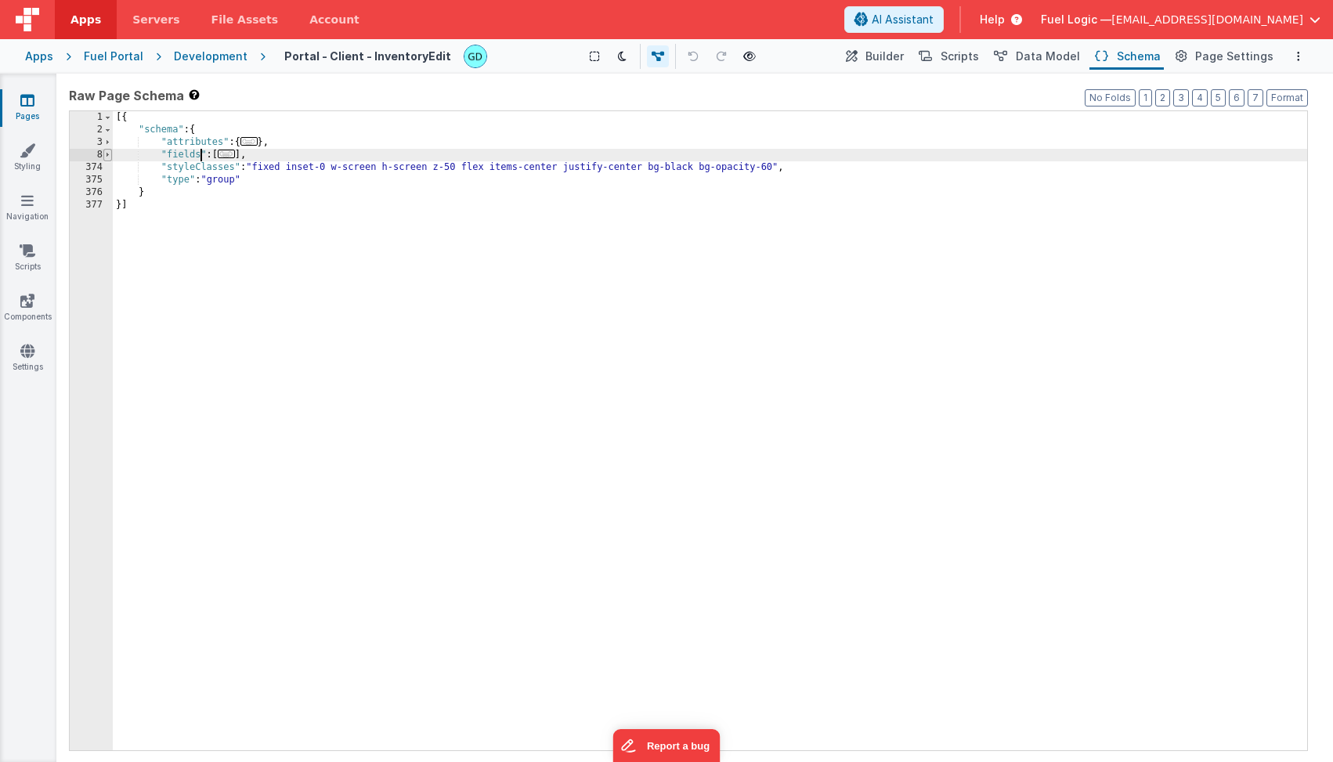
click at [106, 158] on span at bounding box center [107, 155] width 9 height 13
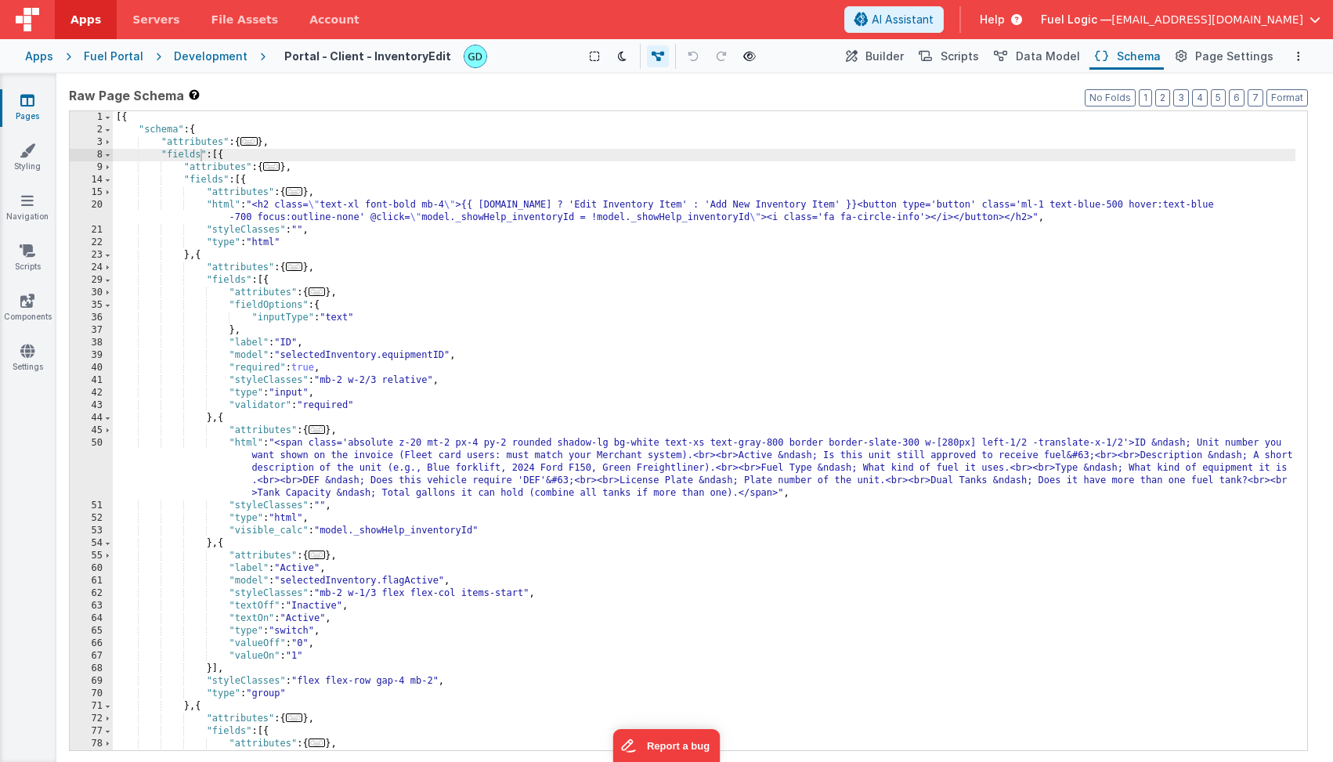
click at [221, 58] on div "Development" at bounding box center [211, 57] width 74 height 16
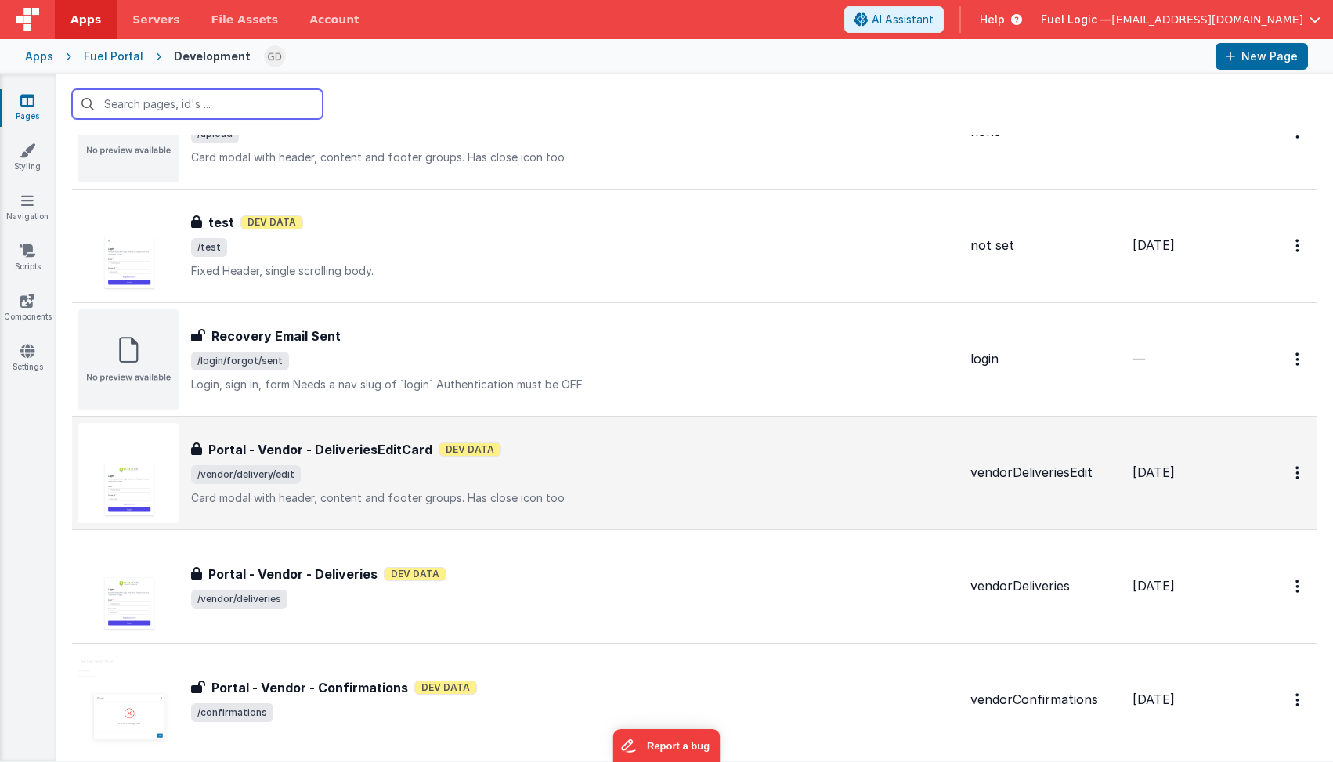
scroll to position [110, 0]
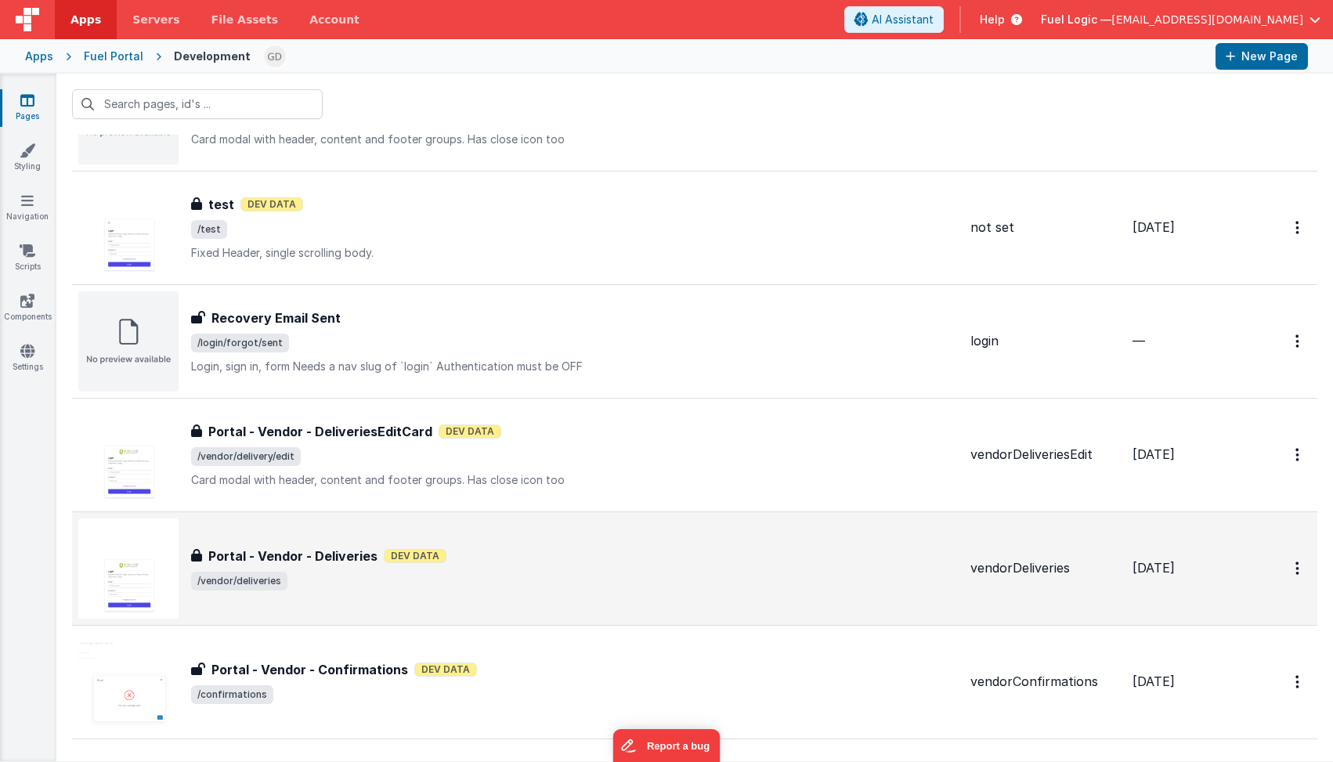
click at [494, 562] on div "Portal - Vendor - Deliveries Dev Data" at bounding box center [574, 556] width 767 height 19
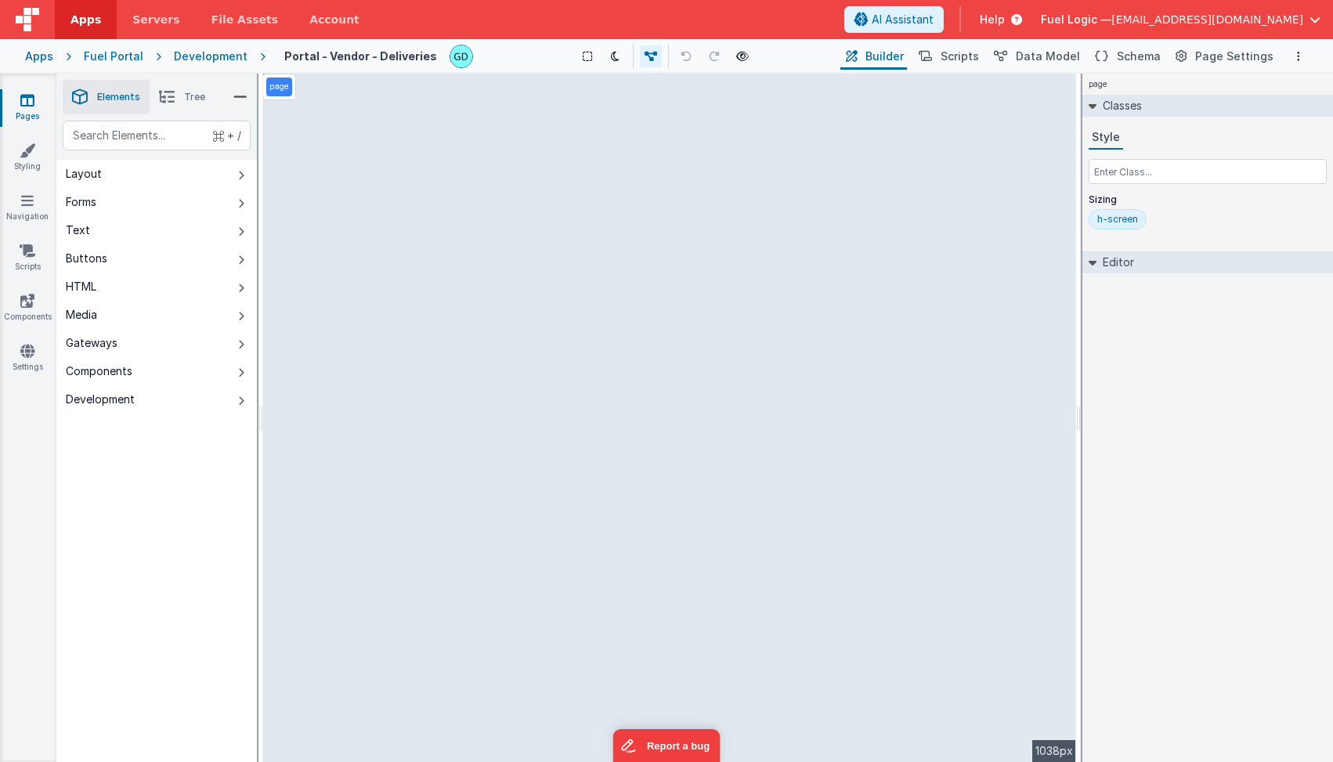
click at [197, 97] on span "Tree" at bounding box center [194, 97] width 21 height 13
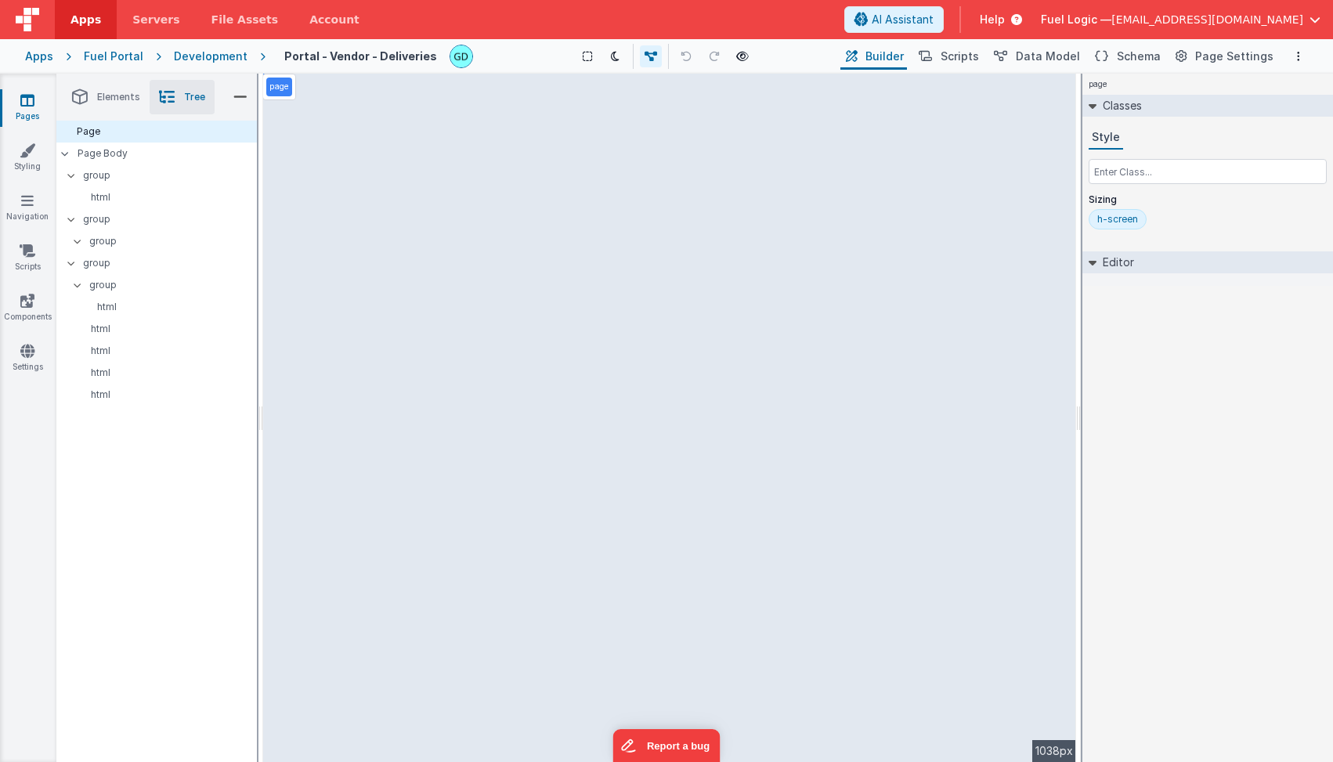
click at [105, 96] on span "Elements" at bounding box center [118, 97] width 43 height 13
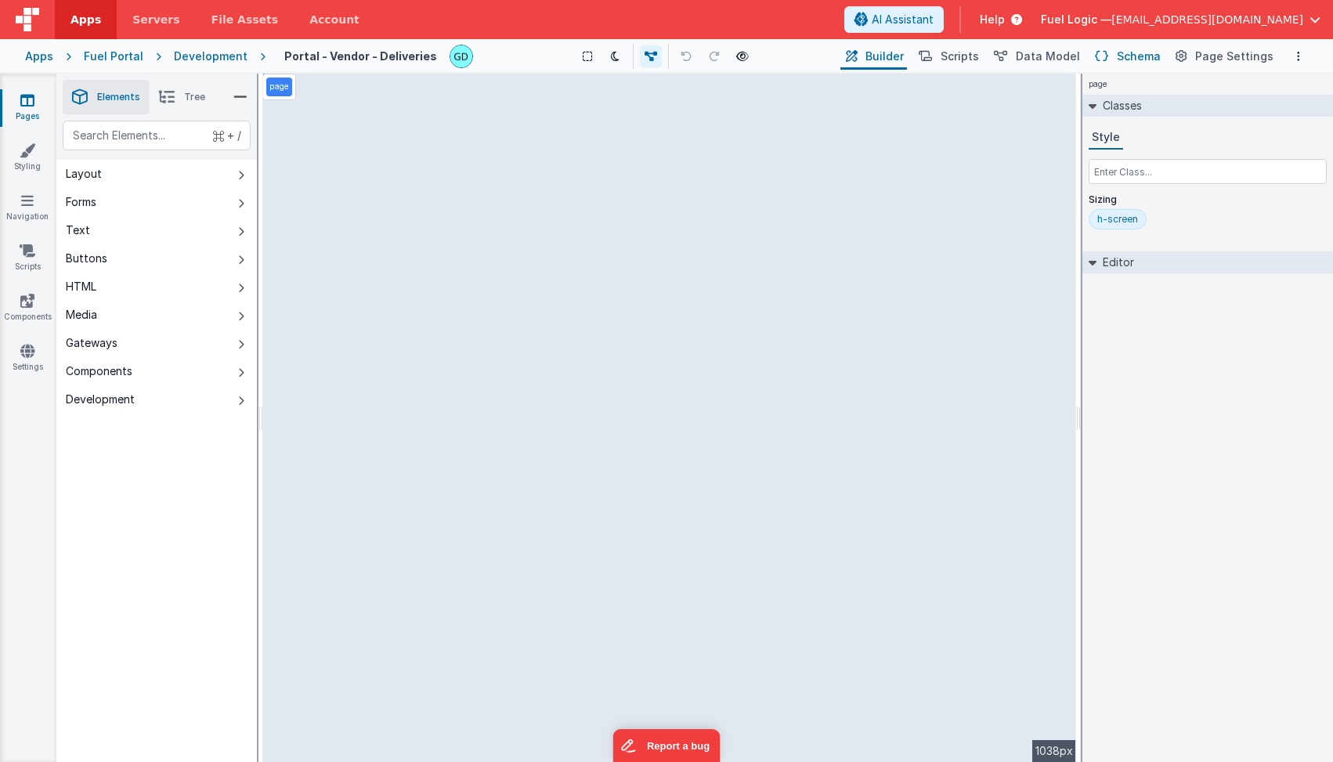
click at [1127, 56] on span "Schema" at bounding box center [1139, 57] width 44 height 16
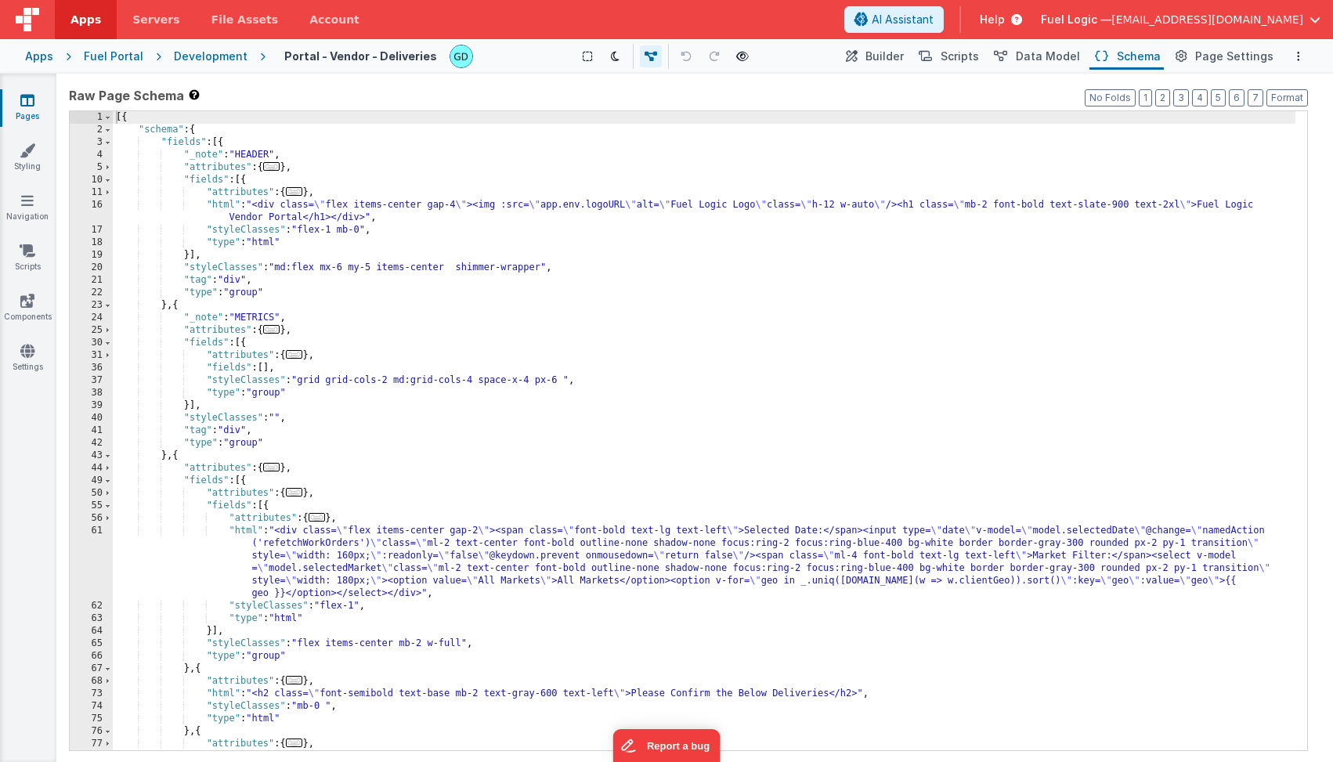
click at [134, 129] on div "[{ "schema" : { "fields" : [{ "_note" : "HEADER" , "attributes" : { ... } , "fi…" at bounding box center [704, 556] width 1183 height 890
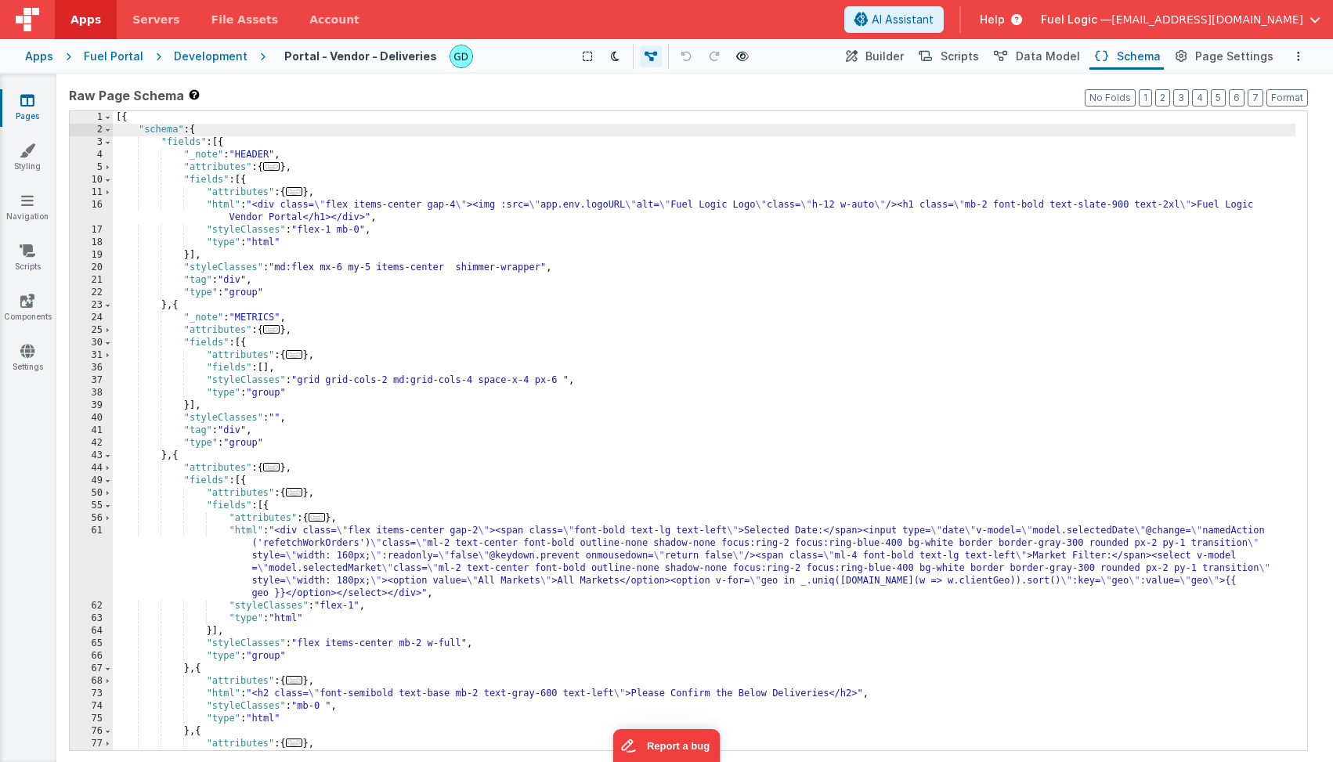
click at [167, 141] on div "[{ "schema" : { "fields" : [{ "_note" : "HEADER" , "attributes" : { ... } , "fi…" at bounding box center [704, 556] width 1183 height 890
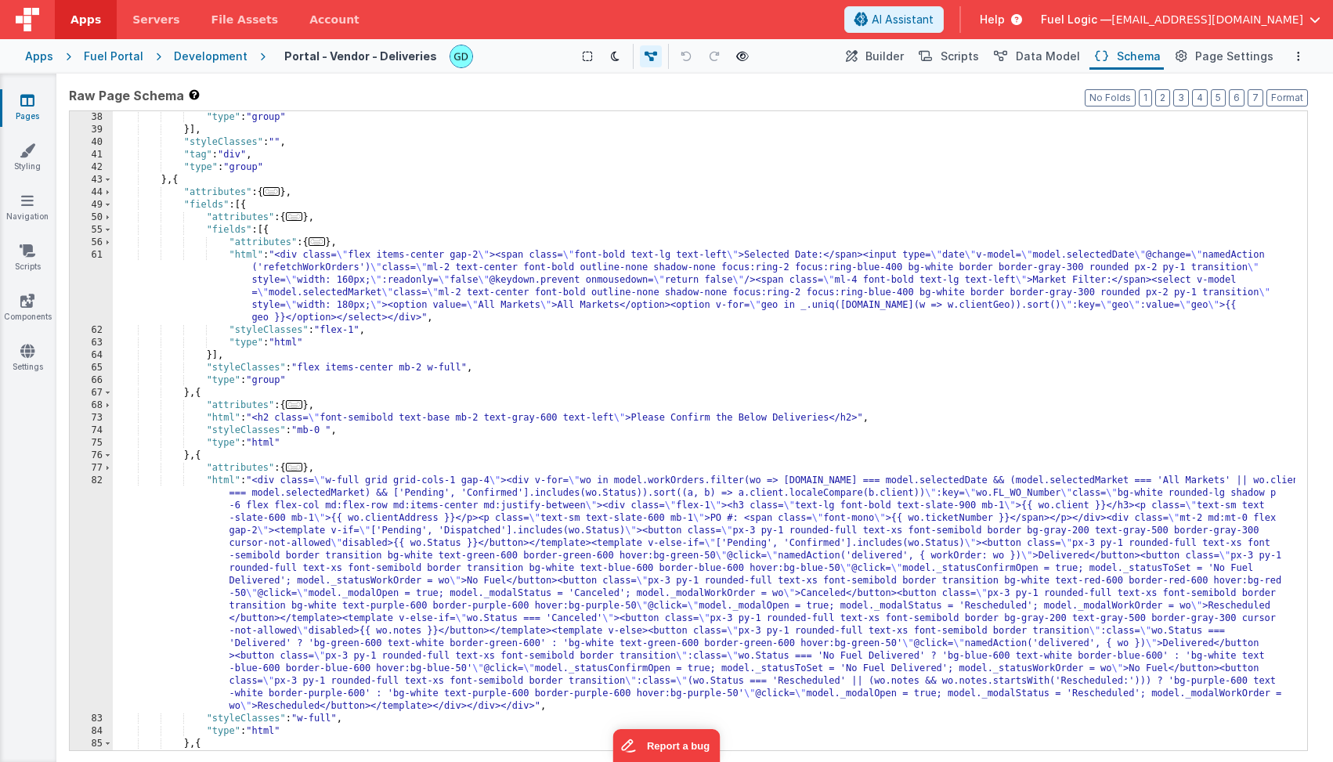
scroll to position [652, 0]
